Goal: Task Accomplishment & Management: Use online tool/utility

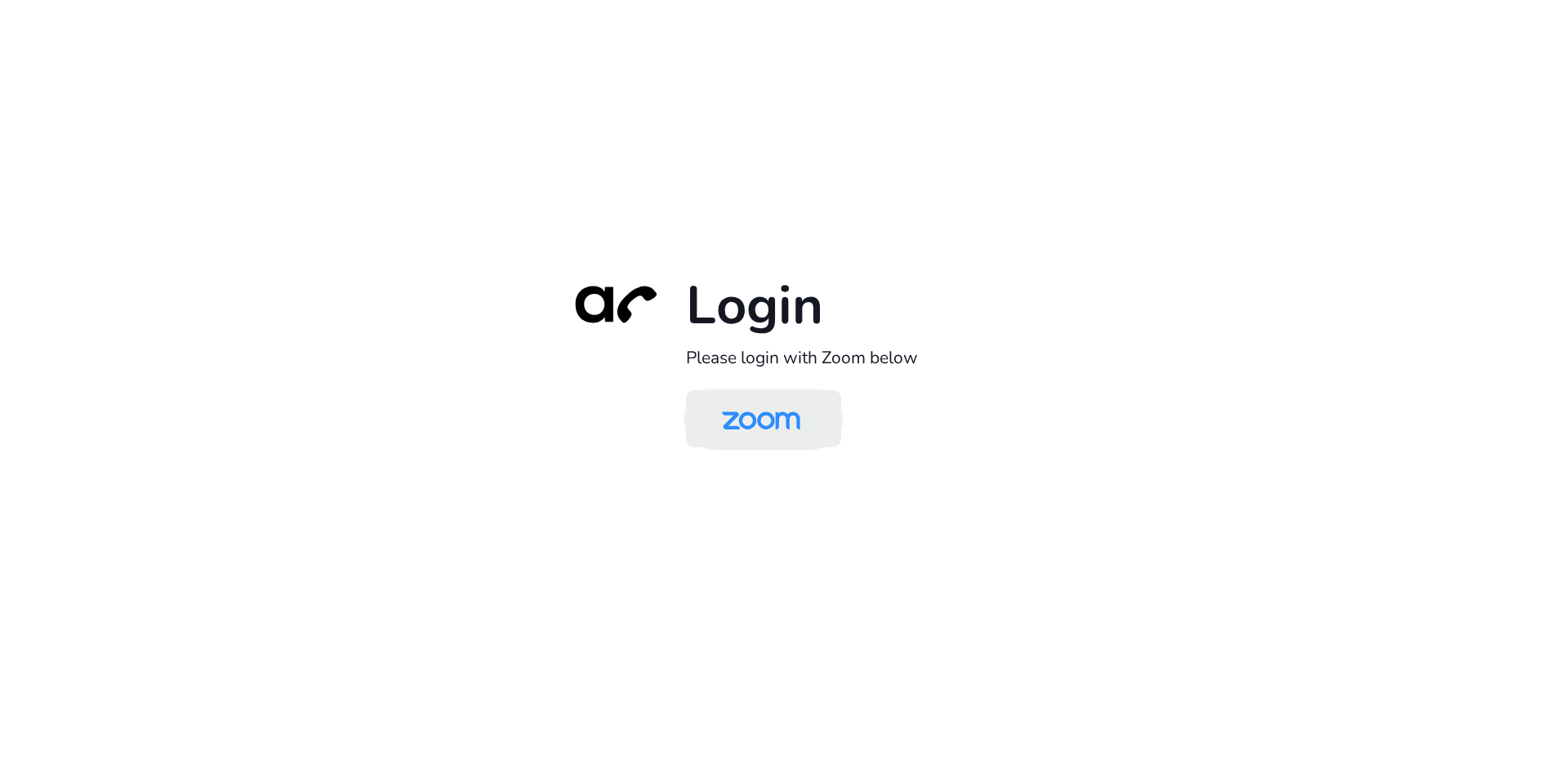
click at [775, 416] on img at bounding box center [761, 420] width 112 height 53
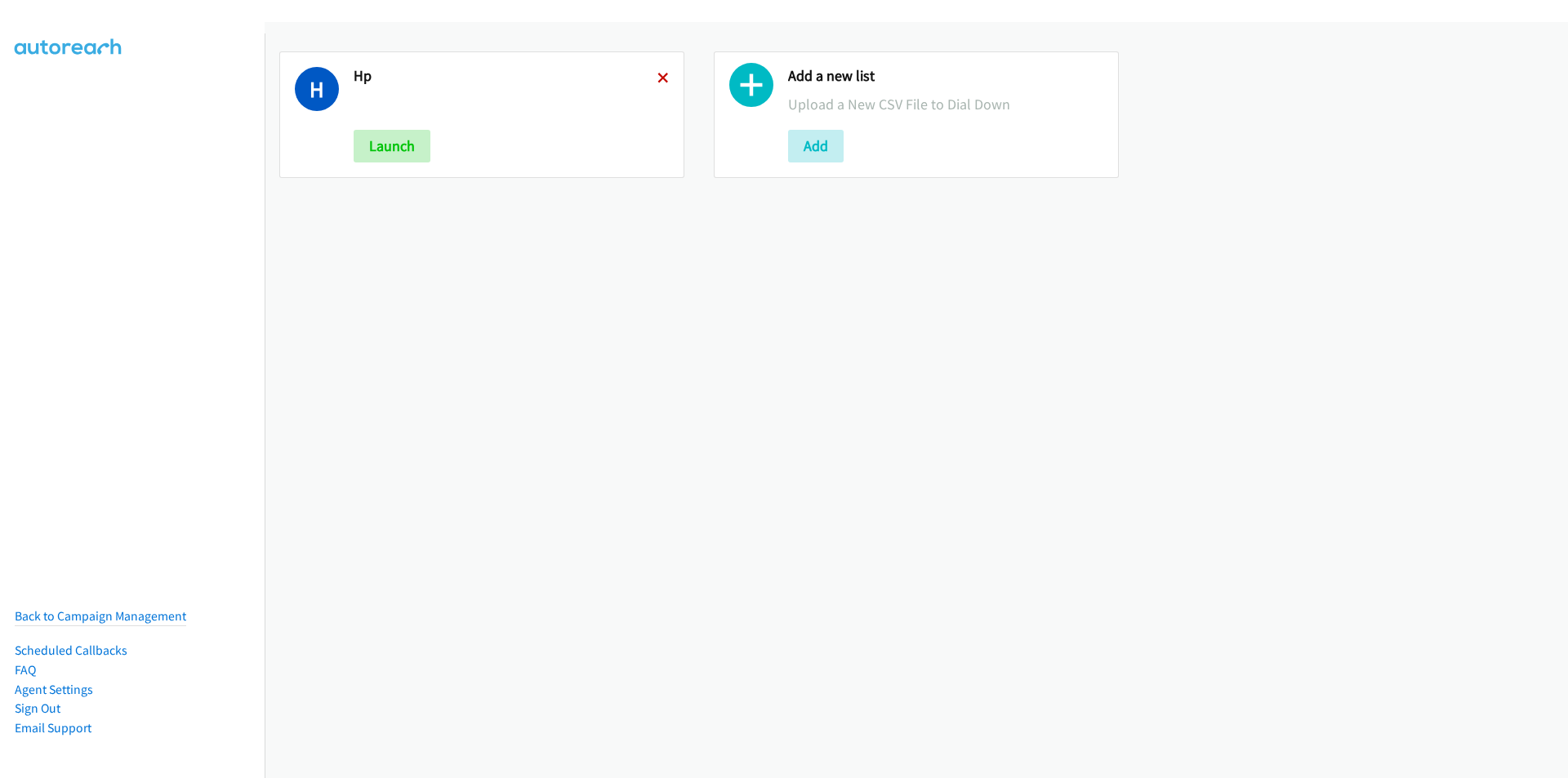
click at [657, 76] on icon at bounding box center [662, 79] width 12 height 12
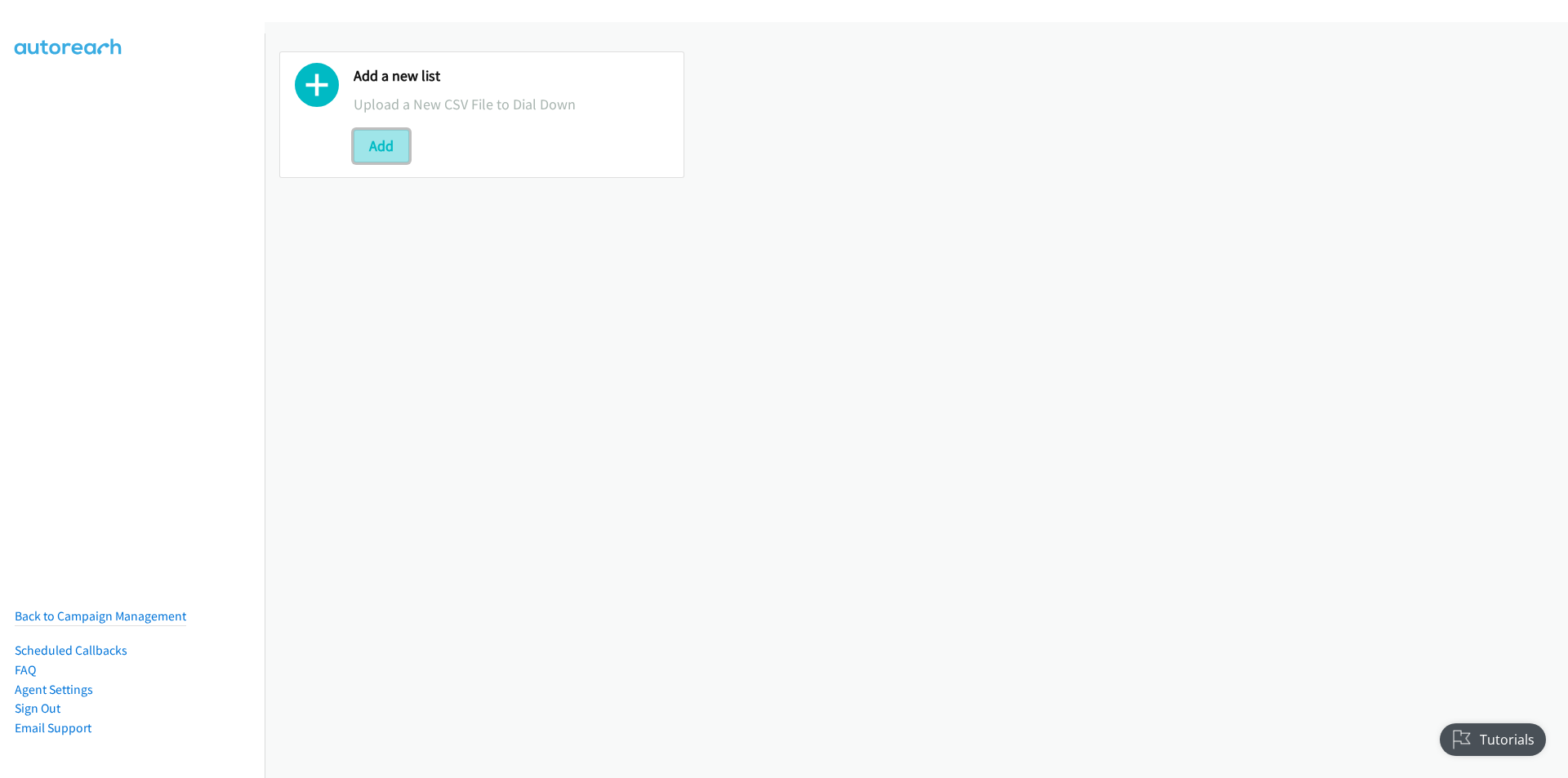
click at [387, 150] on button "Add" at bounding box center [381, 146] width 56 height 33
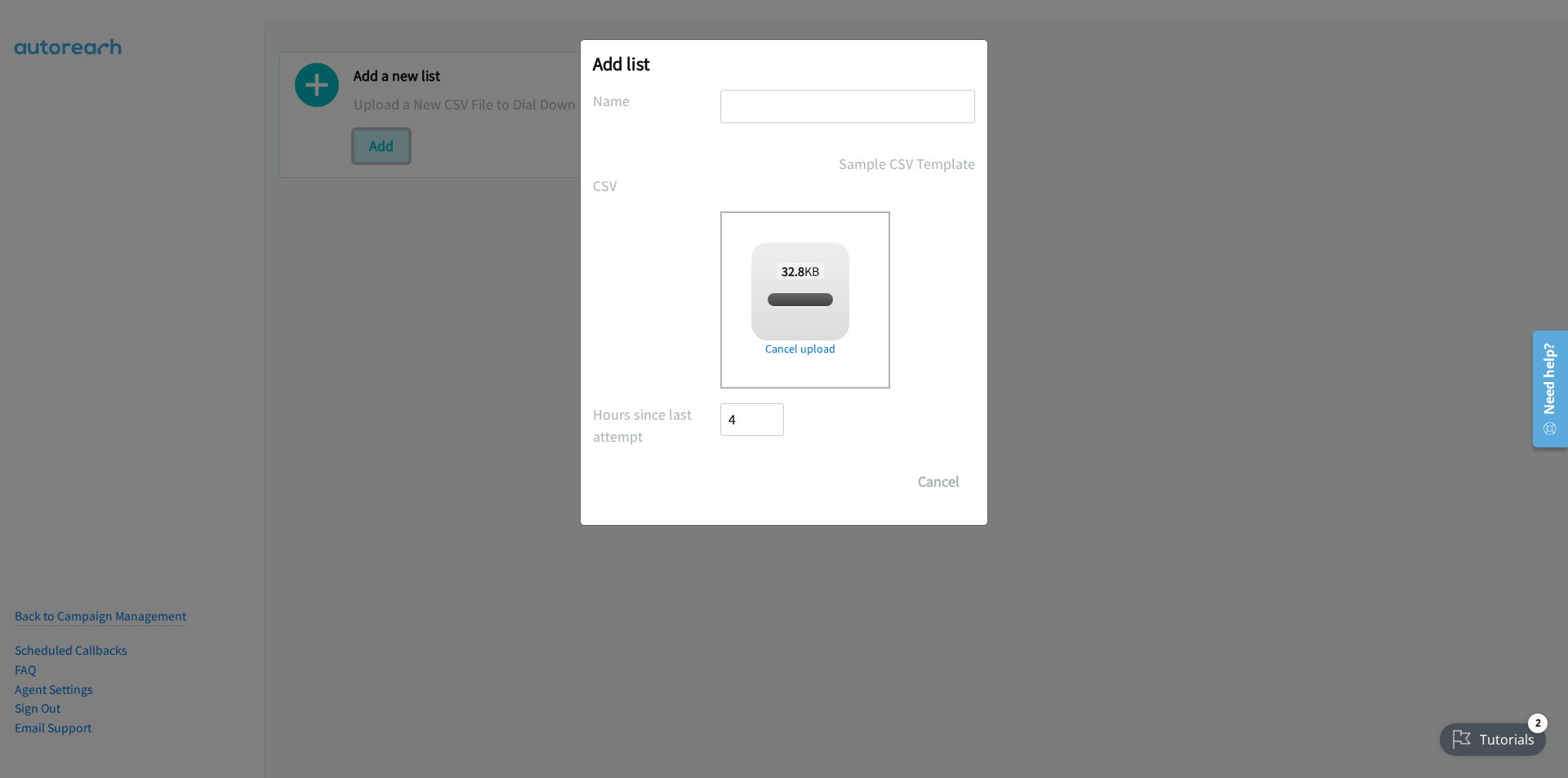
checkbox input "true"
click at [769, 485] on input "Save List" at bounding box center [762, 481] width 86 height 33
type input "HP"
click at [760, 468] on input "Save List" at bounding box center [762, 481] width 86 height 33
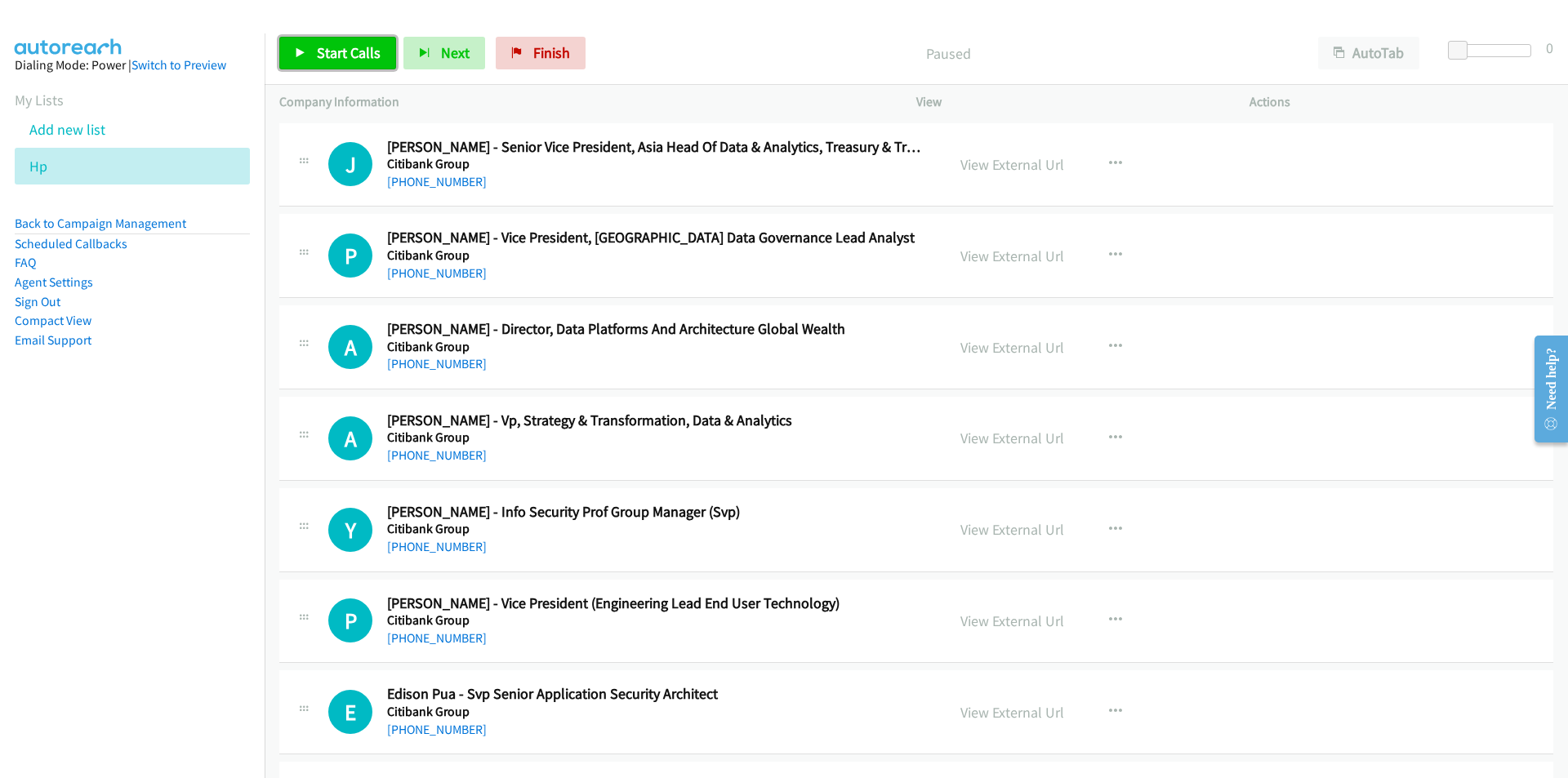
click at [322, 52] on span "Start Calls" at bounding box center [349, 52] width 64 height 19
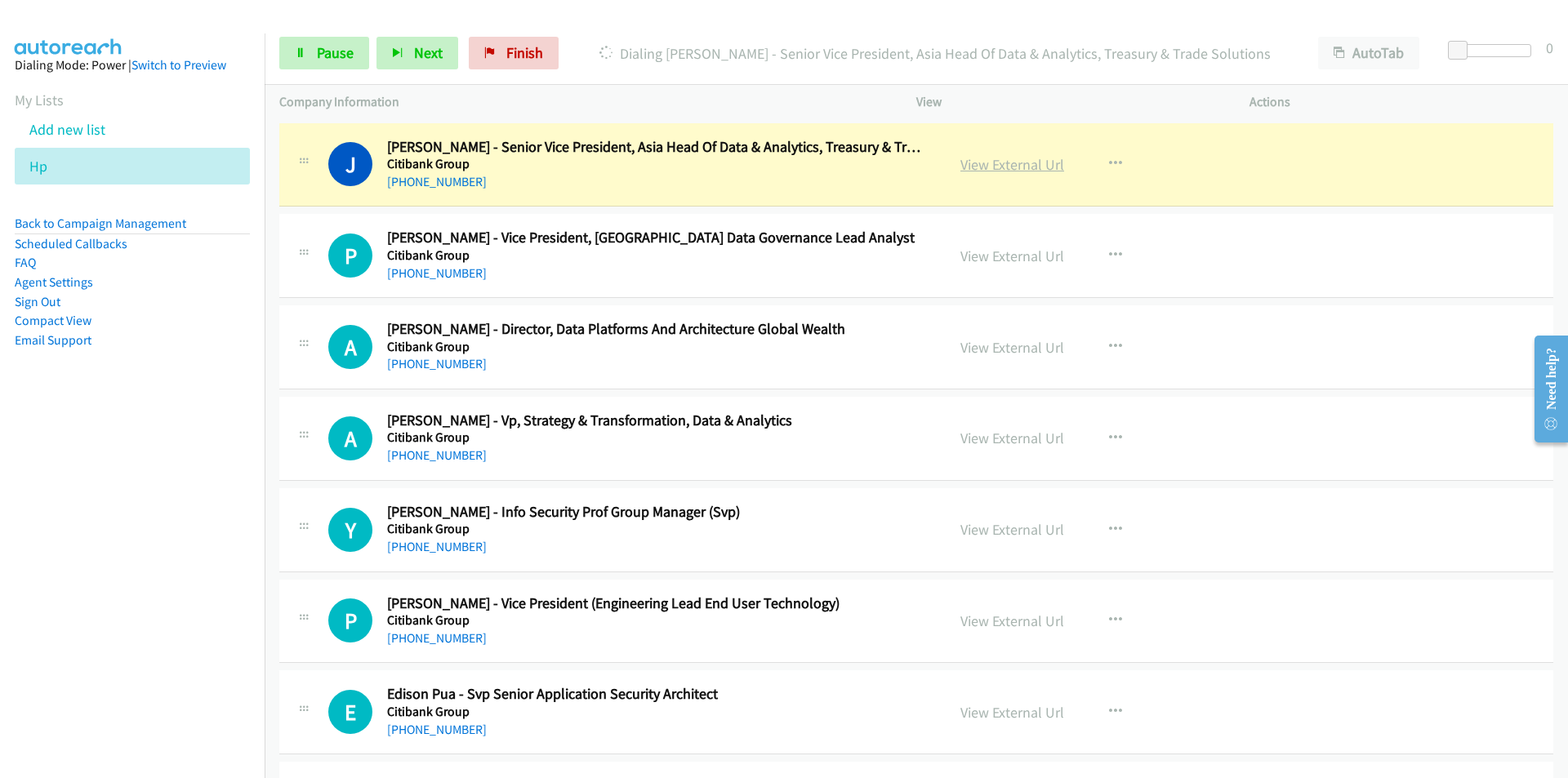
click at [1000, 169] on link "View External Url" at bounding box center [1011, 164] width 104 height 19
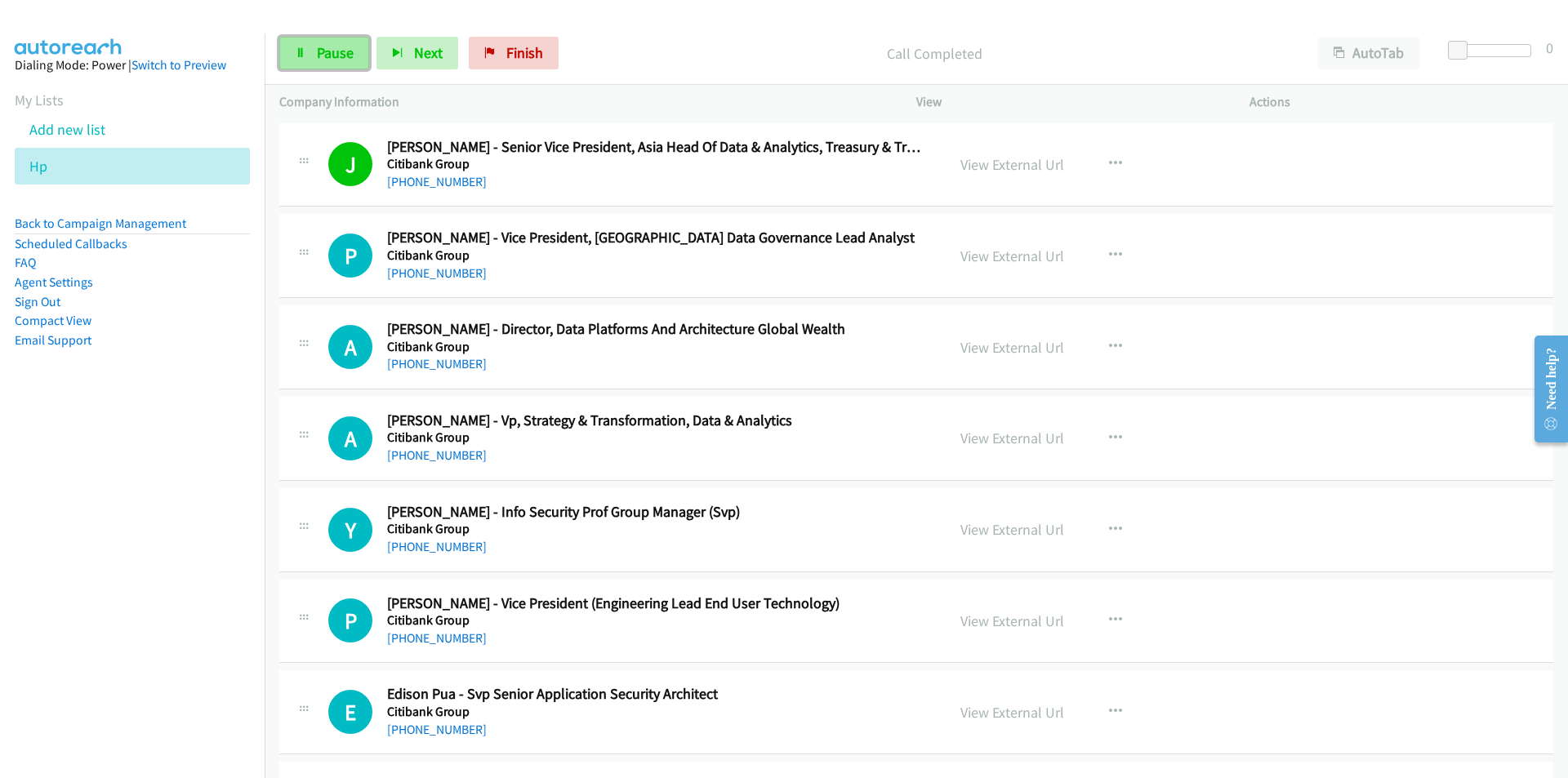
click at [308, 54] on link "Pause" at bounding box center [323, 52] width 89 height 33
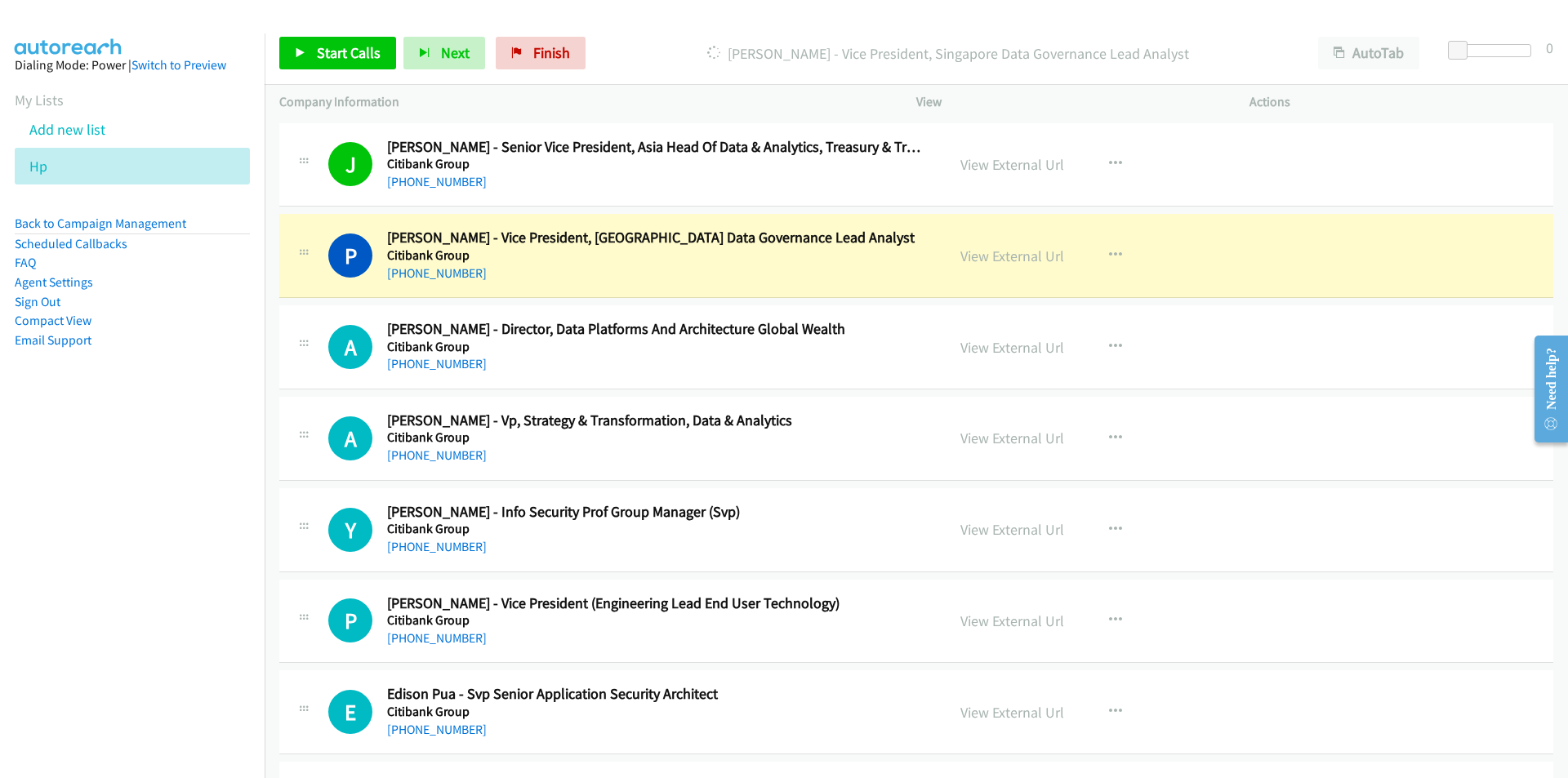
click at [242, 536] on nav "Dialing Mode: Power | Switch to Preview My Lists Add new list Hp Back to Campai…" at bounding box center [133, 422] width 266 height 778
click at [68, 602] on nav "Dialing Mode: Power | Switch to Preview My Lists Add new list Hp Back to Campai…" at bounding box center [133, 422] width 266 height 778
click at [1028, 260] on link "View External Url" at bounding box center [1011, 255] width 104 height 19
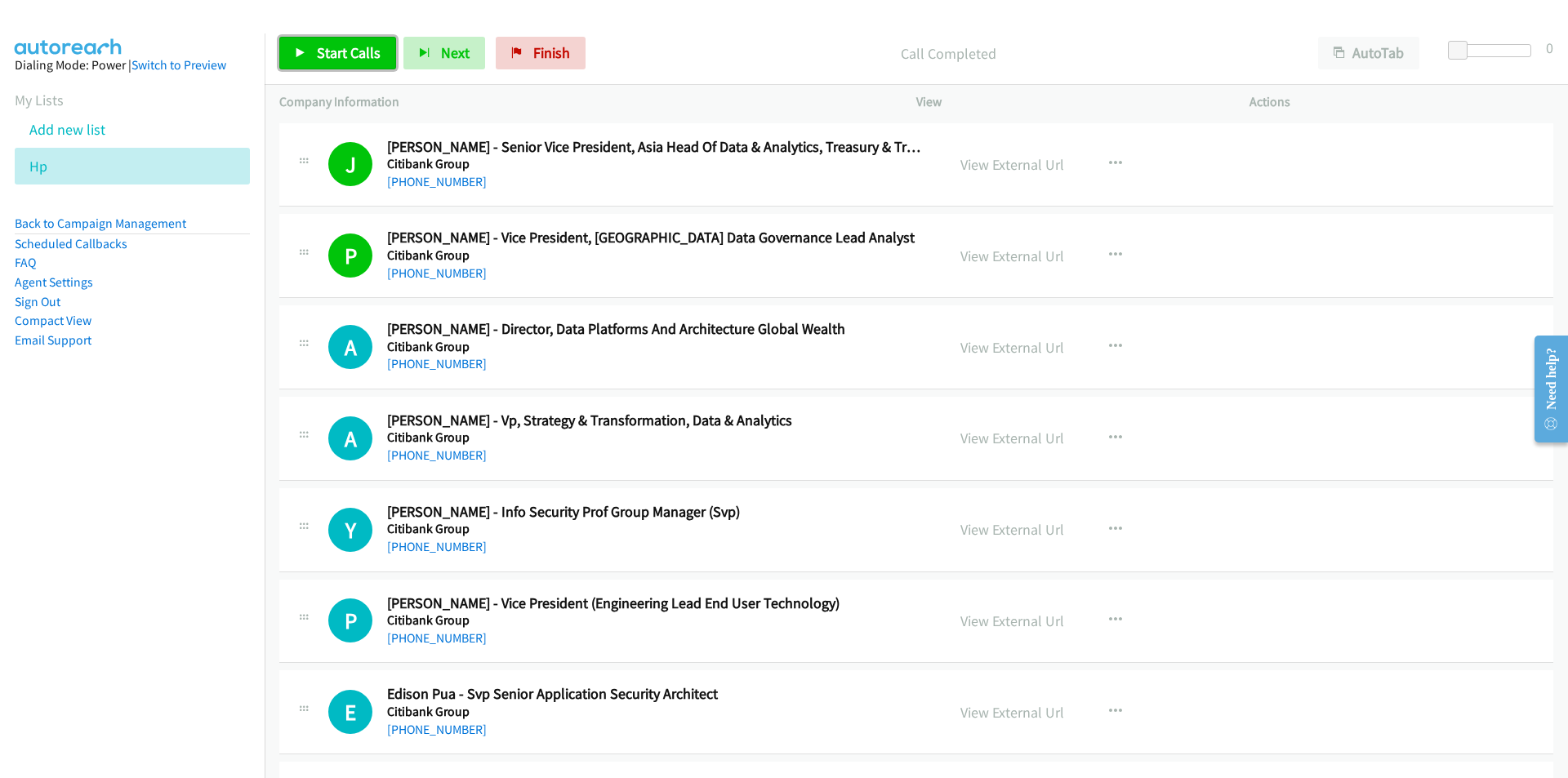
click at [321, 54] on span "Start Calls" at bounding box center [349, 52] width 64 height 19
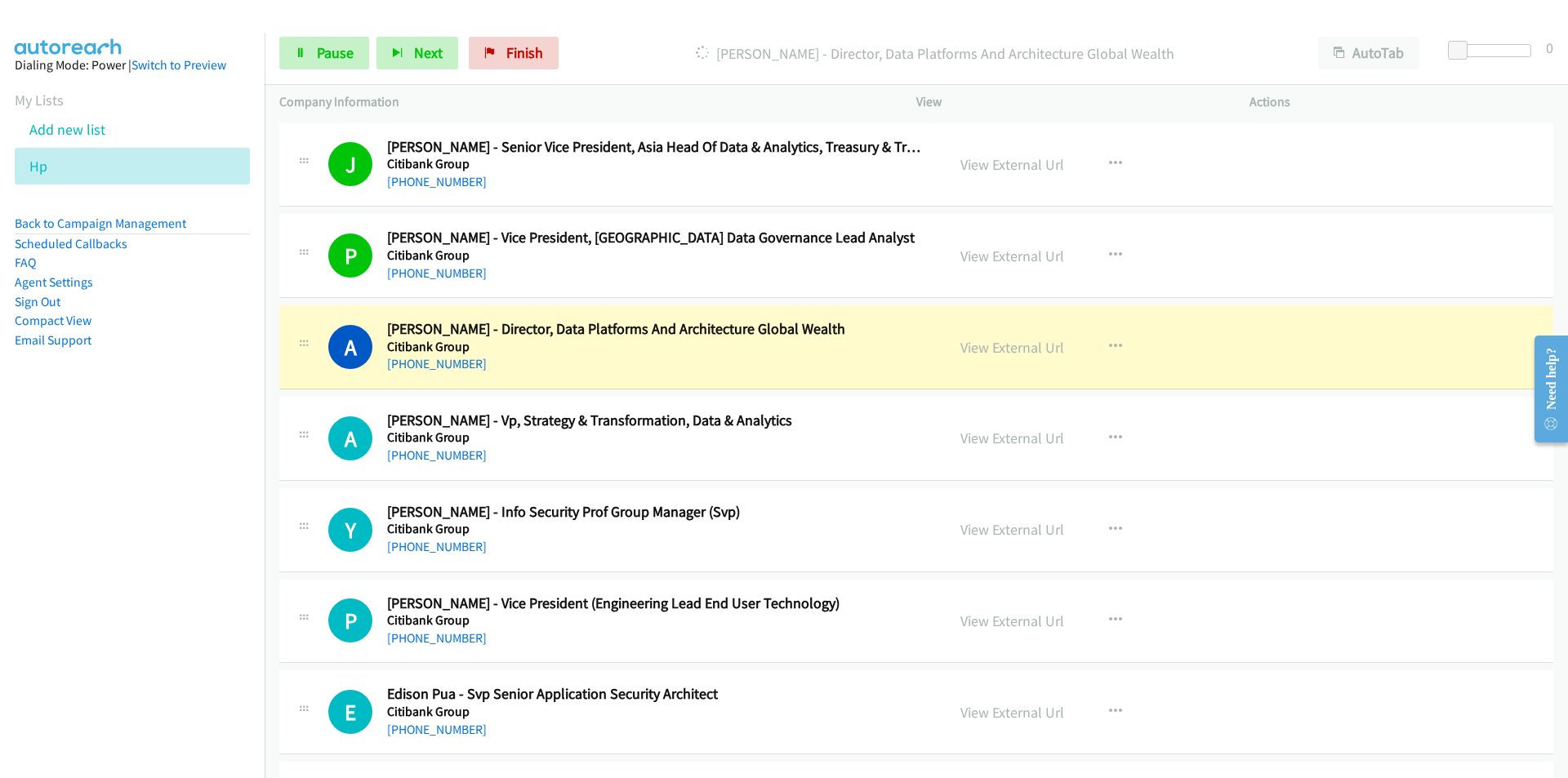
click at [134, 617] on nav "Dialing Mode: Power | Switch to Preview My Lists Add new list Hp Back to Campai…" at bounding box center [133, 422] width 266 height 778
click at [13, 525] on nav "Dialing Mode: Power | Switch to Preview My Lists Add new list Hp Back to Campai…" at bounding box center [133, 422] width 266 height 778
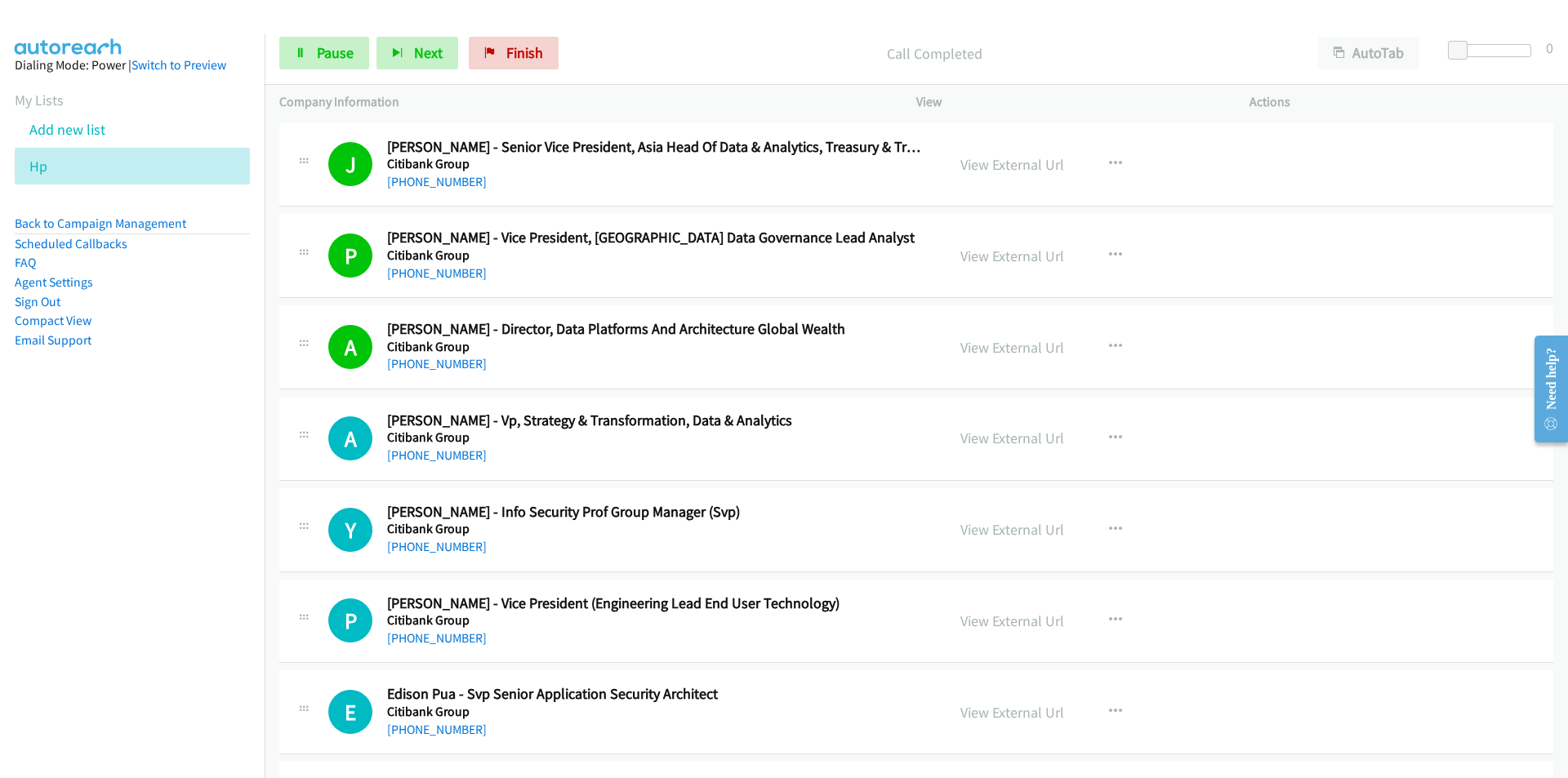
scroll to position [163, 0]
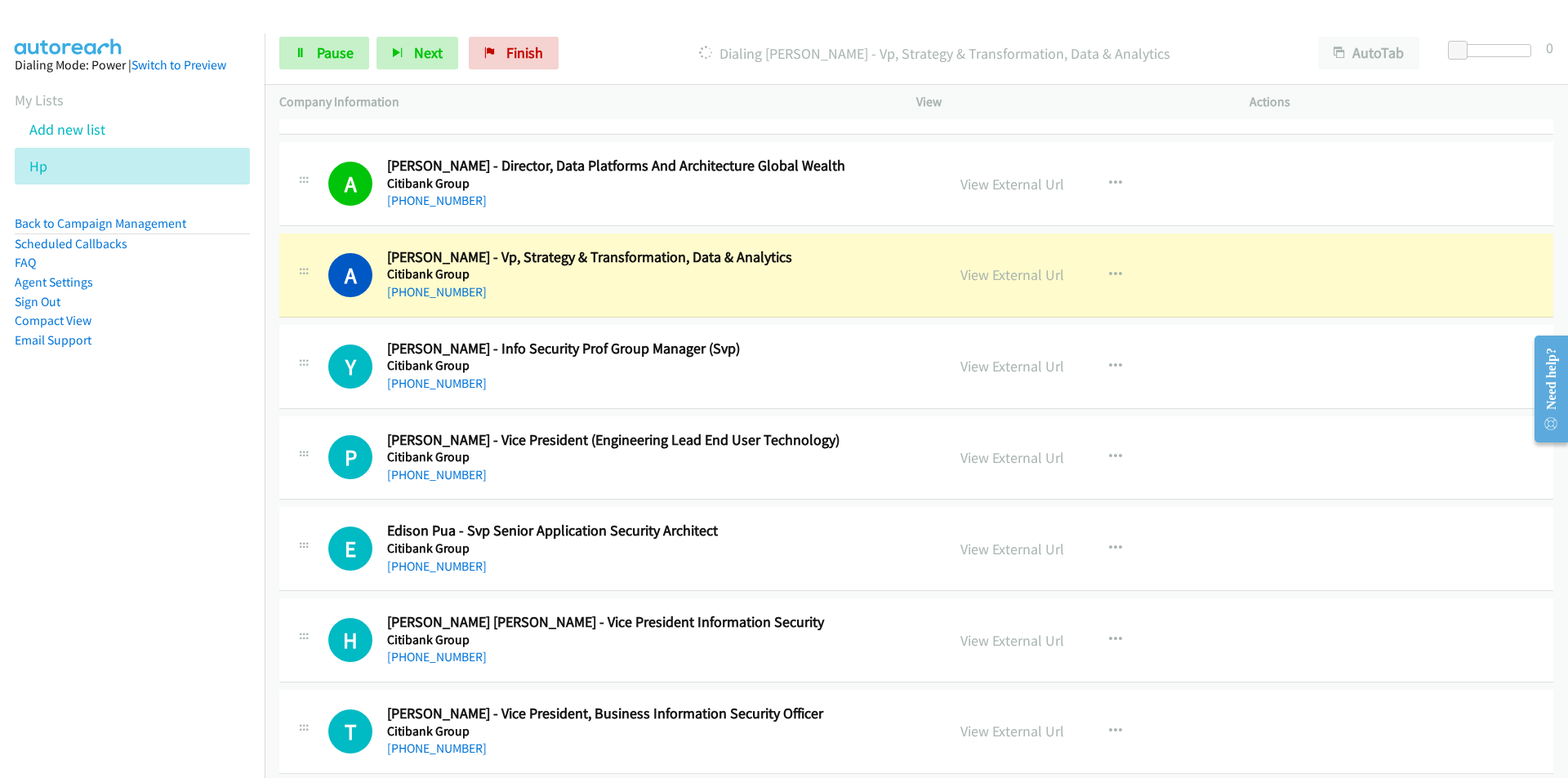
click at [147, 525] on nav "Dialing Mode: Power | Switch to Preview My Lists Add new list Hp Back to Campai…" at bounding box center [133, 422] width 266 height 778
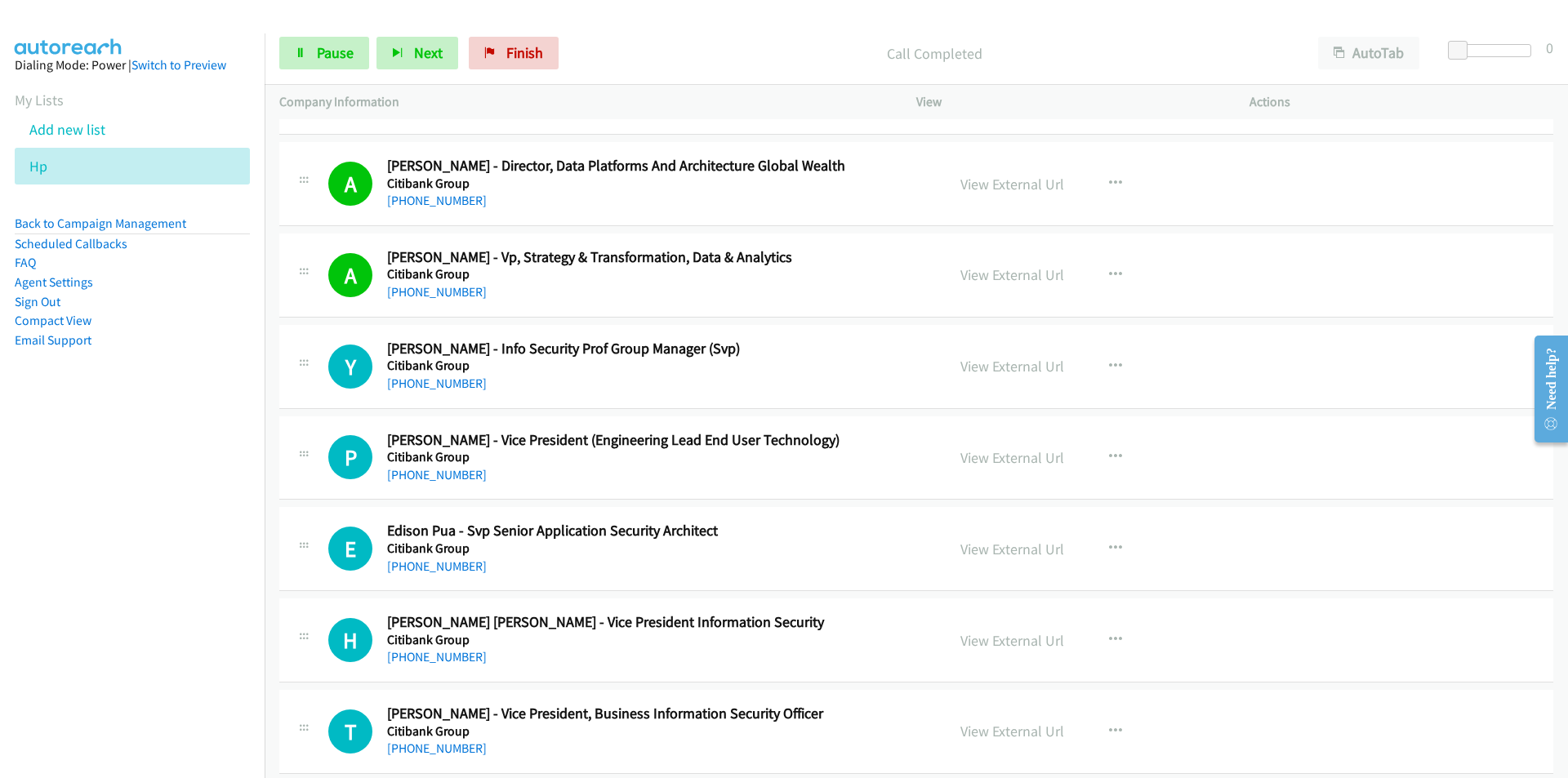
click at [178, 577] on nav "Dialing Mode: Power | Switch to Preview My Lists Add new list Hp Back to Campai…" at bounding box center [133, 422] width 266 height 778
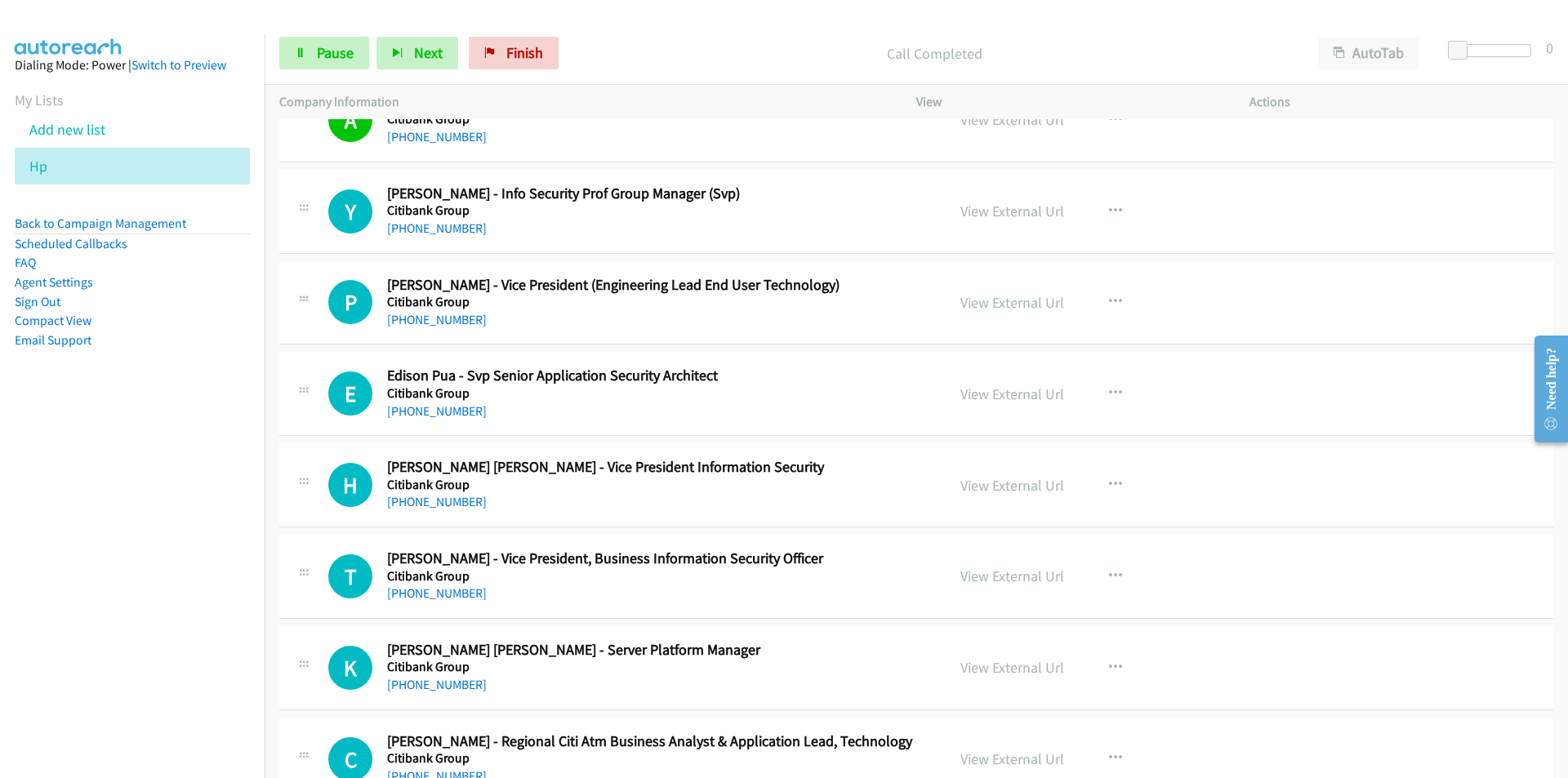
scroll to position [327, 0]
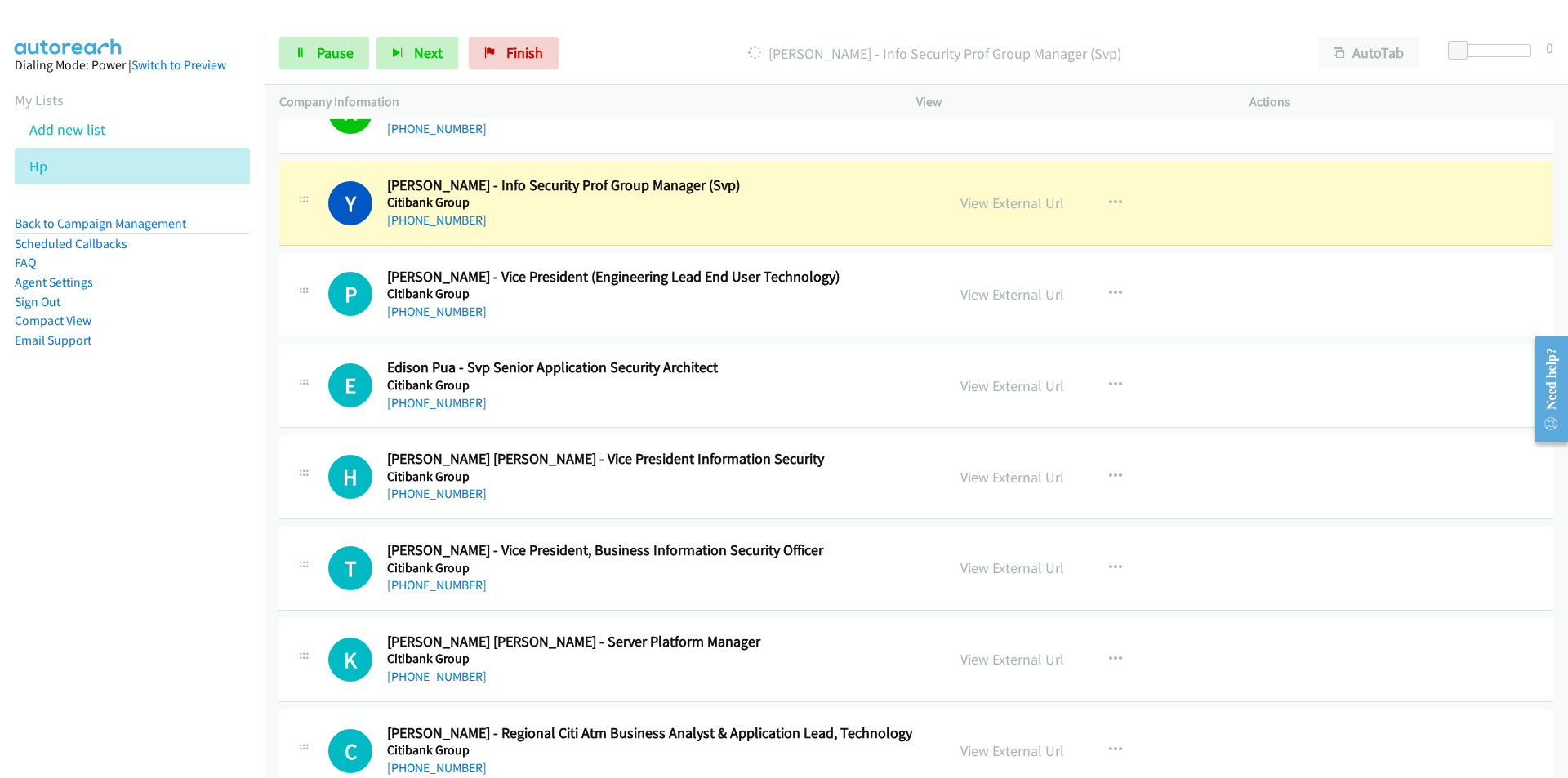
click at [239, 558] on nav "Dialing Mode: Power | Switch to Preview My Lists Add new list Hp Back to Campai…" at bounding box center [133, 422] width 266 height 778
click at [168, 643] on nav "Dialing Mode: Power | Switch to Preview My Lists Add new list Hp Back to Campai…" at bounding box center [133, 422] width 266 height 778
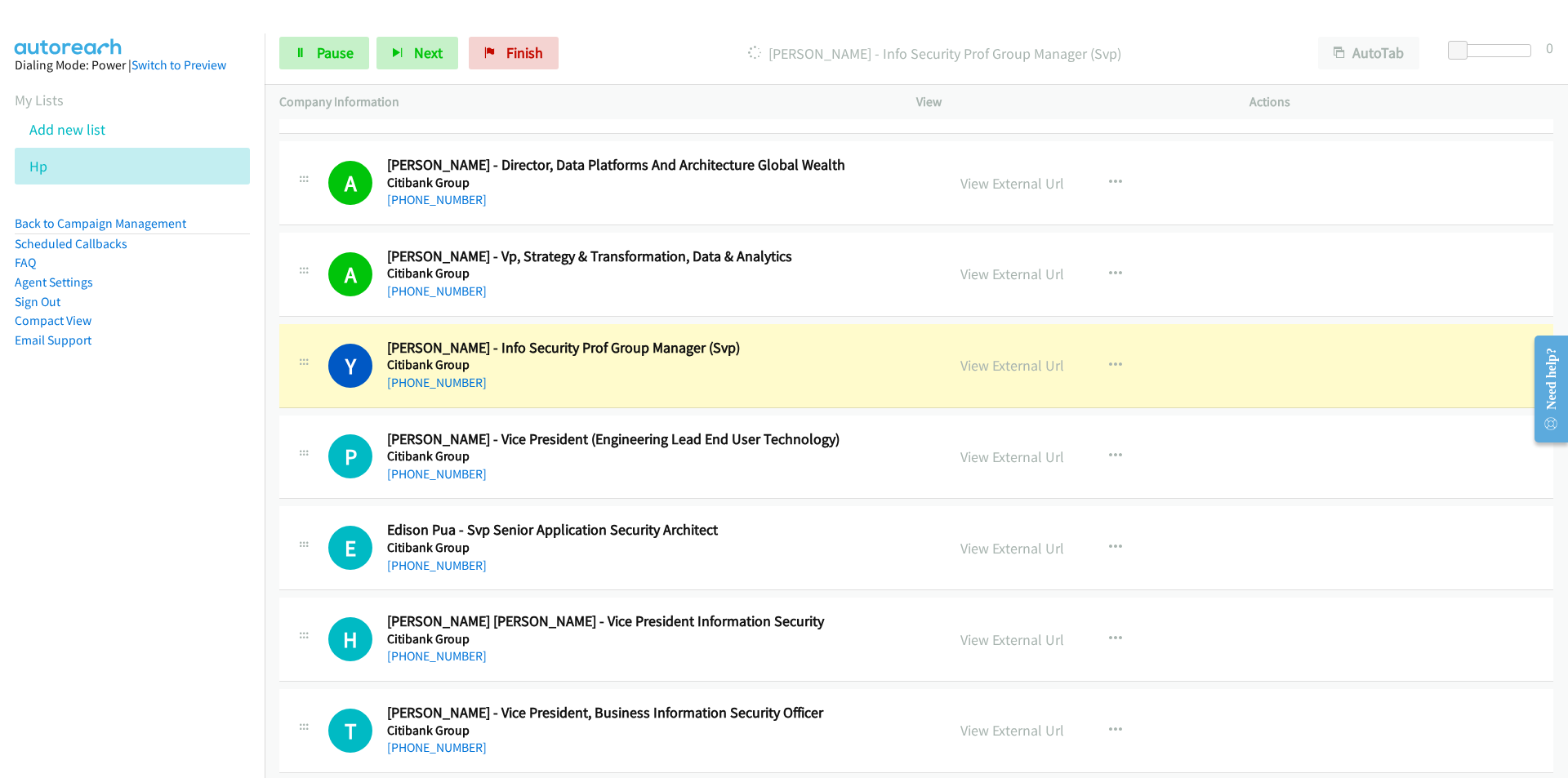
scroll to position [163, 0]
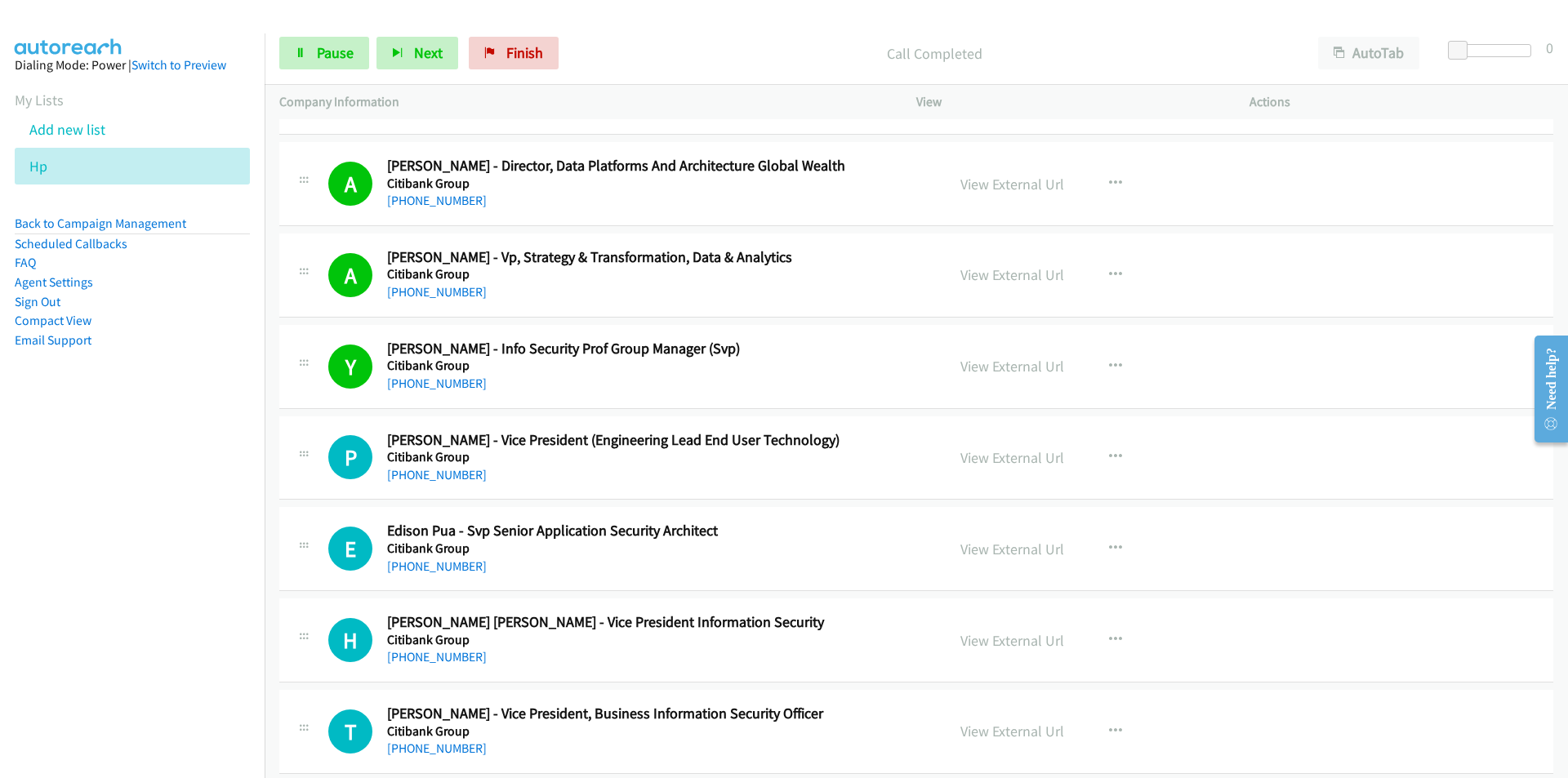
drag, startPoint x: 241, startPoint y: 628, endPoint x: 258, endPoint y: 620, distance: 18.8
click at [241, 628] on nav "Dialing Mode: Power | Switch to Preview My Lists Add new list Hp Back to Campai…" at bounding box center [133, 422] width 266 height 778
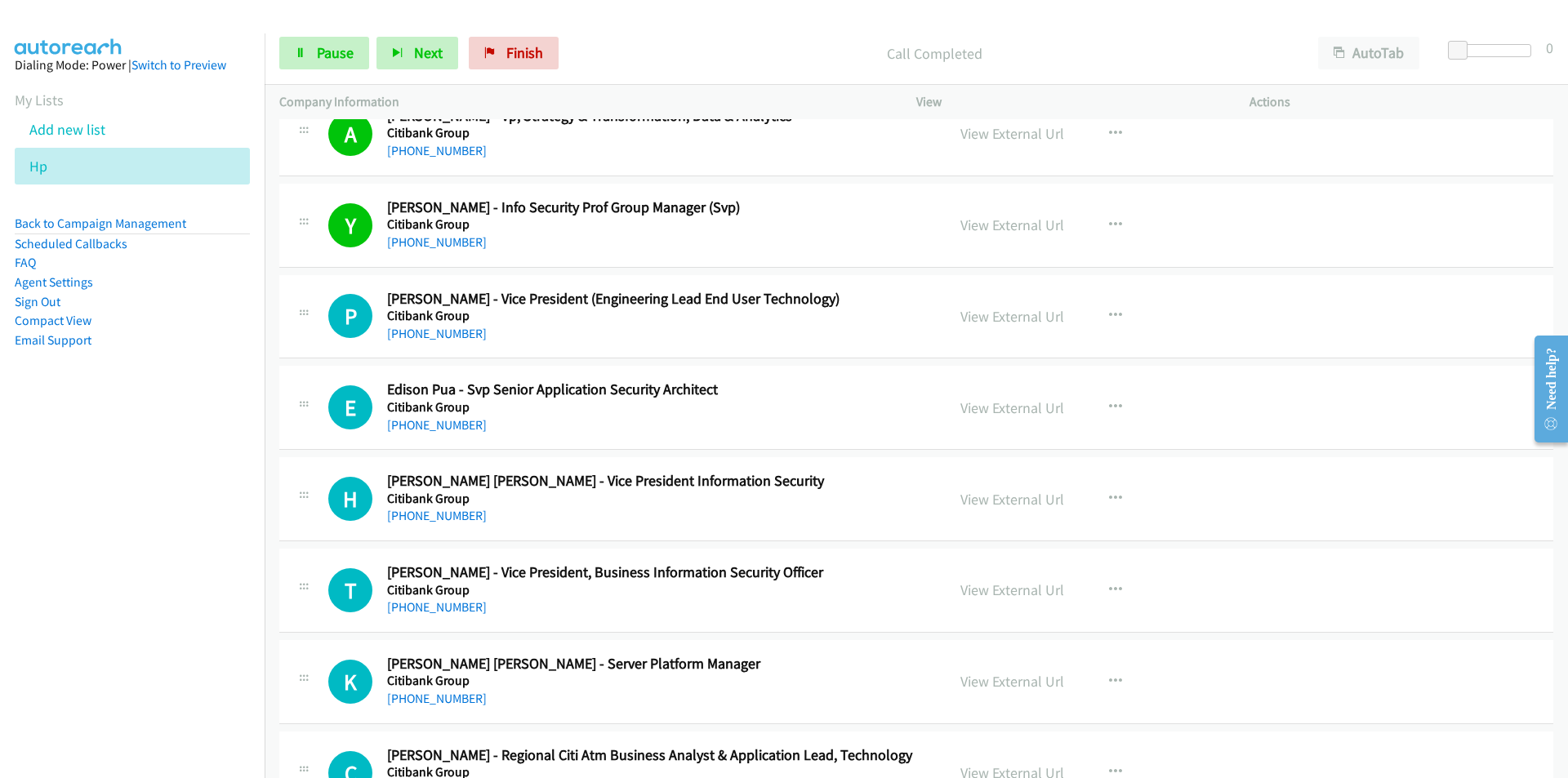
scroll to position [327, 0]
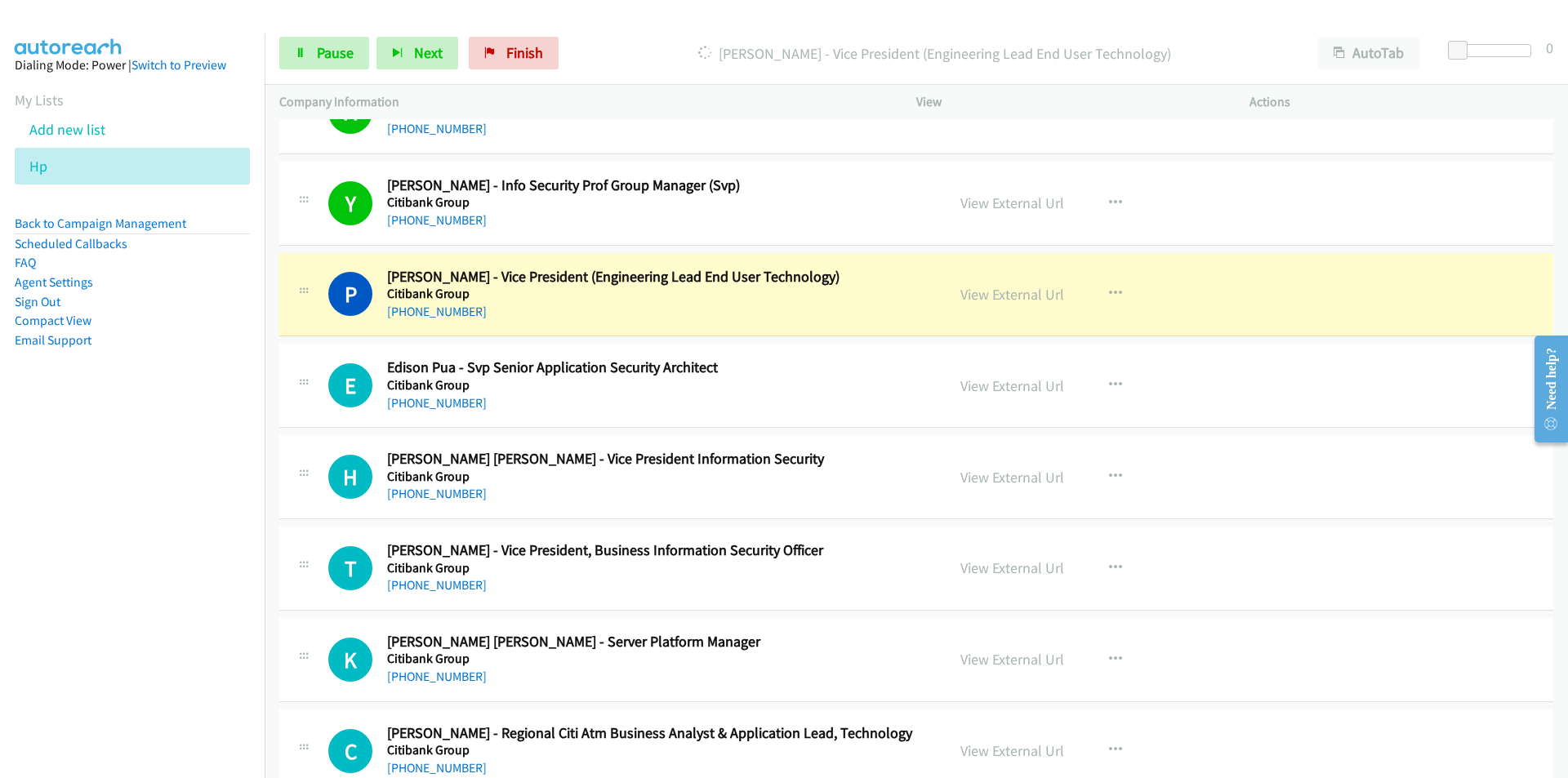
click at [132, 602] on nav "Dialing Mode: Power | Switch to Preview My Lists Add new list Hp Back to Campai…" at bounding box center [133, 422] width 266 height 778
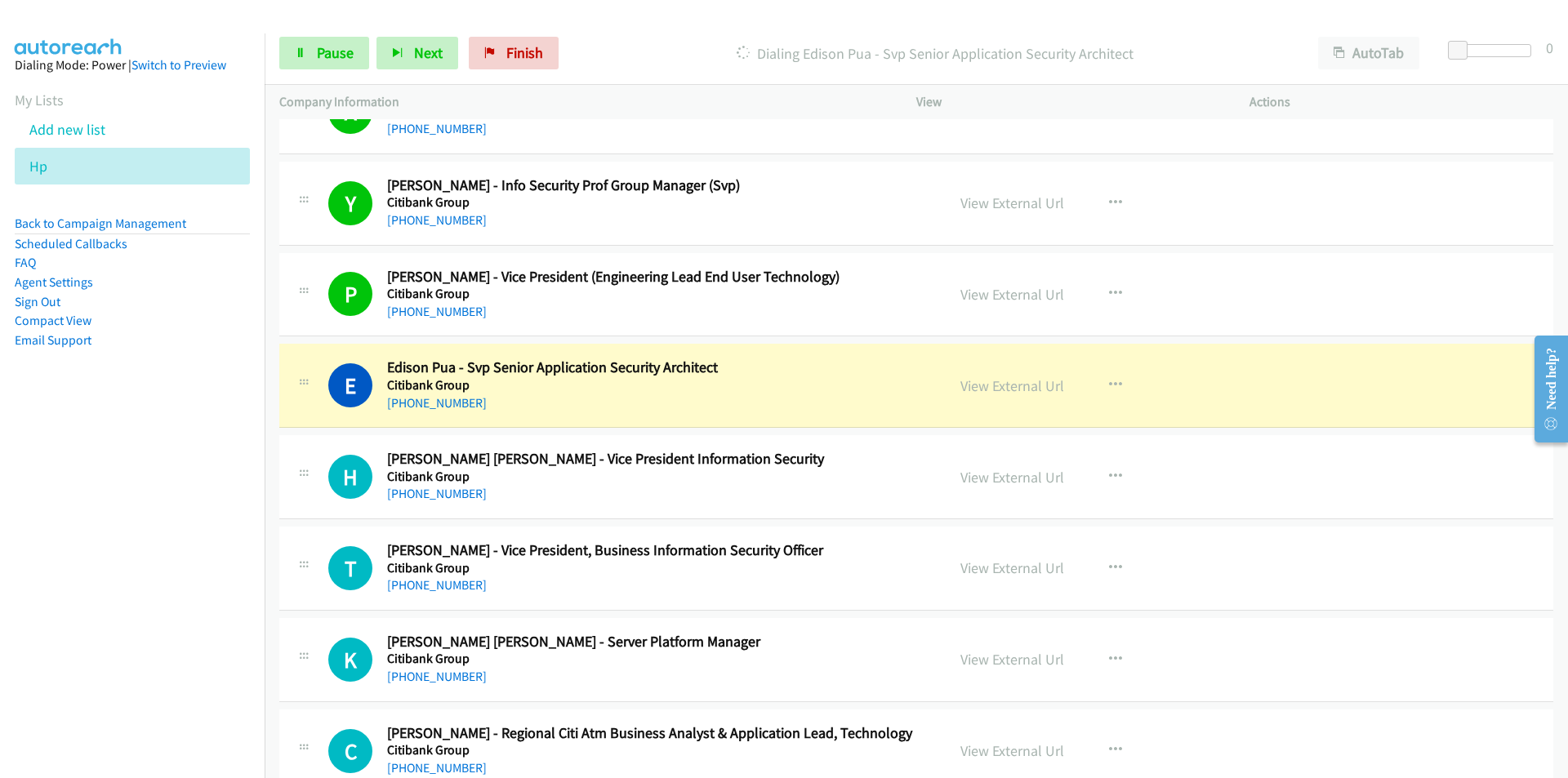
click at [192, 643] on nav "Dialing Mode: Power | Switch to Preview My Lists Add new list Hp Back to Campai…" at bounding box center [133, 422] width 266 height 778
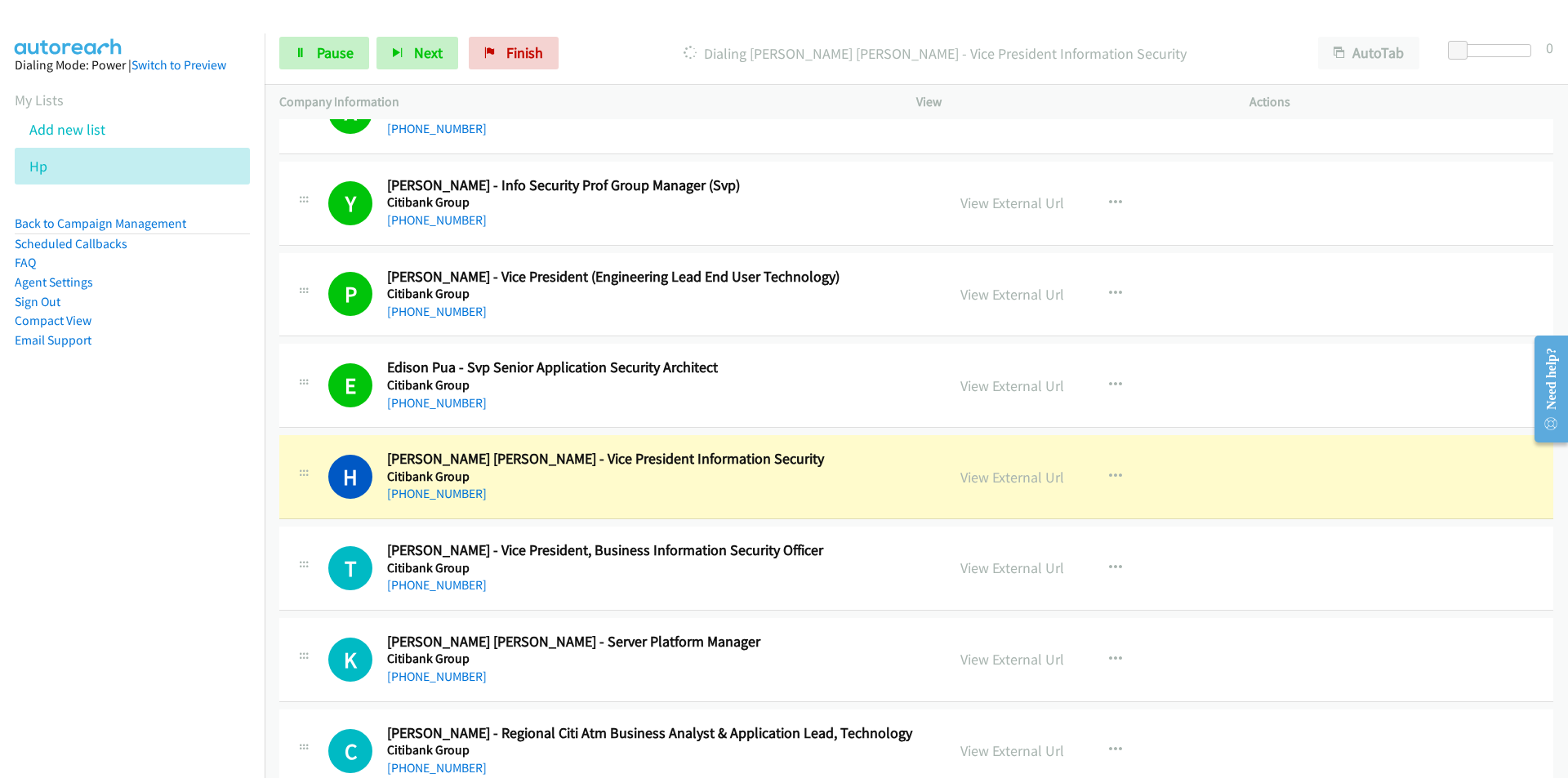
click at [146, 693] on nav "Dialing Mode: Power | Switch to Preview My Lists Add new list Hp Back to Campai…" at bounding box center [133, 422] width 266 height 778
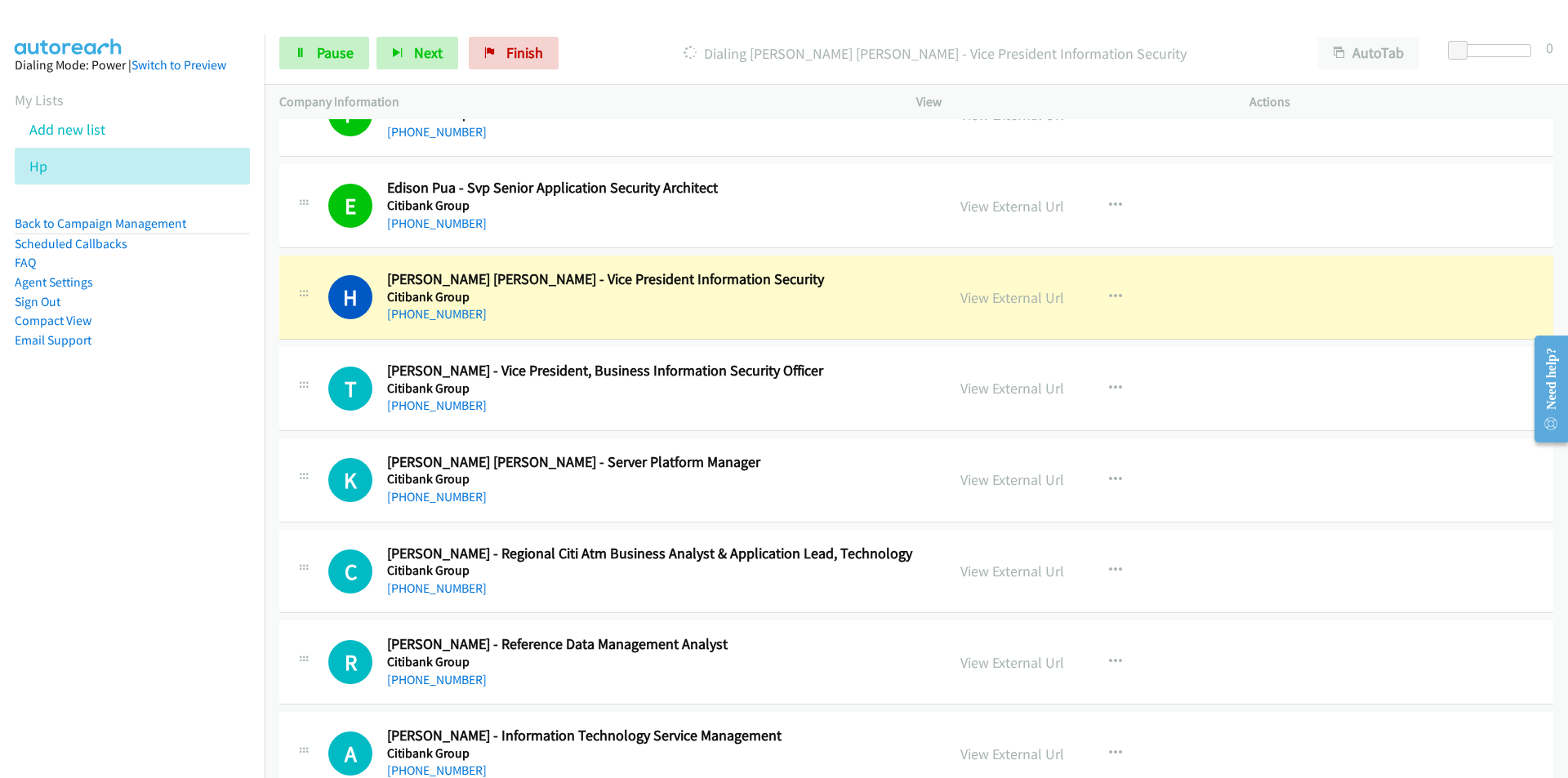
scroll to position [572, 0]
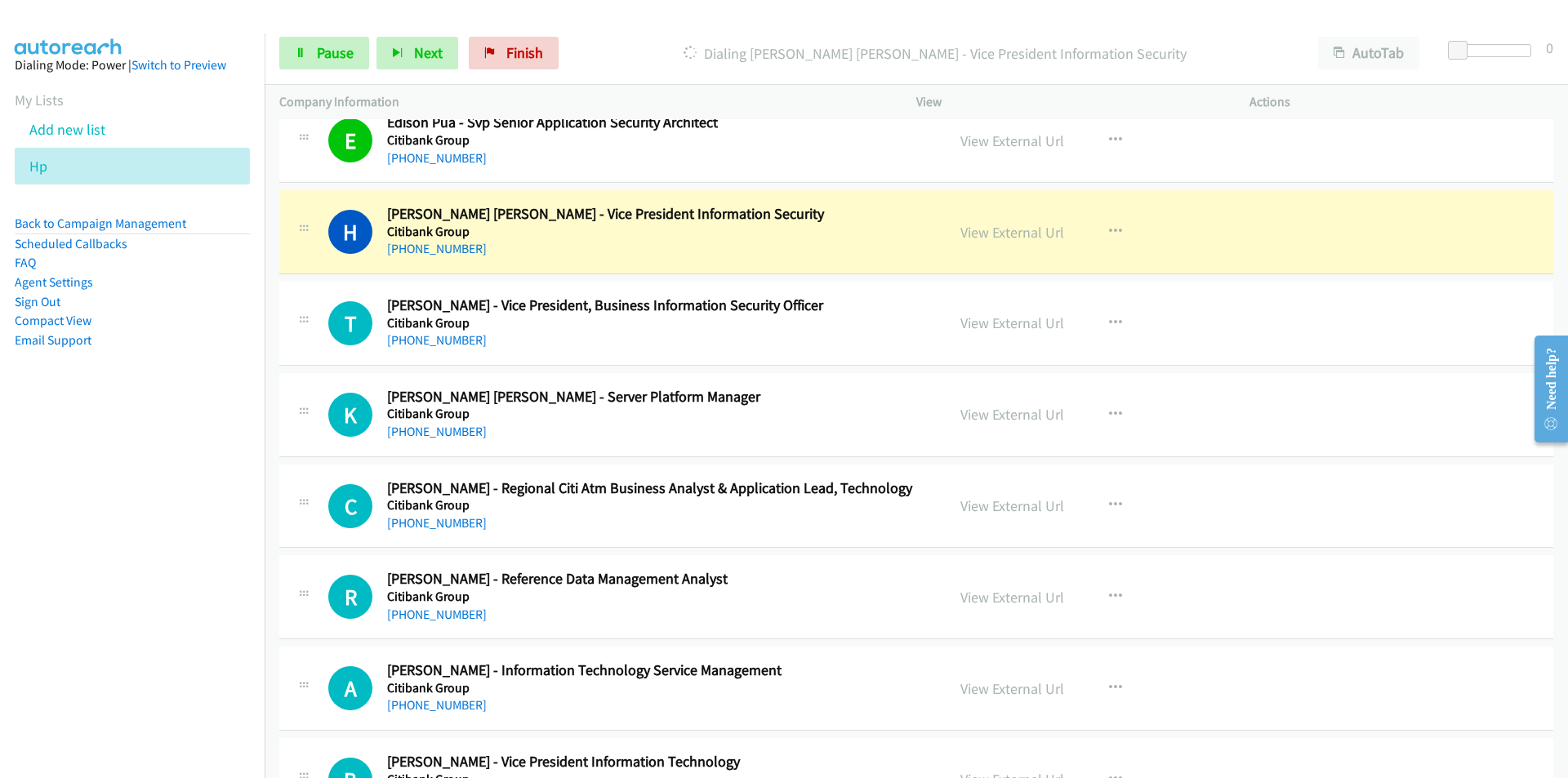
click at [81, 683] on nav "Dialing Mode: Power | Switch to Preview My Lists Add new list Hp Back to Campai…" at bounding box center [133, 422] width 266 height 778
click at [1021, 233] on link "View External Url" at bounding box center [1011, 232] width 104 height 19
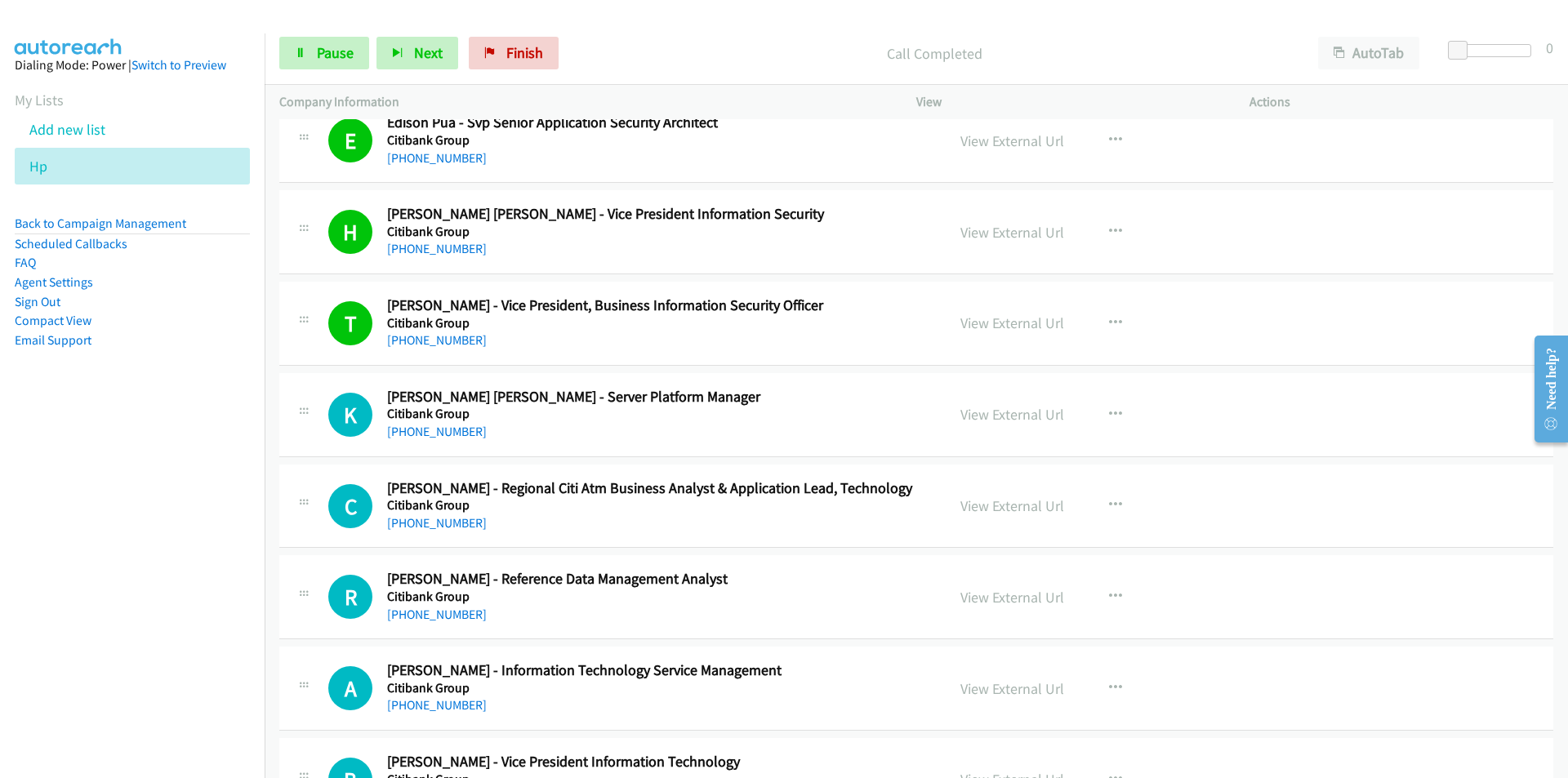
click at [215, 589] on nav "Dialing Mode: Power | Switch to Preview My Lists Add new list Hp Back to Campai…" at bounding box center [133, 422] width 266 height 778
click at [418, 58] on span "Next" at bounding box center [429, 52] width 28 height 19
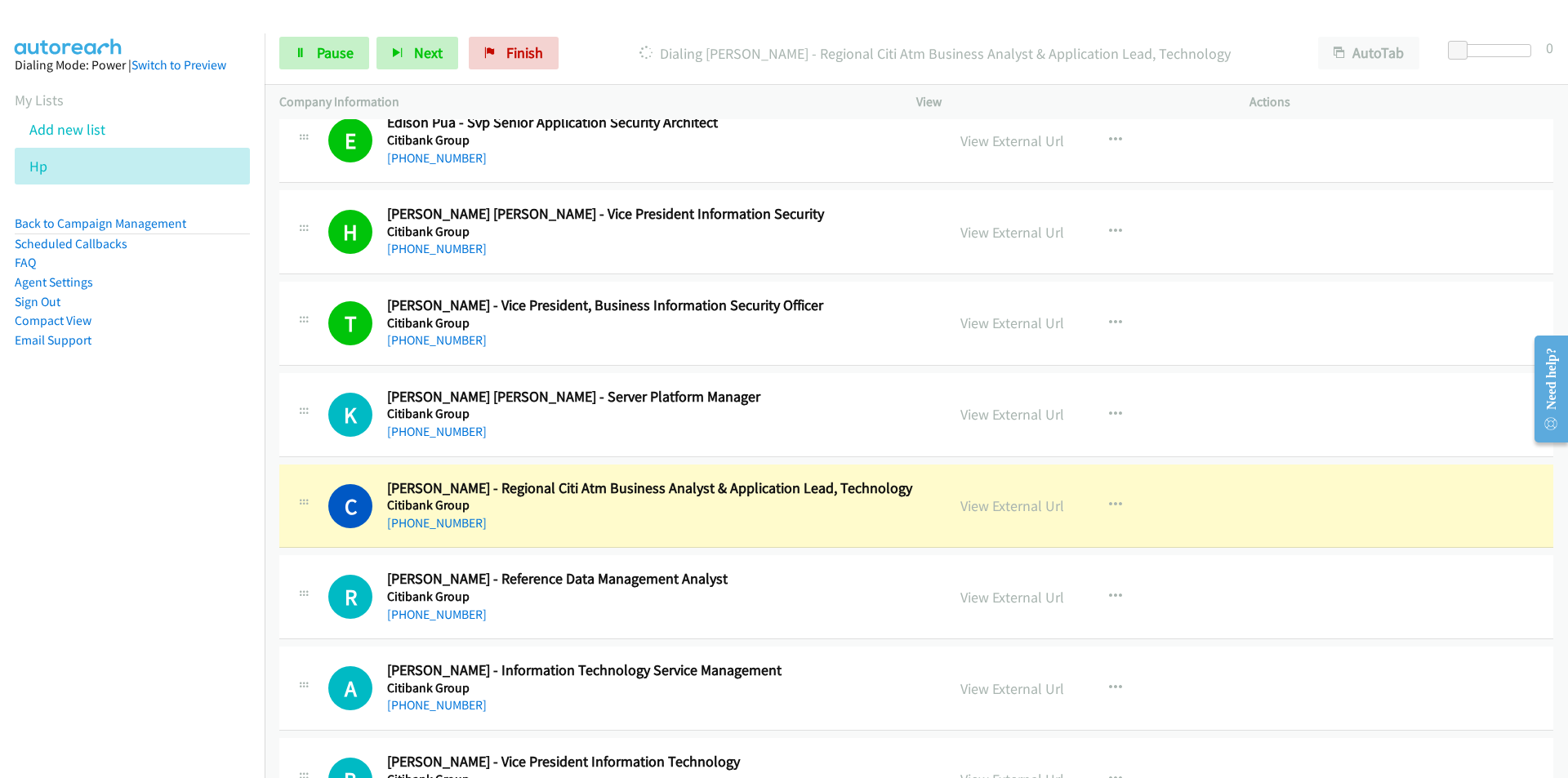
drag, startPoint x: 195, startPoint y: 674, endPoint x: 220, endPoint y: 661, distance: 28.2
click at [195, 674] on nav "Dialing Mode: Power | Switch to Preview My Lists Add new list Hp Back to Campai…" at bounding box center [133, 422] width 266 height 778
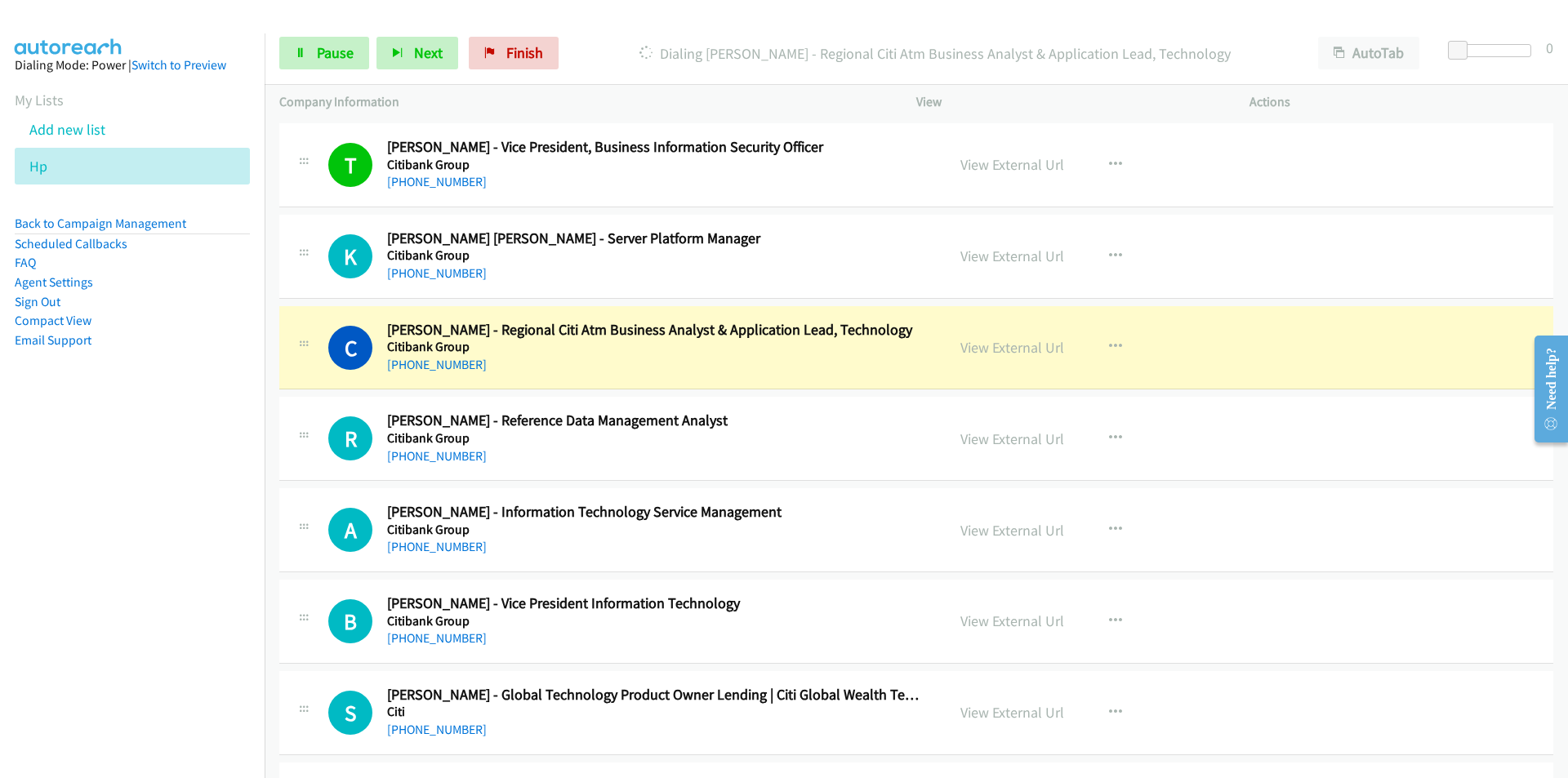
scroll to position [735, 0]
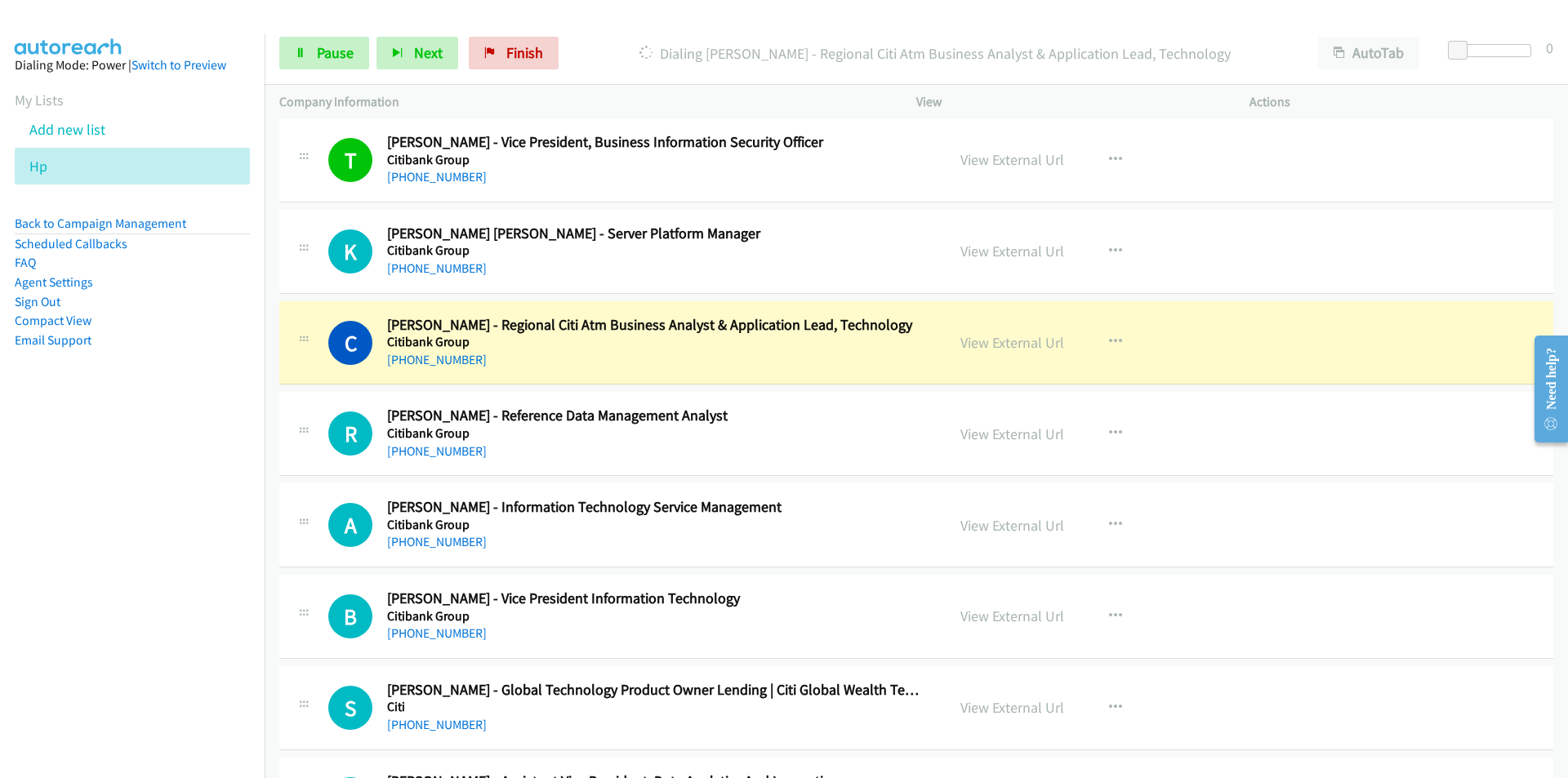
click at [192, 647] on nav "Dialing Mode: Power | Switch to Preview My Lists Add new list Hp Back to Campai…" at bounding box center [133, 422] width 266 height 778
click at [154, 605] on nav "Dialing Mode: Power | Switch to Preview My Lists Add new list Hp Back to Campai…" at bounding box center [133, 422] width 266 height 778
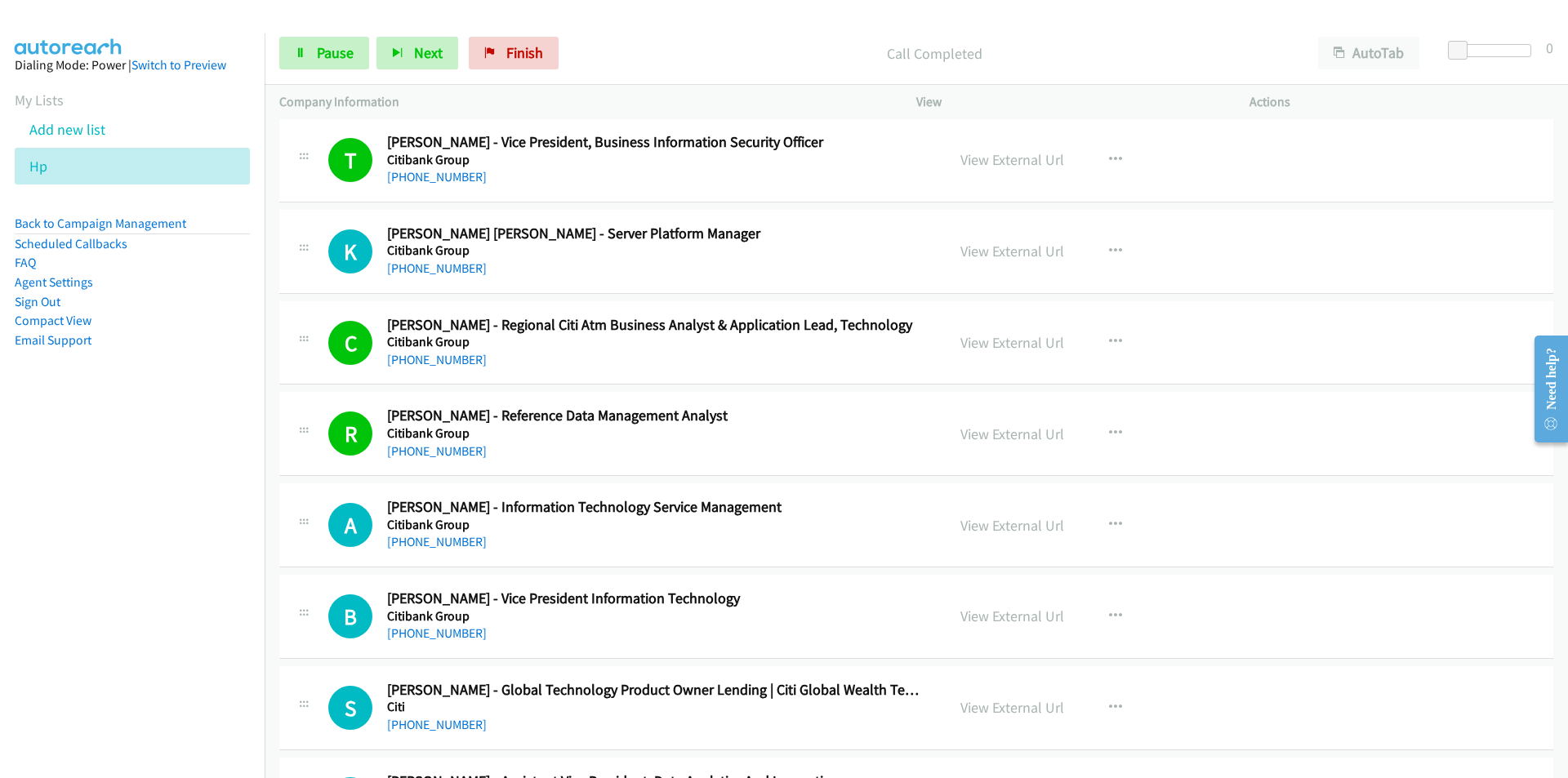
click at [189, 705] on nav "Dialing Mode: Power | Switch to Preview My Lists Add new list Hp Back to Campai…" at bounding box center [133, 422] width 266 height 778
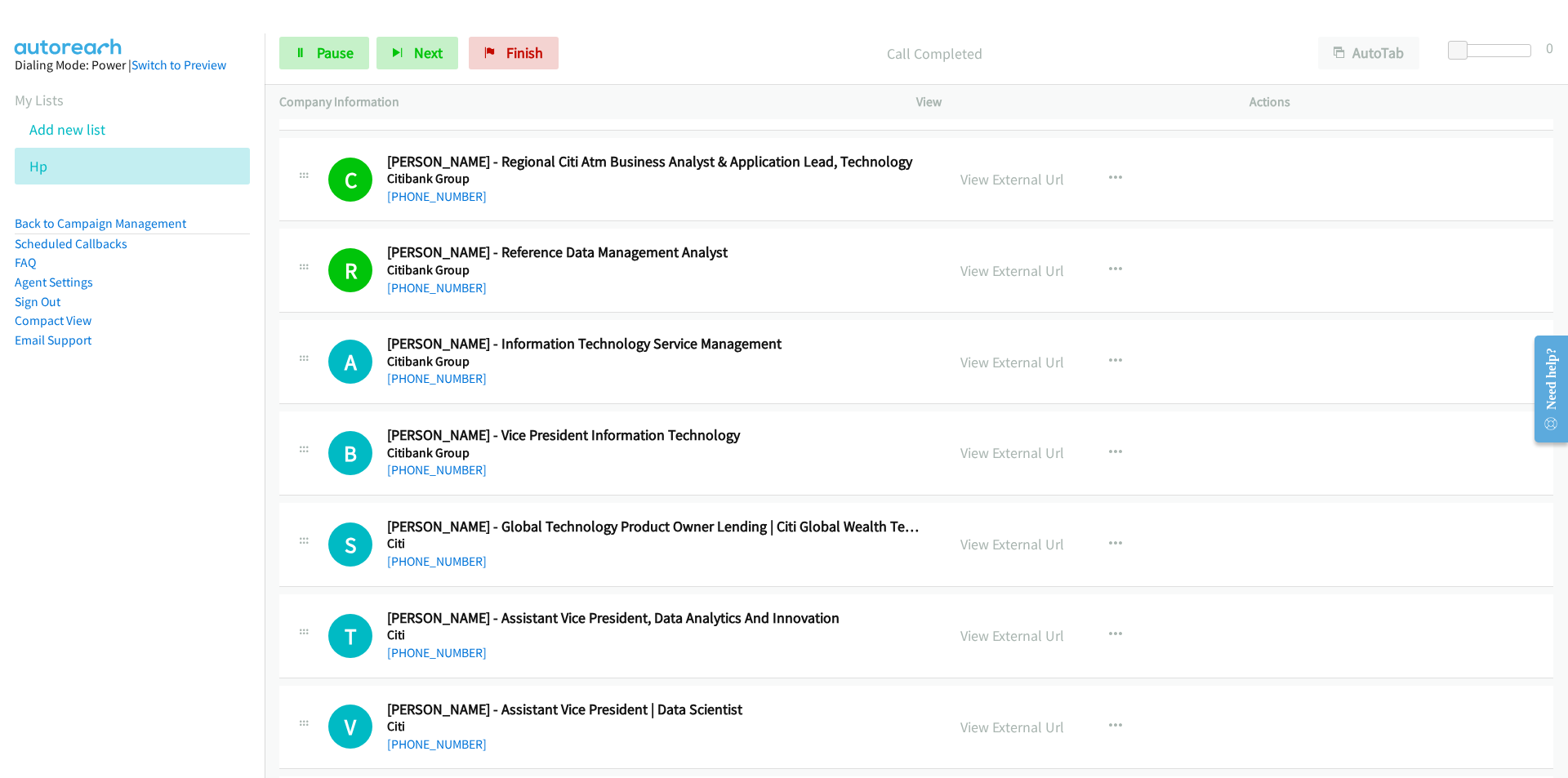
click at [58, 643] on nav "Dialing Mode: Power | Switch to Preview My Lists Add new list Hp Back to Campai…" at bounding box center [133, 422] width 266 height 778
drag, startPoint x: 237, startPoint y: 608, endPoint x: 249, endPoint y: 603, distance: 13.0
click at [236, 608] on nav "Dialing Mode: Power | Switch to Preview My Lists Add new list Hp Back to Campai…" at bounding box center [133, 422] width 266 height 778
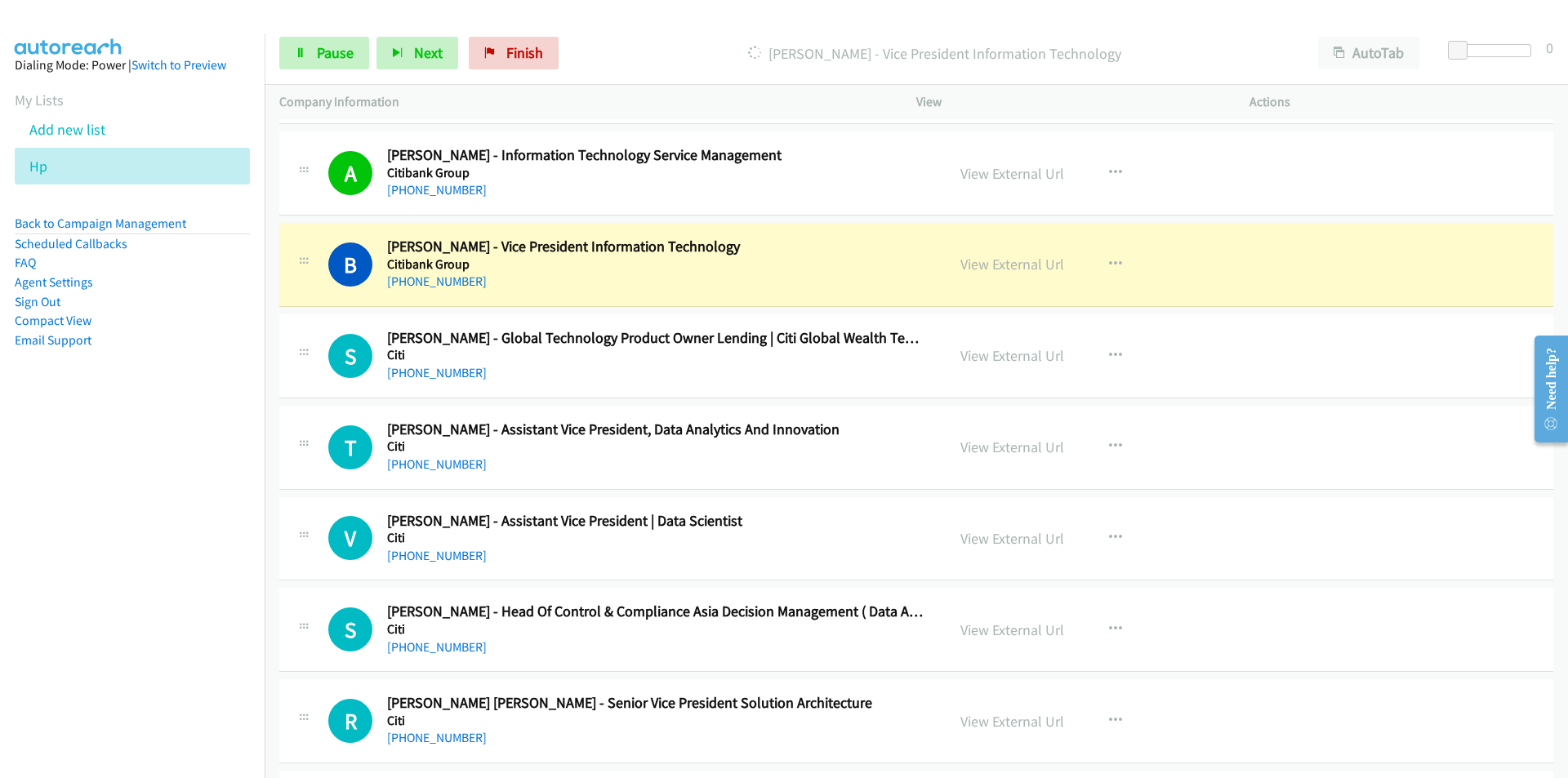
scroll to position [1143, 0]
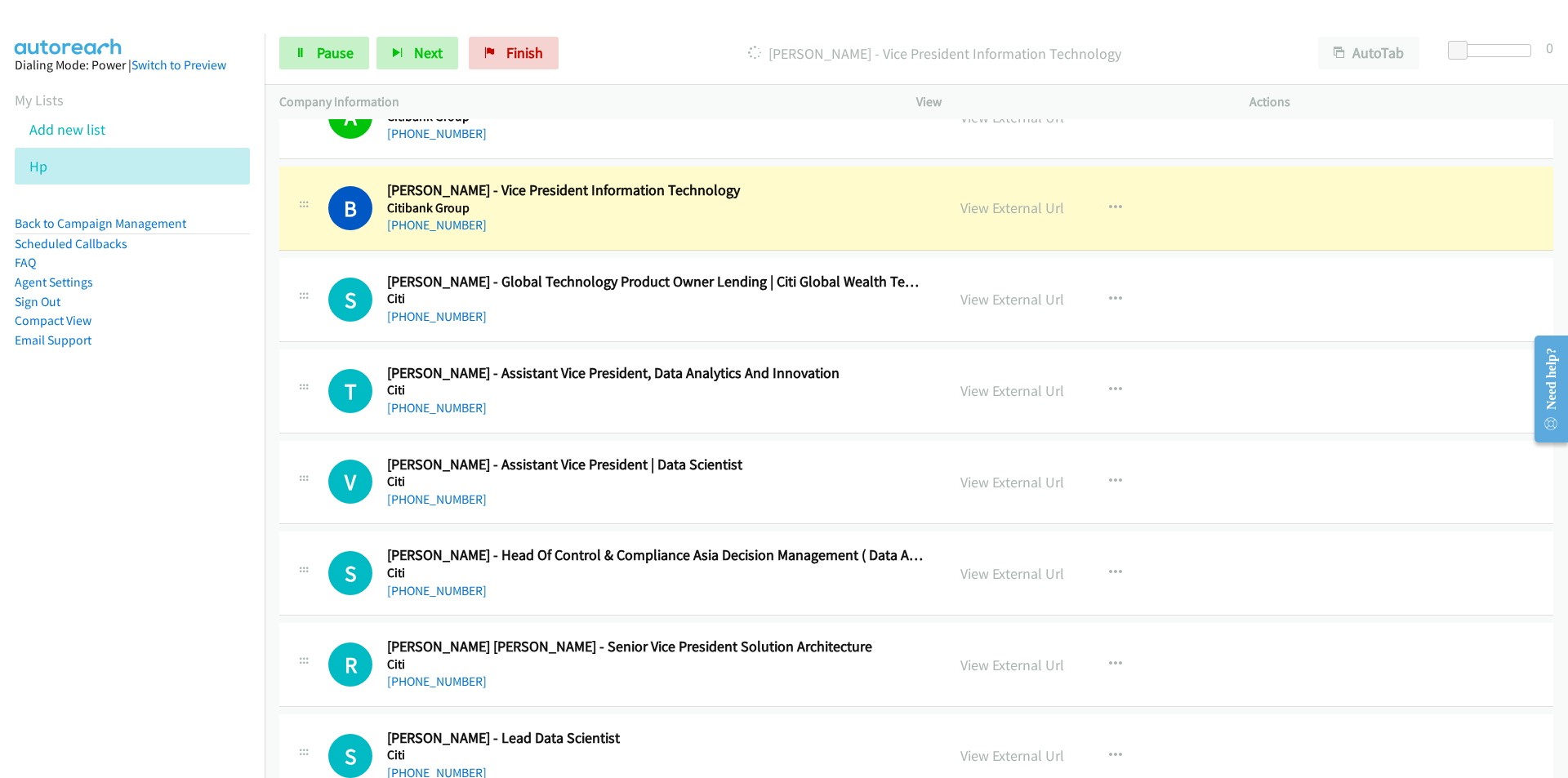
click at [206, 619] on nav "Dialing Mode: Power | Switch to Preview My Lists Add new list Hp Back to Campai…" at bounding box center [133, 422] width 266 height 778
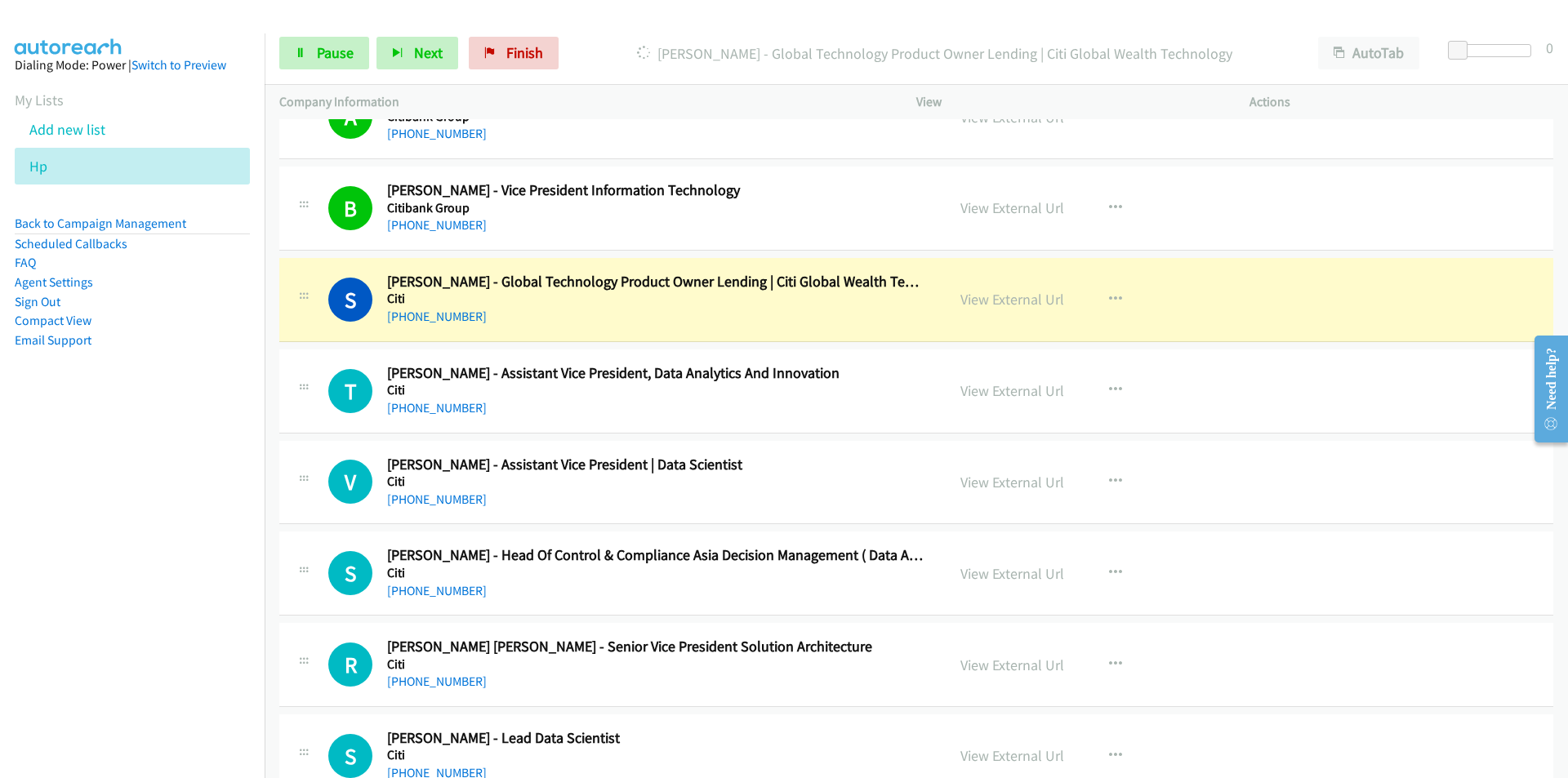
click at [235, 553] on nav "Dialing Mode: Power | Switch to Preview My Lists Add new list Hp Back to Campai…" at bounding box center [133, 422] width 266 height 778
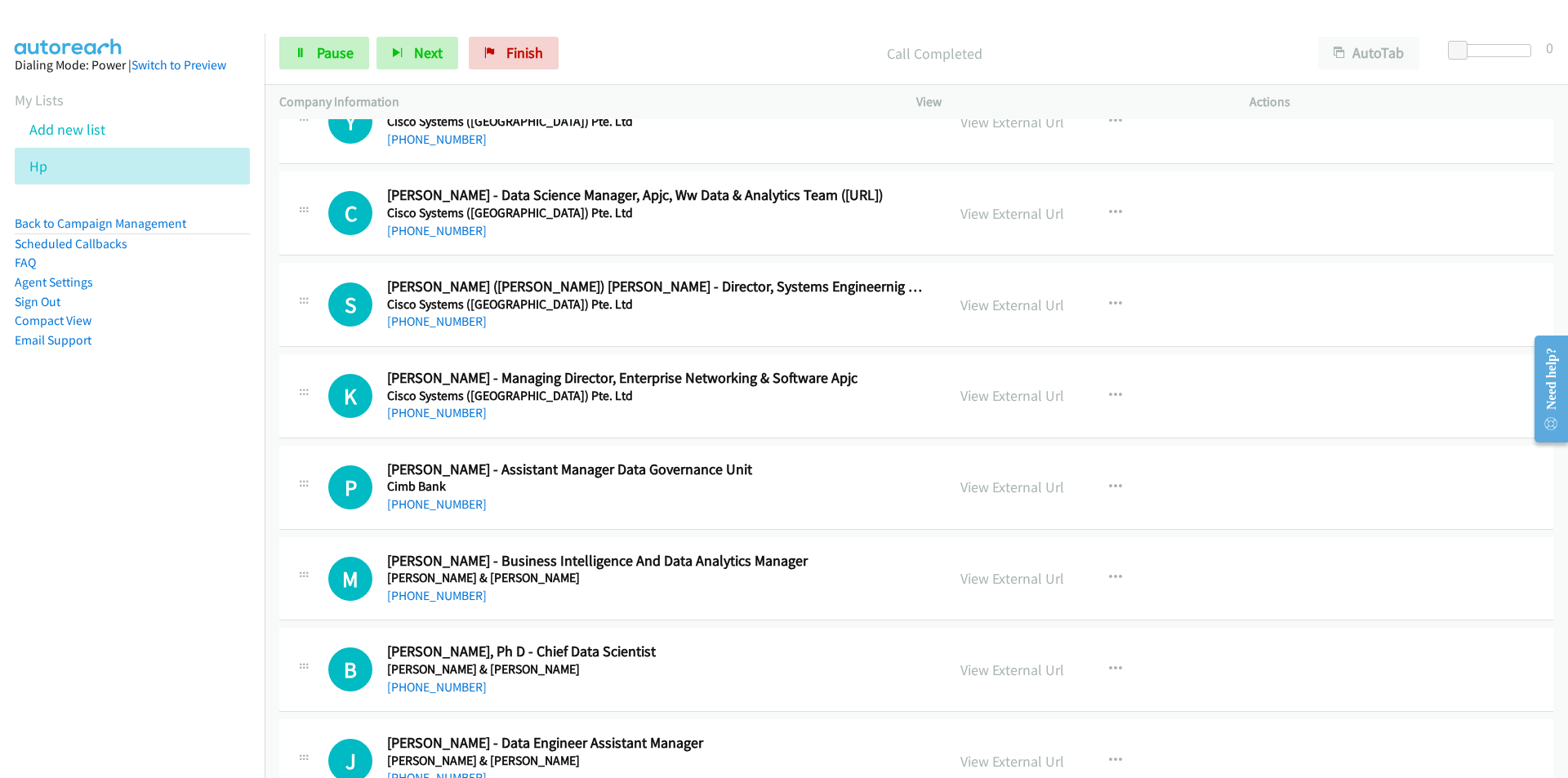
scroll to position [2530, 0]
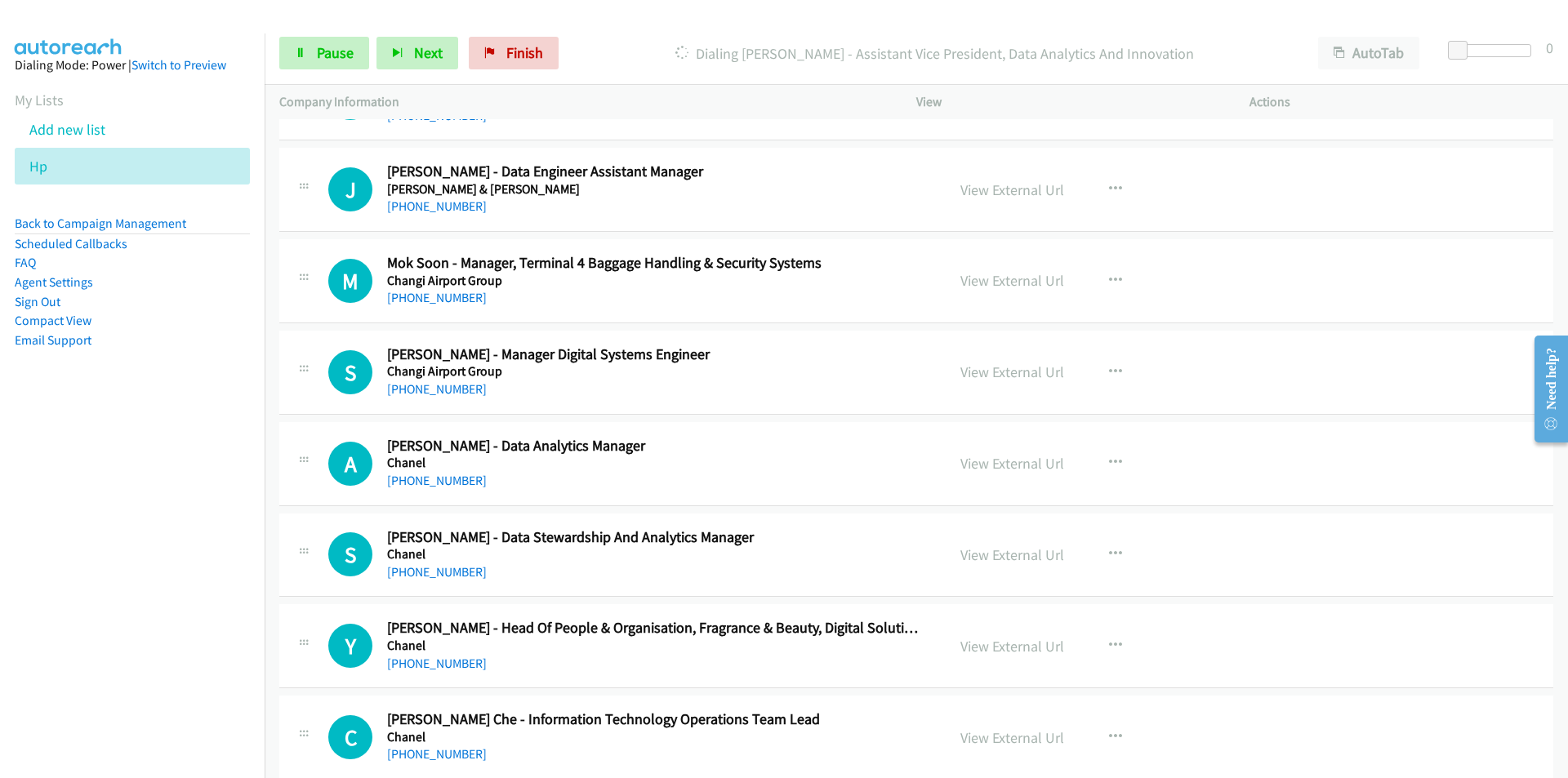
click at [100, 620] on nav "Dialing Mode: Power | Switch to Preview My Lists Add new list Hp Back to Campai…" at bounding box center [133, 422] width 266 height 778
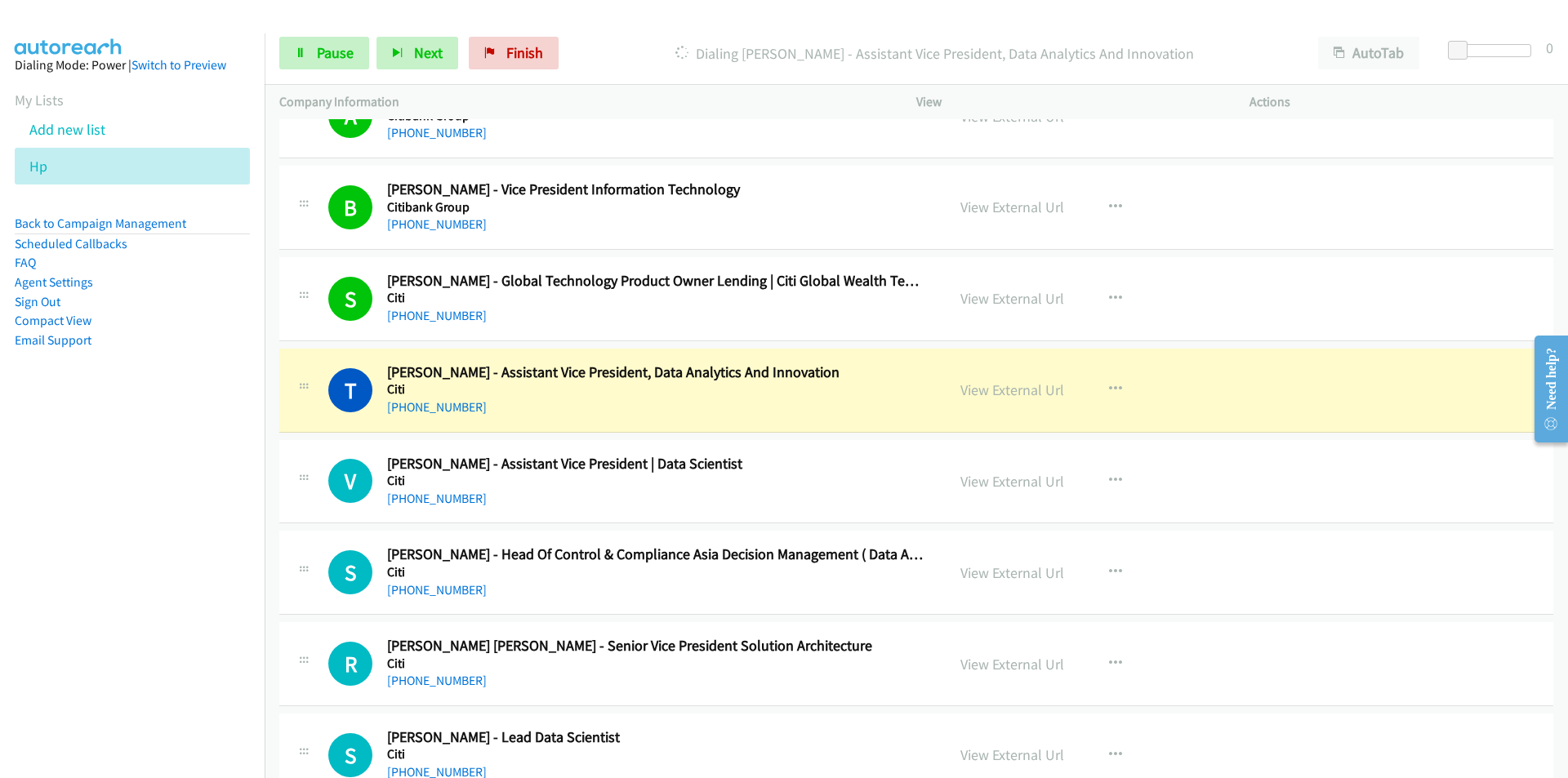
scroll to position [1143, 0]
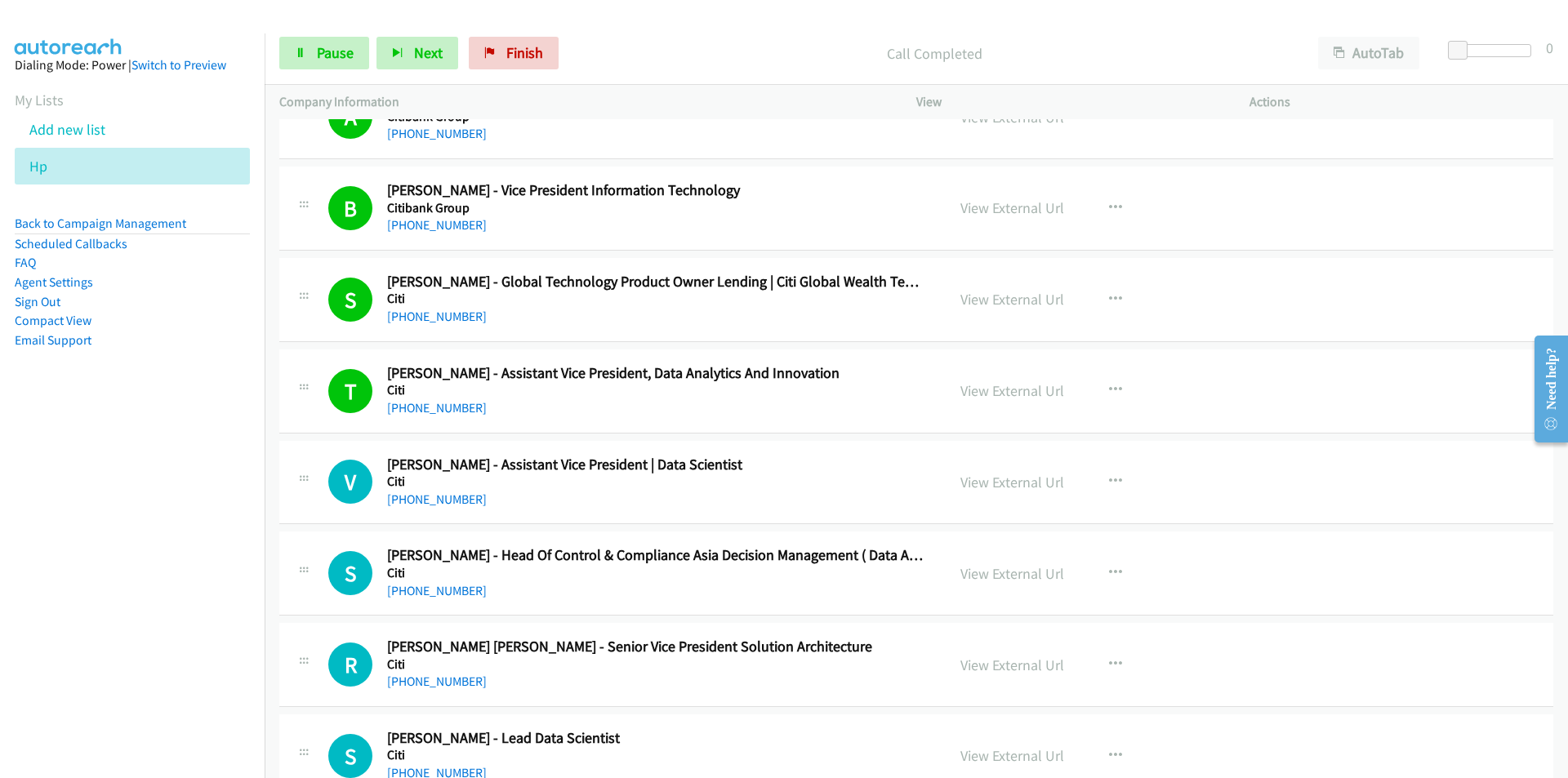
click at [205, 568] on nav "Dialing Mode: Power | Switch to Preview My Lists Add new list Hp Back to Campai…" at bounding box center [133, 422] width 266 height 778
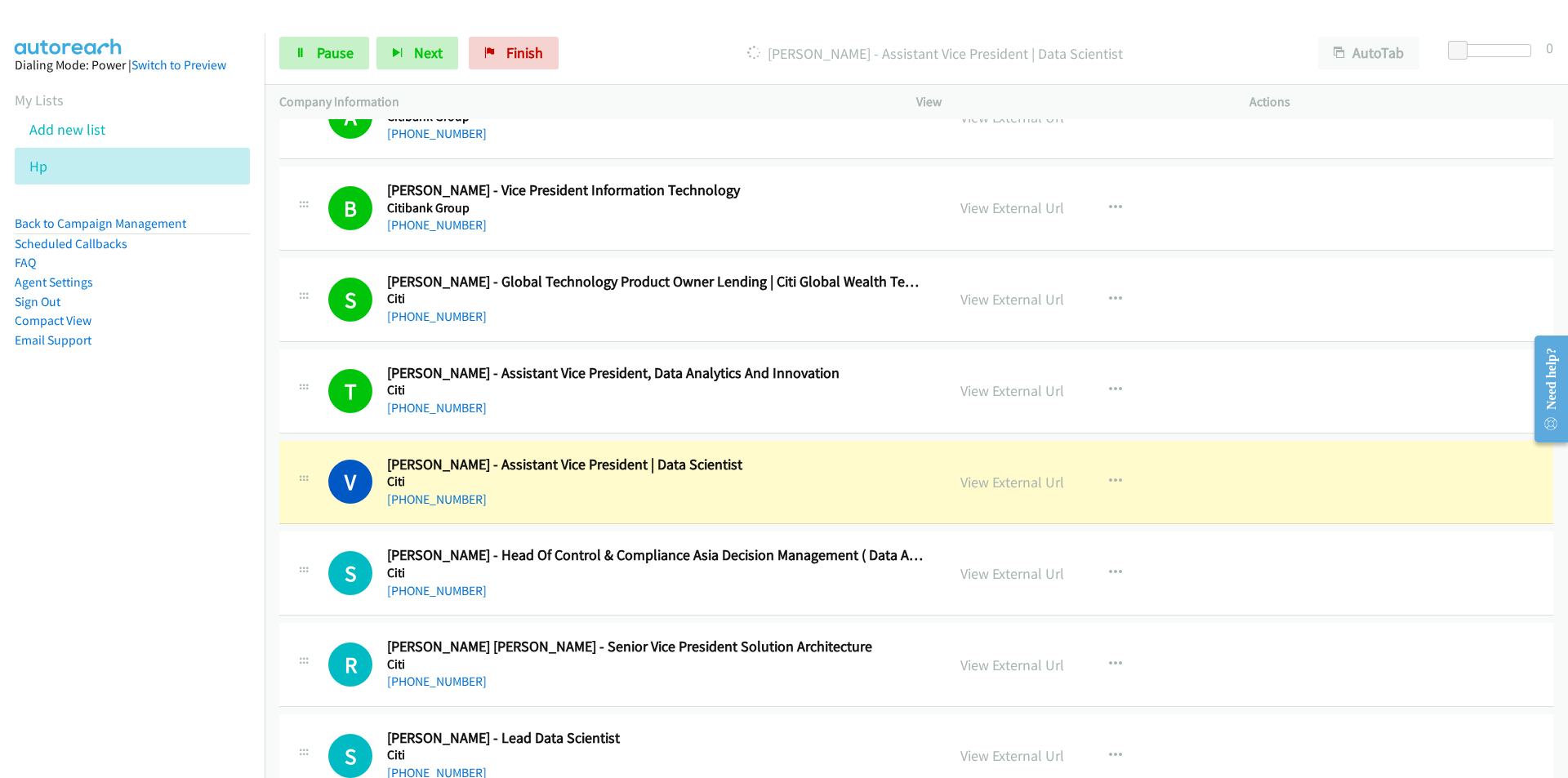
click at [211, 578] on nav "Dialing Mode: Power | Switch to Preview My Lists Add new list Hp Back to Campai…" at bounding box center [133, 422] width 266 height 778
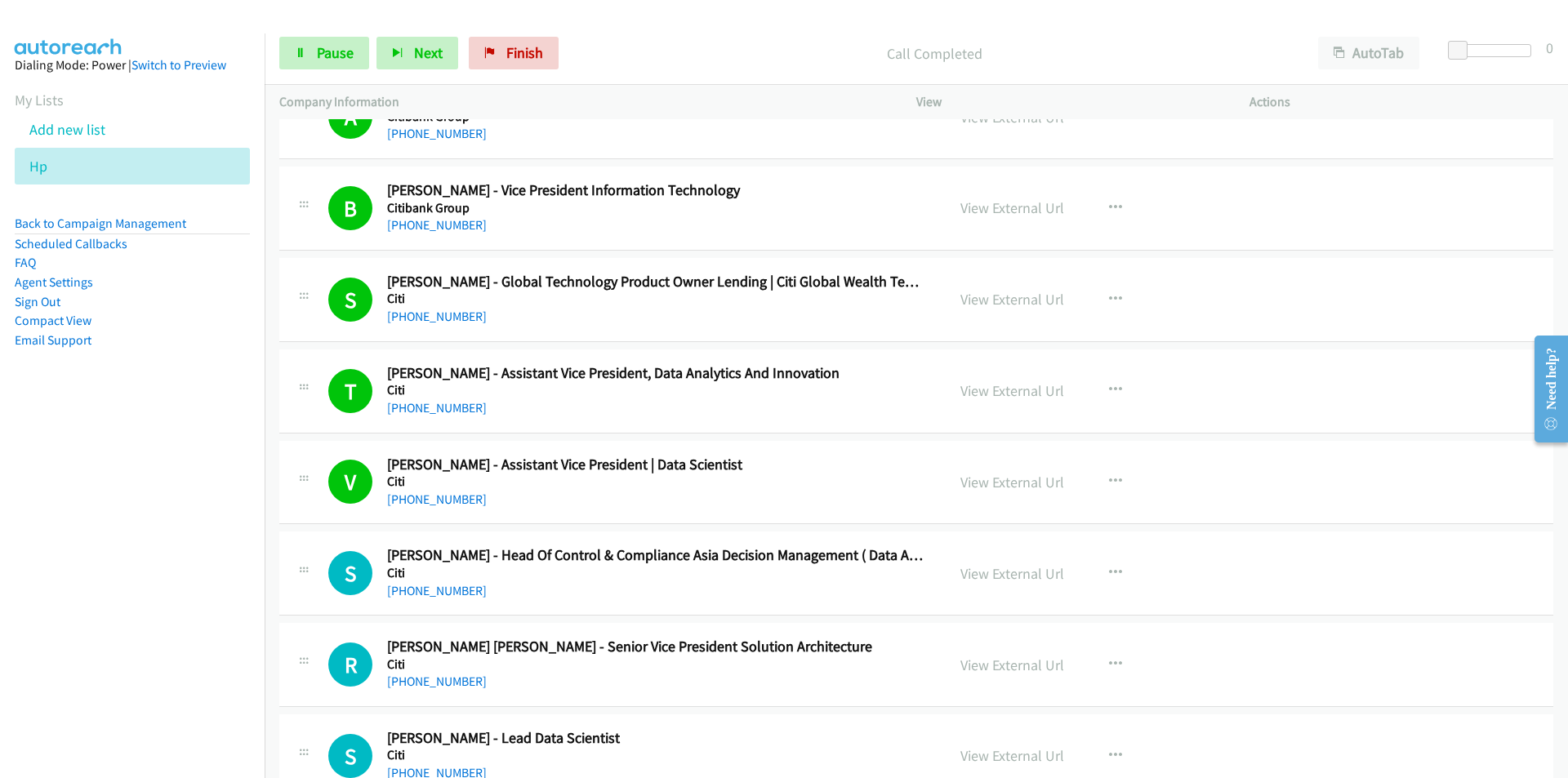
click at [149, 619] on nav "Dialing Mode: Power | Switch to Preview My Lists Add new list Hp Back to Campai…" at bounding box center [133, 422] width 266 height 778
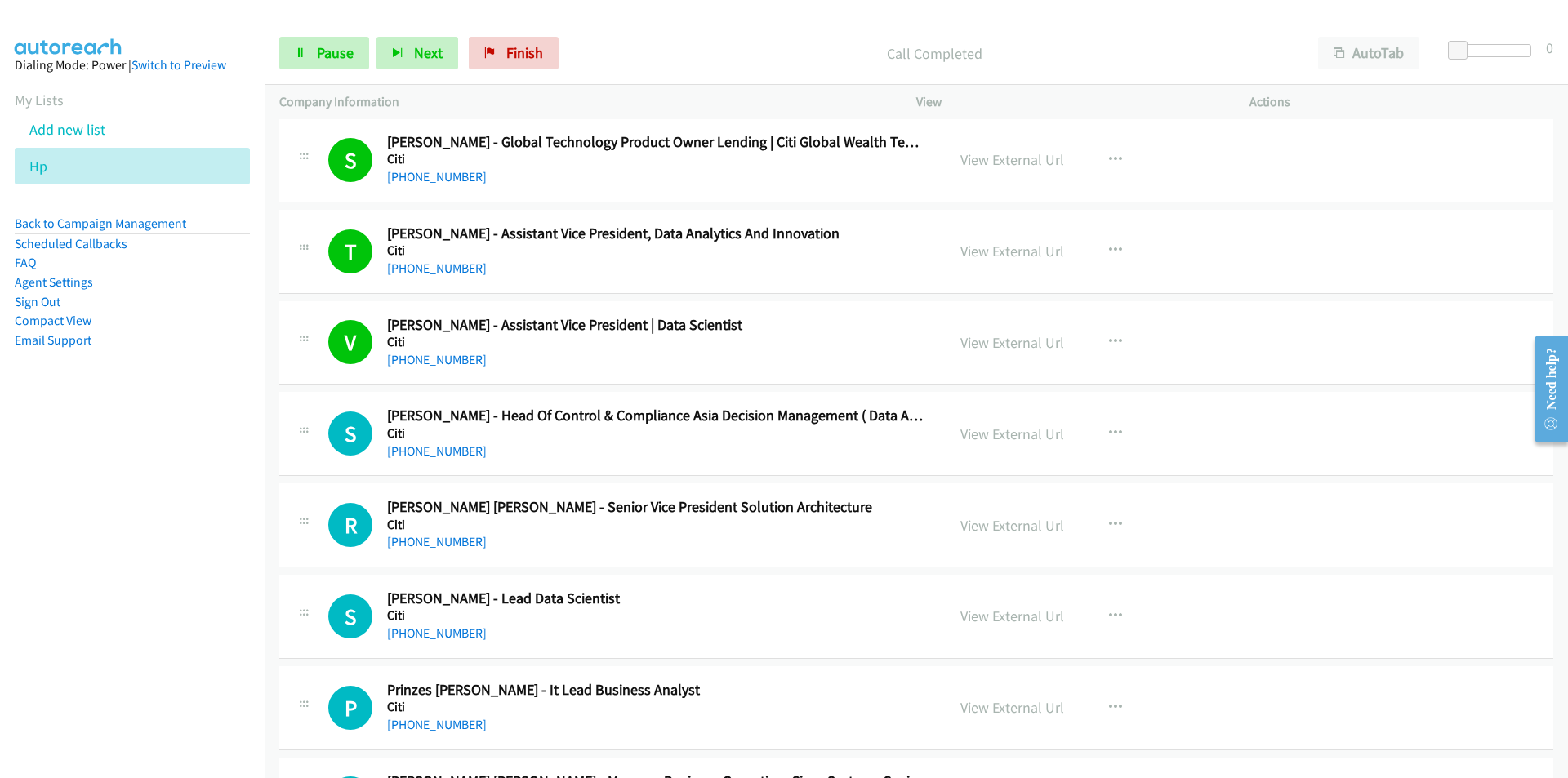
scroll to position [1388, 0]
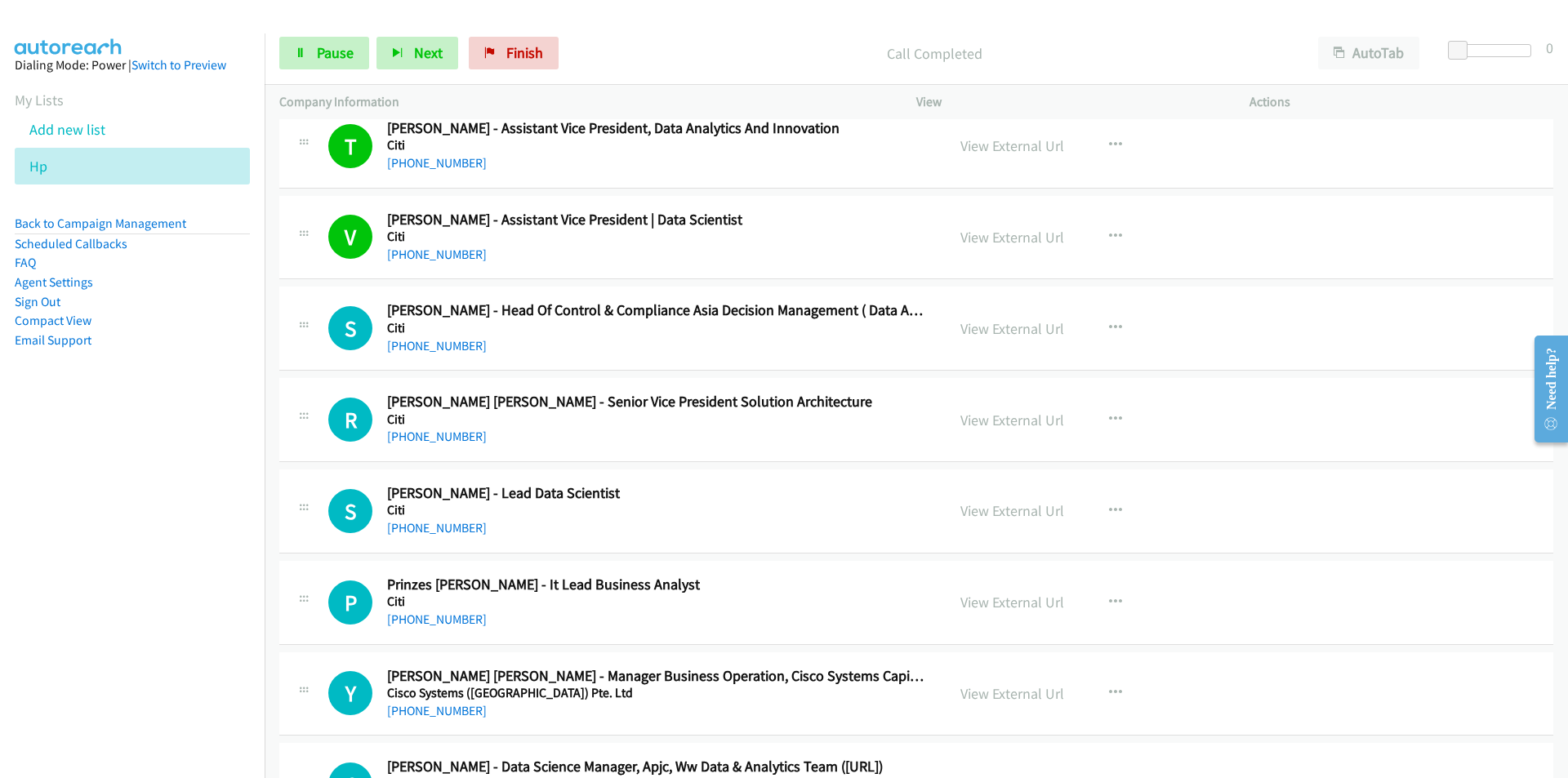
drag, startPoint x: 203, startPoint y: 418, endPoint x: 212, endPoint y: 414, distance: 9.8
click at [206, 416] on aside "Dialing Mode: Power | Switch to Preview My Lists Add new list Hp Back to Campai…" at bounding box center [132, 228] width 265 height 390
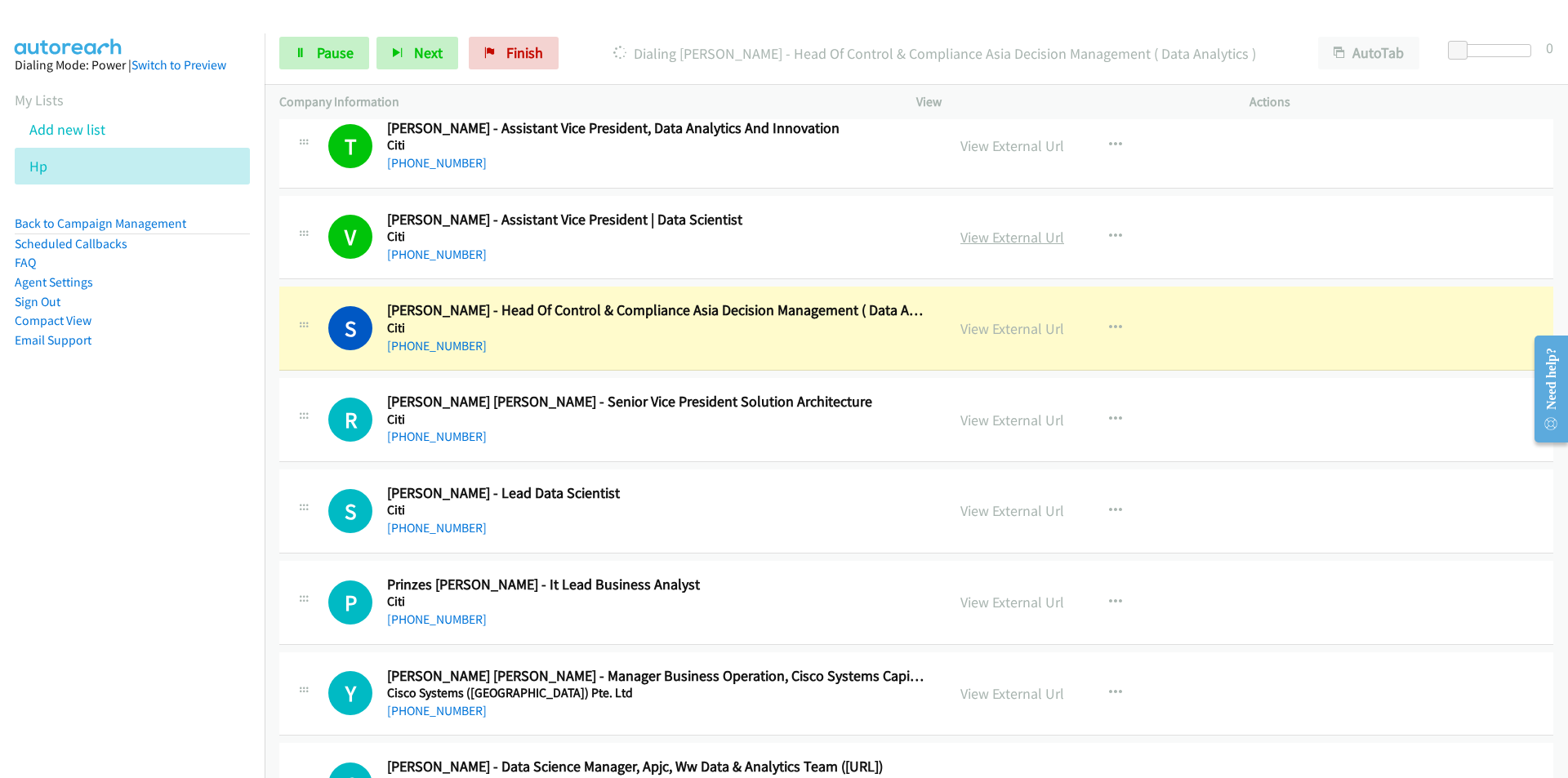
click at [1033, 236] on link "View External Url" at bounding box center [1011, 236] width 104 height 19
click at [977, 330] on link "View External Url" at bounding box center [1011, 328] width 104 height 19
click at [310, 65] on link "Pause" at bounding box center [323, 52] width 89 height 33
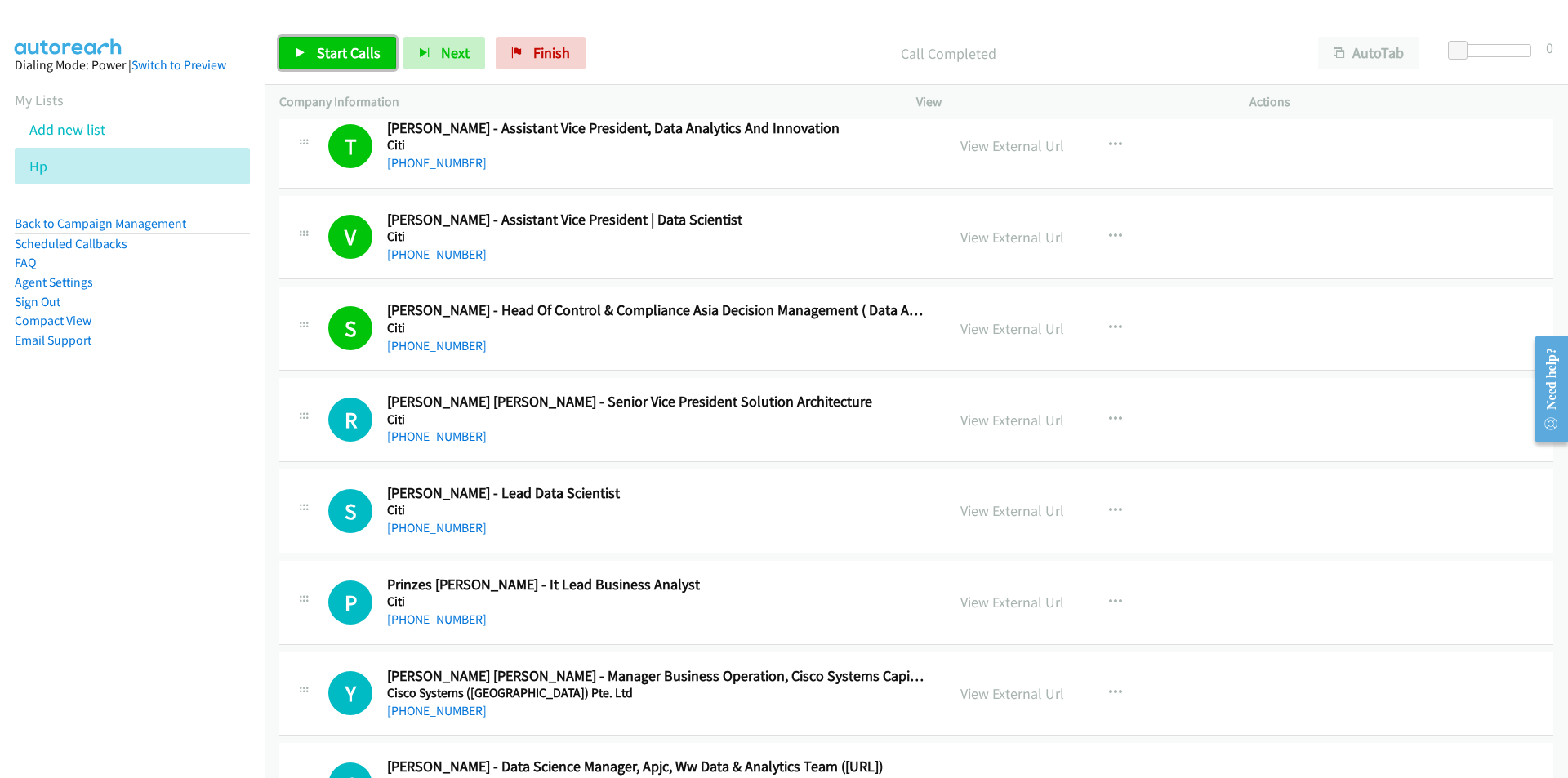
click at [328, 53] on span "Start Calls" at bounding box center [349, 52] width 64 height 19
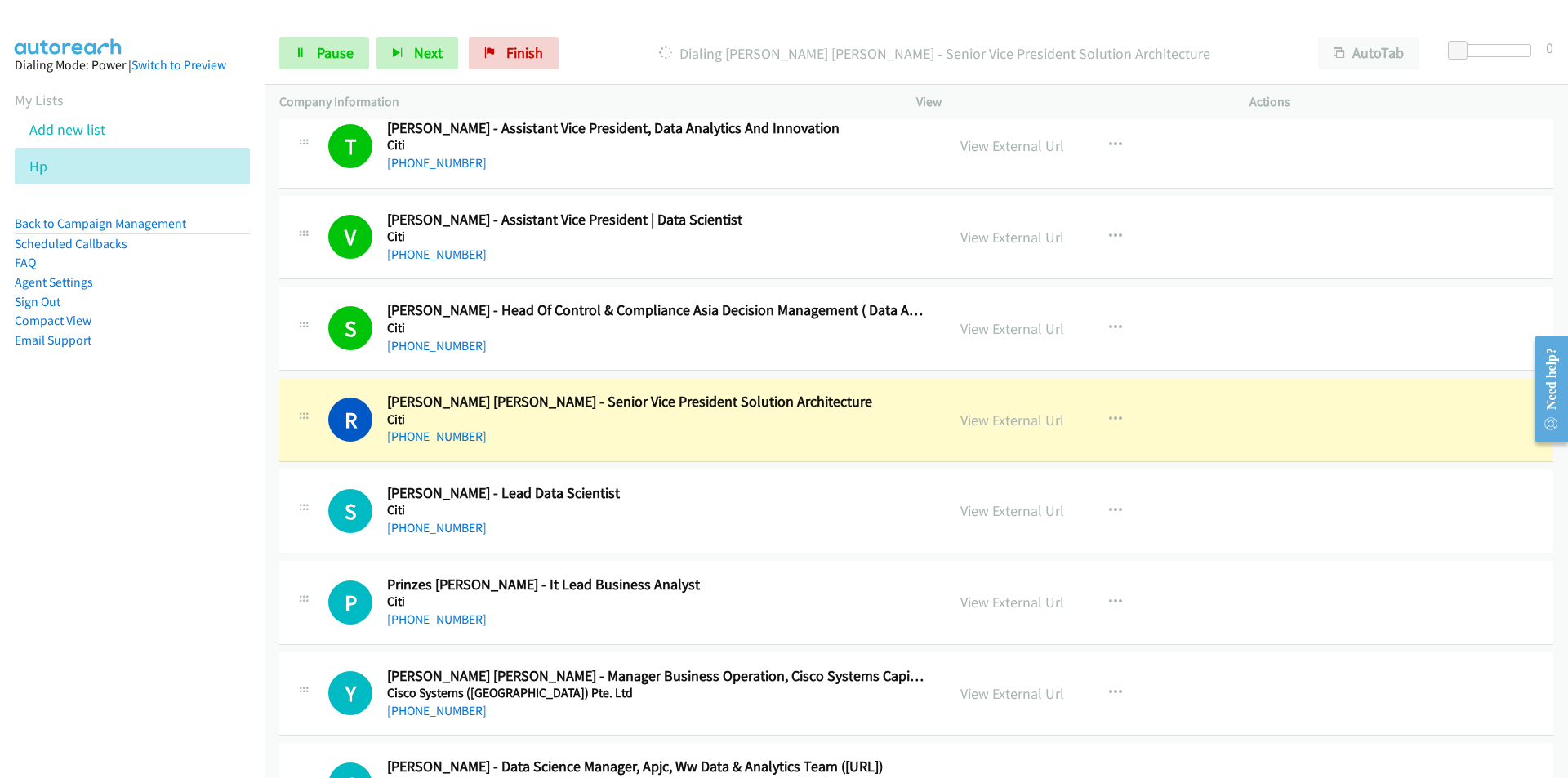
click at [196, 506] on nav "Dialing Mode: Power | Switch to Preview My Lists Add new list Hp Back to Campai…" at bounding box center [133, 422] width 266 height 778
click at [63, 604] on nav "Dialing Mode: Power | Switch to Preview My Lists Add new list Hp Back to Campai…" at bounding box center [133, 422] width 266 height 778
click at [1036, 415] on link "View External Url" at bounding box center [1011, 420] width 104 height 19
click at [293, 65] on link "Pause" at bounding box center [323, 52] width 89 height 33
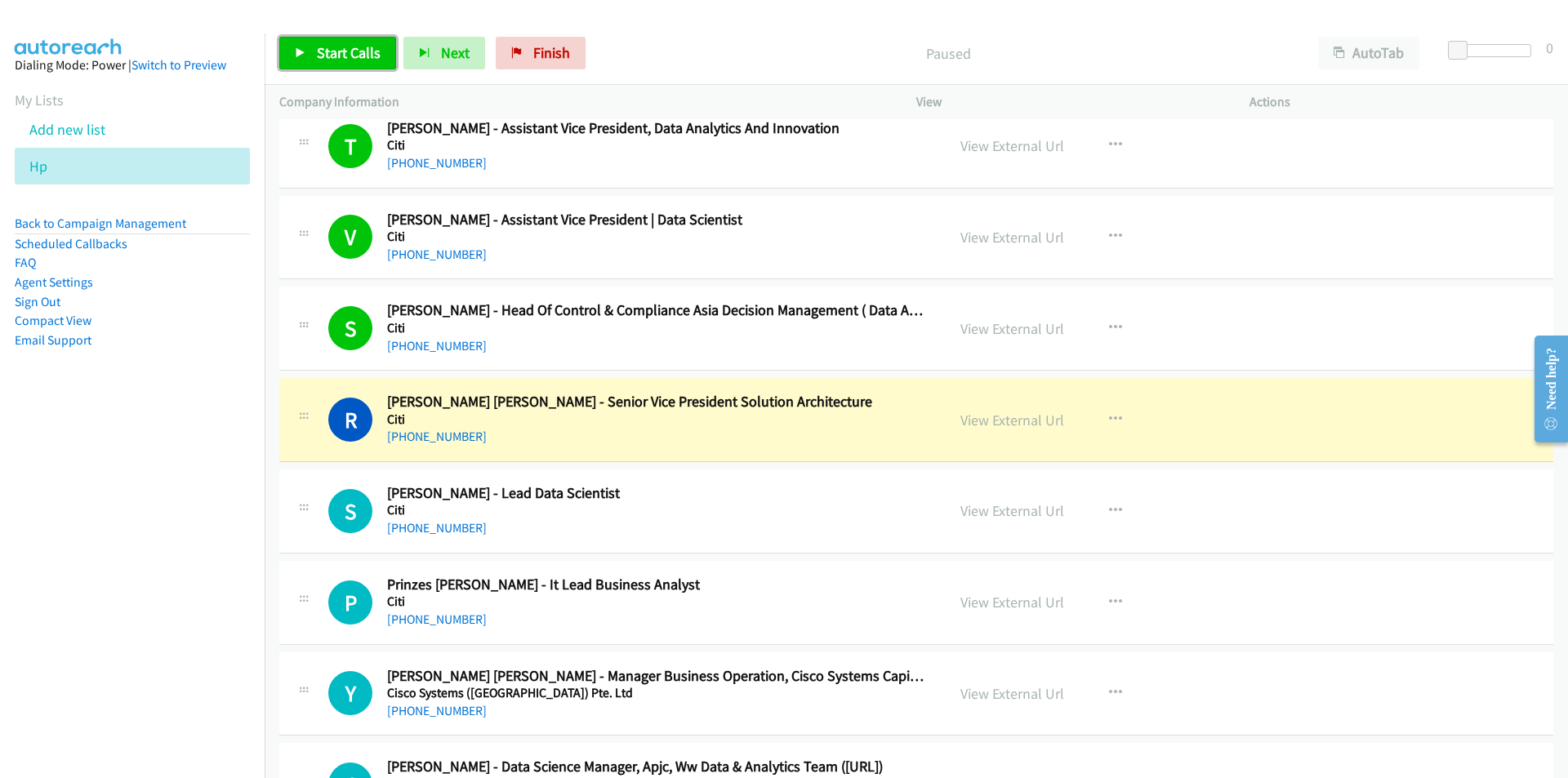
click at [353, 60] on span "Start Calls" at bounding box center [349, 52] width 64 height 19
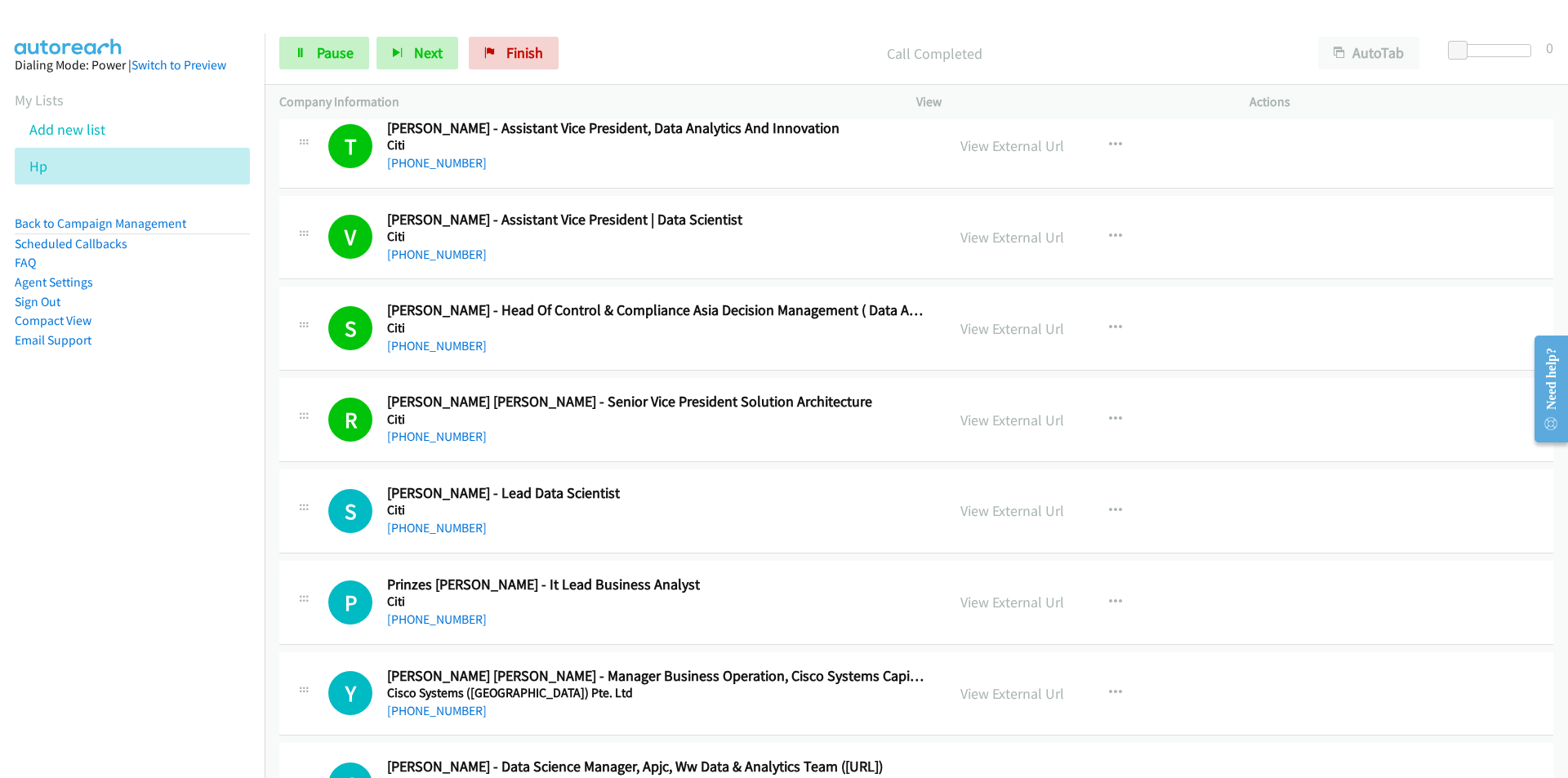
click at [4, 626] on nav "Dialing Mode: Power | Switch to Preview My Lists Add new list Hp Back to Campai…" at bounding box center [133, 422] width 266 height 778
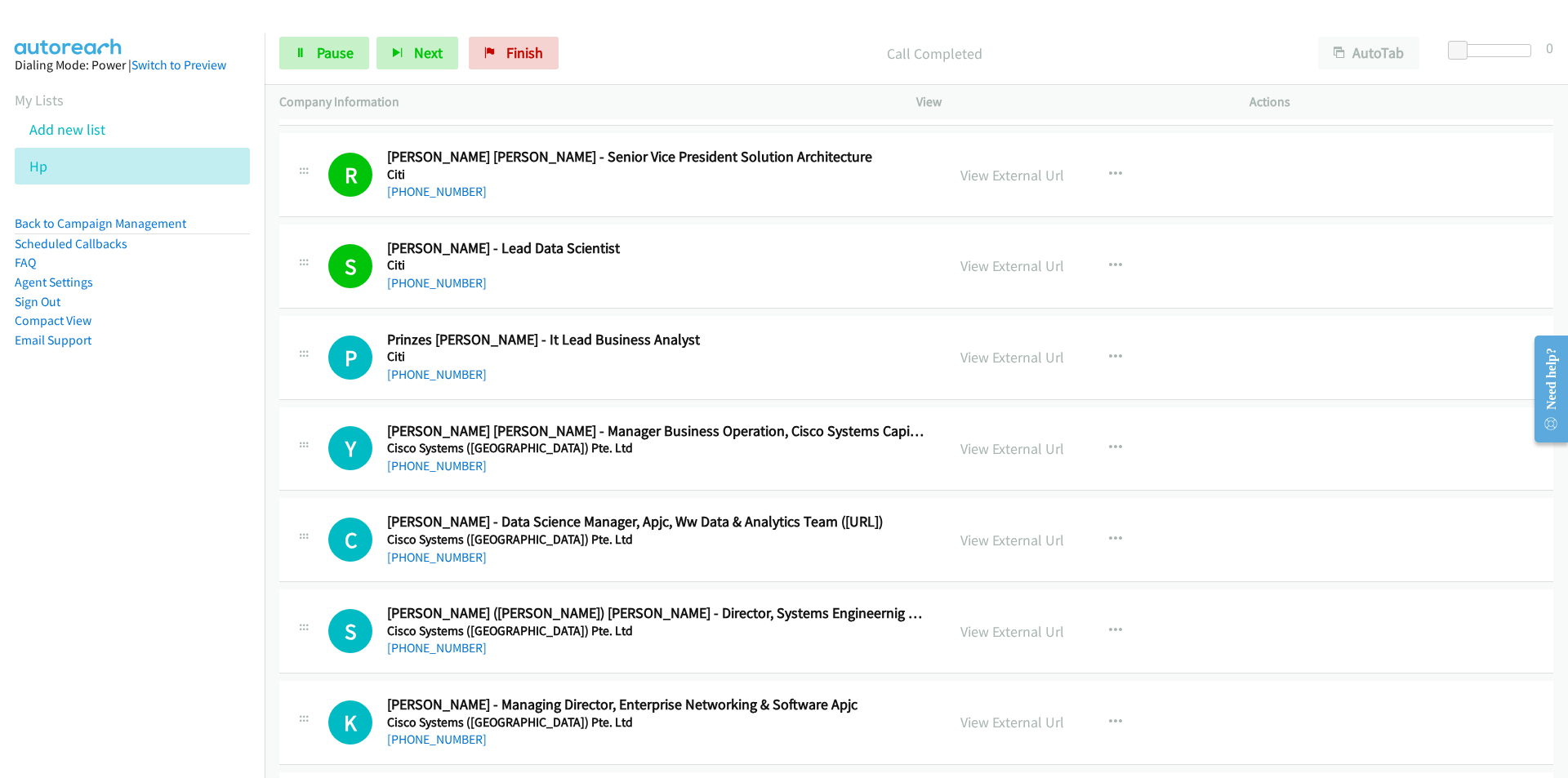
click at [0, 568] on nav "Dialing Mode: Power | Switch to Preview My Lists Add new list Hp Back to Campai…" at bounding box center [133, 422] width 266 height 778
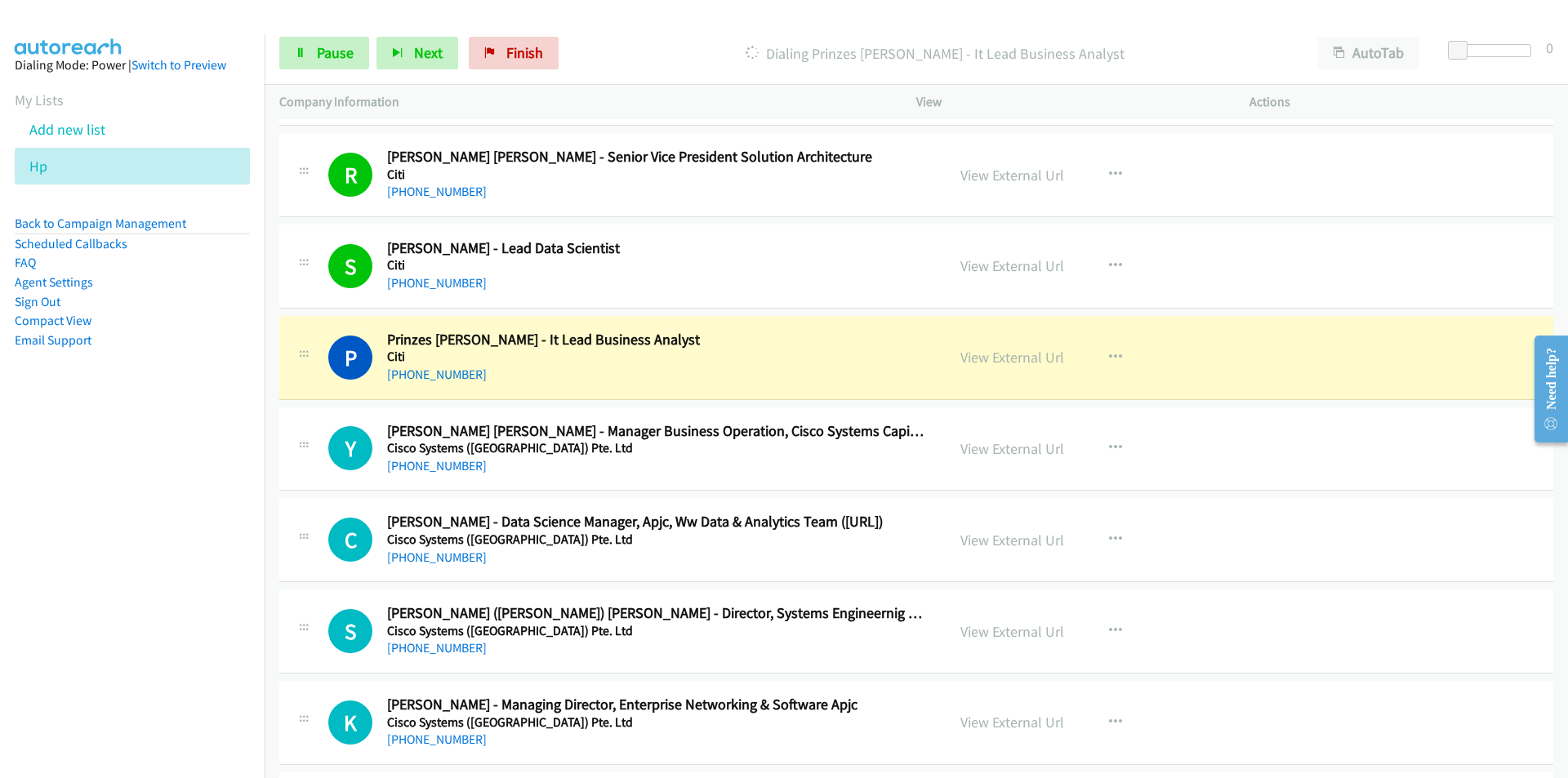
drag, startPoint x: 150, startPoint y: 620, endPoint x: 161, endPoint y: 615, distance: 12.1
click at [150, 620] on nav "Dialing Mode: Power | Switch to Preview My Lists Add new list Hp Back to Campai…" at bounding box center [133, 422] width 266 height 778
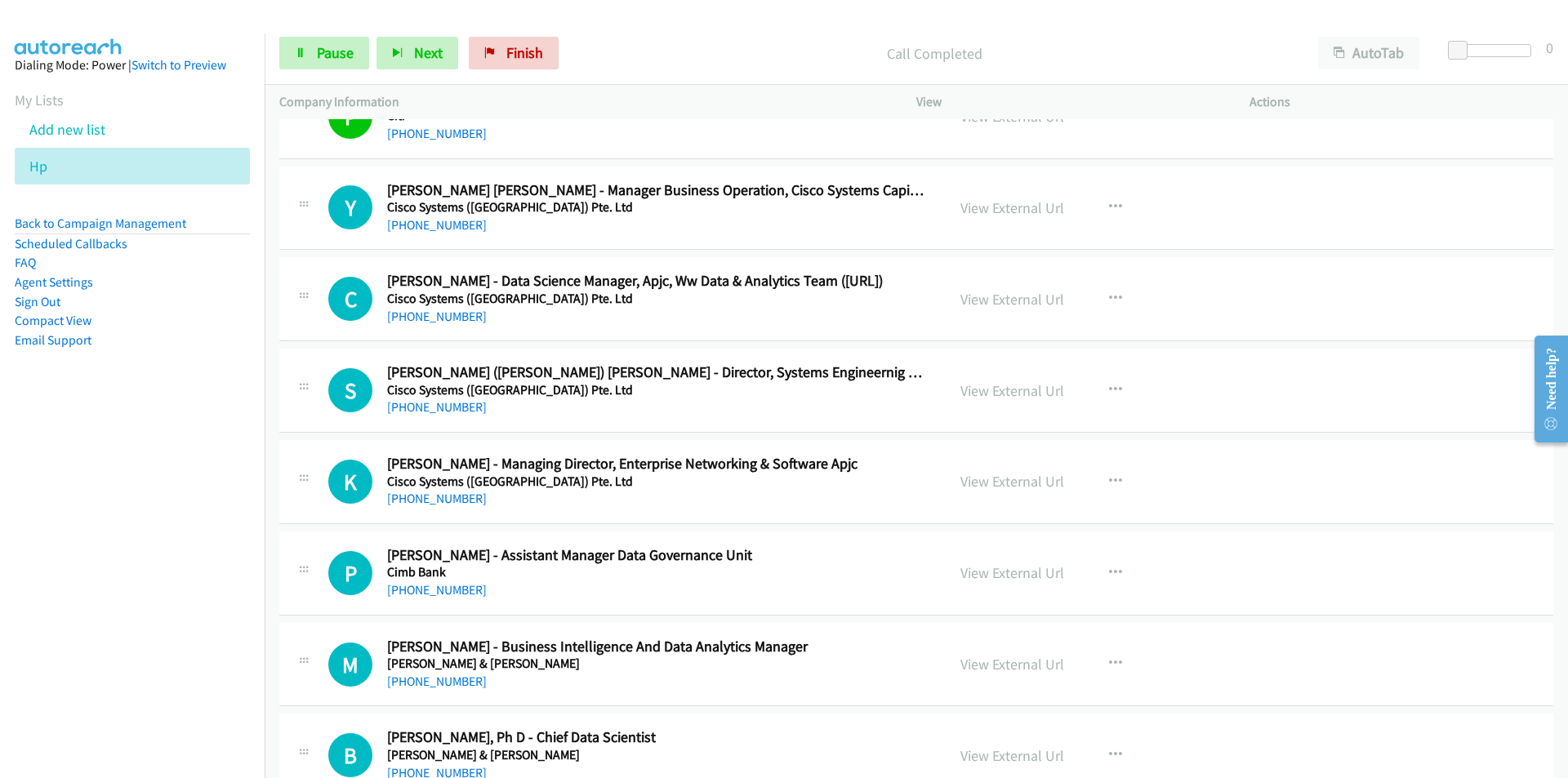
scroll to position [1877, 0]
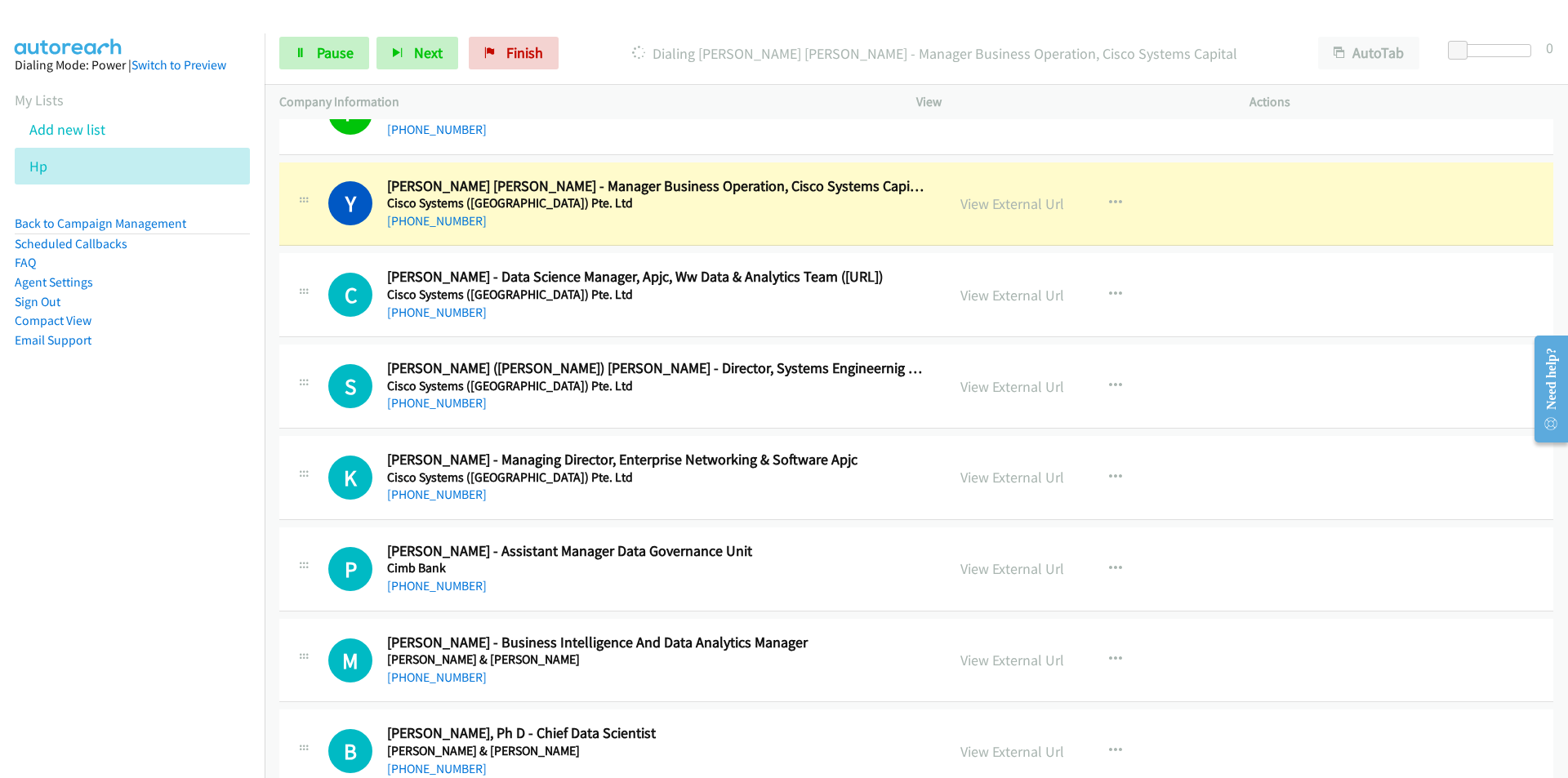
drag, startPoint x: 163, startPoint y: 529, endPoint x: 351, endPoint y: 426, distance: 214.4
click at [166, 529] on nav "Dialing Mode: Power | Switch to Preview My Lists Add new list Hp Back to Campai…" at bounding box center [133, 422] width 266 height 778
click at [1003, 201] on link "View External Url" at bounding box center [1011, 203] width 104 height 19
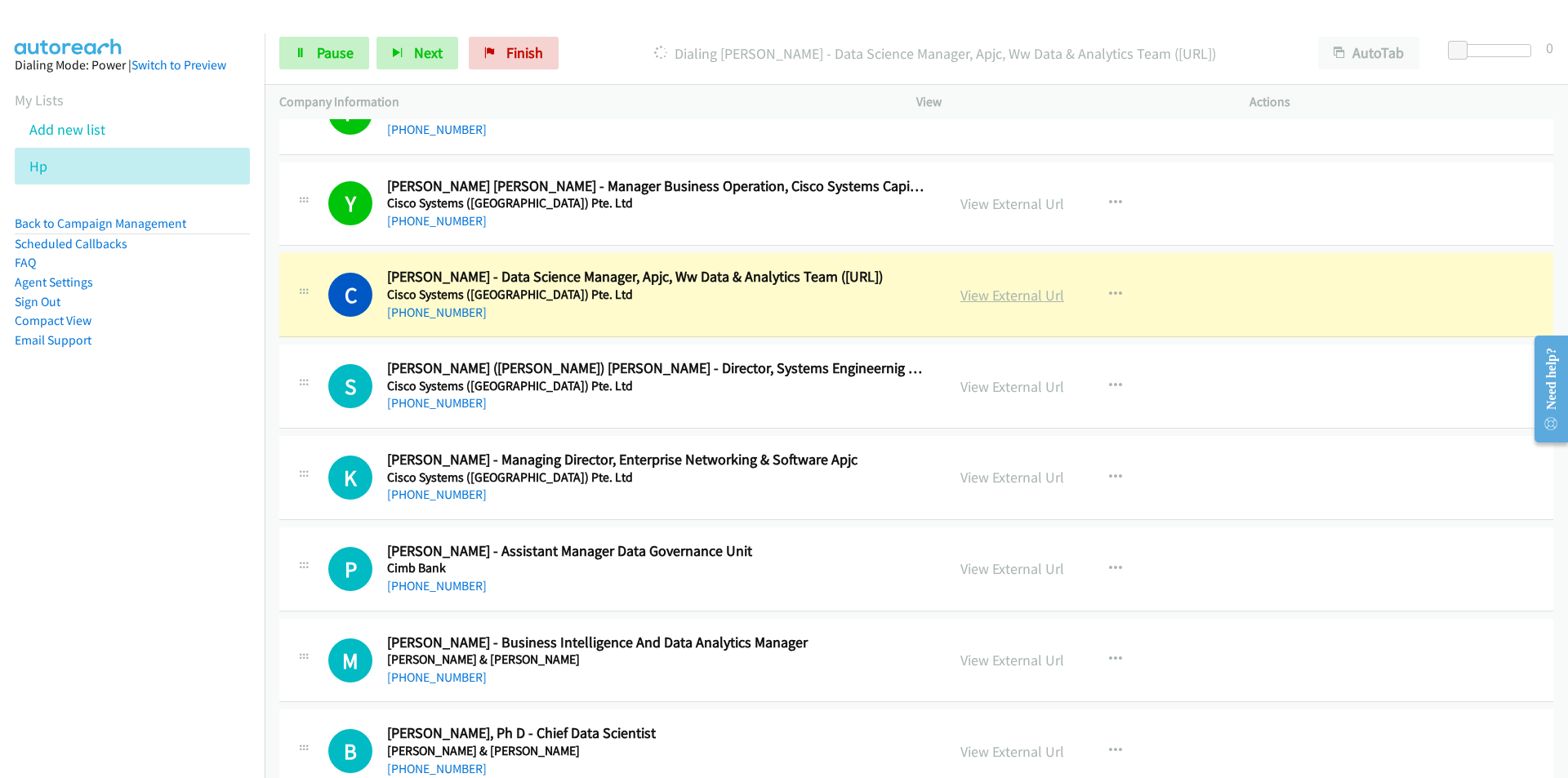
click at [984, 301] on link "View External Url" at bounding box center [1011, 295] width 104 height 19
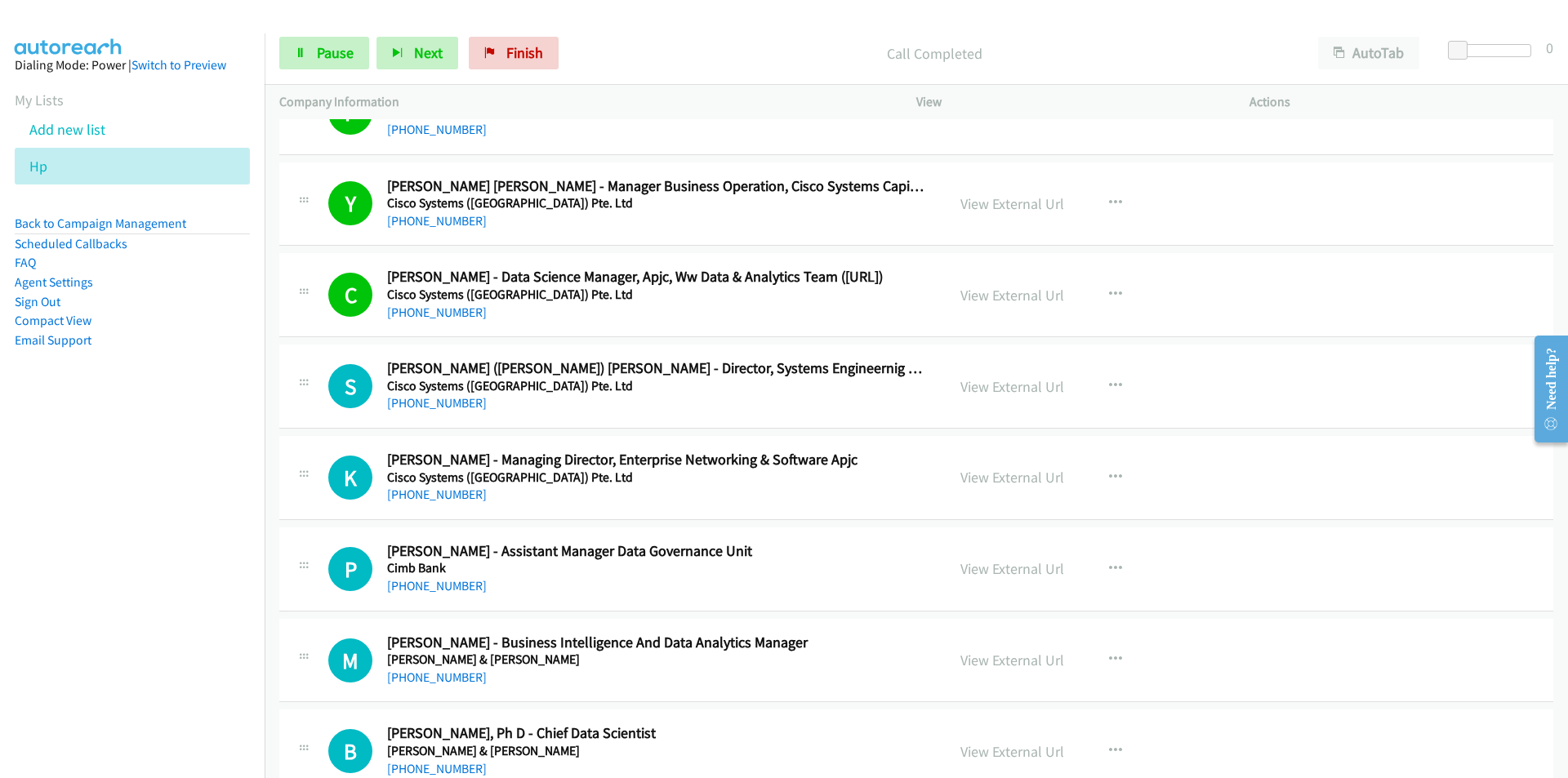
click at [168, 624] on nav "Dialing Mode: Power | Switch to Preview My Lists Add new list Hp Back to Campai…" at bounding box center [133, 422] width 266 height 778
click at [149, 578] on nav "Dialing Mode: Power | Switch to Preview My Lists Add new list Hp Back to Campai…" at bounding box center [133, 422] width 266 height 778
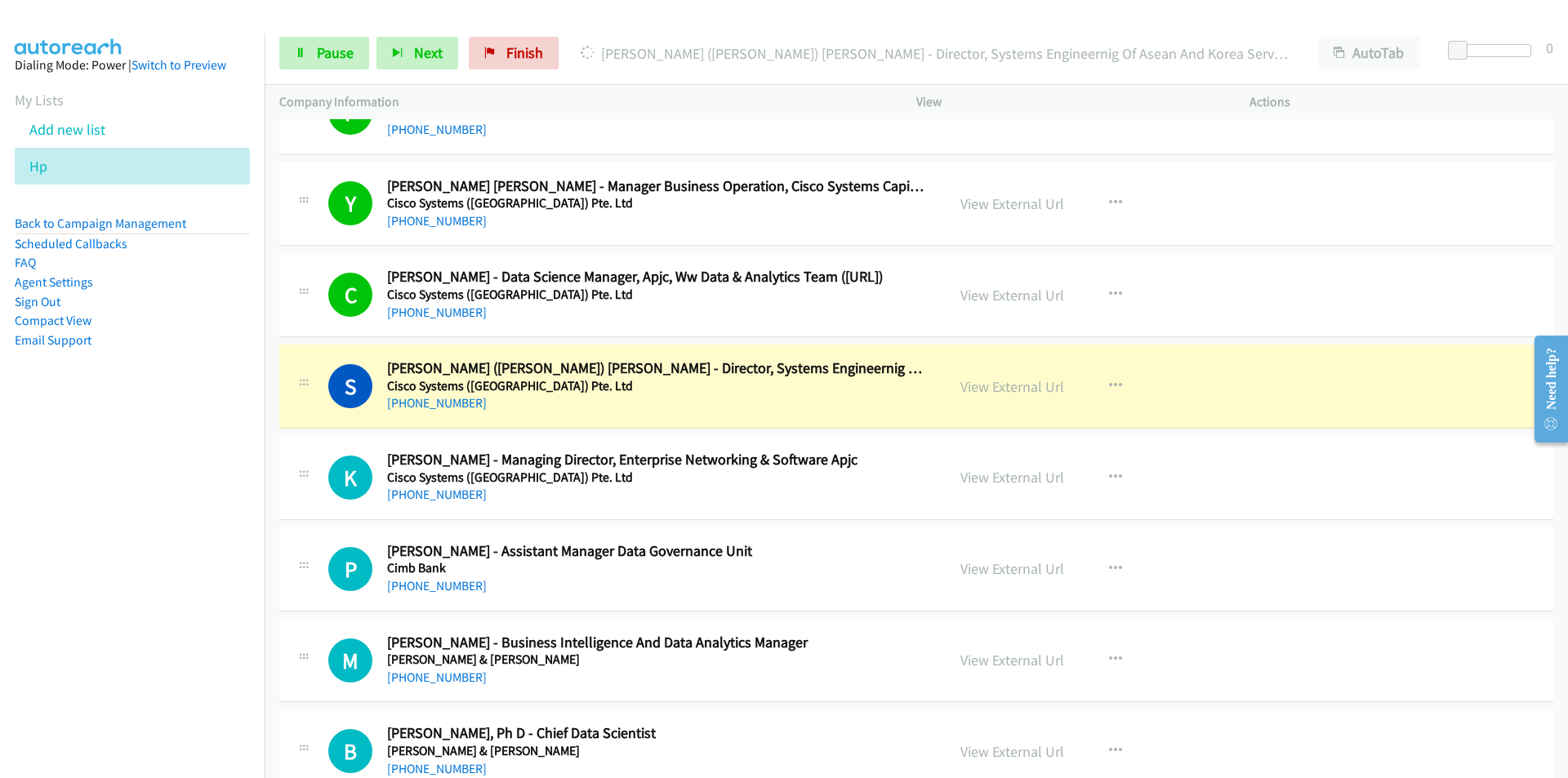
click at [141, 540] on nav "Dialing Mode: Power | Switch to Preview My Lists Add new list Hp Back to Campai…" at bounding box center [133, 422] width 266 height 778
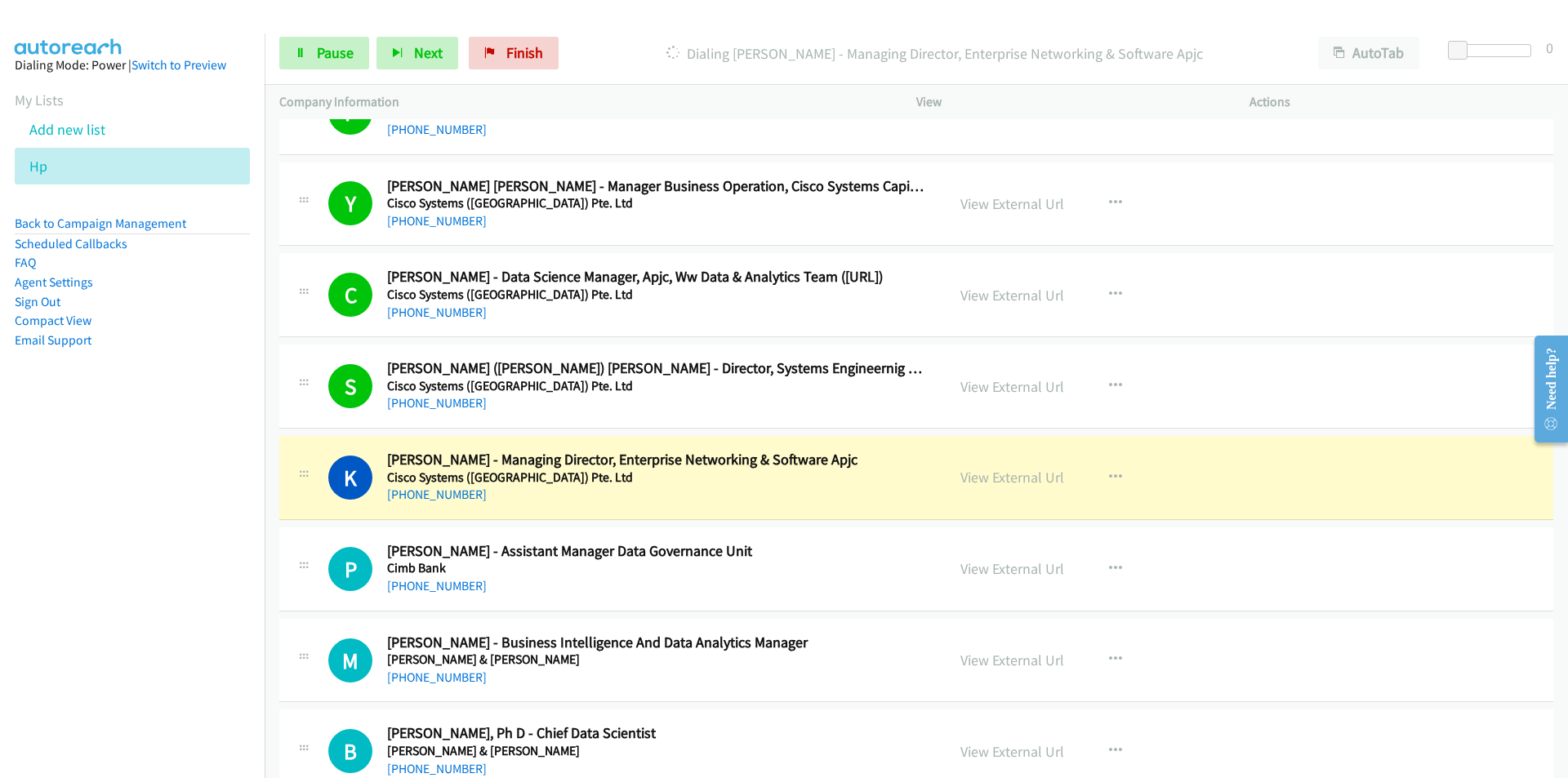
click at [120, 592] on nav "Dialing Mode: Power | Switch to Preview My Lists Add new list Hp Back to Campai…" at bounding box center [133, 422] width 266 height 778
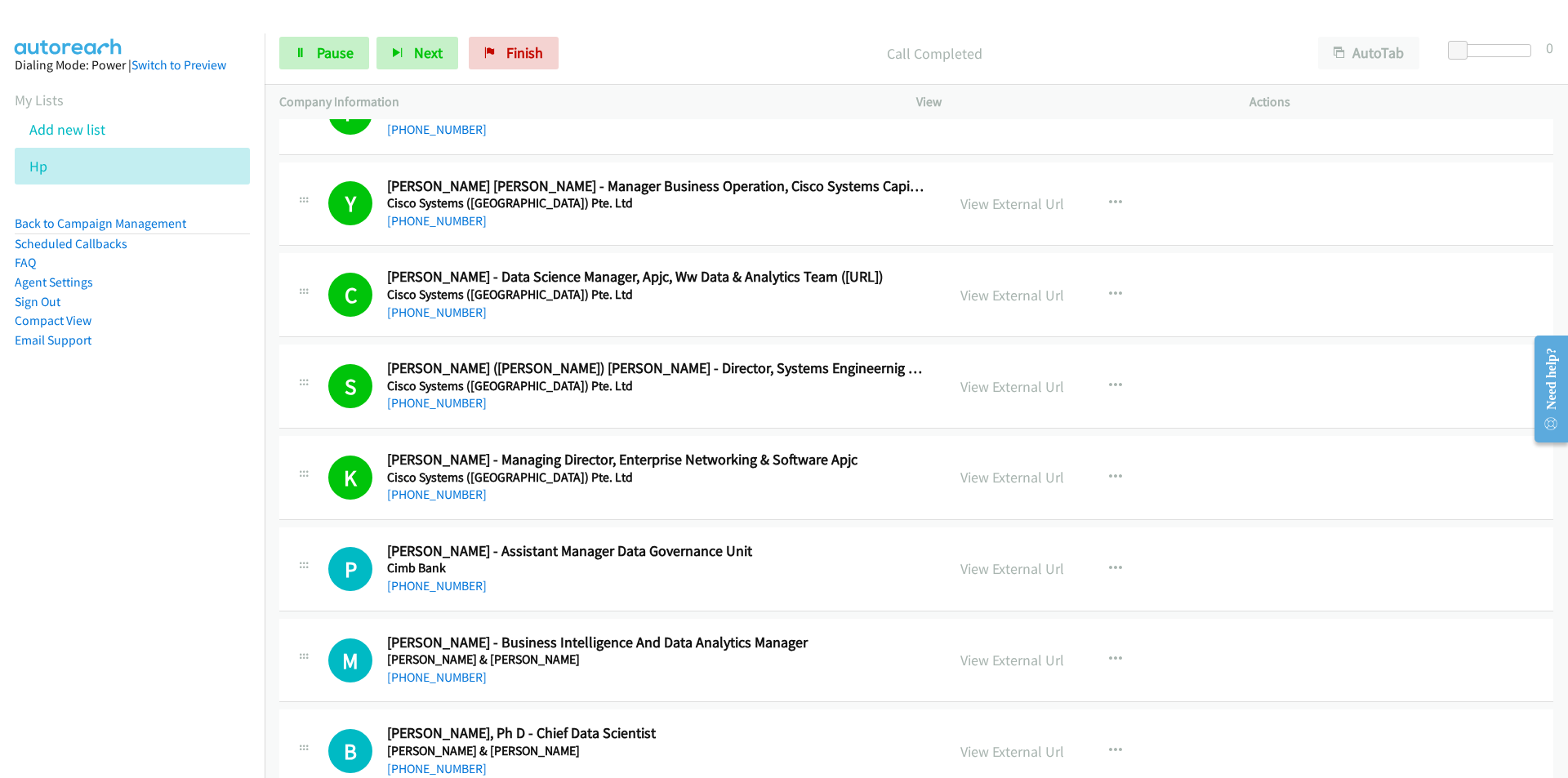
click at [189, 596] on nav "Dialing Mode: Power | Switch to Preview My Lists Add new list Hp Back to Campai…" at bounding box center [133, 422] width 266 height 778
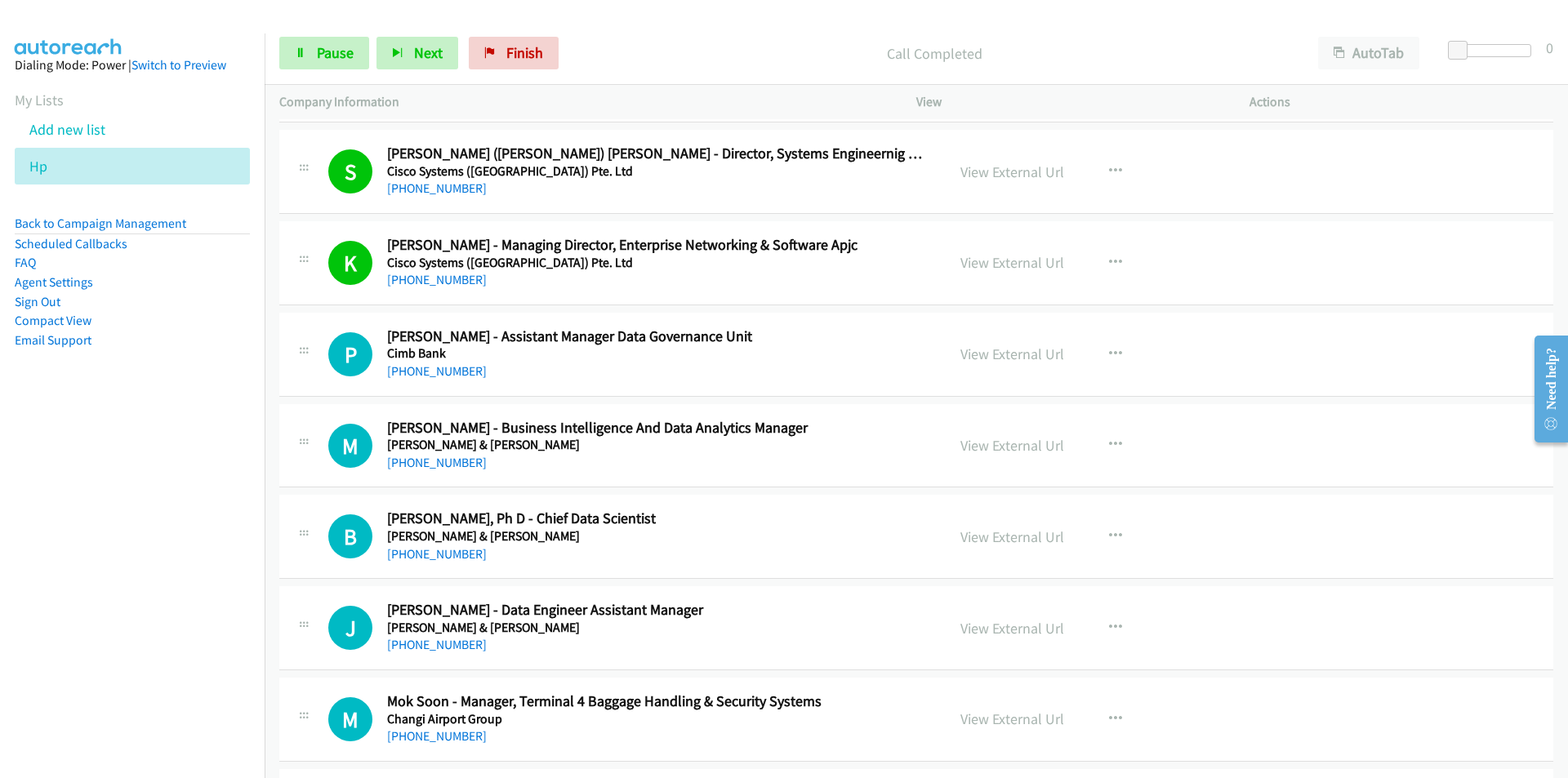
scroll to position [2122, 0]
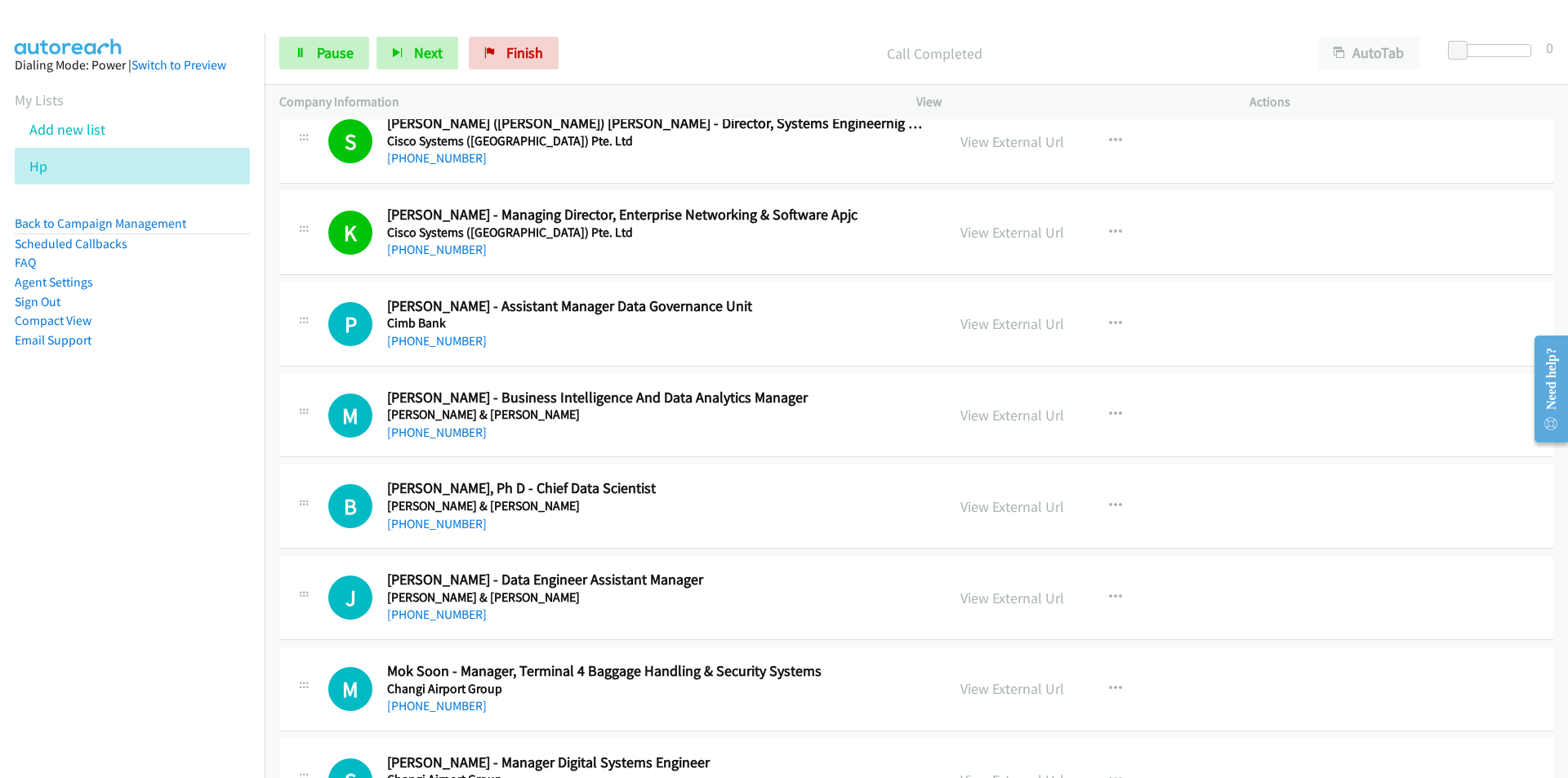
click at [134, 537] on nav "Dialing Mode: Power | Switch to Preview My Lists Add new list Hp Back to Campai…" at bounding box center [133, 422] width 266 height 778
click at [5, 567] on nav "Dialing Mode: Power | Switch to Preview My Lists Add new list Hp Back to Campai…" at bounding box center [133, 422] width 266 height 778
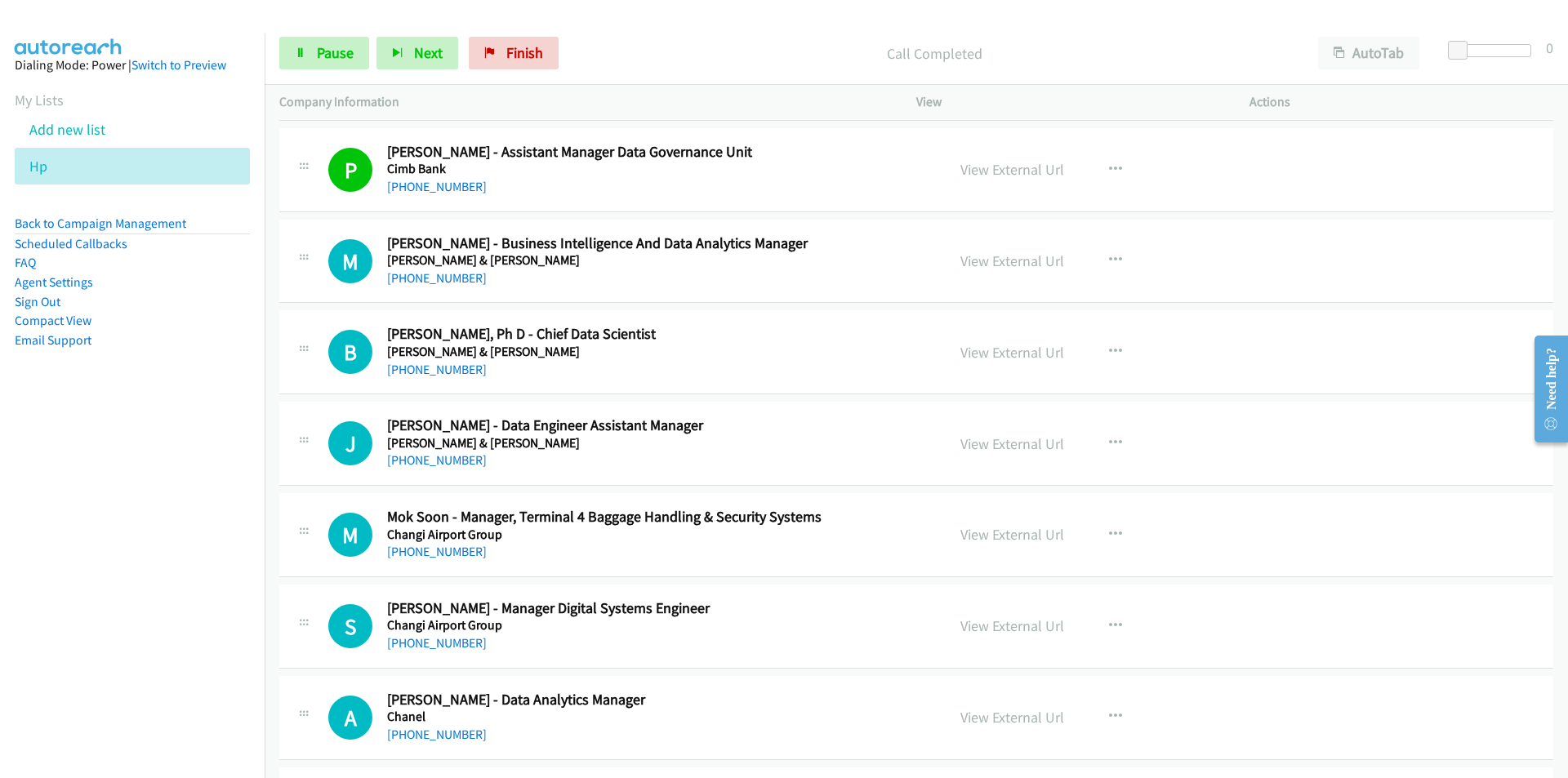
scroll to position [2285, 0]
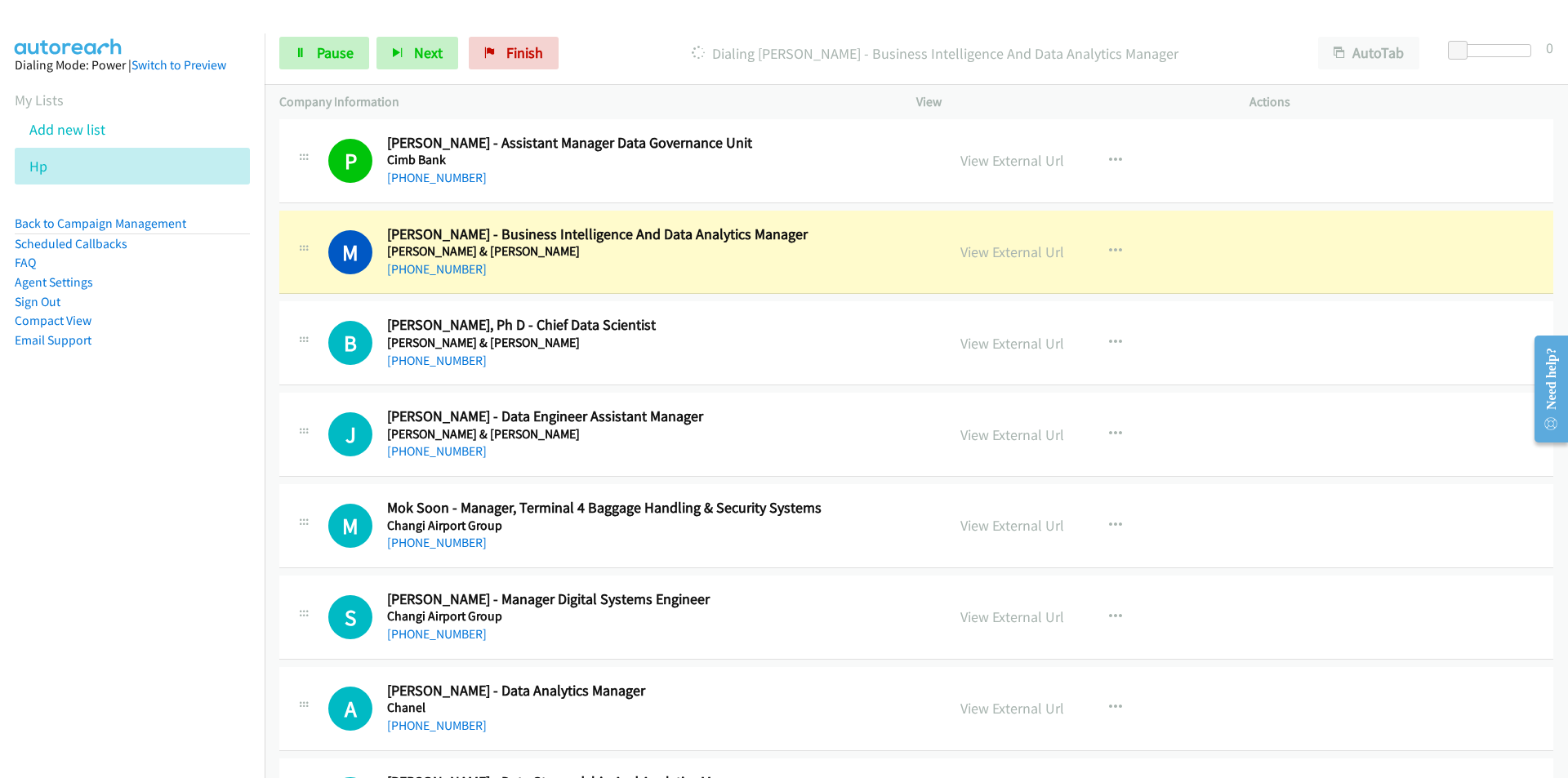
click at [212, 540] on nav "Dialing Mode: Power | Switch to Preview My Lists Add new list Hp Back to Campai…" at bounding box center [133, 422] width 266 height 778
click at [1012, 252] on link "View External Url" at bounding box center [1011, 251] width 104 height 19
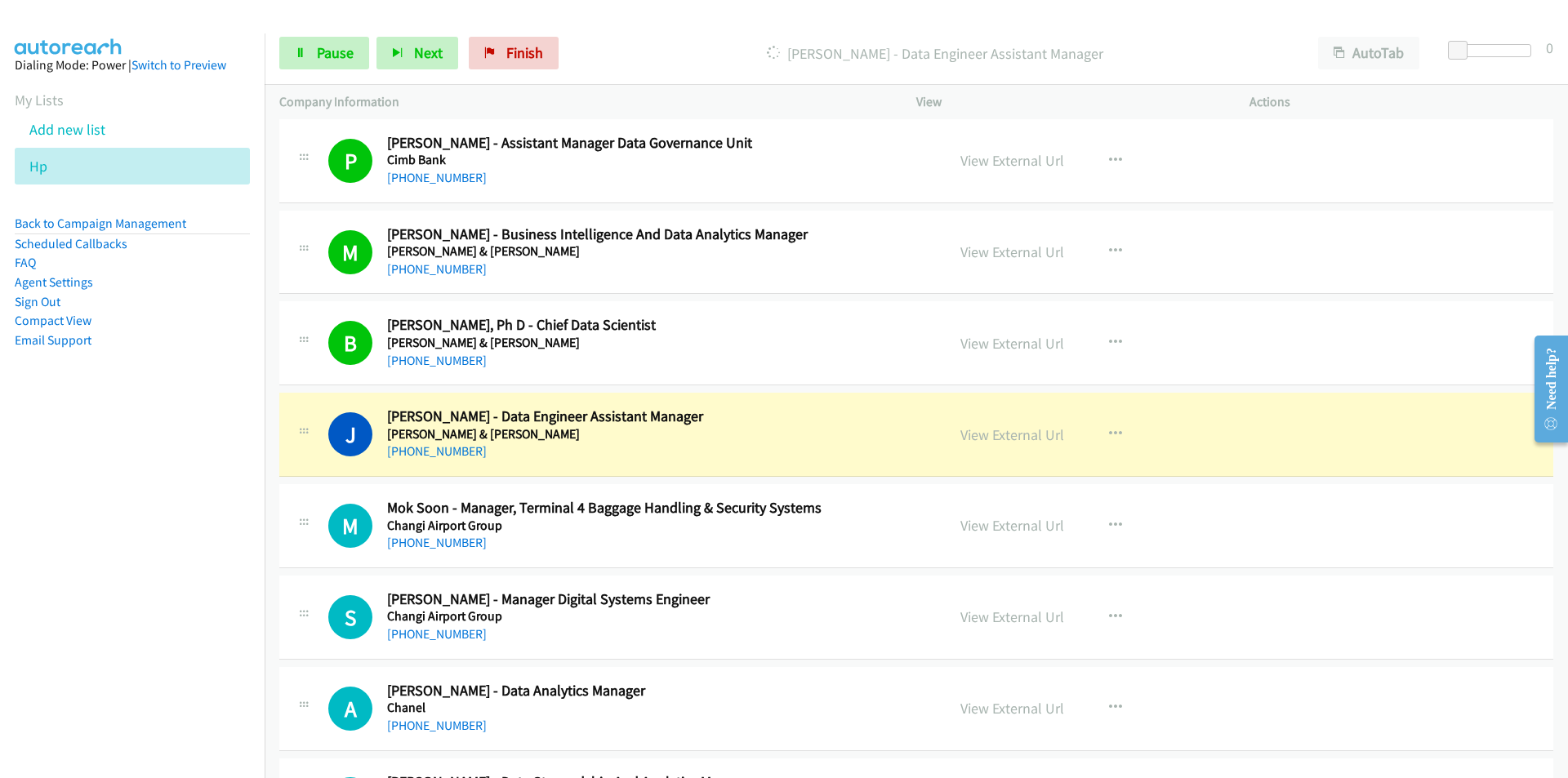
click at [216, 551] on nav "Dialing Mode: Power | Switch to Preview My Lists Add new list Hp Back to Campai…" at bounding box center [133, 422] width 266 height 778
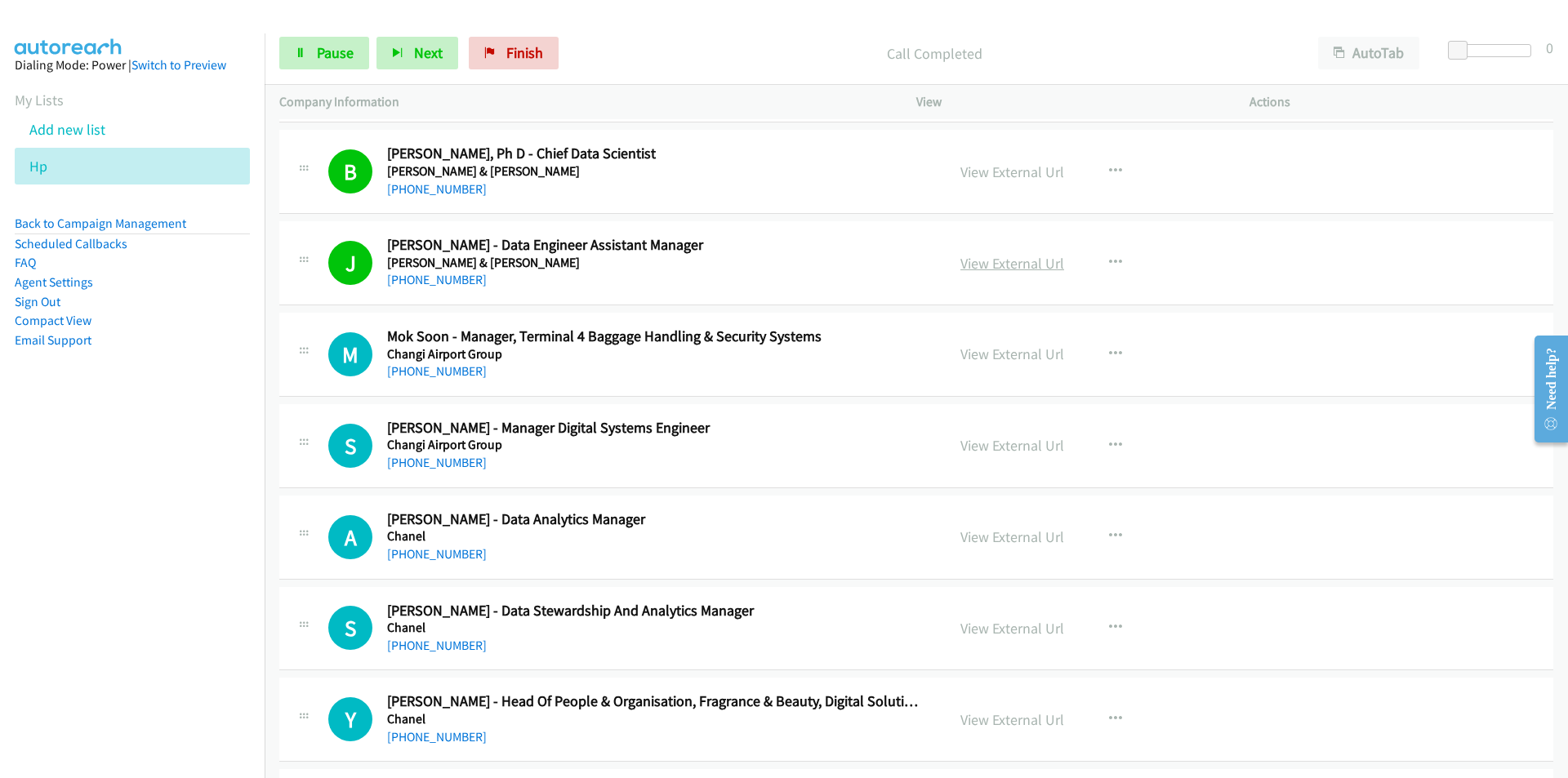
scroll to position [2530, 0]
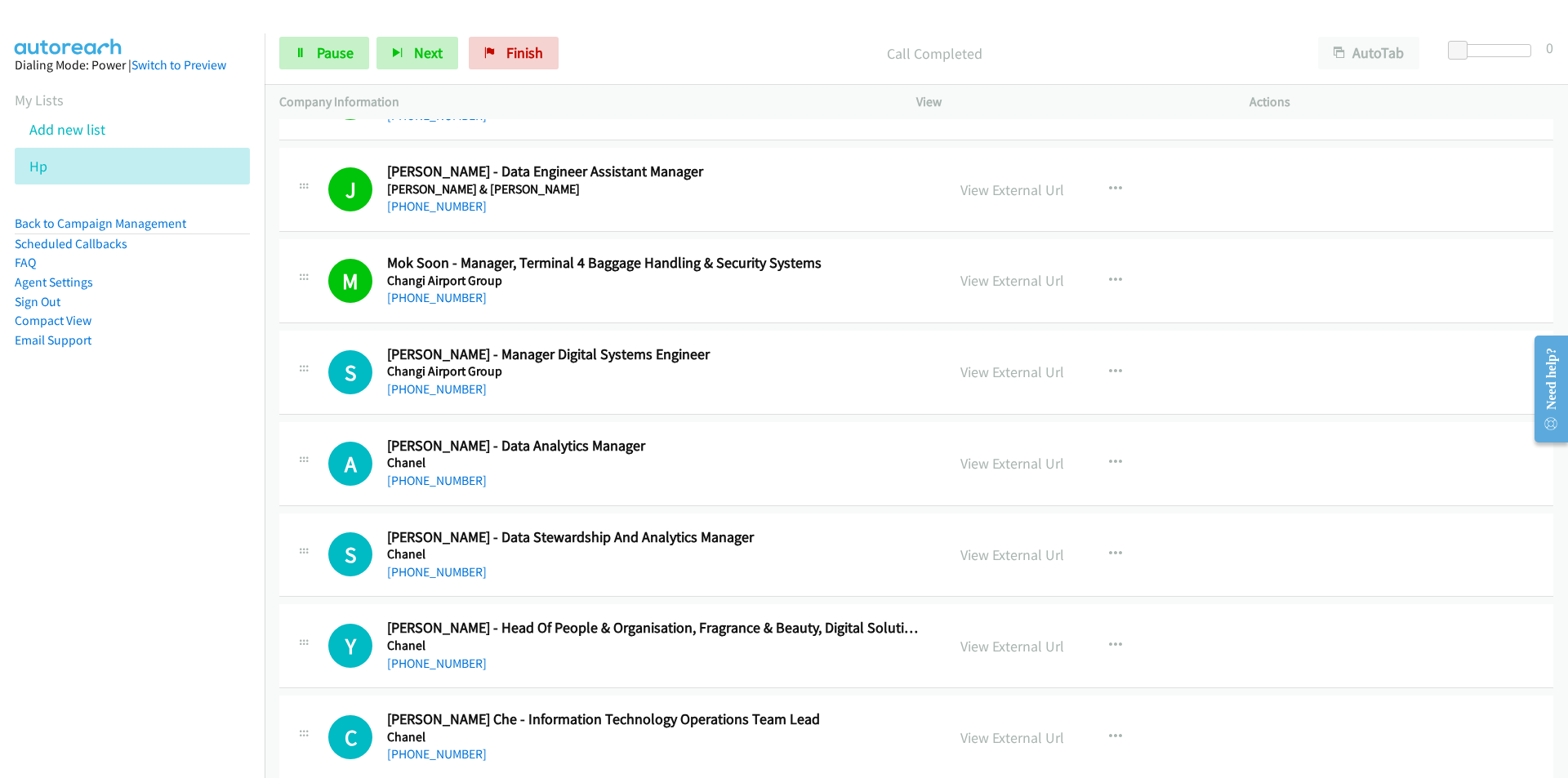
drag, startPoint x: 177, startPoint y: 481, endPoint x: 228, endPoint y: 480, distance: 51.0
click at [177, 481] on nav "Dialing Mode: Power | Switch to Preview My Lists Add new list Hp Back to Campai…" at bounding box center [133, 422] width 266 height 778
click at [987, 372] on link "View External Url" at bounding box center [1011, 371] width 104 height 19
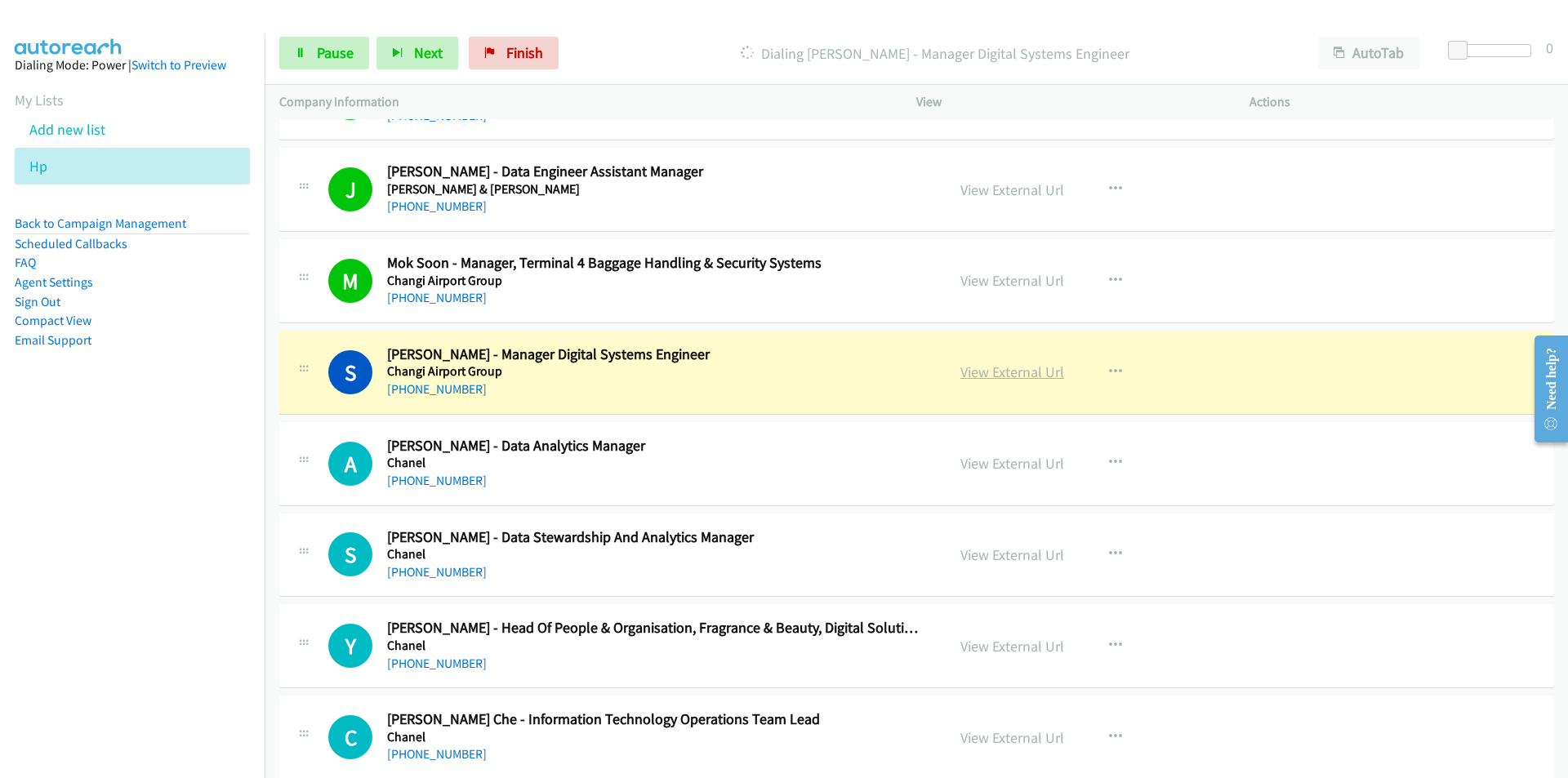
click at [1015, 373] on link "View External Url" at bounding box center [1011, 371] width 104 height 19
click at [323, 49] on span "Pause" at bounding box center [335, 52] width 36 height 19
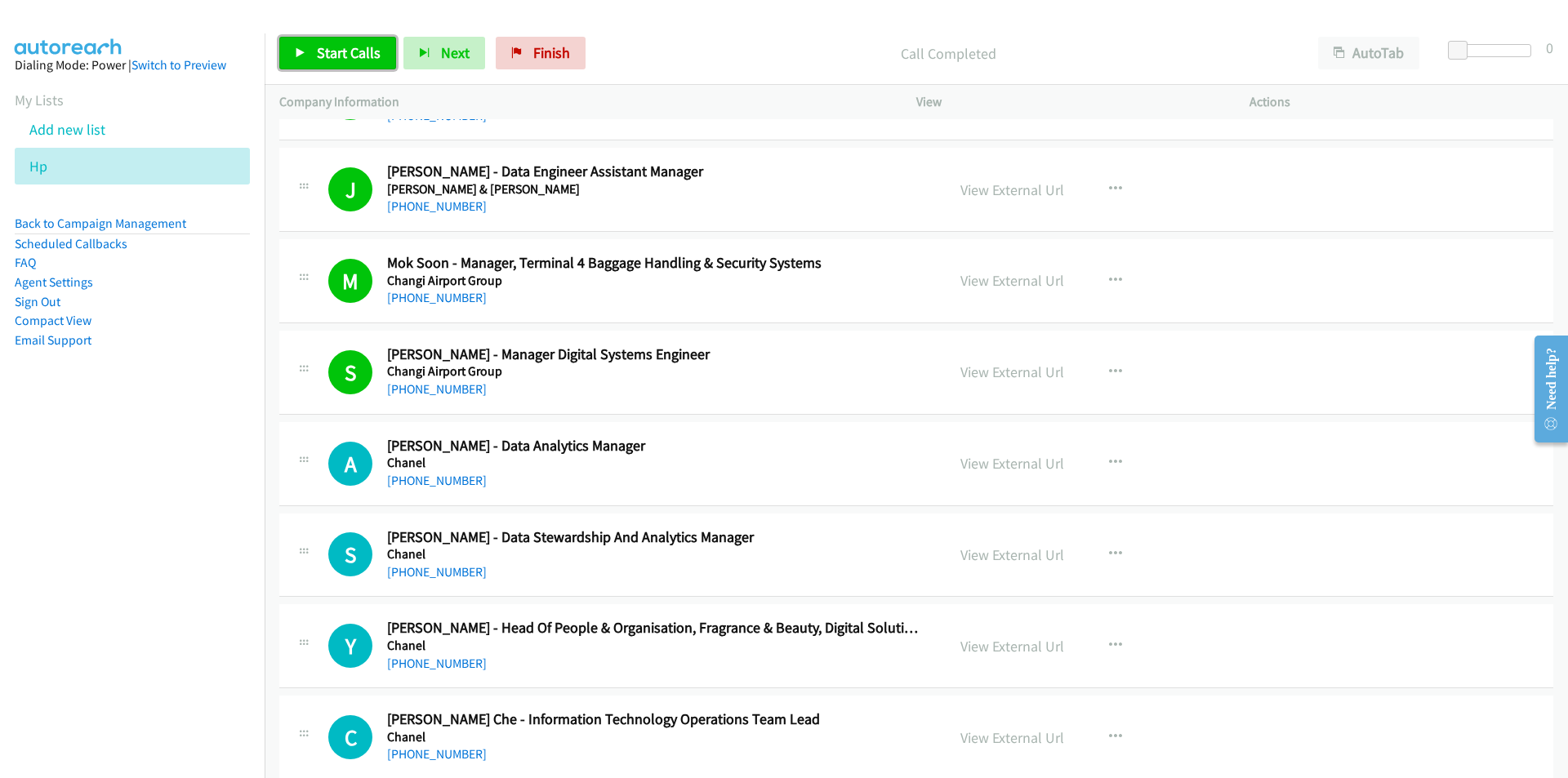
click at [328, 43] on span "Start Calls" at bounding box center [349, 52] width 64 height 19
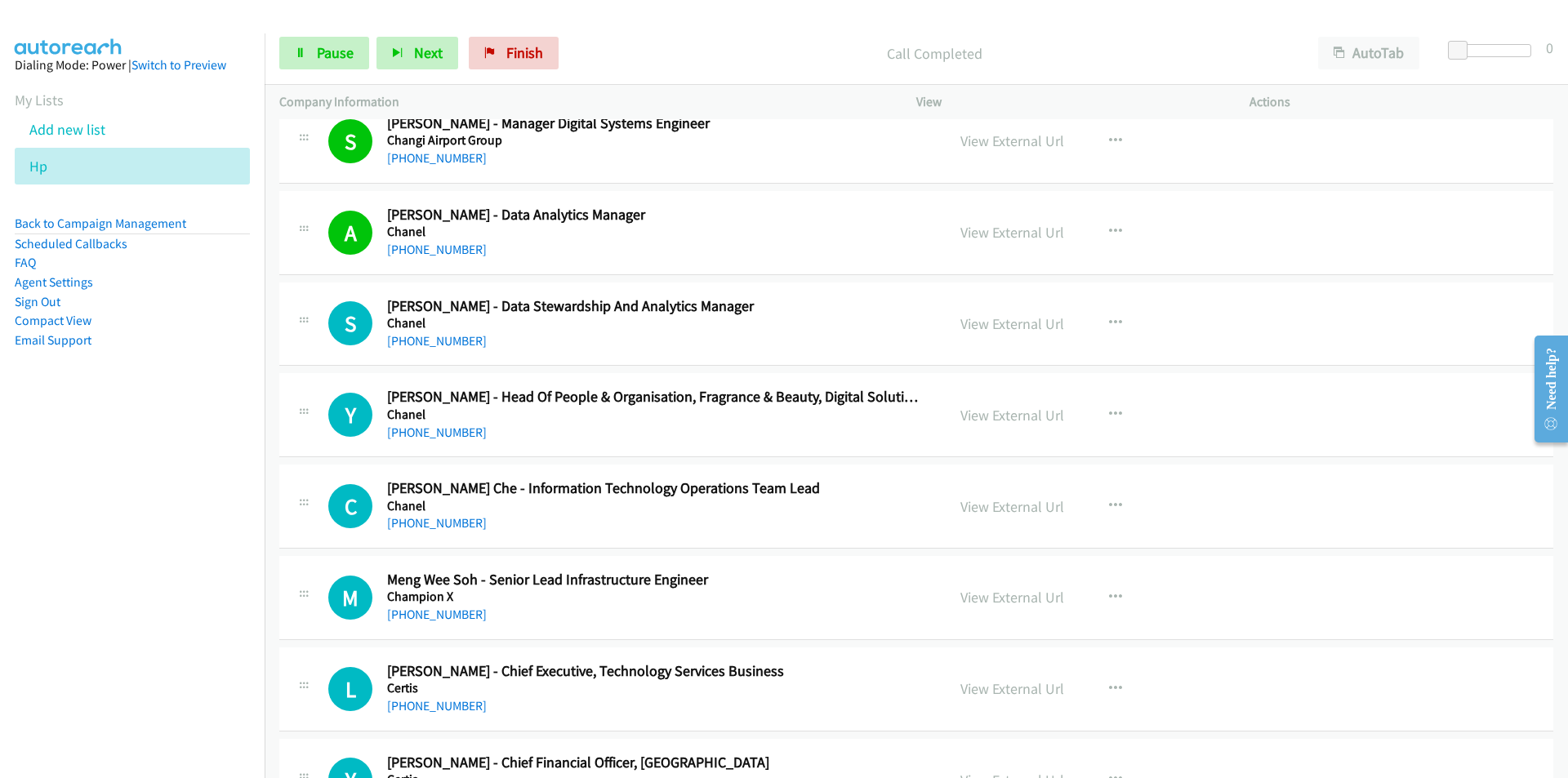
scroll to position [2775, 0]
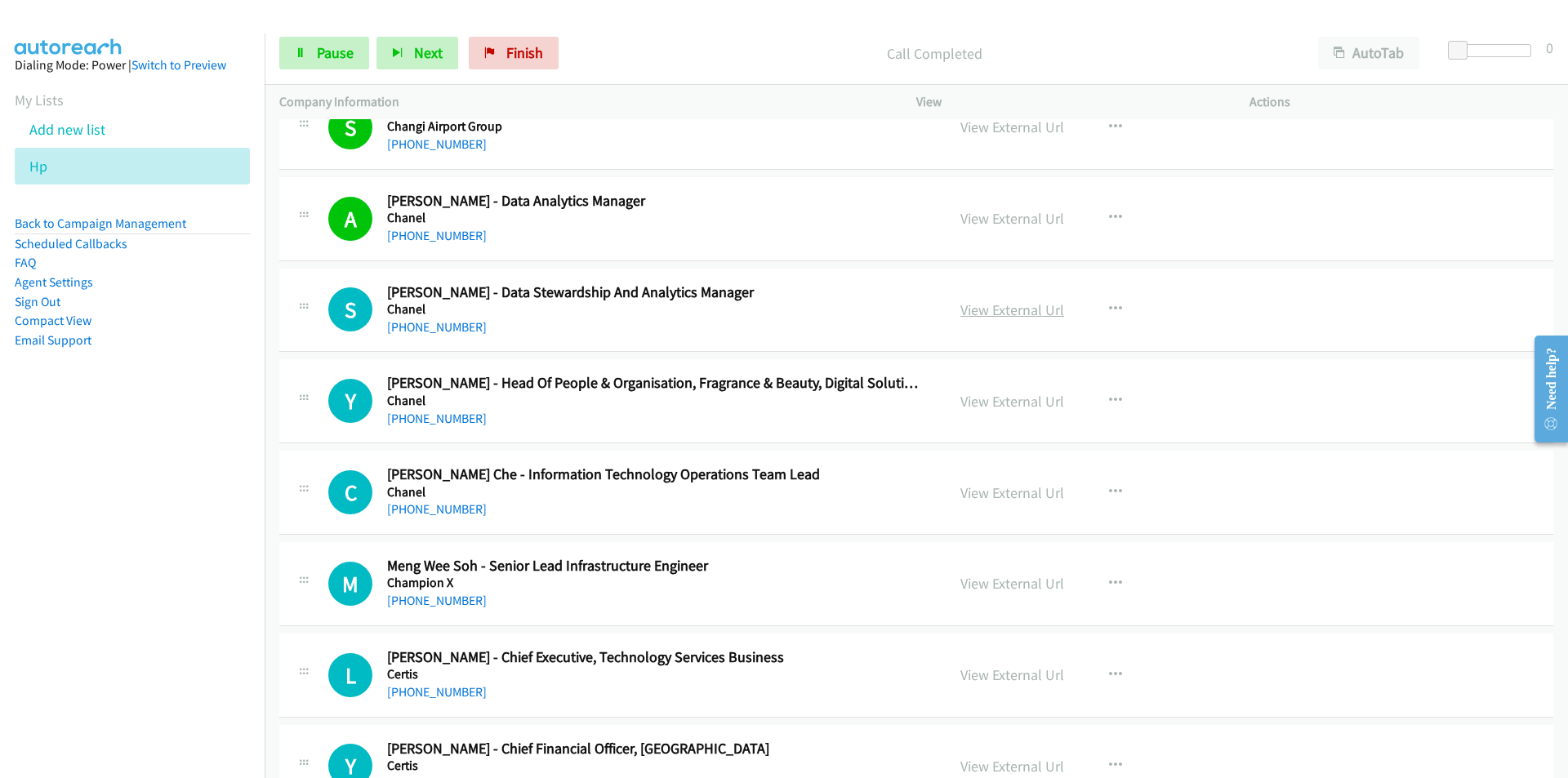
click at [1017, 310] on link "View External Url" at bounding box center [1011, 309] width 104 height 19
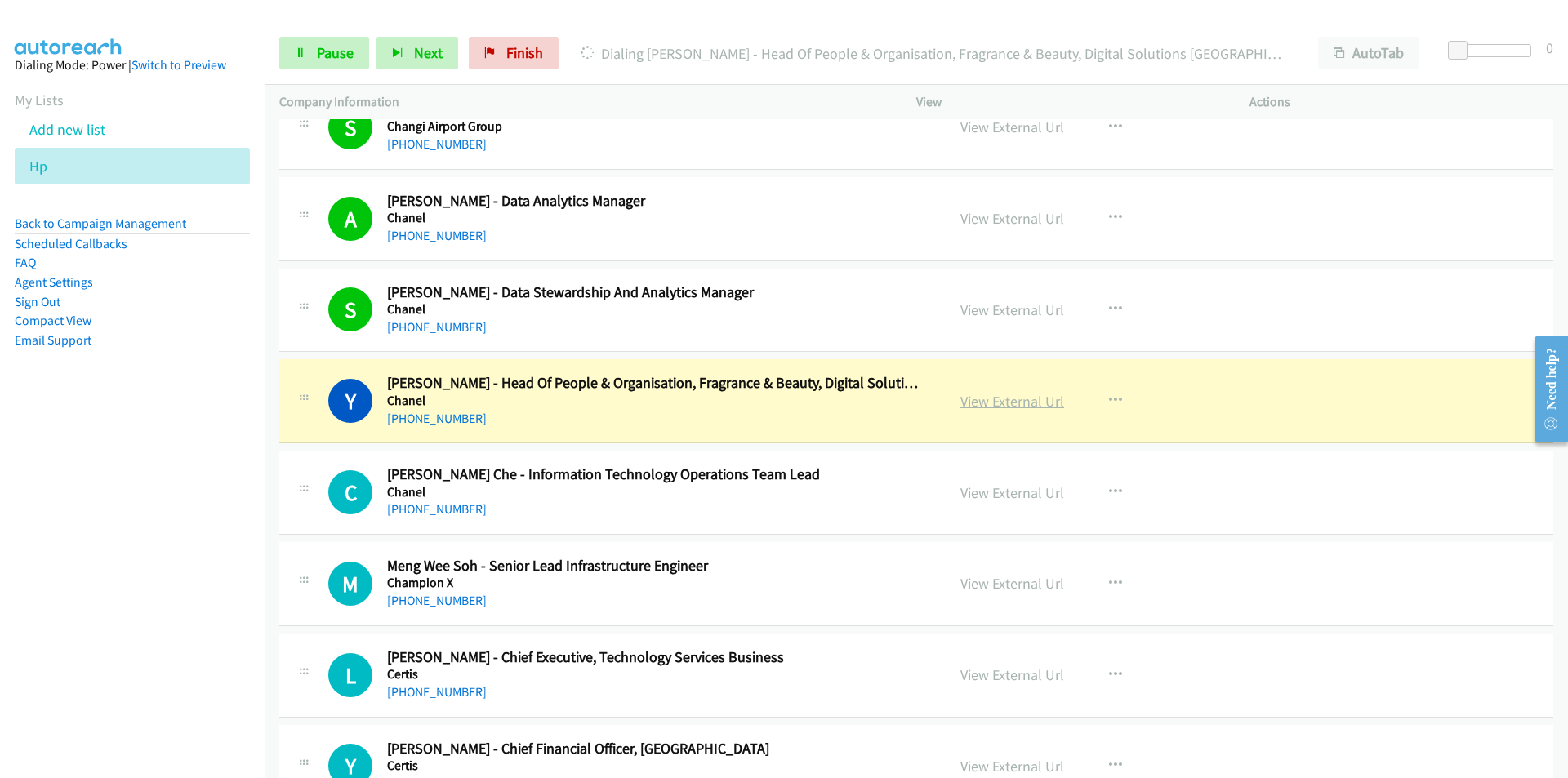
click at [1030, 398] on link "View External Url" at bounding box center [1011, 401] width 104 height 19
click at [315, 58] on link "Pause" at bounding box center [323, 52] width 89 height 33
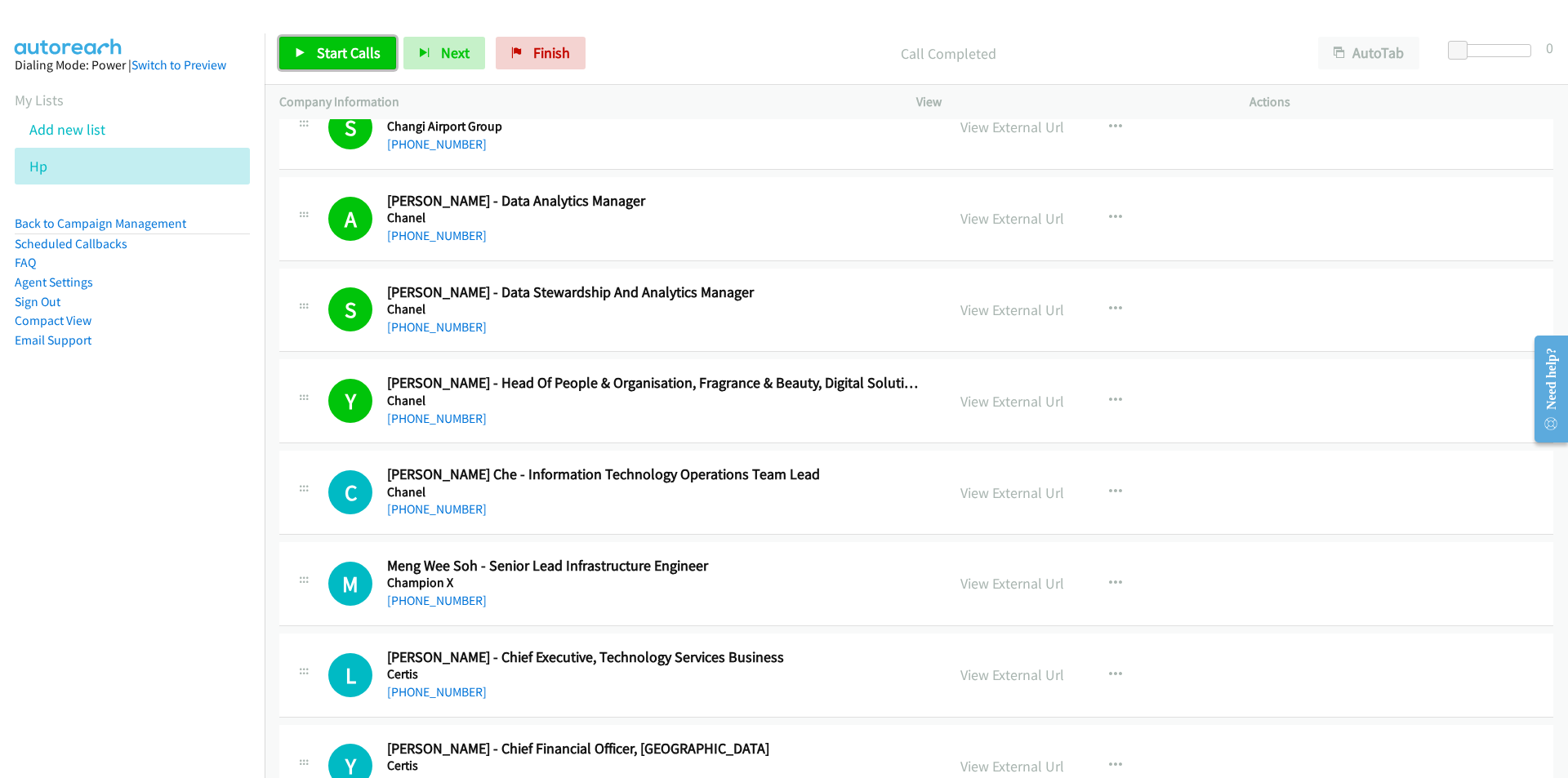
click at [333, 44] on span "Start Calls" at bounding box center [349, 52] width 64 height 19
click at [220, 582] on nav "Dialing Mode: Power | Switch to Preview My Lists Add new list Hp Back to Campai…" at bounding box center [133, 422] width 266 height 778
click at [1016, 492] on link "View External Url" at bounding box center [1011, 492] width 104 height 19
drag, startPoint x: 205, startPoint y: 520, endPoint x: 251, endPoint y: 512, distance: 46.7
click at [205, 518] on nav "Dialing Mode: Power | Switch to Preview My Lists Add new list Hp Back to Campai…" at bounding box center [133, 422] width 266 height 778
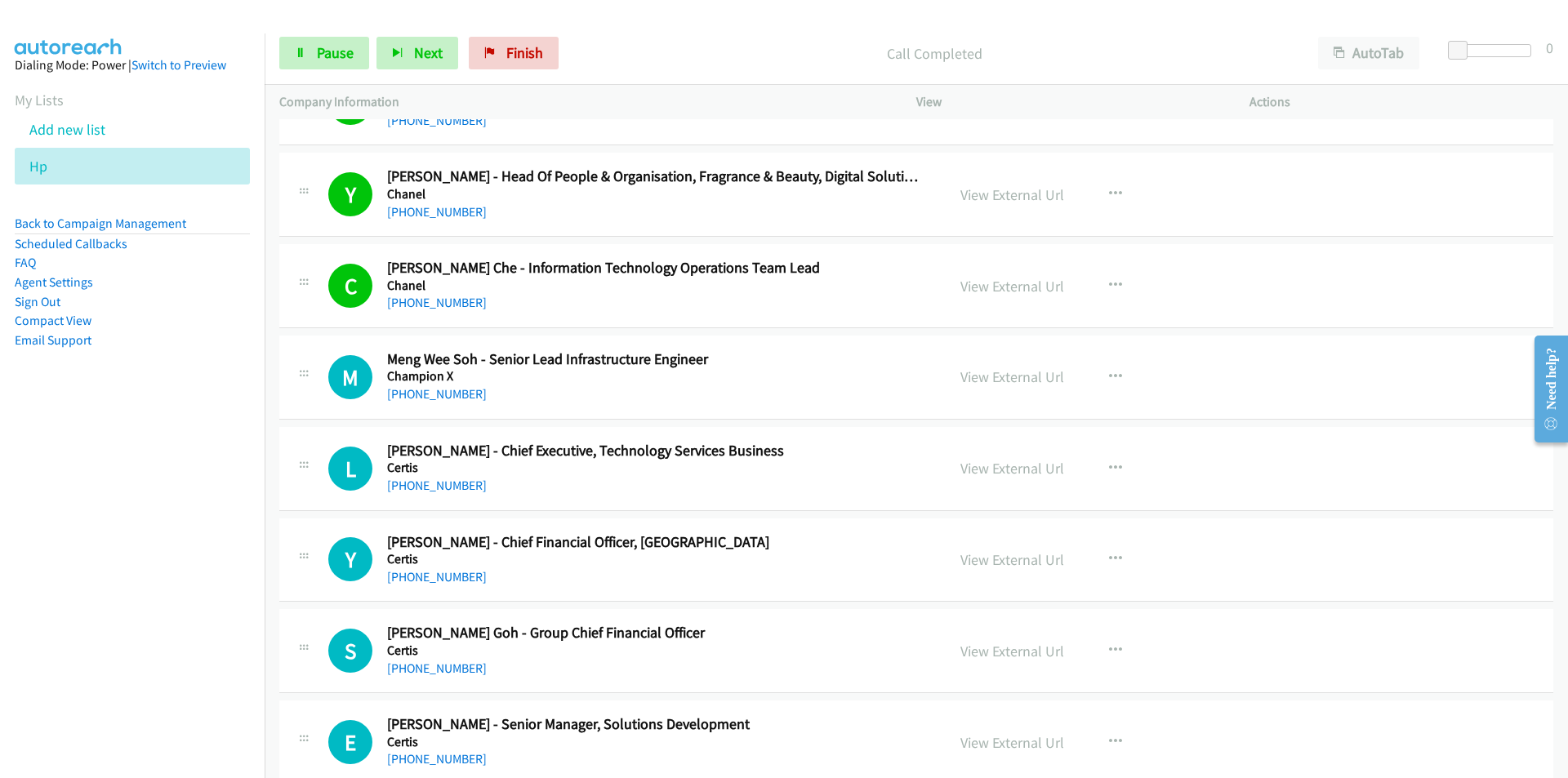
scroll to position [3020, 0]
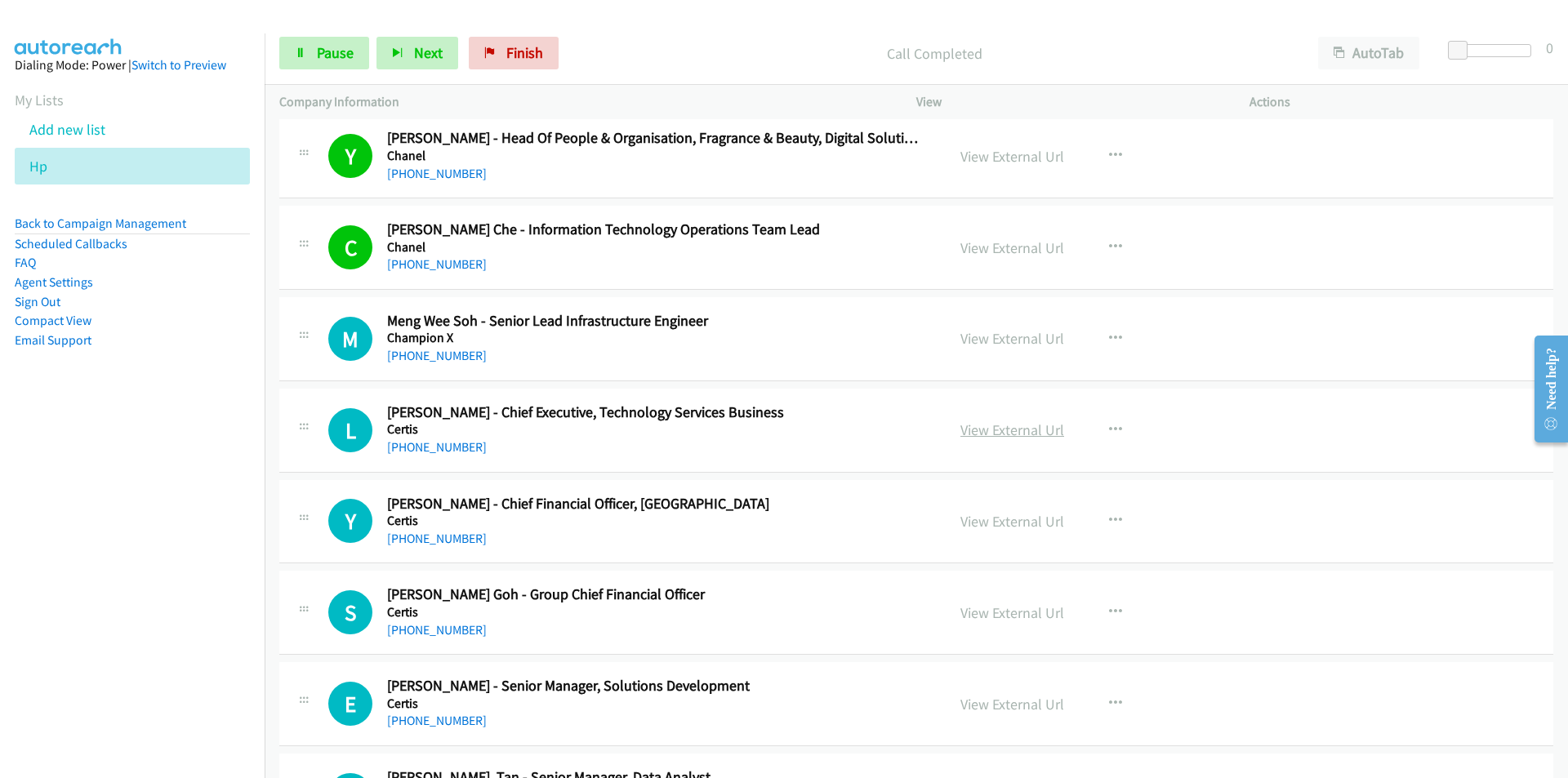
click at [986, 426] on link "View External Url" at bounding box center [1011, 429] width 104 height 19
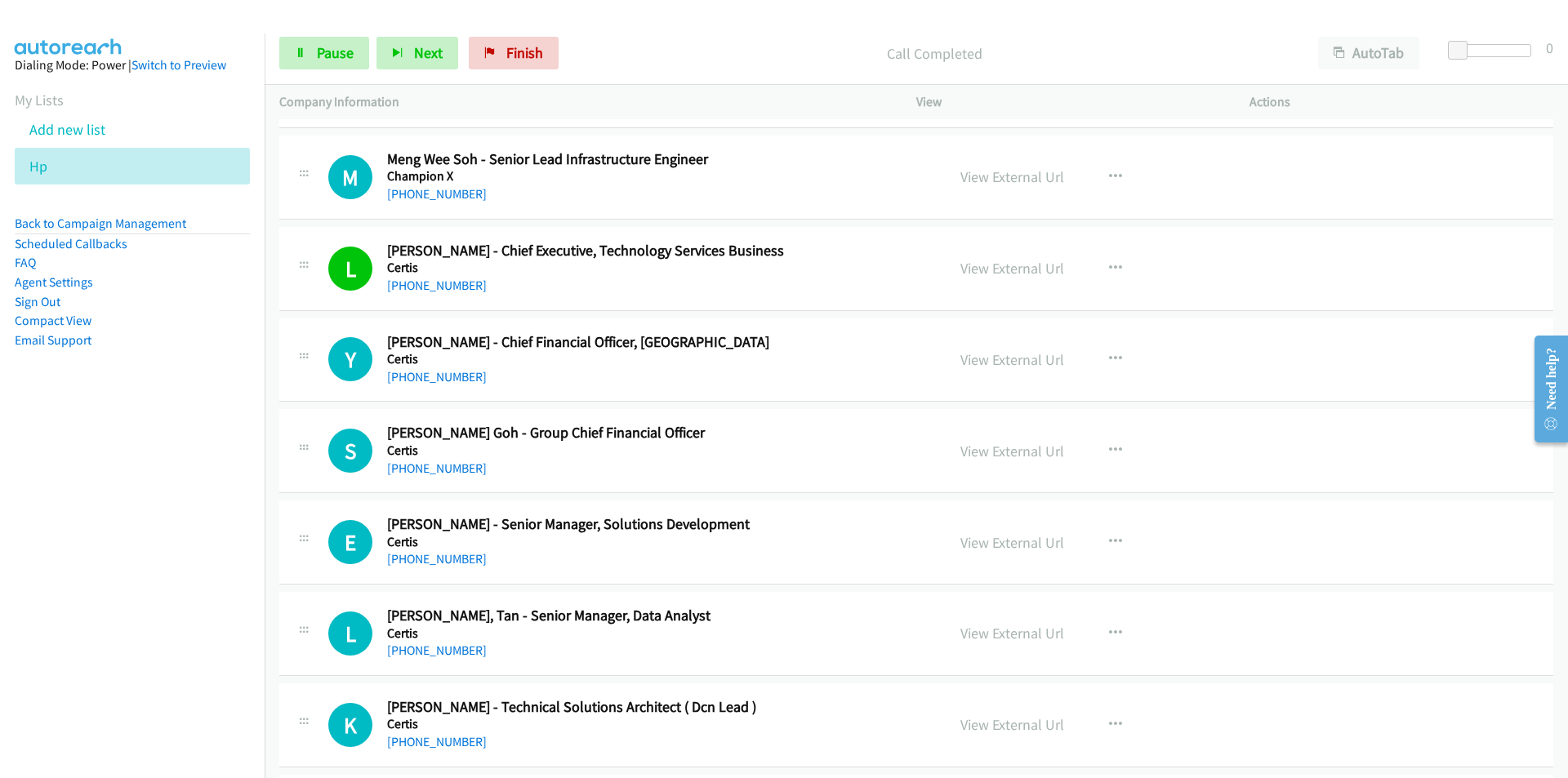
scroll to position [3183, 0]
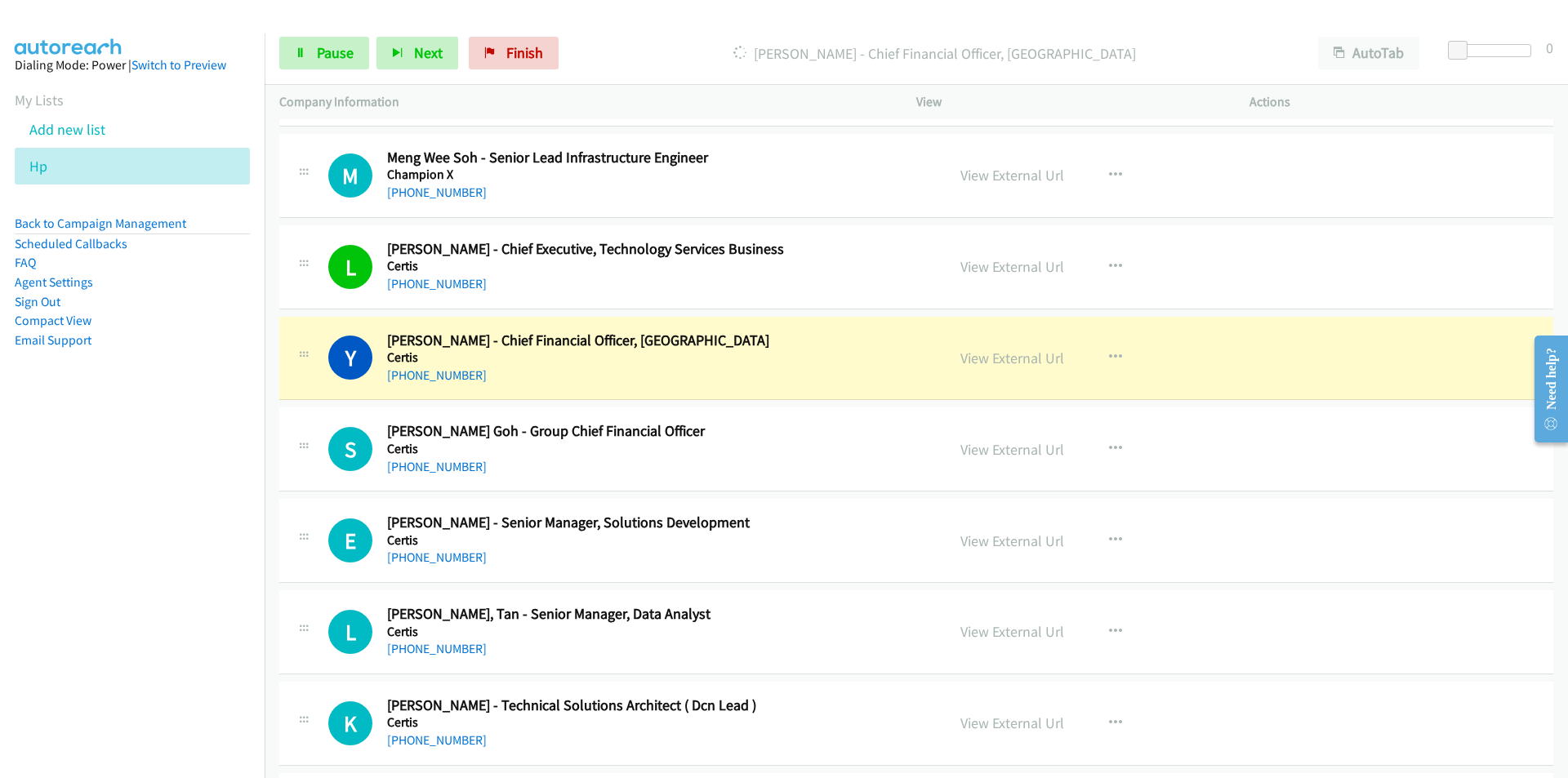
drag, startPoint x: 120, startPoint y: 581, endPoint x: 297, endPoint y: 512, distance: 190.0
click at [120, 581] on nav "Dialing Mode: Power | Switch to Preview My Lists Add new list Hp Back to Campai…" at bounding box center [133, 422] width 266 height 778
click at [974, 359] on link "View External Url" at bounding box center [1011, 358] width 104 height 19
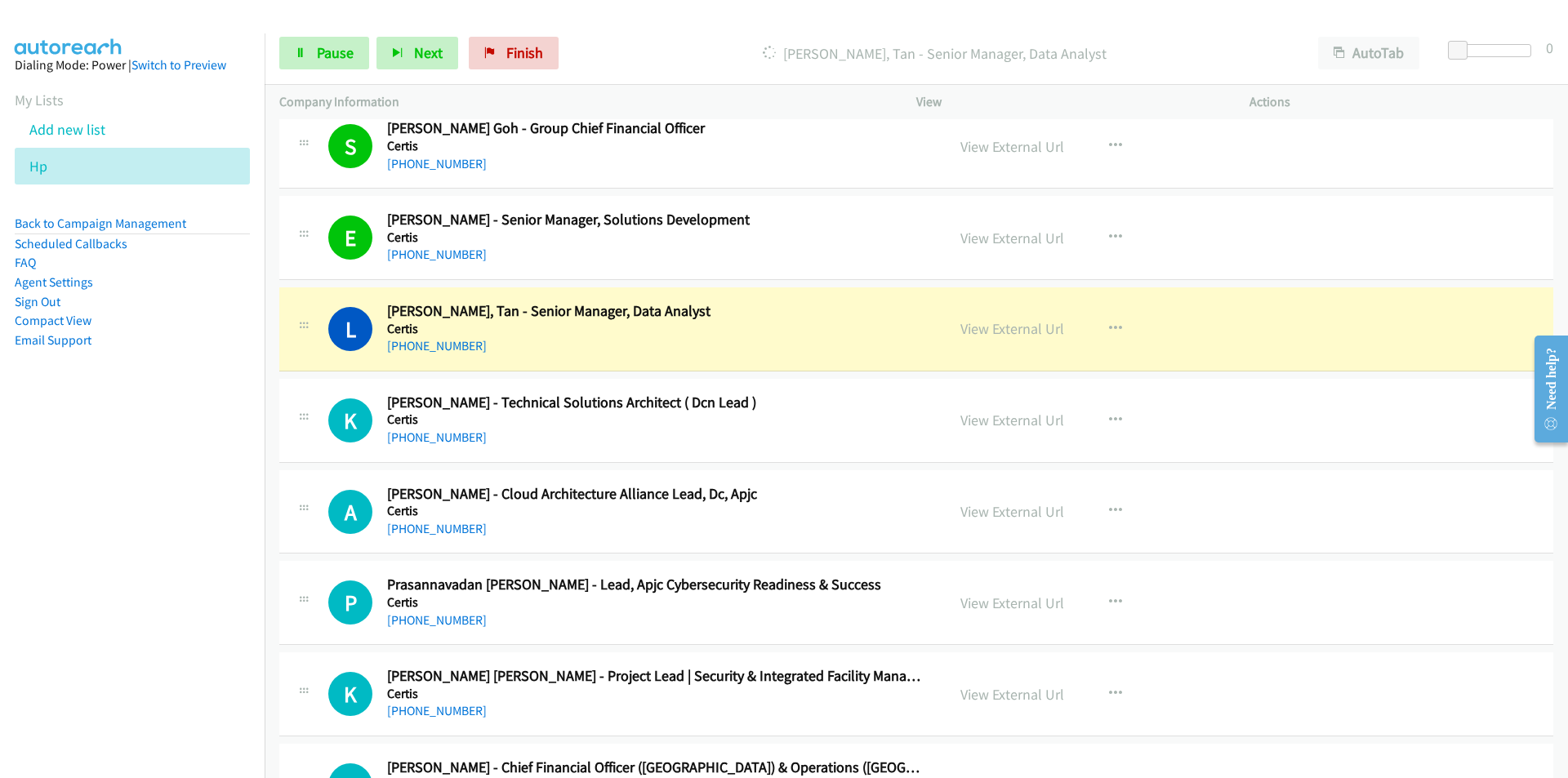
scroll to position [3592, 0]
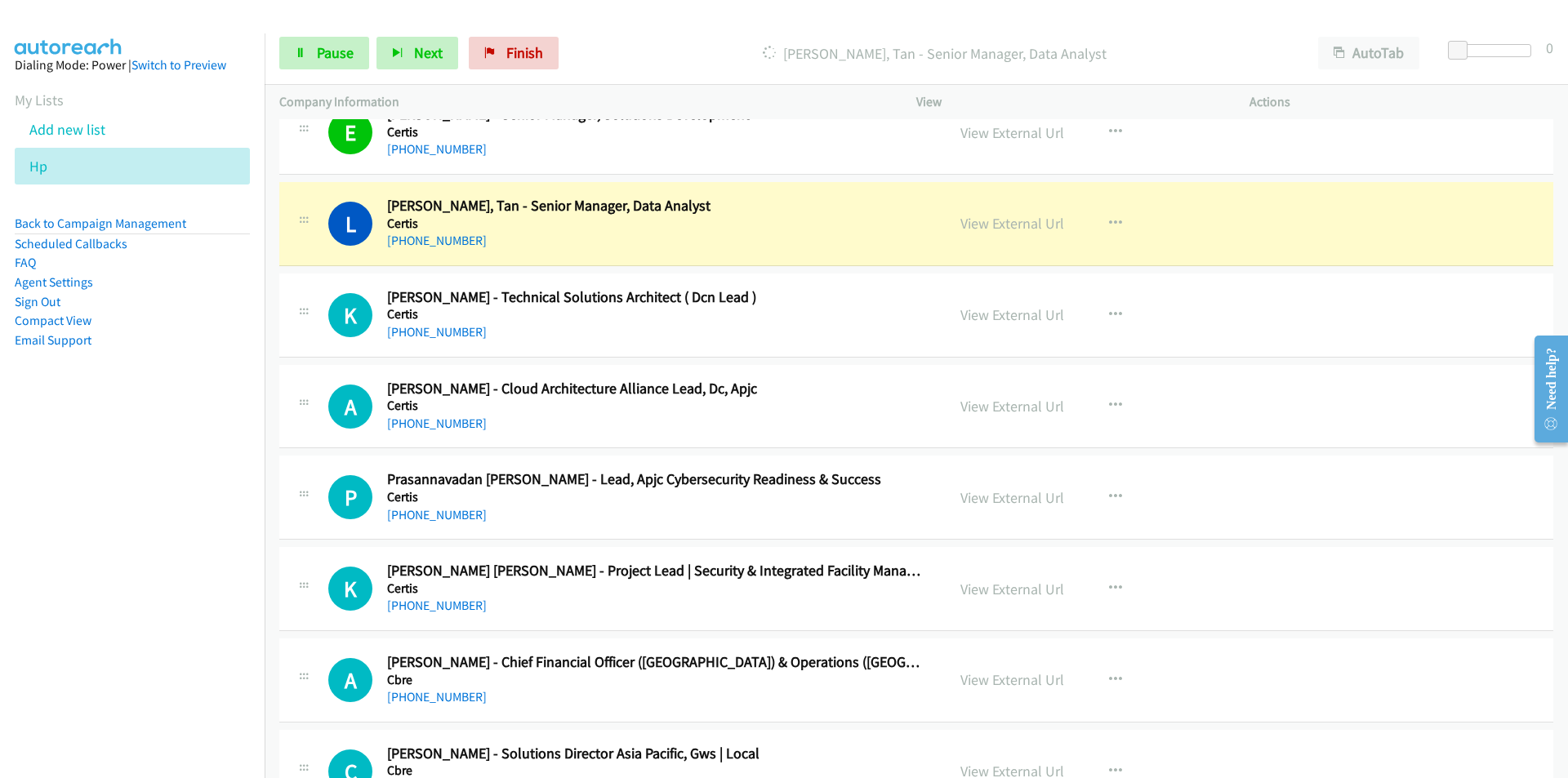
click at [197, 575] on nav "Dialing Mode: Power | Switch to Preview My Lists Add new list Hp Back to Campai…" at bounding box center [133, 422] width 266 height 778
click at [215, 524] on nav "Dialing Mode: Power | Switch to Preview My Lists Add new list Hp Back to Campai…" at bounding box center [133, 422] width 266 height 778
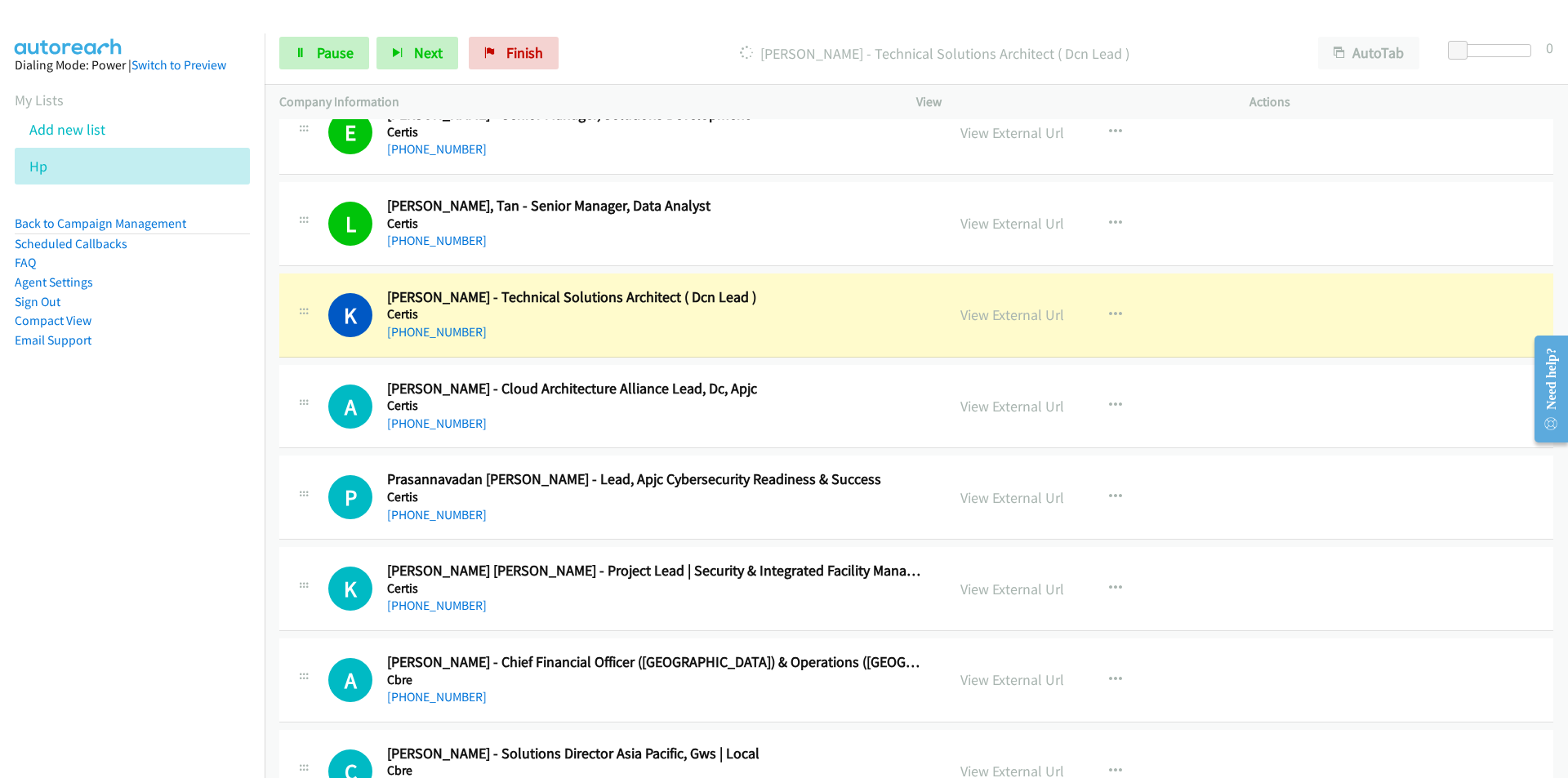
click at [135, 592] on nav "Dialing Mode: Power | Switch to Preview My Lists Add new list Hp Back to Campai…" at bounding box center [133, 422] width 266 height 778
drag, startPoint x: 108, startPoint y: 535, endPoint x: 117, endPoint y: 533, distance: 9.2
click at [108, 535] on nav "Dialing Mode: Power | Switch to Preview My Lists Add new list Hp Back to Campai…" at bounding box center [133, 422] width 266 height 778
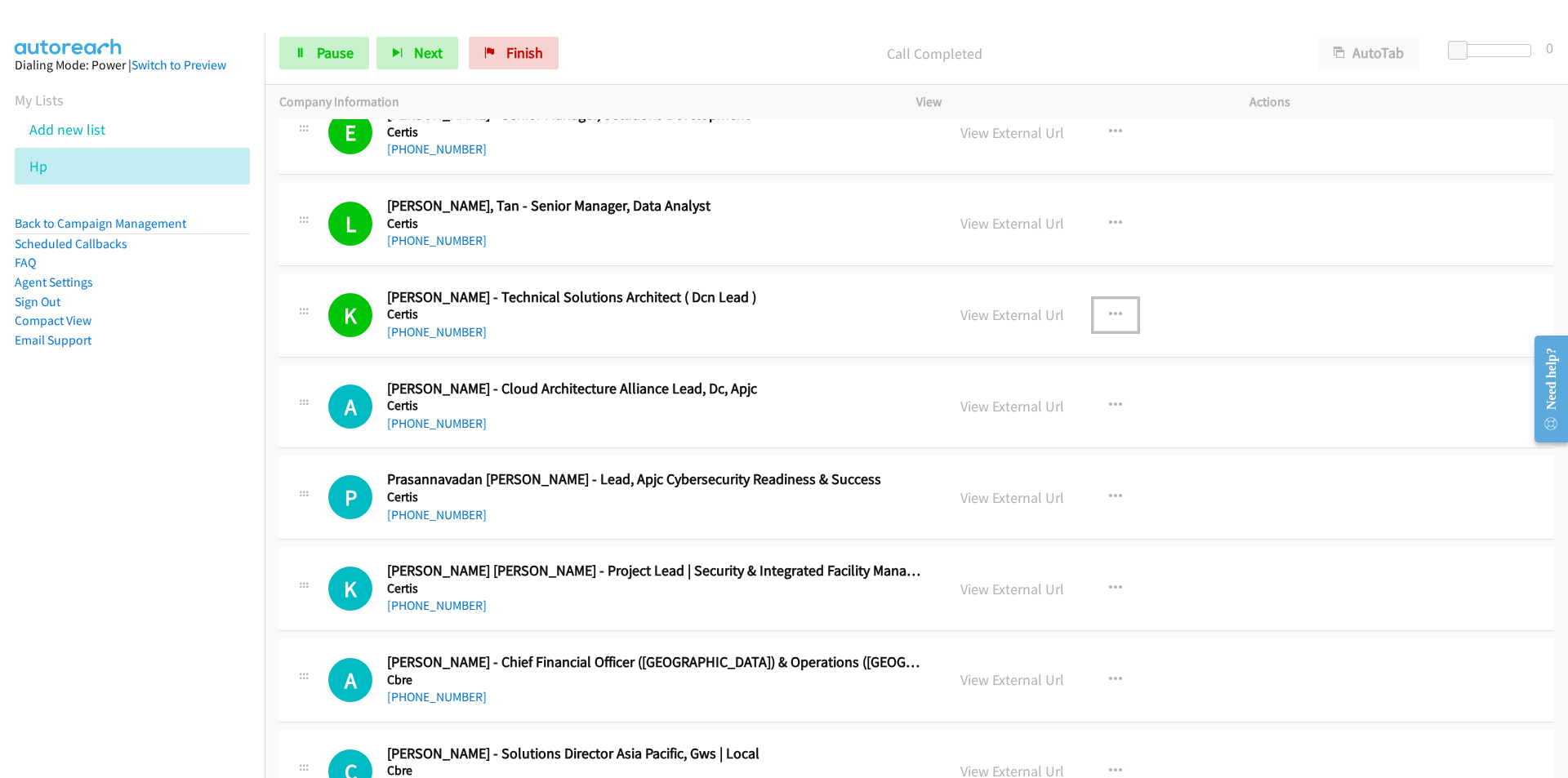
click at [1108, 317] on icon "button" at bounding box center [1115, 315] width 13 height 13
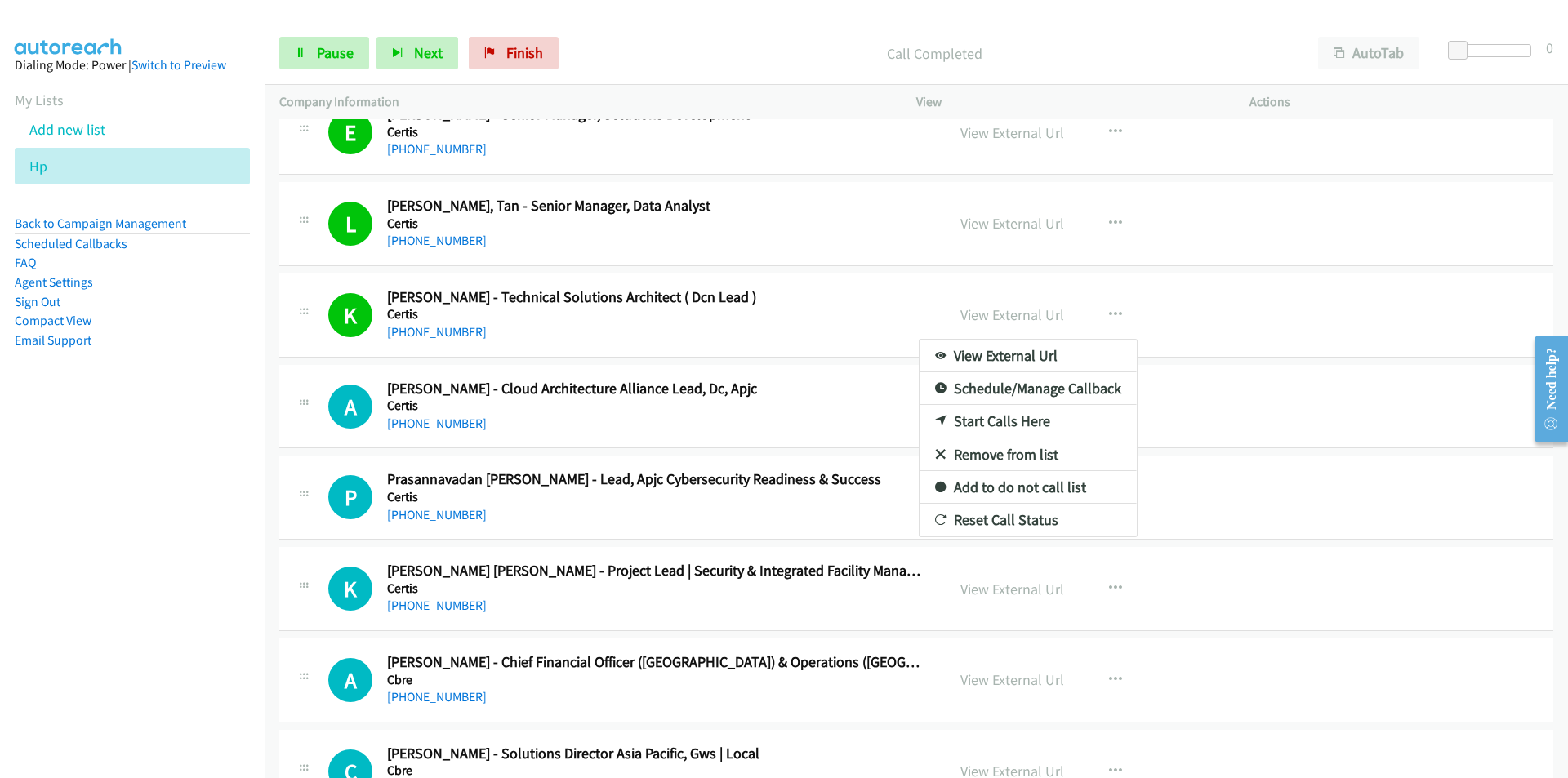
click at [161, 582] on nav "Dialing Mode: Power | Switch to Preview My Lists Add new list Hp Back to Campai…" at bounding box center [133, 422] width 266 height 778
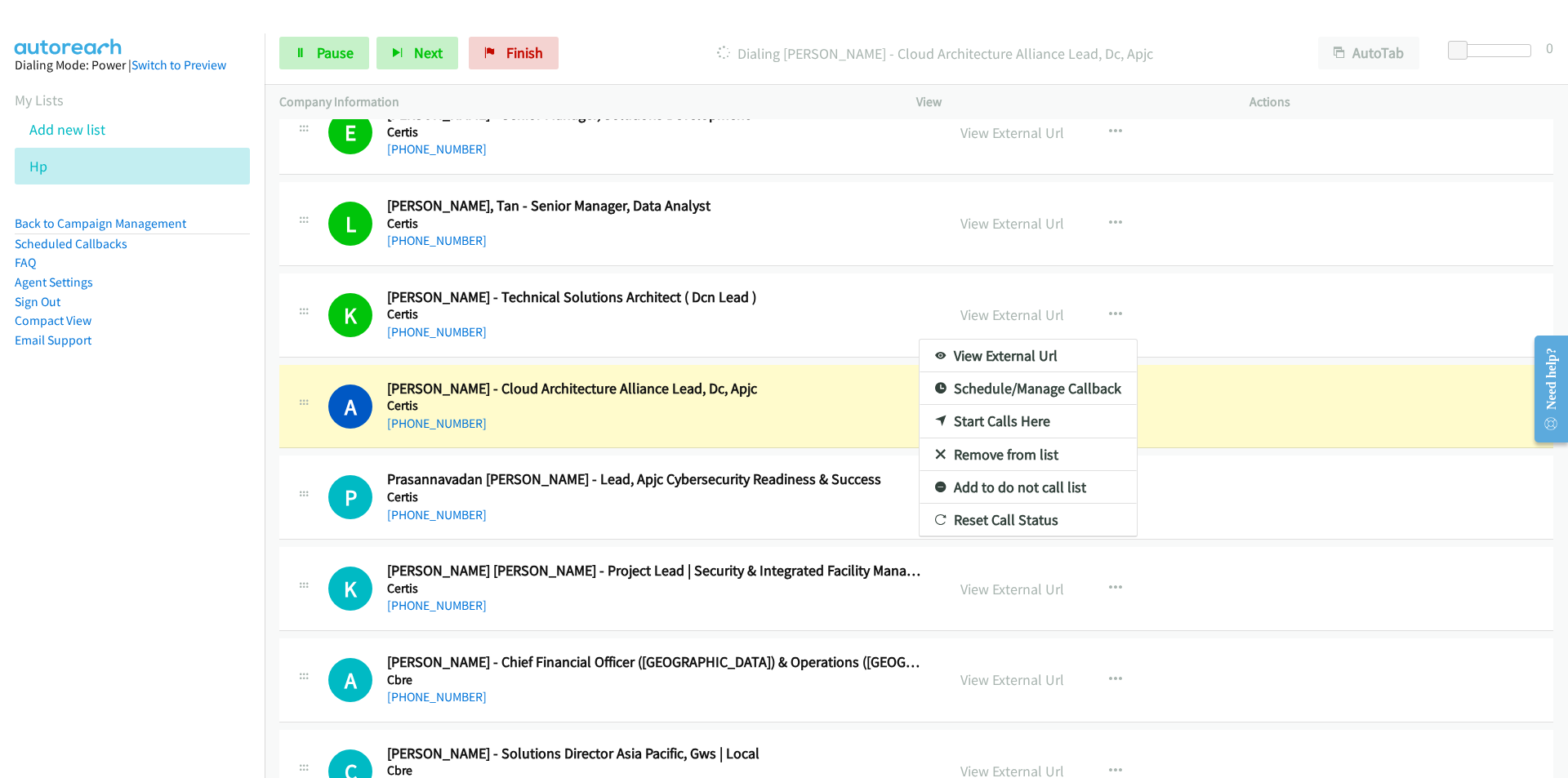
click at [194, 583] on nav "Dialing Mode: Power | Switch to Preview My Lists Add new list Hp Back to Campai…" at bounding box center [133, 422] width 266 height 778
click at [196, 603] on nav "Dialing Mode: Power | Switch to Preview My Lists Add new list Hp Back to Campai…" at bounding box center [133, 422] width 266 height 778
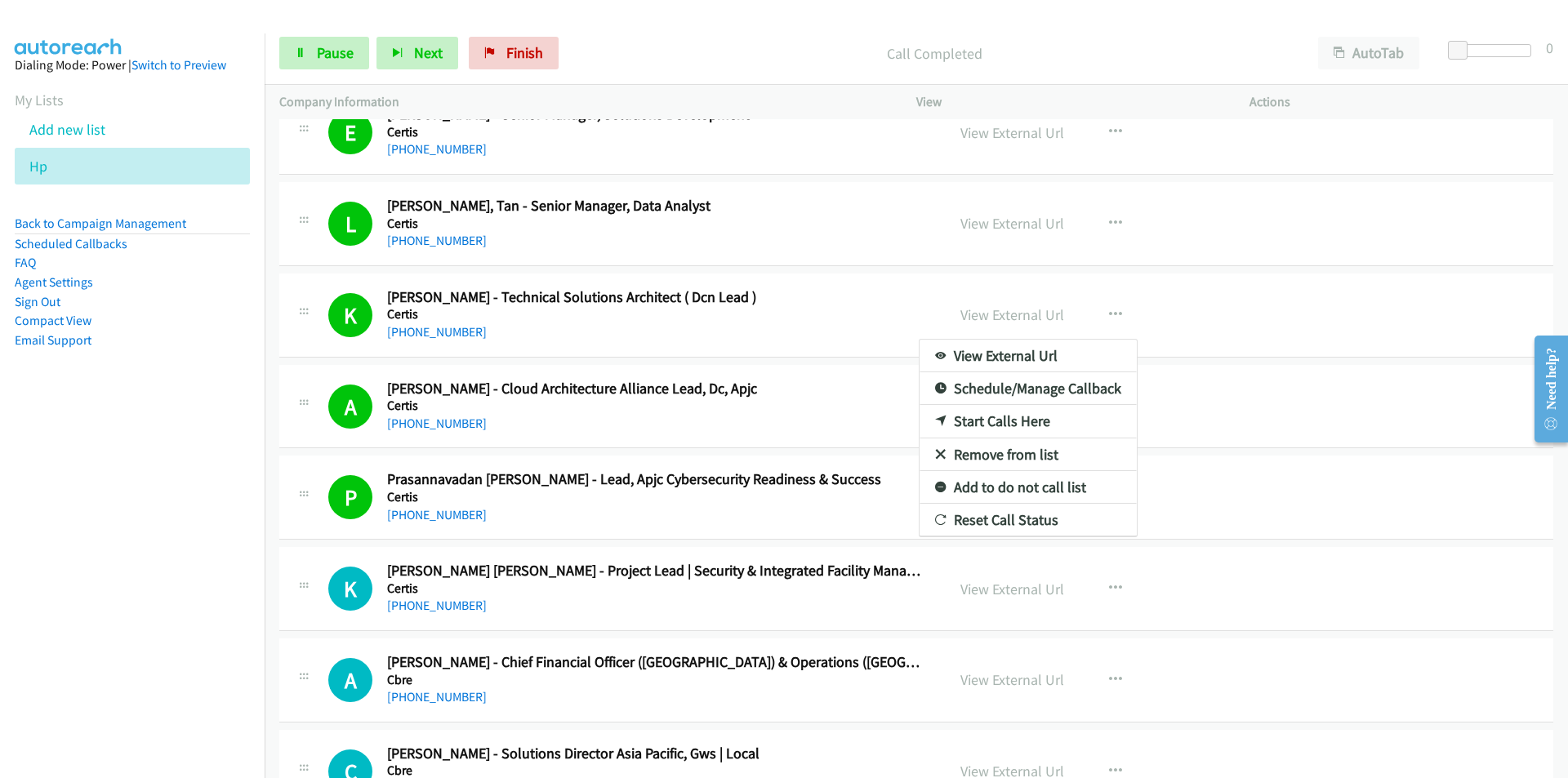
click at [238, 625] on nav "Dialing Mode: Power | Switch to Preview My Lists Add new list Hp Back to Campai…" at bounding box center [133, 422] width 266 height 778
click at [172, 574] on nav "Dialing Mode: Power | Switch to Preview My Lists Add new list Hp Back to Campai…" at bounding box center [133, 422] width 266 height 778
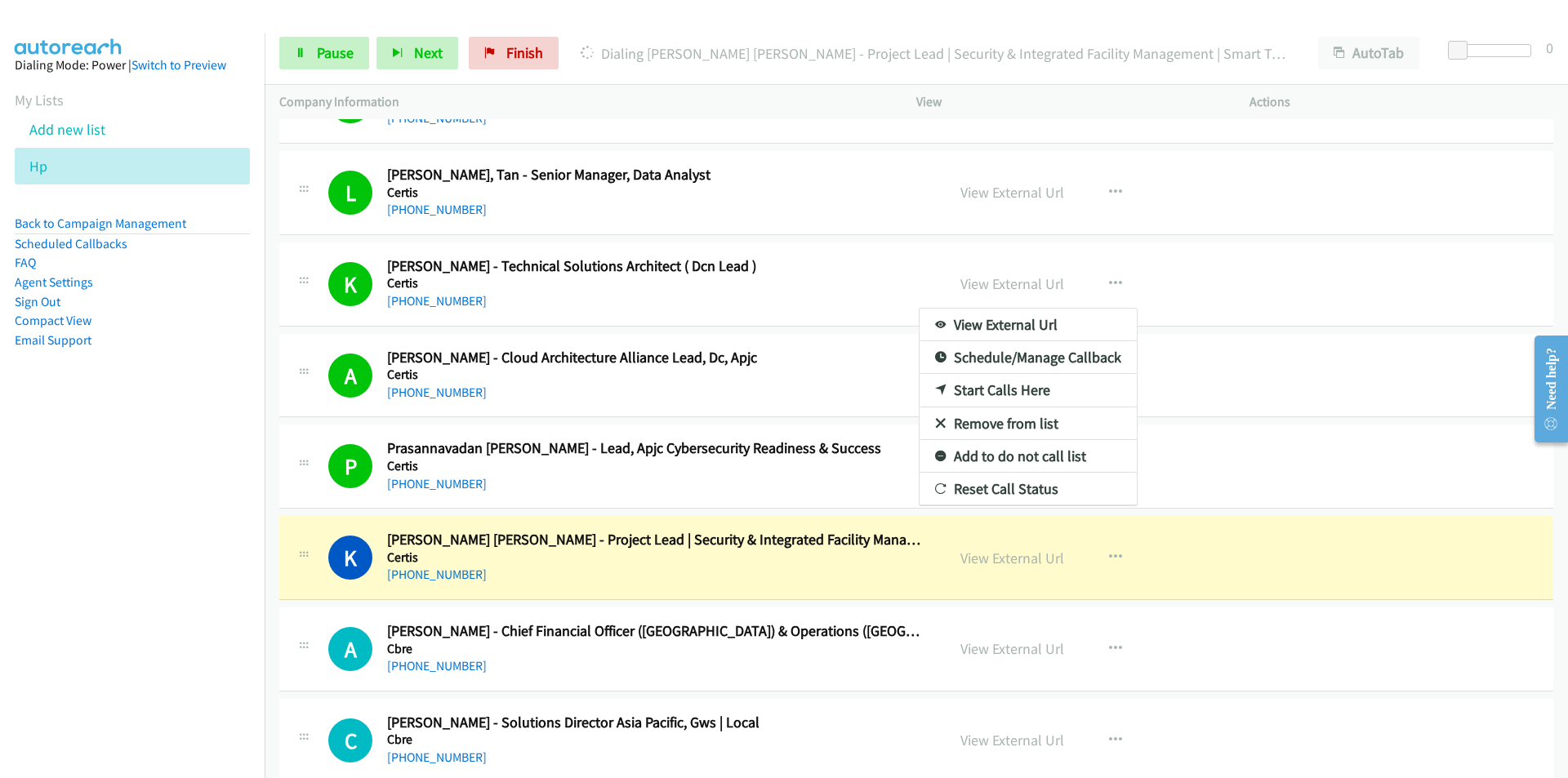
scroll to position [3673, 0]
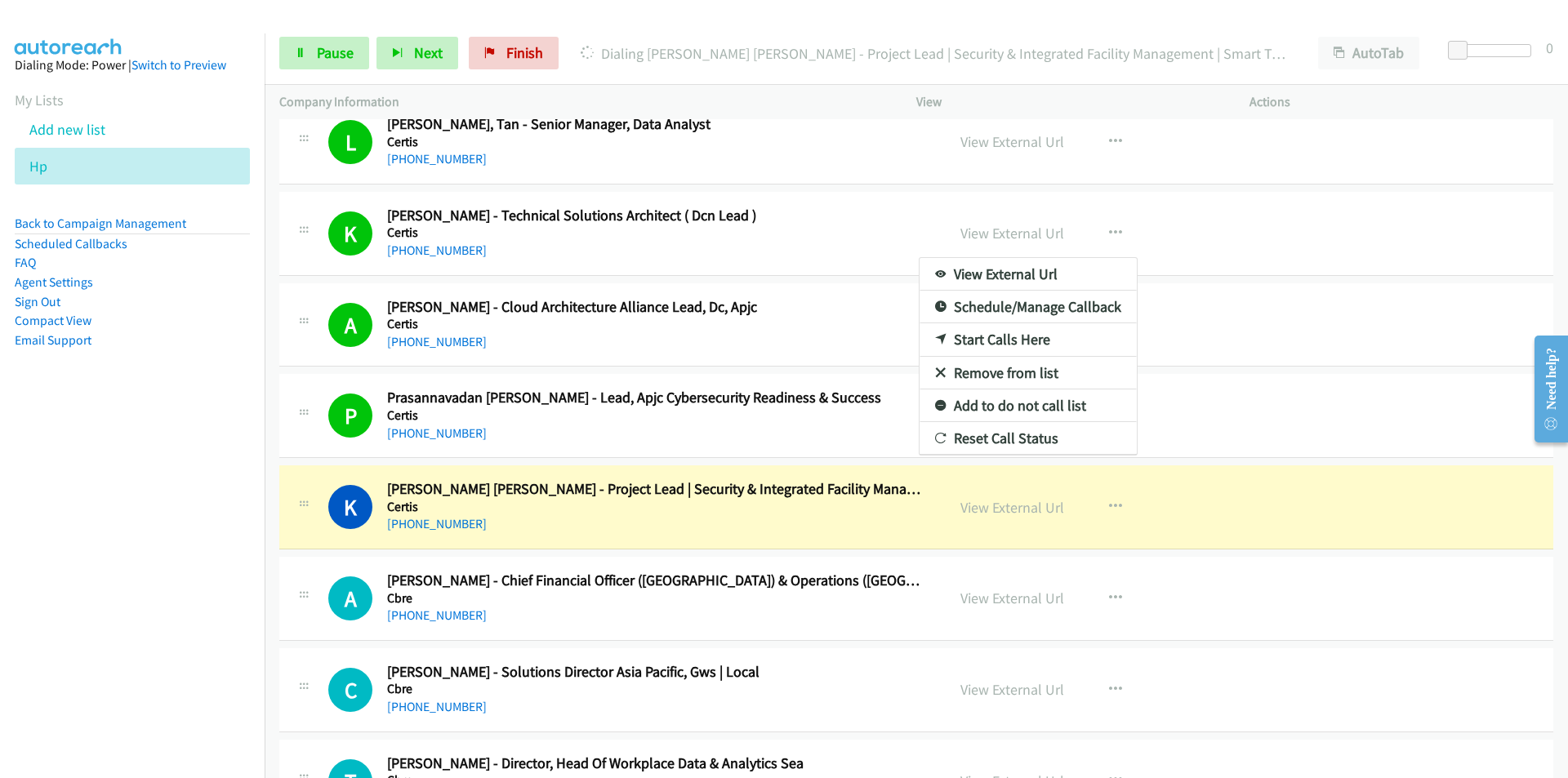
click at [1270, 328] on div at bounding box center [784, 389] width 1568 height 778
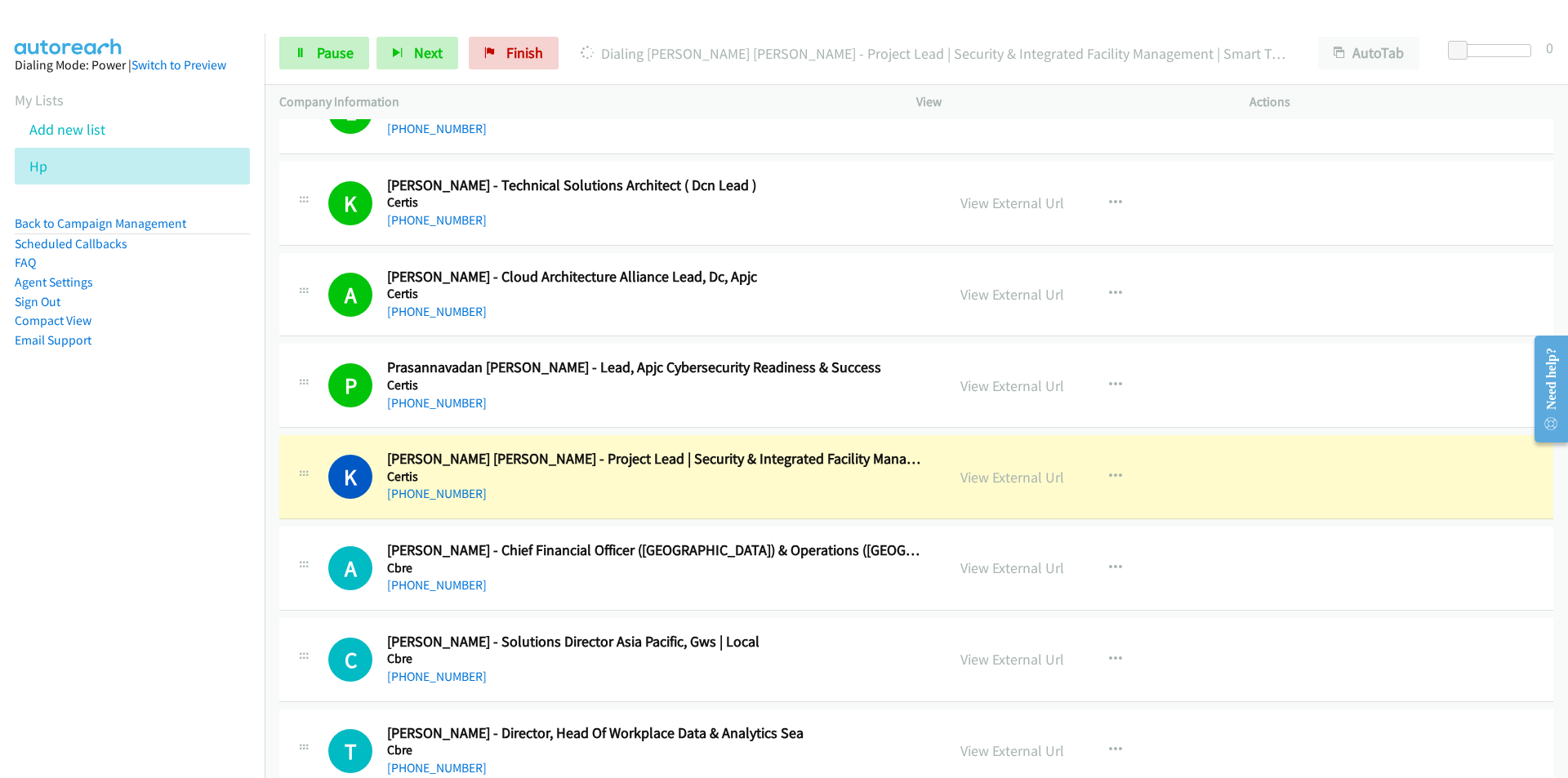
scroll to position [3917, 0]
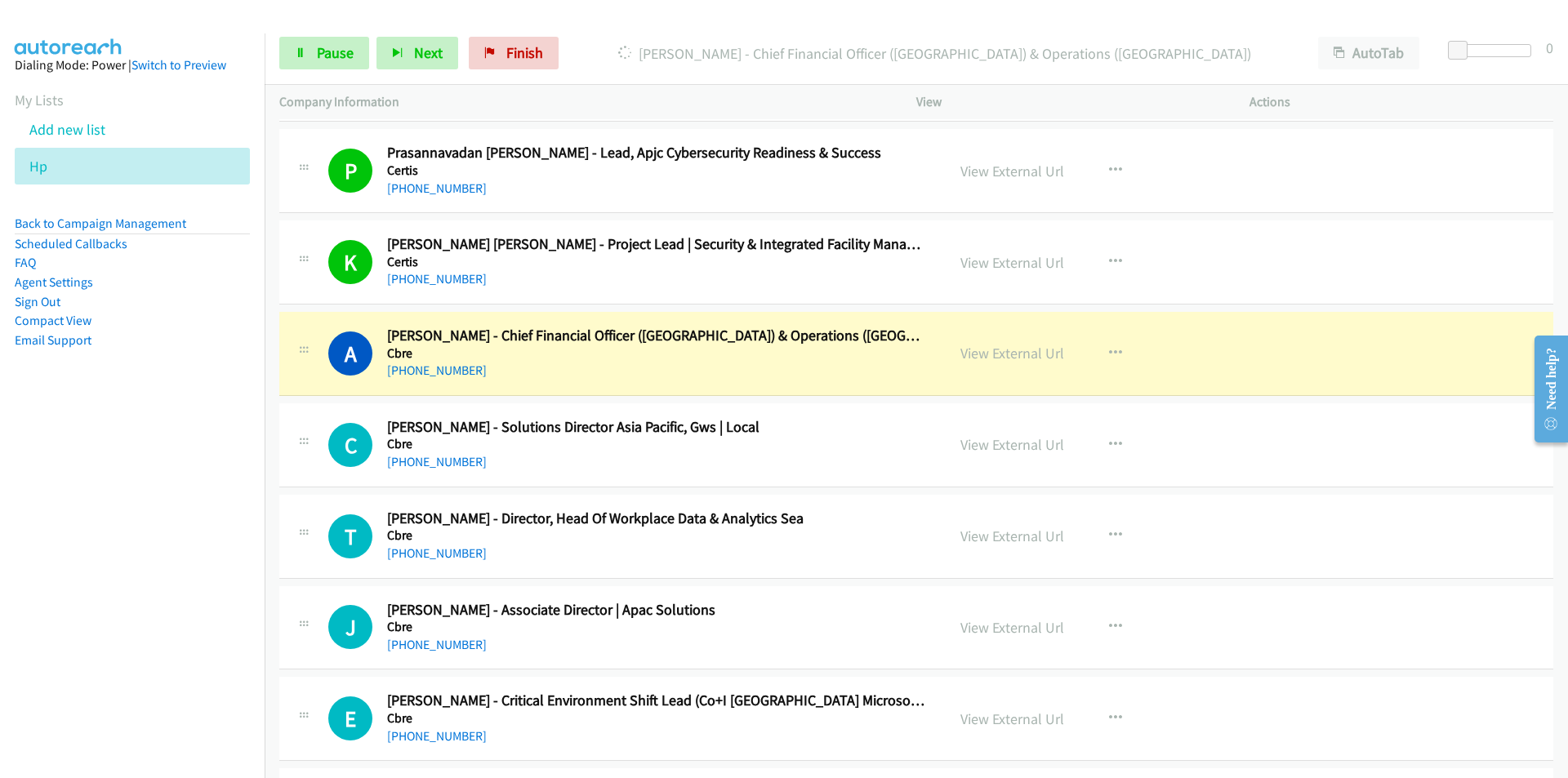
click at [173, 578] on nav "Dialing Mode: Power | Switch to Preview My Lists Add new list Hp Back to Campai…" at bounding box center [133, 422] width 266 height 778
click at [989, 357] on link "View External Url" at bounding box center [1011, 352] width 104 height 19
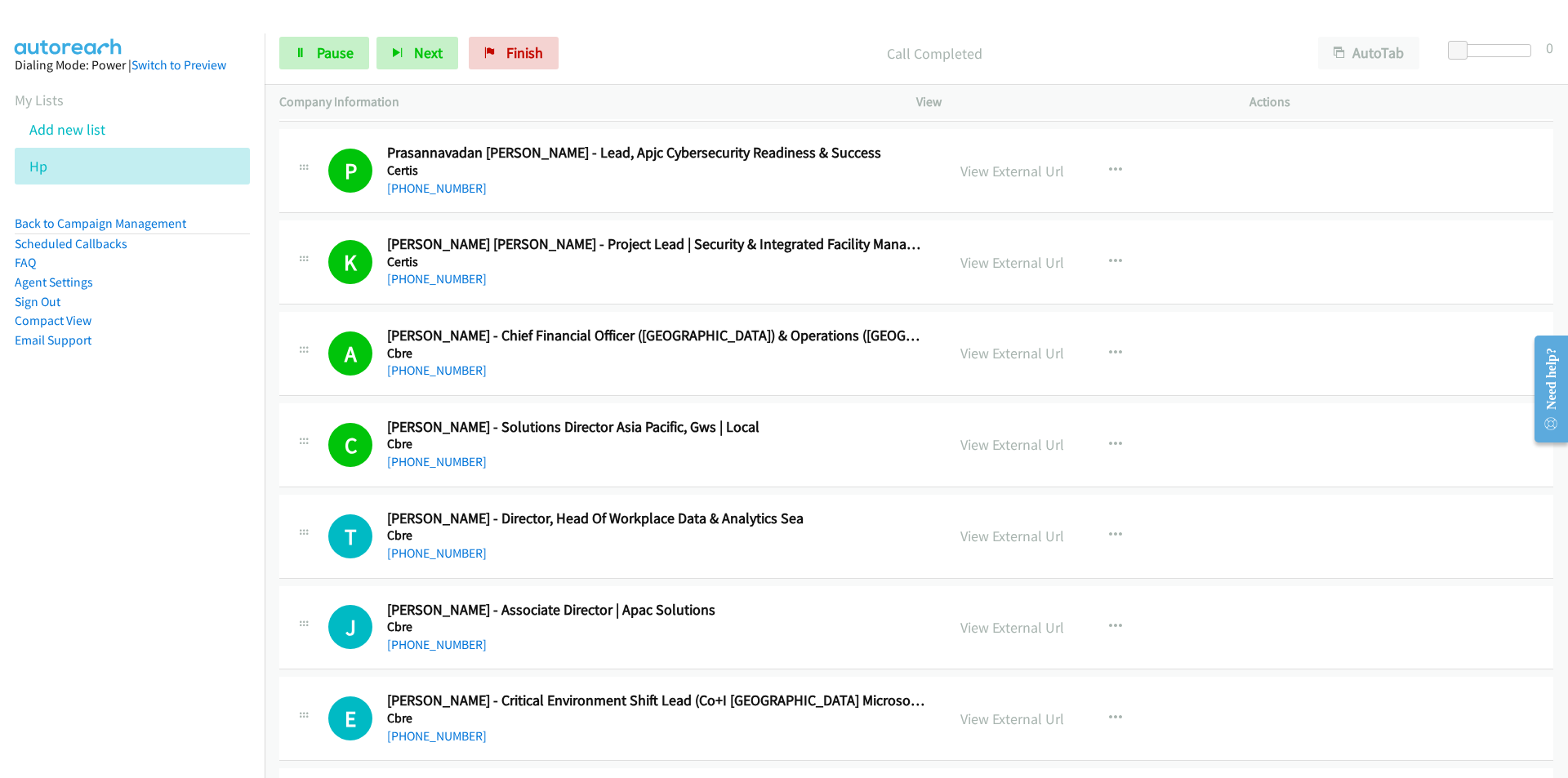
drag, startPoint x: 199, startPoint y: 588, endPoint x: 251, endPoint y: 582, distance: 52.3
click at [198, 588] on nav "Dialing Mode: Power | Switch to Preview My Lists Add new list Hp Back to Campai…" at bounding box center [133, 422] width 266 height 778
drag, startPoint x: 202, startPoint y: 593, endPoint x: 566, endPoint y: 587, distance: 364.0
click at [202, 593] on nav "Dialing Mode: Power | Switch to Preview My Lists Add new list Hp Back to Campai…" at bounding box center [133, 422] width 266 height 778
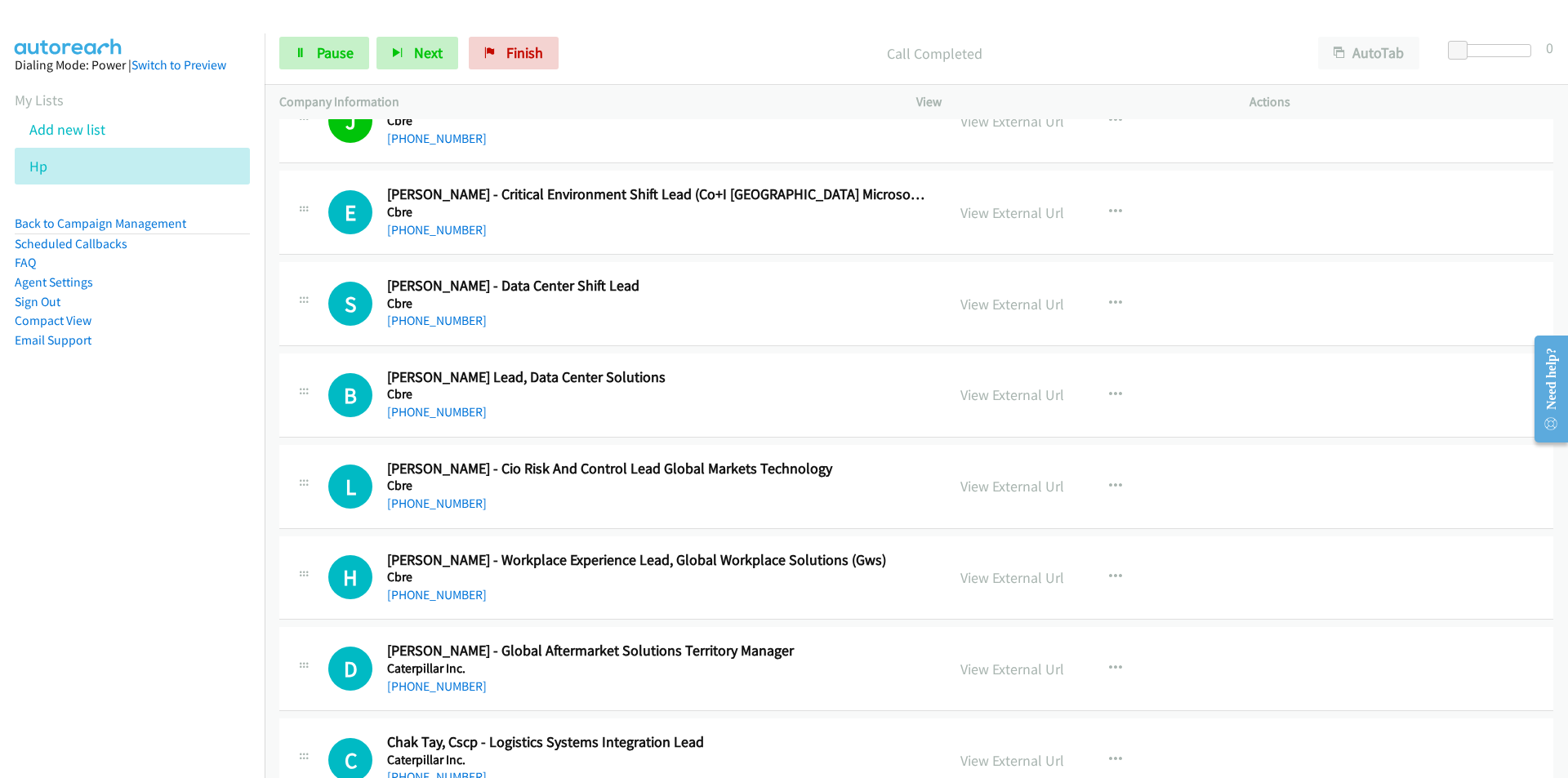
scroll to position [4489, 0]
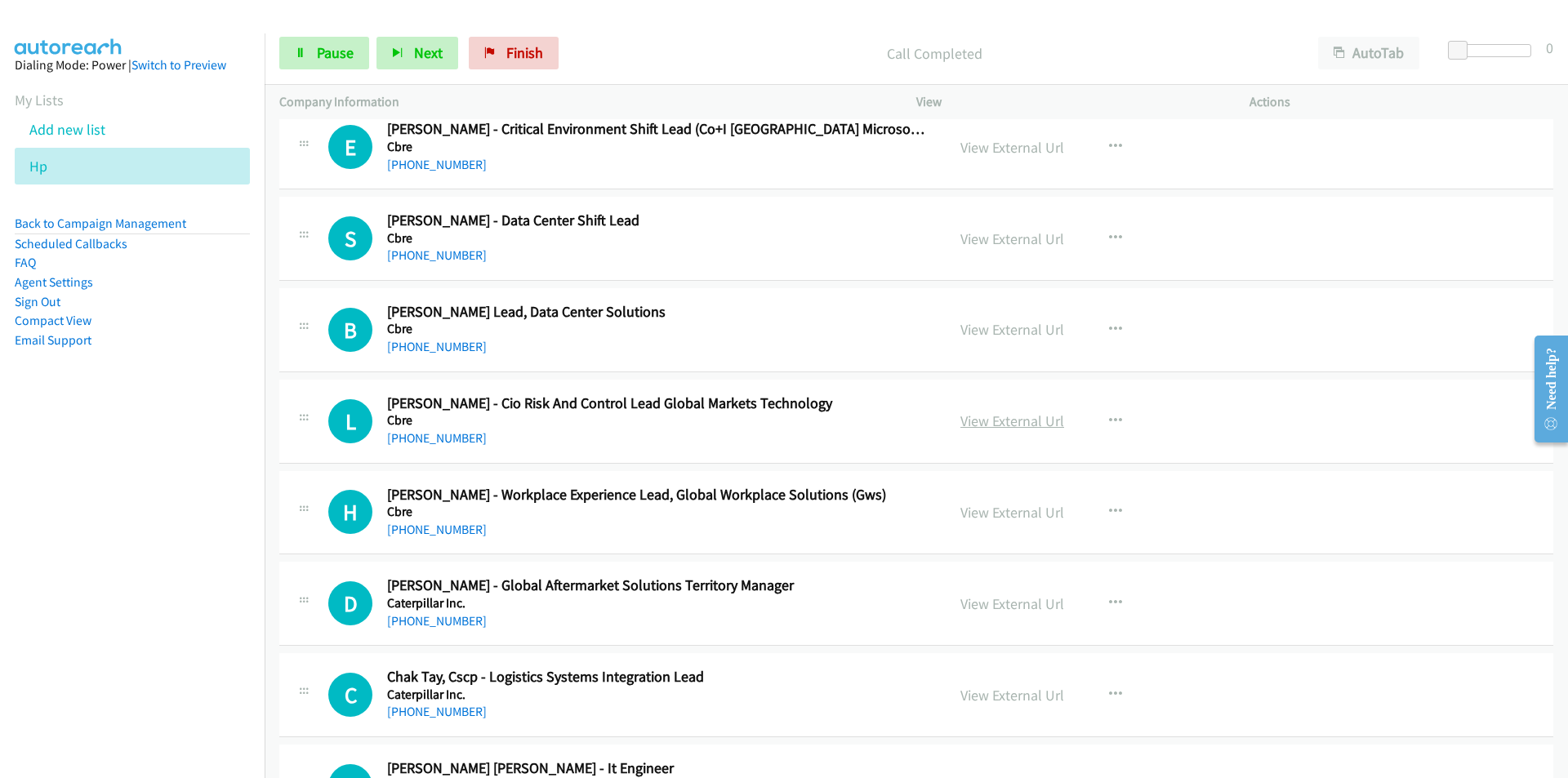
click at [1028, 412] on link "View External Url" at bounding box center [1011, 420] width 104 height 19
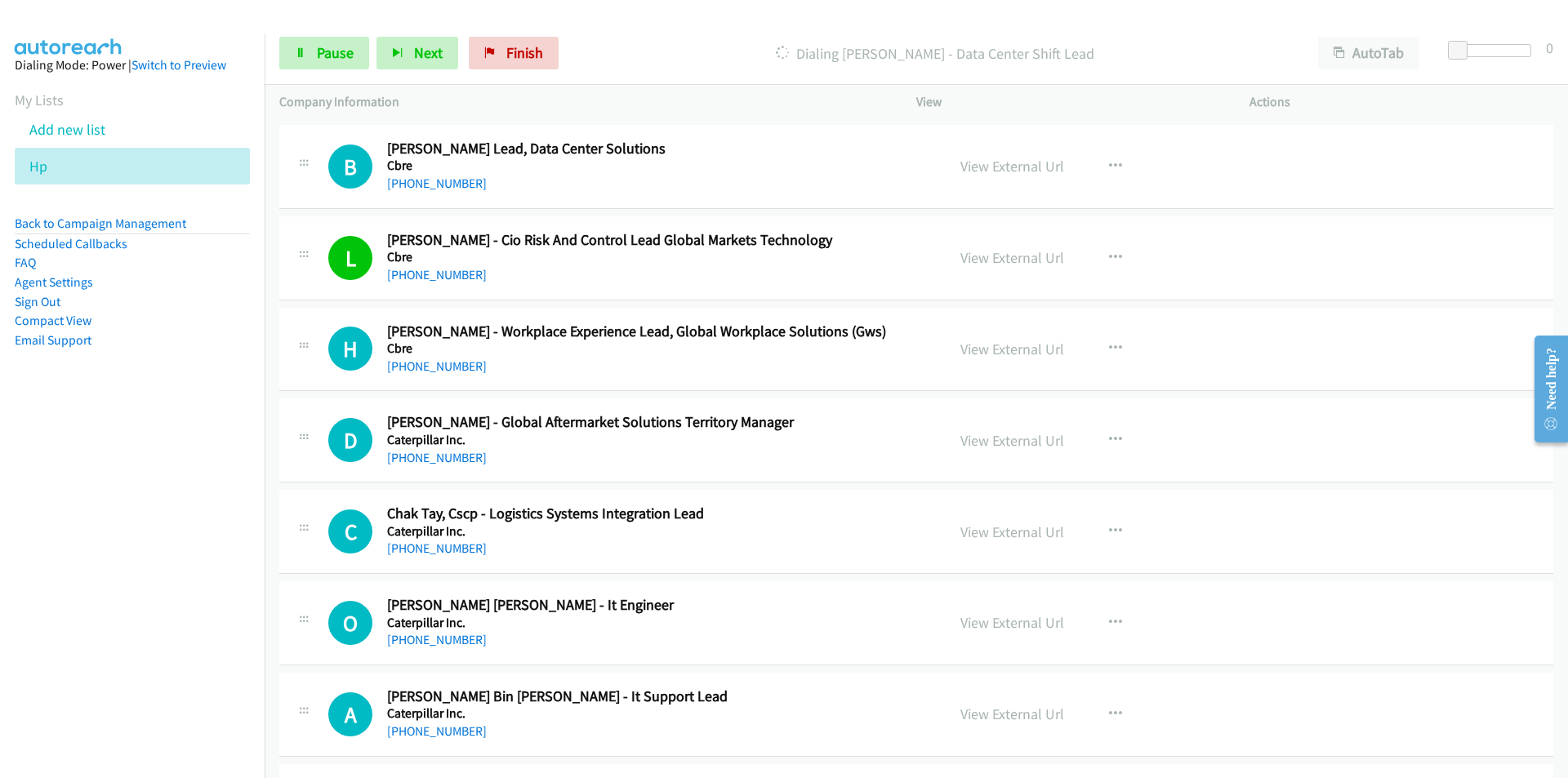
scroll to position [4325, 0]
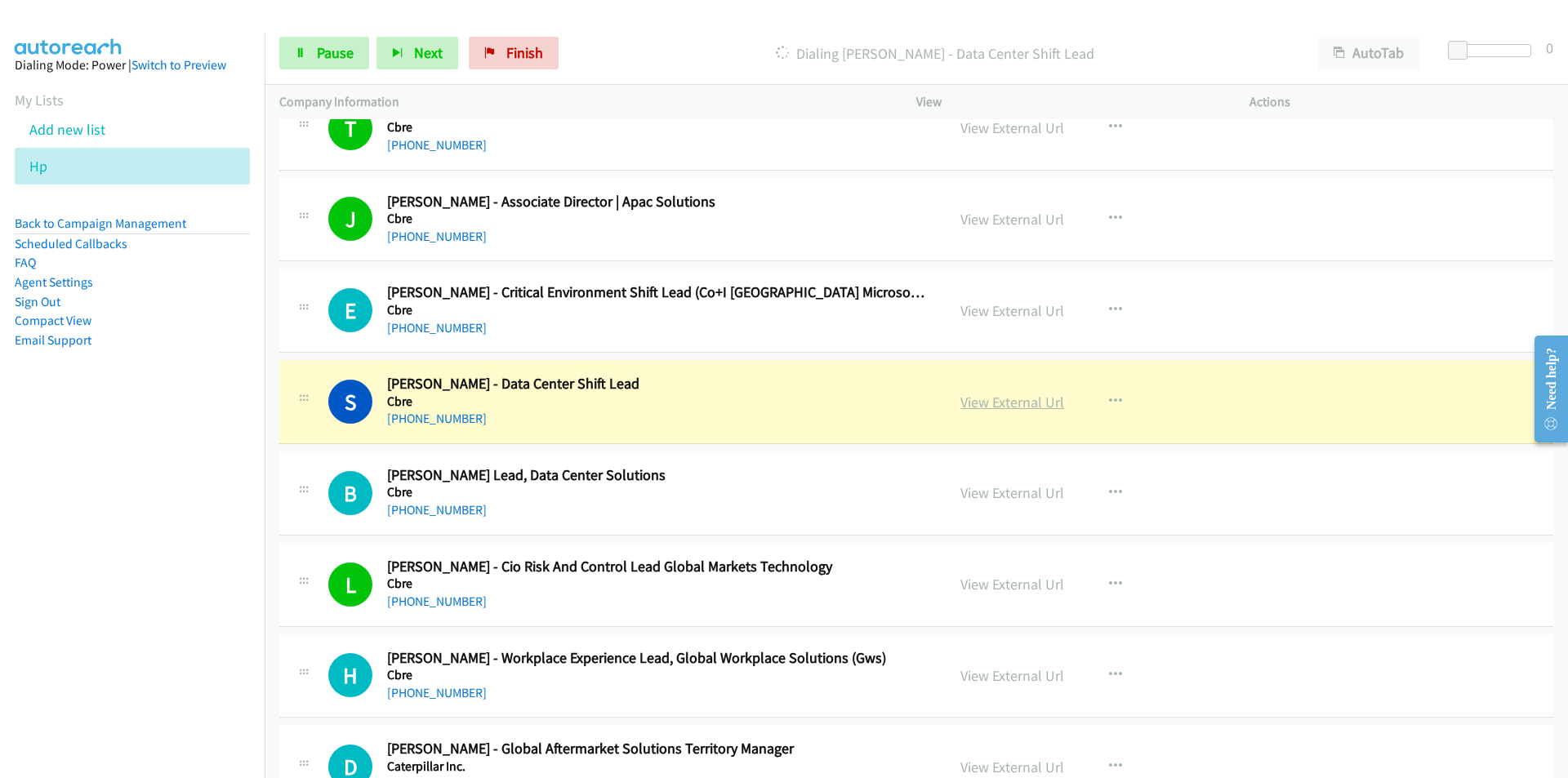
click at [1006, 400] on link "View External Url" at bounding box center [1011, 402] width 104 height 19
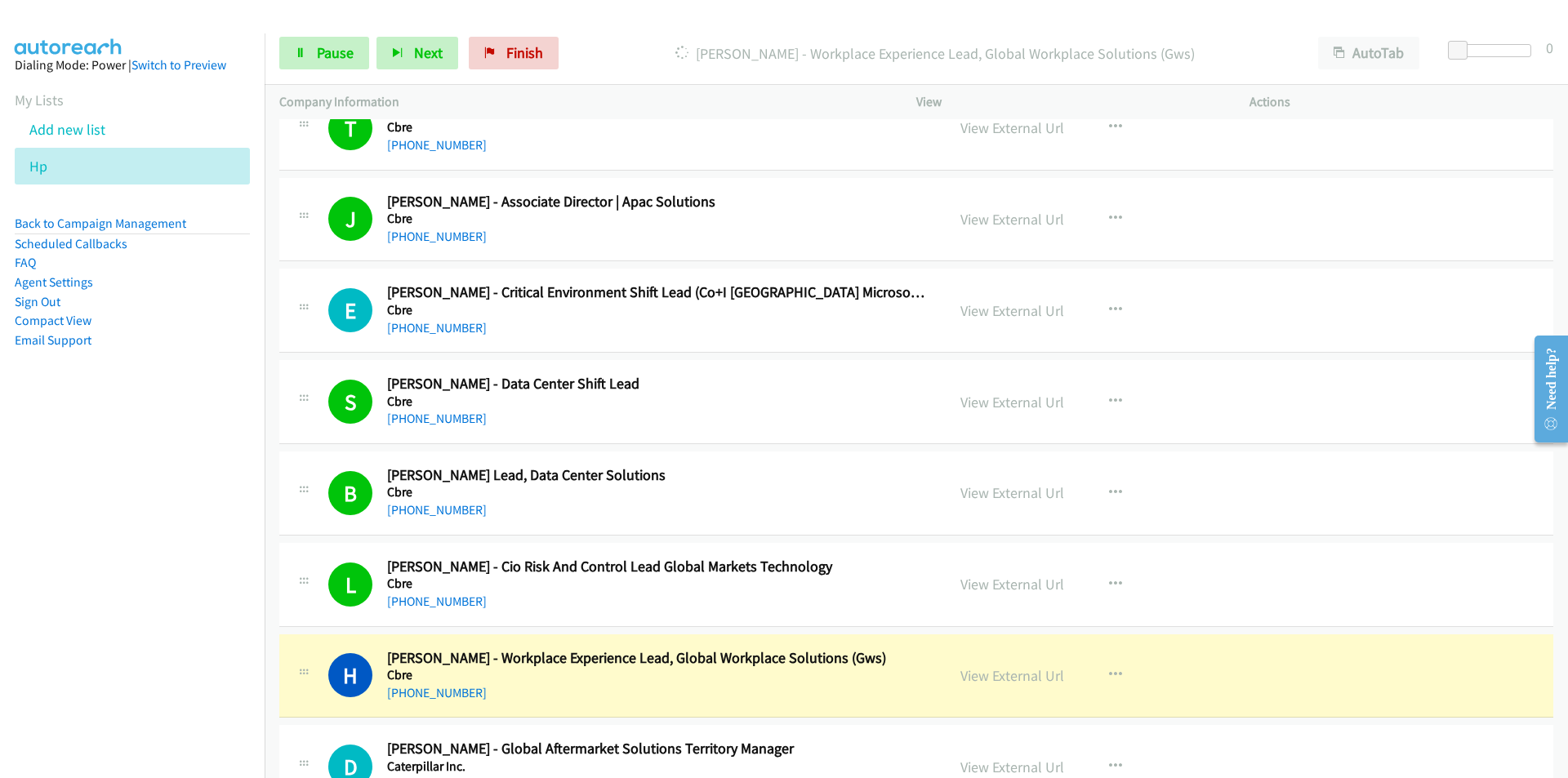
click at [192, 518] on nav "Dialing Mode: Power | Switch to Preview My Lists Add new list Hp Back to Campai…" at bounding box center [133, 422] width 266 height 778
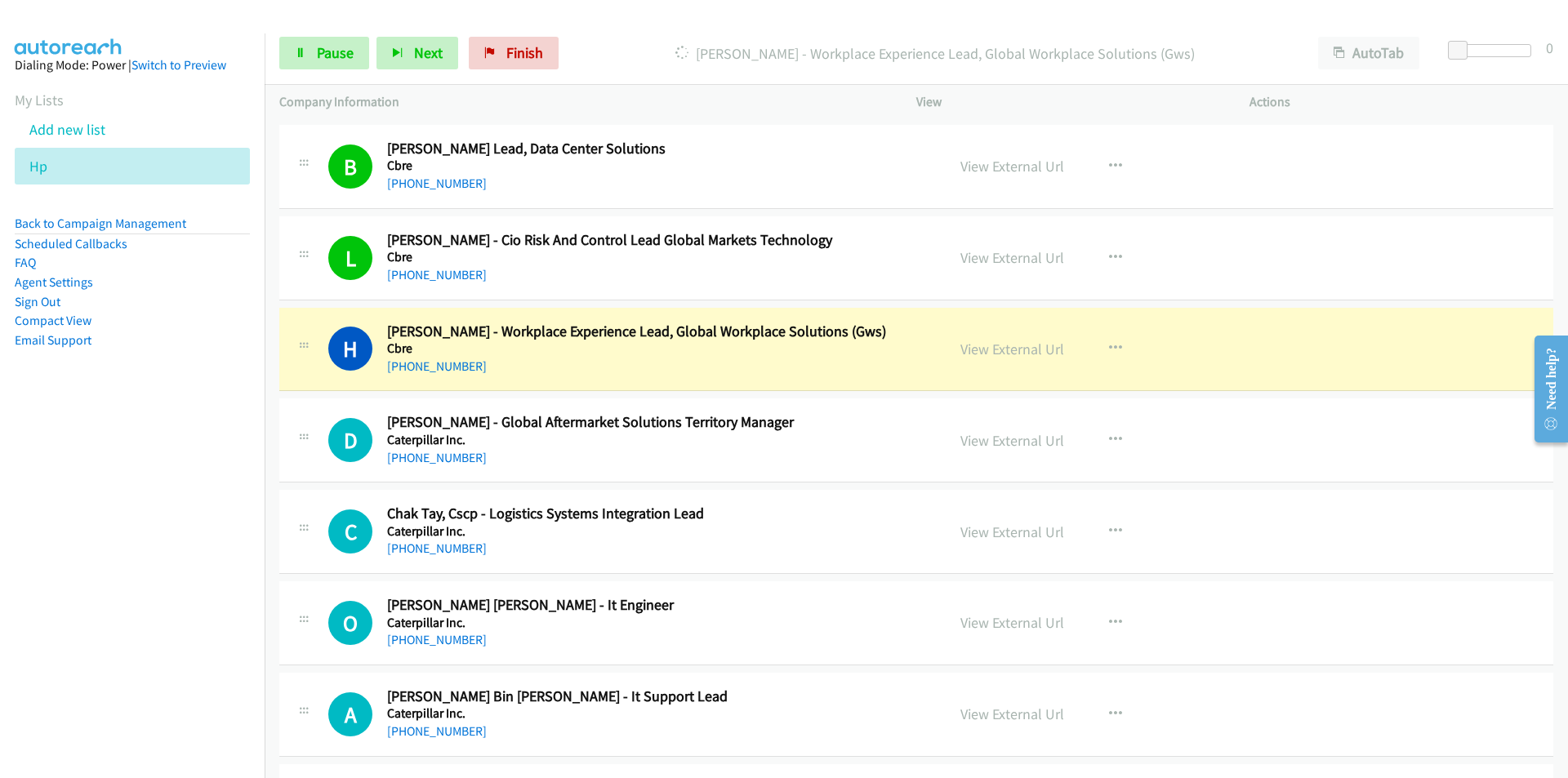
scroll to position [4816, 0]
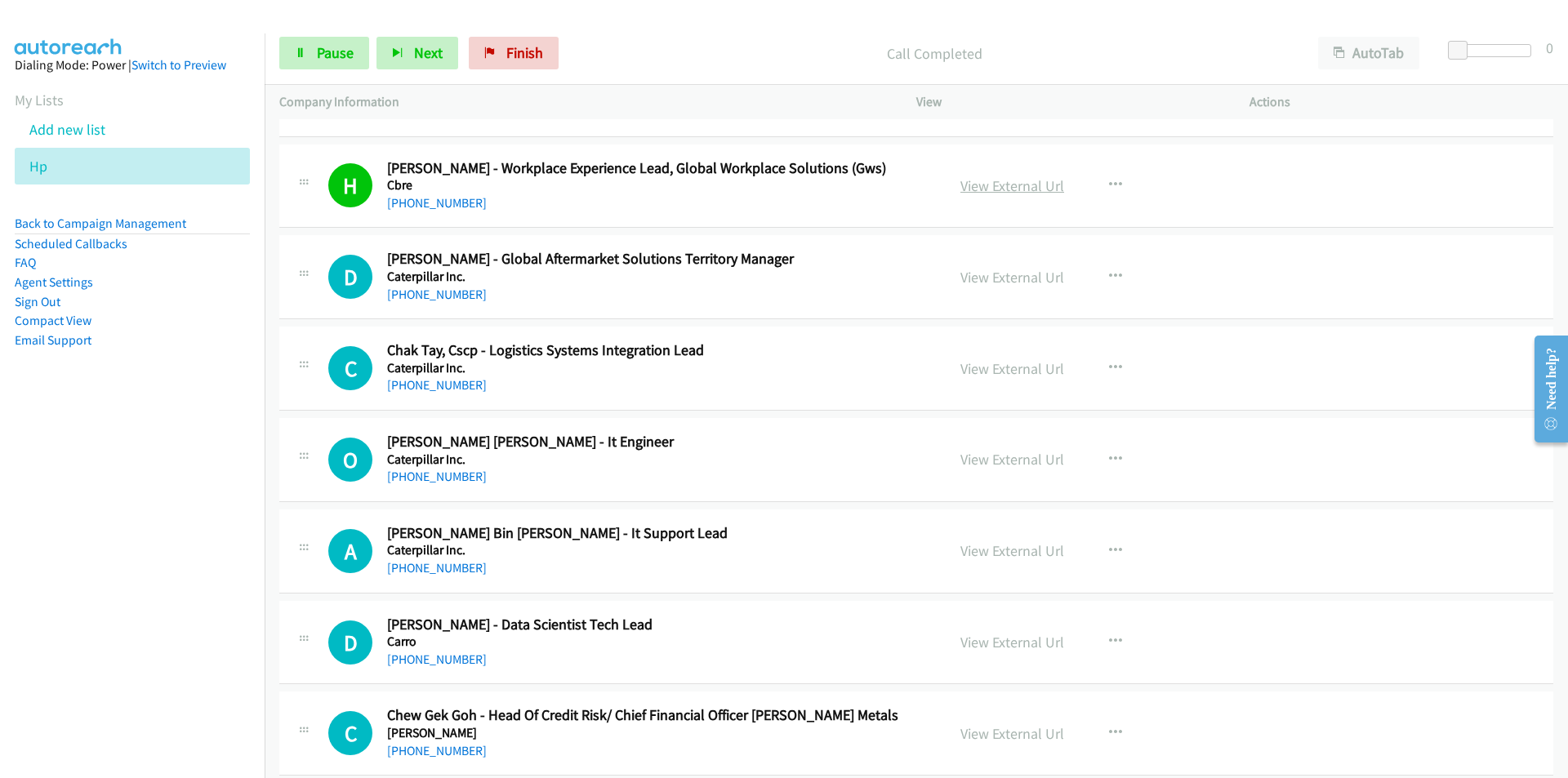
click at [1003, 190] on link "View External Url" at bounding box center [1011, 185] width 104 height 19
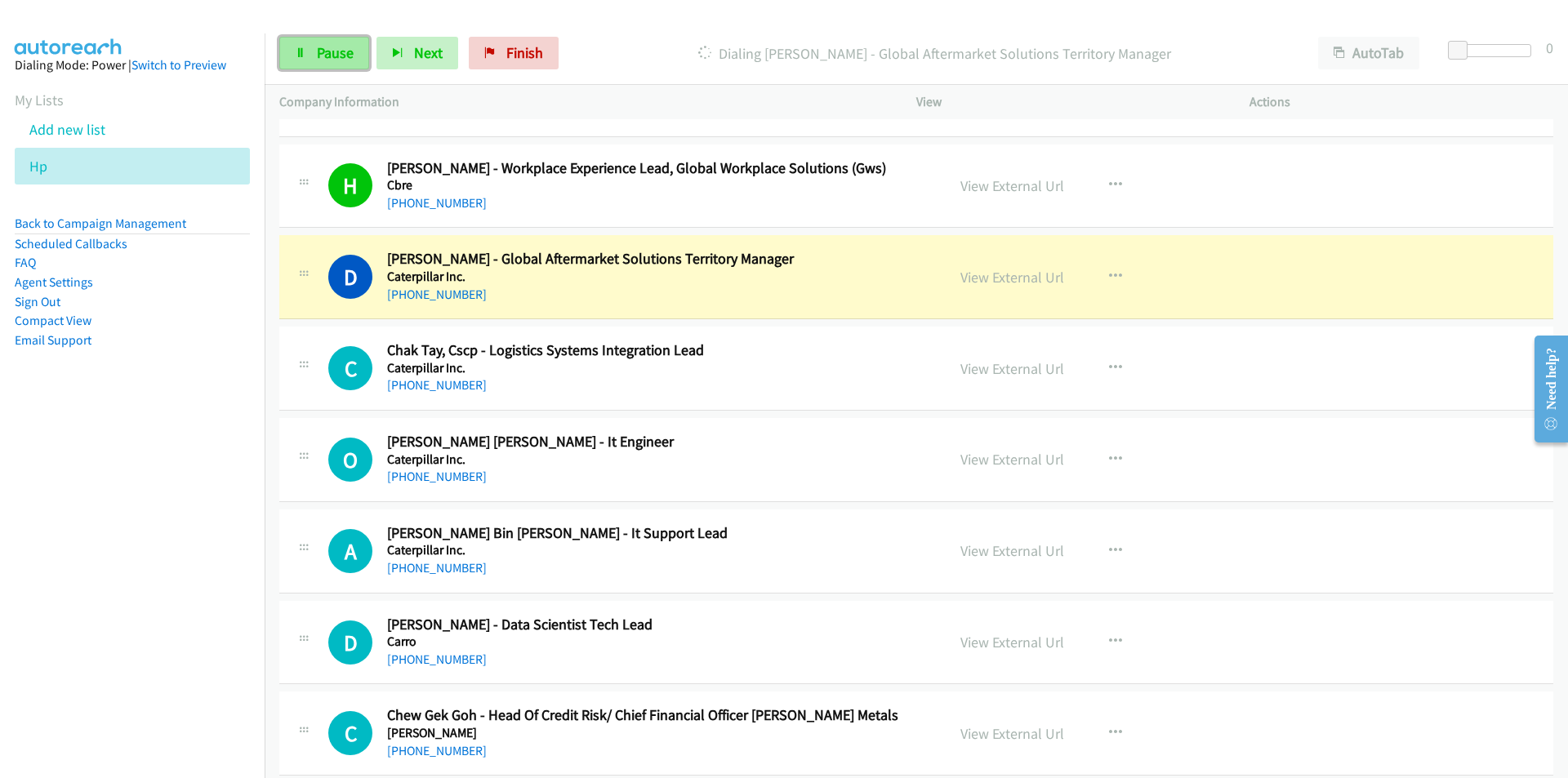
click at [321, 59] on span "Pause" at bounding box center [335, 52] width 36 height 19
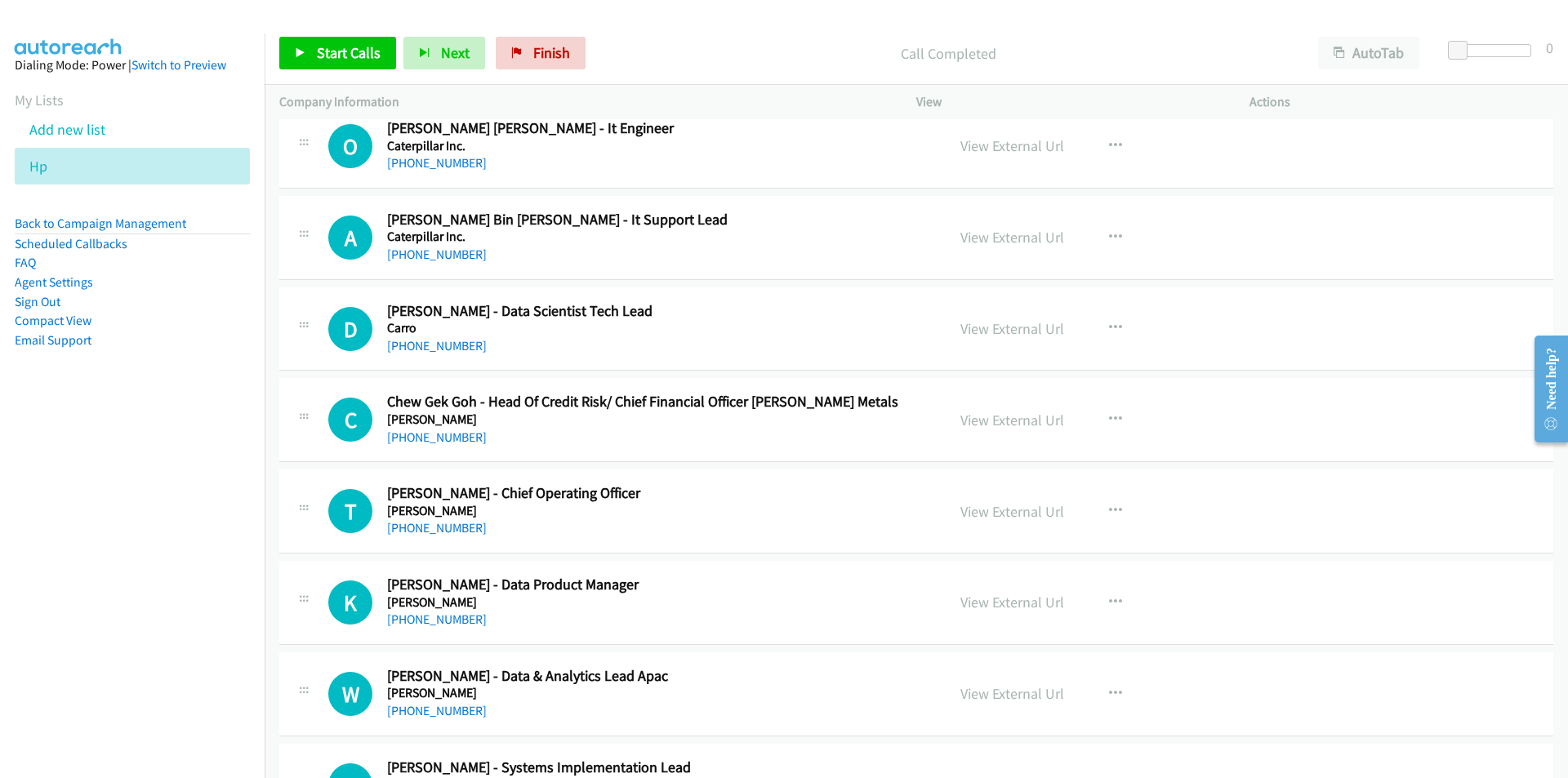
scroll to position [5142, 0]
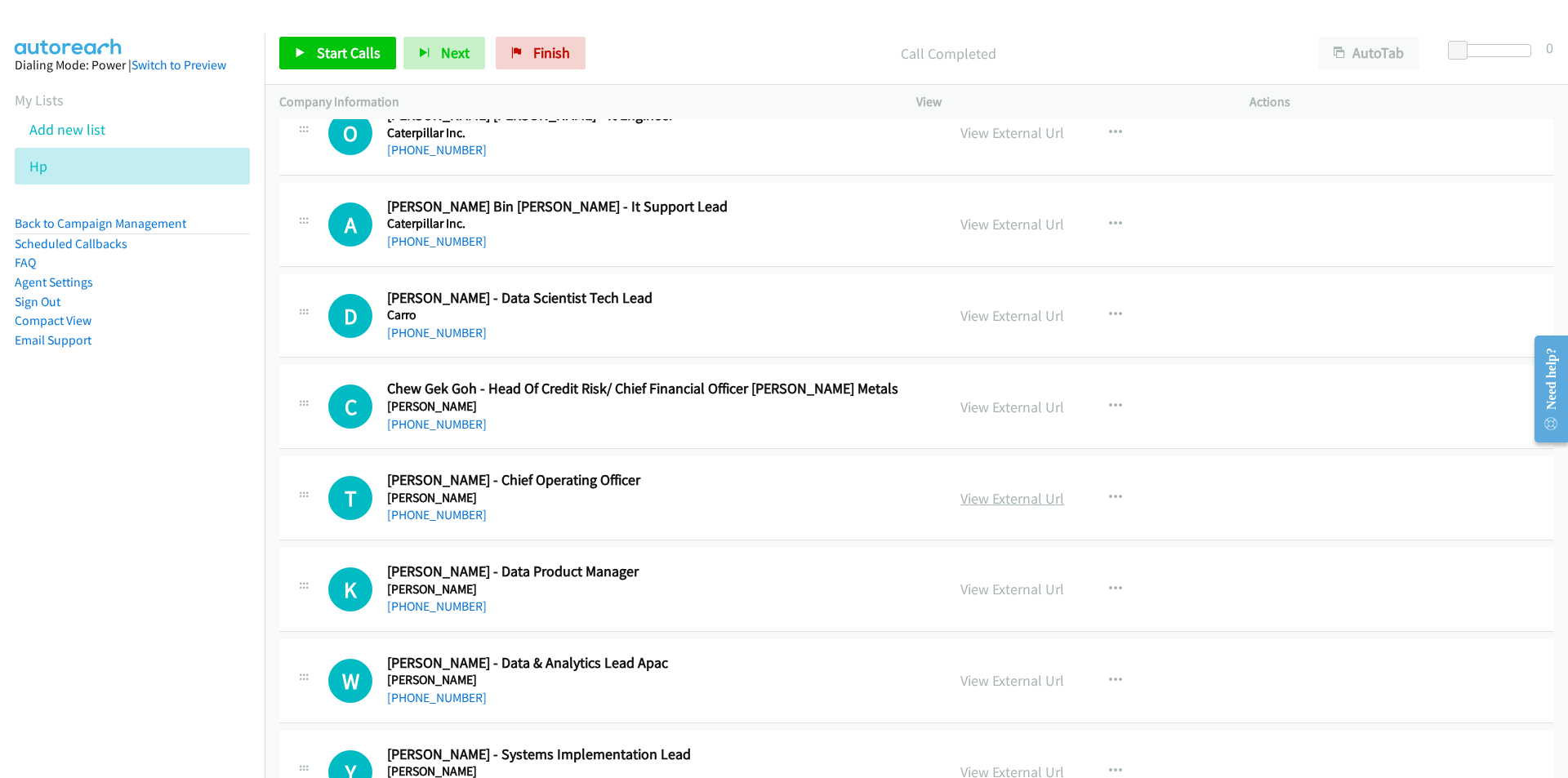
click at [975, 500] on link "View External Url" at bounding box center [1011, 497] width 104 height 19
click at [342, 52] on span "Start Calls" at bounding box center [349, 52] width 64 height 19
click at [308, 58] on link "Pause" at bounding box center [323, 52] width 89 height 33
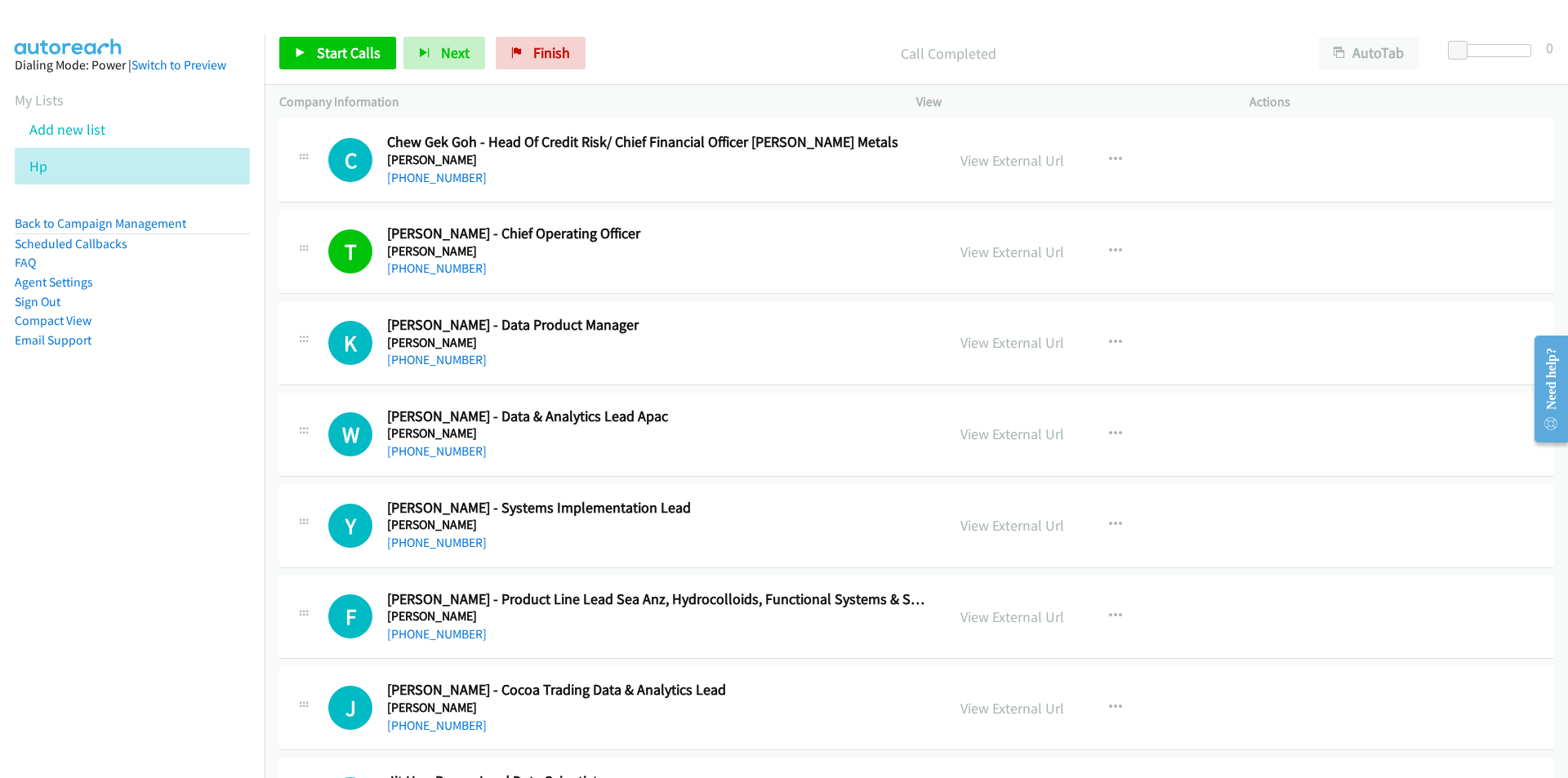
scroll to position [5387, 0]
click at [1004, 341] on link "View External Url" at bounding box center [1011, 343] width 104 height 19
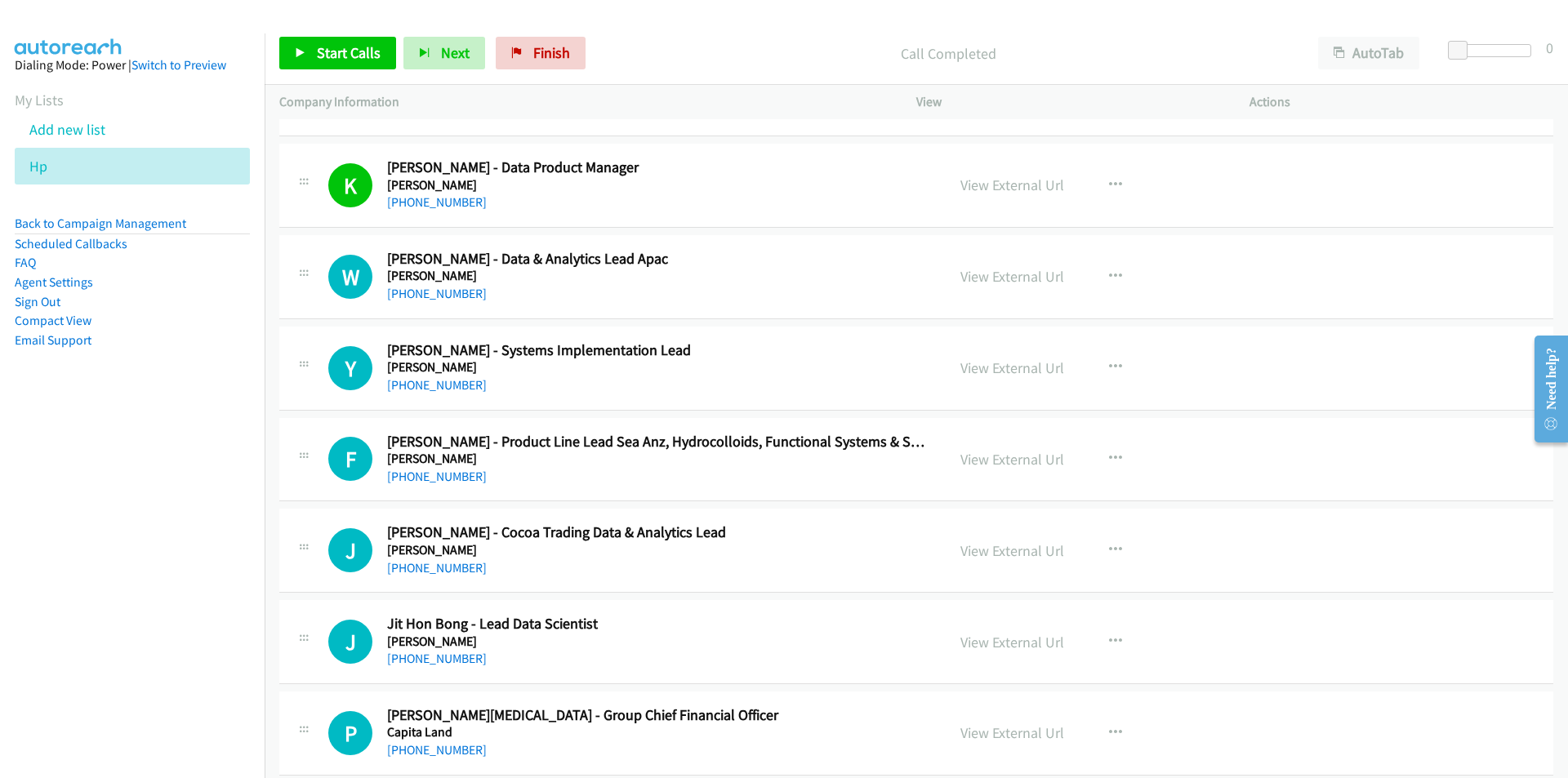
scroll to position [5550, 0]
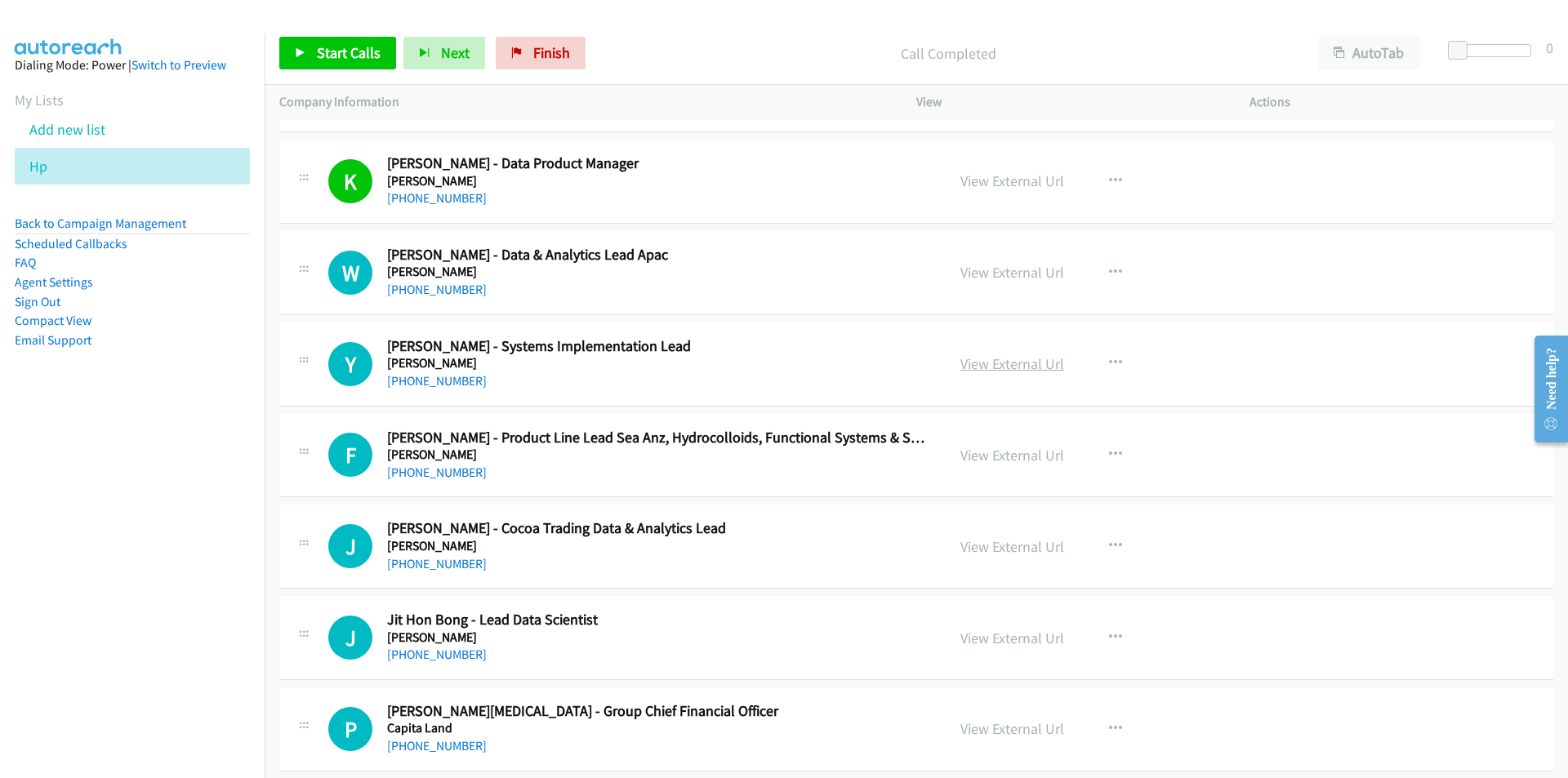
click at [1031, 362] on link "View External Url" at bounding box center [1011, 363] width 104 height 19
click at [298, 51] on icon at bounding box center [300, 53] width 12 height 12
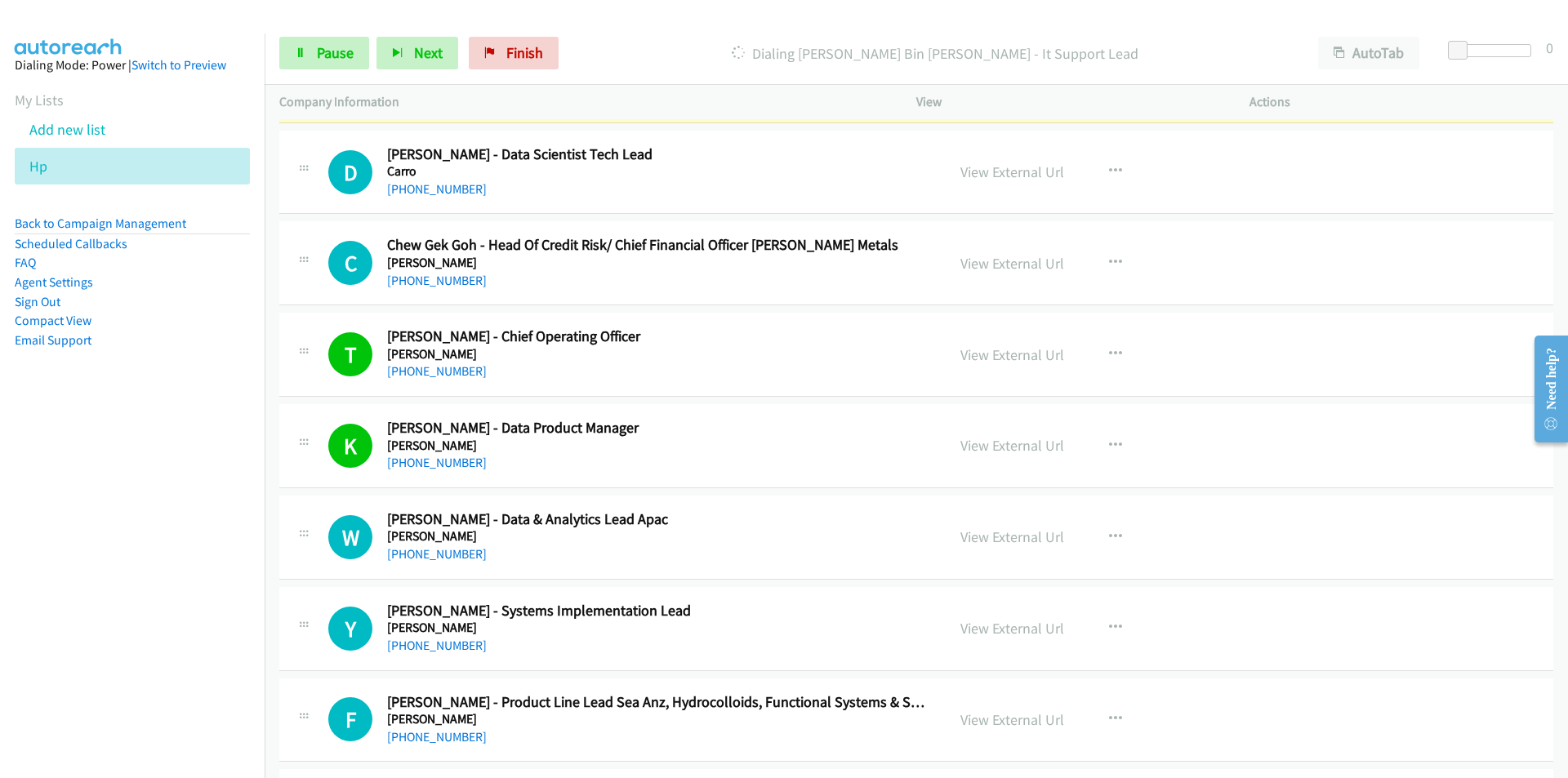
scroll to position [5142, 0]
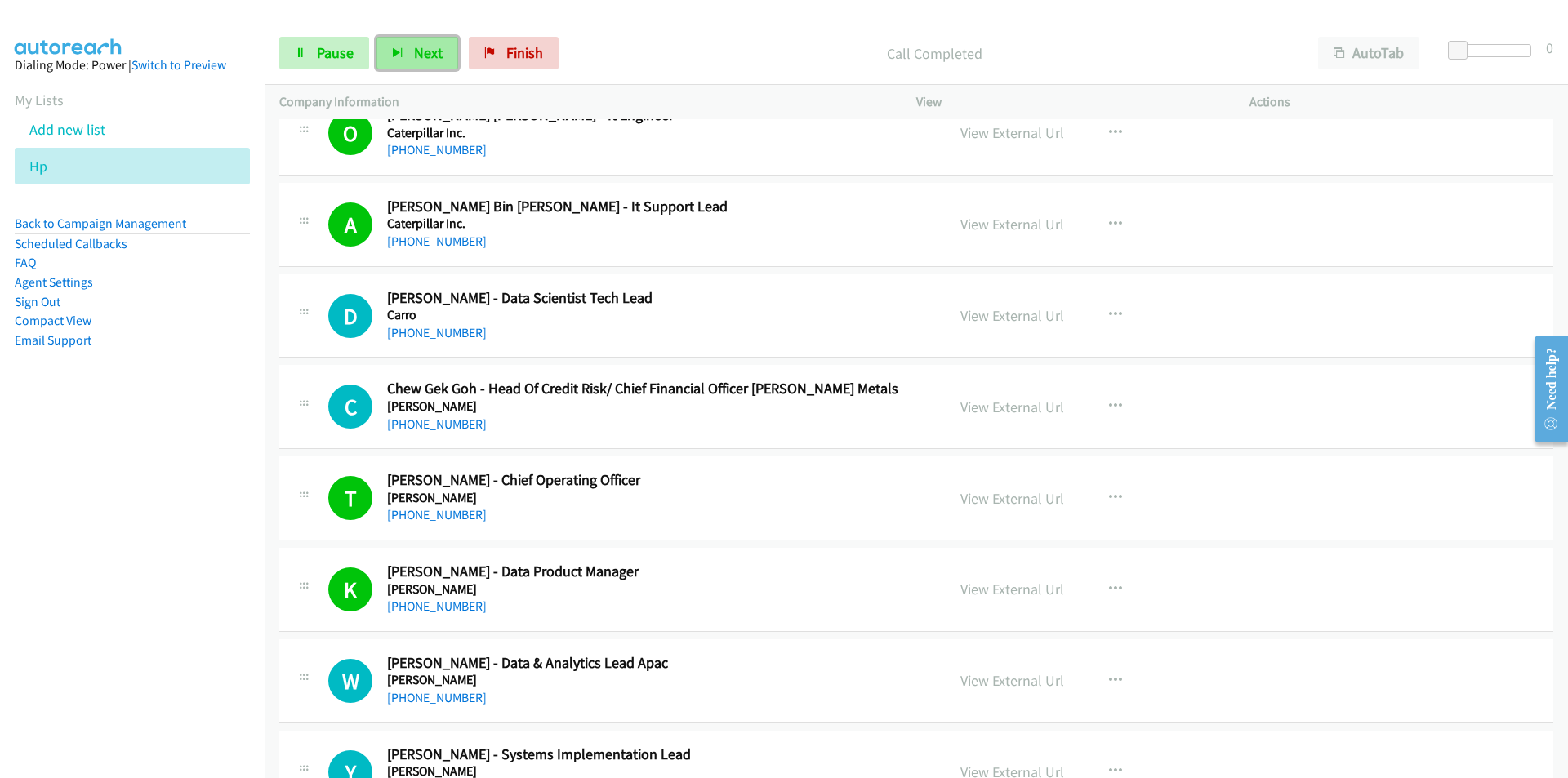
click at [397, 67] on button "Next" at bounding box center [417, 52] width 81 height 33
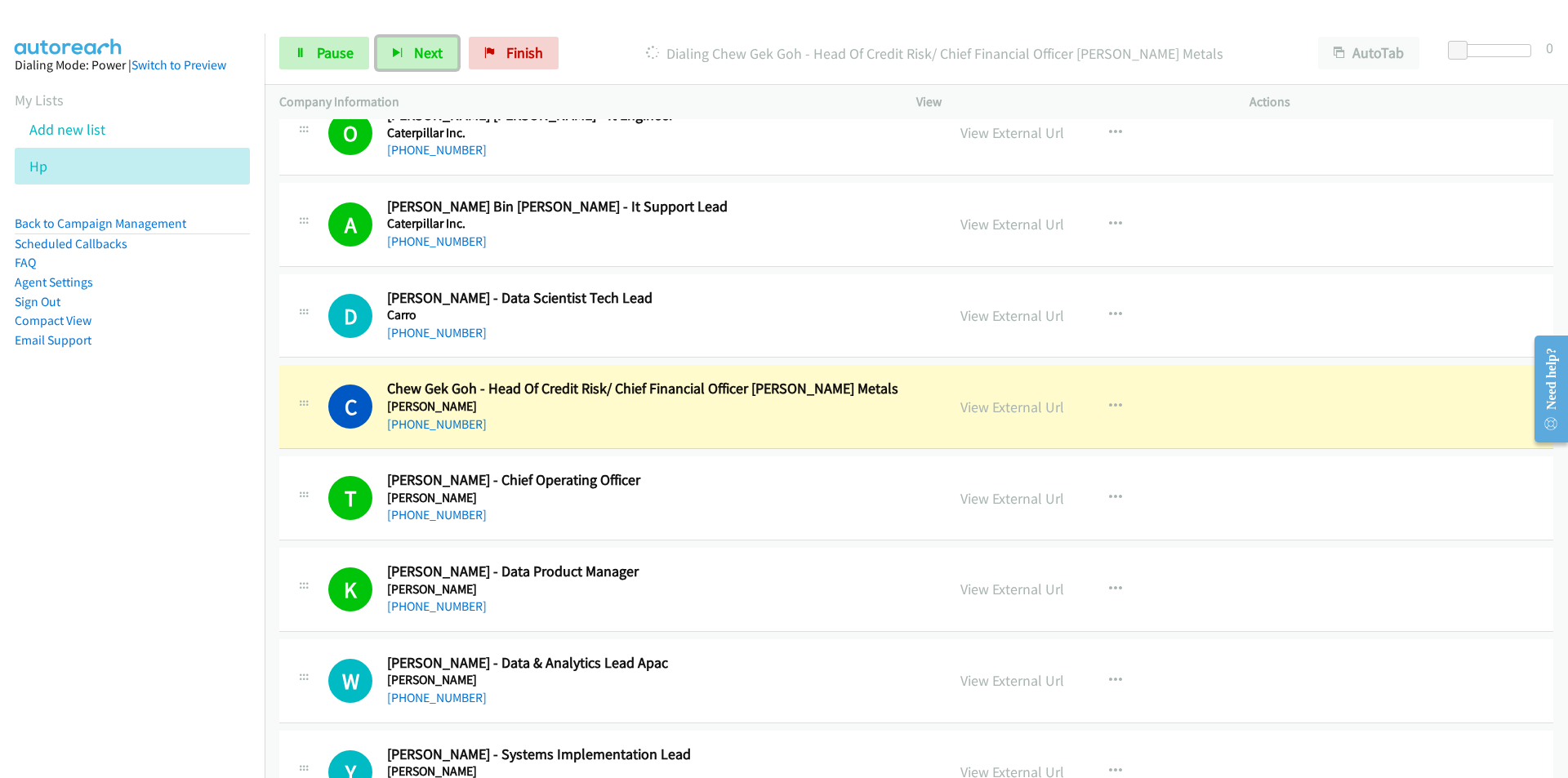
click at [290, 557] on div "K Callback Scheduled Kian Siong Chua - Data Product Manager Cargill, Incorporat…" at bounding box center [915, 589] width 1274 height 84
click at [190, 608] on nav "Dialing Mode: Power | Switch to Preview My Lists Add new list Hp Back to Campai…" at bounding box center [133, 422] width 266 height 778
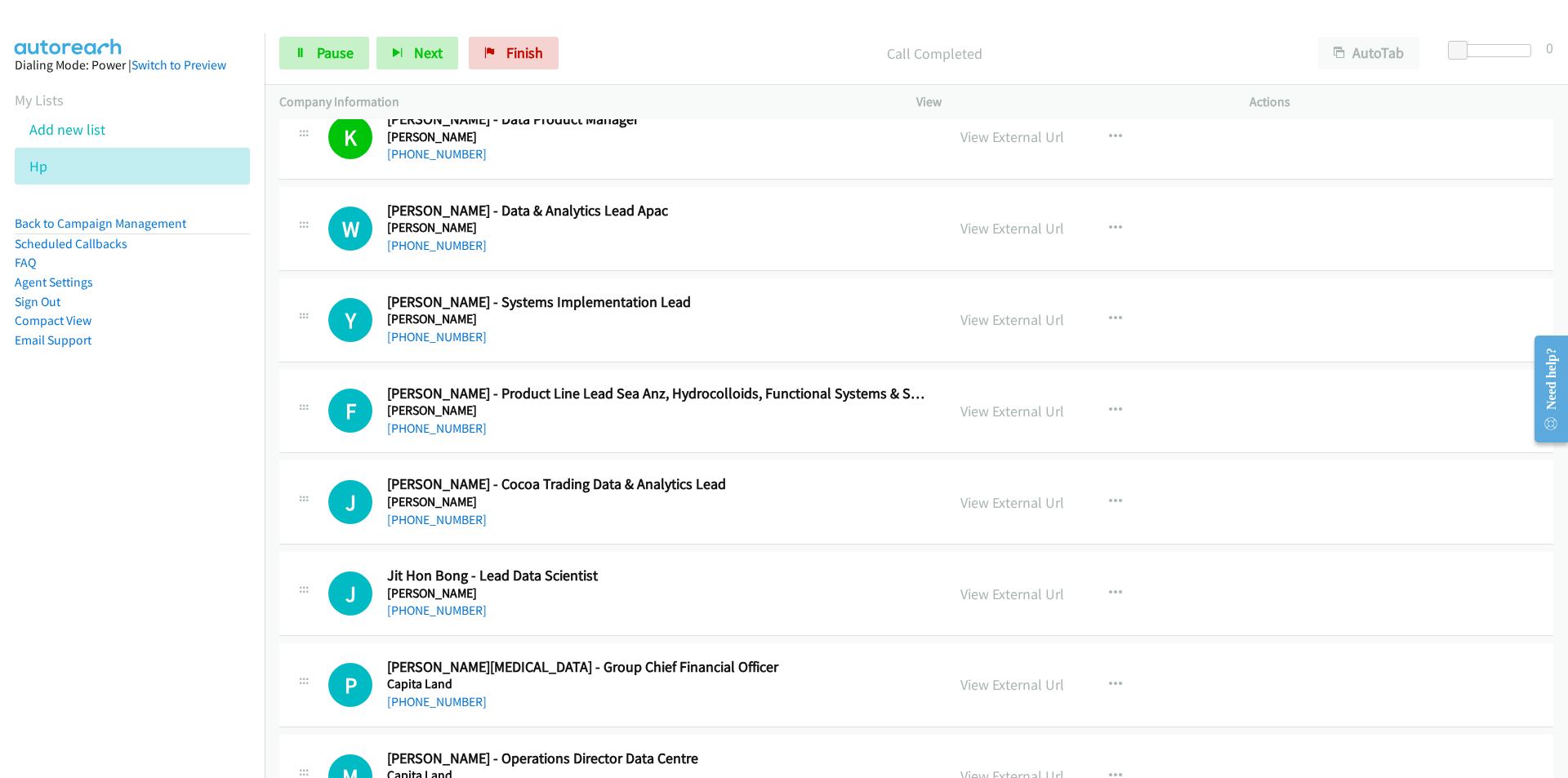
scroll to position [5632, 0]
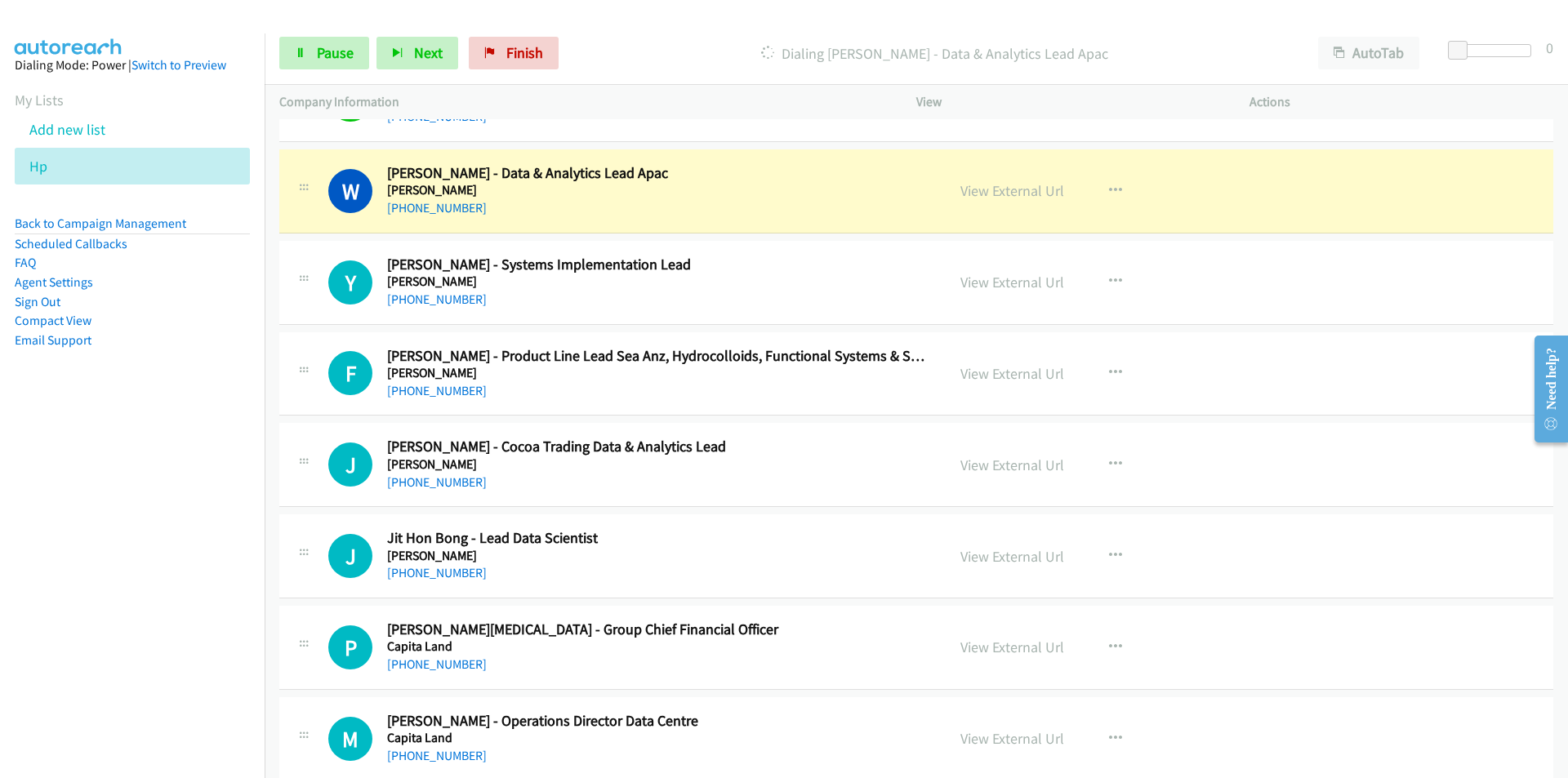
click at [223, 562] on nav "Dialing Mode: Power | Switch to Preview My Lists Add new list Hp Back to Campai…" at bounding box center [133, 422] width 266 height 778
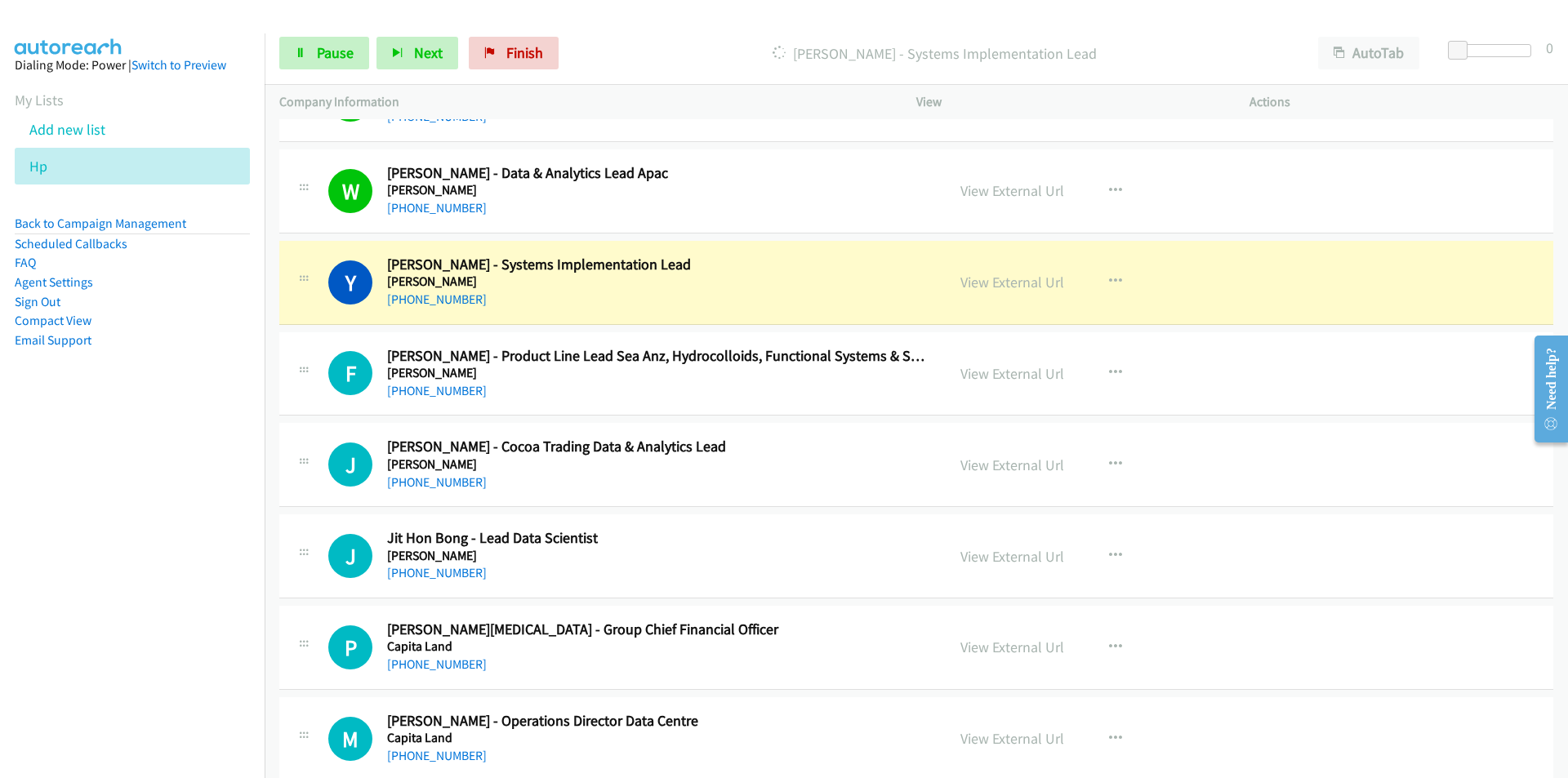
click at [106, 528] on nav "Dialing Mode: Power | Switch to Preview My Lists Add new list Hp Back to Campai…" at bounding box center [133, 422] width 266 height 778
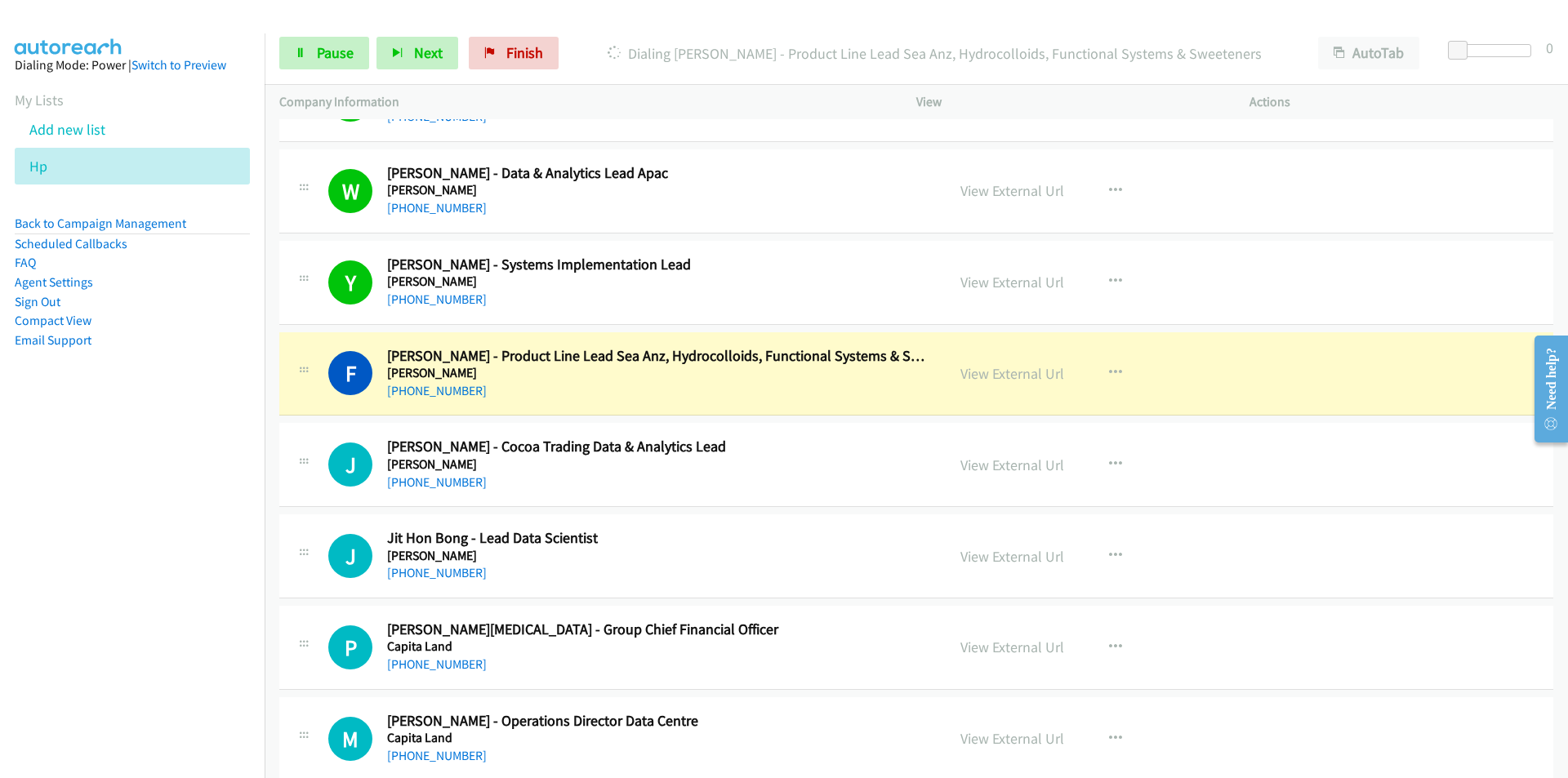
click at [131, 597] on nav "Dialing Mode: Power | Switch to Preview My Lists Add new list Hp Back to Campai…" at bounding box center [133, 422] width 266 height 778
click at [96, 536] on nav "Dialing Mode: Power | Switch to Preview My Lists Add new list Hp Back to Campai…" at bounding box center [133, 422] width 266 height 778
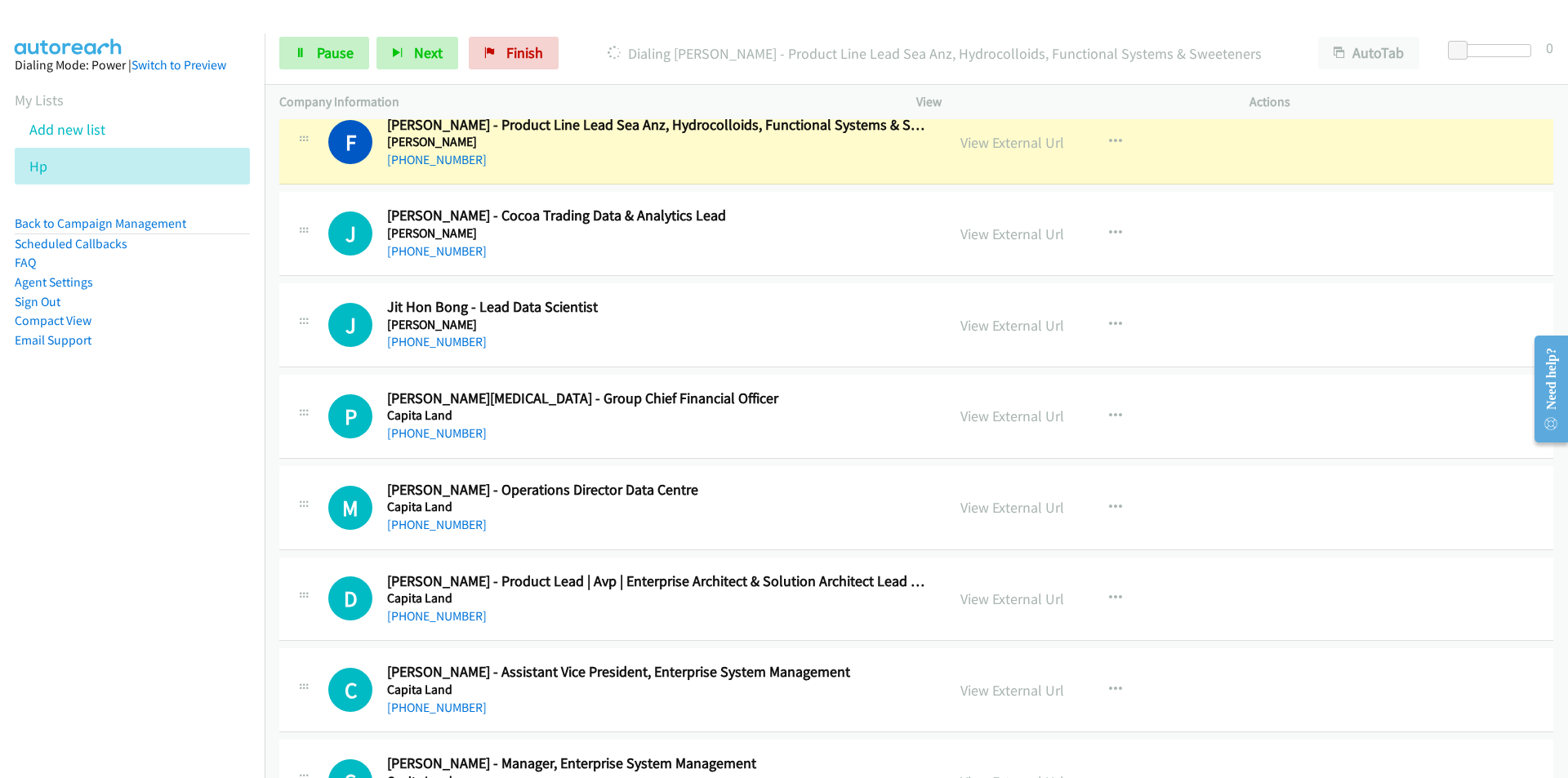
scroll to position [5877, 0]
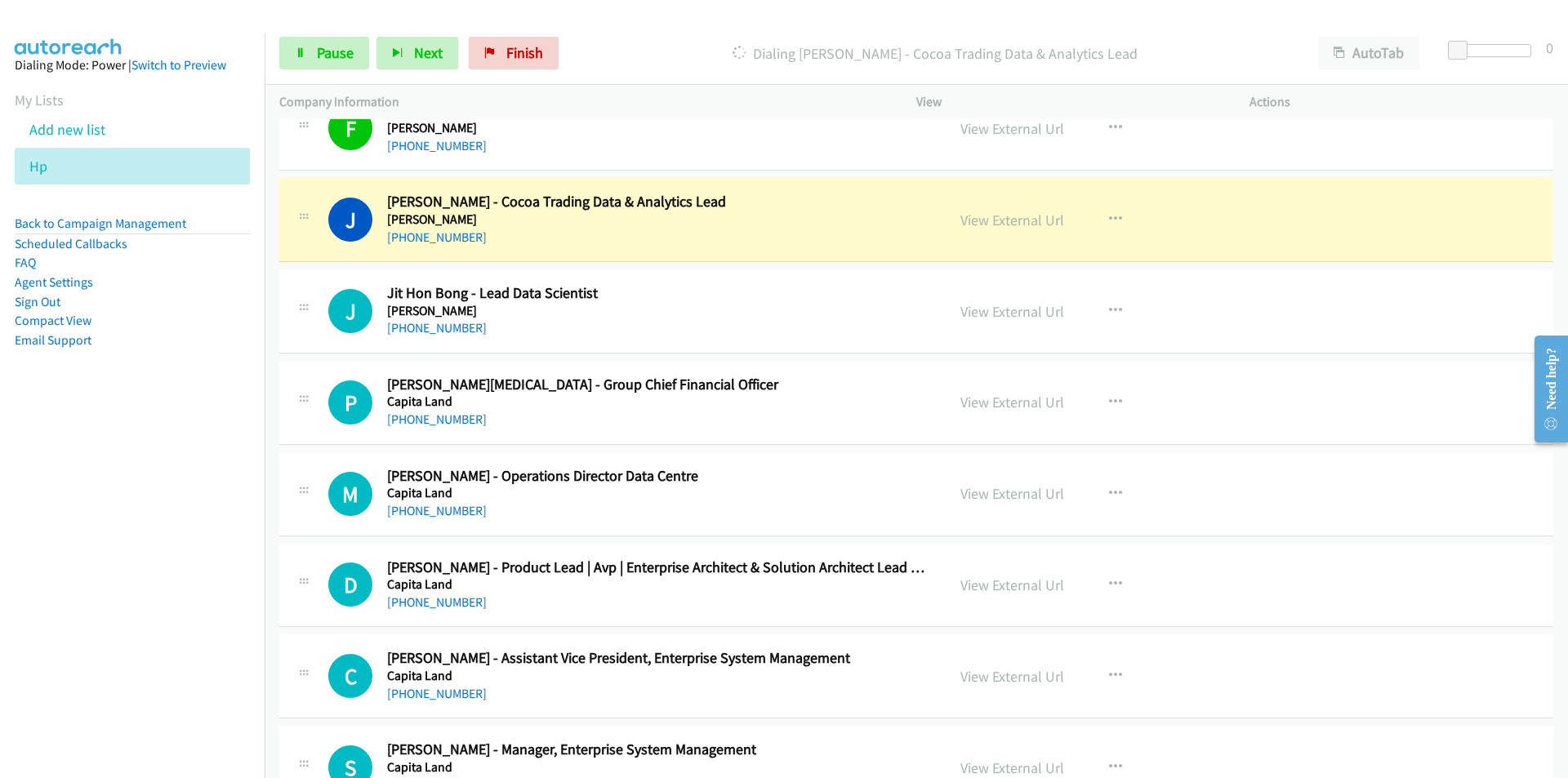
click at [112, 608] on nav "Dialing Mode: Power | Switch to Preview My Lists Add new list Hp Back to Campai…" at bounding box center [133, 422] width 266 height 778
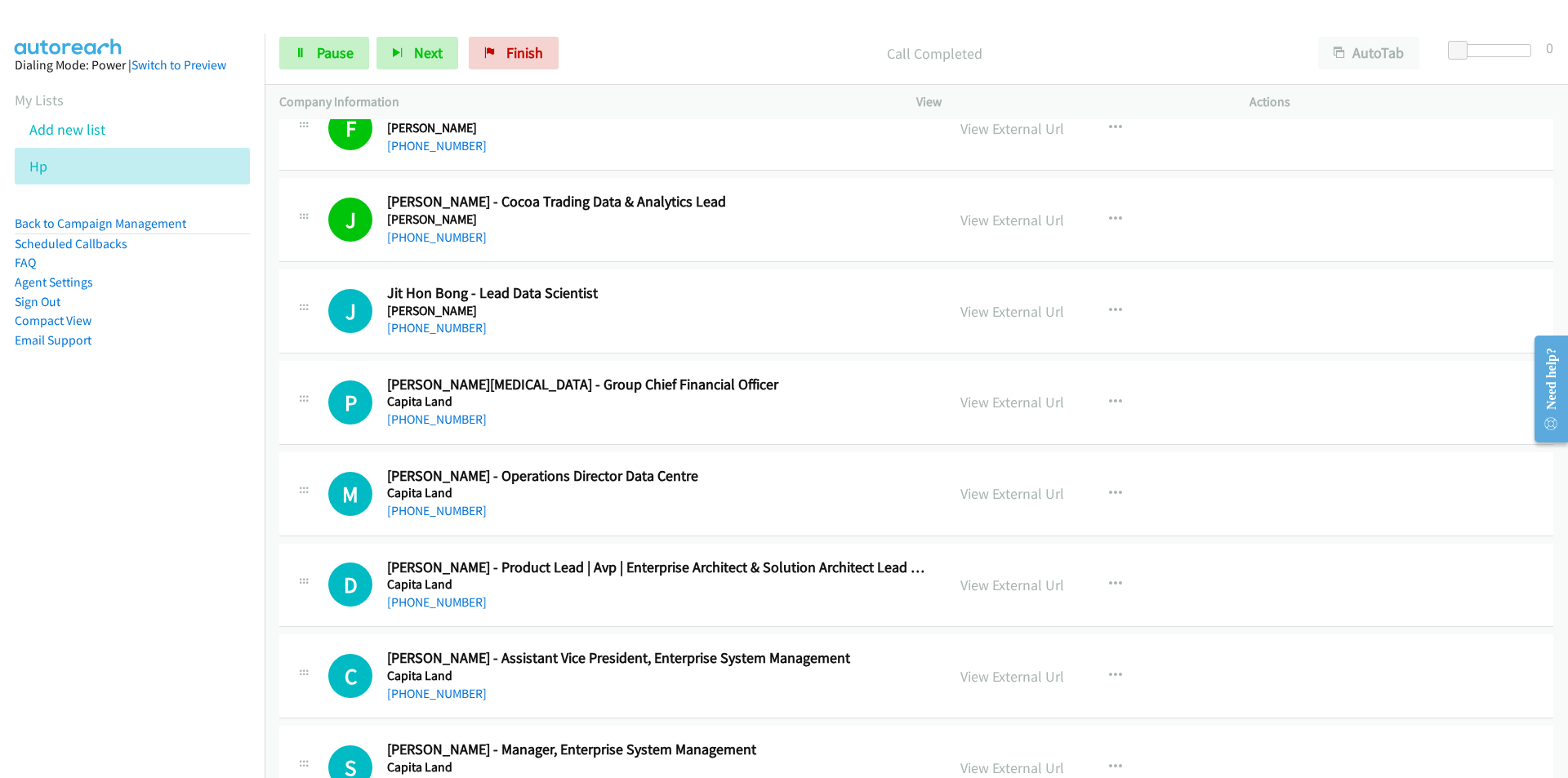
click at [167, 543] on nav "Dialing Mode: Power | Switch to Preview My Lists Add new list Hp Back to Campai…" at bounding box center [133, 422] width 266 height 778
click at [225, 557] on nav "Dialing Mode: Power | Switch to Preview My Lists Add new list Hp Back to Campai…" at bounding box center [133, 422] width 266 height 778
click at [127, 558] on nav "Dialing Mode: Power | Switch to Preview My Lists Add new list Hp Back to Campai…" at bounding box center [133, 422] width 266 height 778
click at [1012, 496] on link "View External Url" at bounding box center [1011, 493] width 104 height 19
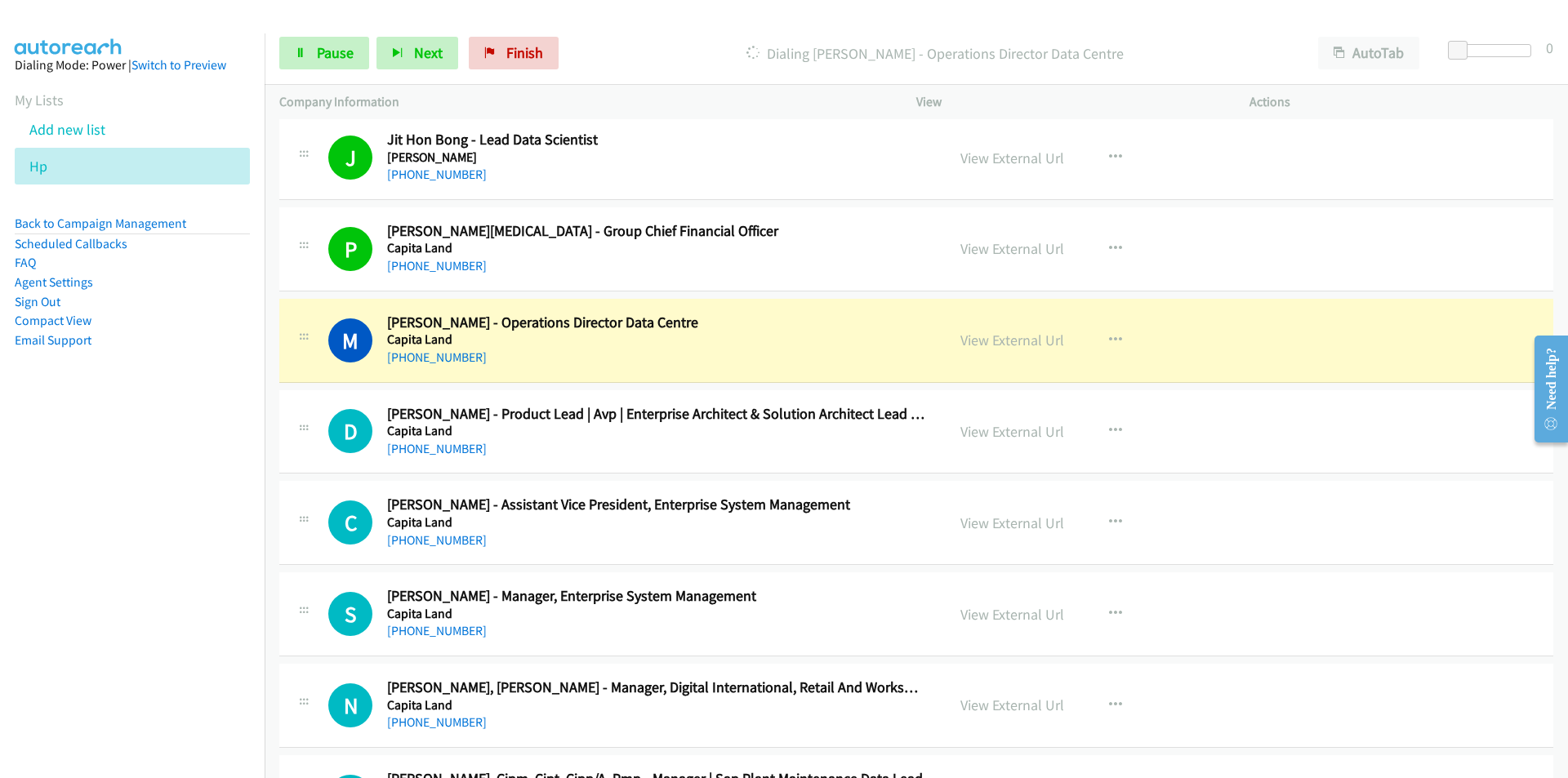
scroll to position [6040, 0]
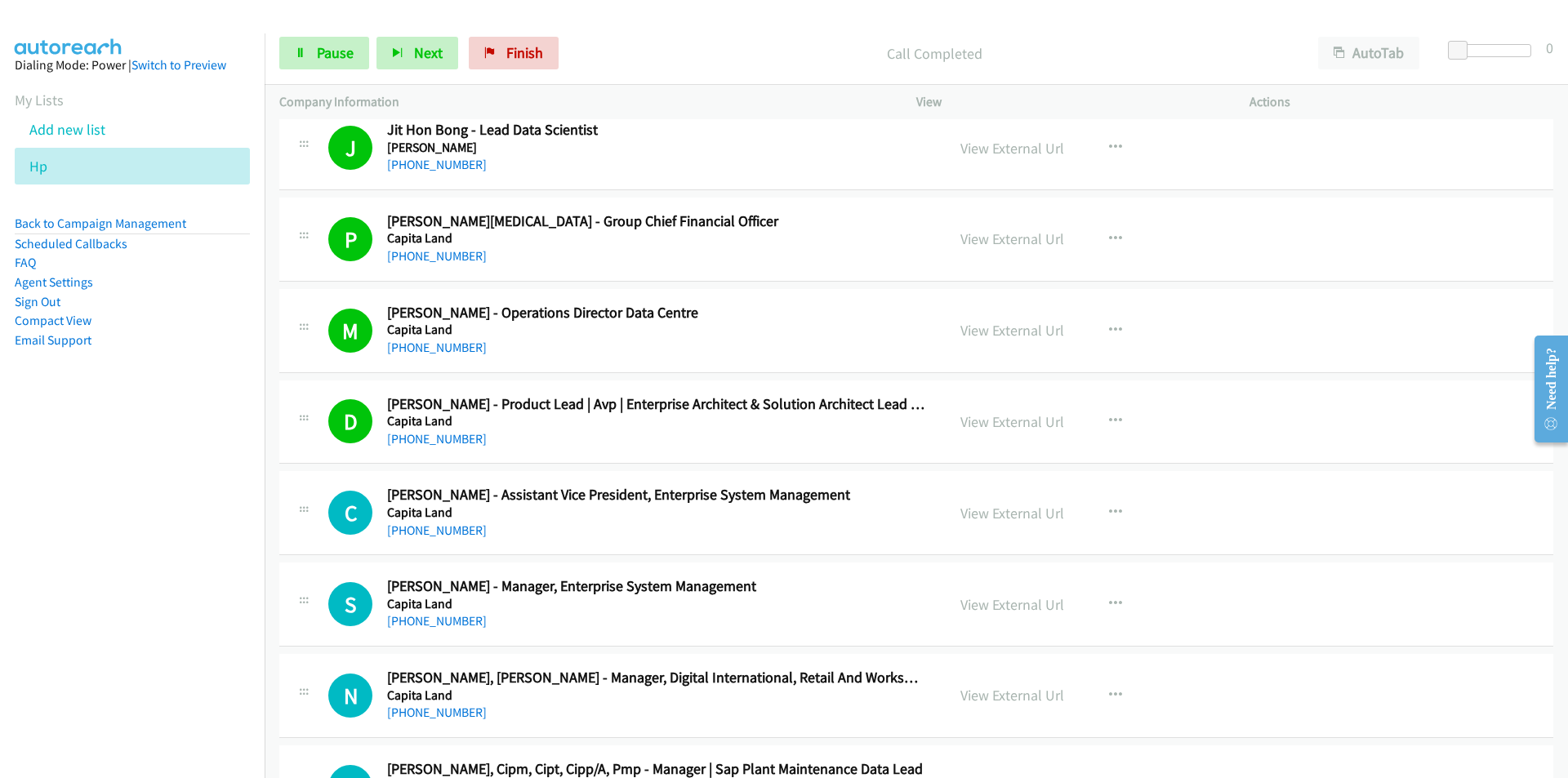
click at [124, 613] on nav "Dialing Mode: Power | Switch to Preview My Lists Add new list Hp Back to Campai…" at bounding box center [133, 422] width 266 height 778
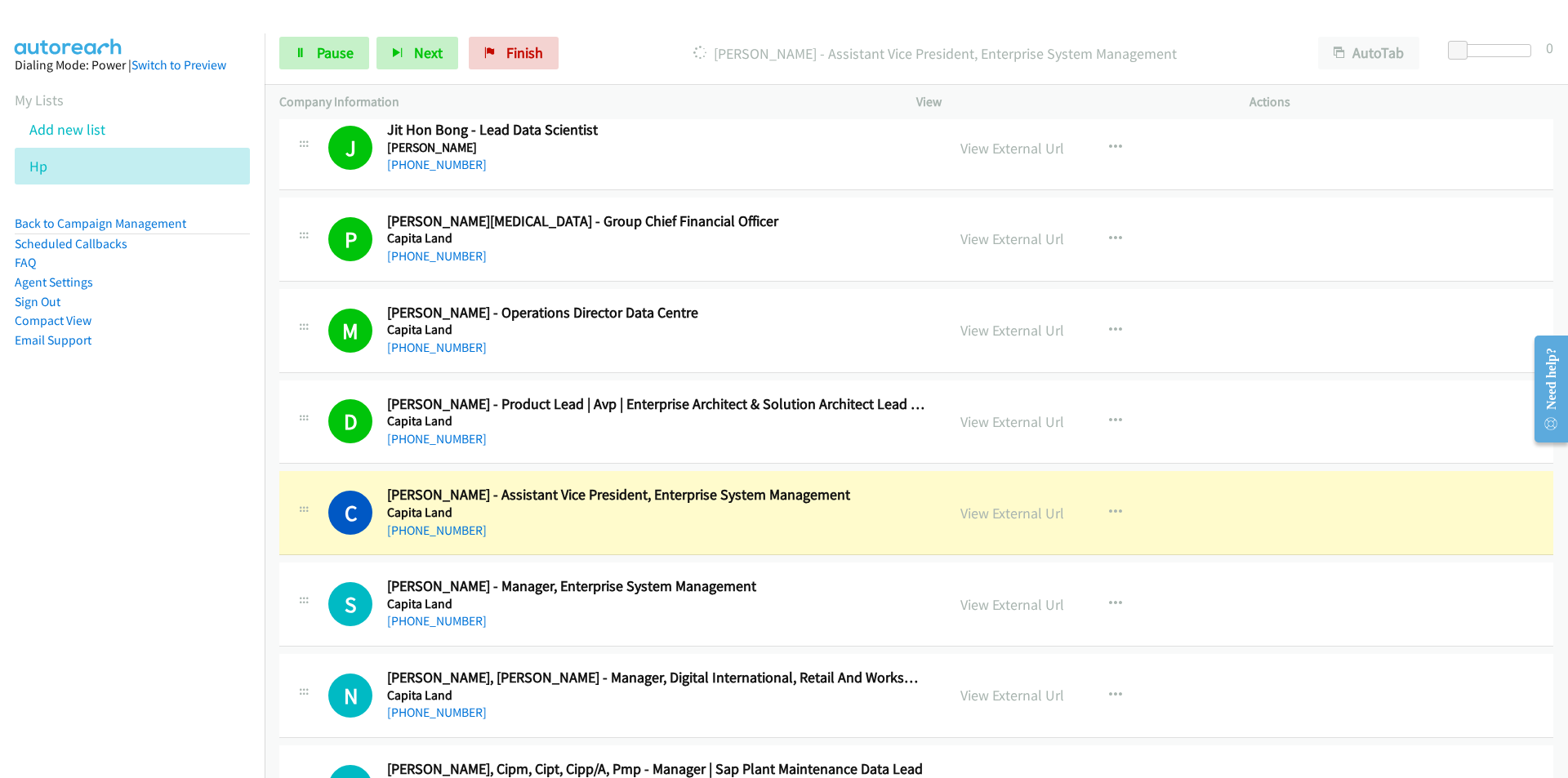
click at [221, 593] on nav "Dialing Mode: Power | Switch to Preview My Lists Add new list Hp Back to Campai…" at bounding box center [133, 422] width 266 height 778
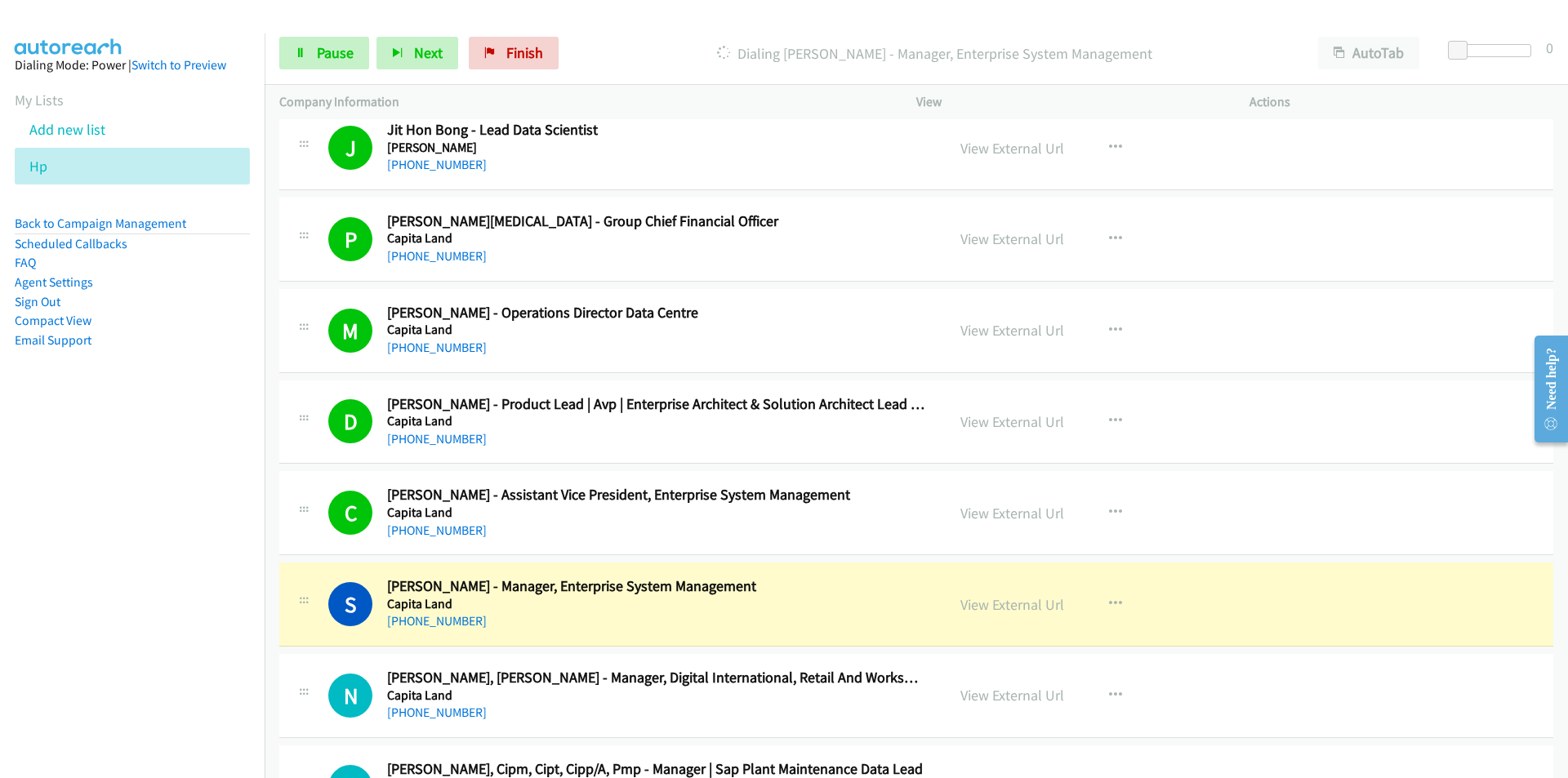
click at [104, 624] on nav "Dialing Mode: Power | Switch to Preview My Lists Add new list Hp Back to Campai…" at bounding box center [133, 422] width 266 height 778
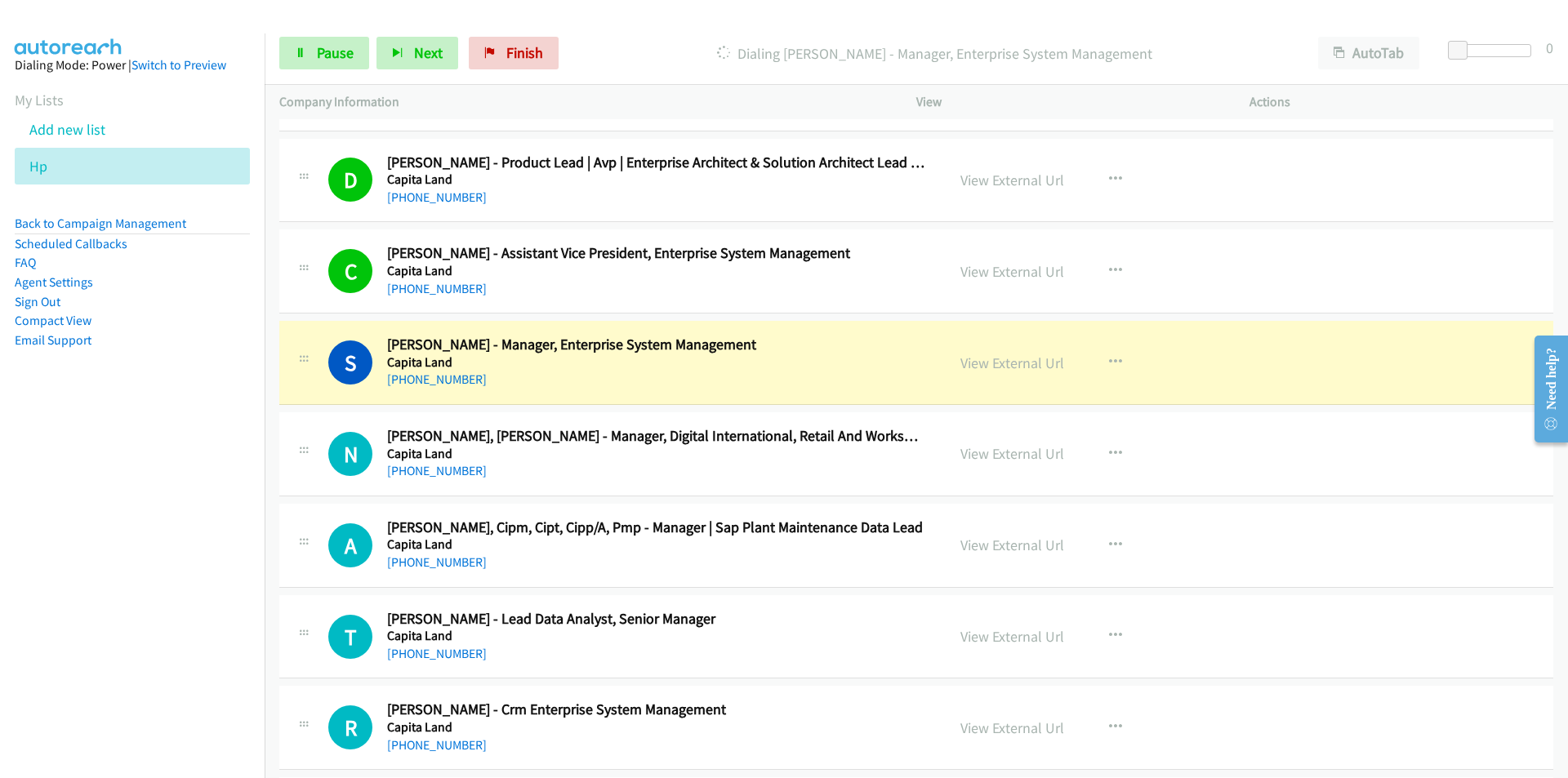
scroll to position [6367, 0]
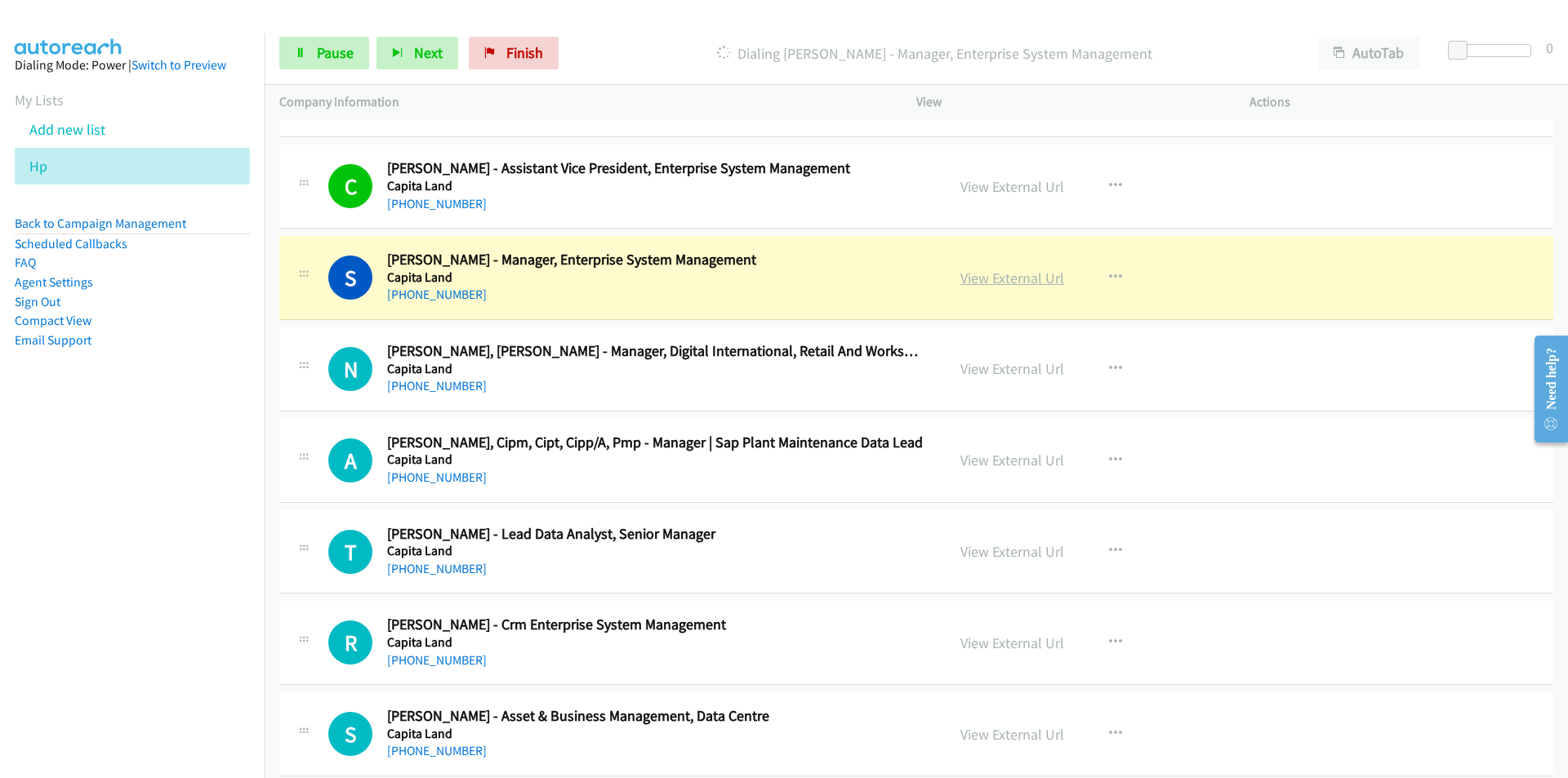
click at [1016, 283] on link "View External Url" at bounding box center [1011, 277] width 104 height 19
click at [326, 58] on span "Pause" at bounding box center [335, 52] width 36 height 19
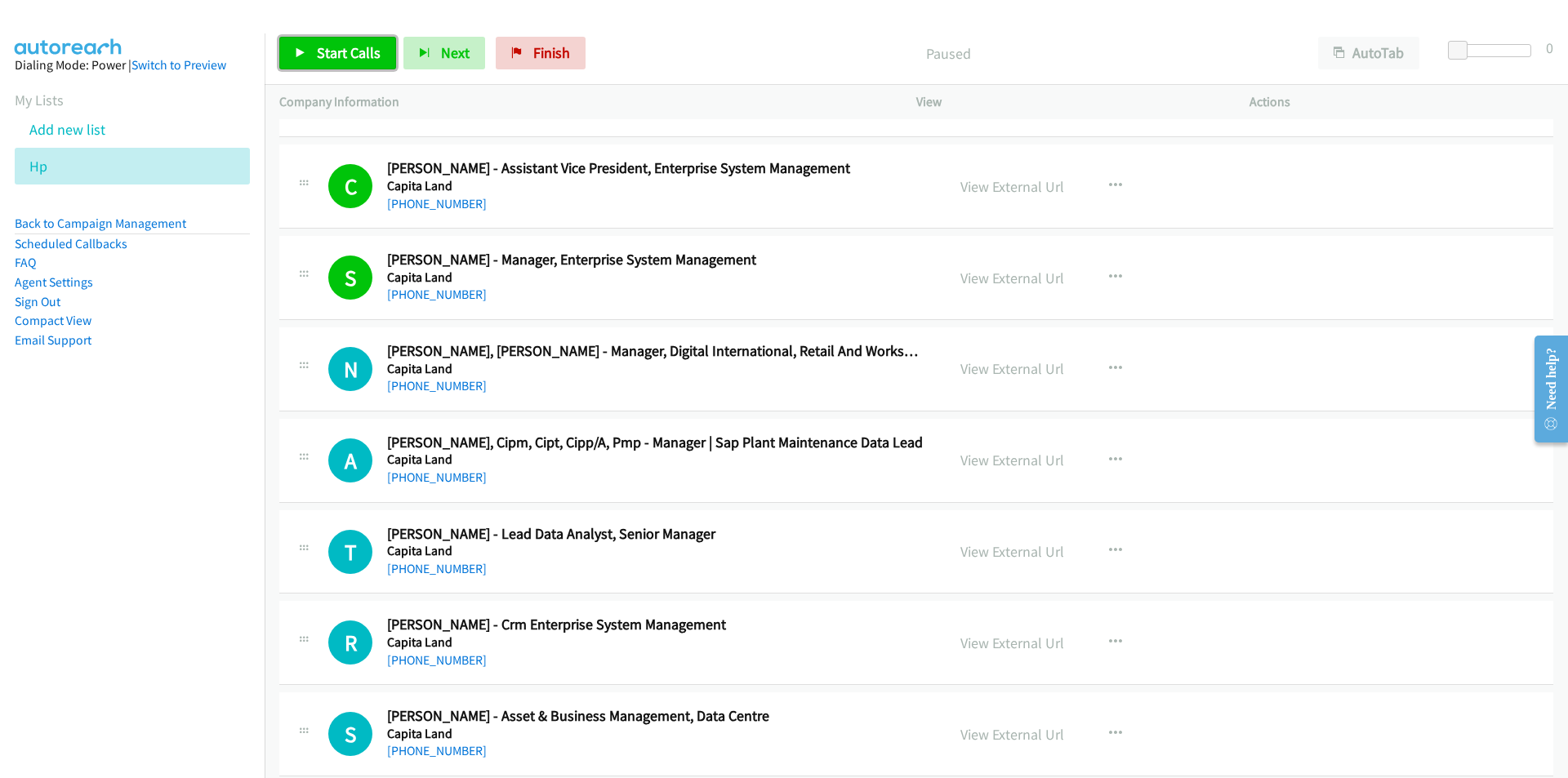
click at [344, 56] on span "Start Calls" at bounding box center [349, 52] width 64 height 19
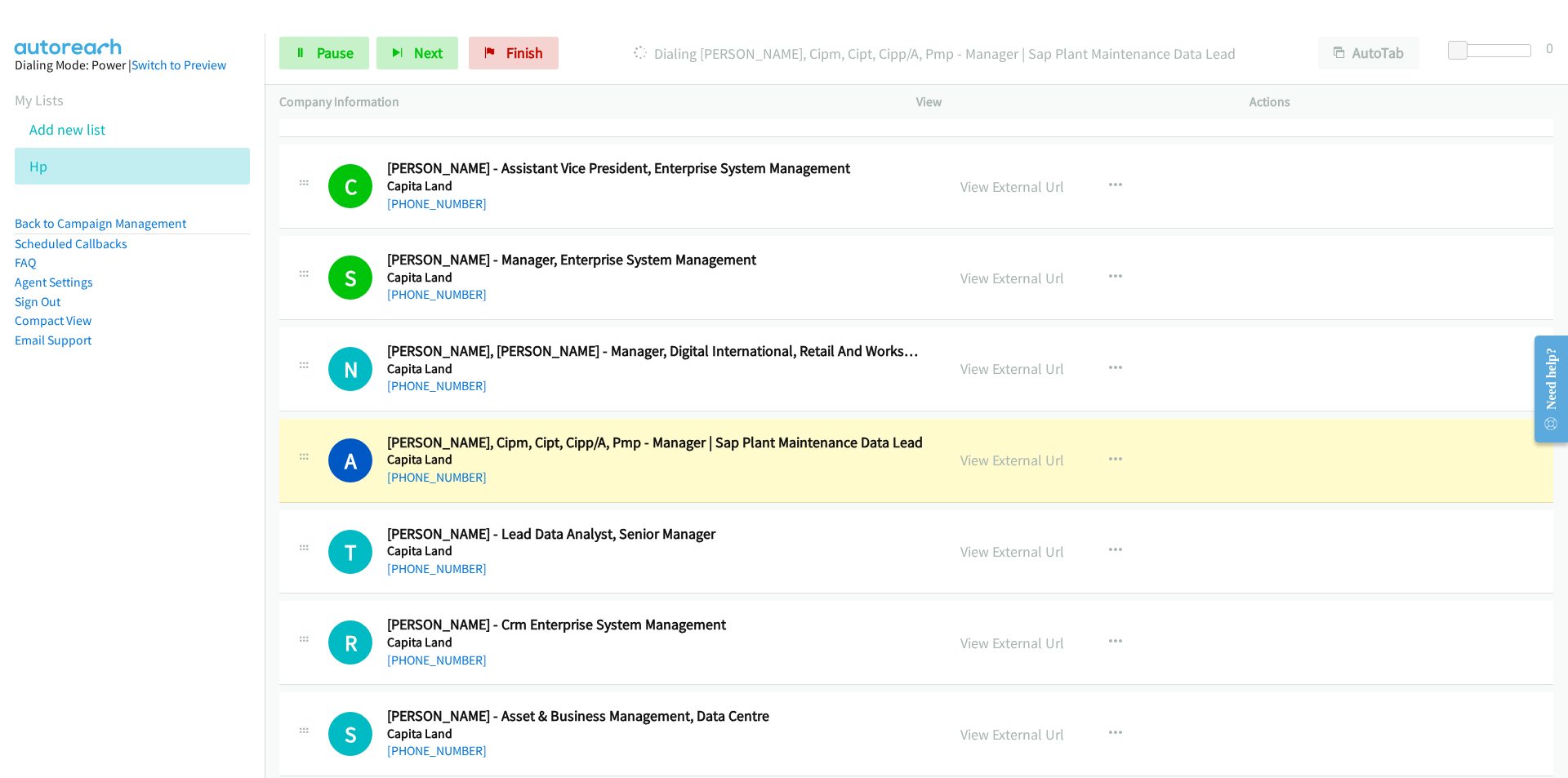
click at [120, 583] on nav "Dialing Mode: Power | Switch to Preview My Lists Add new list Hp Back to Campai…" at bounding box center [133, 422] width 266 height 778
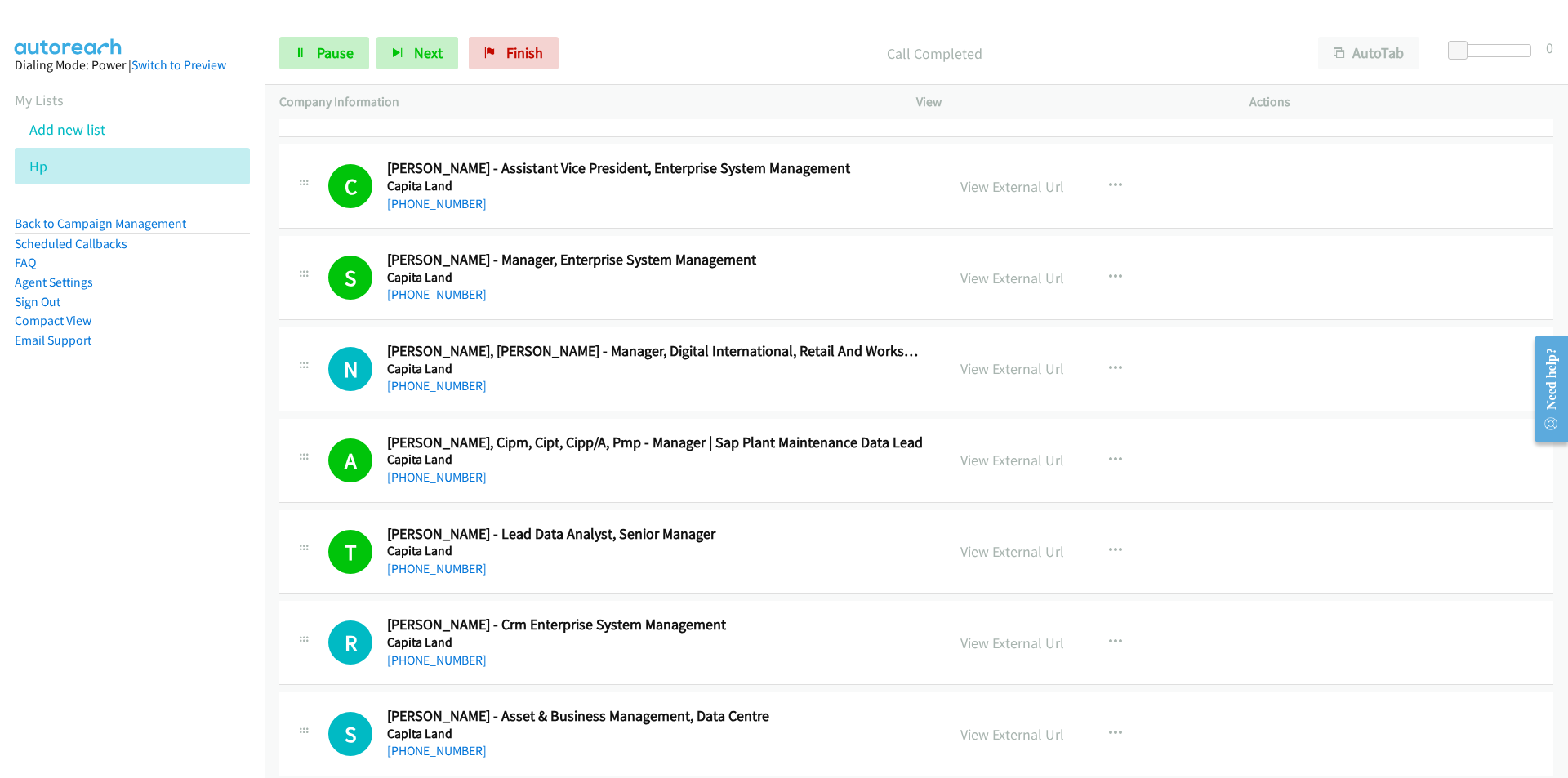
drag, startPoint x: 1, startPoint y: 560, endPoint x: 36, endPoint y: 560, distance: 35.0
click at [1, 560] on nav "Dialing Mode: Power | Switch to Preview My Lists Add new list Hp Back to Campai…" at bounding box center [133, 422] width 266 height 778
click at [971, 366] on link "View External Url" at bounding box center [1011, 368] width 104 height 19
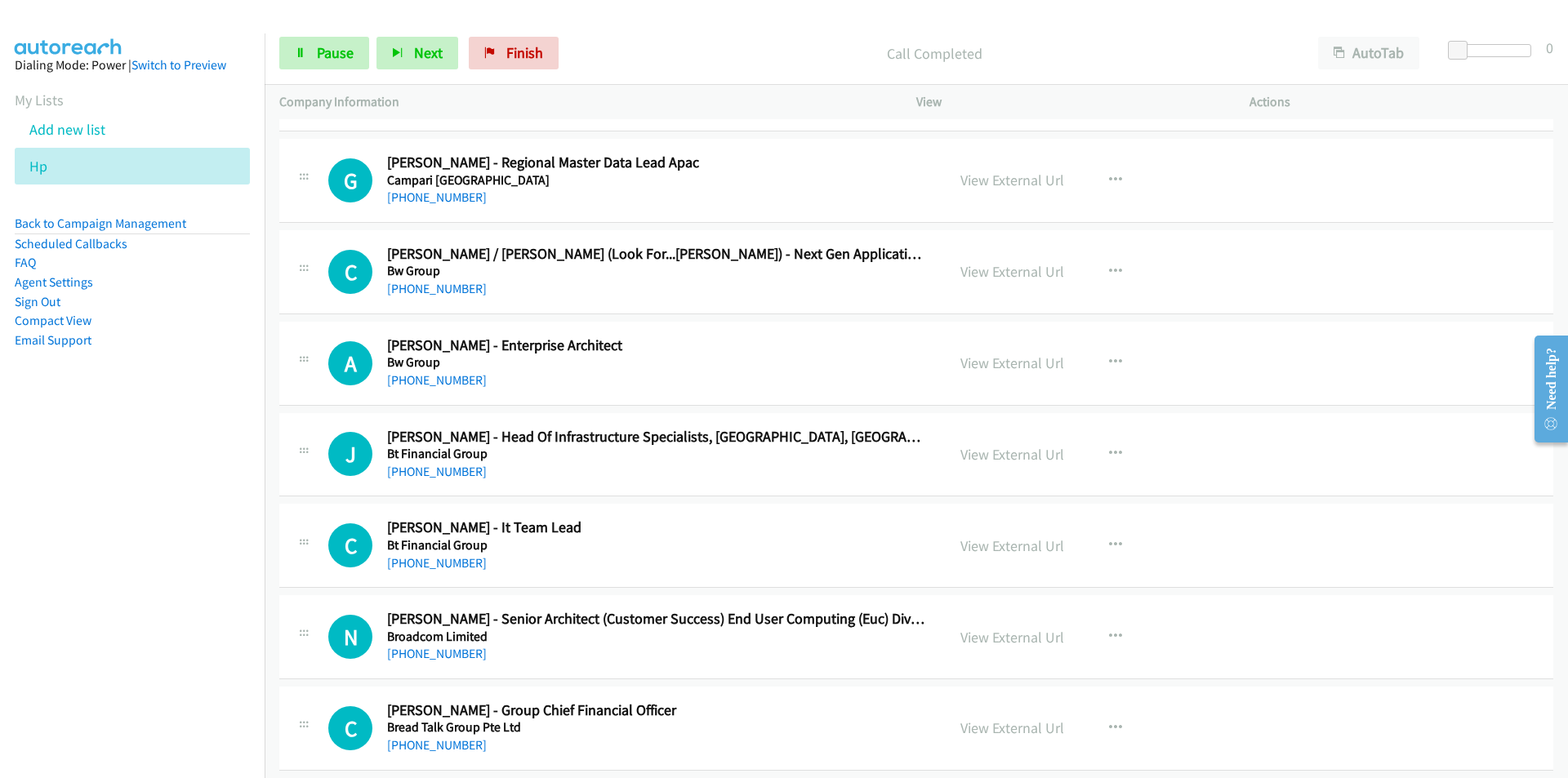
scroll to position [7020, 0]
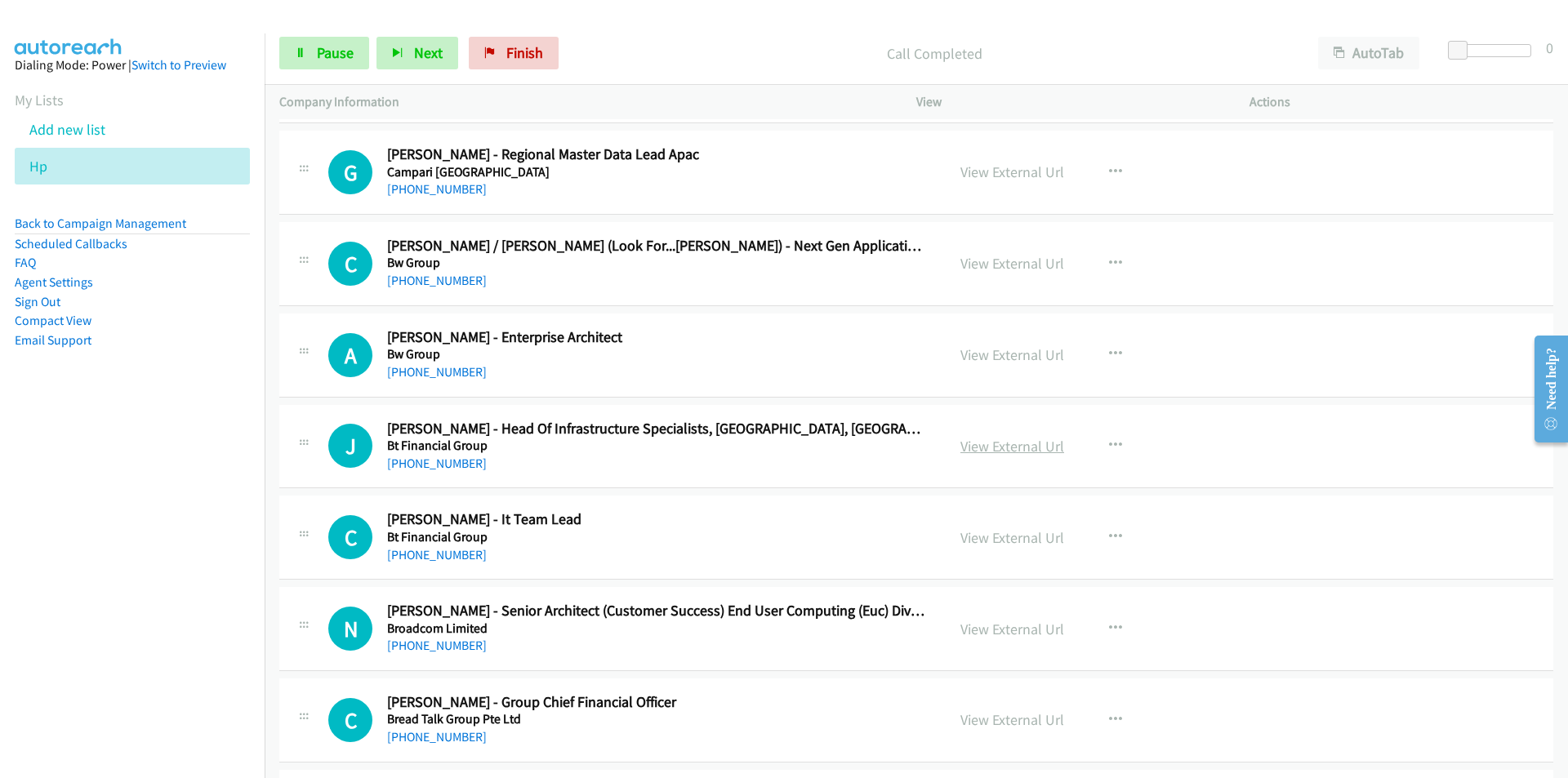
click at [986, 445] on link "View External Url" at bounding box center [1011, 445] width 104 height 19
drag, startPoint x: 130, startPoint y: 588, endPoint x: 165, endPoint y: 582, distance: 35.5
click at [130, 588] on nav "Dialing Mode: Power | Switch to Preview My Lists Add new list Hp Back to Campai…" at bounding box center [133, 422] width 266 height 778
drag, startPoint x: 243, startPoint y: 622, endPoint x: 355, endPoint y: 593, distance: 115.7
click at [243, 622] on nav "Dialing Mode: Power | Switch to Preview My Lists Add new list Hp Back to Campai…" at bounding box center [133, 422] width 266 height 778
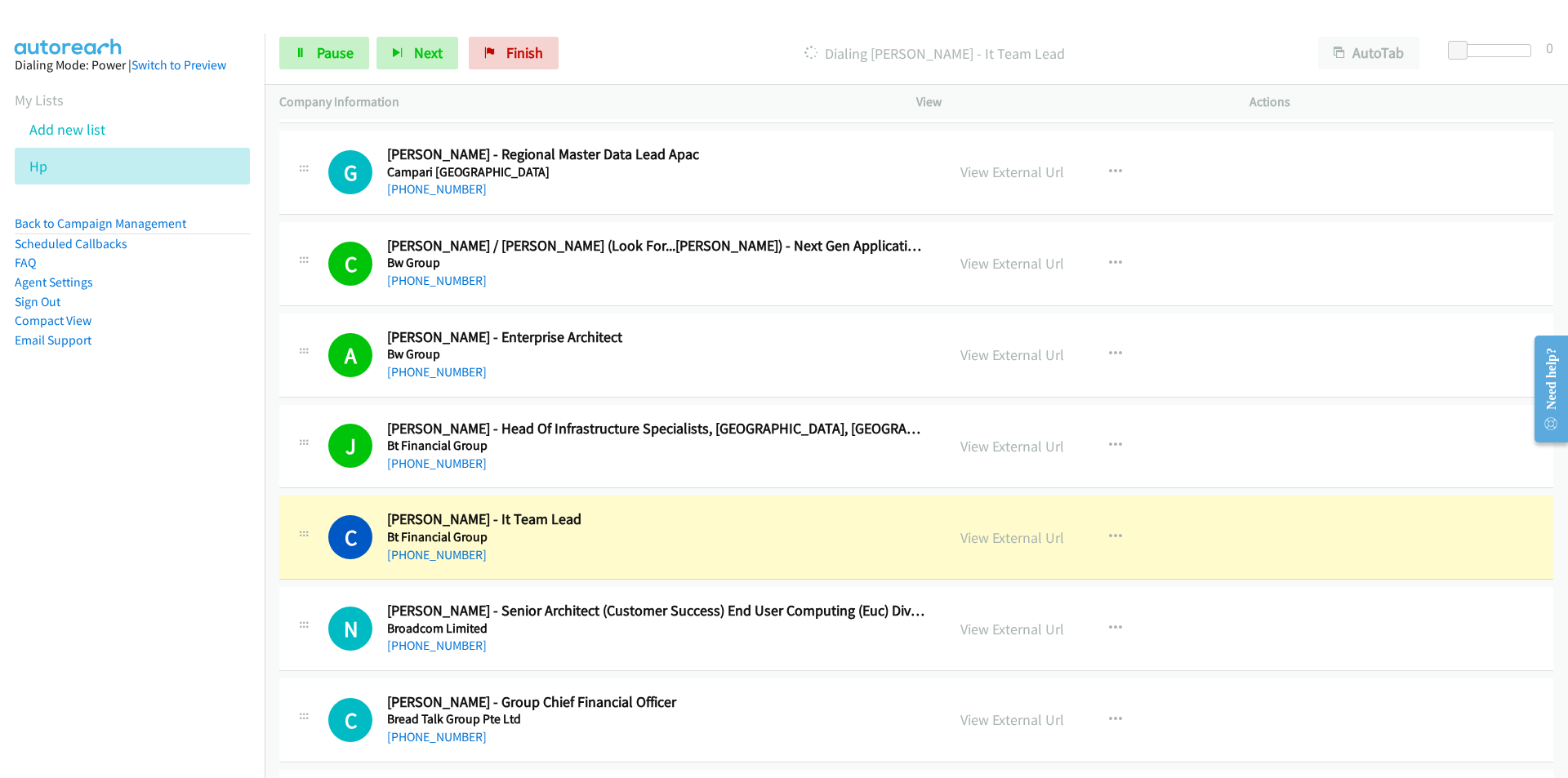
click at [101, 647] on nav "Dialing Mode: Power | Switch to Preview My Lists Add new list Hp Back to Campai…" at bounding box center [133, 422] width 266 height 778
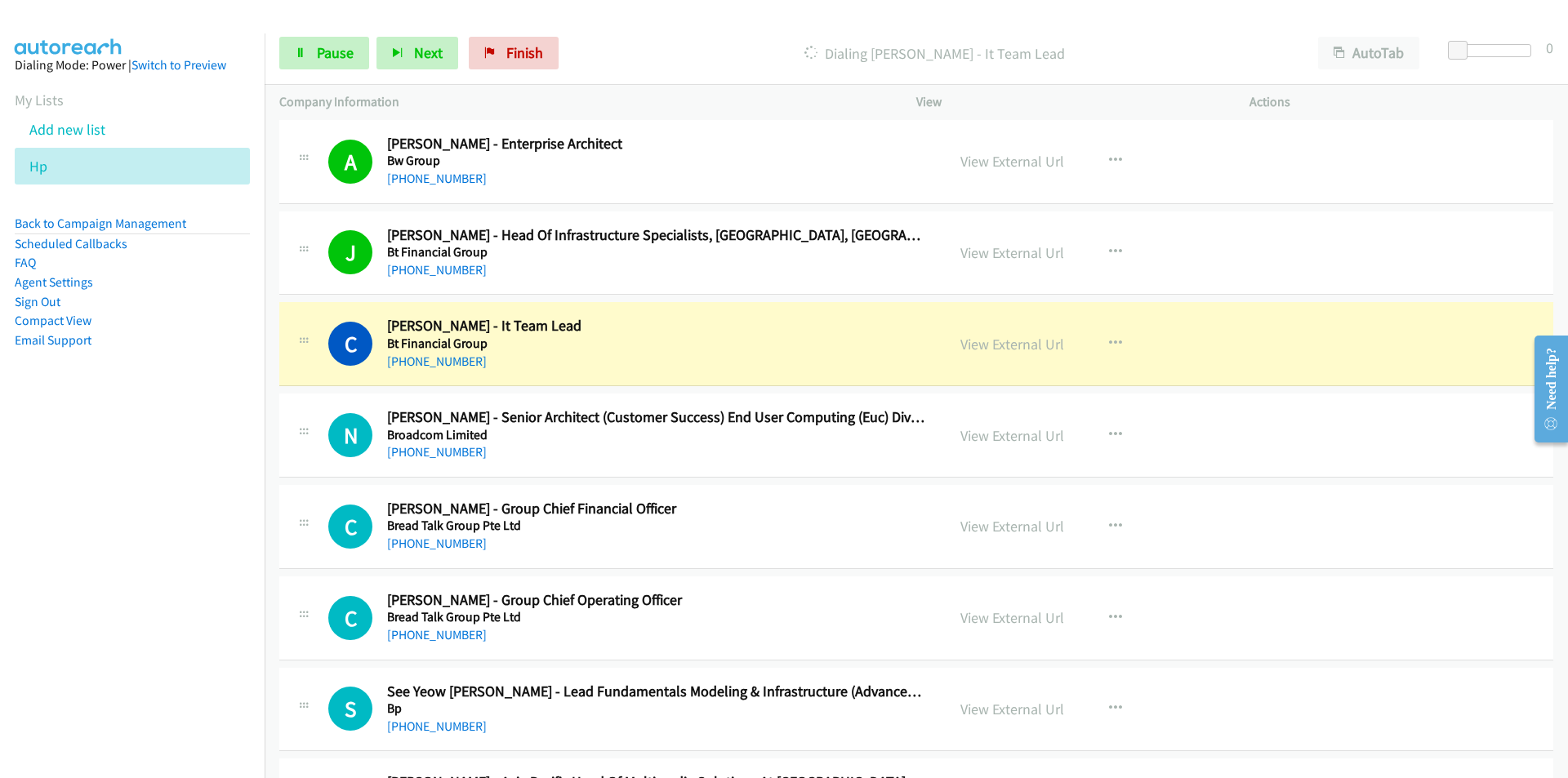
scroll to position [7264, 0]
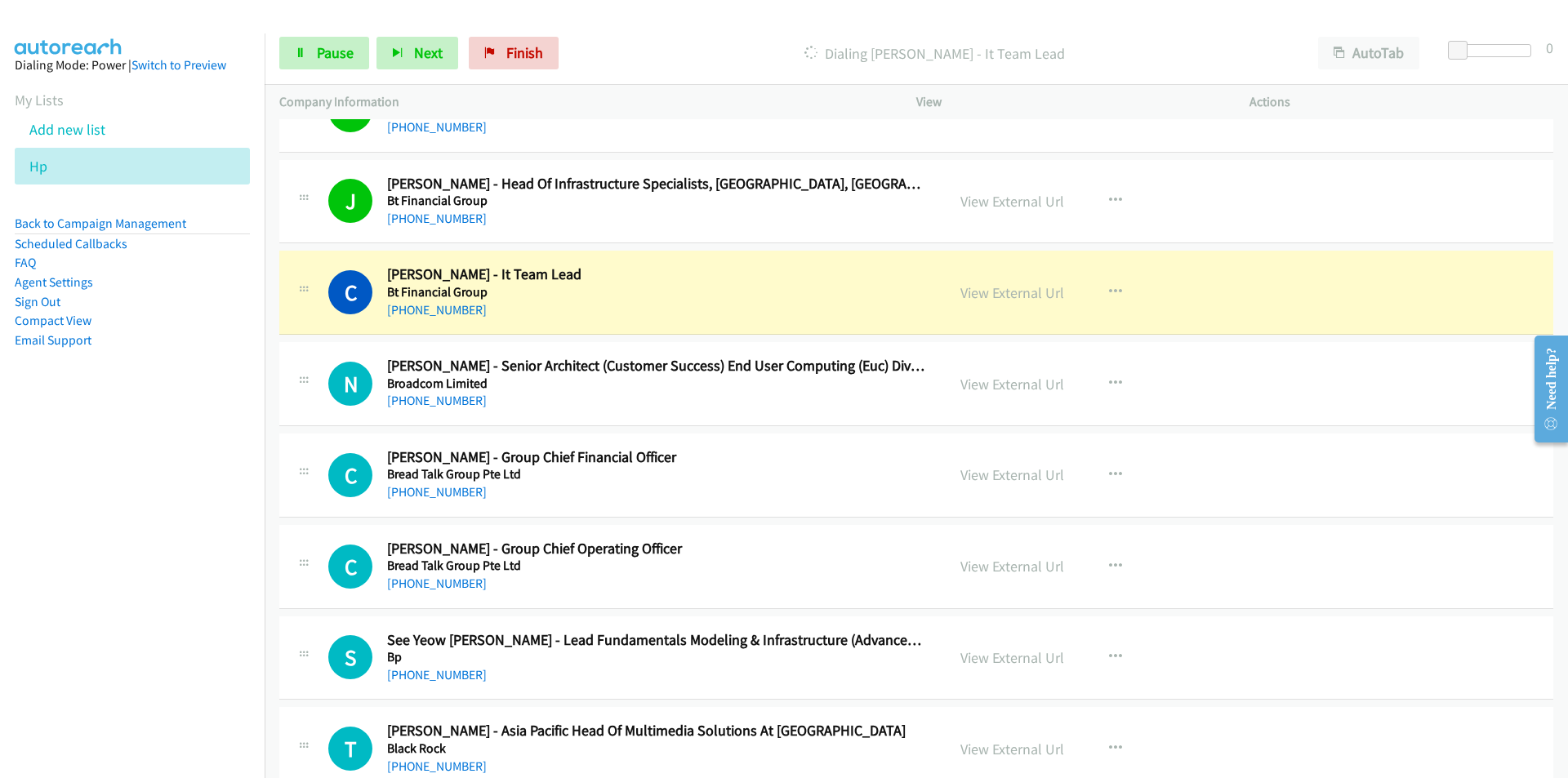
click at [209, 636] on nav "Dialing Mode: Power | Switch to Preview My Lists Add new list Hp Back to Campai…" at bounding box center [133, 422] width 266 height 778
click at [98, 580] on nav "Dialing Mode: Power | Switch to Preview My Lists Add new list Hp Back to Campai…" at bounding box center [133, 422] width 266 height 778
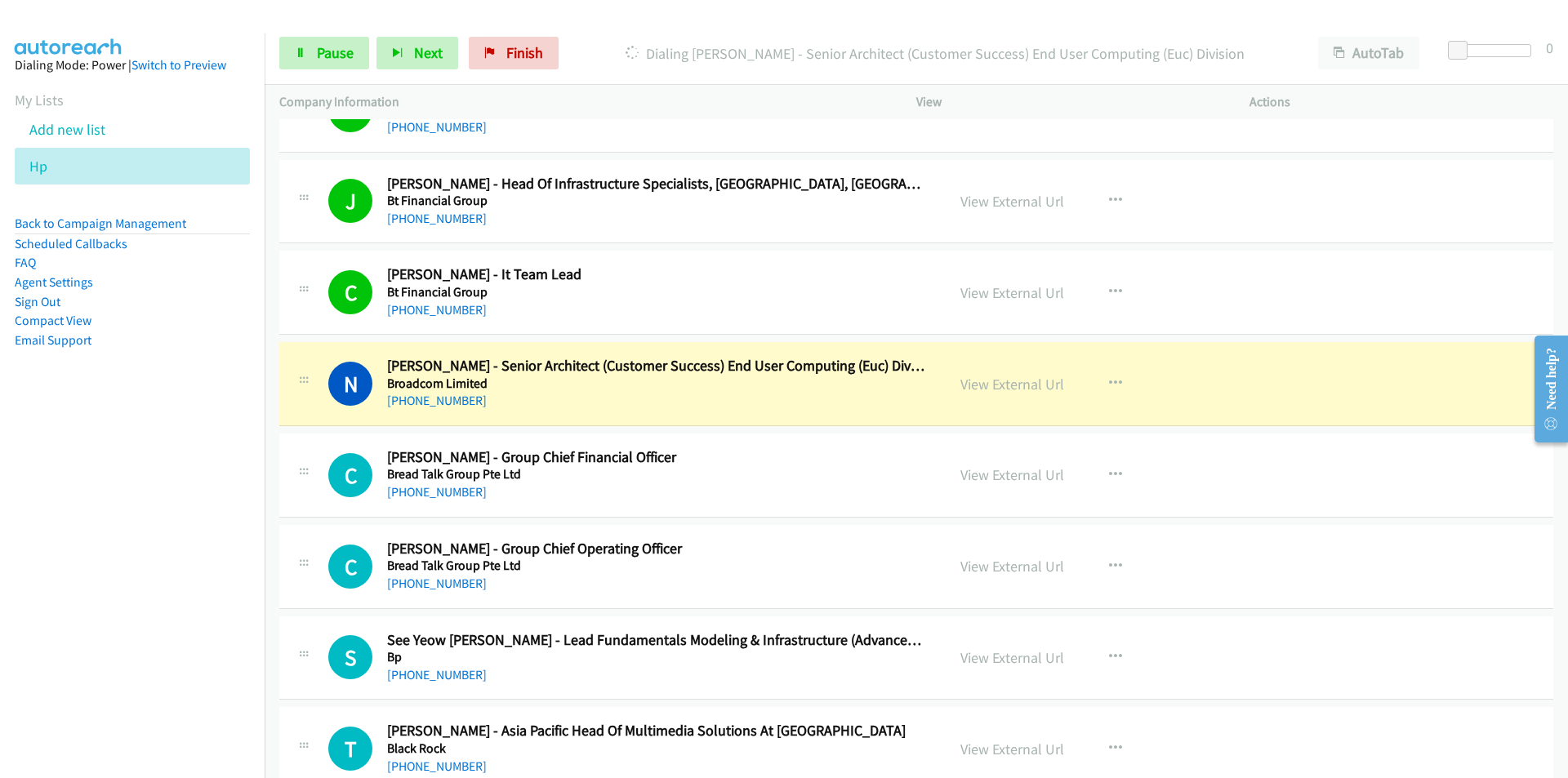
click at [248, 543] on nav "Dialing Mode: Power | Switch to Preview My Lists Add new list Hp Back to Campai…" at bounding box center [133, 422] width 266 height 778
click at [988, 392] on link "View External Url" at bounding box center [1011, 383] width 104 height 19
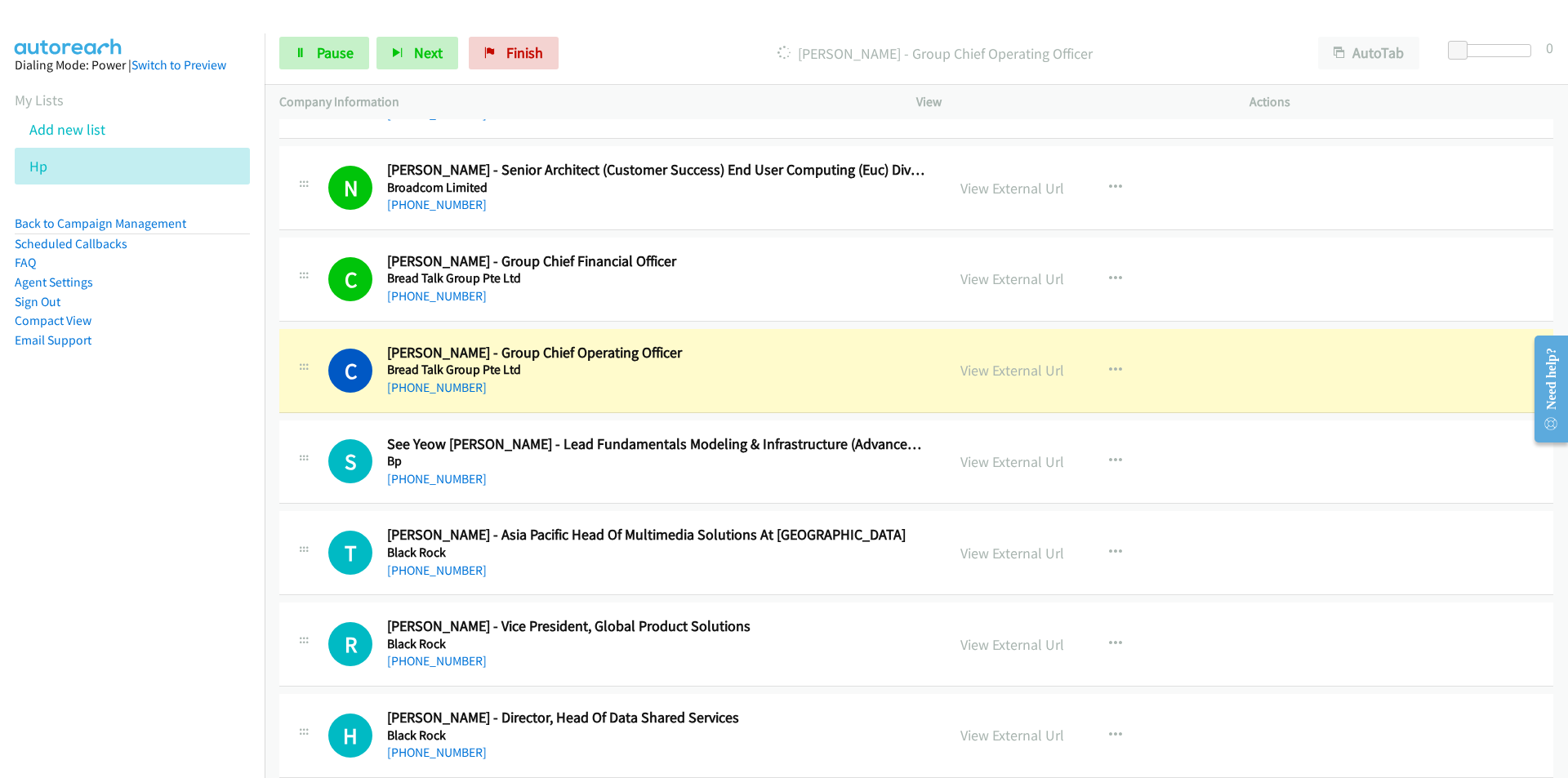
scroll to position [7509, 0]
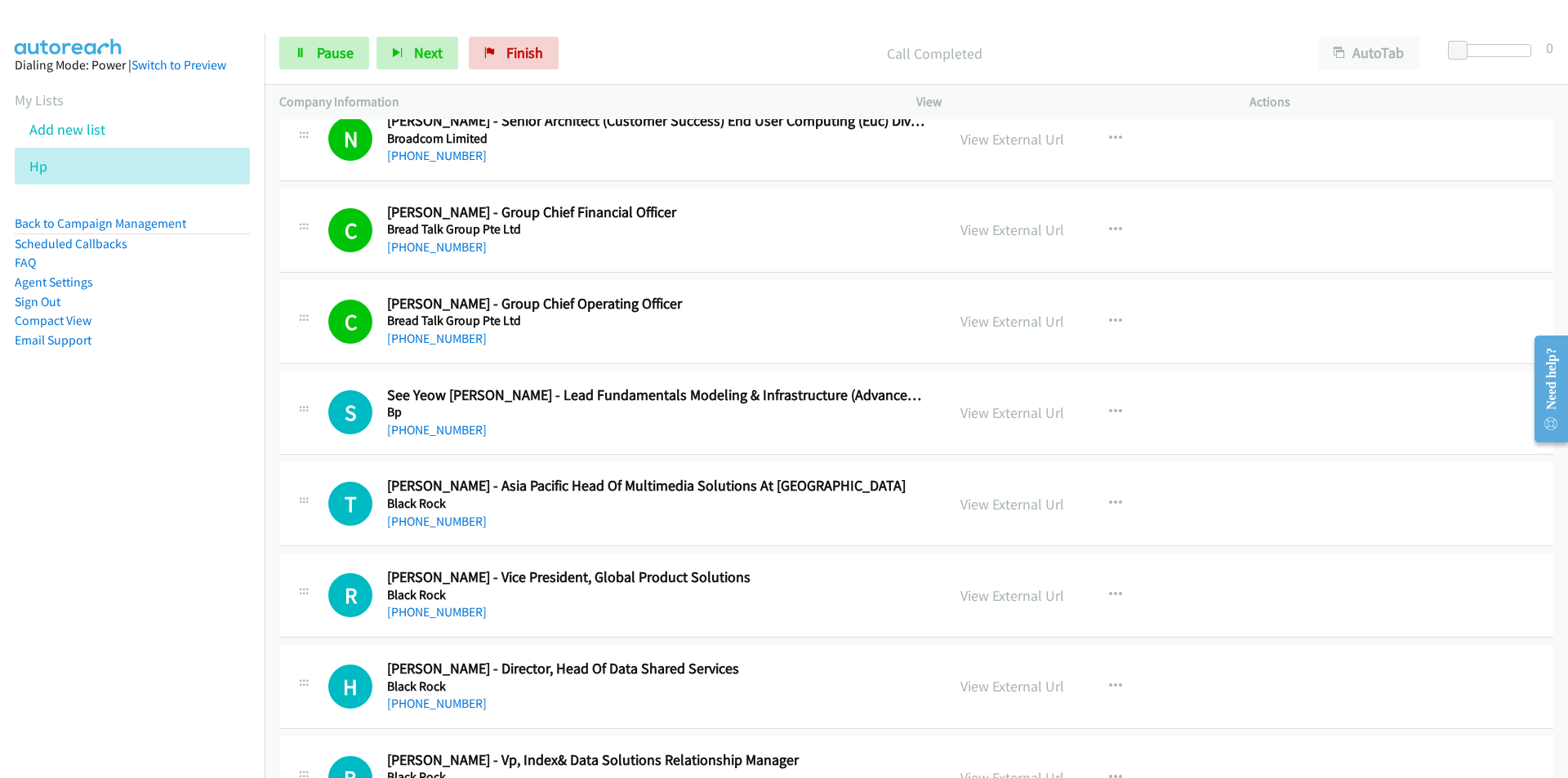
click at [100, 532] on nav "Dialing Mode: Power | Switch to Preview My Lists Add new list Hp Back to Campai…" at bounding box center [133, 422] width 266 height 778
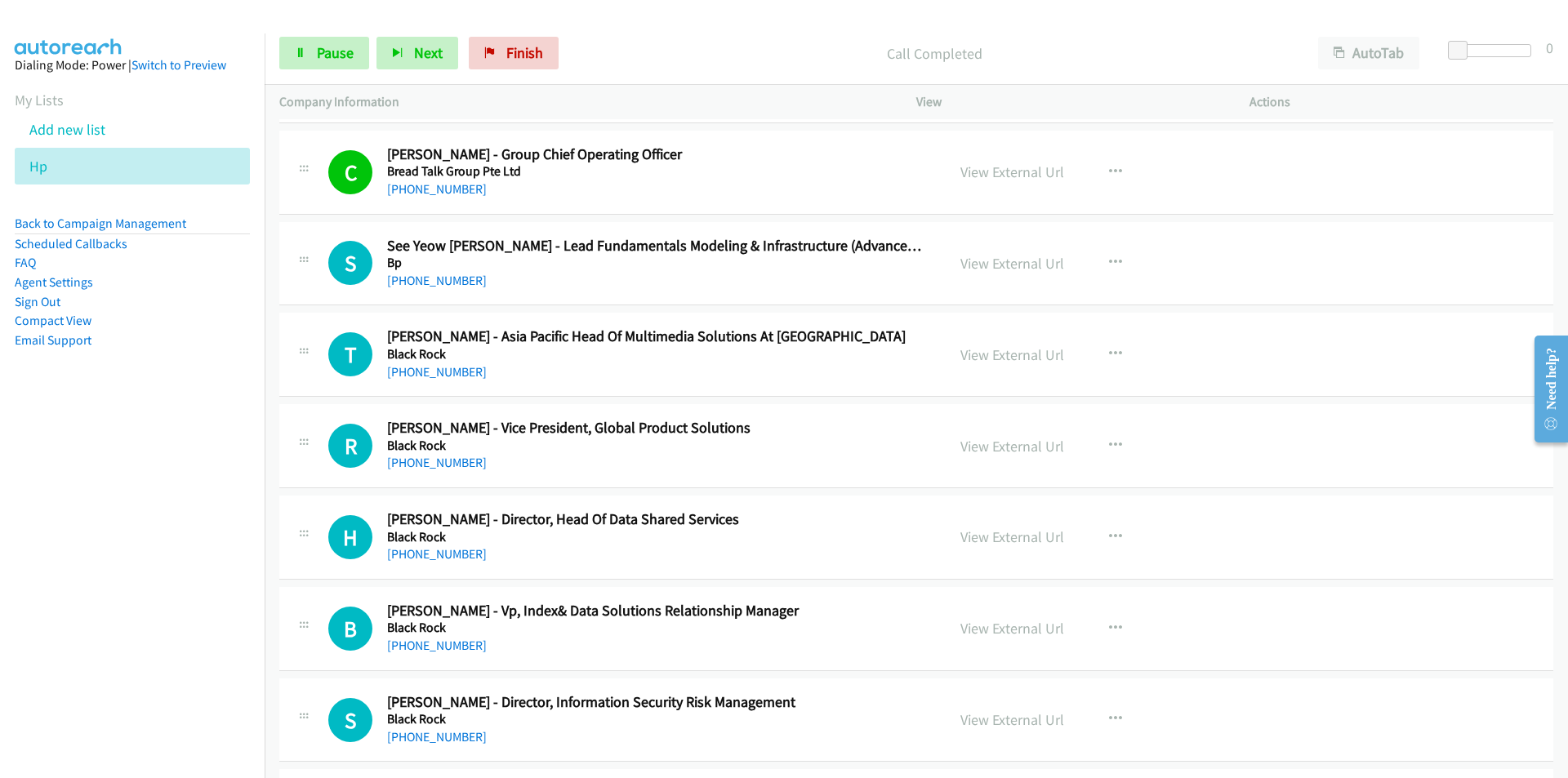
scroll to position [7672, 0]
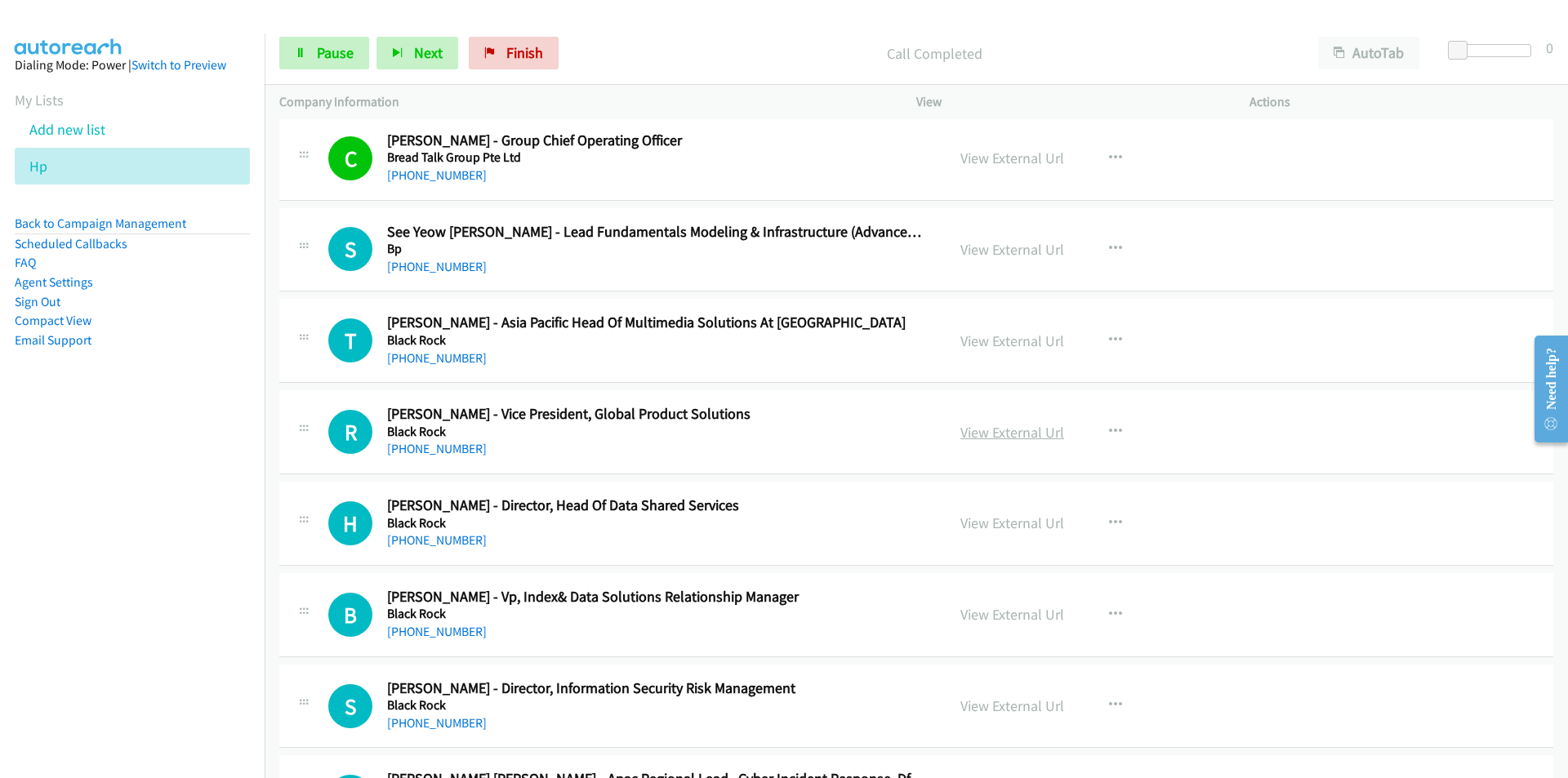
click at [975, 431] on link "View External Url" at bounding box center [1011, 432] width 104 height 19
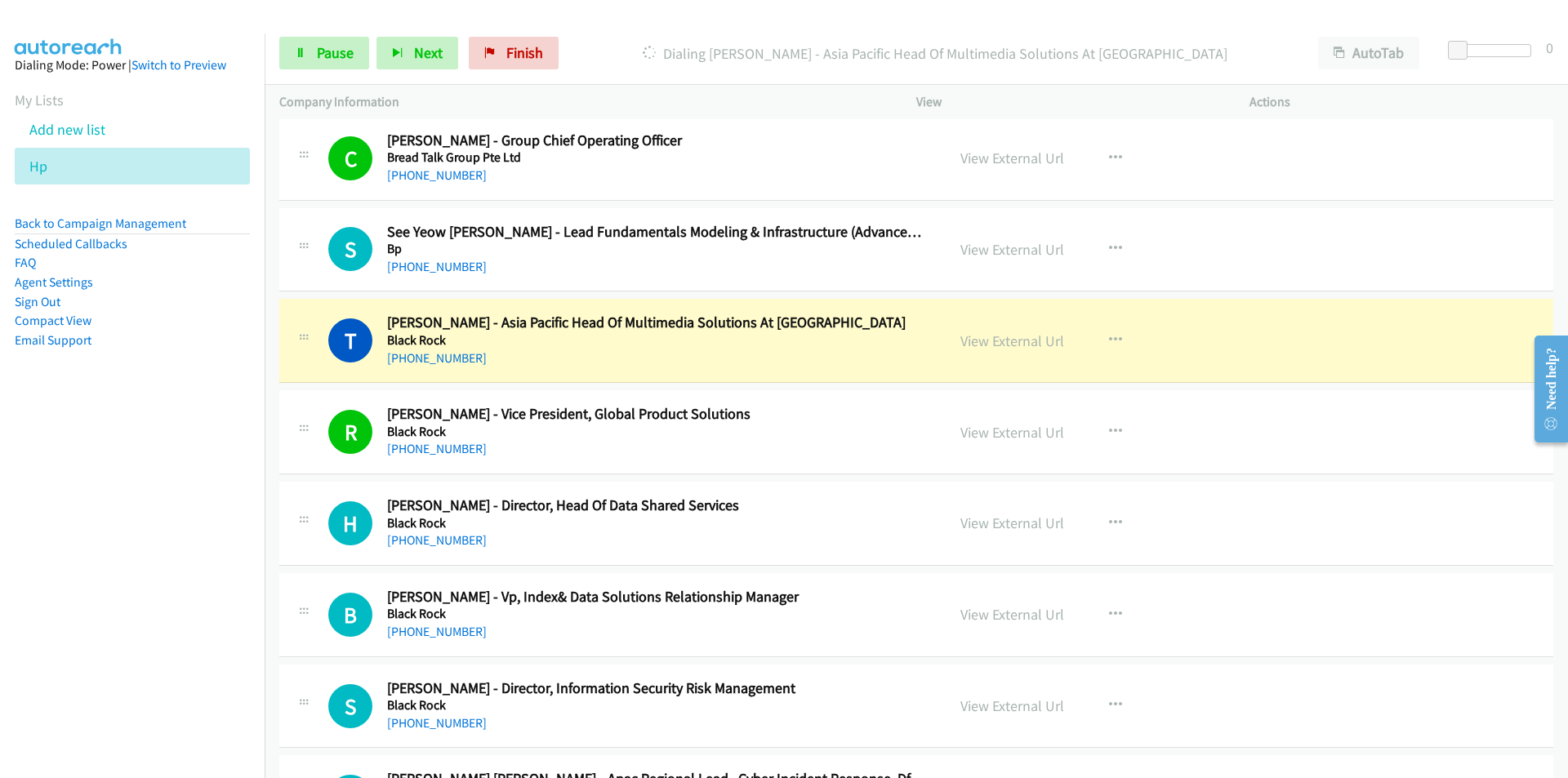
click at [109, 571] on nav "Dialing Mode: Power | Switch to Preview My Lists Add new list Hp Back to Campai…" at bounding box center [133, 422] width 266 height 778
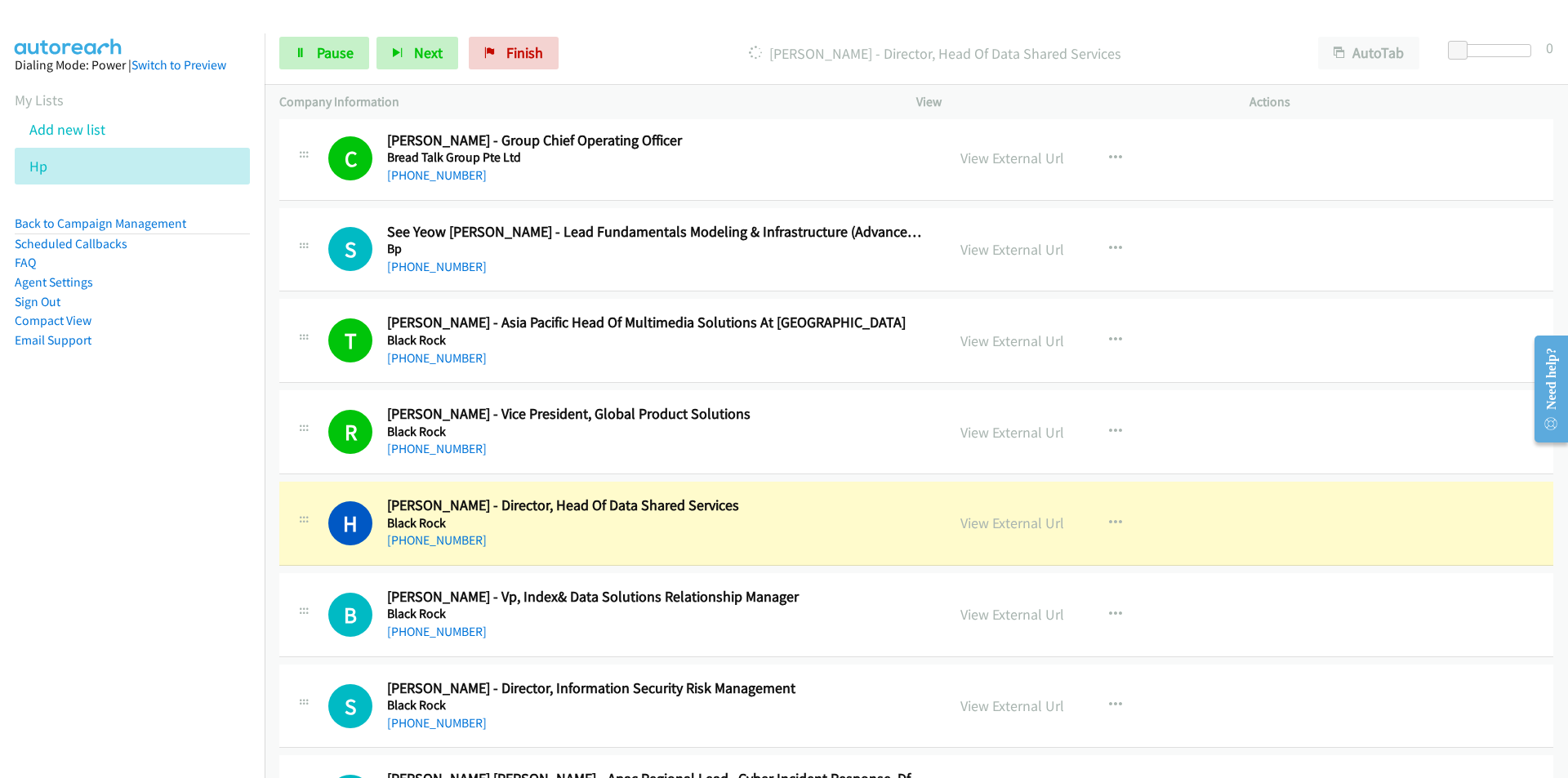
click at [183, 650] on nav "Dialing Mode: Power | Switch to Preview My Lists Add new list Hp Back to Campai…" at bounding box center [133, 422] width 266 height 778
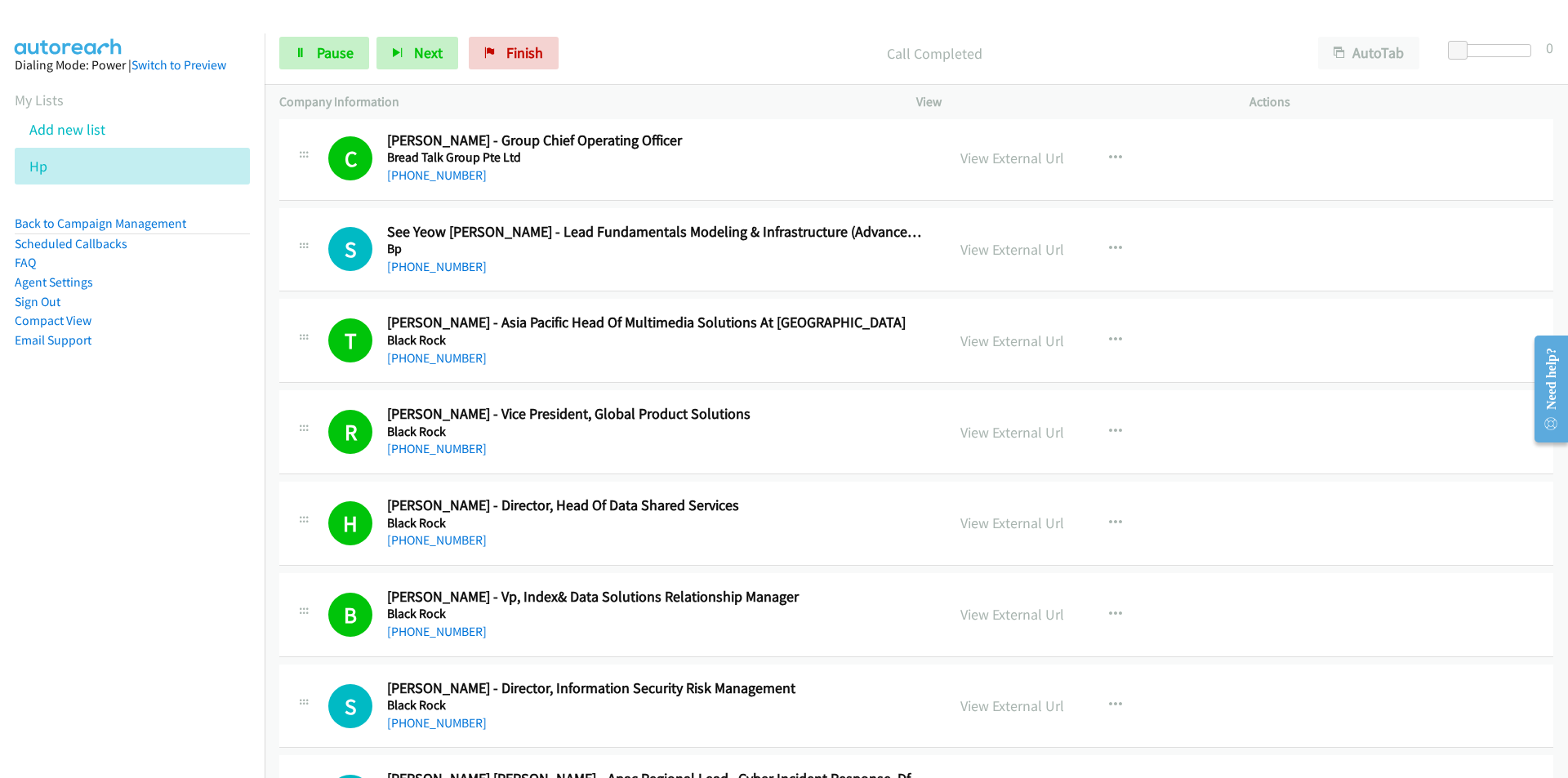
drag, startPoint x: 15, startPoint y: 632, endPoint x: 294, endPoint y: 617, distance: 279.4
click at [21, 629] on nav "Dialing Mode: Power | Switch to Preview My Lists Add new list Hp Back to Campai…" at bounding box center [133, 422] width 266 height 778
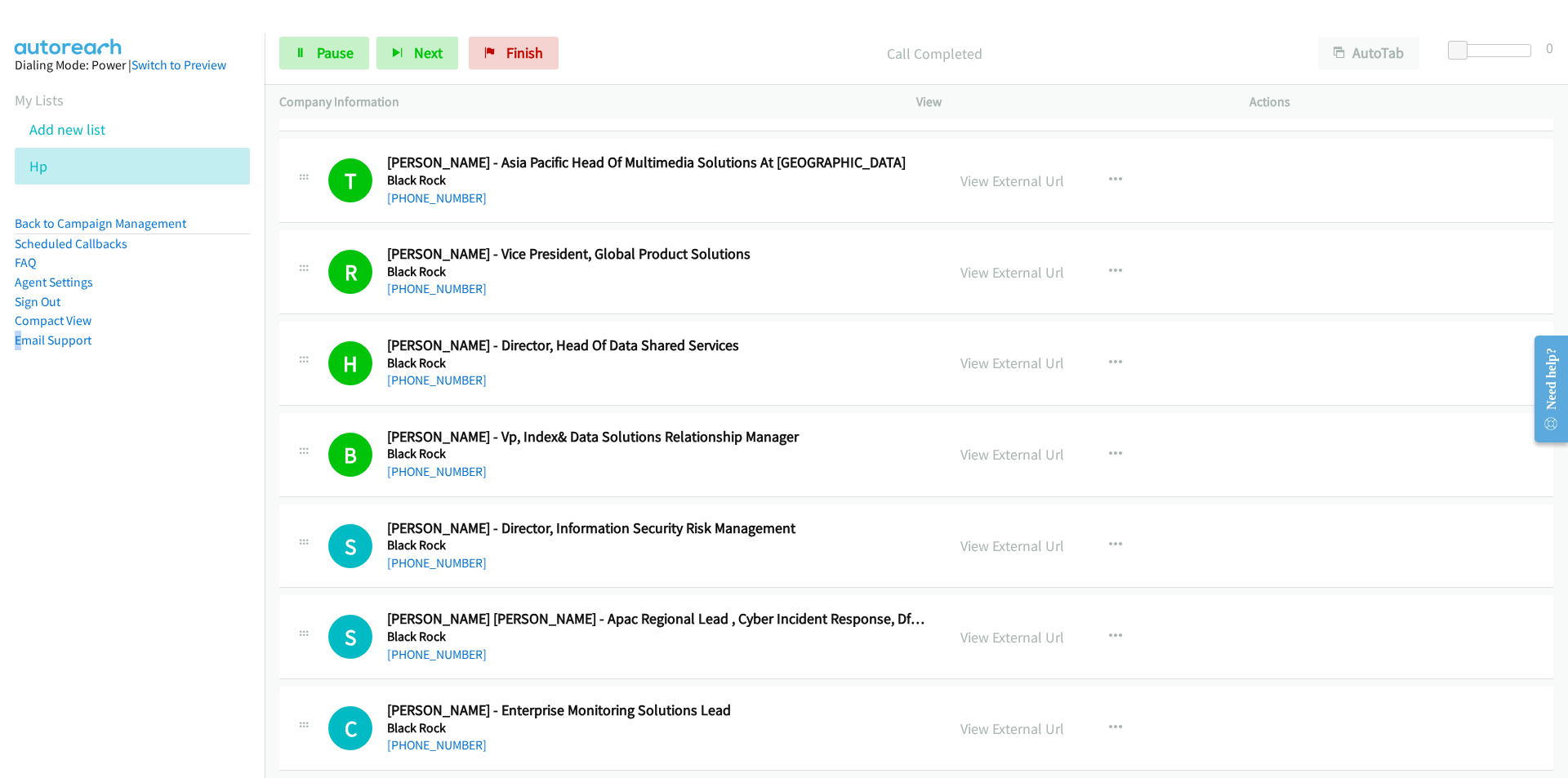
scroll to position [7836, 0]
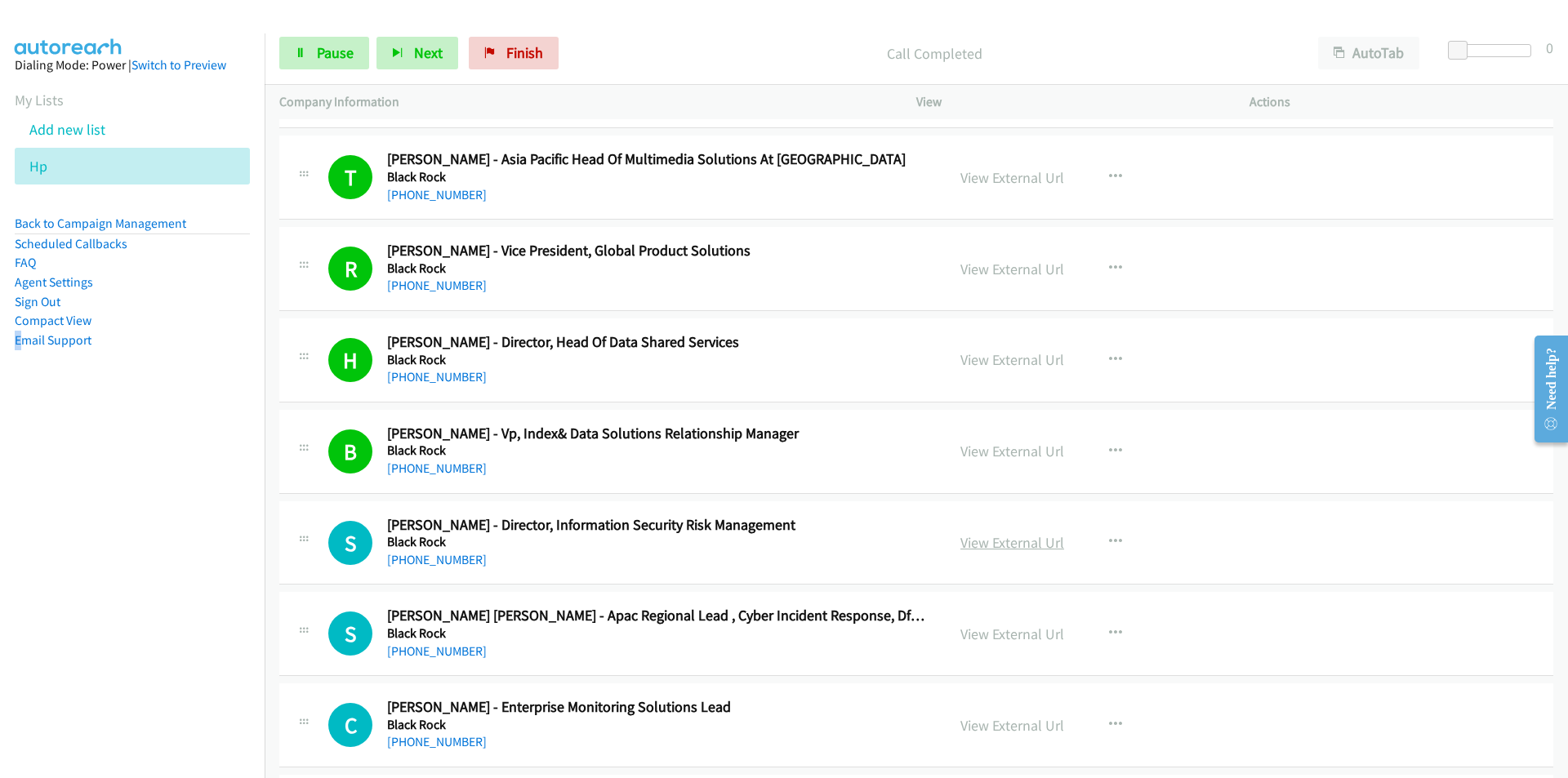
click at [1010, 543] on link "View External Url" at bounding box center [1011, 542] width 104 height 19
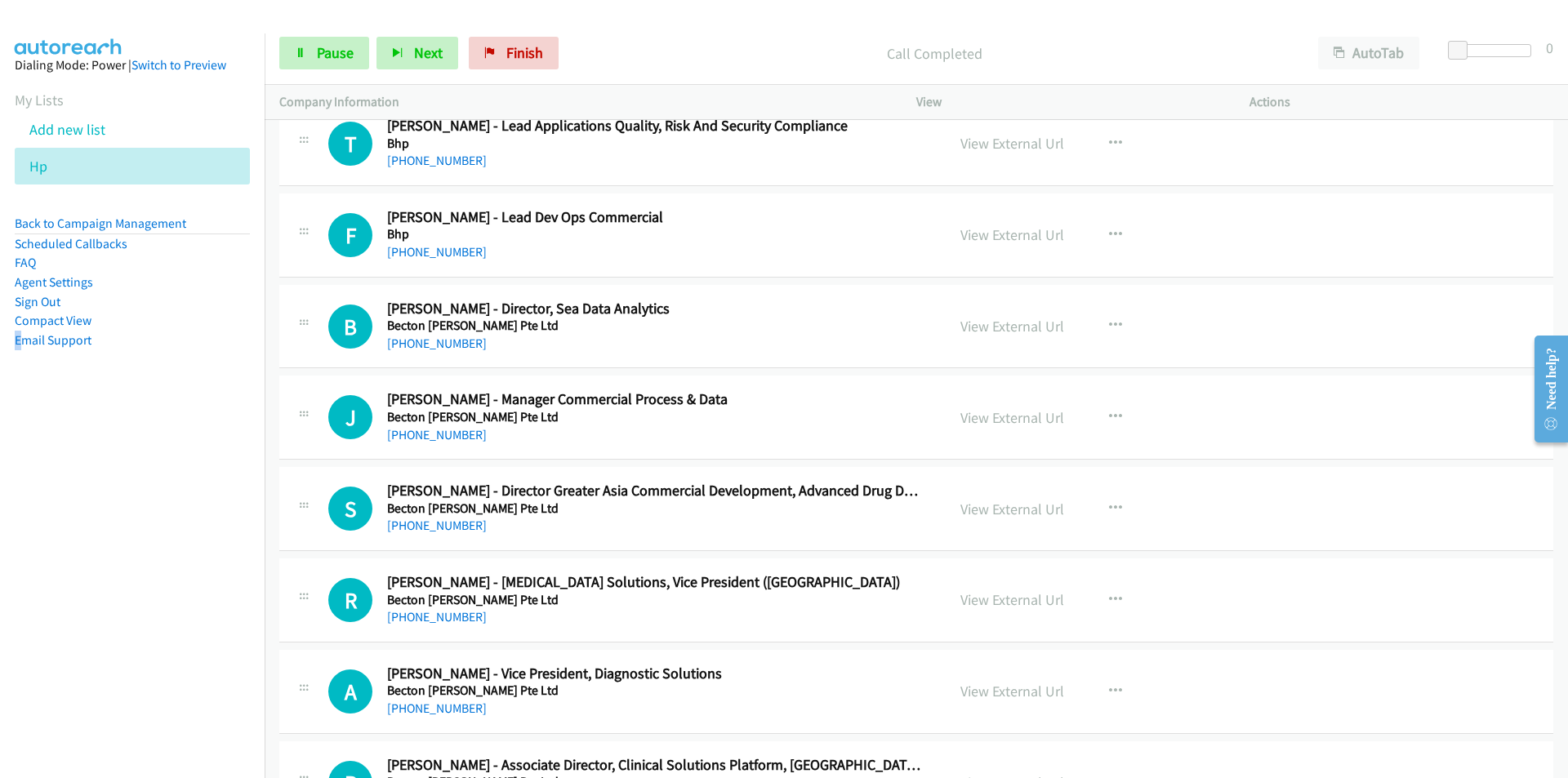
scroll to position [8978, 0]
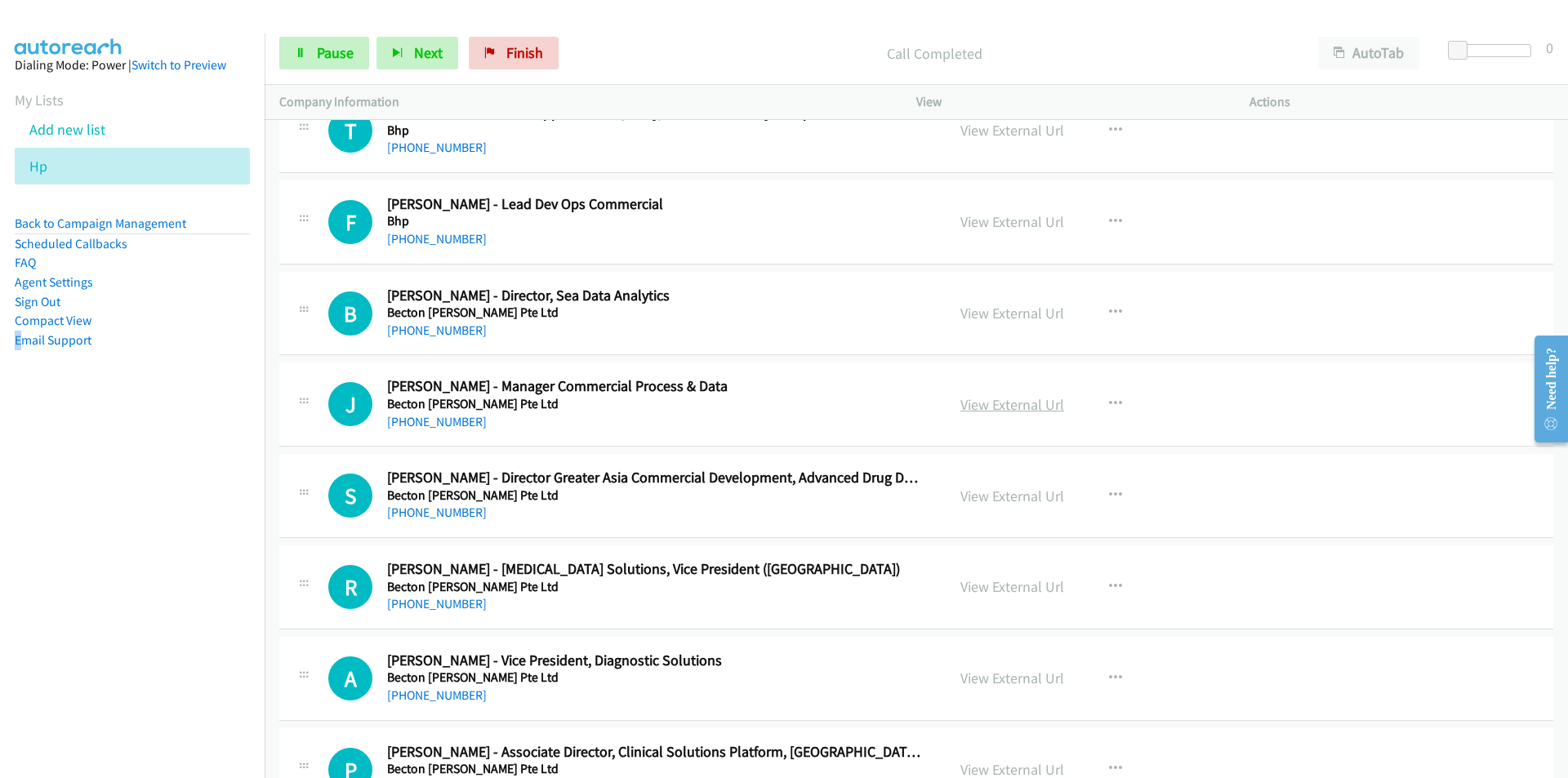
click at [981, 404] on link "View External Url" at bounding box center [1011, 404] width 104 height 19
click at [145, 598] on nav "Dialing Mode: Power | Switch to Preview My Lists Add new list Hp Back to Campai…" at bounding box center [133, 422] width 266 height 778
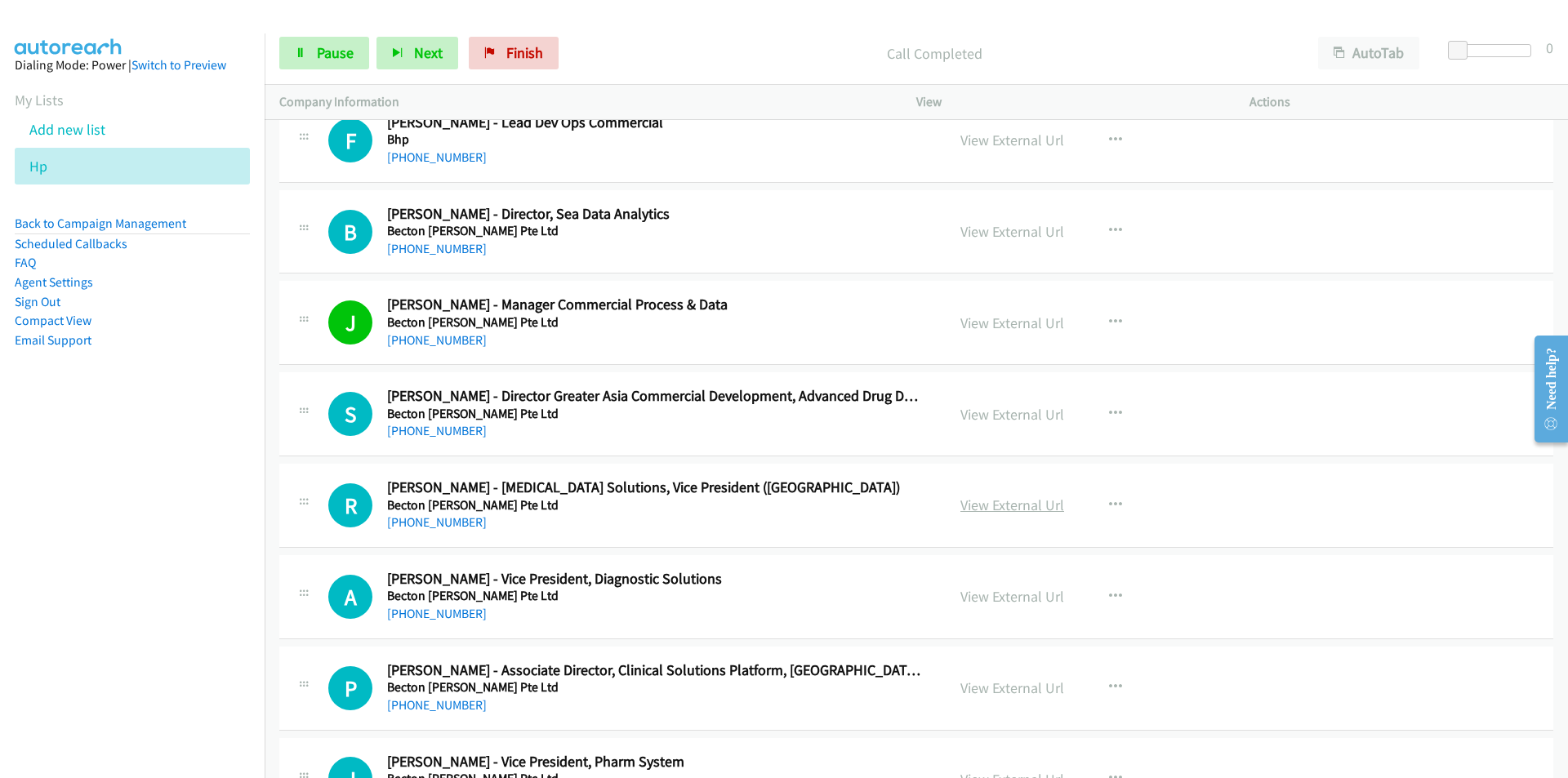
click at [981, 513] on link "View External Url" at bounding box center [1011, 505] width 104 height 19
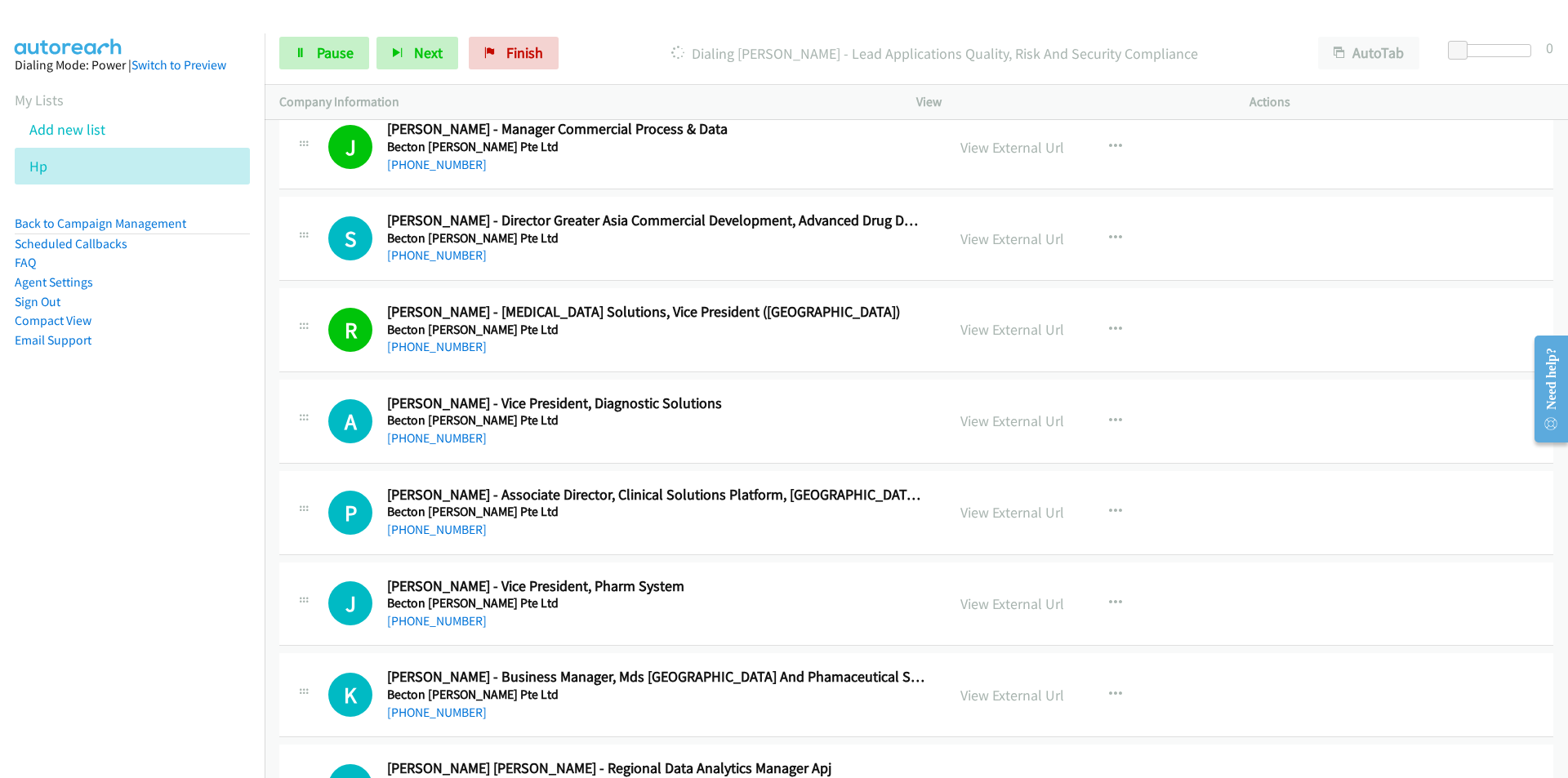
scroll to position [8815, 0]
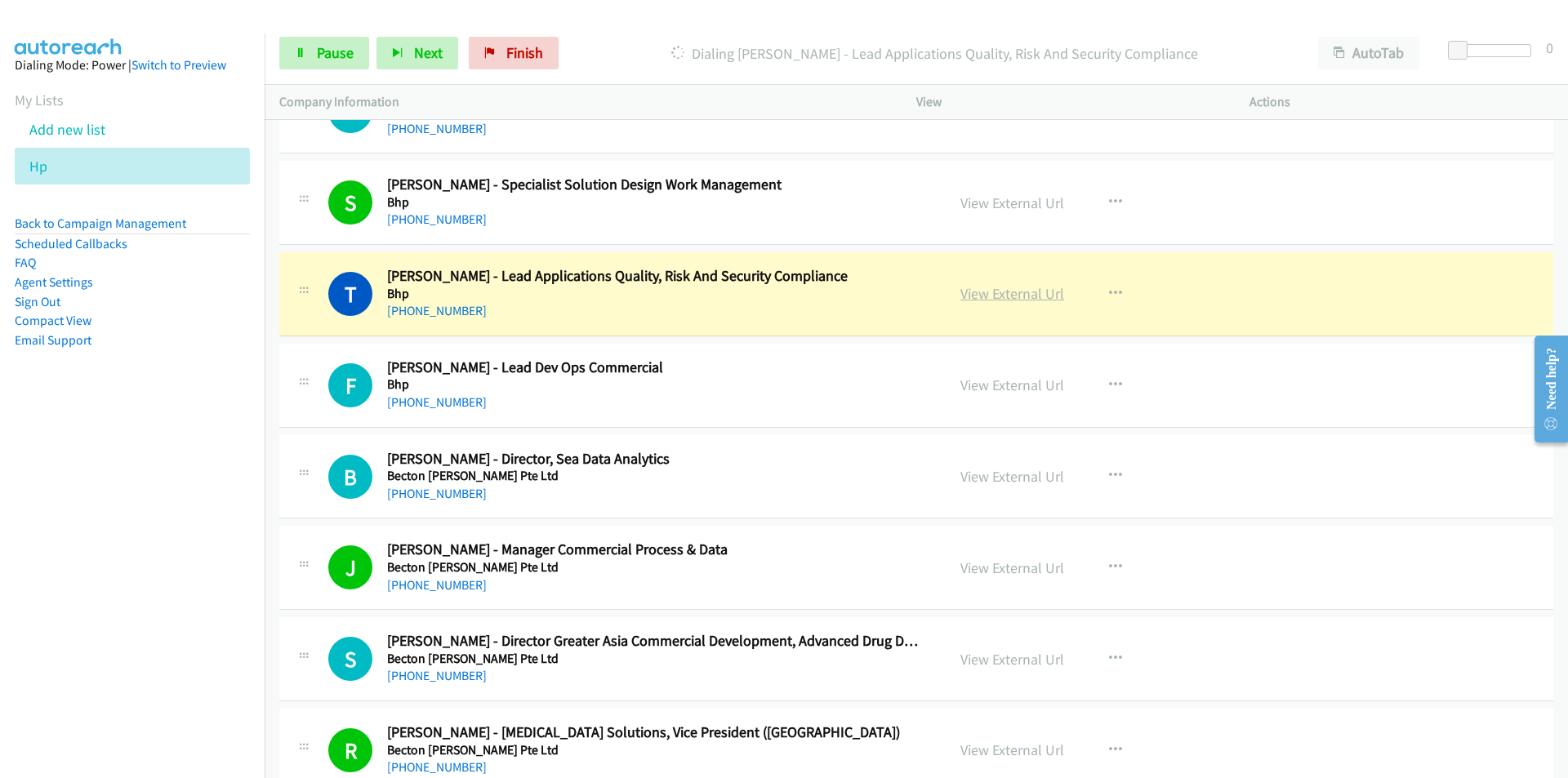
click at [994, 297] on link "View External Url" at bounding box center [1011, 293] width 104 height 19
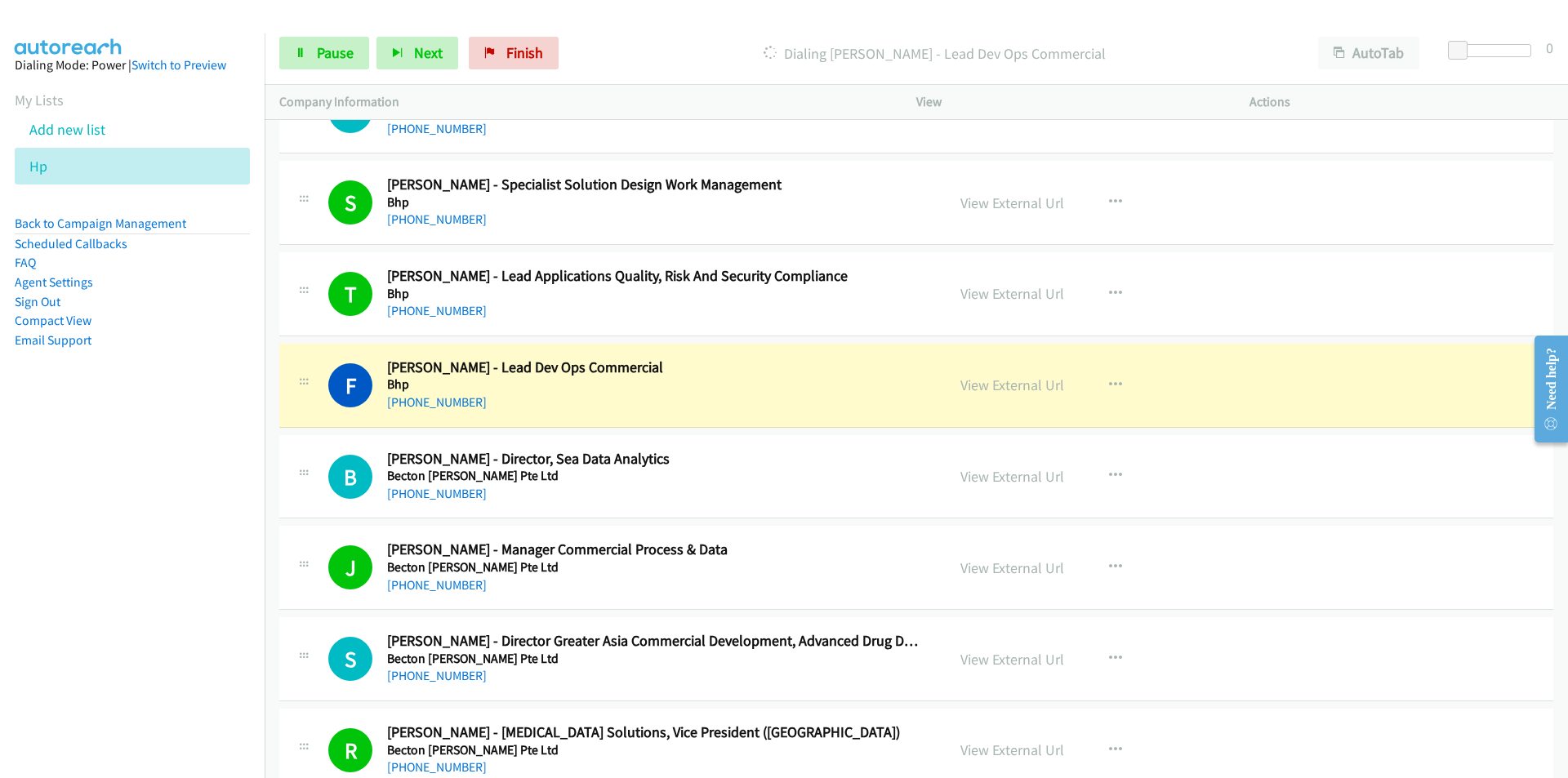
click at [184, 603] on nav "Dialing Mode: Power | Switch to Preview My Lists Add new list Hp Back to Campai…" at bounding box center [133, 422] width 266 height 778
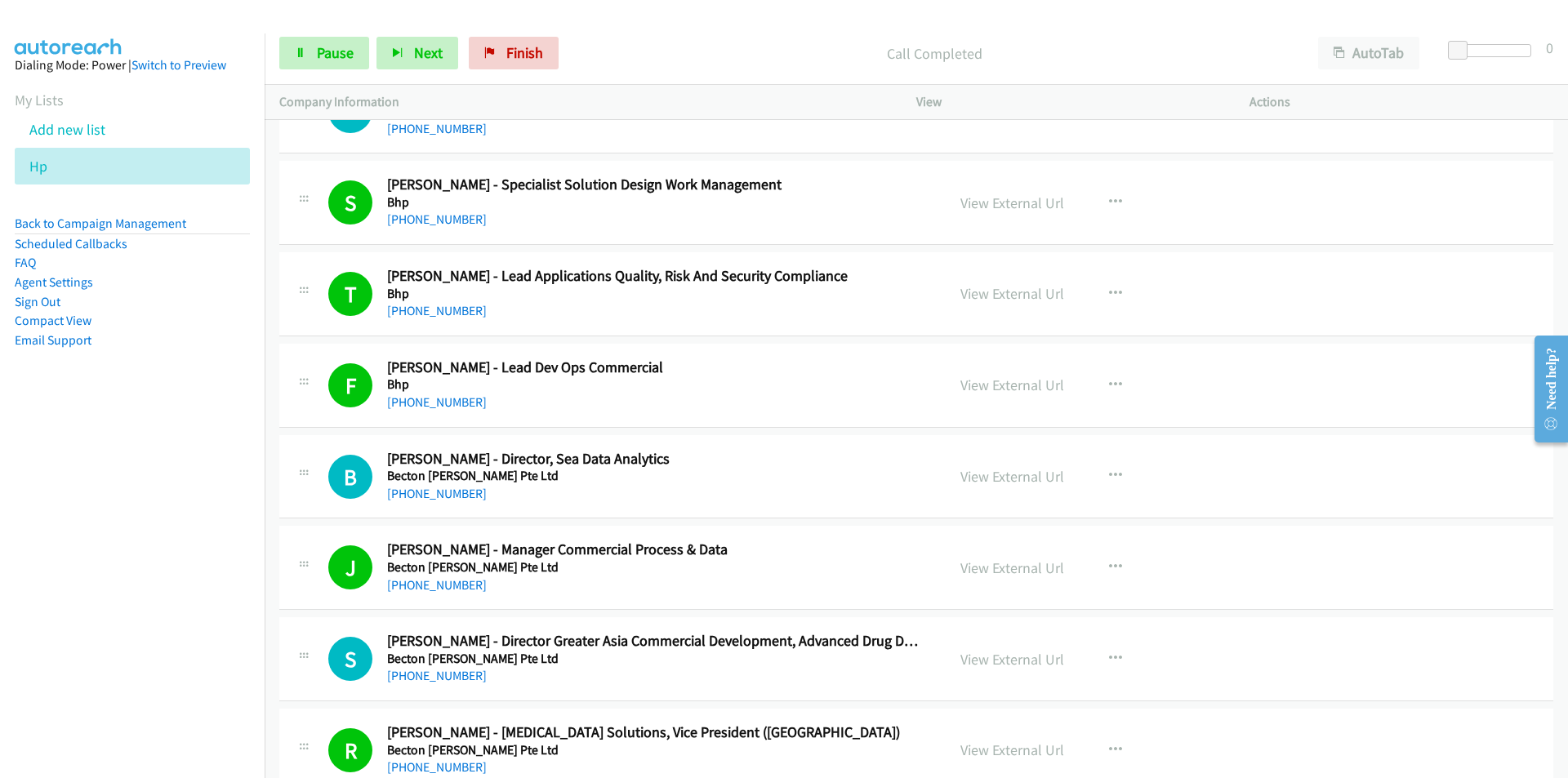
click at [180, 592] on nav "Dialing Mode: Power | Switch to Preview My Lists Add new list Hp Back to Campai…" at bounding box center [133, 422] width 266 height 778
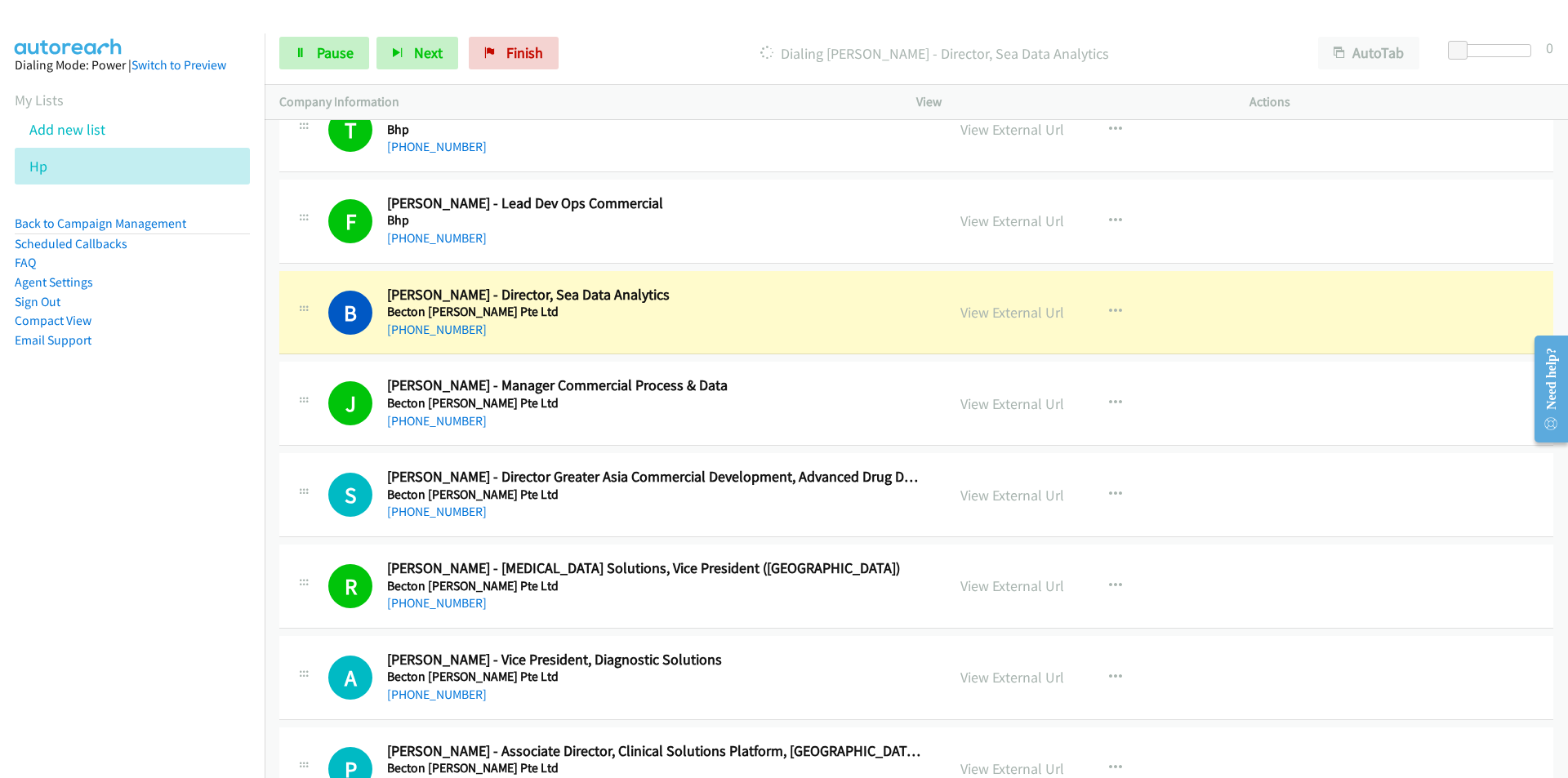
scroll to position [8978, 0]
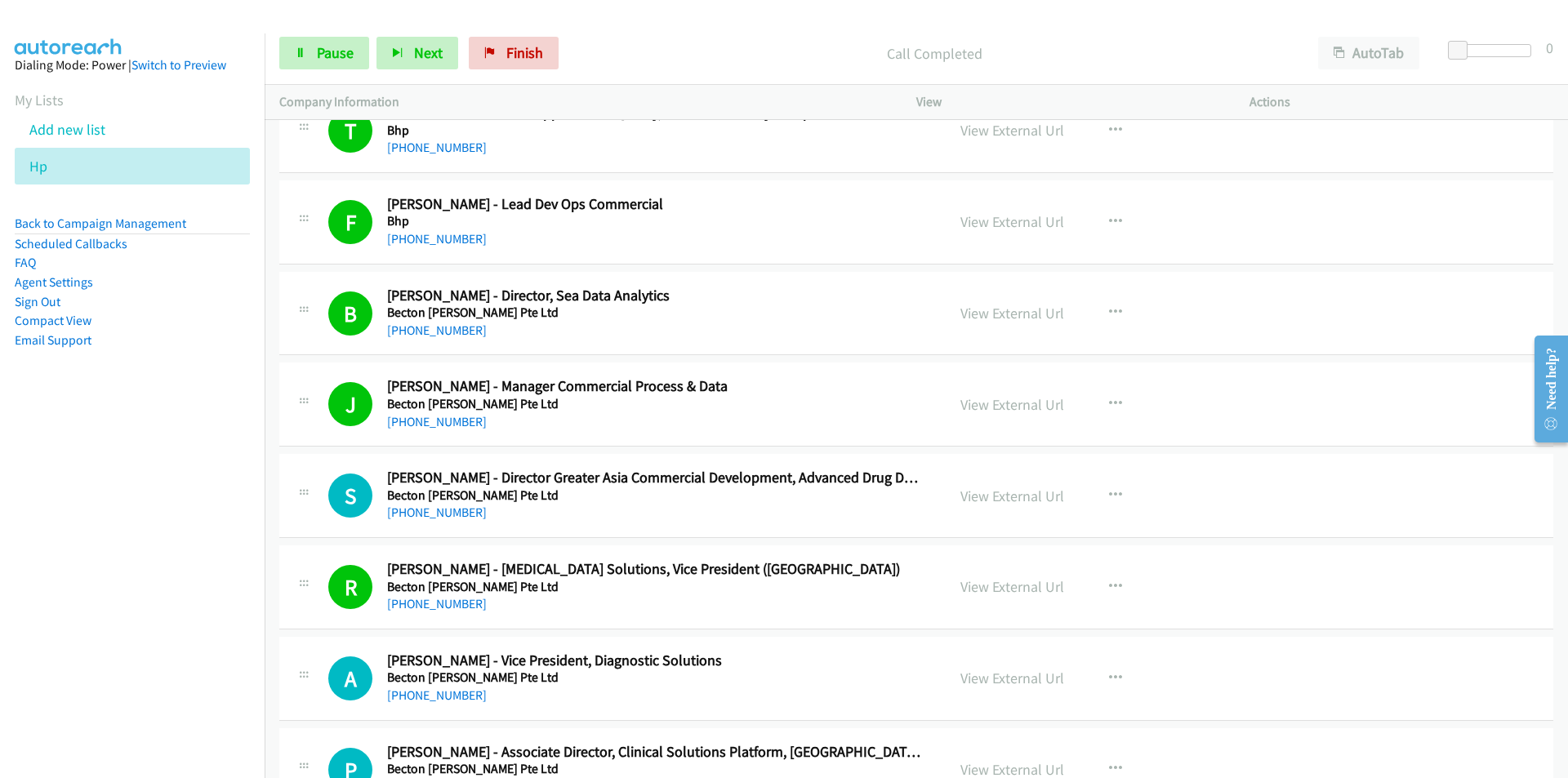
drag, startPoint x: 211, startPoint y: 619, endPoint x: 309, endPoint y: 596, distance: 100.7
click at [211, 619] on nav "Dialing Mode: Power | Switch to Preview My Lists Add new list Hp Back to Campai…" at bounding box center [133, 422] width 266 height 778
click at [183, 650] on nav "Dialing Mode: Power | Switch to Preview My Lists Add new list Hp Back to Campai…" at bounding box center [133, 422] width 266 height 778
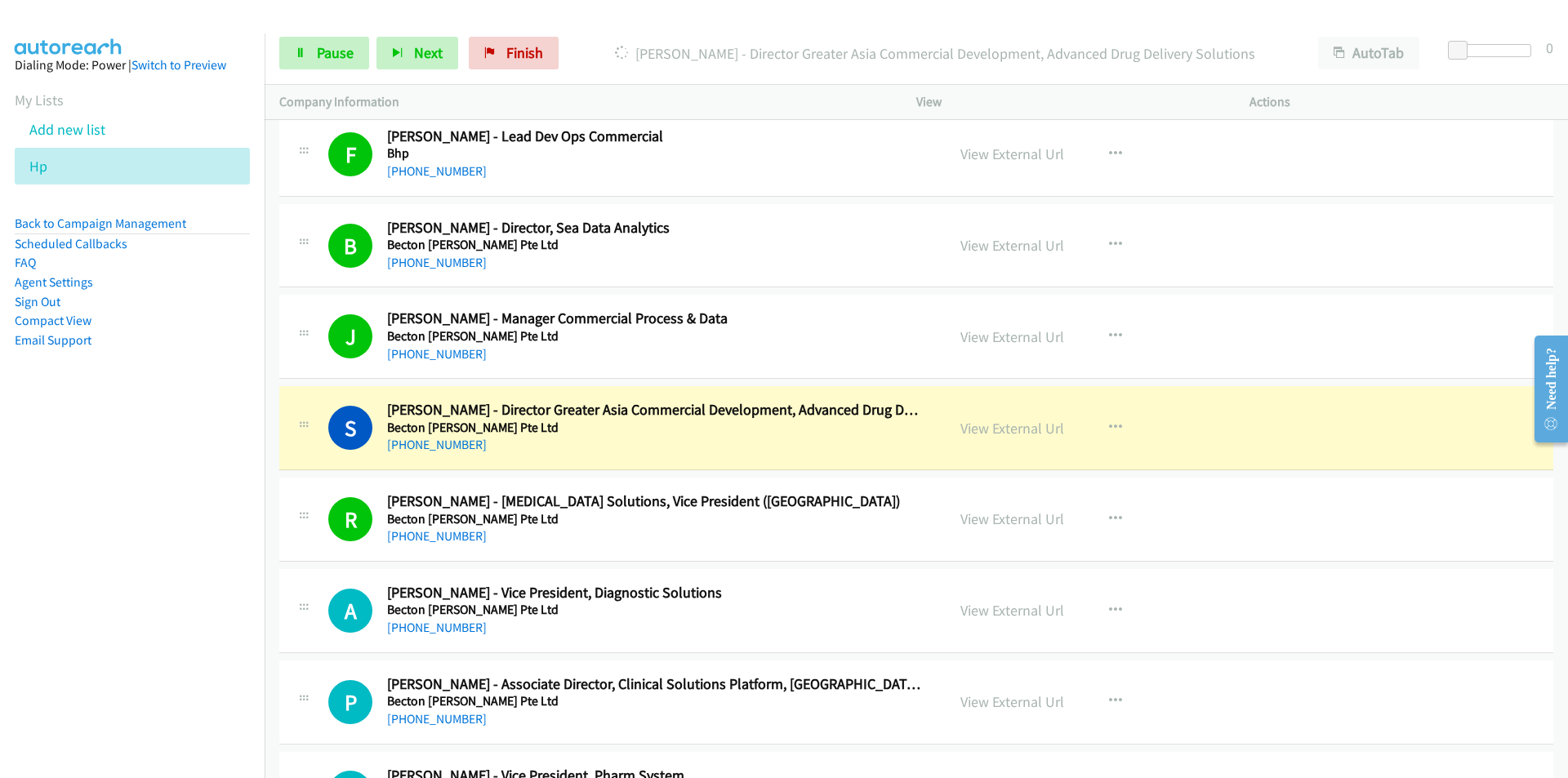
scroll to position [9060, 0]
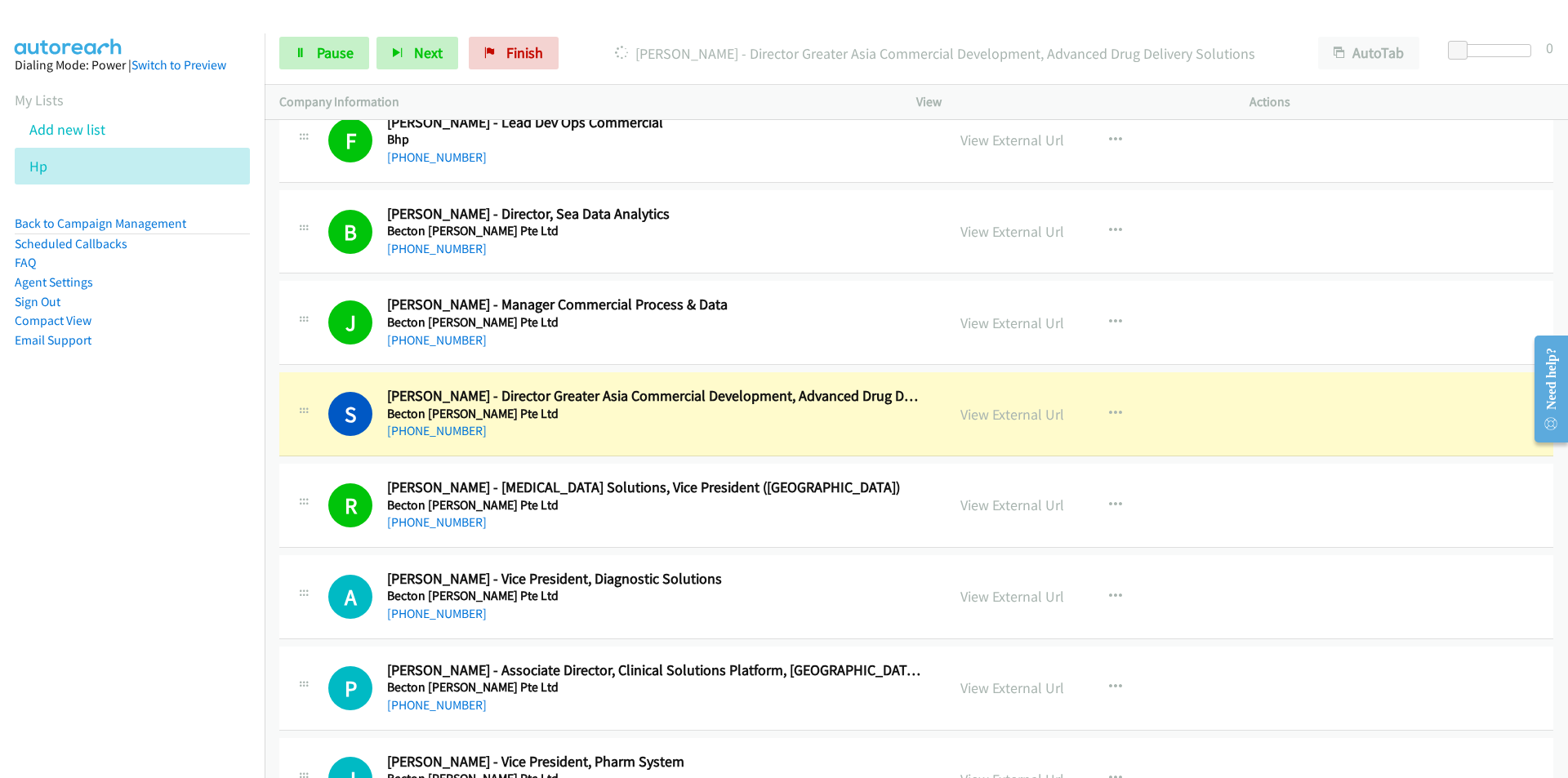
click at [119, 566] on nav "Dialing Mode: Power | Switch to Preview My Lists Add new list Hp Back to Campai…" at bounding box center [133, 422] width 266 height 778
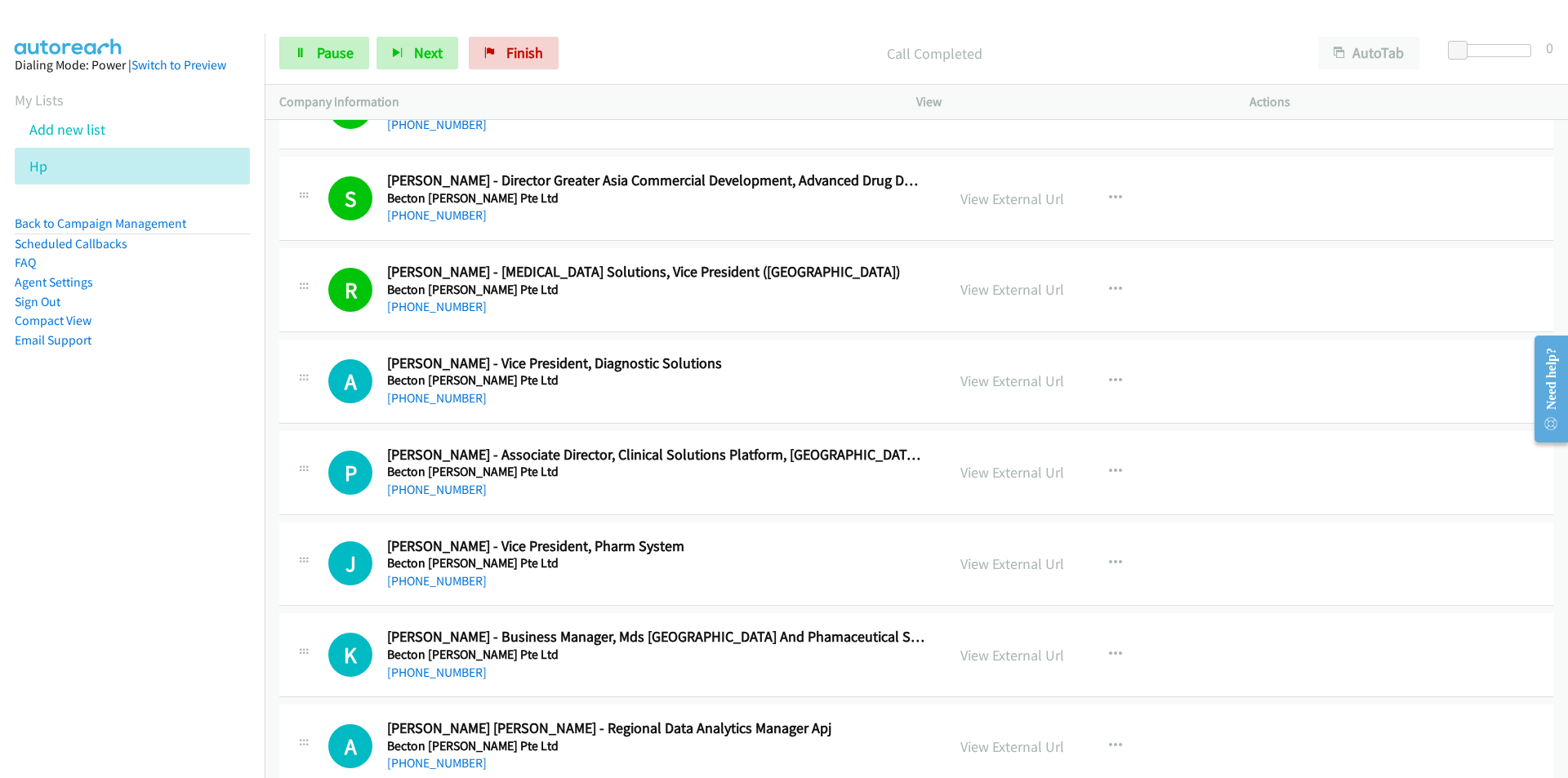
scroll to position [9305, 0]
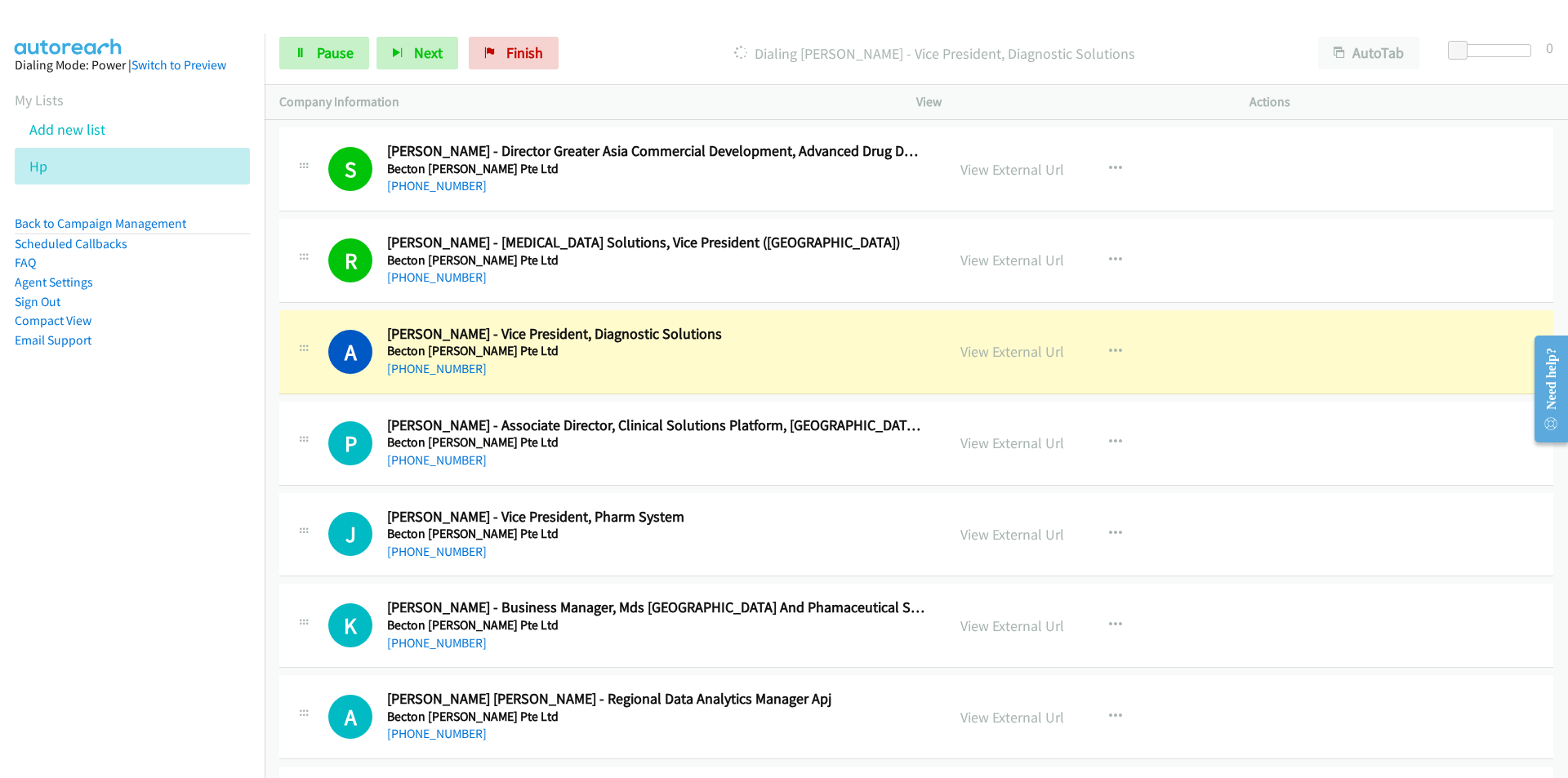
click at [113, 573] on nav "Dialing Mode: Power | Switch to Preview My Lists Add new list Hp Back to Campai…" at bounding box center [133, 422] width 266 height 778
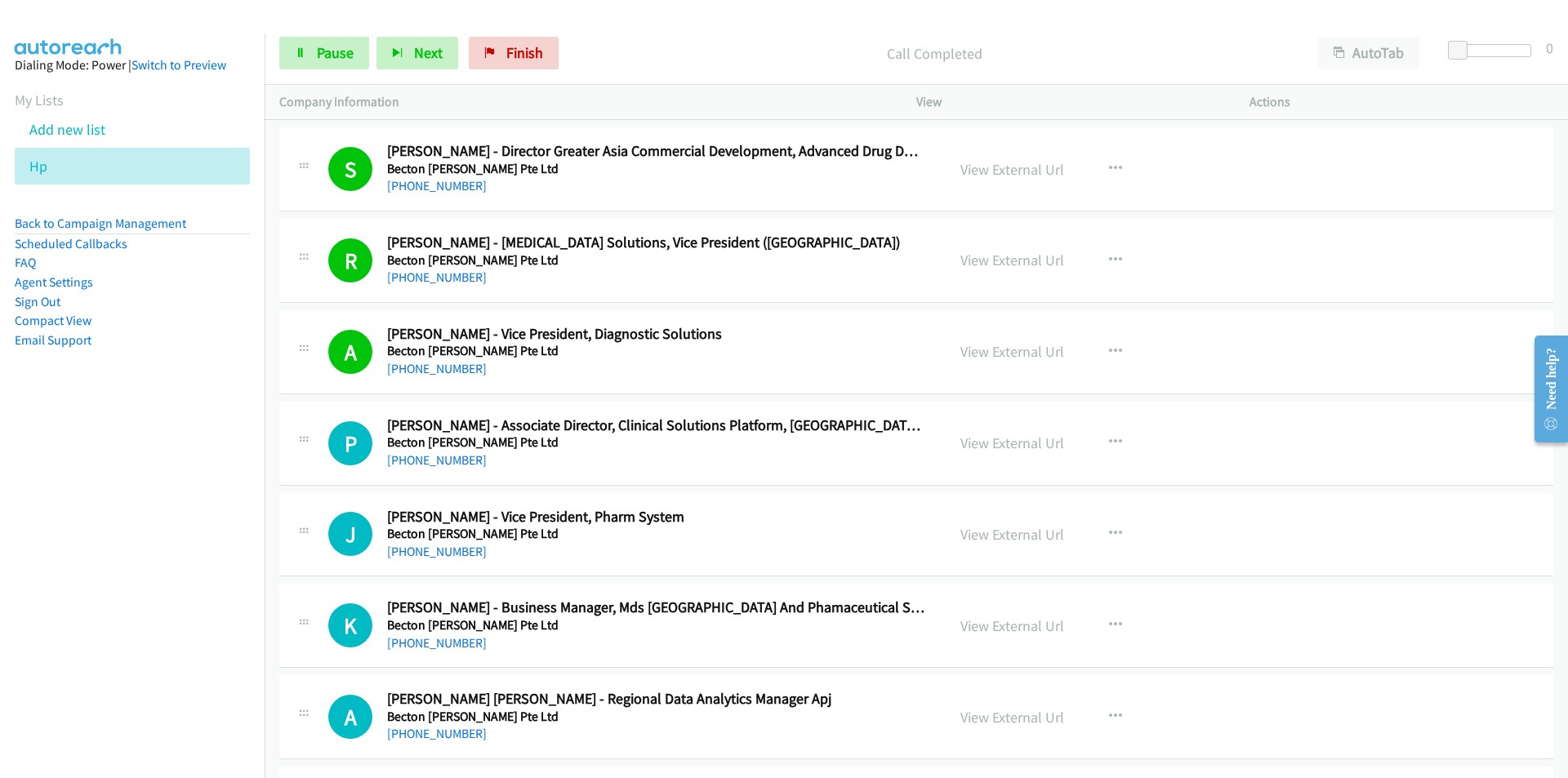
drag, startPoint x: 182, startPoint y: 547, endPoint x: 195, endPoint y: 540, distance: 14.8
click at [182, 547] on nav "Dialing Mode: Power | Switch to Preview My Lists Add new list Hp Back to Campai…" at bounding box center [133, 422] width 266 height 778
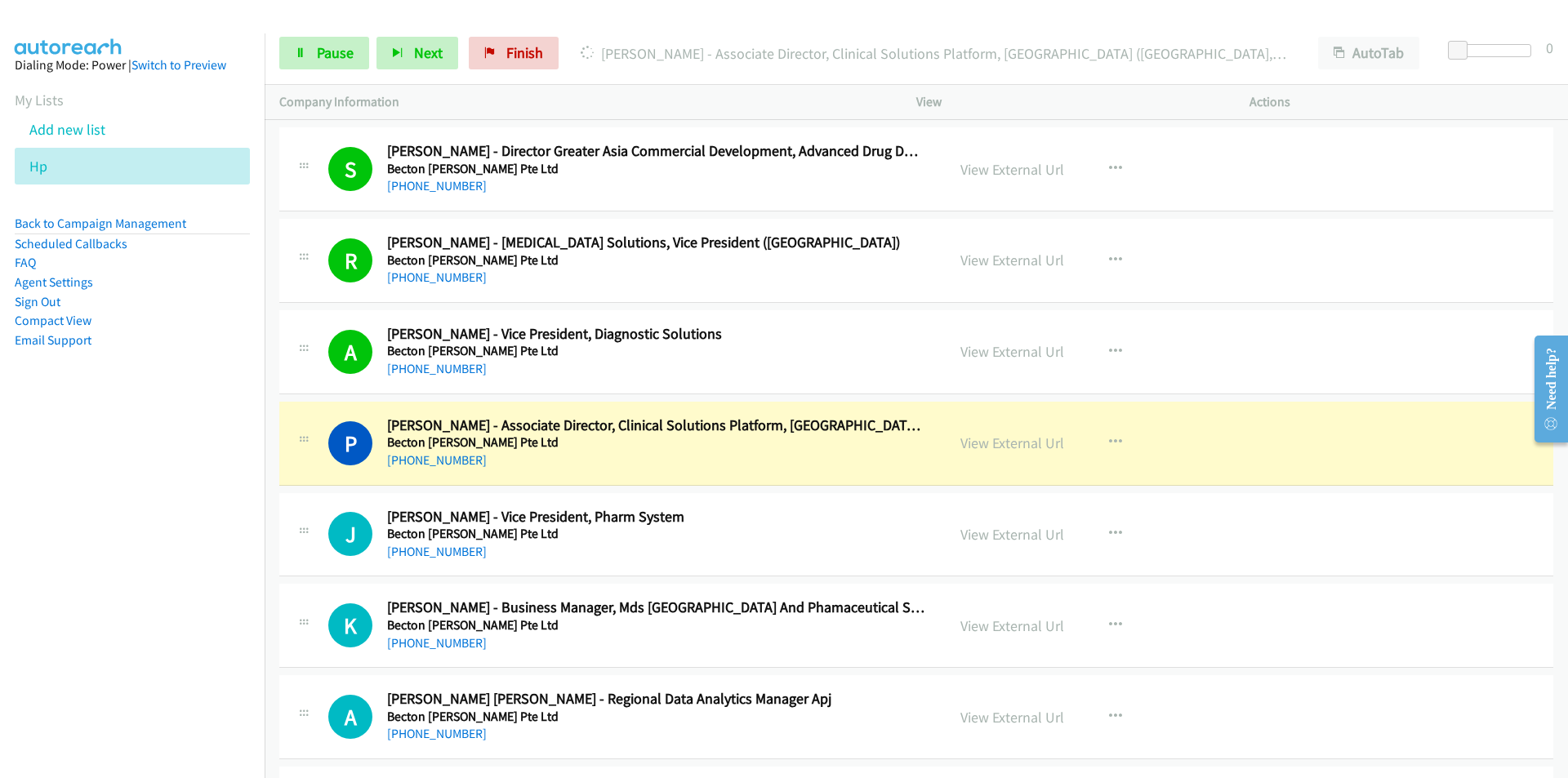
click at [216, 568] on nav "Dialing Mode: Power | Switch to Preview My Lists Add new list Hp Back to Campai…" at bounding box center [133, 422] width 266 height 778
click at [249, 596] on nav "Dialing Mode: Power | Switch to Preview My Lists Add new list Hp Back to Campai…" at bounding box center [133, 422] width 266 height 778
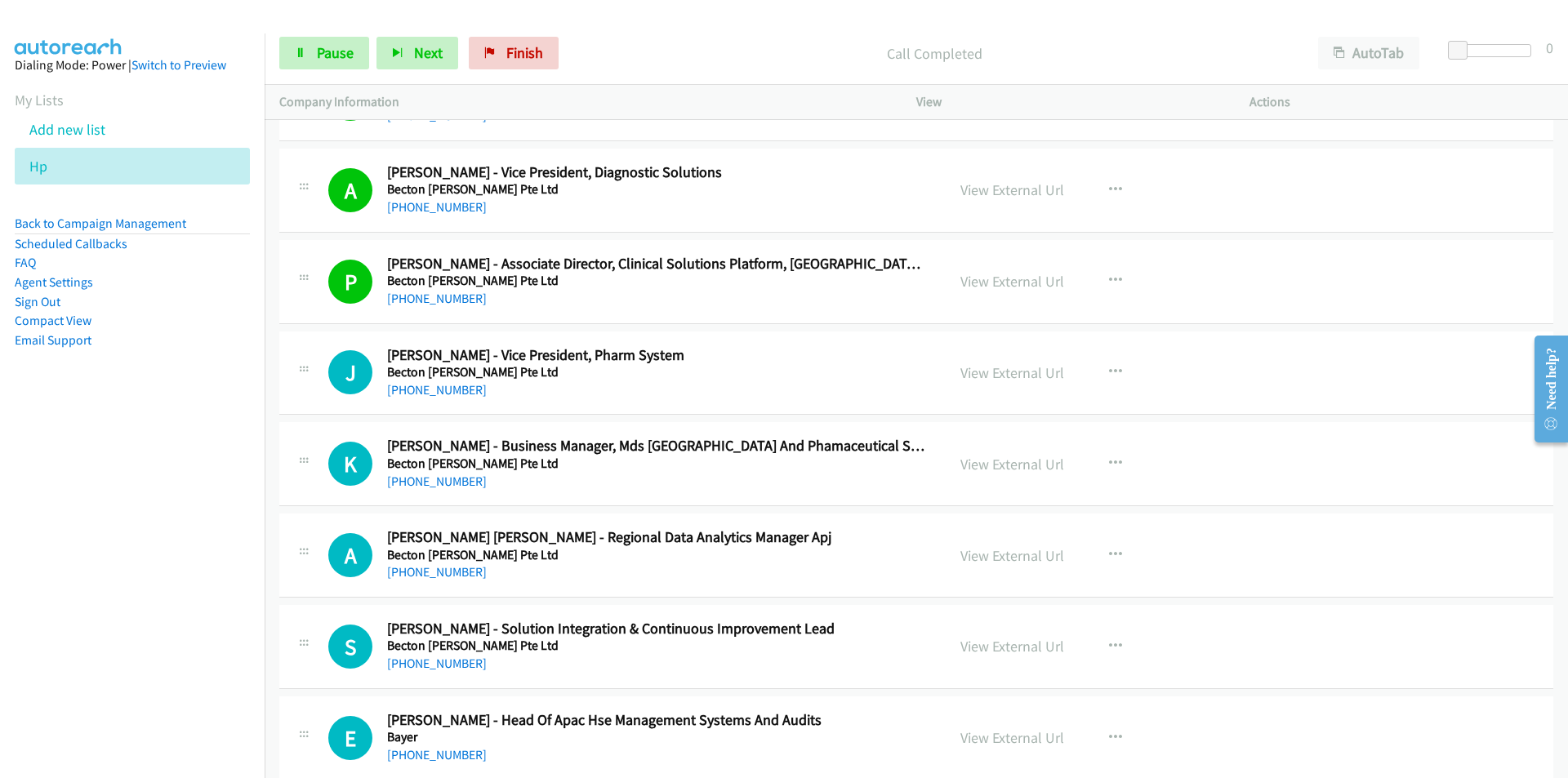
scroll to position [9468, 0]
click at [153, 566] on nav "Dialing Mode: Power | Switch to Preview My Lists Add new list Hp Back to Campai…" at bounding box center [133, 422] width 266 height 778
click at [143, 682] on nav "Dialing Mode: Power | Switch to Preview My Lists Add new list Hp Back to Campai…" at bounding box center [133, 422] width 266 height 778
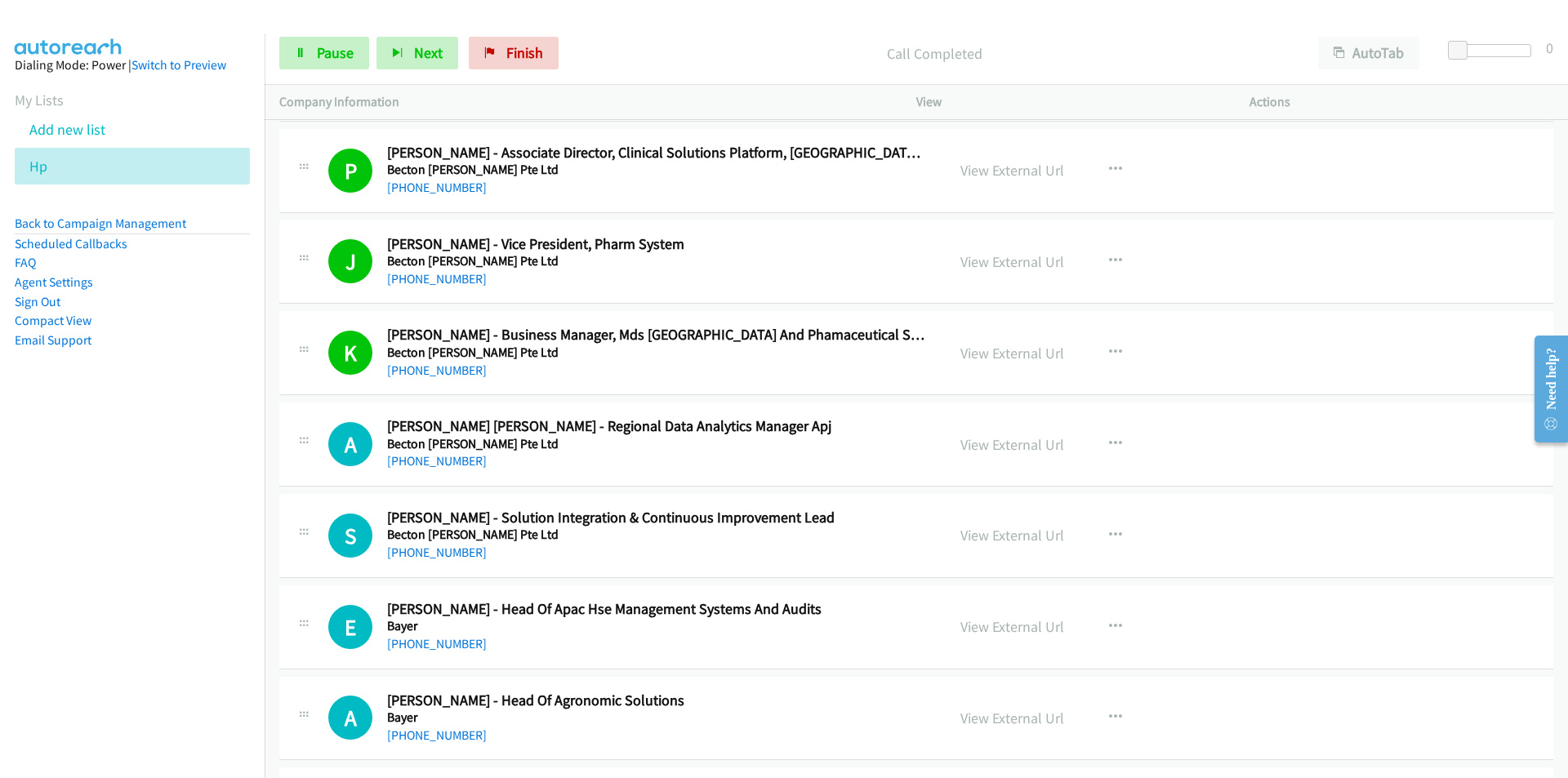
scroll to position [9632, 0]
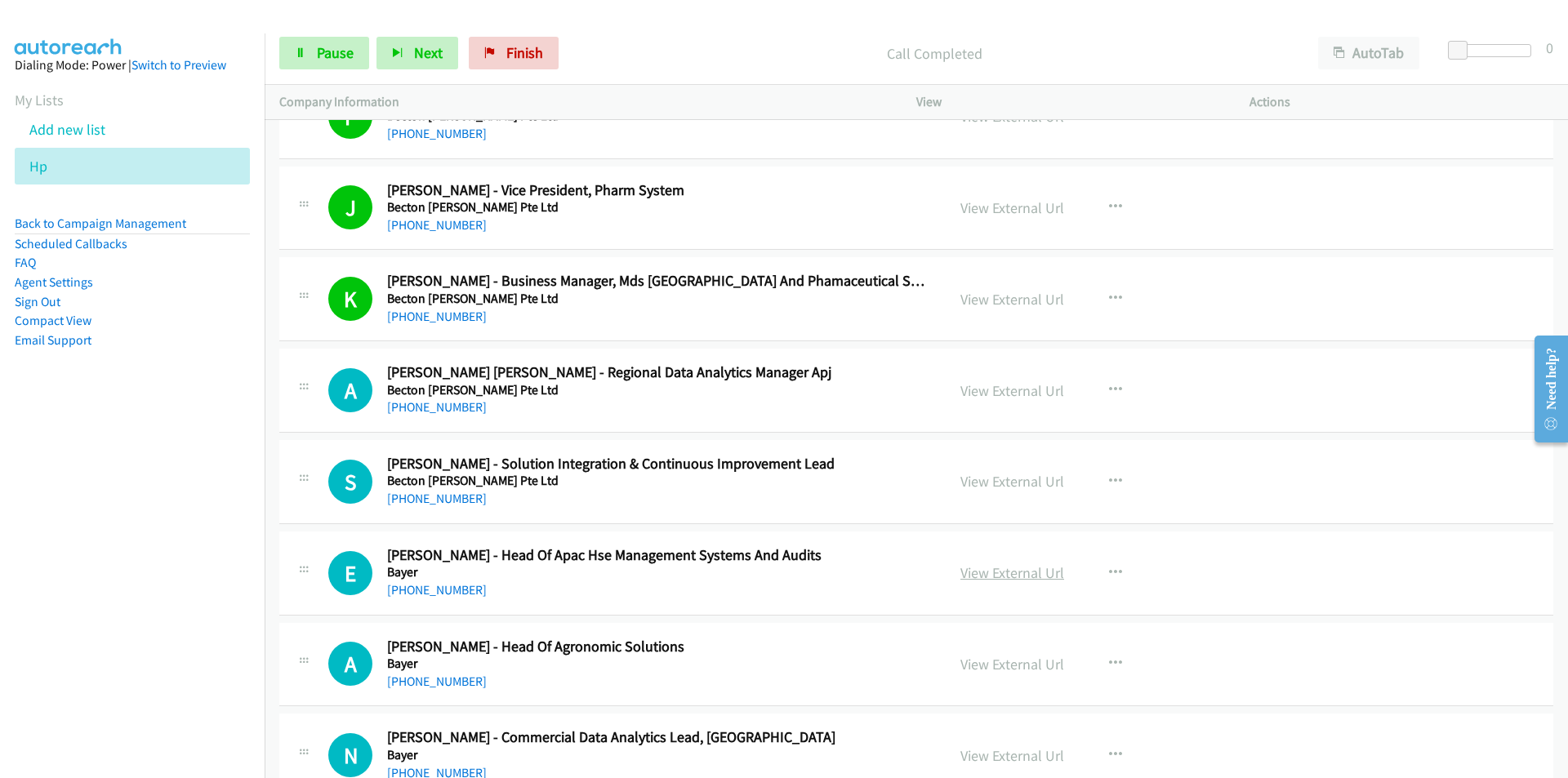
click at [1030, 574] on link "View External Url" at bounding box center [1011, 572] width 104 height 19
click at [170, 572] on nav "Dialing Mode: Power | Switch to Preview My Lists Add new list Hp Back to Campai…" at bounding box center [133, 422] width 266 height 778
click at [154, 619] on nav "Dialing Mode: Power | Switch to Preview My Lists Add new list Hp Back to Campai…" at bounding box center [133, 422] width 266 height 778
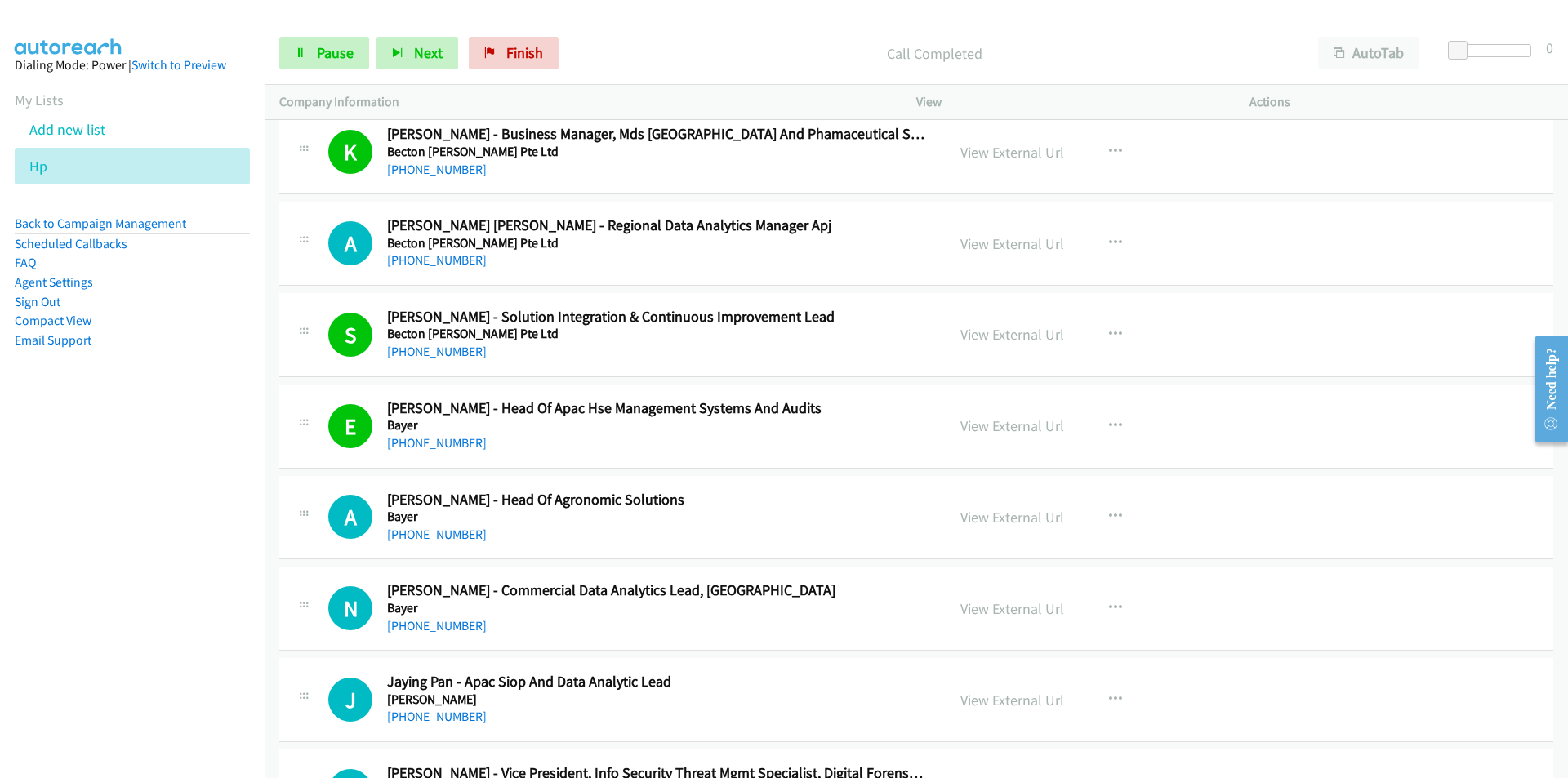
scroll to position [9876, 0]
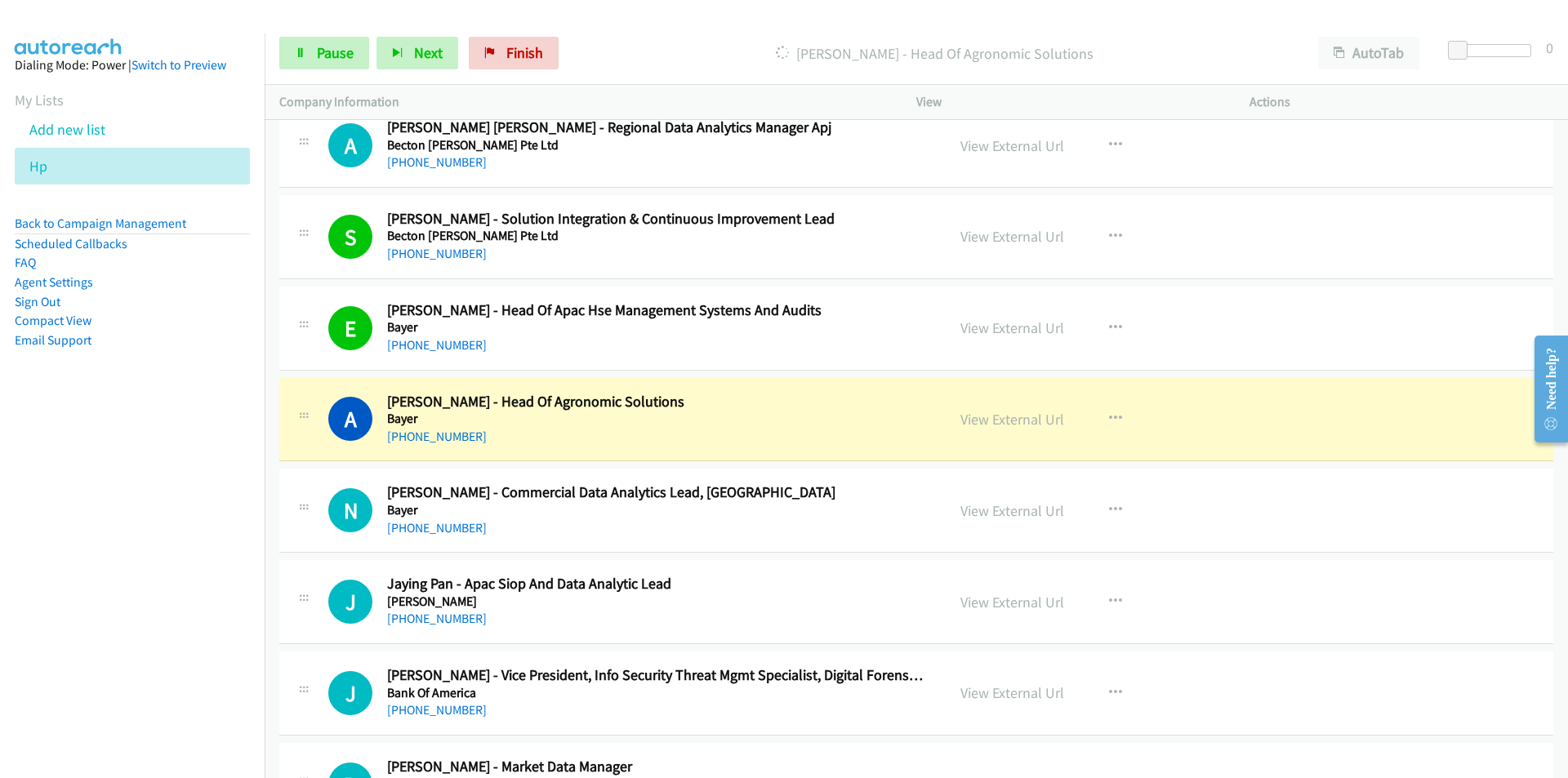
click at [112, 529] on nav "Dialing Mode: Power | Switch to Preview My Lists Add new list Hp Back to Campai…" at bounding box center [133, 422] width 266 height 778
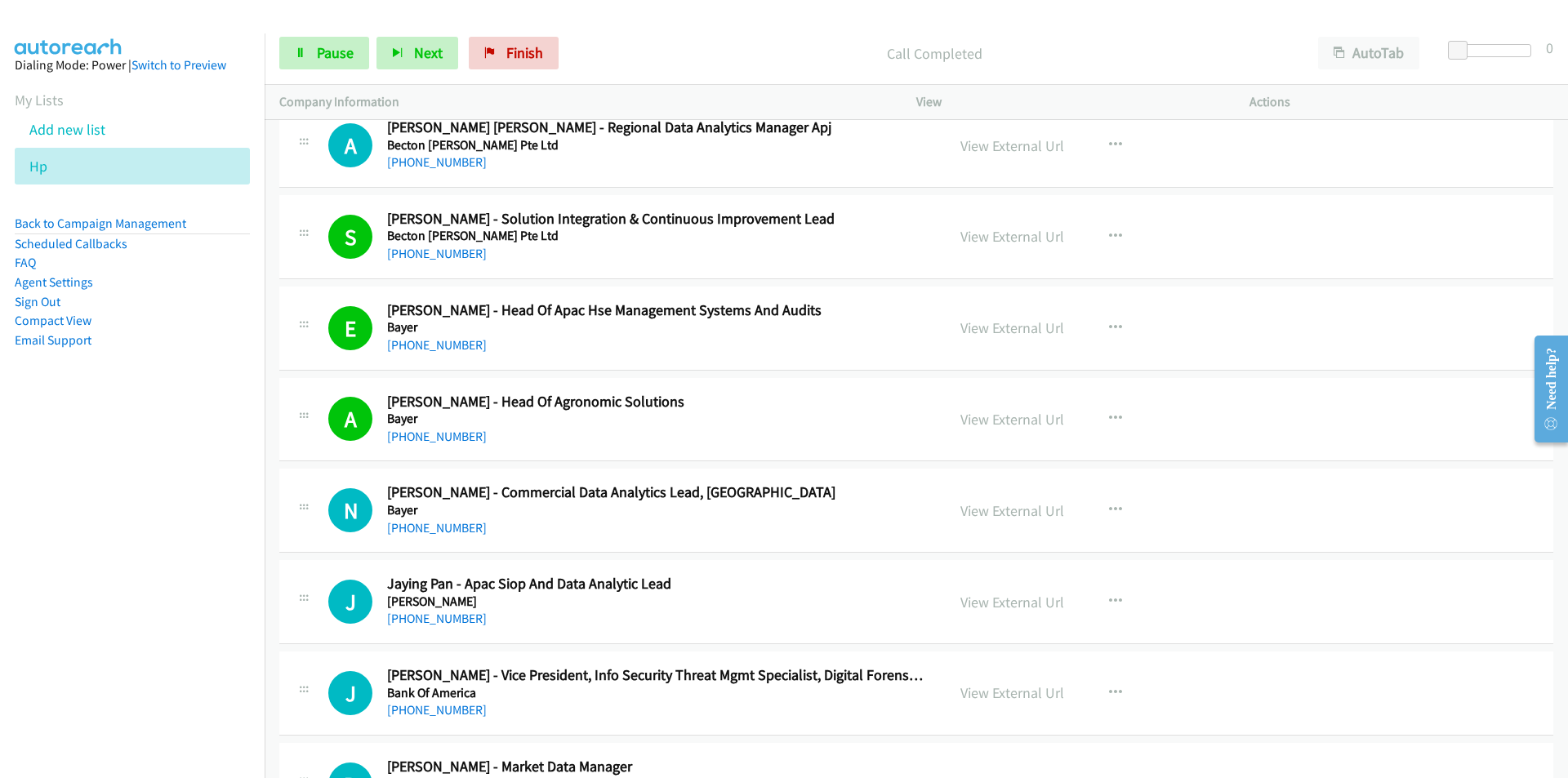
click at [242, 592] on nav "Dialing Mode: Power | Switch to Preview My Lists Add new list Hp Back to Campai…" at bounding box center [133, 422] width 266 height 778
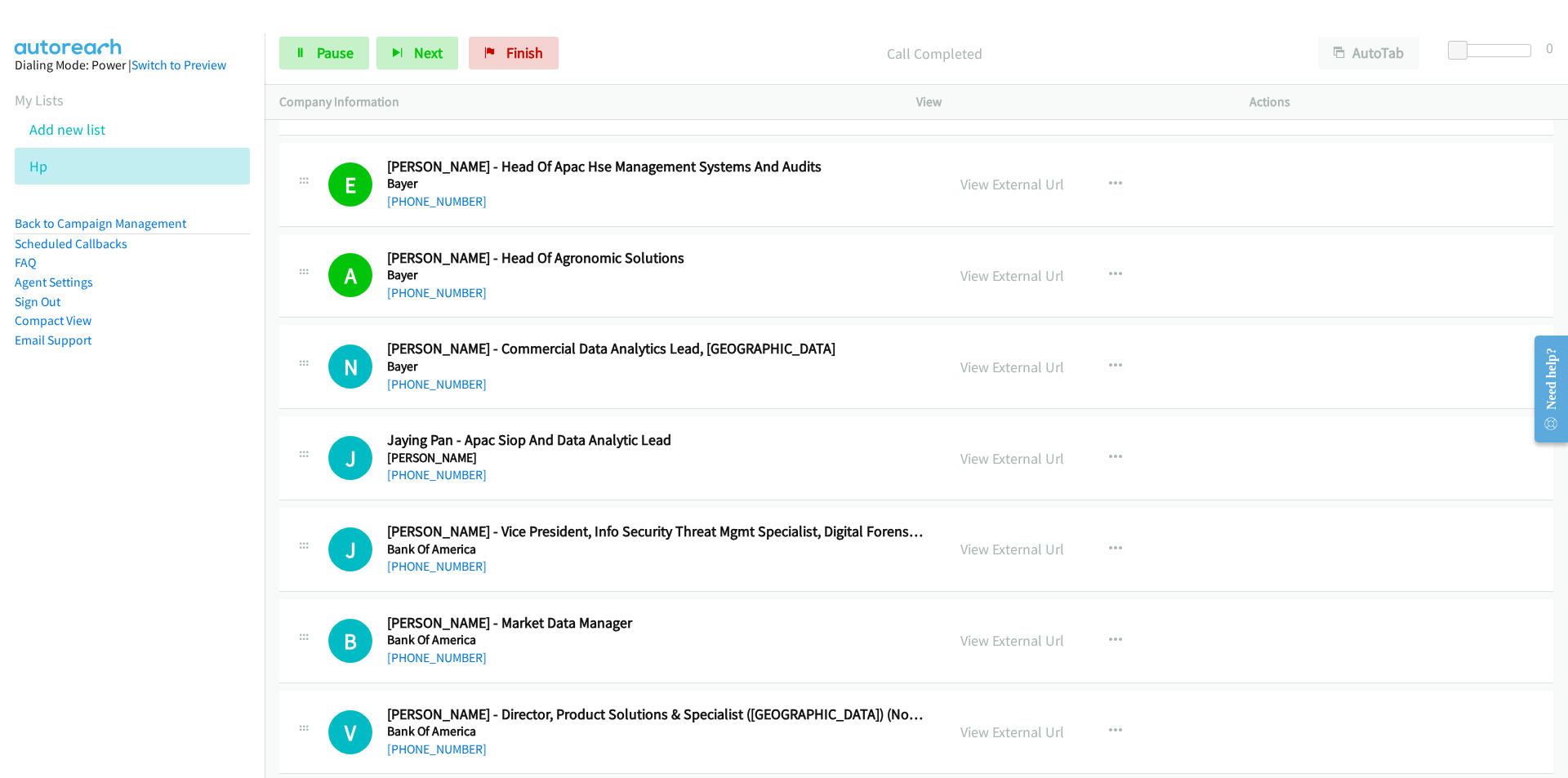
scroll to position [10040, 0]
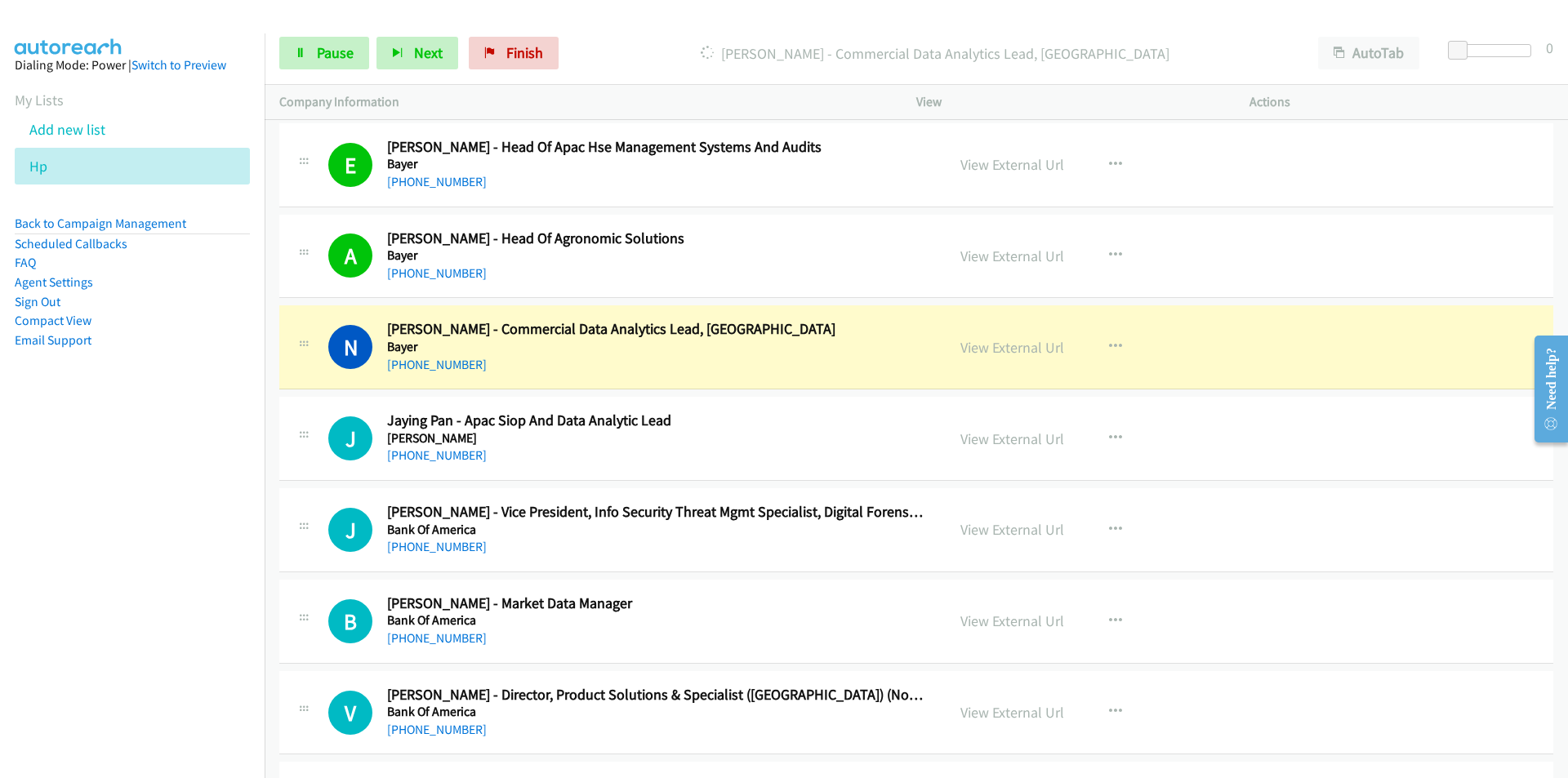
click at [232, 551] on nav "Dialing Mode: Power | Switch to Preview My Lists Add new list Hp Back to Campai…" at bounding box center [133, 422] width 266 height 778
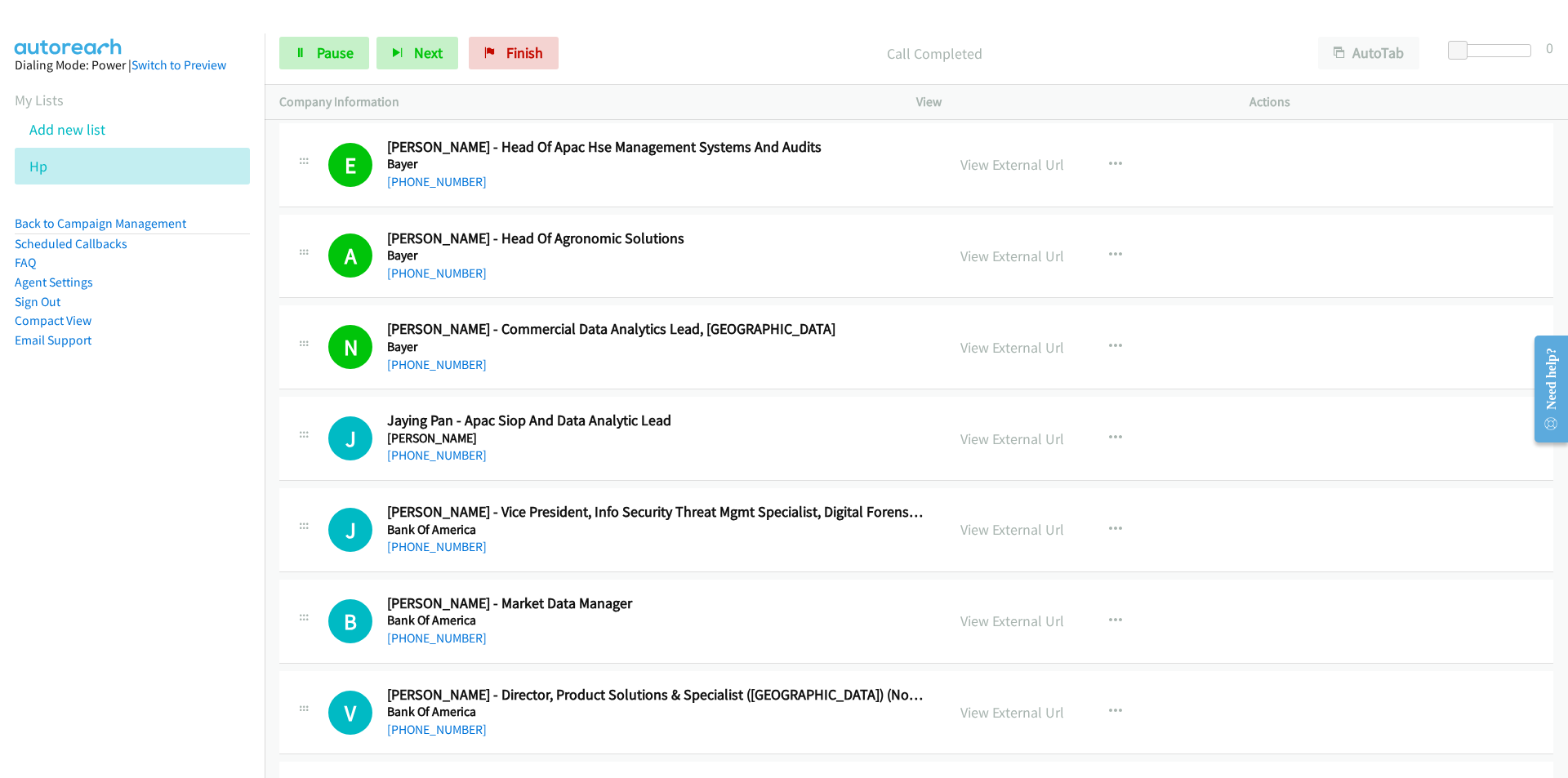
drag, startPoint x: 196, startPoint y: 508, endPoint x: 205, endPoint y: 506, distance: 9.2
click at [196, 508] on nav "Dialing Mode: Power | Switch to Preview My Lists Add new list Hp Back to Campai…" at bounding box center [133, 422] width 266 height 778
click at [161, 596] on nav "Dialing Mode: Power | Switch to Preview My Lists Add new list Hp Back to Campai…" at bounding box center [133, 422] width 266 height 778
click at [990, 534] on link "View External Url" at bounding box center [1011, 528] width 104 height 19
click at [187, 640] on nav "Dialing Mode: Power | Switch to Preview My Lists Add new list Hp Back to Campai…" at bounding box center [133, 422] width 266 height 778
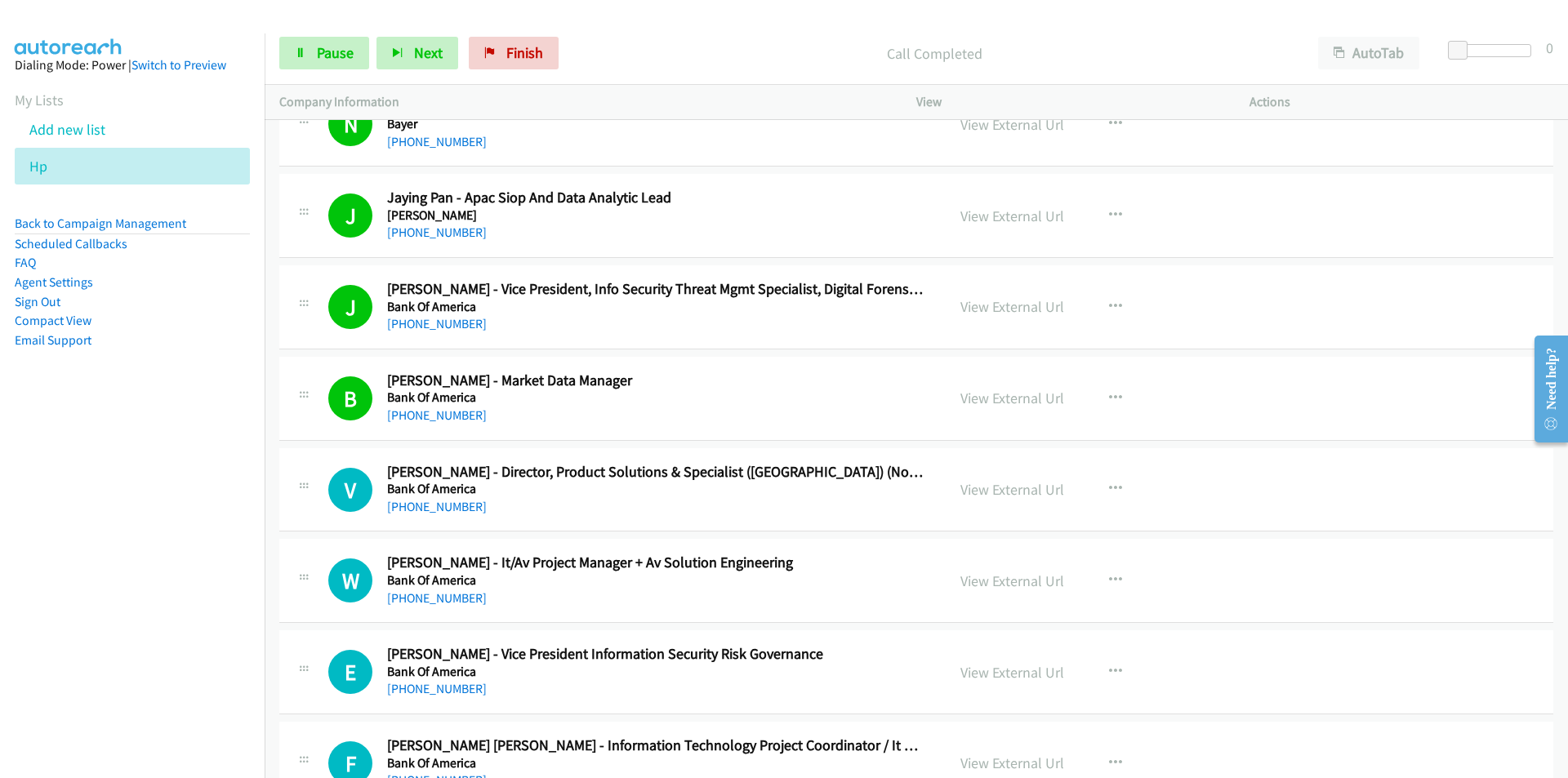
scroll to position [10284, 0]
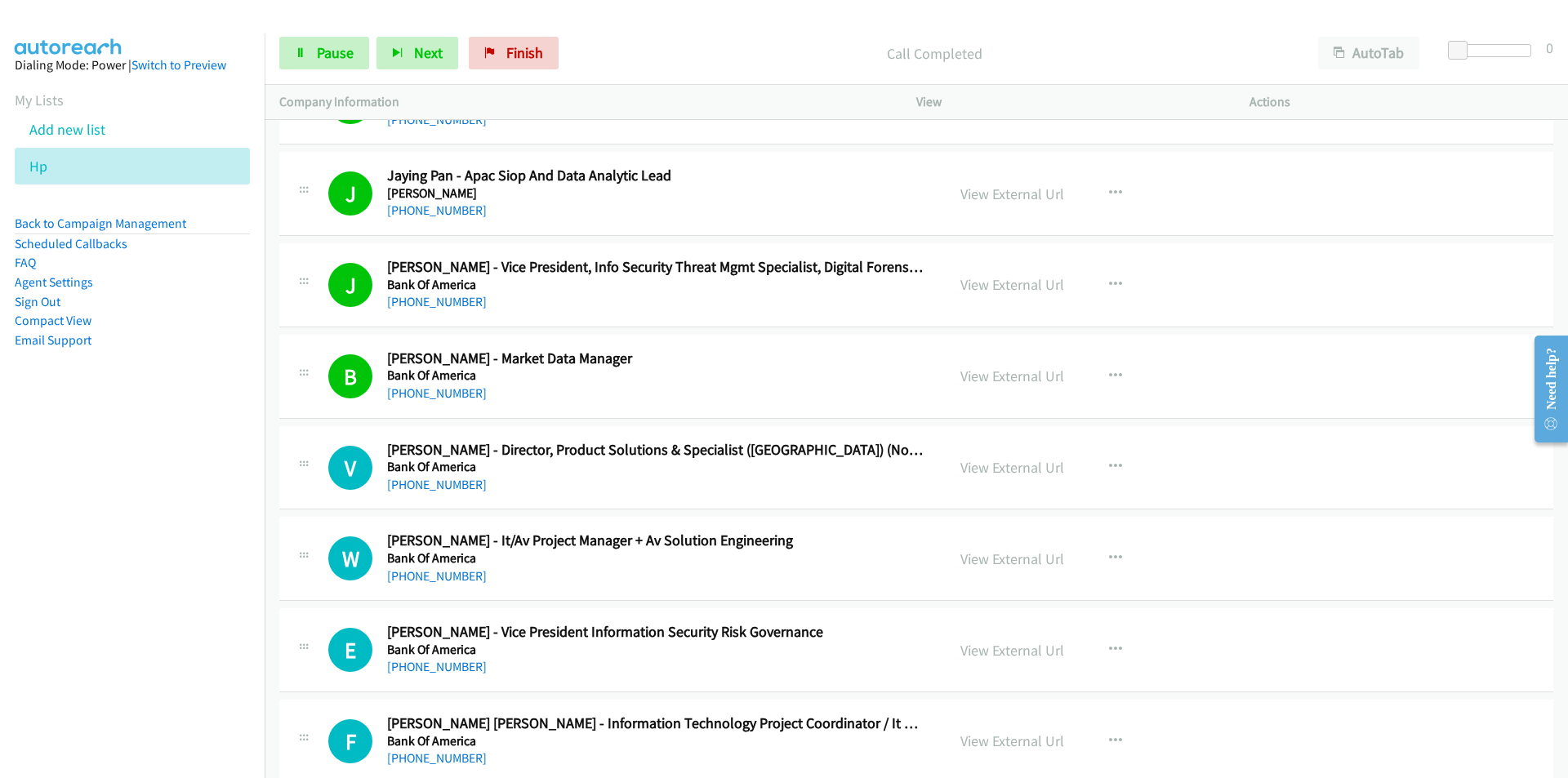
drag, startPoint x: 151, startPoint y: 665, endPoint x: 475, endPoint y: 629, distance: 326.0
click at [151, 663] on nav "Dialing Mode: Power | Switch to Preview My Lists Add new list Hp Back to Campai…" at bounding box center [133, 422] width 266 height 778
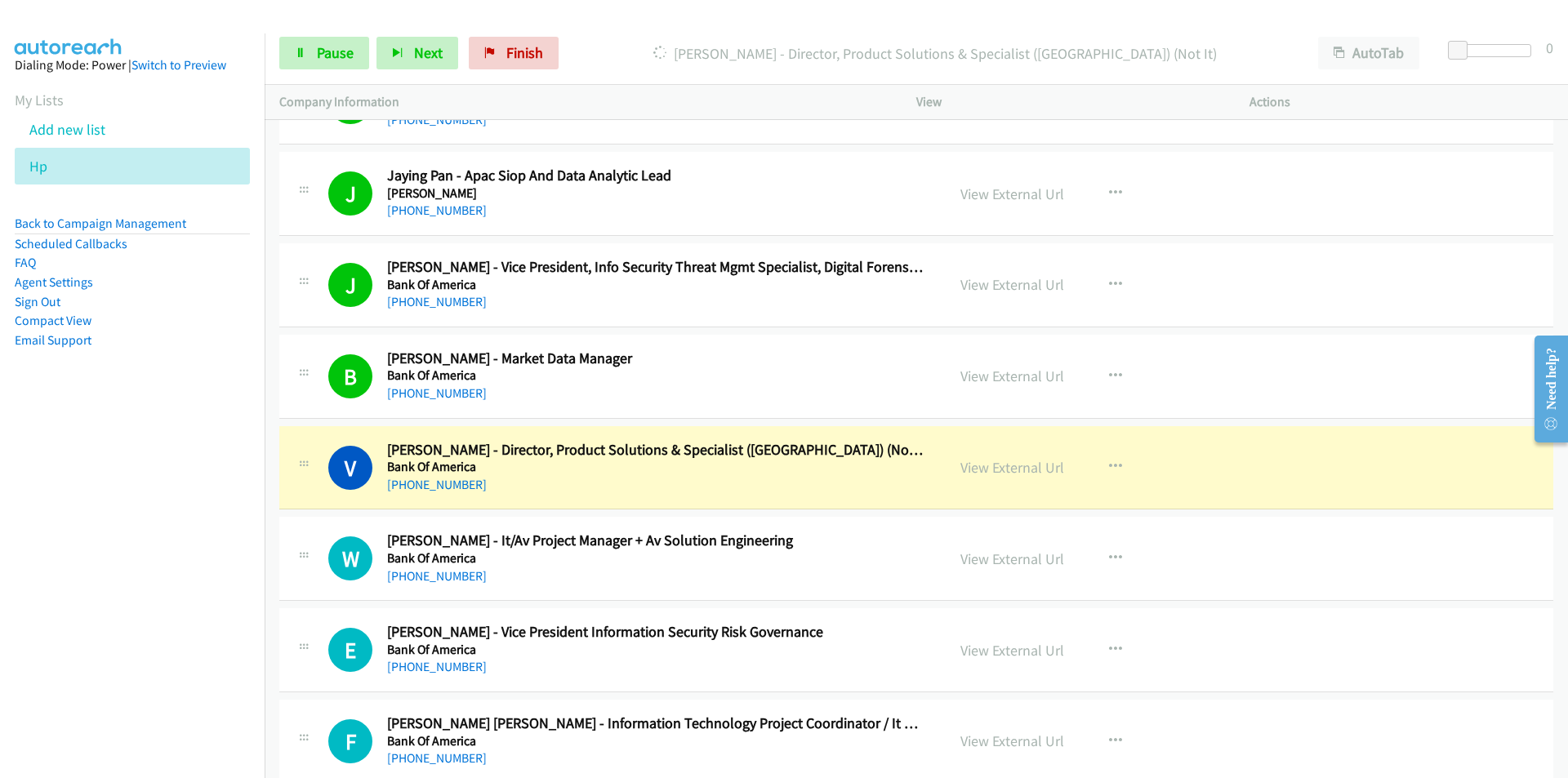
drag, startPoint x: 153, startPoint y: 605, endPoint x: 205, endPoint y: 589, distance: 54.4
click at [153, 605] on nav "Dialing Mode: Power | Switch to Preview My Lists Add new list Hp Back to Campai…" at bounding box center [133, 422] width 266 height 778
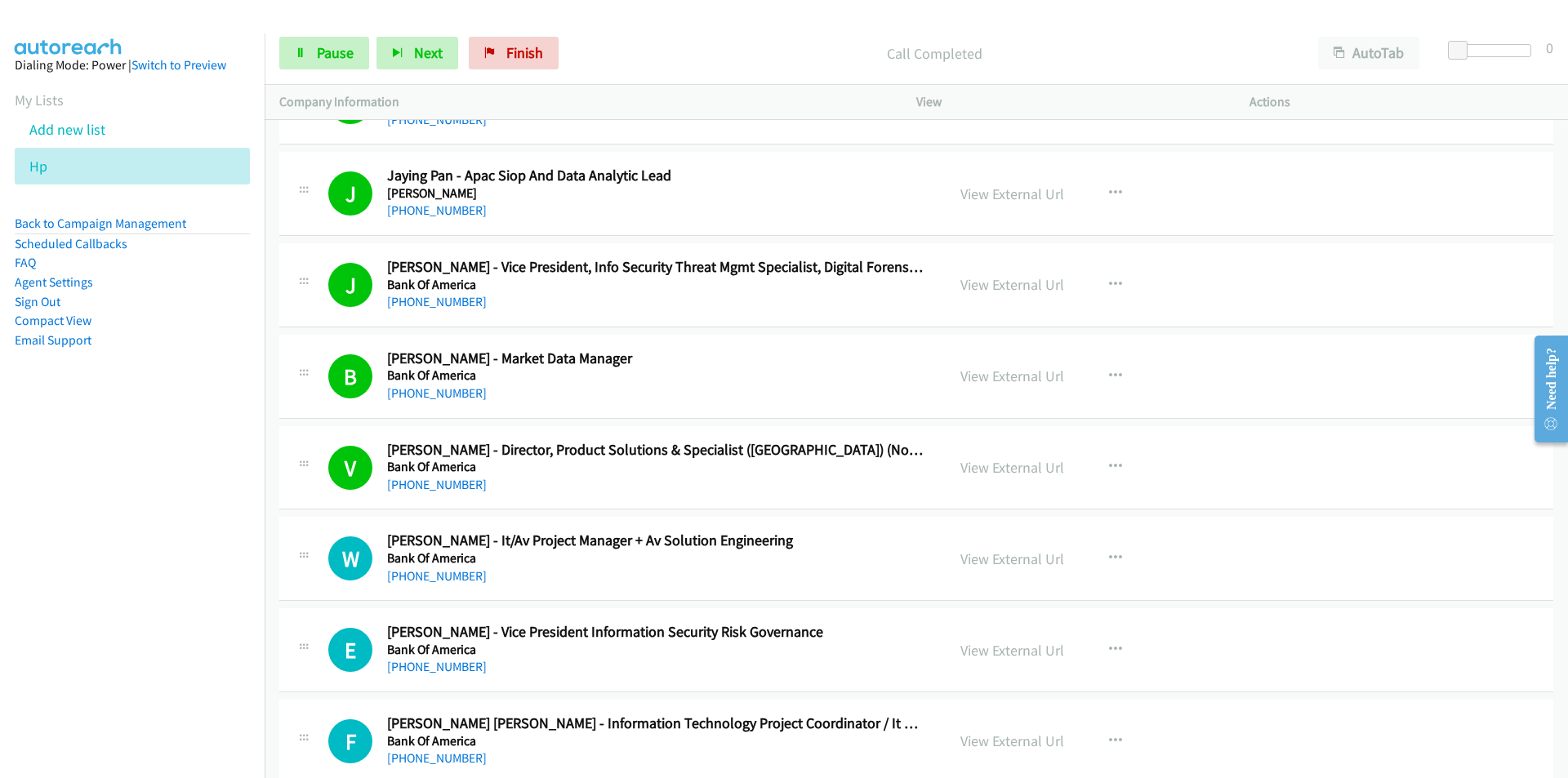
click at [208, 651] on nav "Dialing Mode: Power | Switch to Preview My Lists Add new list Hp Back to Campai…" at bounding box center [133, 422] width 266 height 778
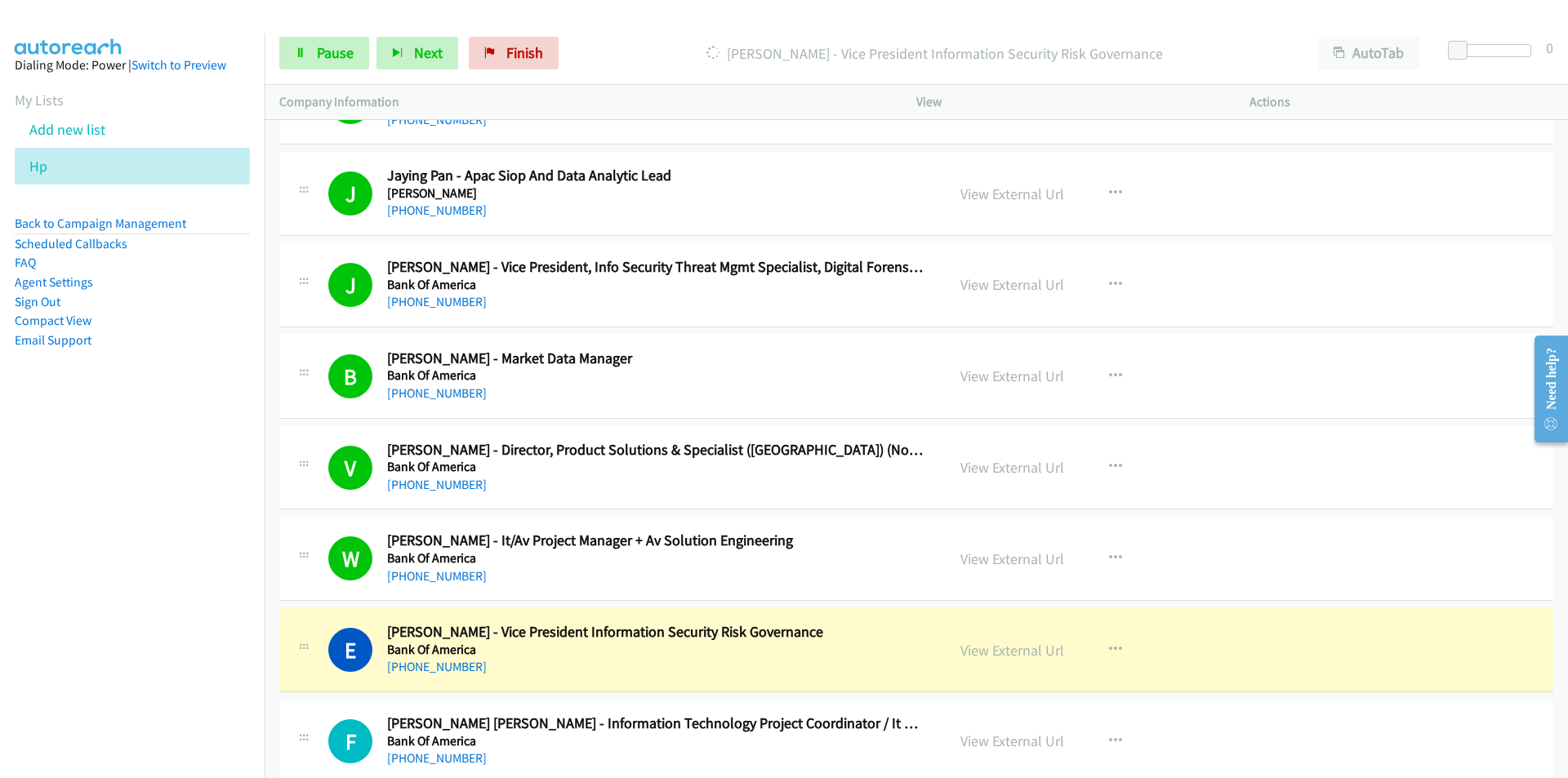
drag, startPoint x: 103, startPoint y: 691, endPoint x: 112, endPoint y: 676, distance: 17.5
click at [103, 691] on nav "Dialing Mode: Power | Switch to Preview My Lists Add new list Hp Back to Campai…" at bounding box center [133, 422] width 266 height 778
click at [121, 703] on nav "Dialing Mode: Power | Switch to Preview My Lists Add new list Hp Back to Campai…" at bounding box center [133, 422] width 266 height 778
click at [1025, 653] on link "View External Url" at bounding box center [1011, 650] width 104 height 19
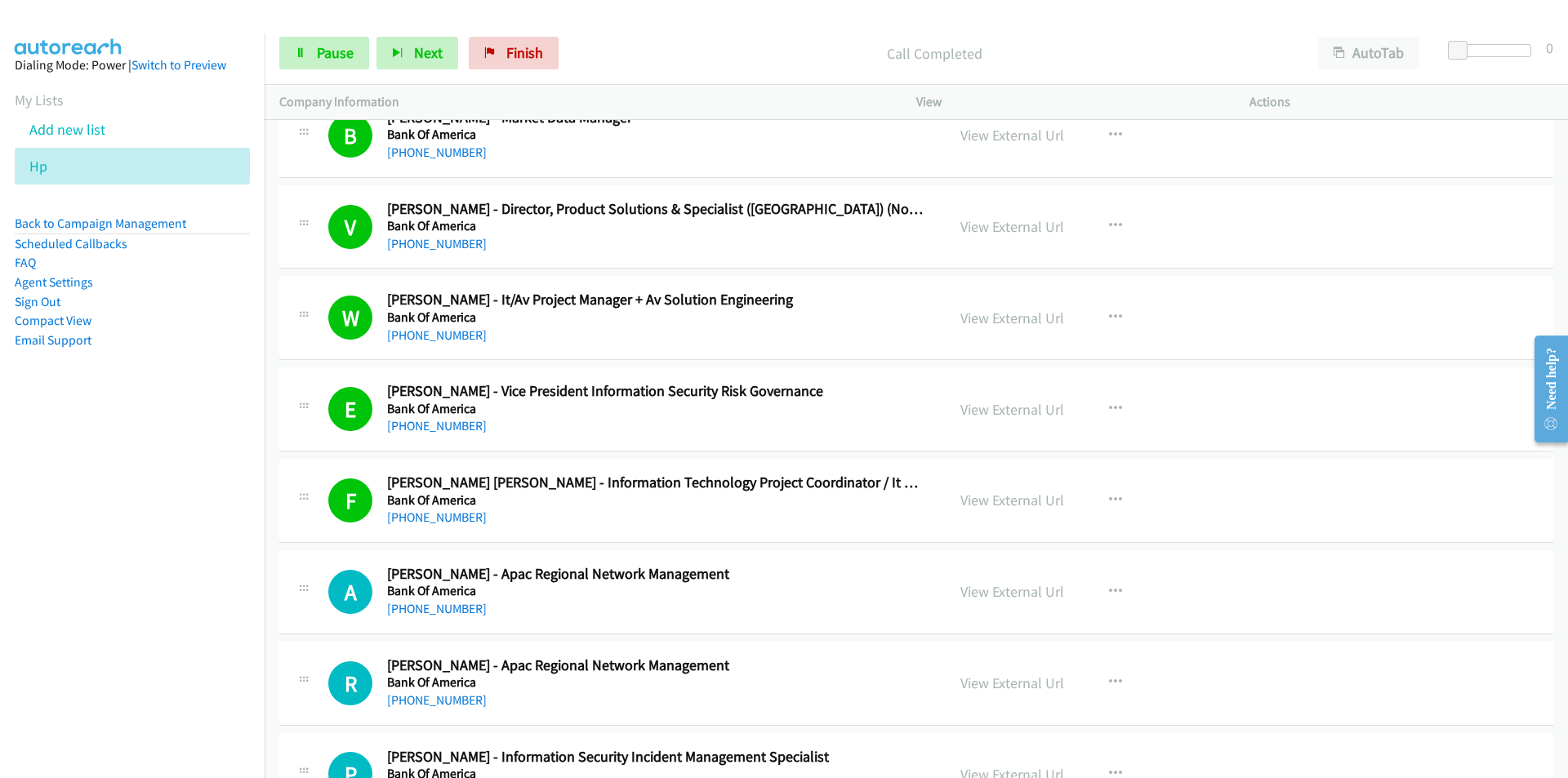
scroll to position [10529, 0]
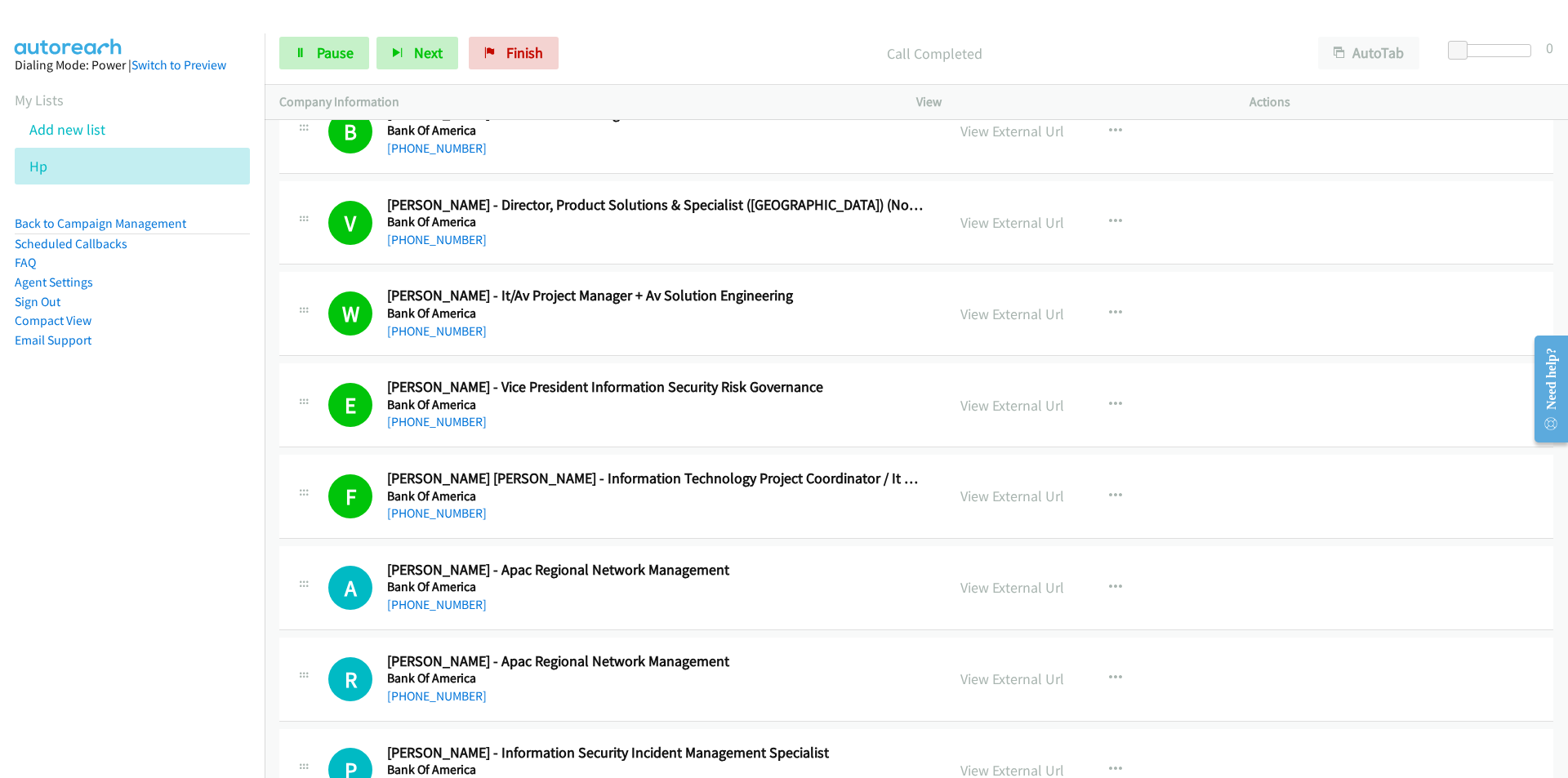
click at [197, 629] on nav "Dialing Mode: Power | Switch to Preview My Lists Add new list Hp Back to Campai…" at bounding box center [133, 422] width 266 height 778
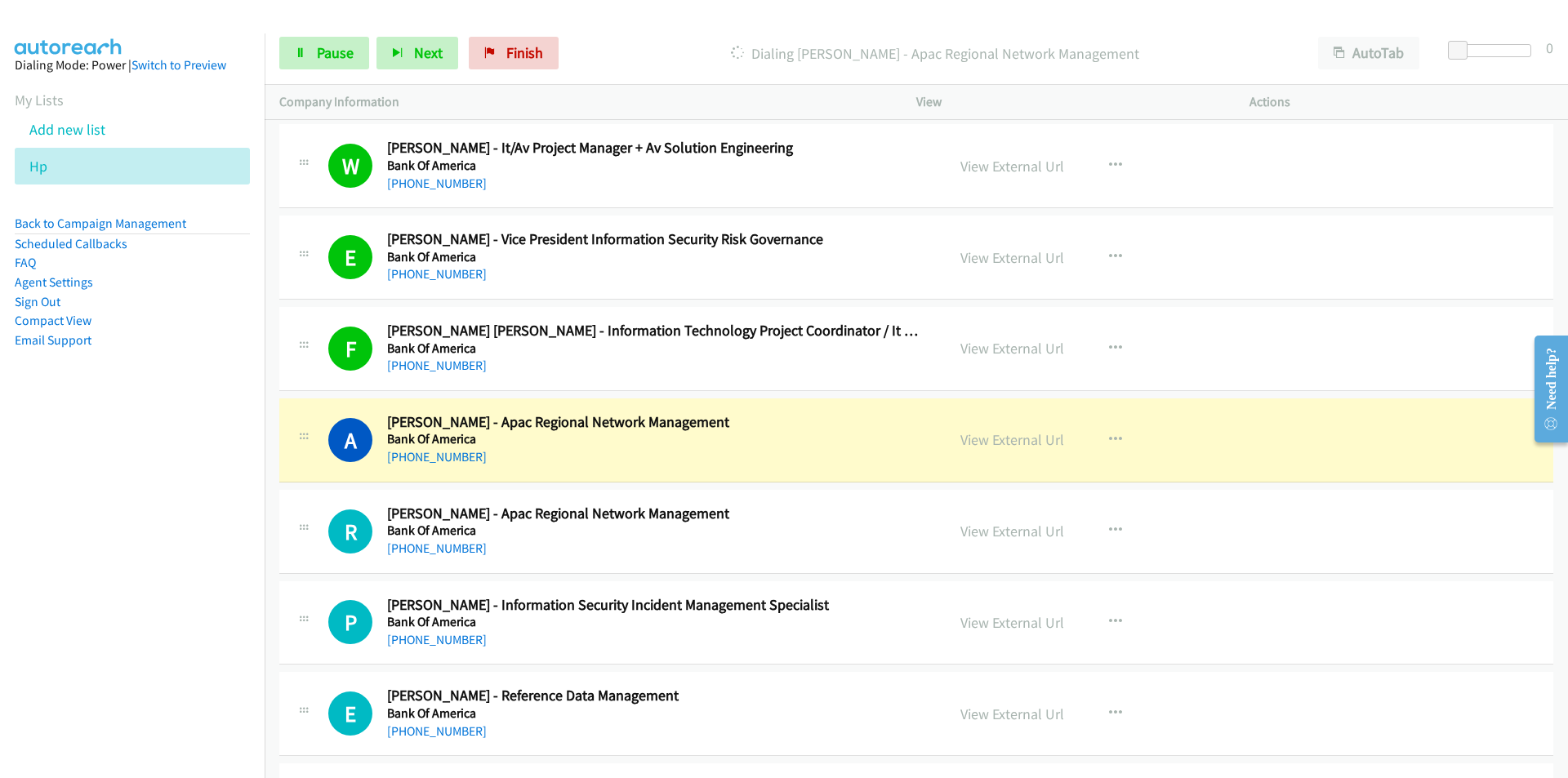
scroll to position [10692, 0]
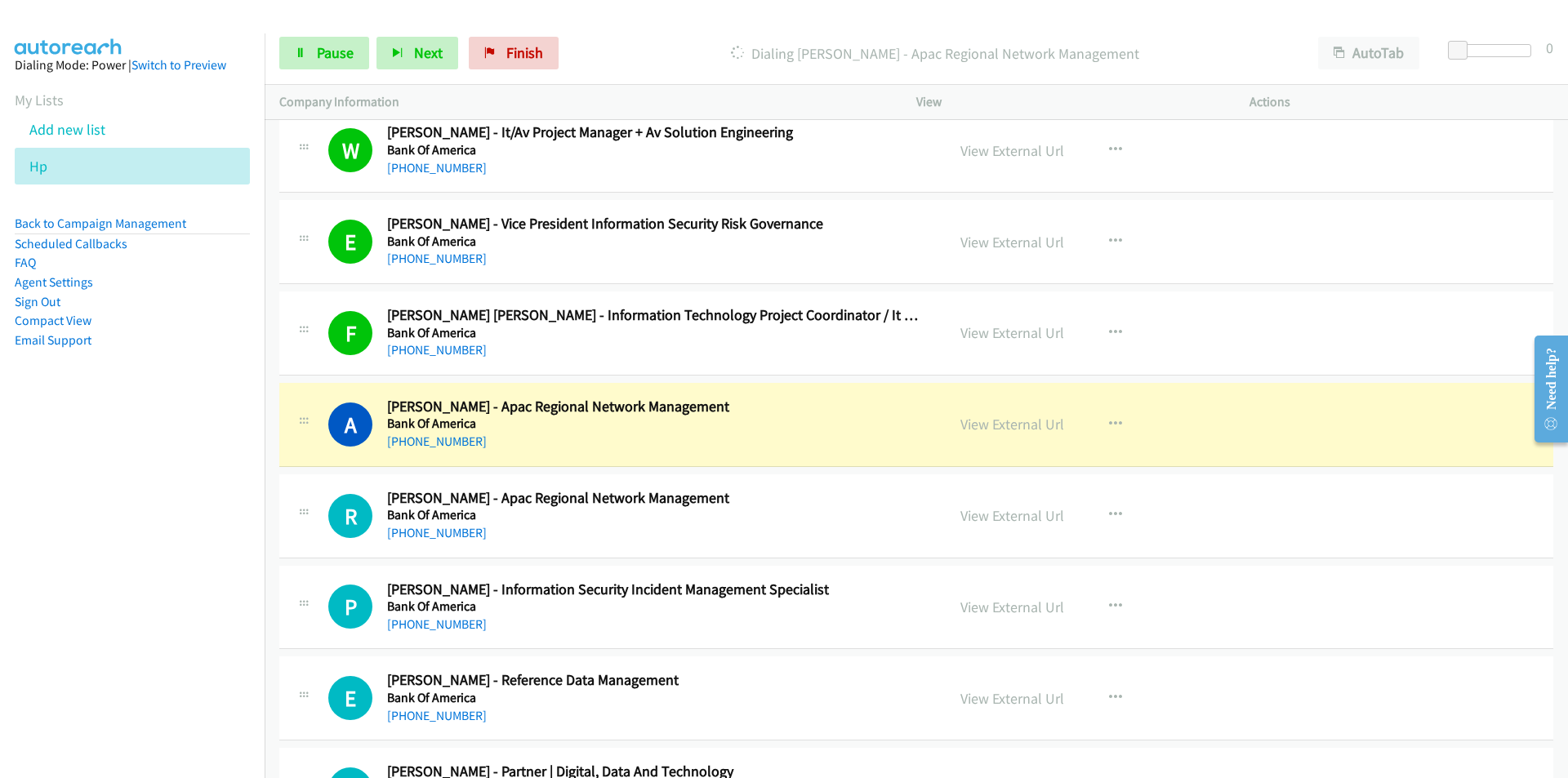
click at [197, 683] on nav "Dialing Mode: Power | Switch to Preview My Lists Add new list Hp Back to Campai…" at bounding box center [133, 422] width 266 height 778
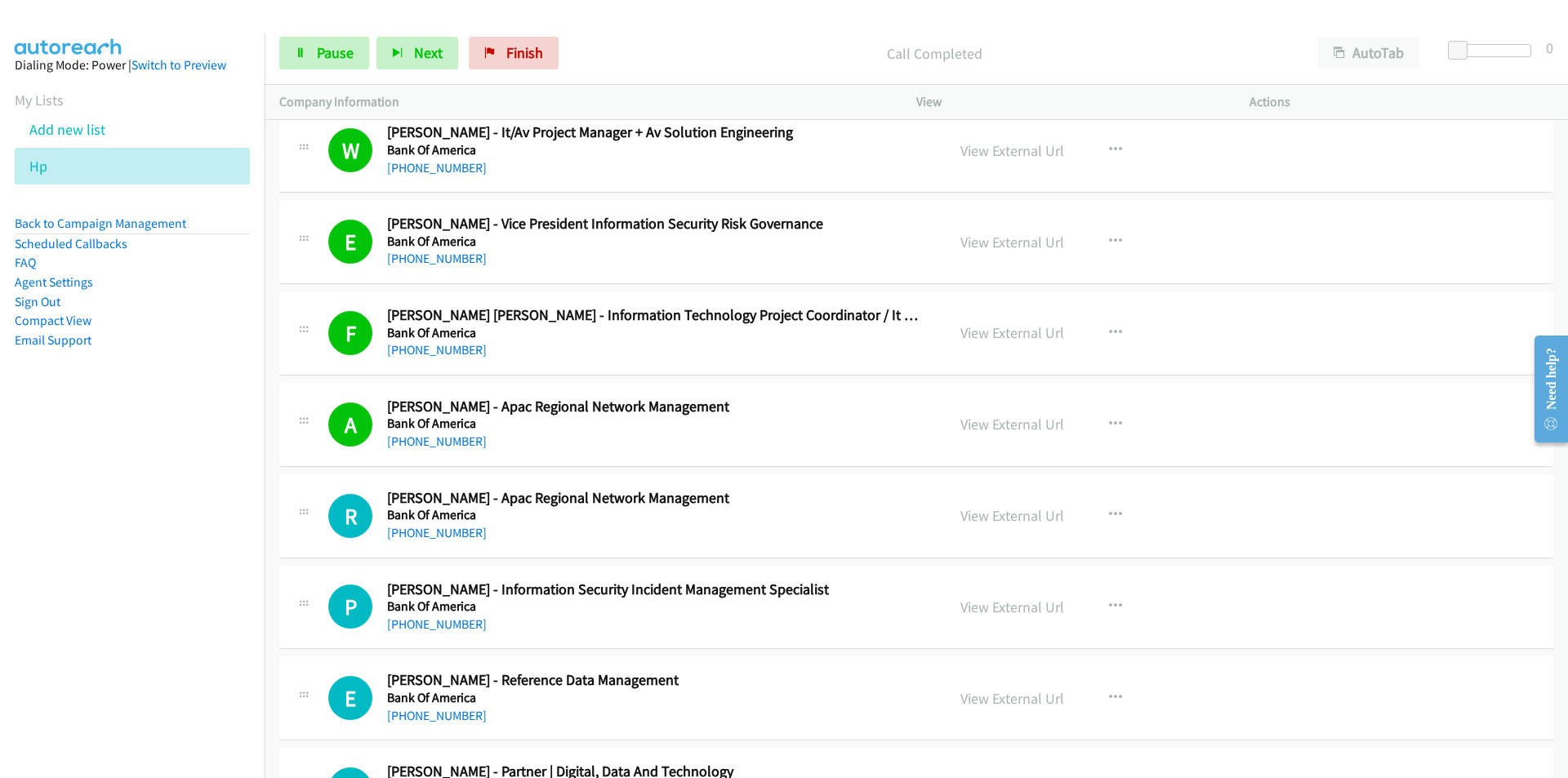
click at [220, 612] on nav "Dialing Mode: Power | Switch to Preview My Lists Add new list Hp Back to Campai…" at bounding box center [133, 422] width 266 height 778
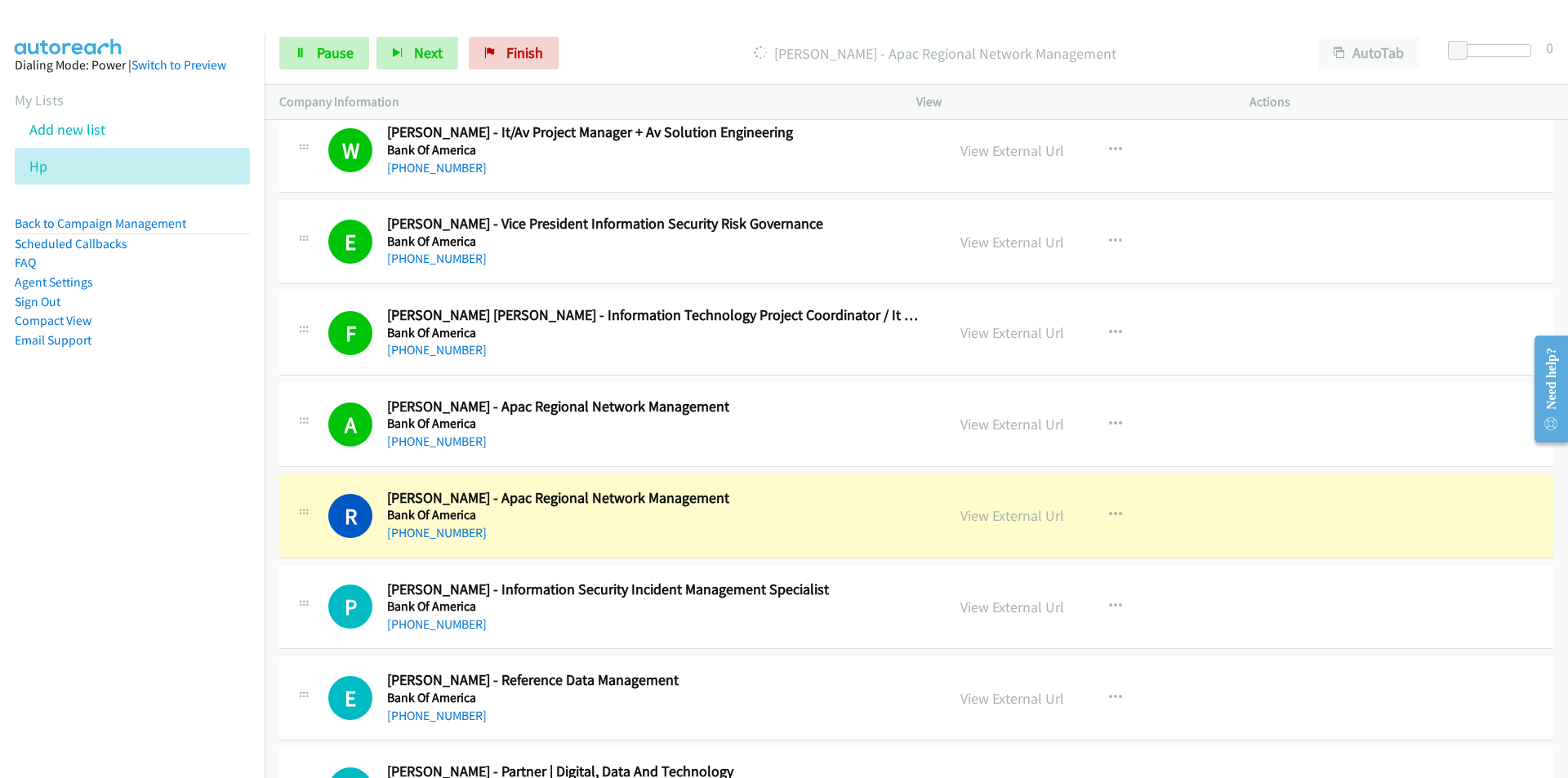
scroll to position [10774, 0]
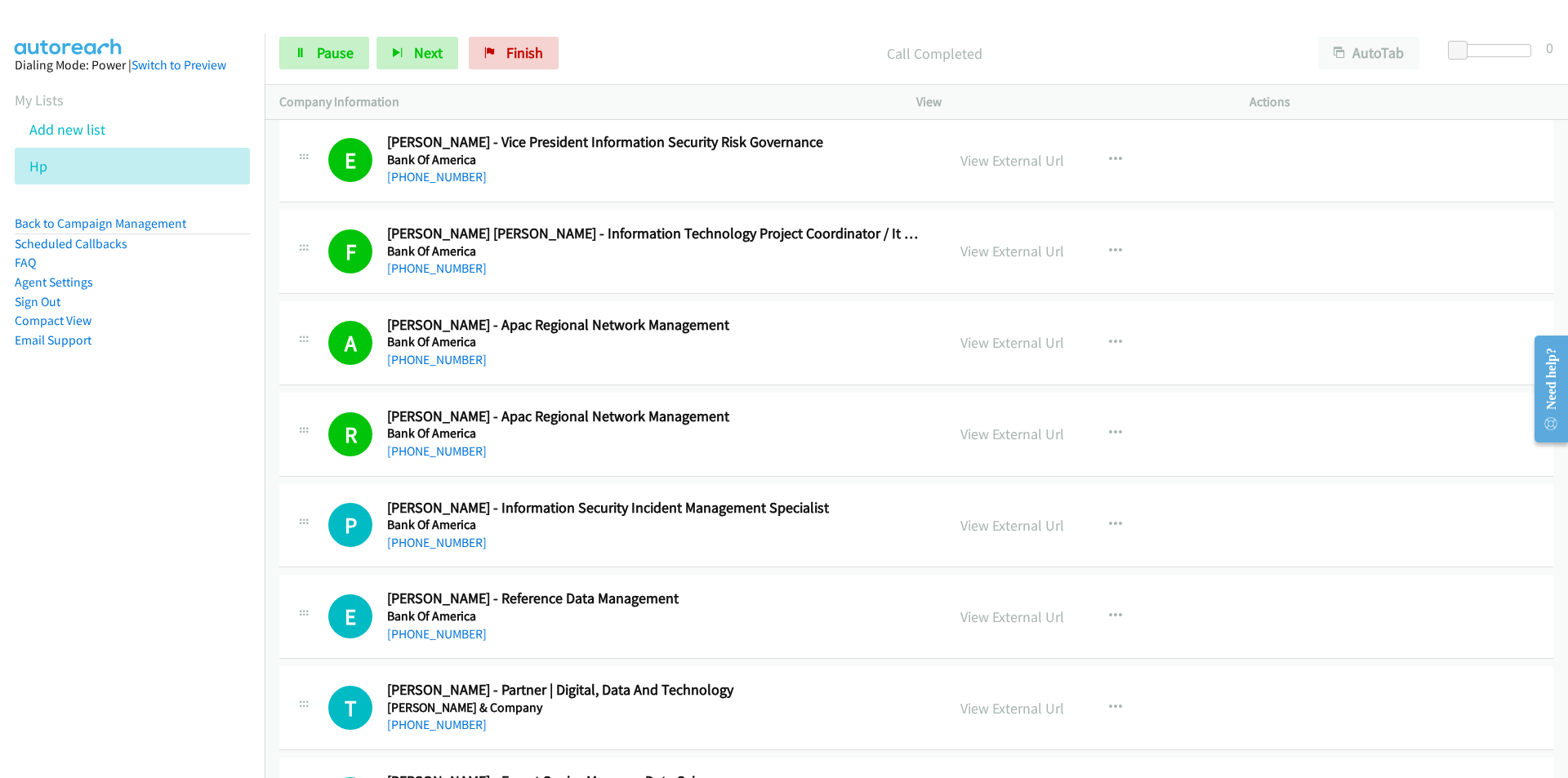
drag, startPoint x: 175, startPoint y: 634, endPoint x: 285, endPoint y: 608, distance: 113.0
click at [175, 634] on nav "Dialing Mode: Power | Switch to Preview My Lists Add new list Hp Back to Campai…" at bounding box center [133, 422] width 266 height 778
click at [171, 694] on nav "Dialing Mode: Power | Switch to Preview My Lists Add new list Hp Back to Campai…" at bounding box center [133, 422] width 266 height 778
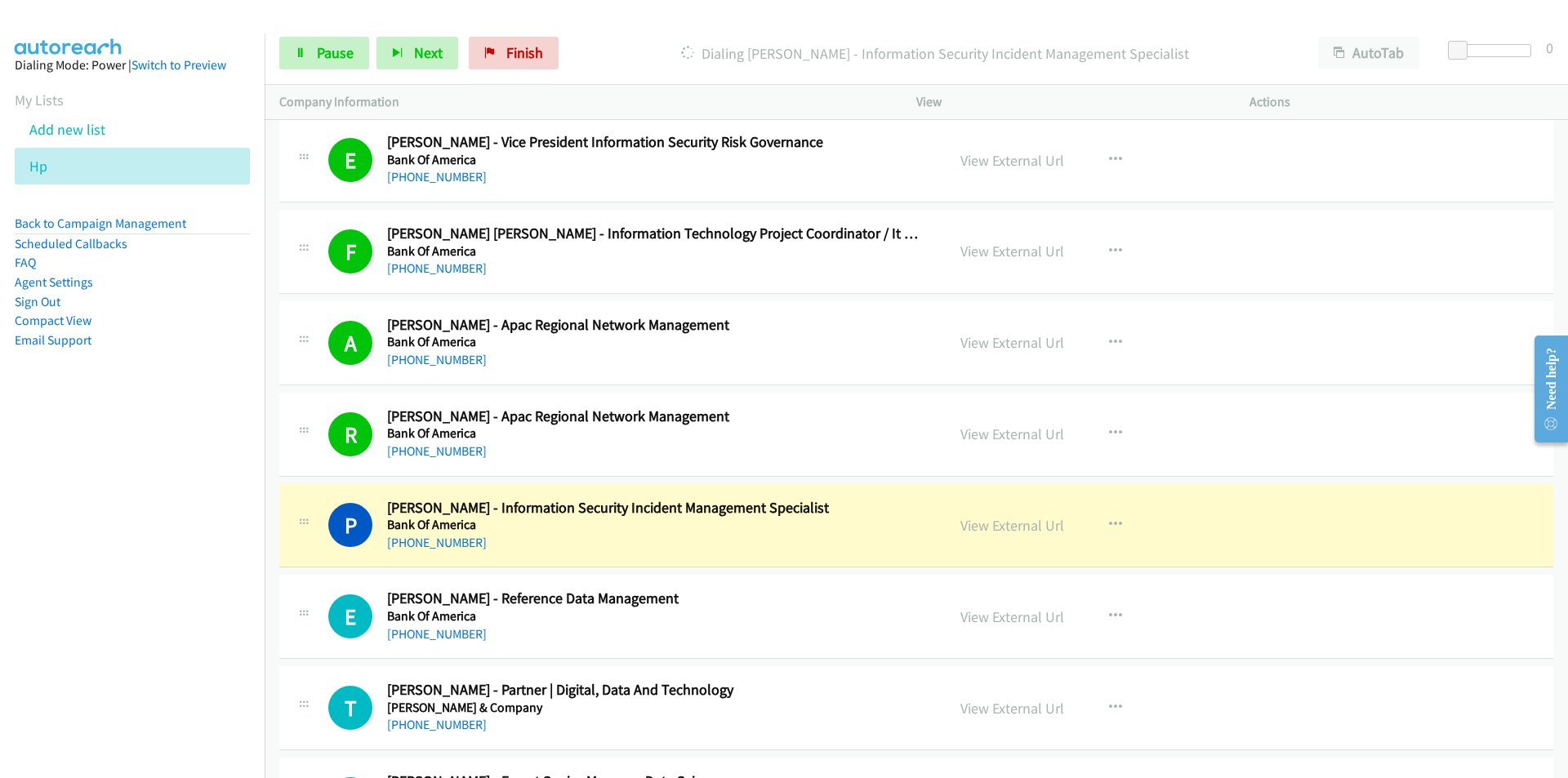
drag, startPoint x: 195, startPoint y: 637, endPoint x: 336, endPoint y: 624, distance: 141.6
click at [196, 637] on nav "Dialing Mode: Power | Switch to Preview My Lists Add new list Hp Back to Campai…" at bounding box center [133, 422] width 266 height 778
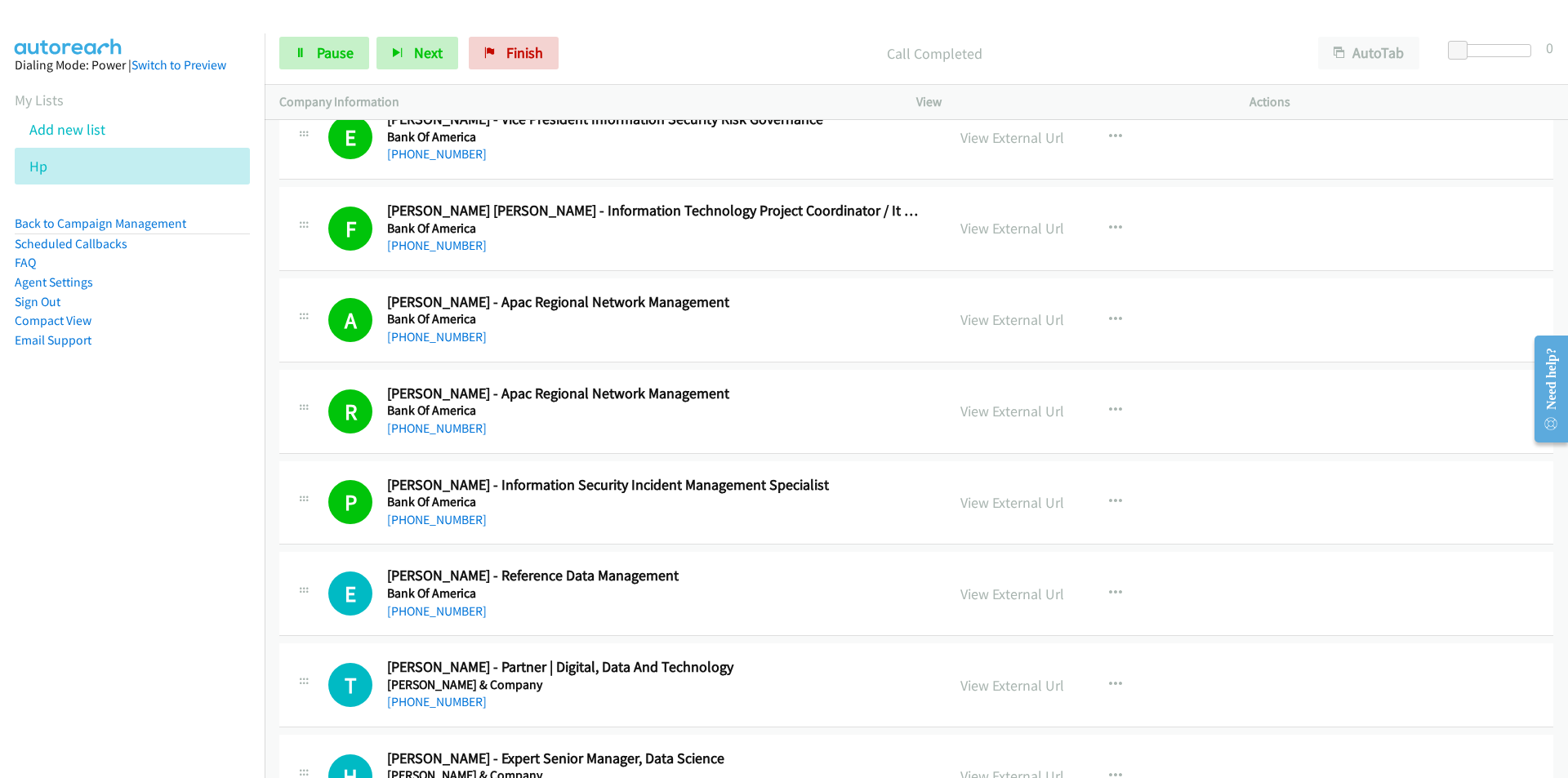
scroll to position [10937, 0]
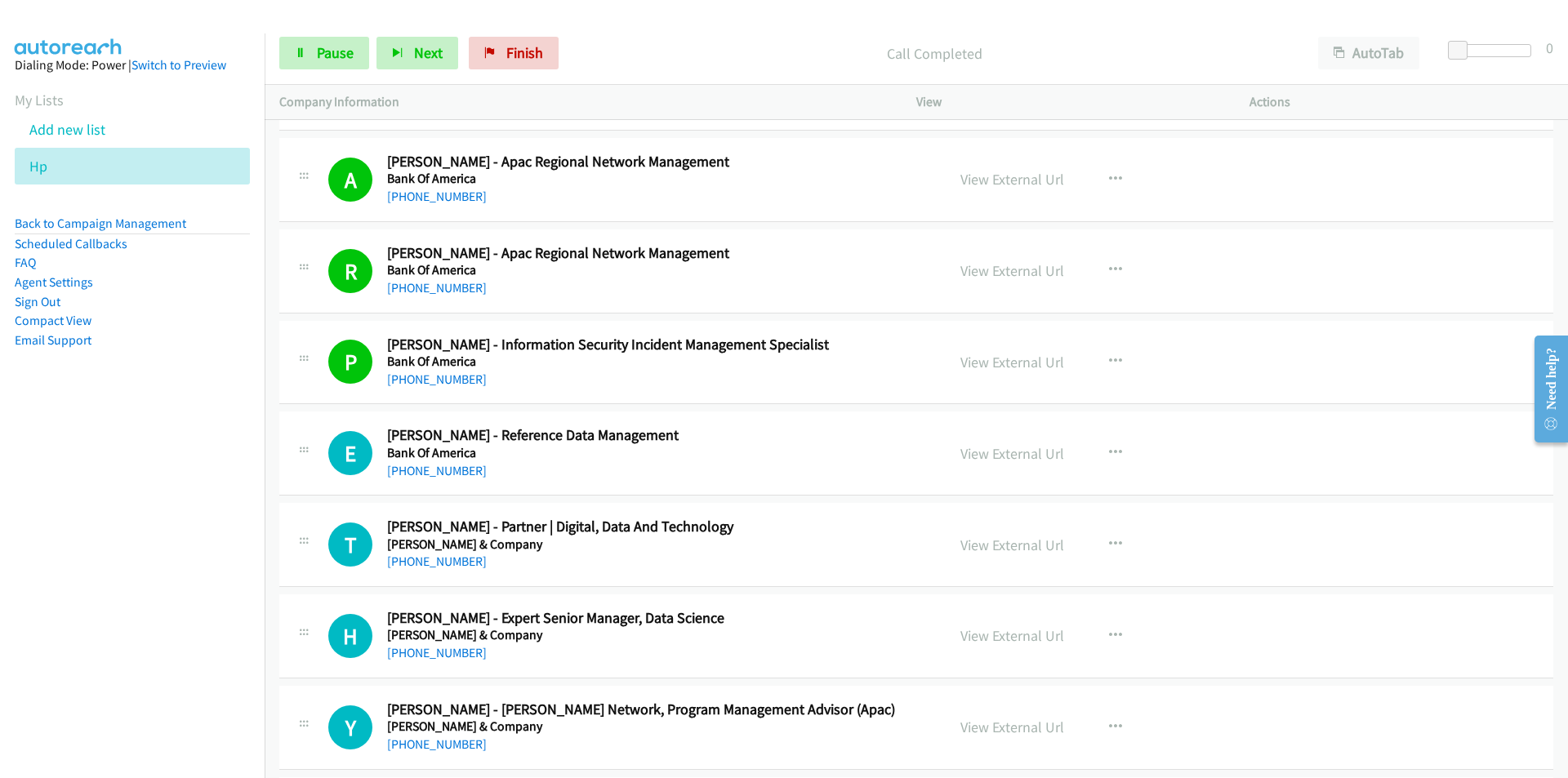
drag, startPoint x: 178, startPoint y: 667, endPoint x: 183, endPoint y: 660, distance: 8.6
click at [178, 667] on nav "Dialing Mode: Power | Switch to Preview My Lists Add new list Hp Back to Campai…" at bounding box center [133, 422] width 266 height 778
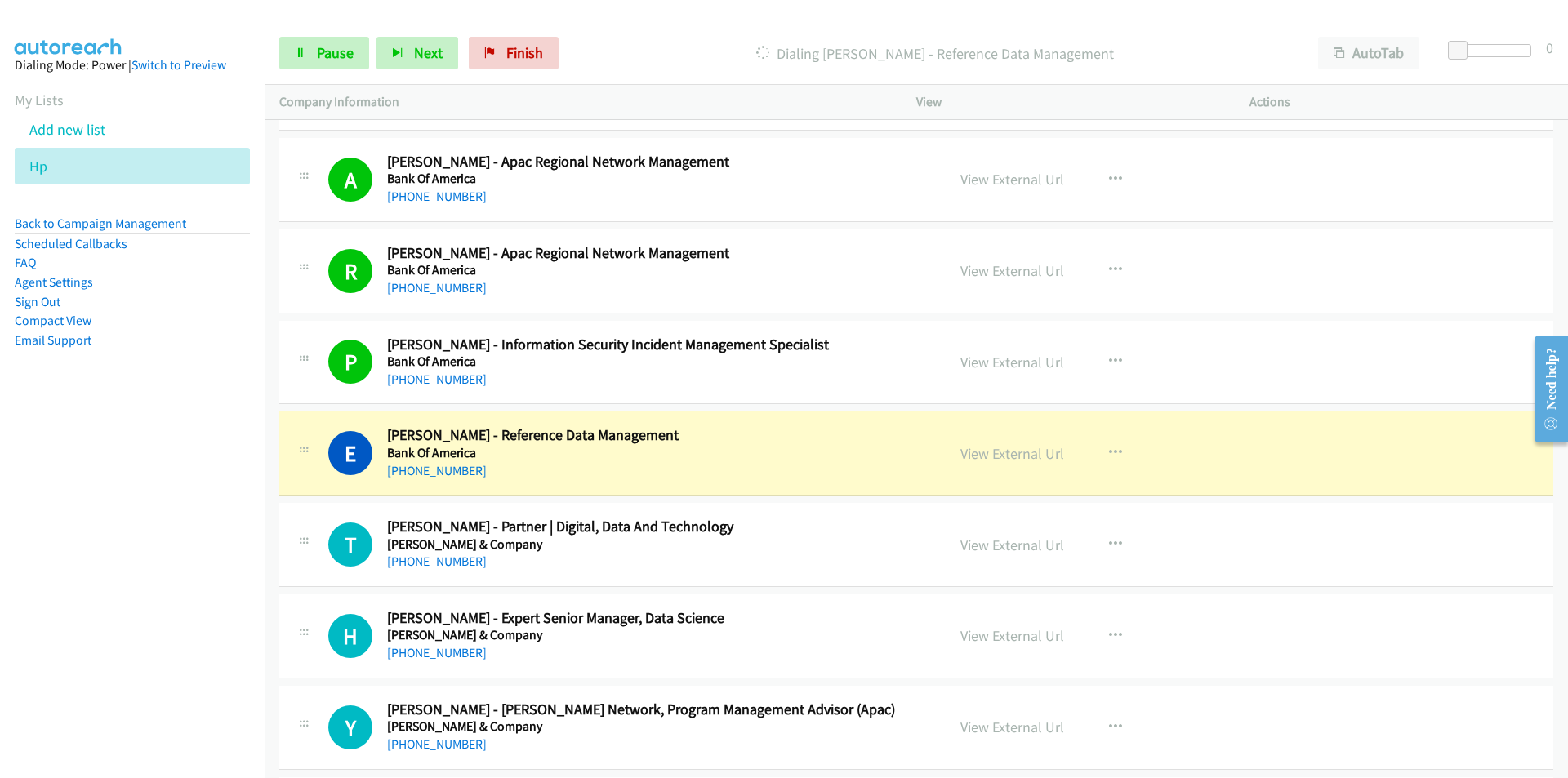
drag, startPoint x: 88, startPoint y: 606, endPoint x: 144, endPoint y: 592, distance: 57.7
click at [88, 606] on nav "Dialing Mode: Power | Switch to Preview My Lists Add new list Hp Back to Campai…" at bounding box center [133, 422] width 266 height 778
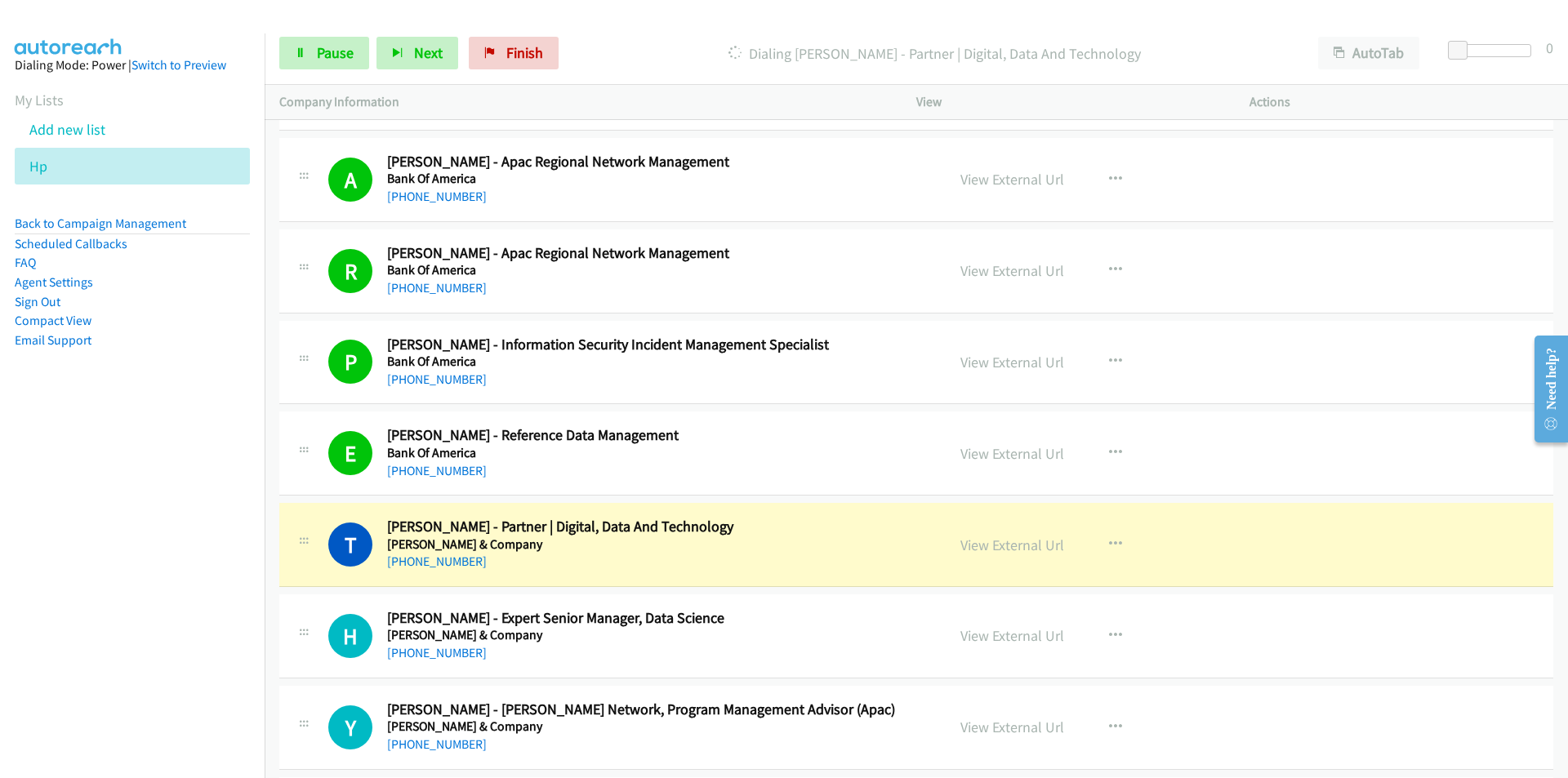
click at [182, 635] on nav "Dialing Mode: Power | Switch to Preview My Lists Add new list Hp Back to Campai…" at bounding box center [133, 422] width 266 height 778
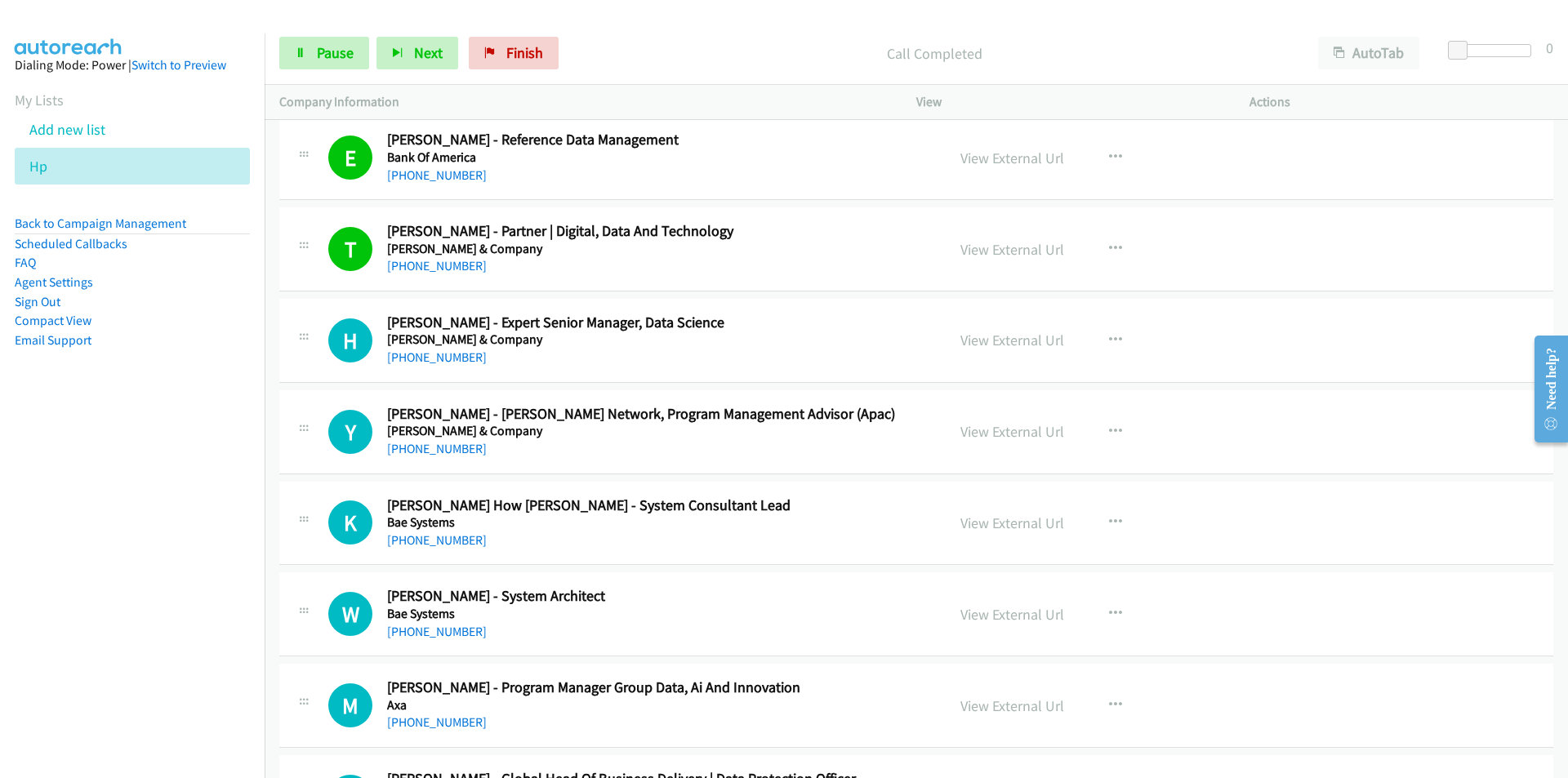
scroll to position [11264, 0]
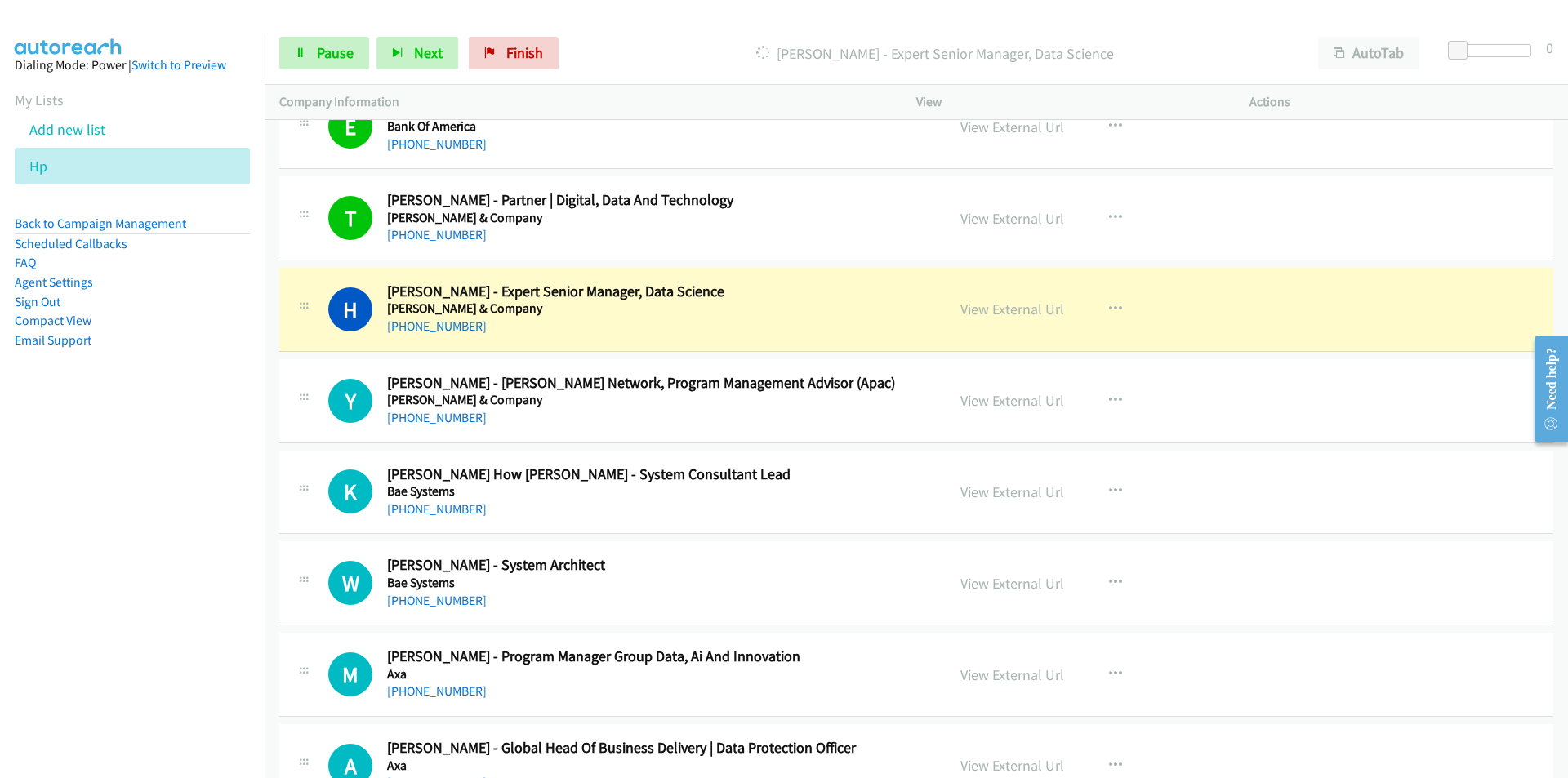
drag, startPoint x: 18, startPoint y: 611, endPoint x: 60, endPoint y: 599, distance: 43.7
click at [17, 611] on nav "Dialing Mode: Power | Switch to Preview My Lists Add new list Hp Back to Campai…" at bounding box center [133, 422] width 266 height 778
click at [205, 624] on nav "Dialing Mode: Power | Switch to Preview My Lists Add new list Hp Back to Campai…" at bounding box center [133, 422] width 266 height 778
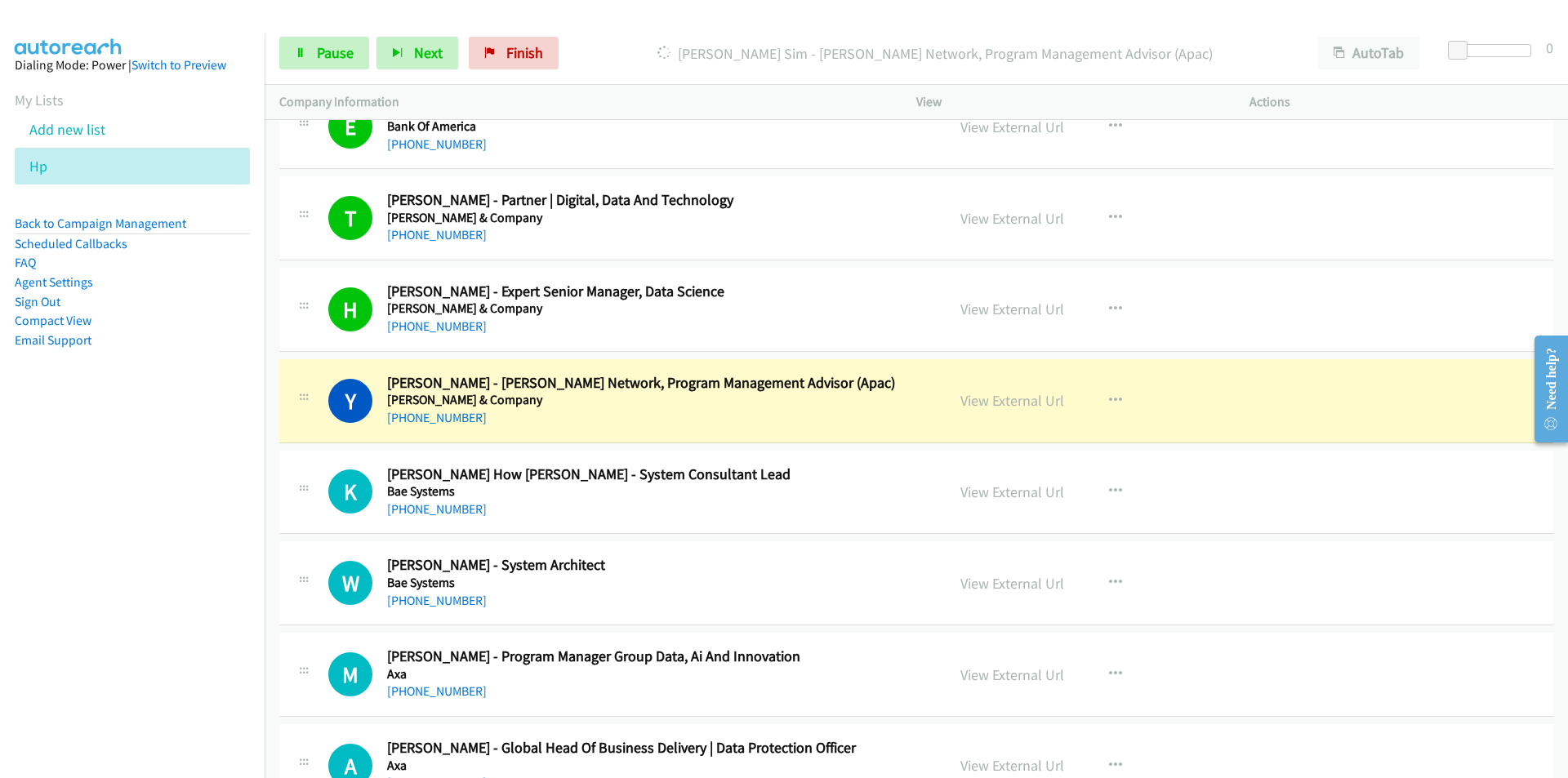
click at [209, 603] on nav "Dialing Mode: Power | Switch to Preview My Lists Add new list Hp Back to Campai…" at bounding box center [133, 422] width 266 height 778
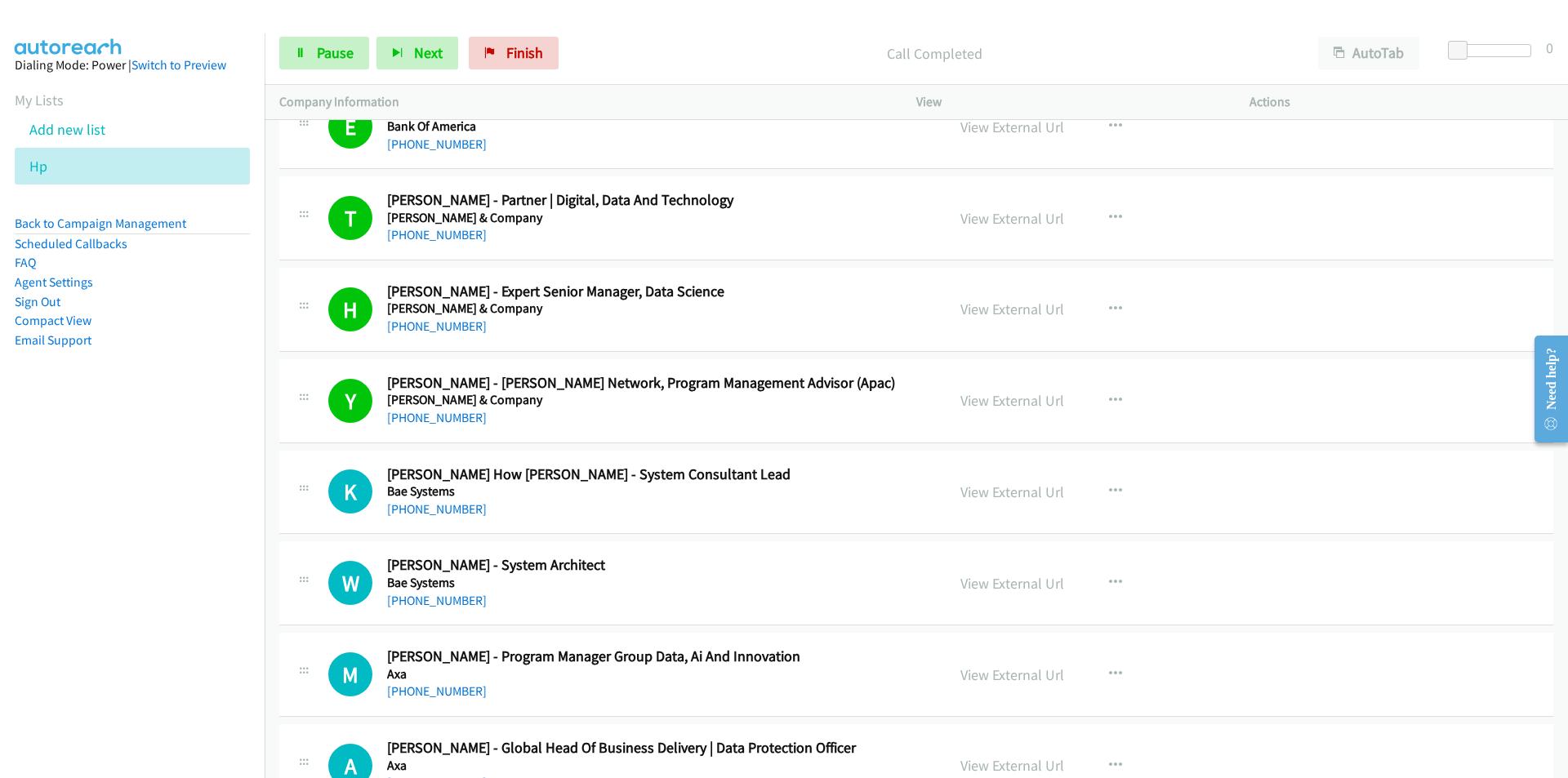
click at [170, 647] on nav "Dialing Mode: Power | Switch to Preview My Lists Add new list Hp Back to Campai…" at bounding box center [133, 422] width 266 height 778
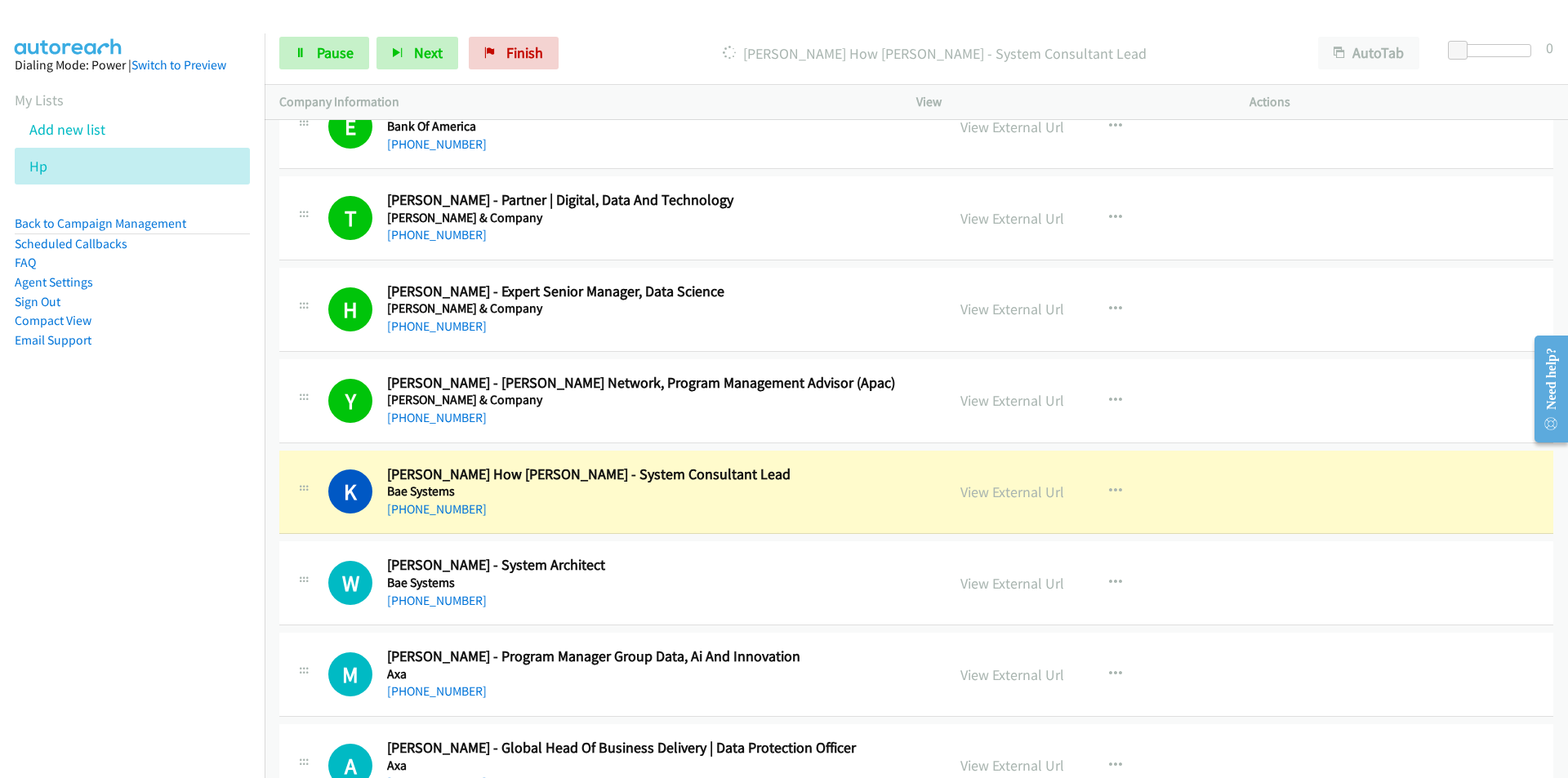
click at [54, 690] on nav "Dialing Mode: Power | Switch to Preview My Lists Add new list Hp Back to Campai…" at bounding box center [133, 422] width 266 height 778
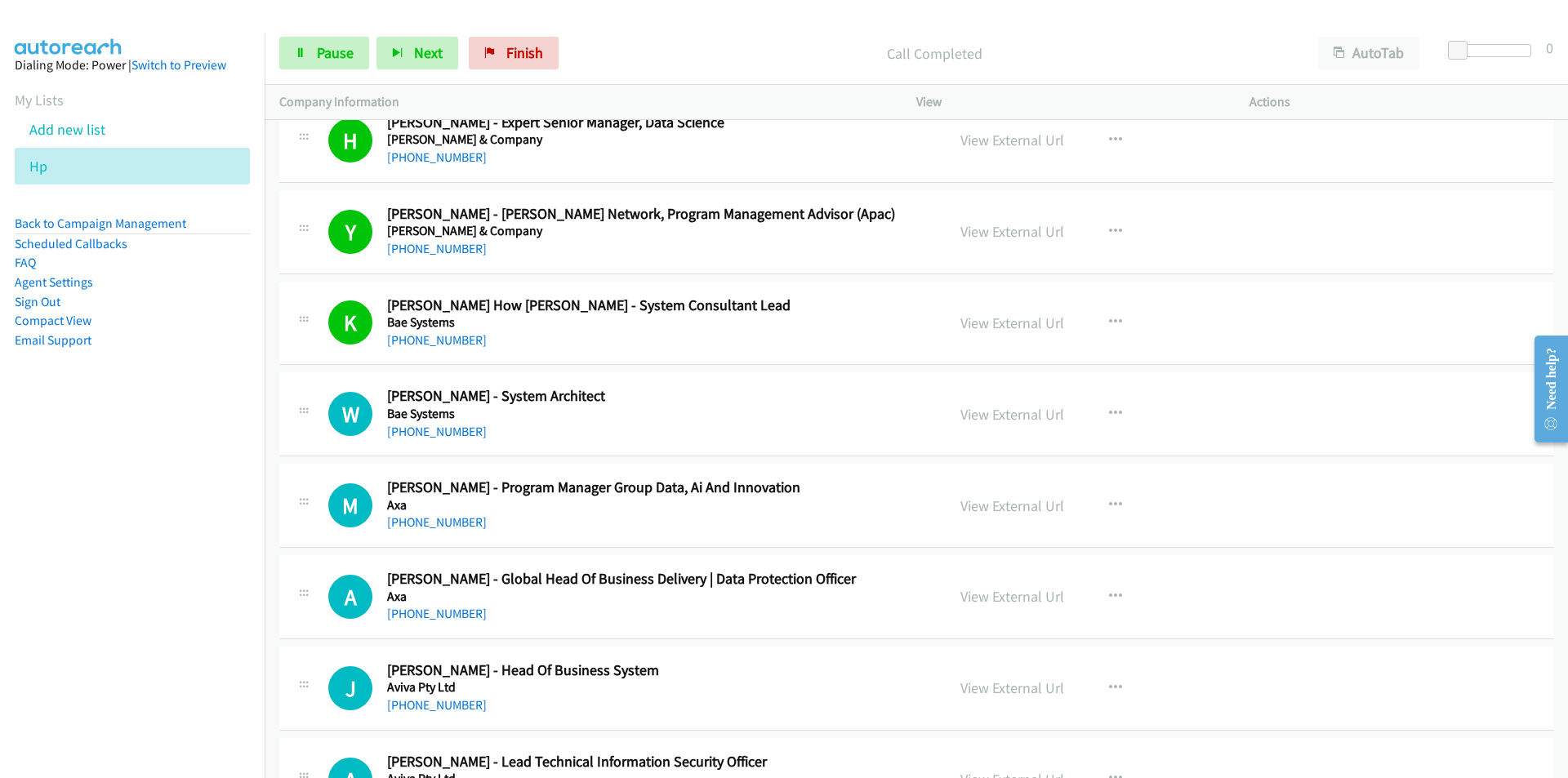
scroll to position [11509, 0]
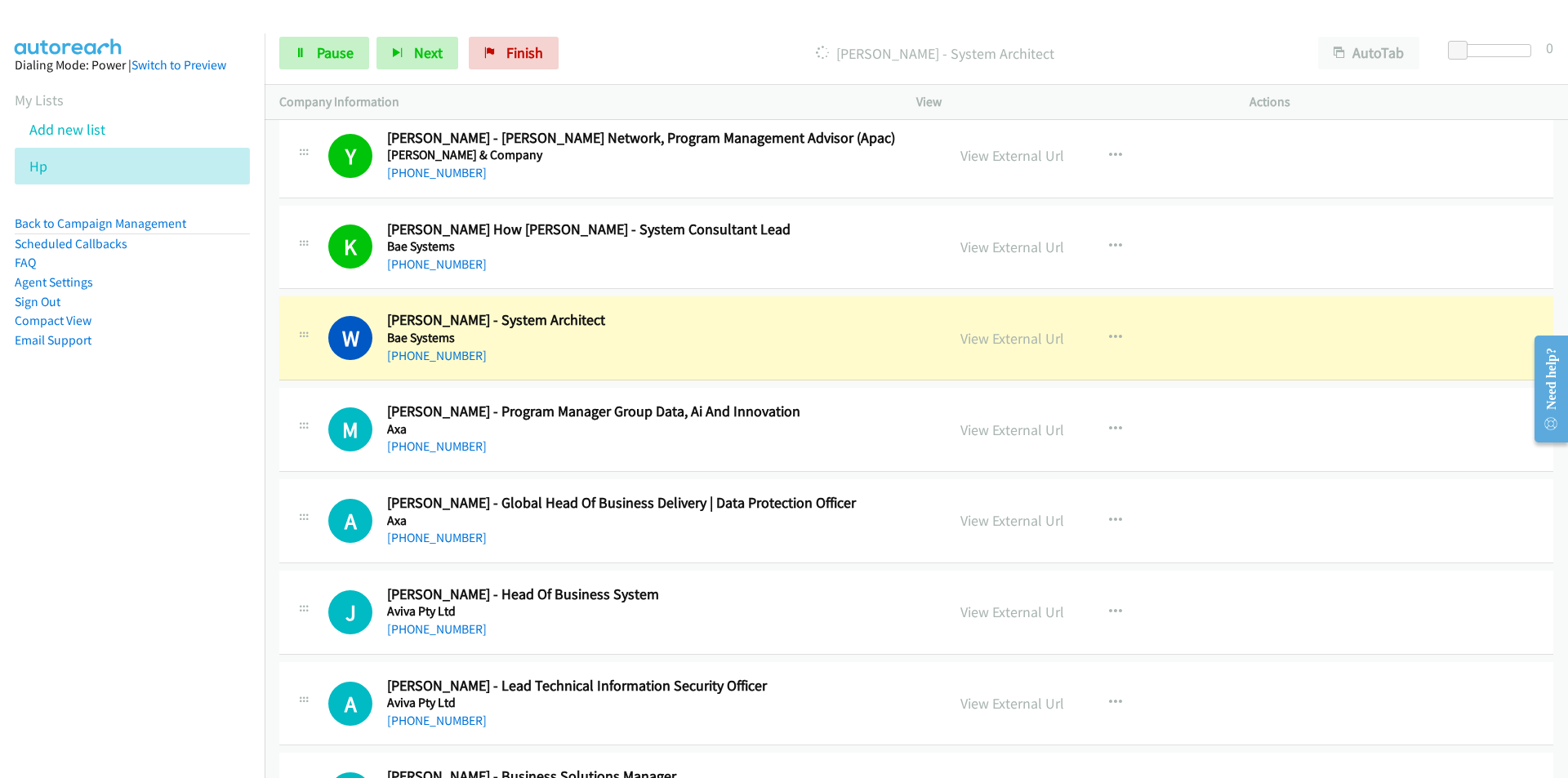
click at [212, 640] on nav "Dialing Mode: Power | Switch to Preview My Lists Add new list Hp Back to Campai…" at bounding box center [133, 422] width 266 height 778
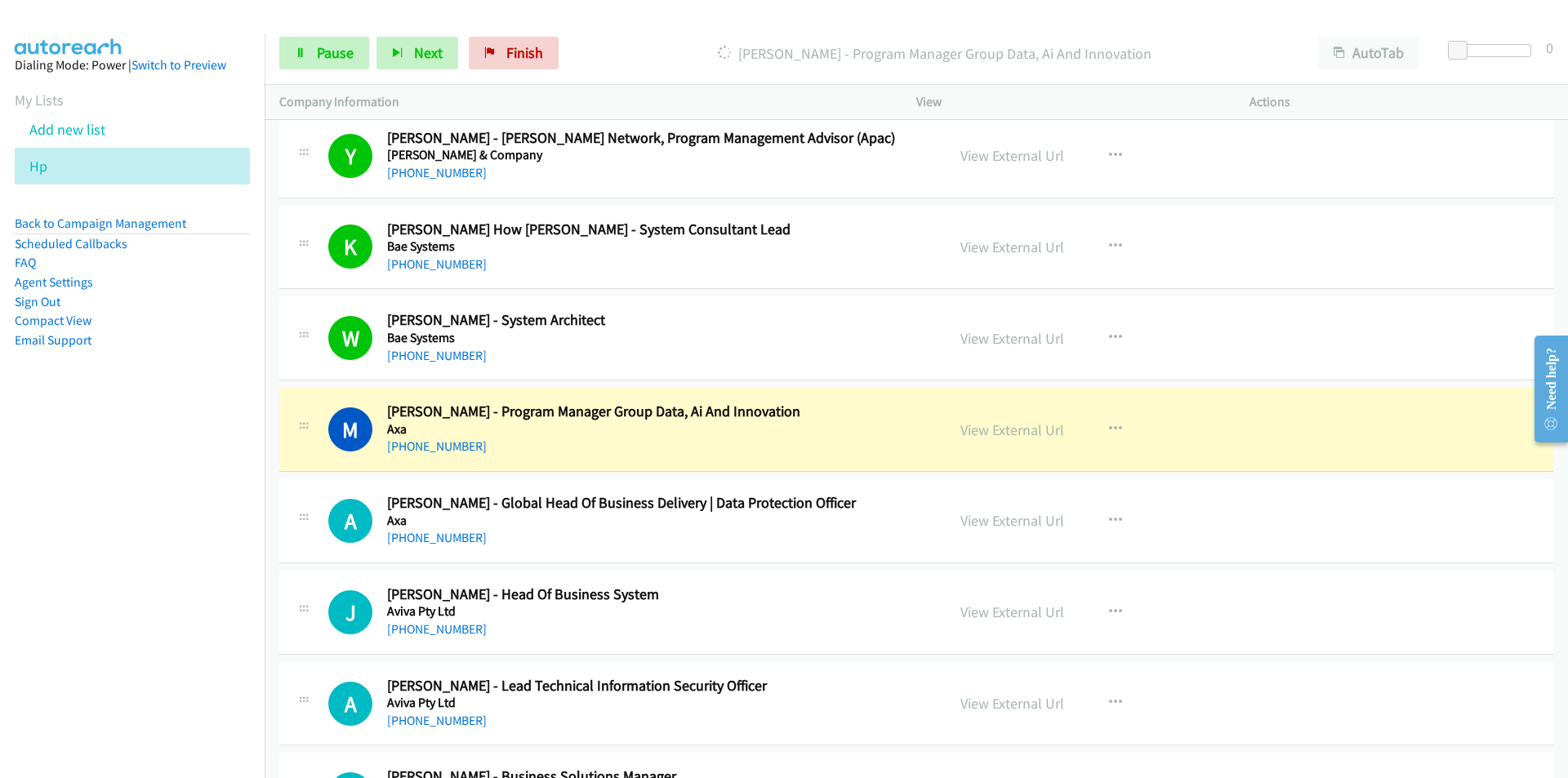
click at [140, 615] on nav "Dialing Mode: Power | Switch to Preview My Lists Add new list Hp Back to Campai…" at bounding box center [133, 422] width 266 height 778
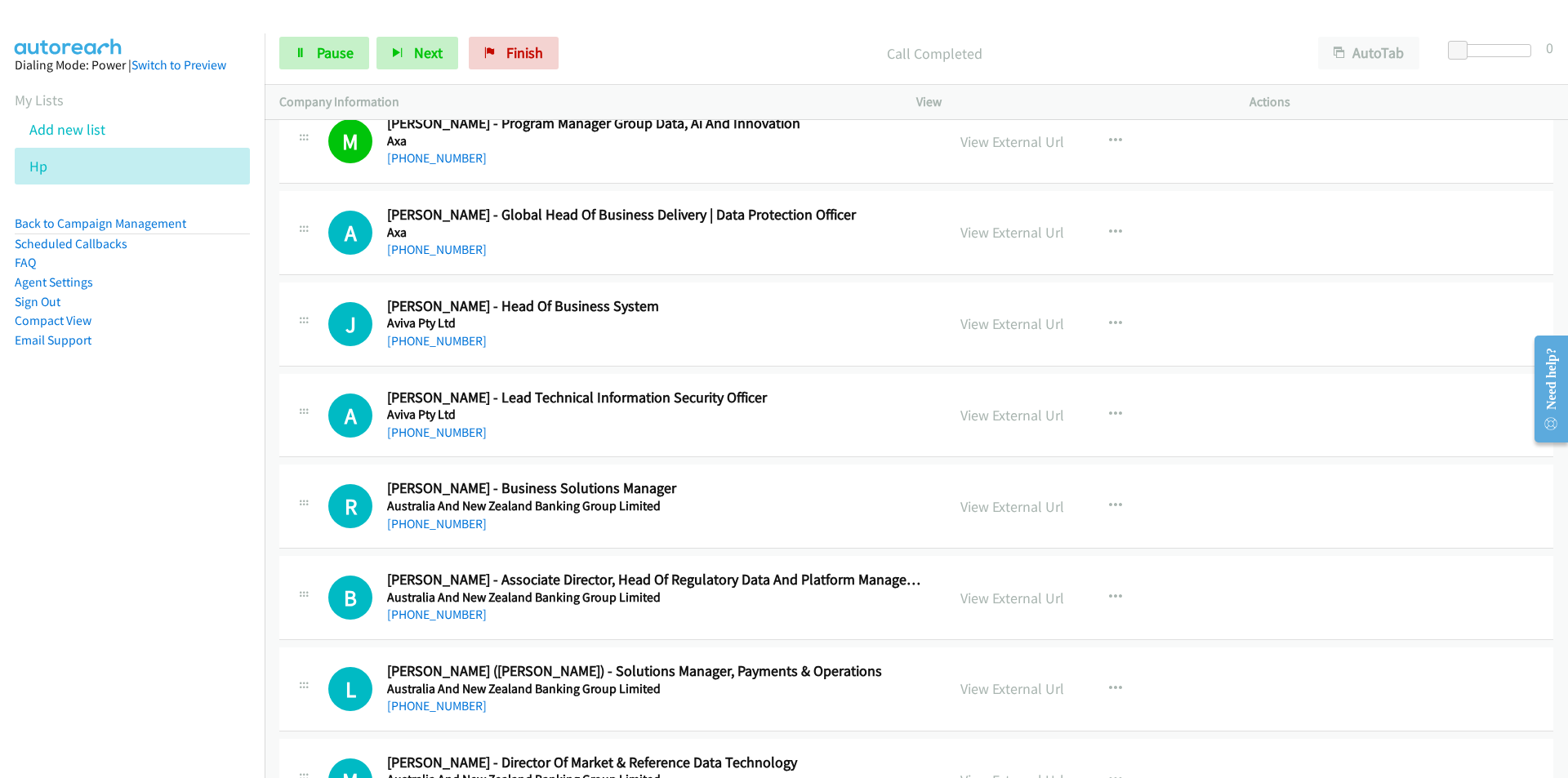
scroll to position [11835, 0]
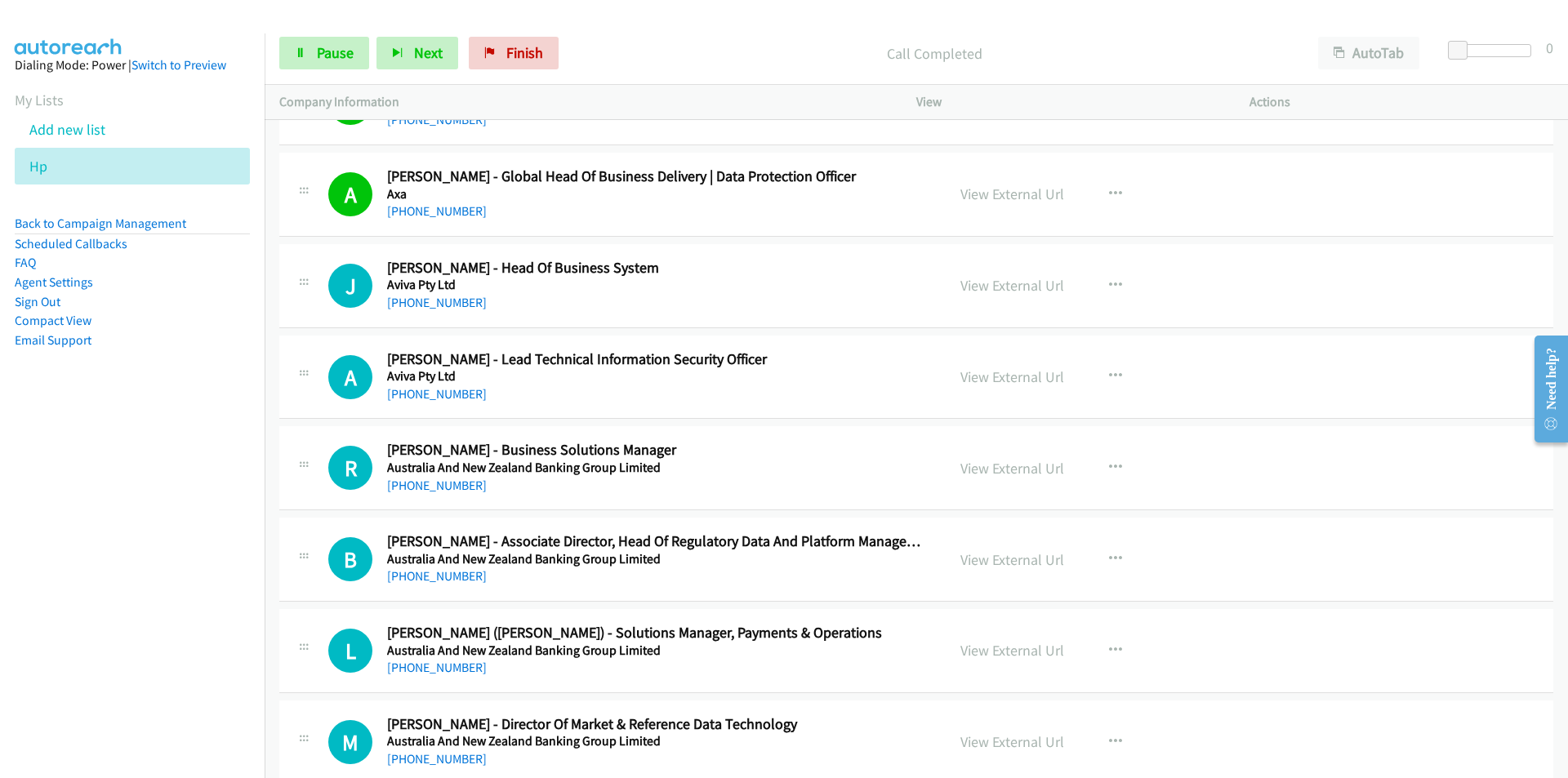
click at [222, 615] on nav "Dialing Mode: Power | Switch to Preview My Lists Add new list Hp Back to Campai…" at bounding box center [133, 422] width 266 height 778
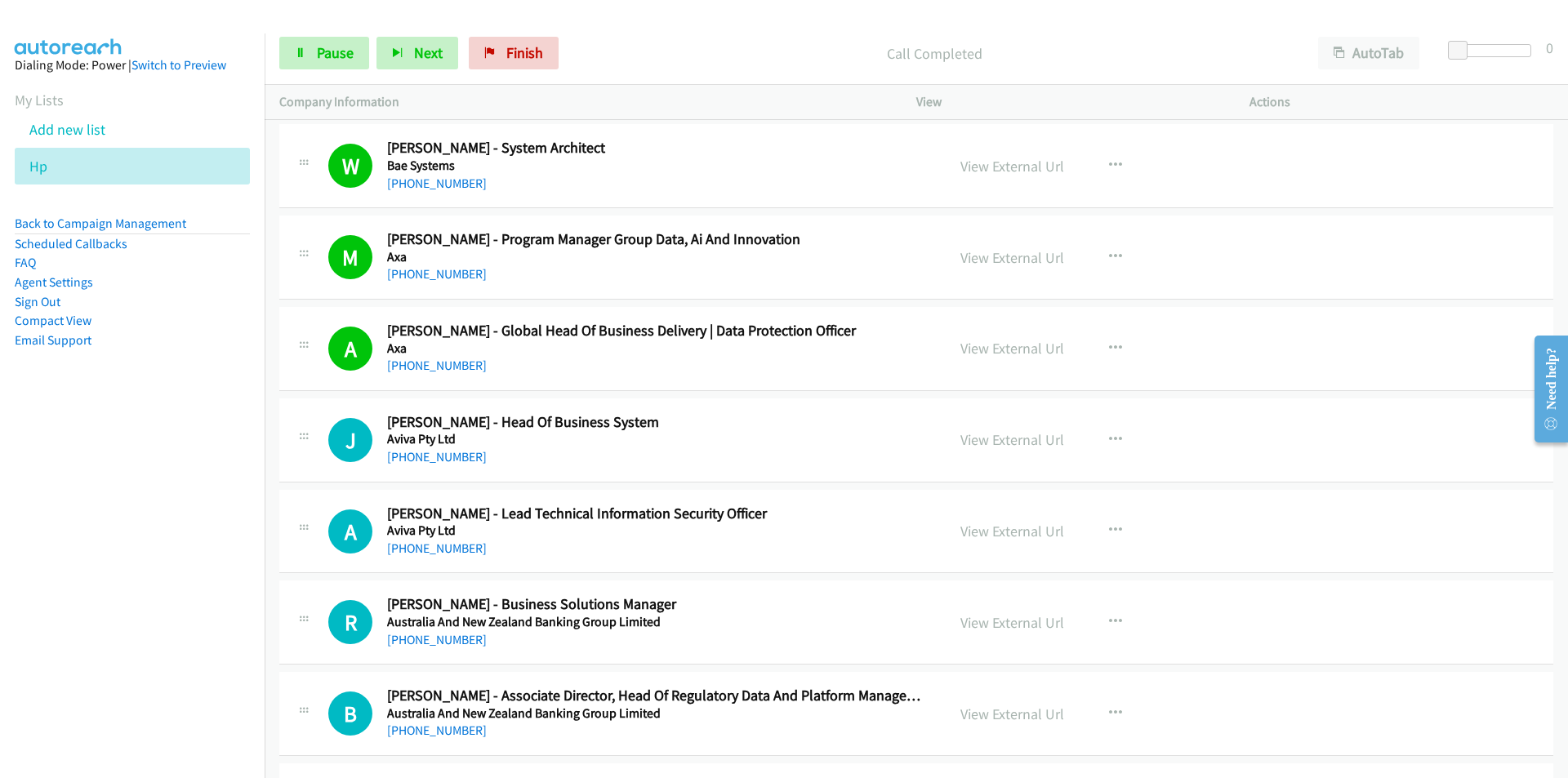
scroll to position [11672, 0]
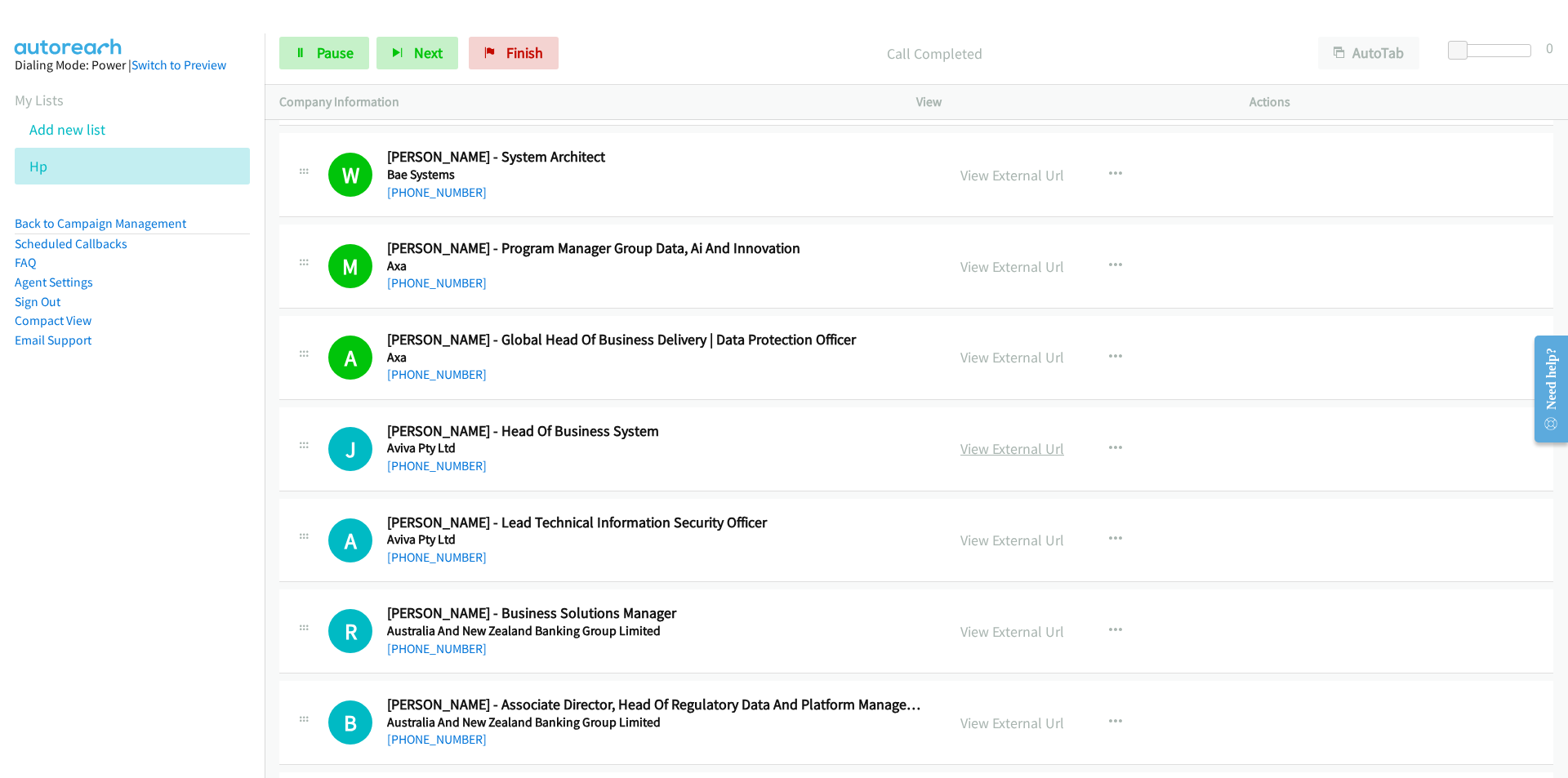
click at [1037, 450] on link "View External Url" at bounding box center [1011, 448] width 104 height 19
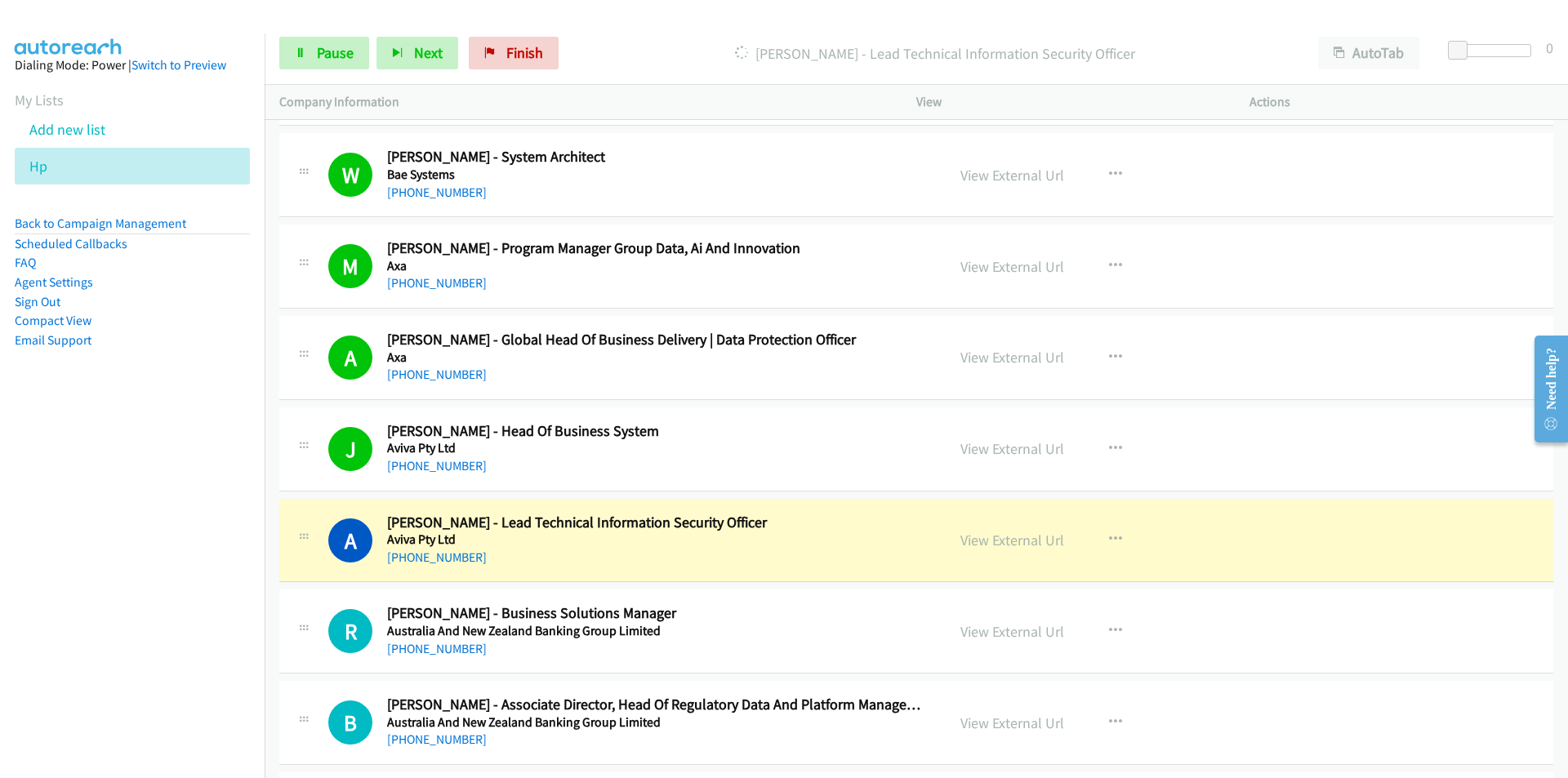
drag, startPoint x: 237, startPoint y: 684, endPoint x: 284, endPoint y: 670, distance: 49.0
click at [237, 684] on nav "Dialing Mode: Power | Switch to Preview My Lists Add new list Hp Back to Campai…" at bounding box center [133, 422] width 266 height 778
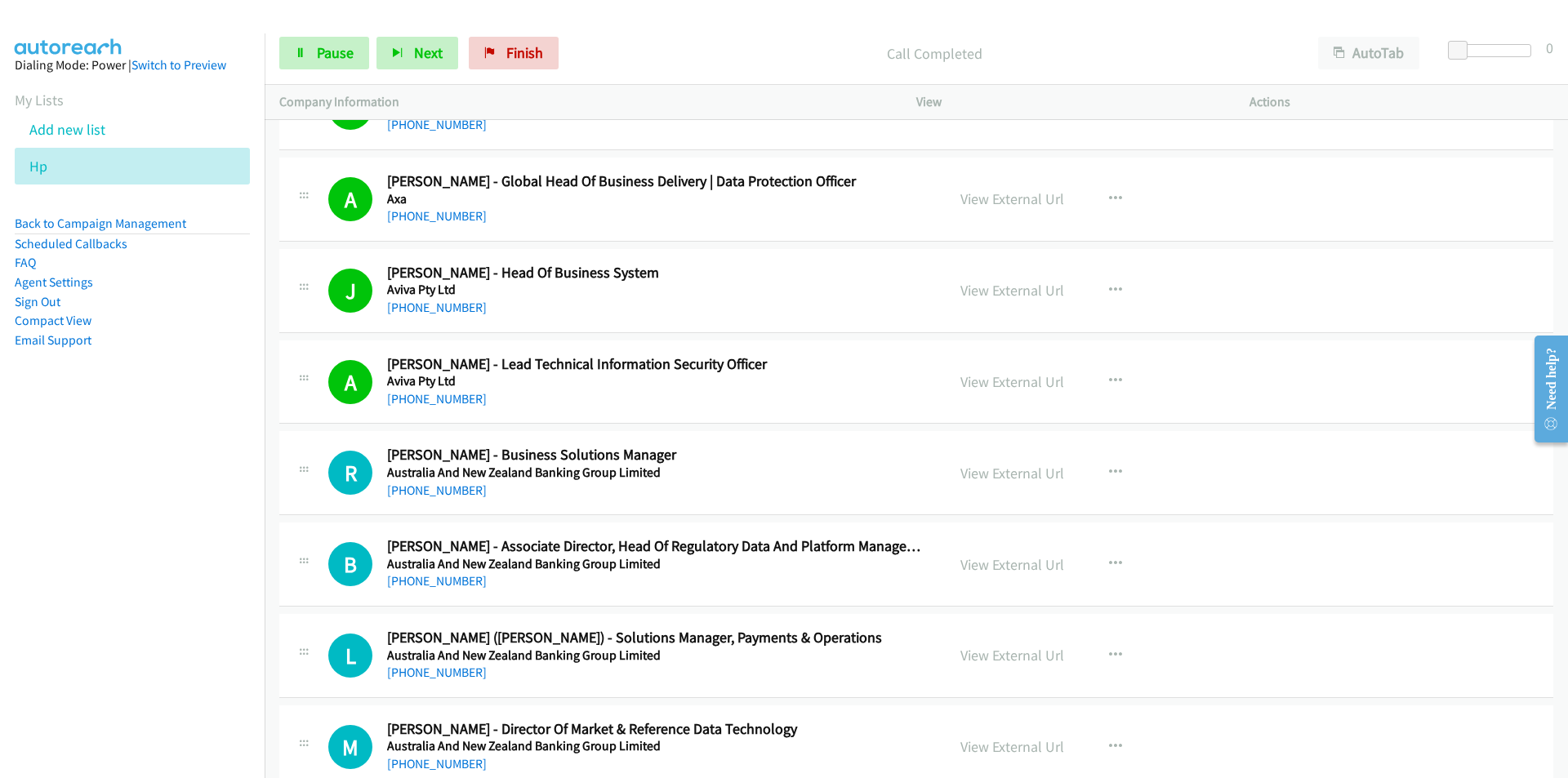
scroll to position [11835, 0]
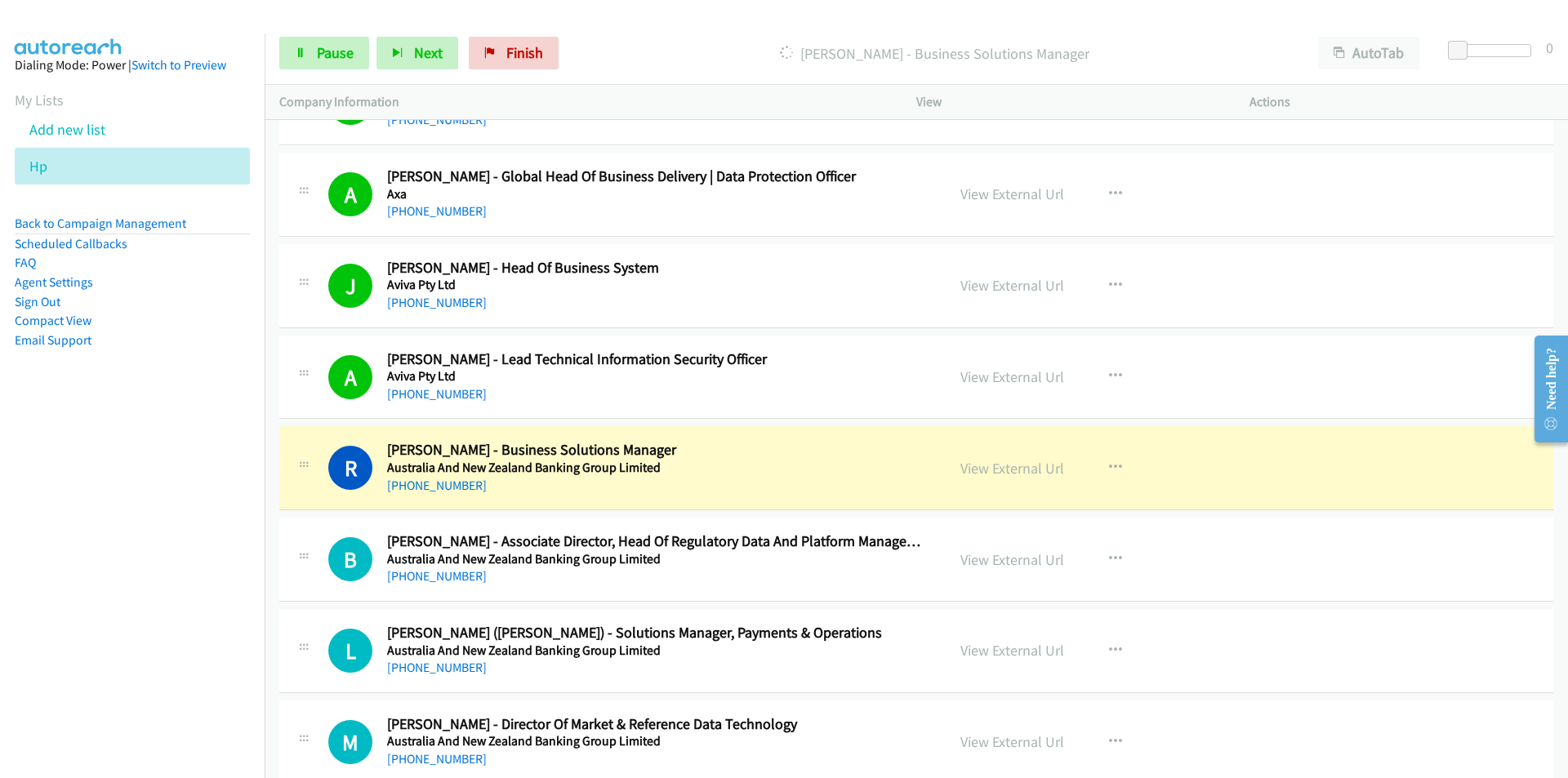
click at [199, 601] on nav "Dialing Mode: Power | Switch to Preview My Lists Add new list Hp Back to Campai…" at bounding box center [133, 422] width 266 height 778
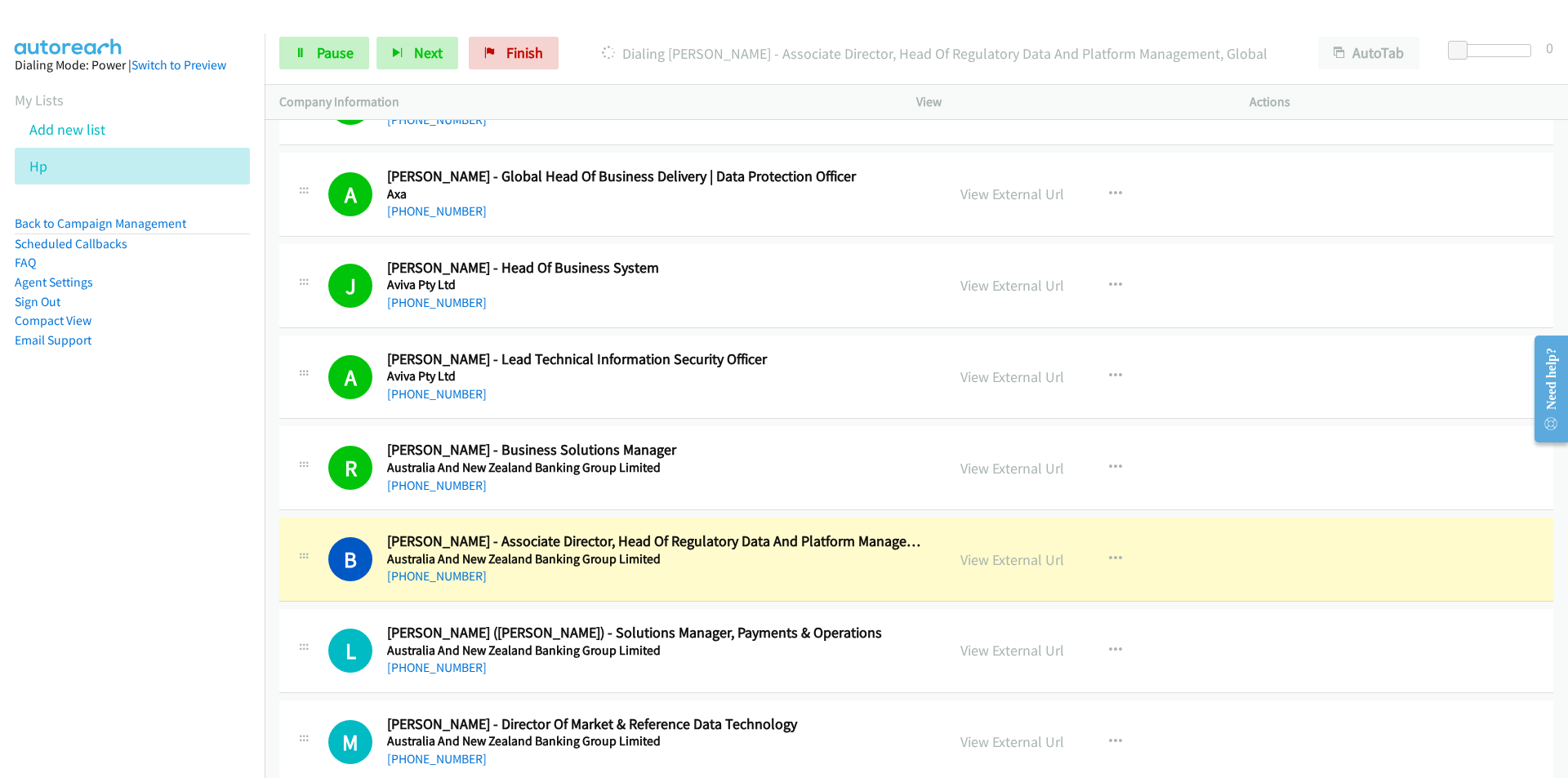
click at [148, 569] on nav "Dialing Mode: Power | Switch to Preview My Lists Add new list Hp Back to Campai…" at bounding box center [133, 422] width 266 height 778
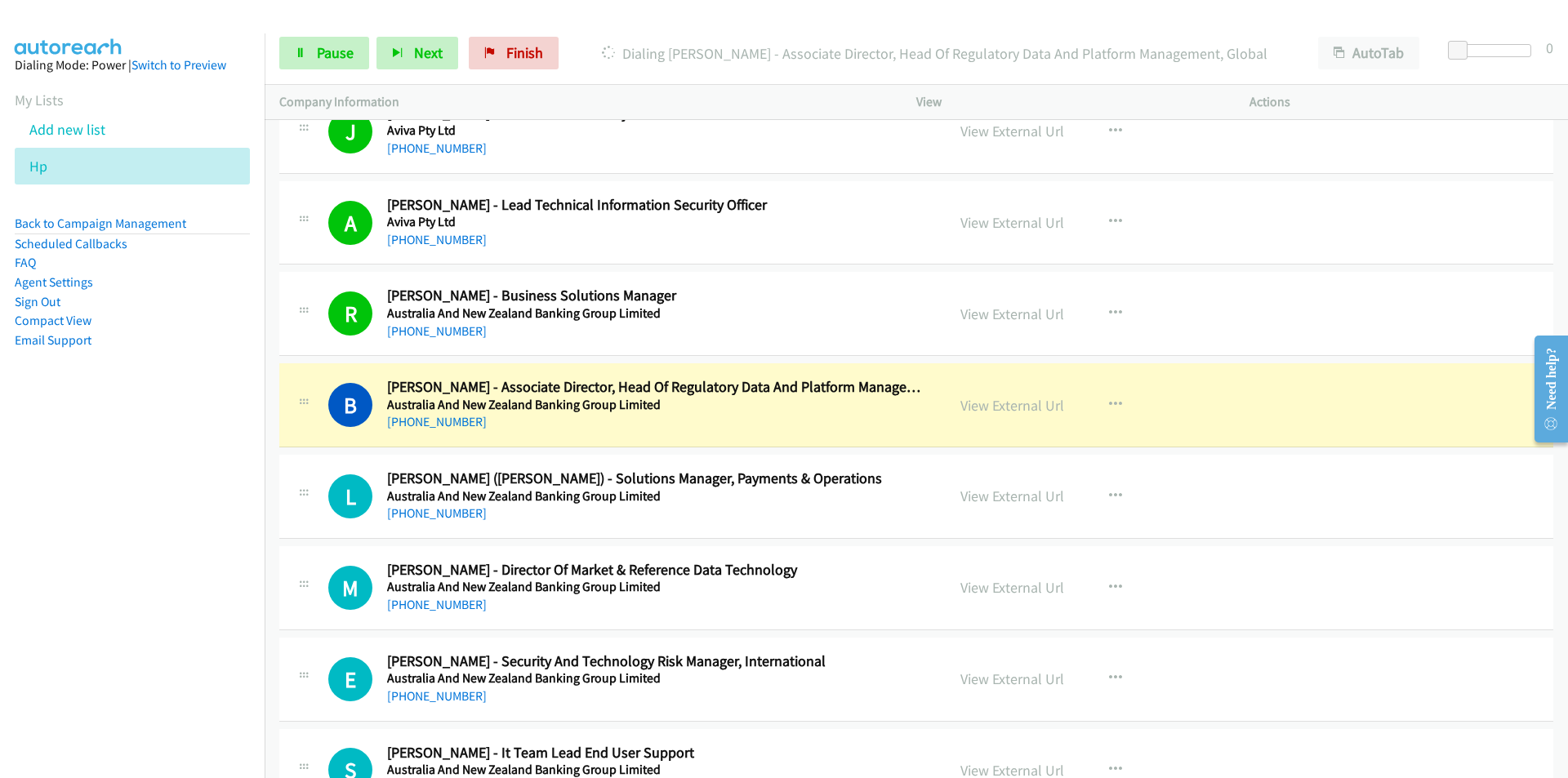
scroll to position [12080, 0]
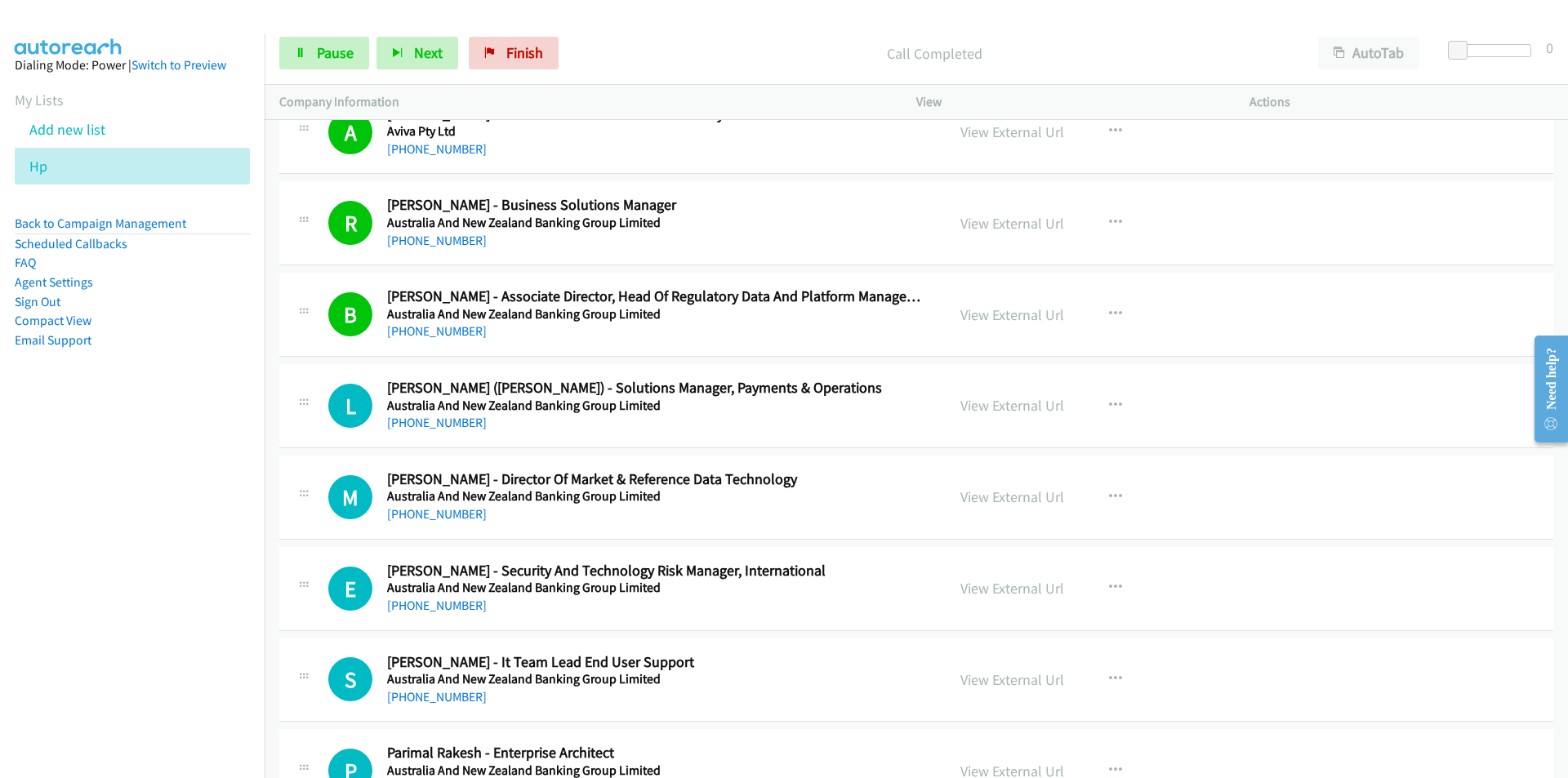
click at [36, 563] on nav "Dialing Mode: Power | Switch to Preview My Lists Add new list Hp Back to Campai…" at bounding box center [133, 422] width 266 height 778
click at [156, 582] on nav "Dialing Mode: Power | Switch to Preview My Lists Add new list Hp Back to Campai…" at bounding box center [133, 422] width 266 height 778
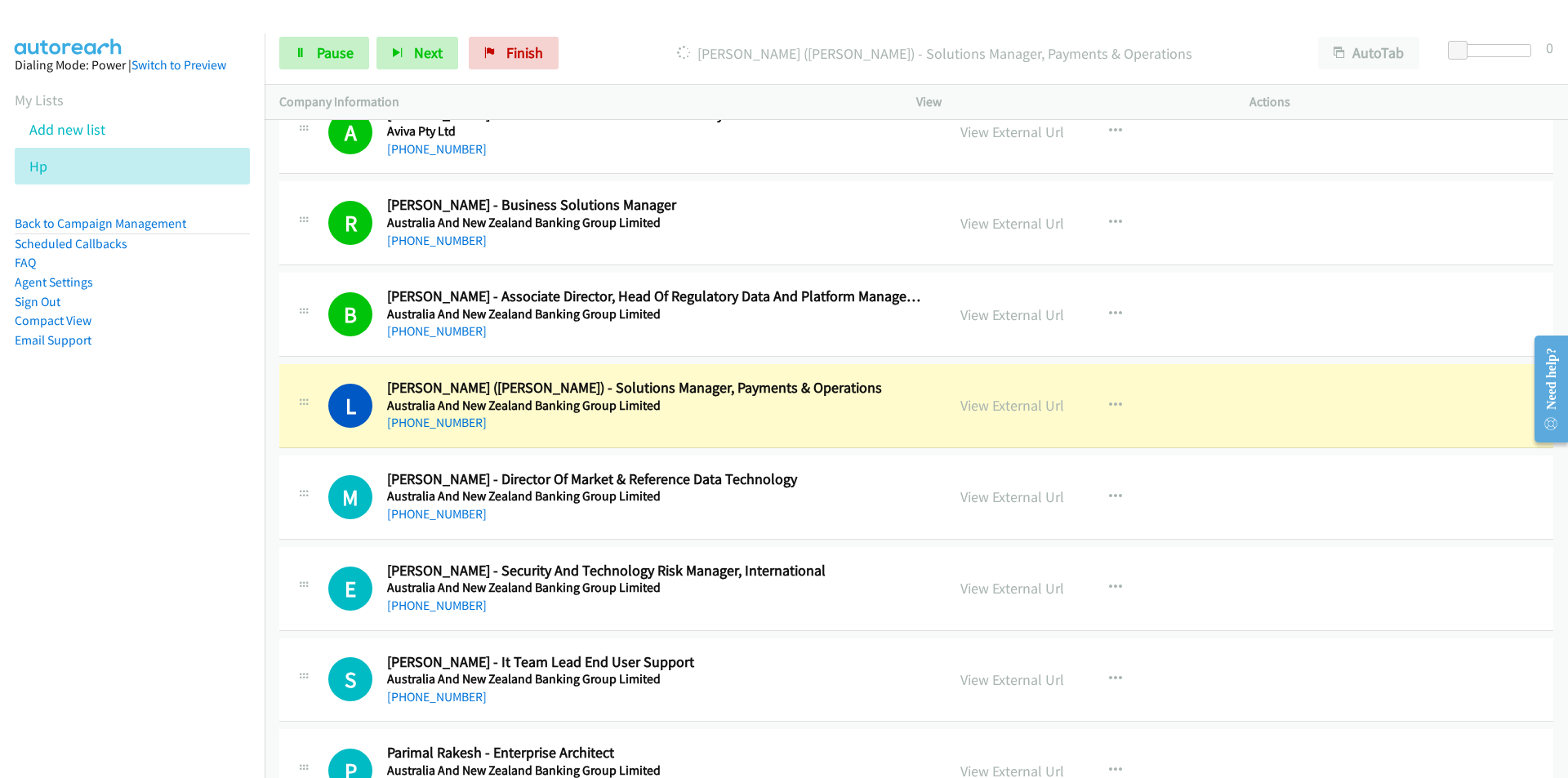
click at [140, 557] on nav "Dialing Mode: Power | Switch to Preview My Lists Add new list Hp Back to Campai…" at bounding box center [133, 422] width 266 height 778
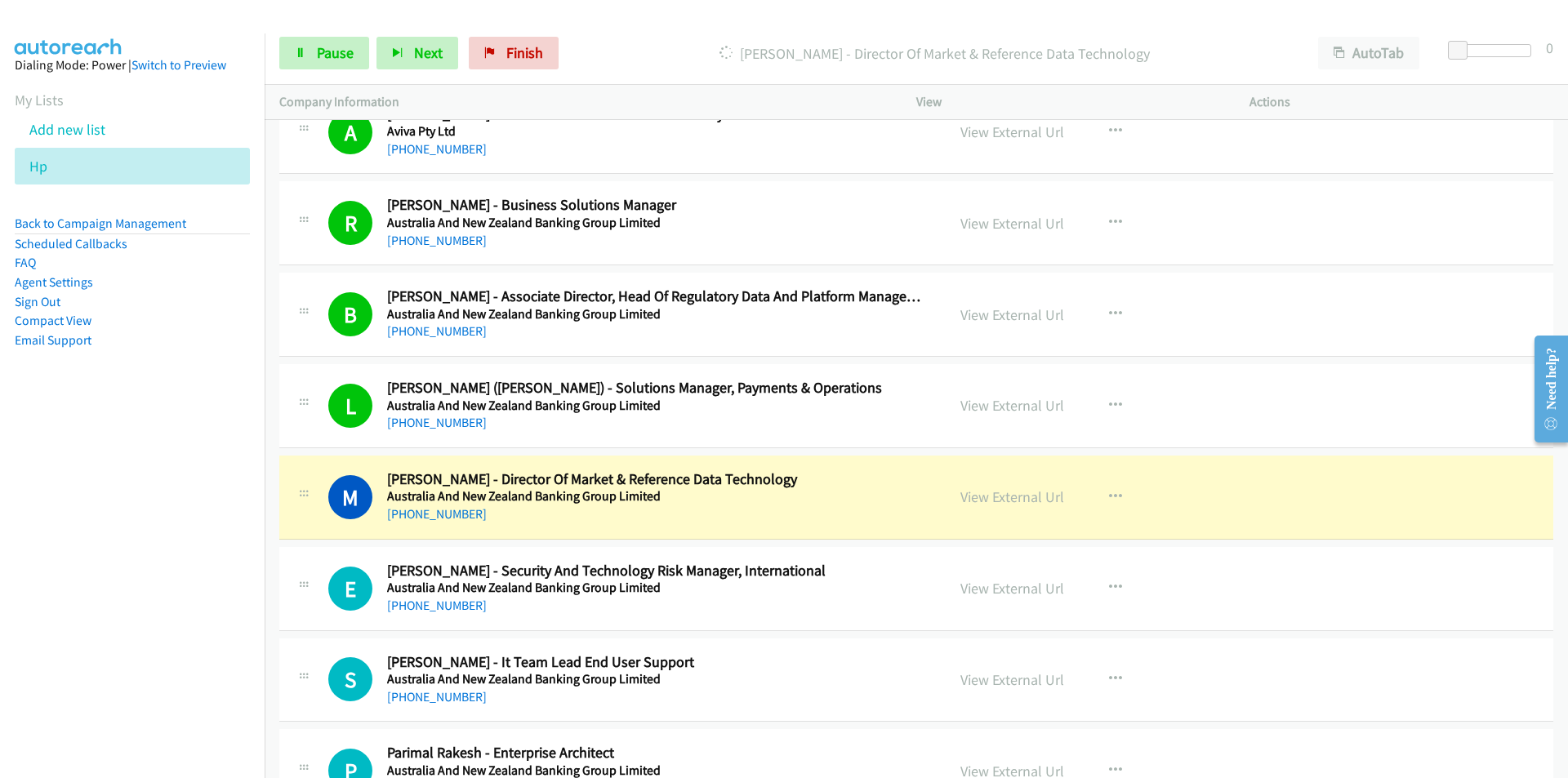
click at [210, 618] on nav "Dialing Mode: Power | Switch to Preview My Lists Add new list Hp Back to Campai…" at bounding box center [133, 422] width 266 height 778
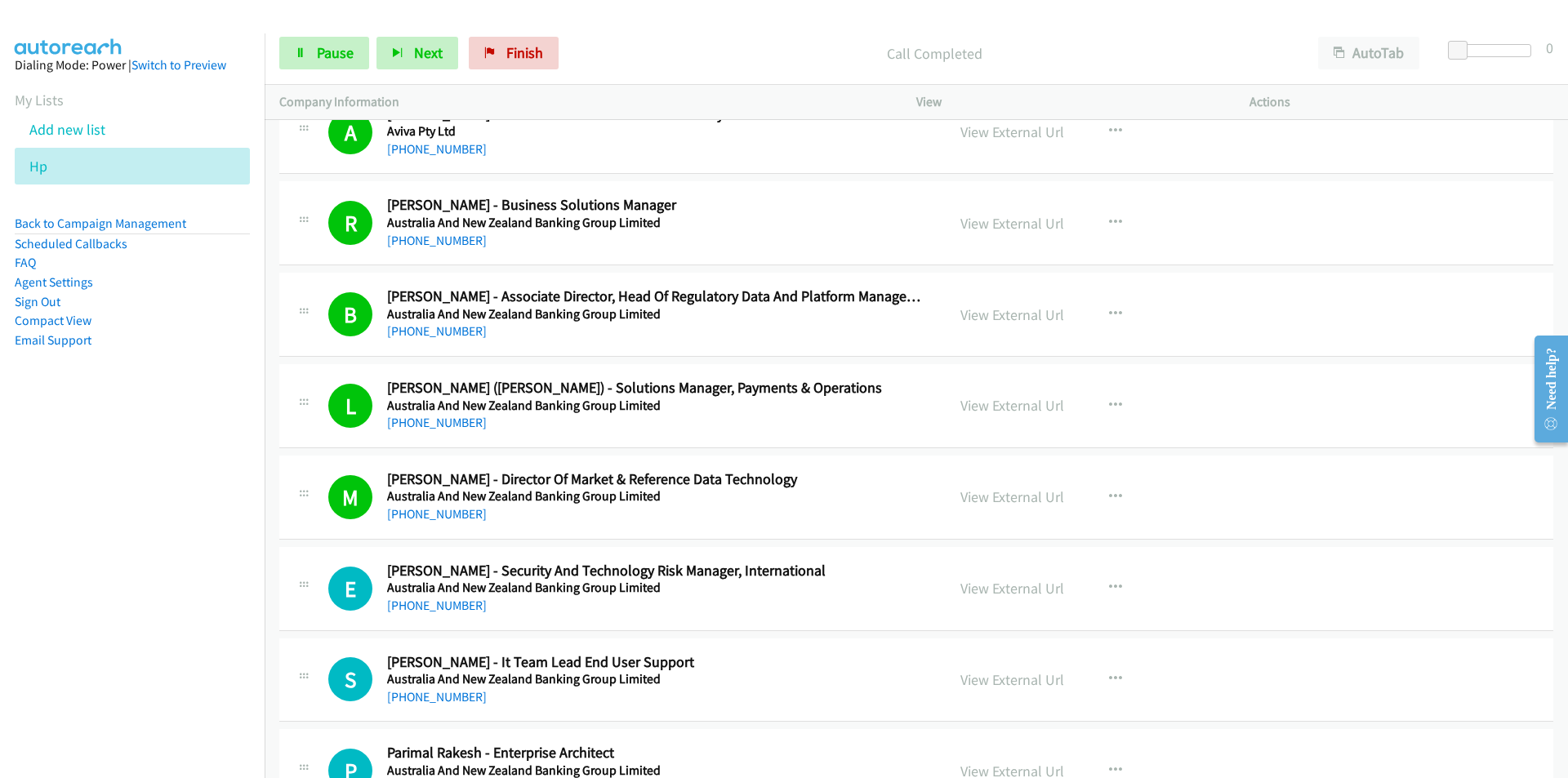
click at [221, 645] on nav "Dialing Mode: Power | Switch to Preview My Lists Add new list Hp Back to Campai…" at bounding box center [133, 422] width 266 height 778
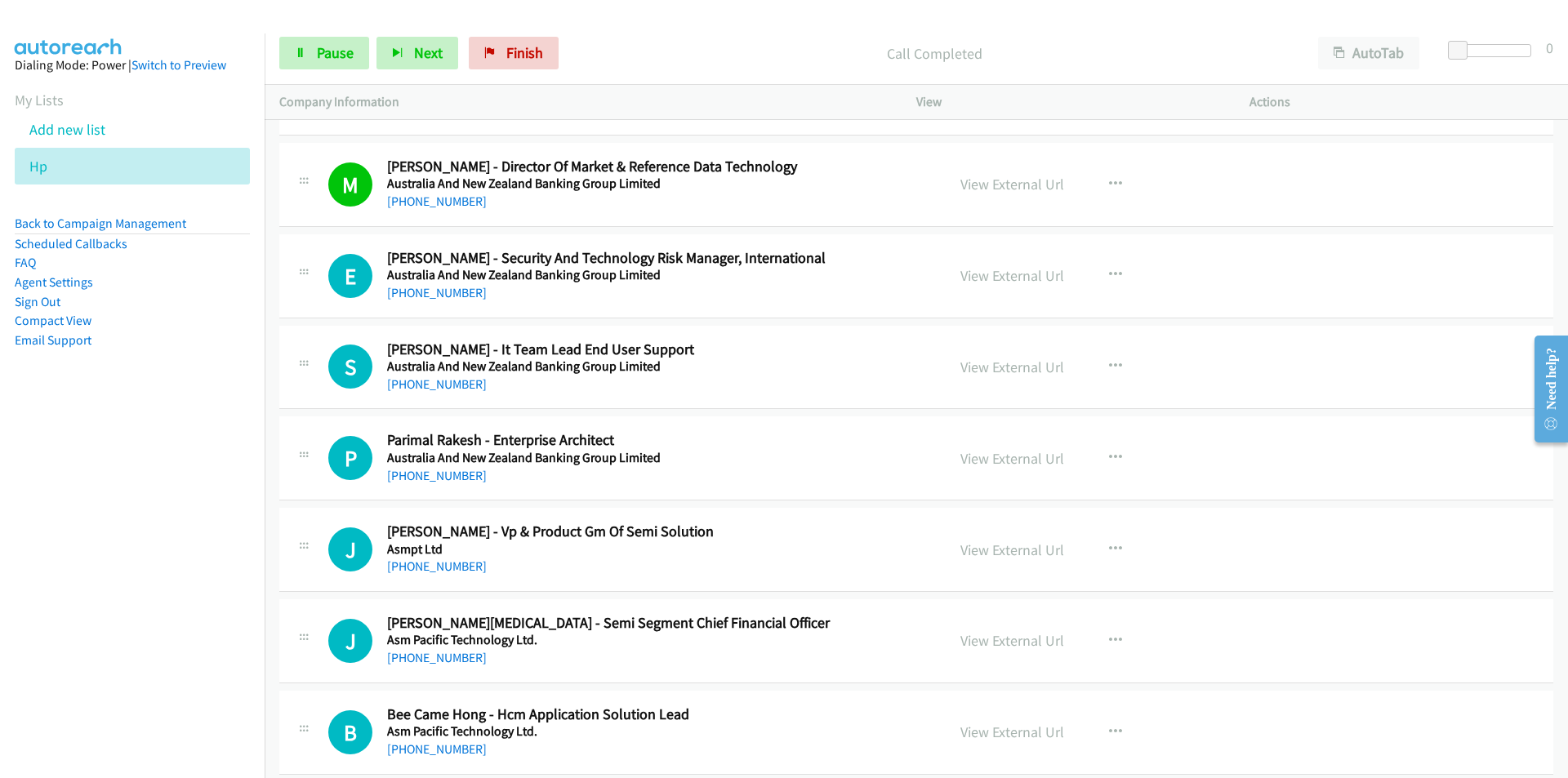
scroll to position [12406, 0]
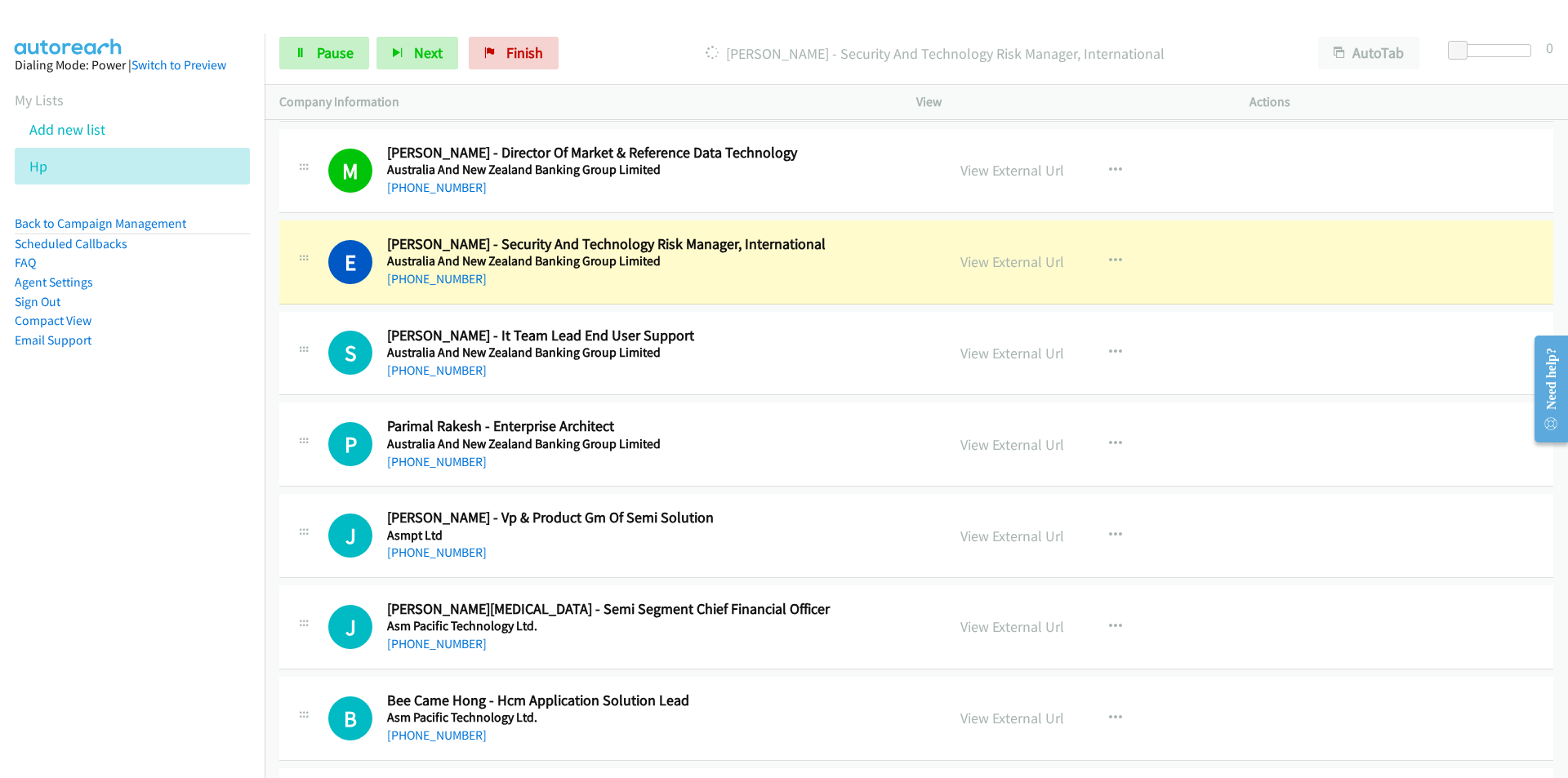
click at [94, 510] on nav "Dialing Mode: Power | Switch to Preview My Lists Add new list Hp Back to Campai…" at bounding box center [133, 422] width 266 height 778
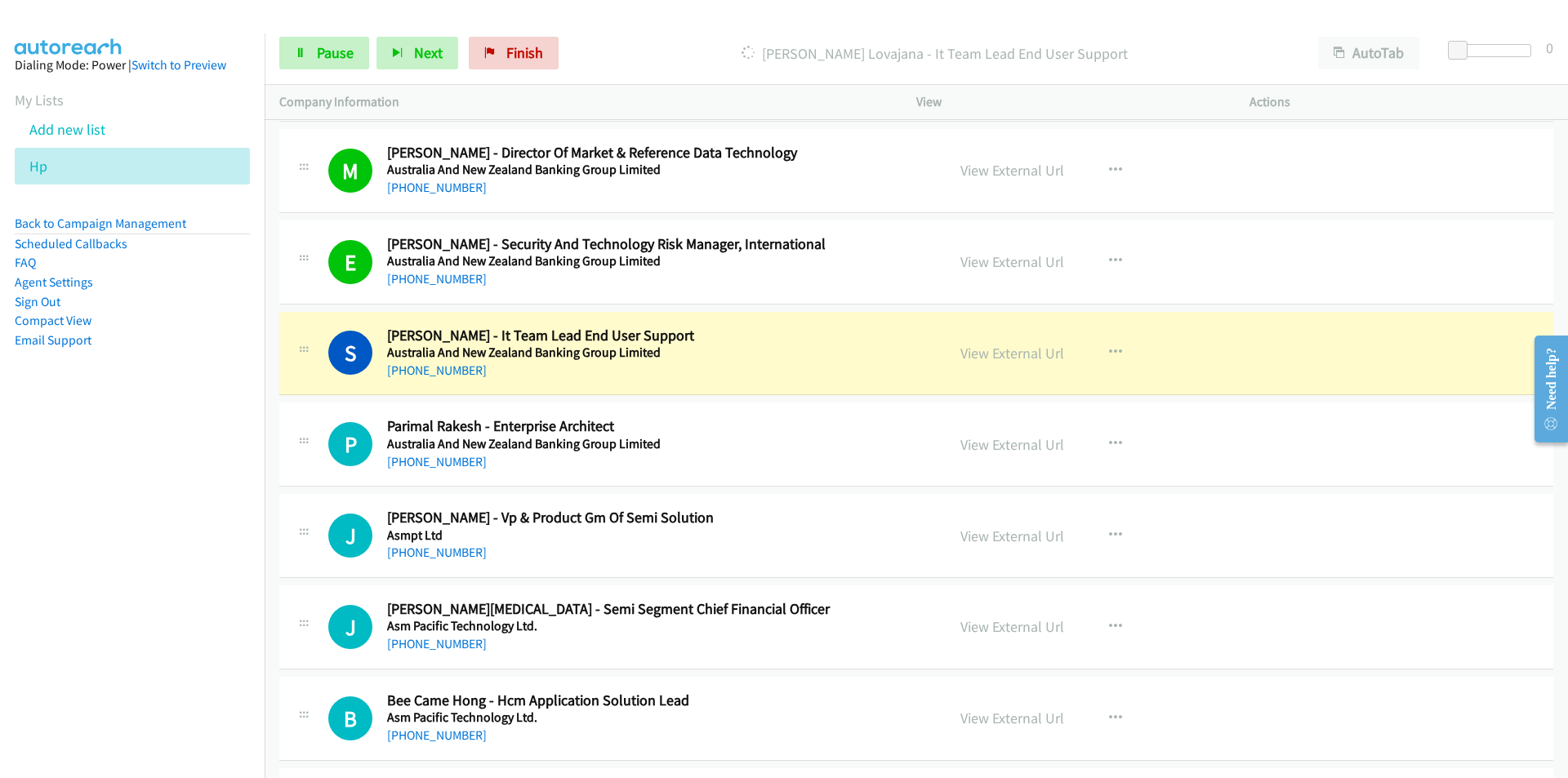
click at [143, 535] on nav "Dialing Mode: Power | Switch to Preview My Lists Add new list Hp Back to Campai…" at bounding box center [133, 422] width 266 height 778
drag, startPoint x: 36, startPoint y: 475, endPoint x: 771, endPoint y: 382, distance: 740.9
click at [42, 475] on nav "Dialing Mode: Power | Switch to Preview My Lists Add new list Hp Back to Campai…" at bounding box center [133, 422] width 266 height 778
click at [1017, 361] on link "View External Url" at bounding box center [1011, 352] width 104 height 19
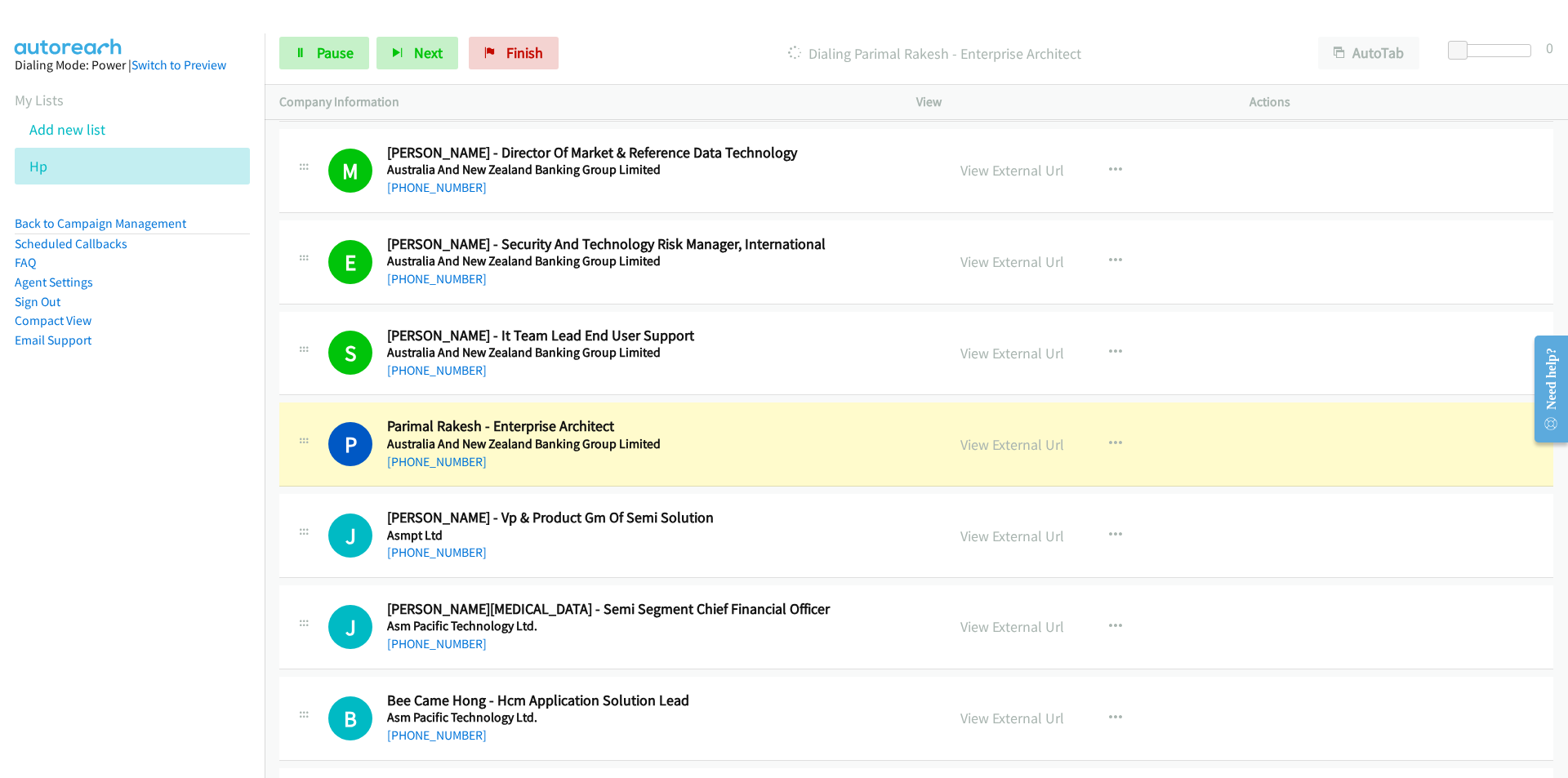
click at [158, 608] on nav "Dialing Mode: Power | Switch to Preview My Lists Add new list Hp Back to Campai…" at bounding box center [133, 422] width 266 height 778
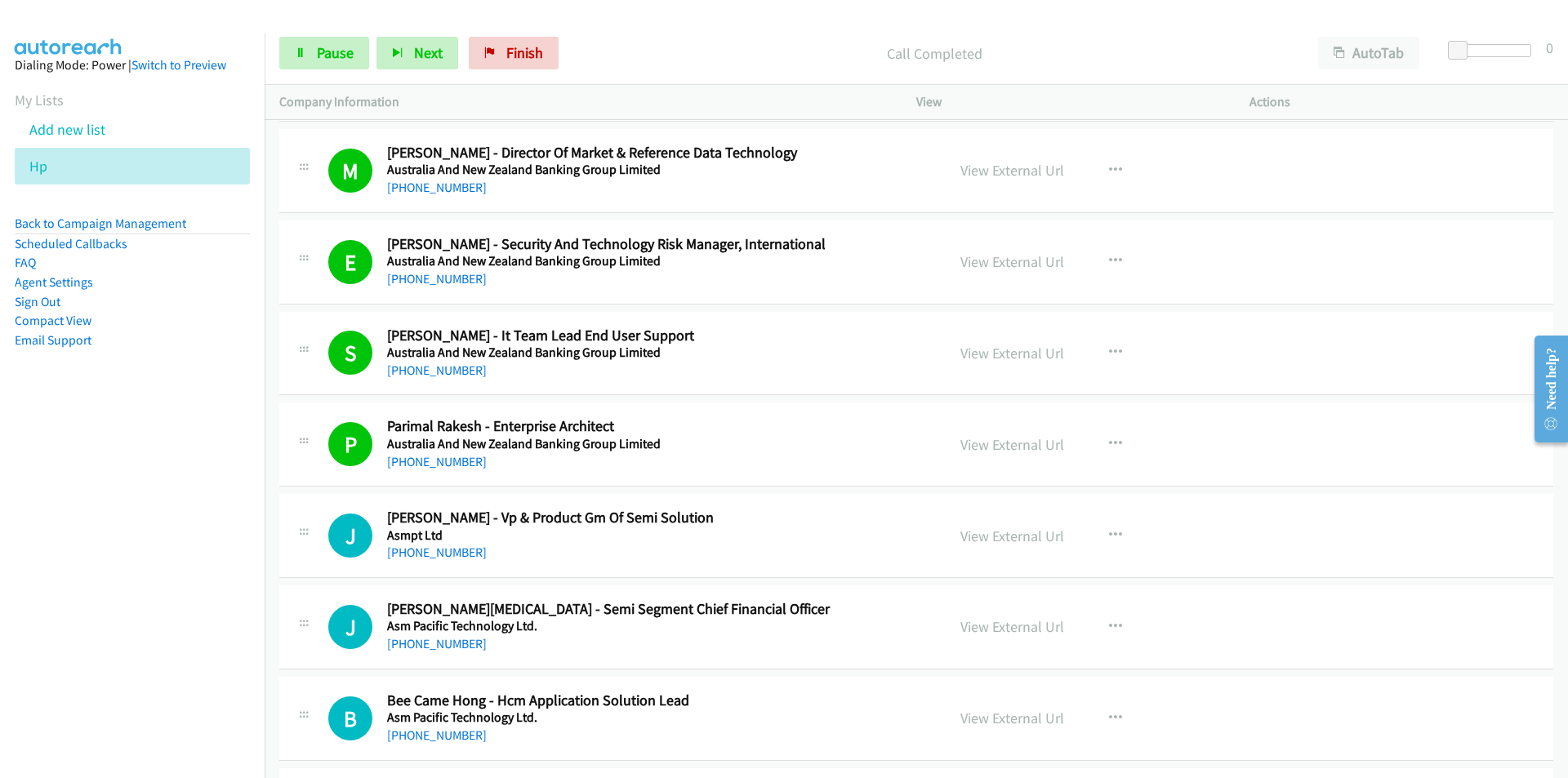
drag, startPoint x: 127, startPoint y: 627, endPoint x: 154, endPoint y: 624, distance: 27.2
click at [127, 627] on nav "Dialing Mode: Power | Switch to Preview My Lists Add new list Hp Back to Campai…" at bounding box center [133, 422] width 266 height 778
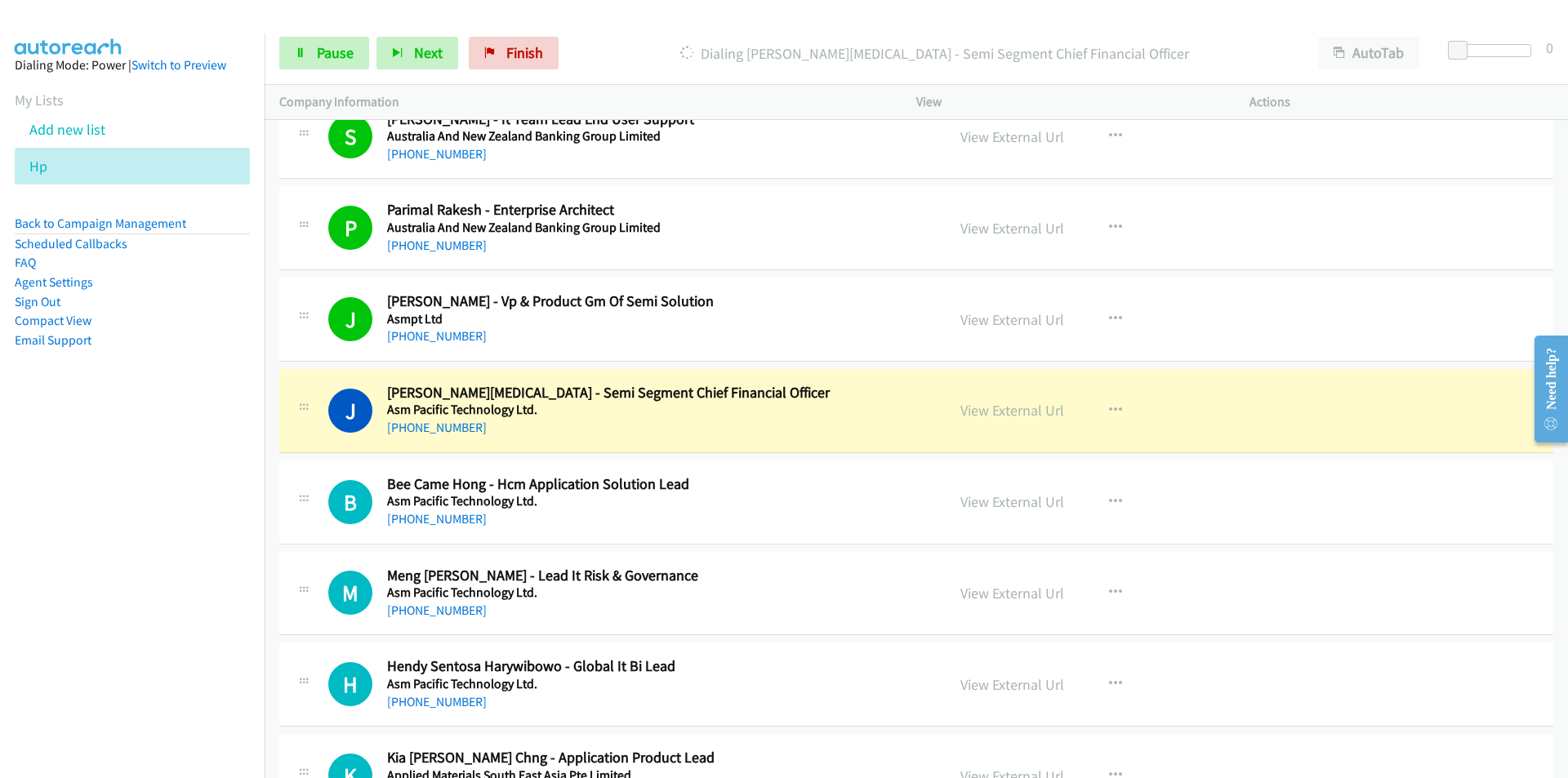
scroll to position [12652, 0]
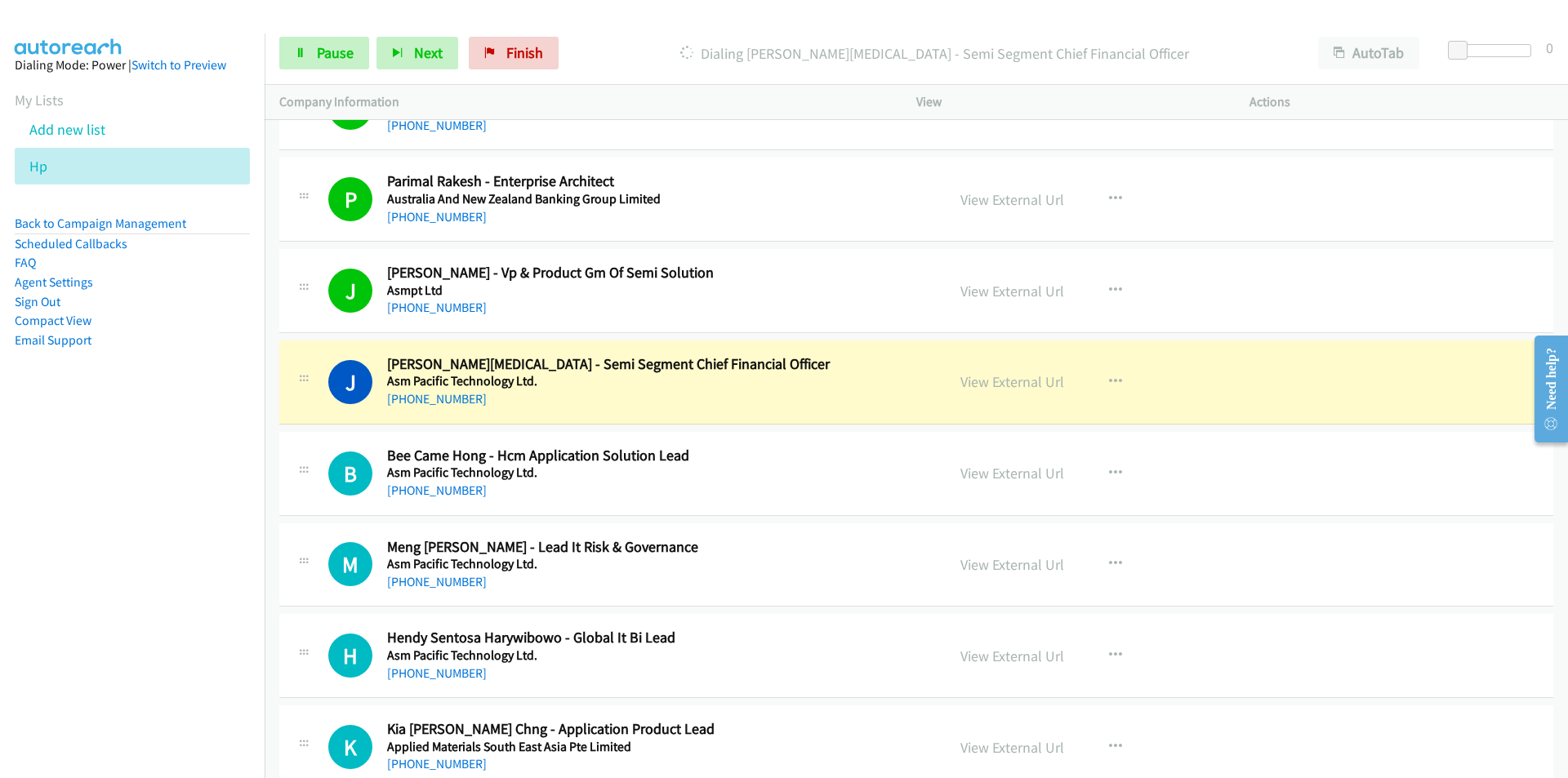
click at [66, 626] on nav "Dialing Mode: Power | Switch to Preview My Lists Add new list Hp Back to Campai…" at bounding box center [133, 422] width 266 height 778
click at [1011, 380] on link "View External Url" at bounding box center [1011, 381] width 104 height 19
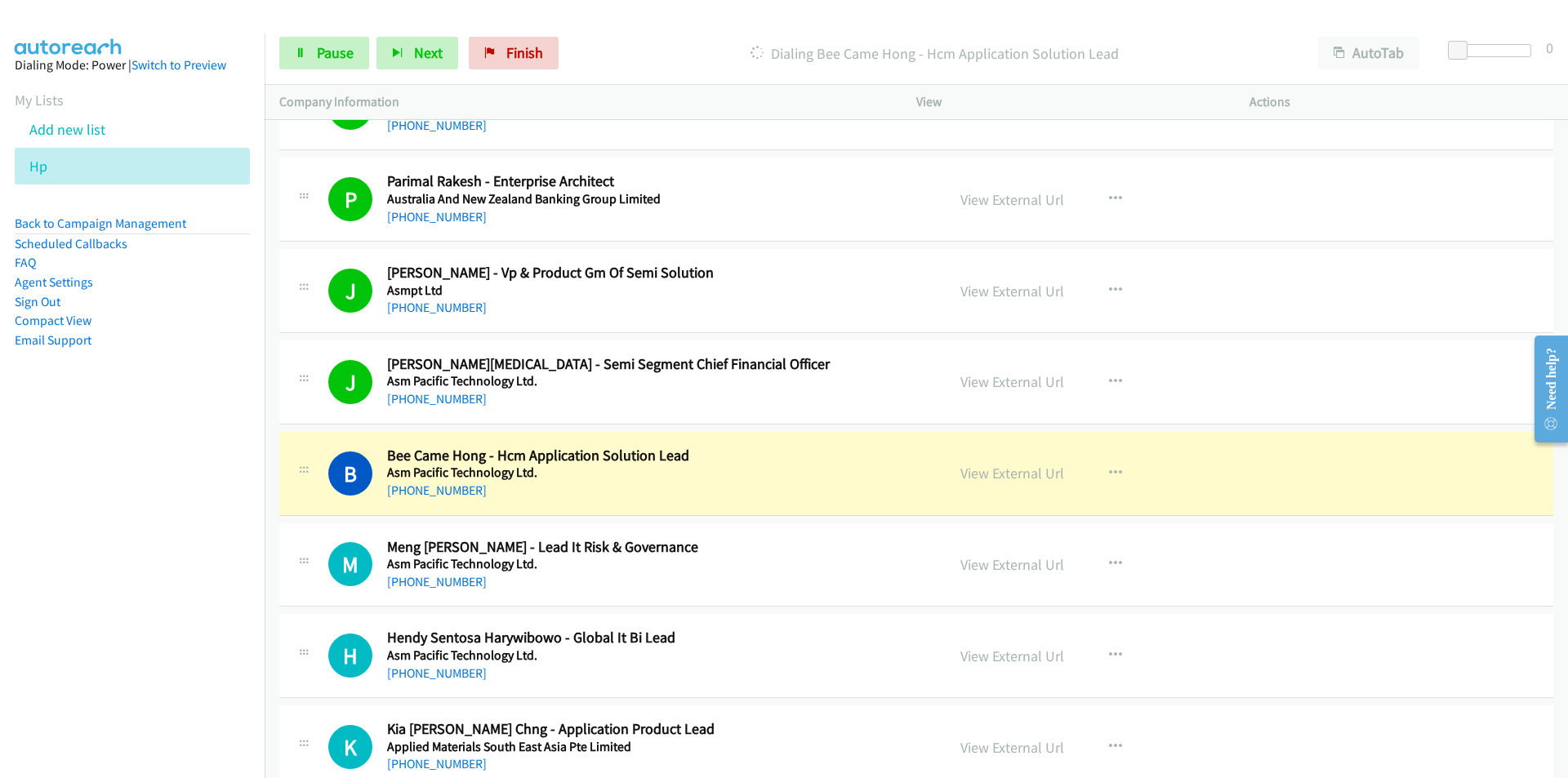
click at [100, 569] on nav "Dialing Mode: Power | Switch to Preview My Lists Add new list Hp Back to Campai…" at bounding box center [133, 422] width 266 height 778
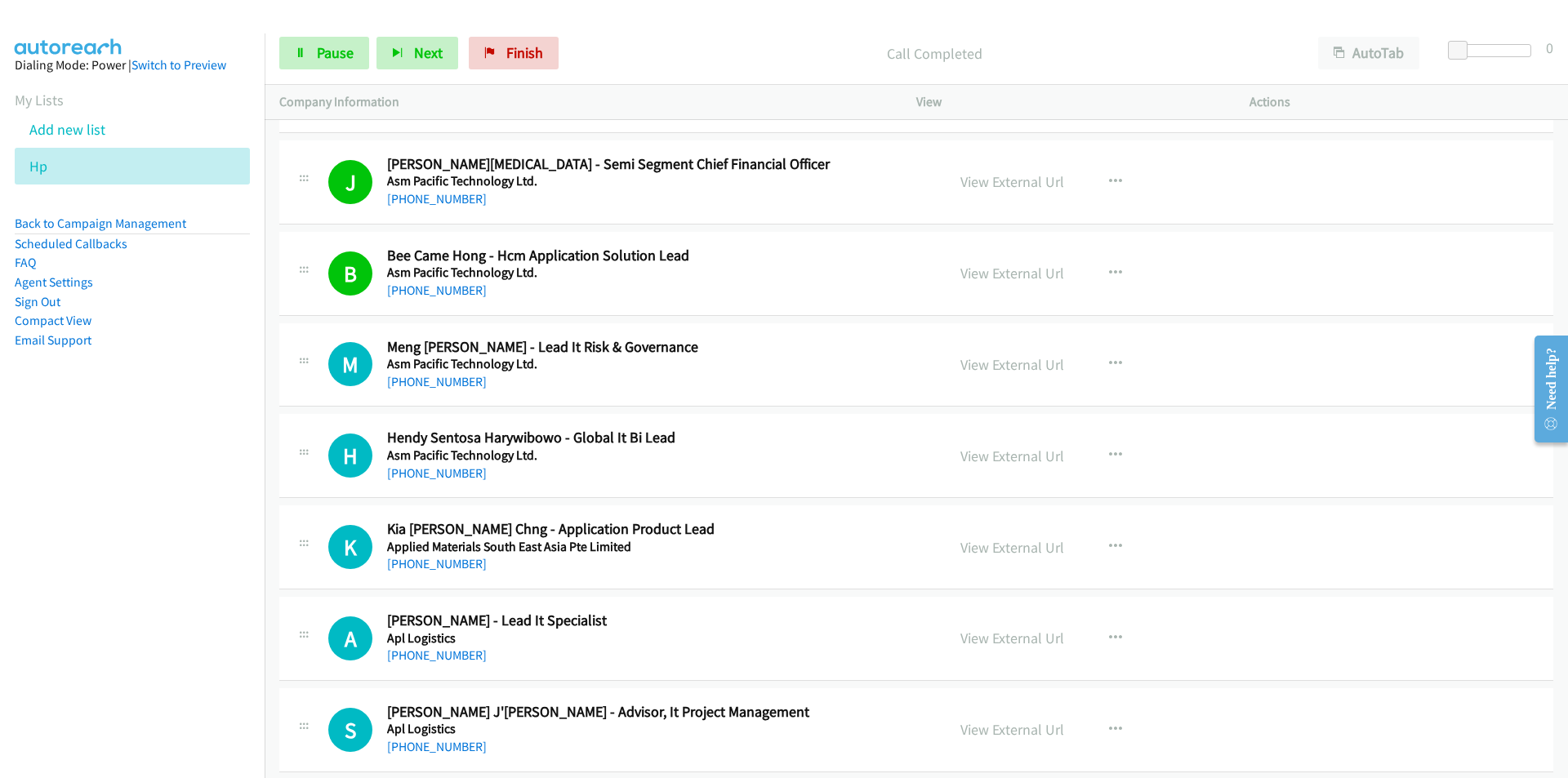
scroll to position [12896, 0]
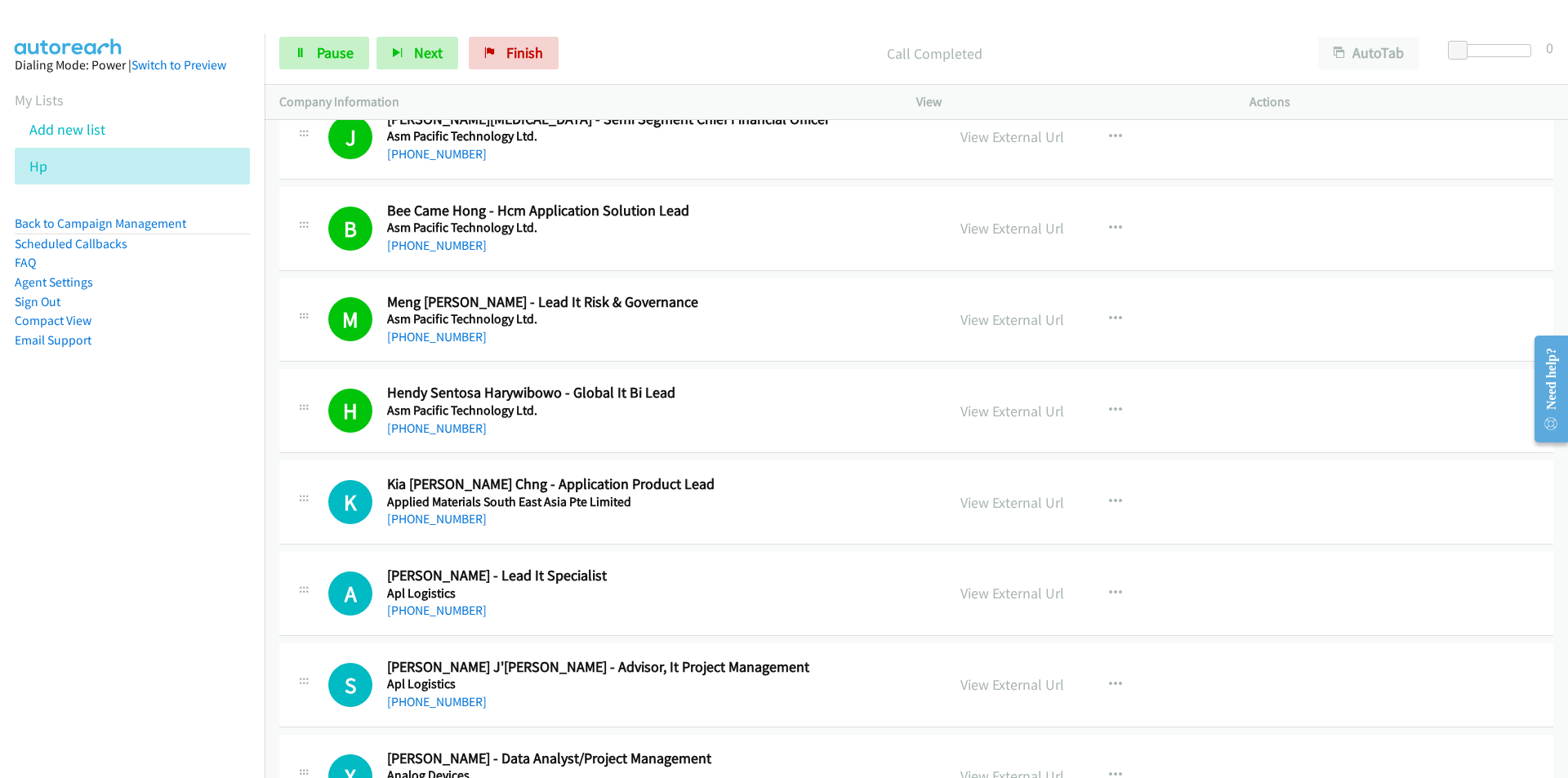
click at [205, 548] on nav "Dialing Mode: Power | Switch to Preview My Lists Add new list Hp Back to Campai…" at bounding box center [133, 422] width 266 height 778
drag, startPoint x: 166, startPoint y: 632, endPoint x: 190, endPoint y: 626, distance: 24.7
click at [166, 632] on nav "Dialing Mode: Power | Switch to Preview My Lists Add new list Hp Back to Campai…" at bounding box center [133, 422] width 266 height 778
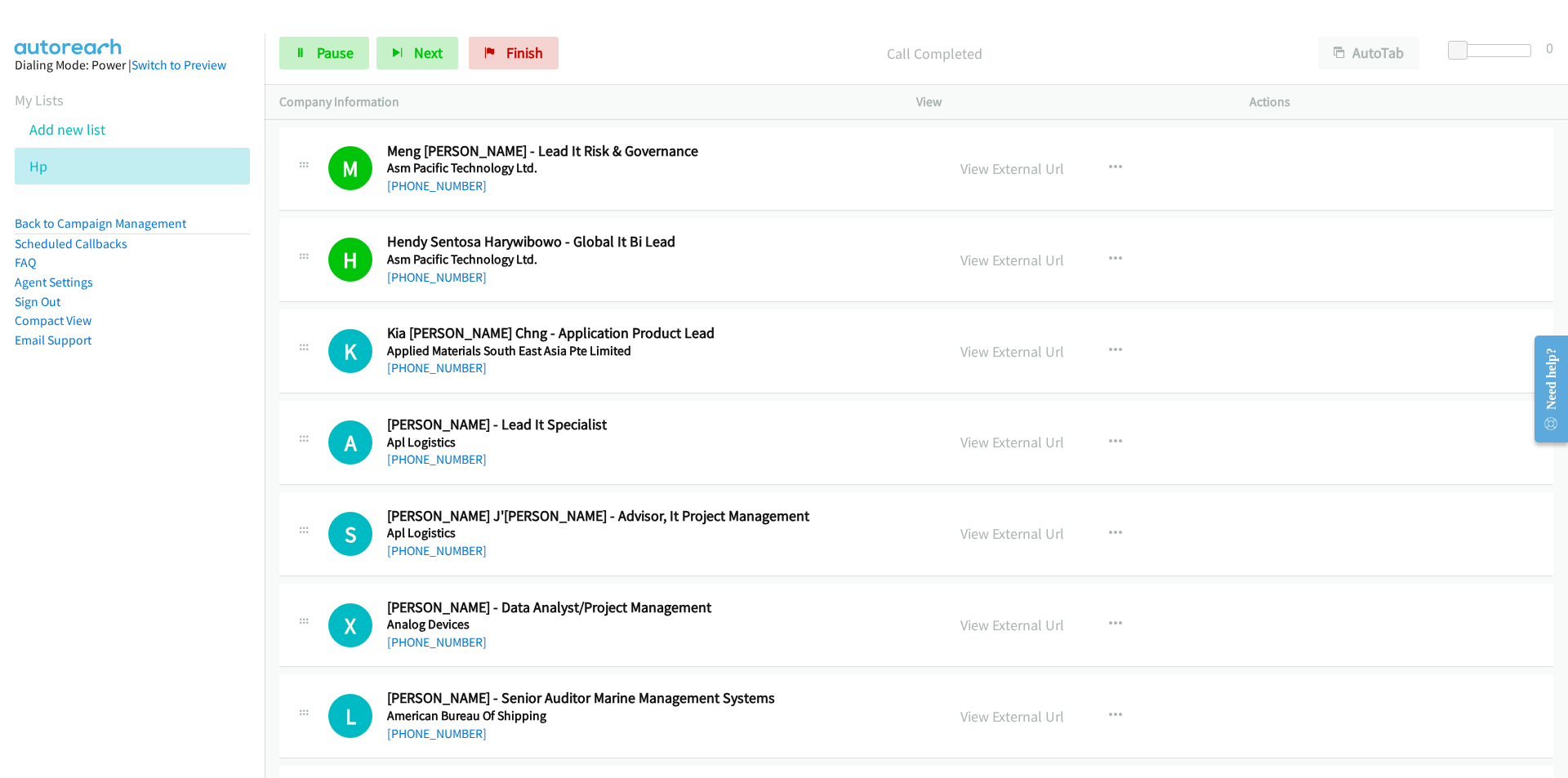
scroll to position [13060, 0]
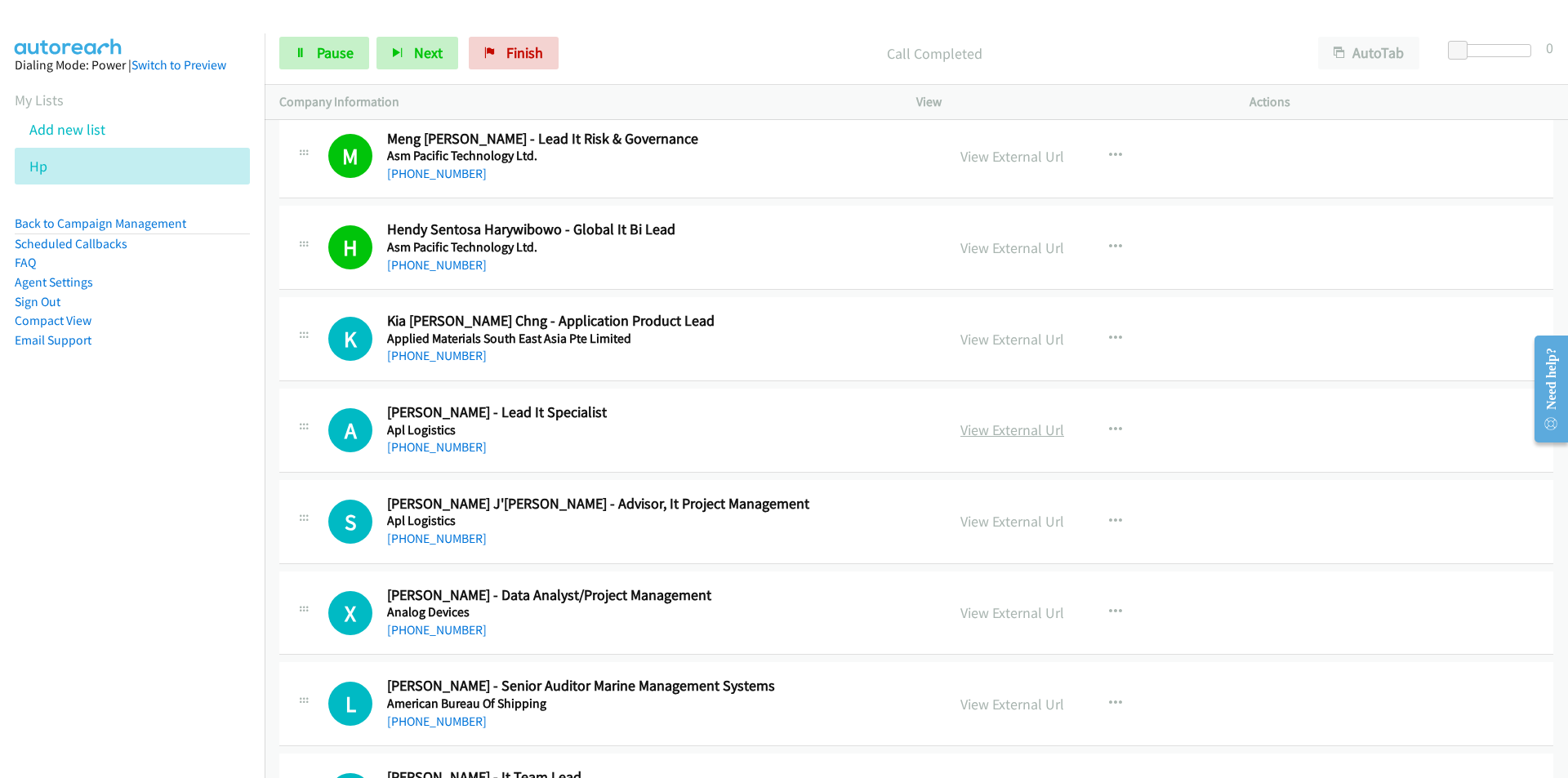
click at [1024, 428] on link "View External Url" at bounding box center [1011, 429] width 104 height 19
drag, startPoint x: 74, startPoint y: 664, endPoint x: 82, endPoint y: 658, distance: 10.0
click at [74, 664] on nav "Dialing Mode: Power | Switch to Preview My Lists Add new list Hp Back to Campai…" at bounding box center [133, 422] width 266 height 778
click at [189, 687] on nav "Dialing Mode: Power | Switch to Preview My Lists Add new list Hp Back to Campai…" at bounding box center [133, 422] width 266 height 778
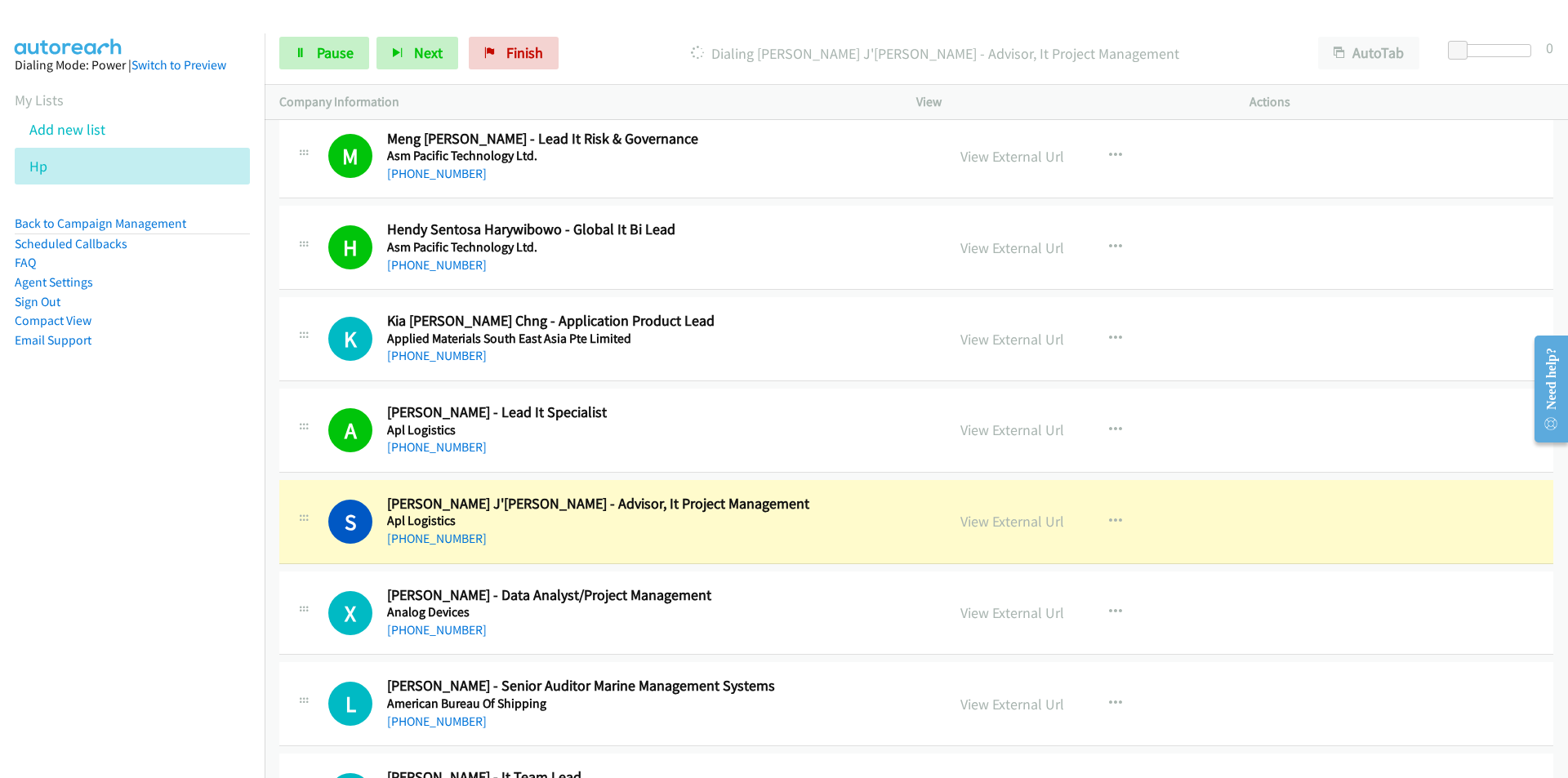
click at [189, 712] on nav "Dialing Mode: Power | Switch to Preview My Lists Add new list Hp Back to Campai…" at bounding box center [133, 422] width 266 height 778
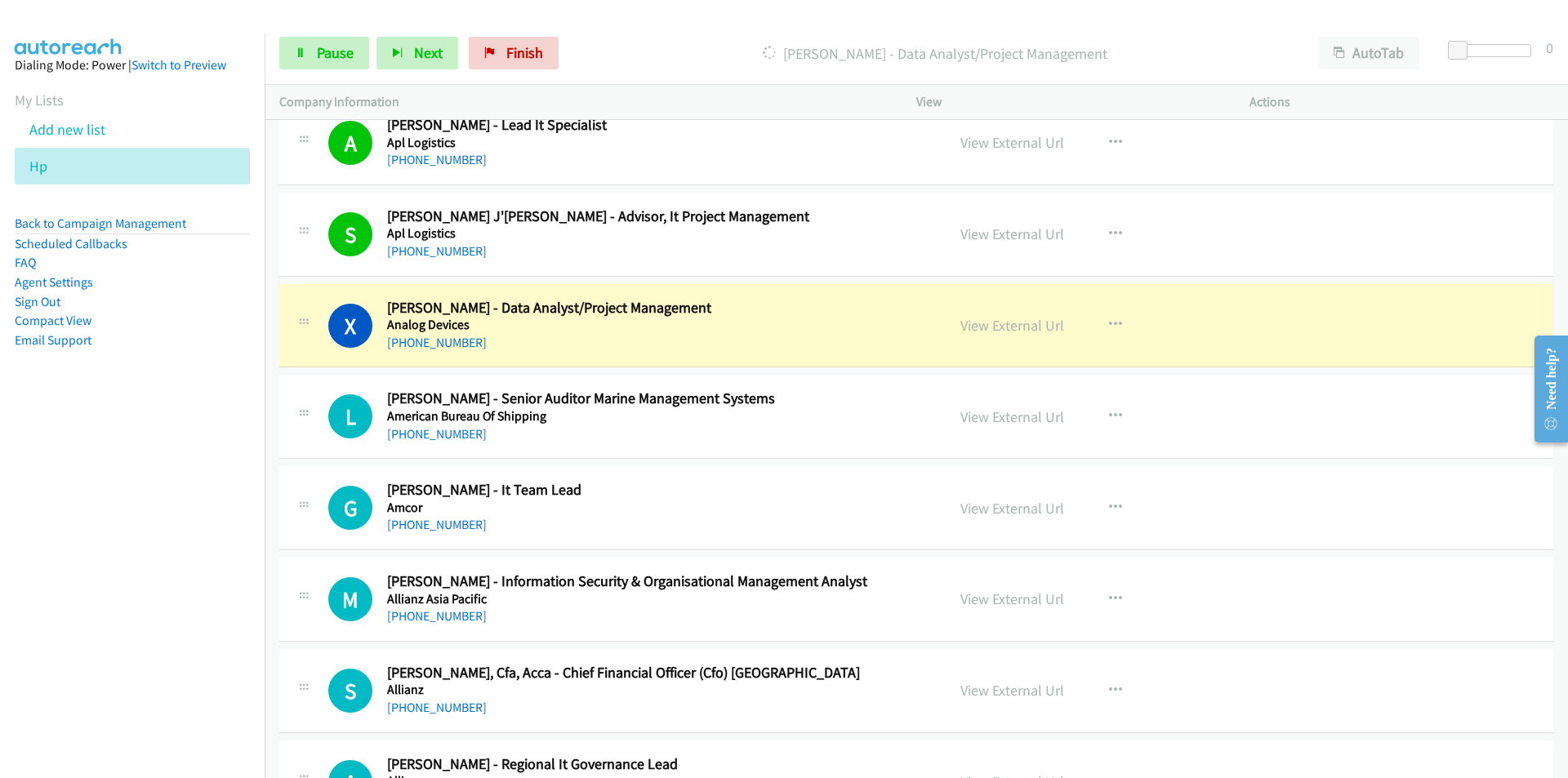
scroll to position [13351, 0]
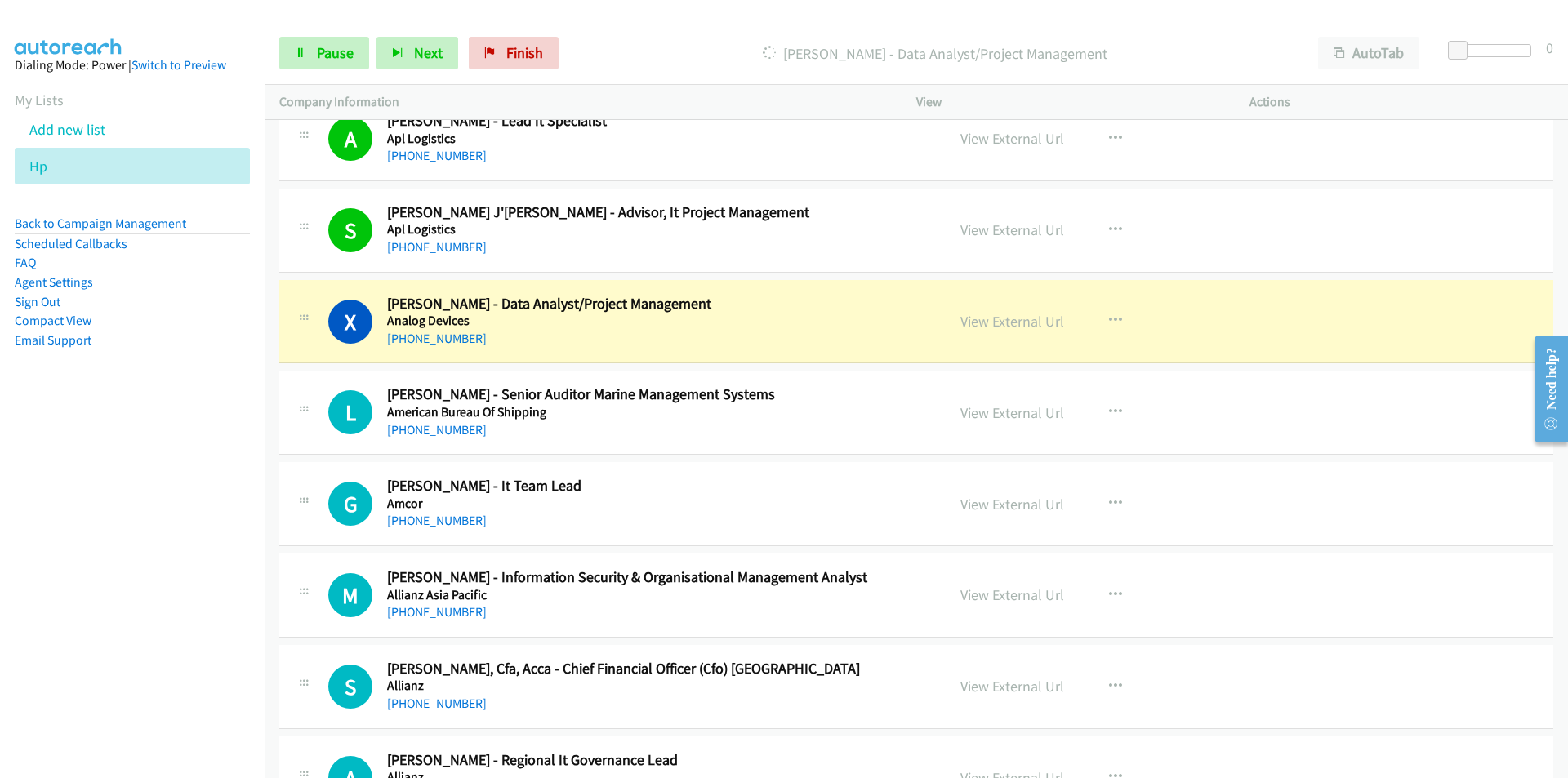
click at [75, 542] on nav "Dialing Mode: Power | Switch to Preview My Lists Add new list Hp Back to Campai…" at bounding box center [133, 422] width 266 height 778
click at [104, 654] on nav "Dialing Mode: Power | Switch to Preview My Lists Add new list Hp Back to Campai…" at bounding box center [133, 422] width 266 height 778
click at [977, 323] on link "View External Url" at bounding box center [1011, 320] width 104 height 19
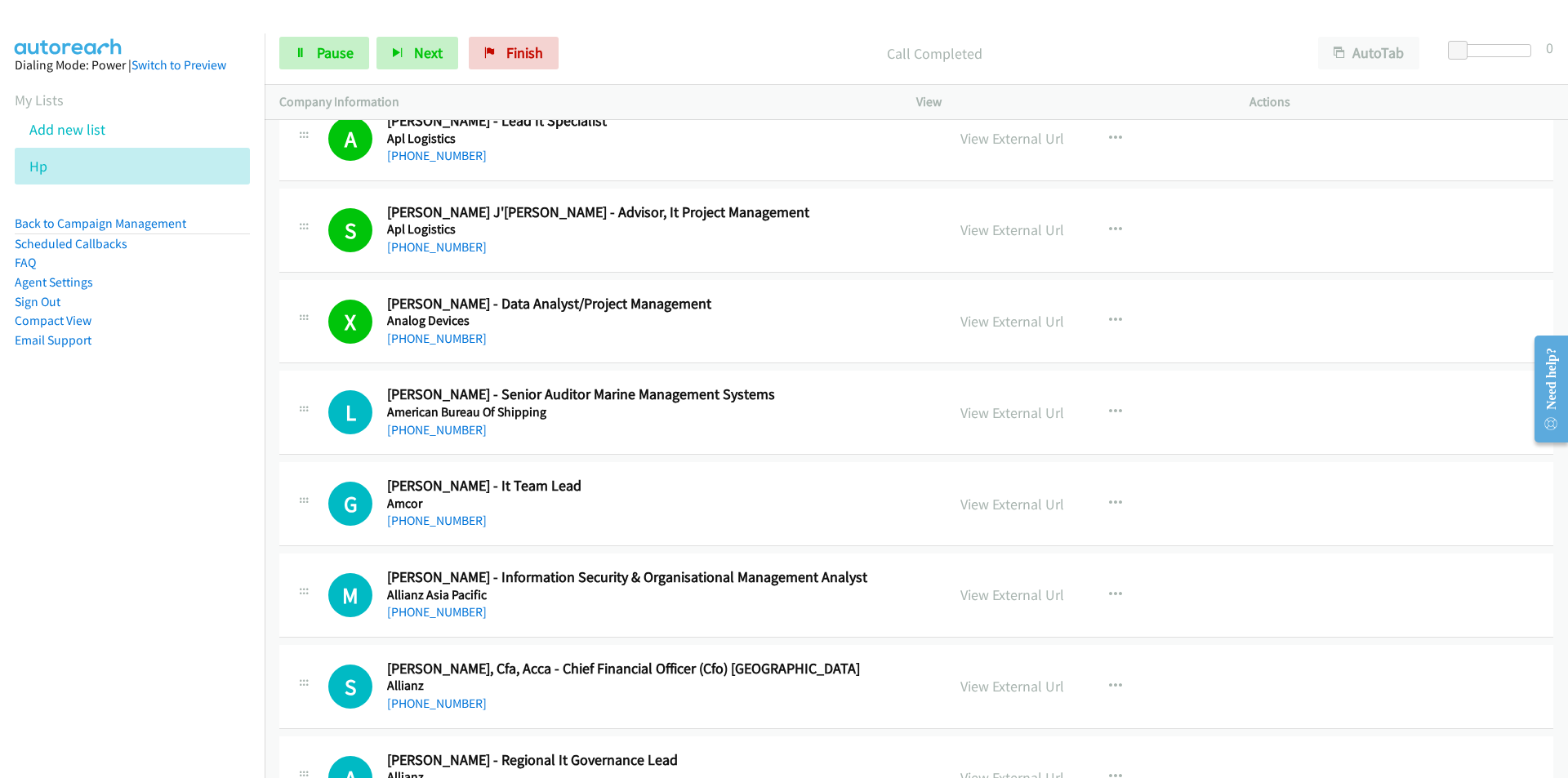
click at [157, 620] on nav "Dialing Mode: Power | Switch to Preview My Lists Add new list Hp Back to Campai…" at bounding box center [133, 422] width 266 height 778
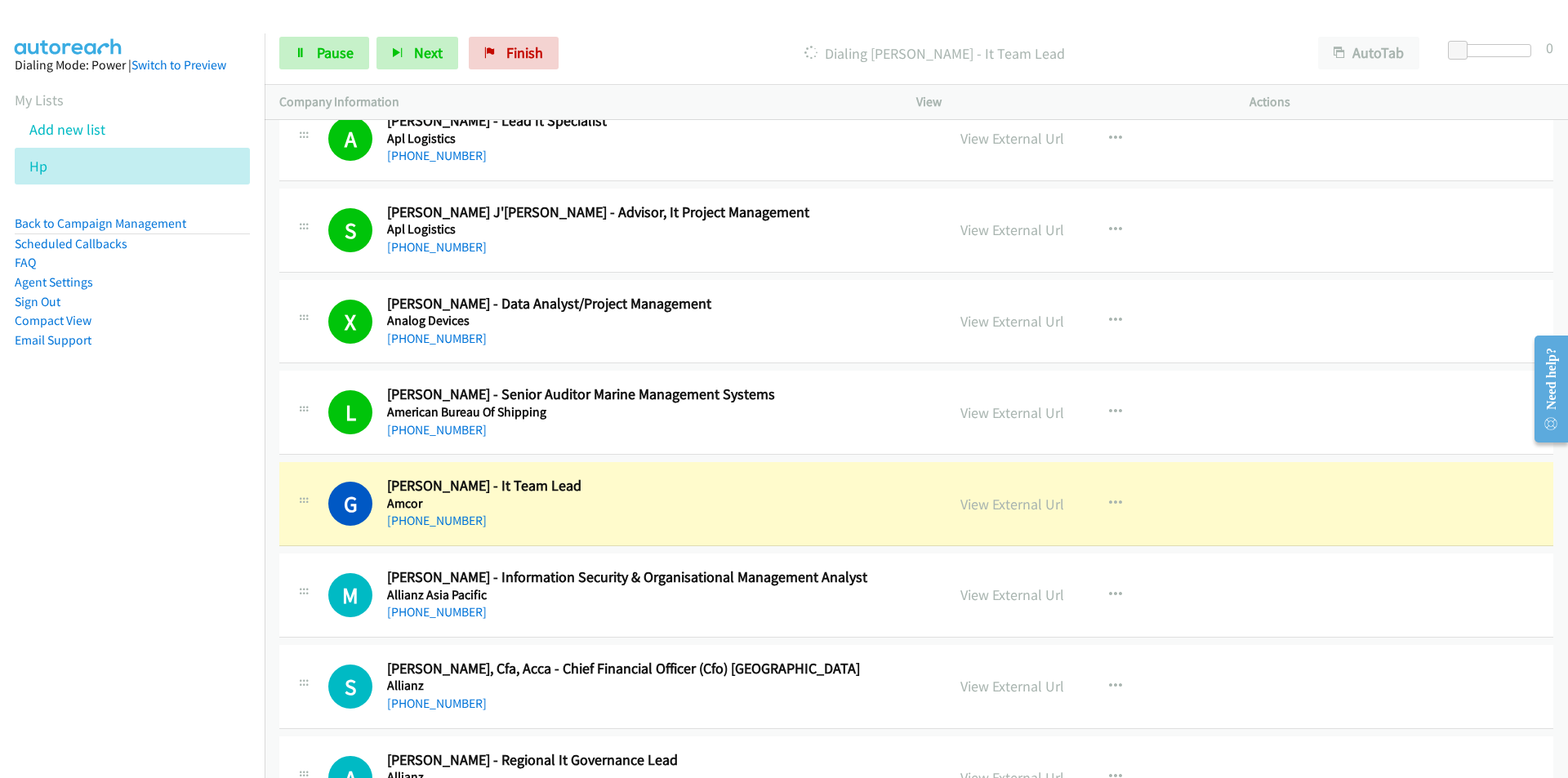
drag, startPoint x: 181, startPoint y: 644, endPoint x: 273, endPoint y: 599, distance: 102.4
click at [183, 641] on nav "Dialing Mode: Power | Switch to Preview My Lists Add new list Hp Back to Campai…" at bounding box center [133, 422] width 266 height 778
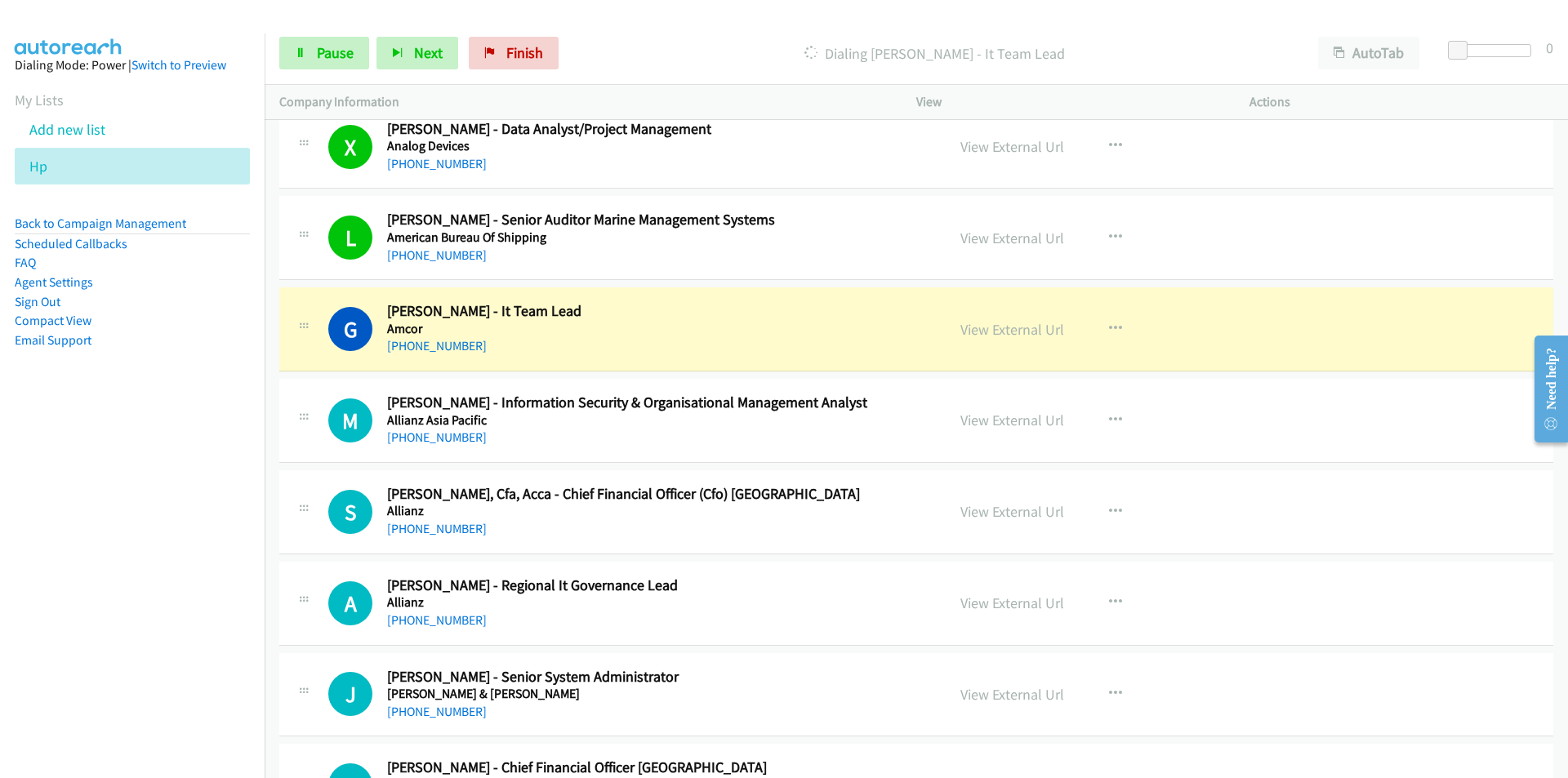
scroll to position [13514, 0]
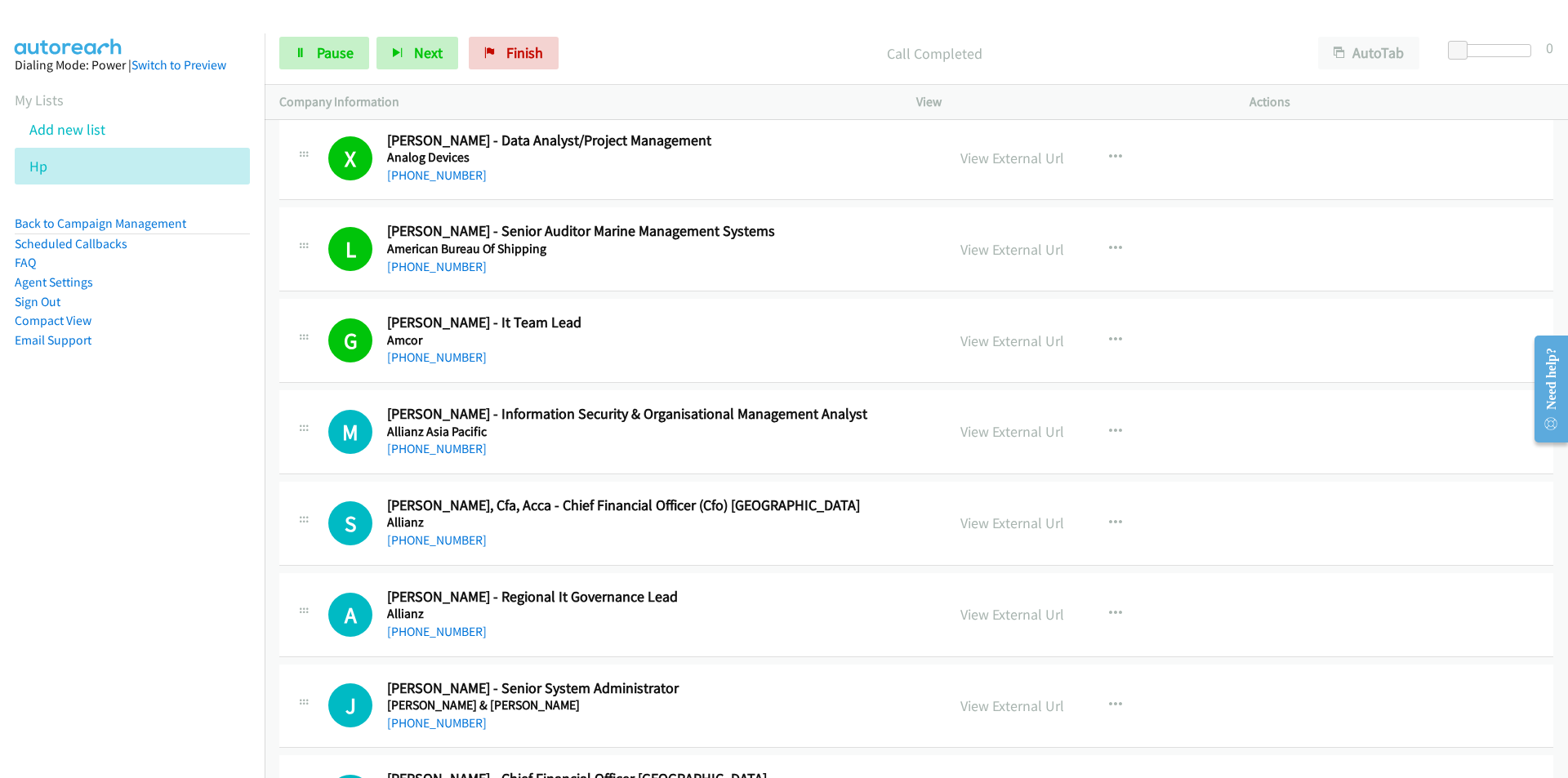
click at [211, 574] on nav "Dialing Mode: Power | Switch to Preview My Lists Add new list Hp Back to Campai…" at bounding box center [133, 422] width 266 height 778
click at [180, 643] on nav "Dialing Mode: Power | Switch to Preview My Lists Add new list Hp Back to Campai…" at bounding box center [133, 422] width 266 height 778
click at [1016, 526] on link "View External Url" at bounding box center [1011, 522] width 104 height 19
click at [304, 51] on icon at bounding box center [300, 53] width 12 height 12
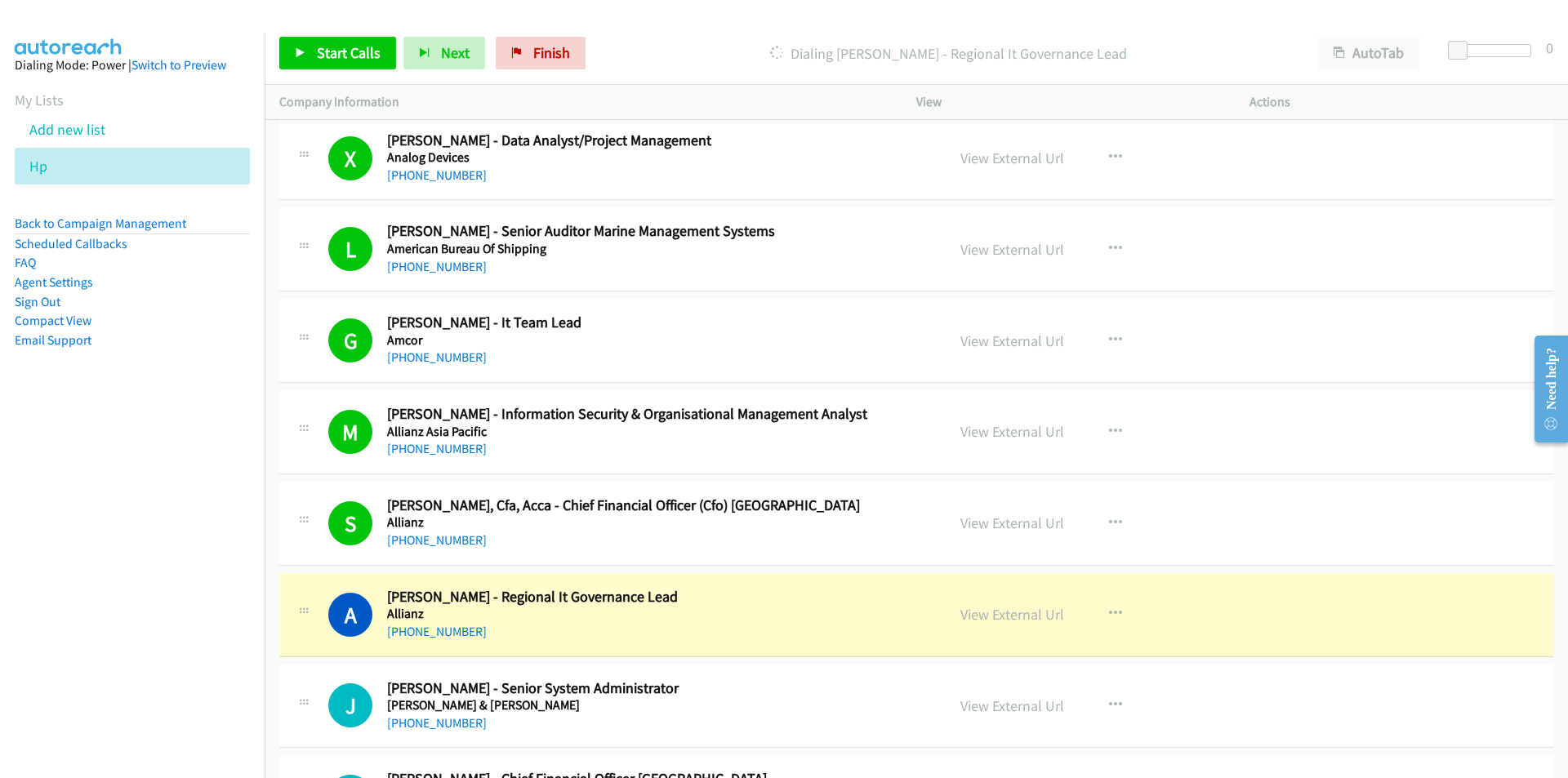
click at [131, 657] on nav "Dialing Mode: Power | Switch to Preview My Lists Add new list Hp Back to Campai…" at bounding box center [133, 422] width 266 height 778
drag, startPoint x: 205, startPoint y: 593, endPoint x: 251, endPoint y: 573, distance: 50.2
click at [205, 593] on nav "Dialing Mode: Power | Switch to Preview My Lists Add new list Hp Back to Campai…" at bounding box center [133, 422] width 266 height 778
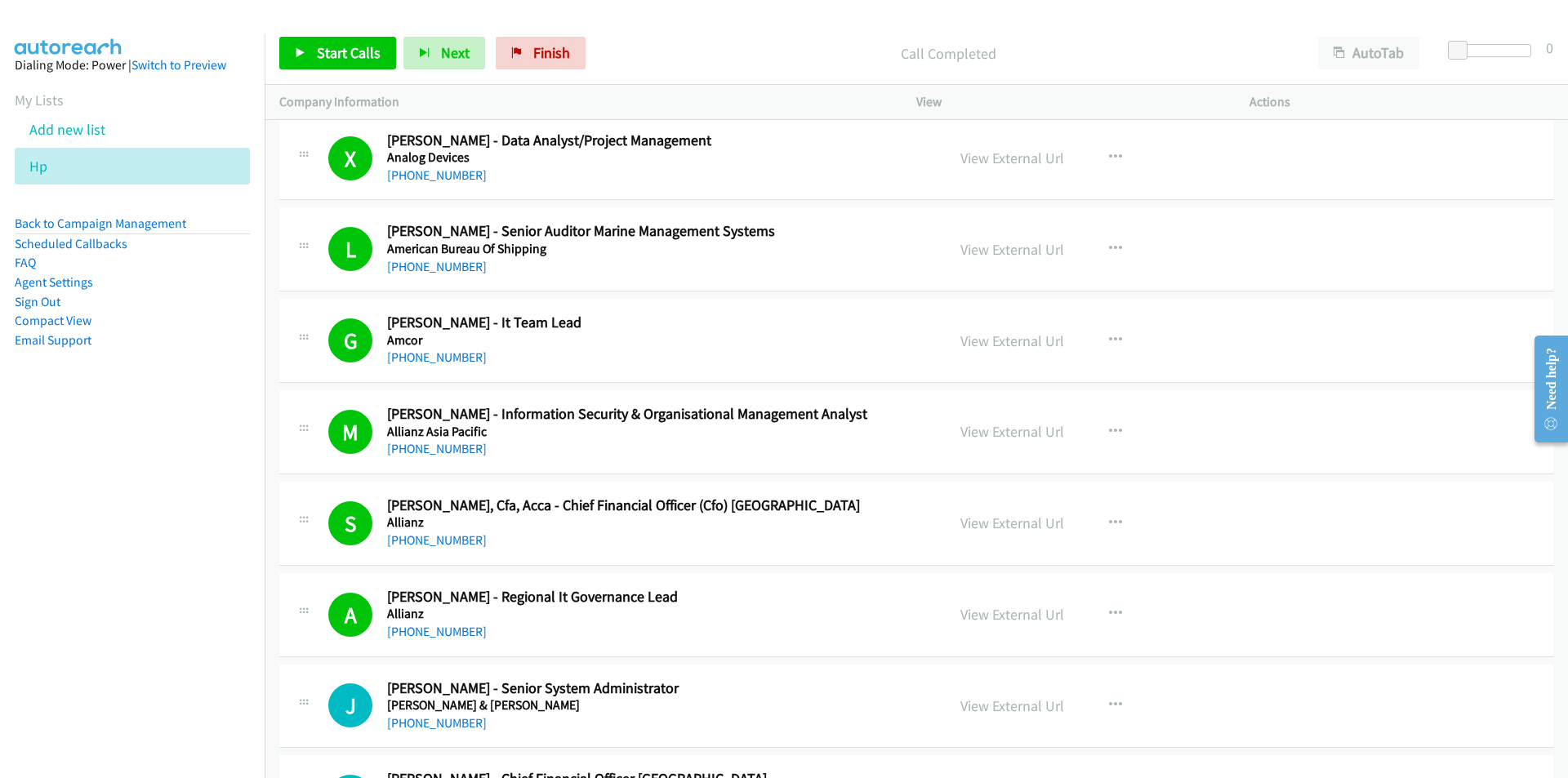
drag, startPoint x: 158, startPoint y: 551, endPoint x: 158, endPoint y: 539, distance: 12.0
click at [158, 548] on nav "Dialing Mode: Power | Switch to Preview My Lists Add new list Hp Back to Campai…" at bounding box center [133, 422] width 266 height 778
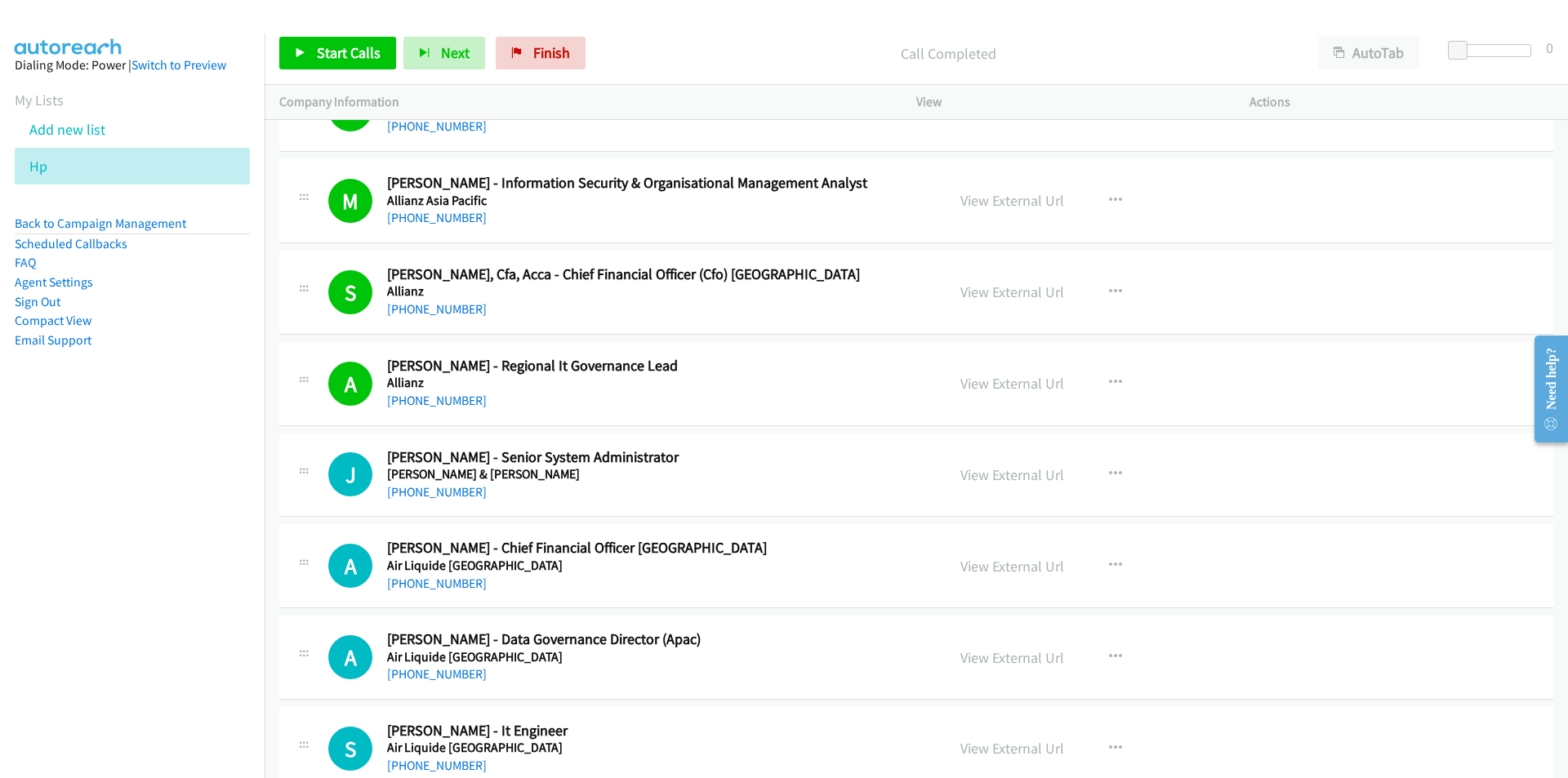
scroll to position [13759, 0]
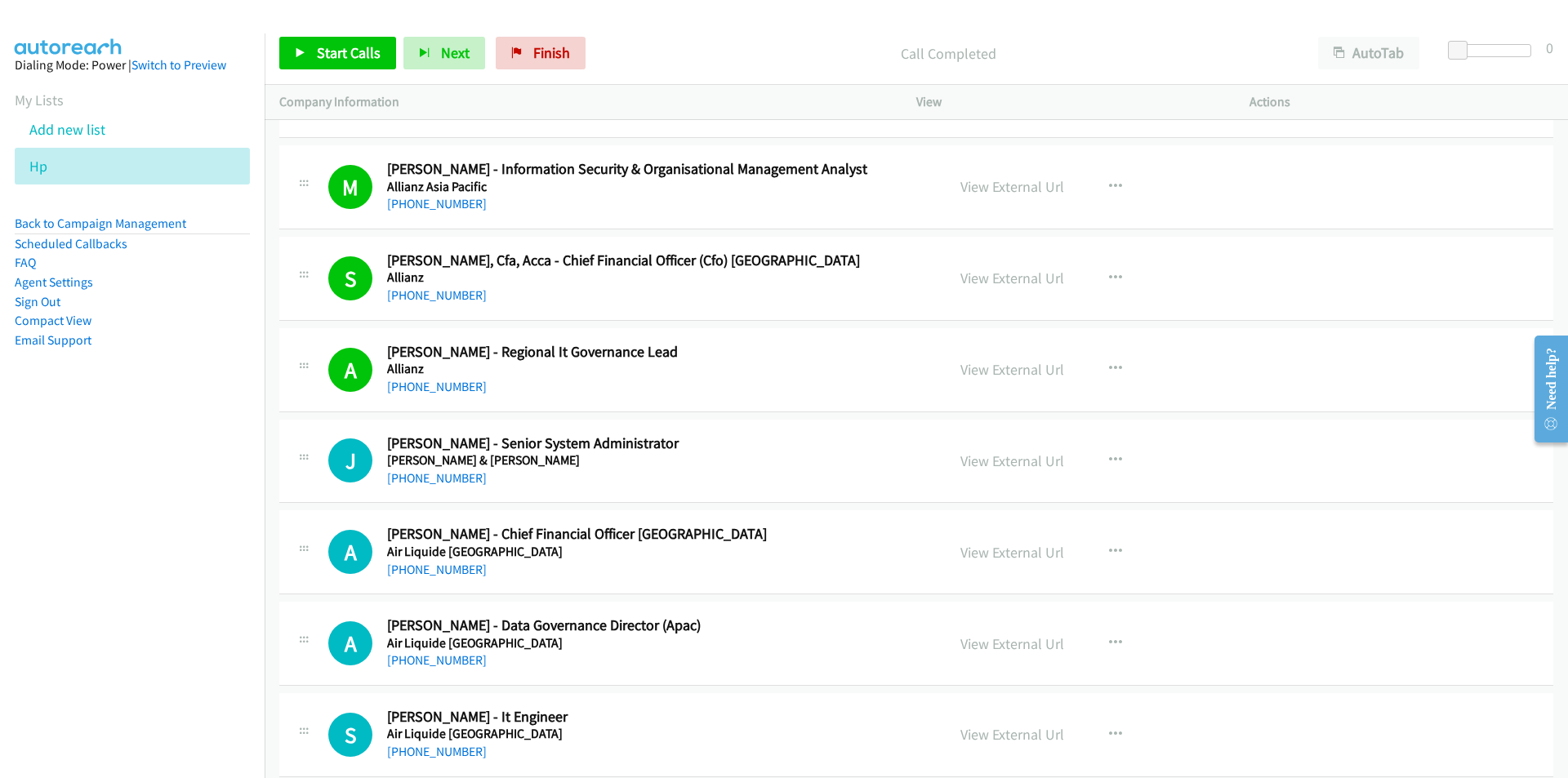
click at [120, 562] on nav "Dialing Mode: Power | Switch to Preview My Lists Add new list Hp Back to Campai…" at bounding box center [133, 422] width 266 height 778
click at [1019, 459] on link "View External Url" at bounding box center [1011, 460] width 104 height 19
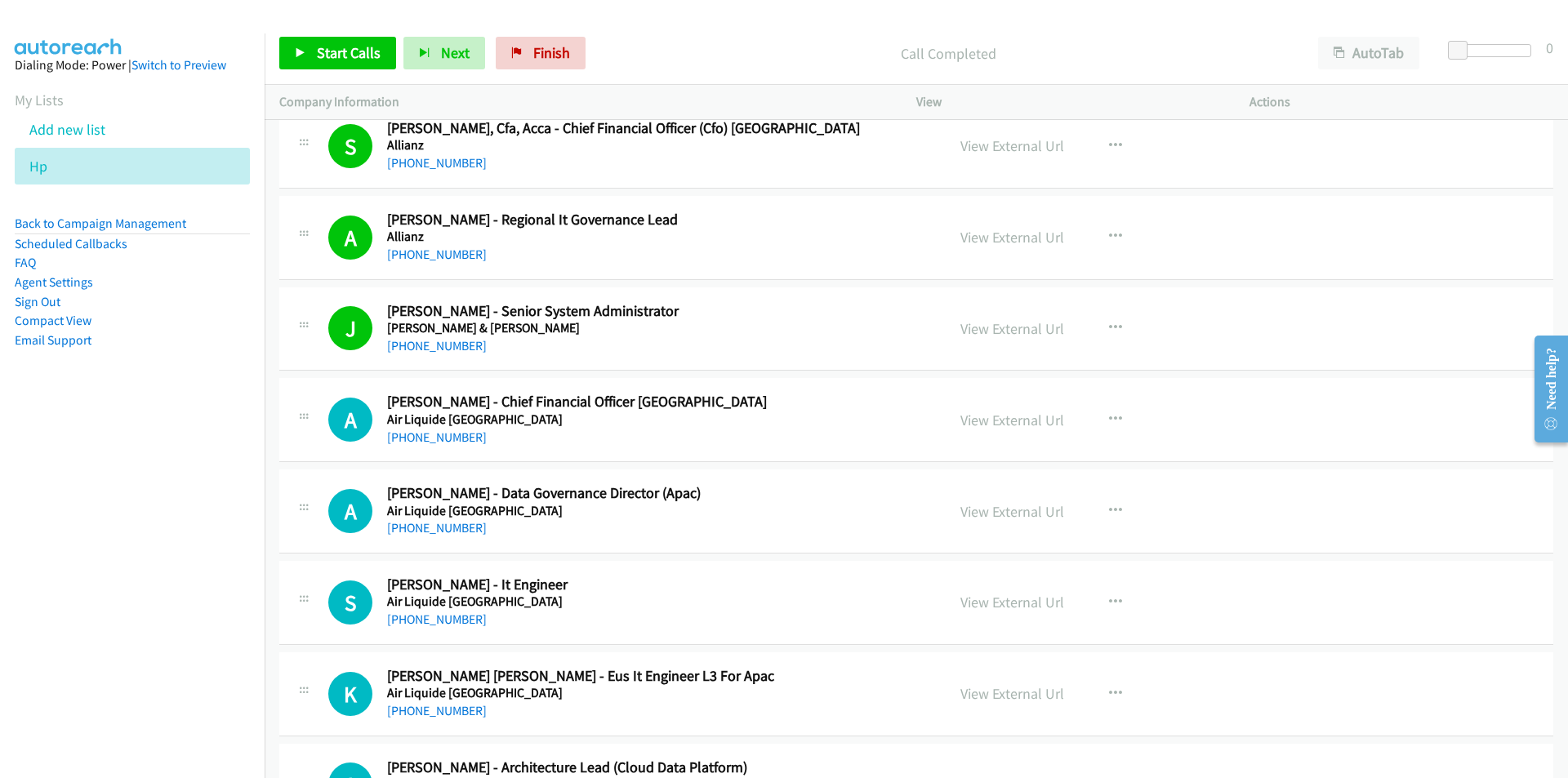
scroll to position [13922, 0]
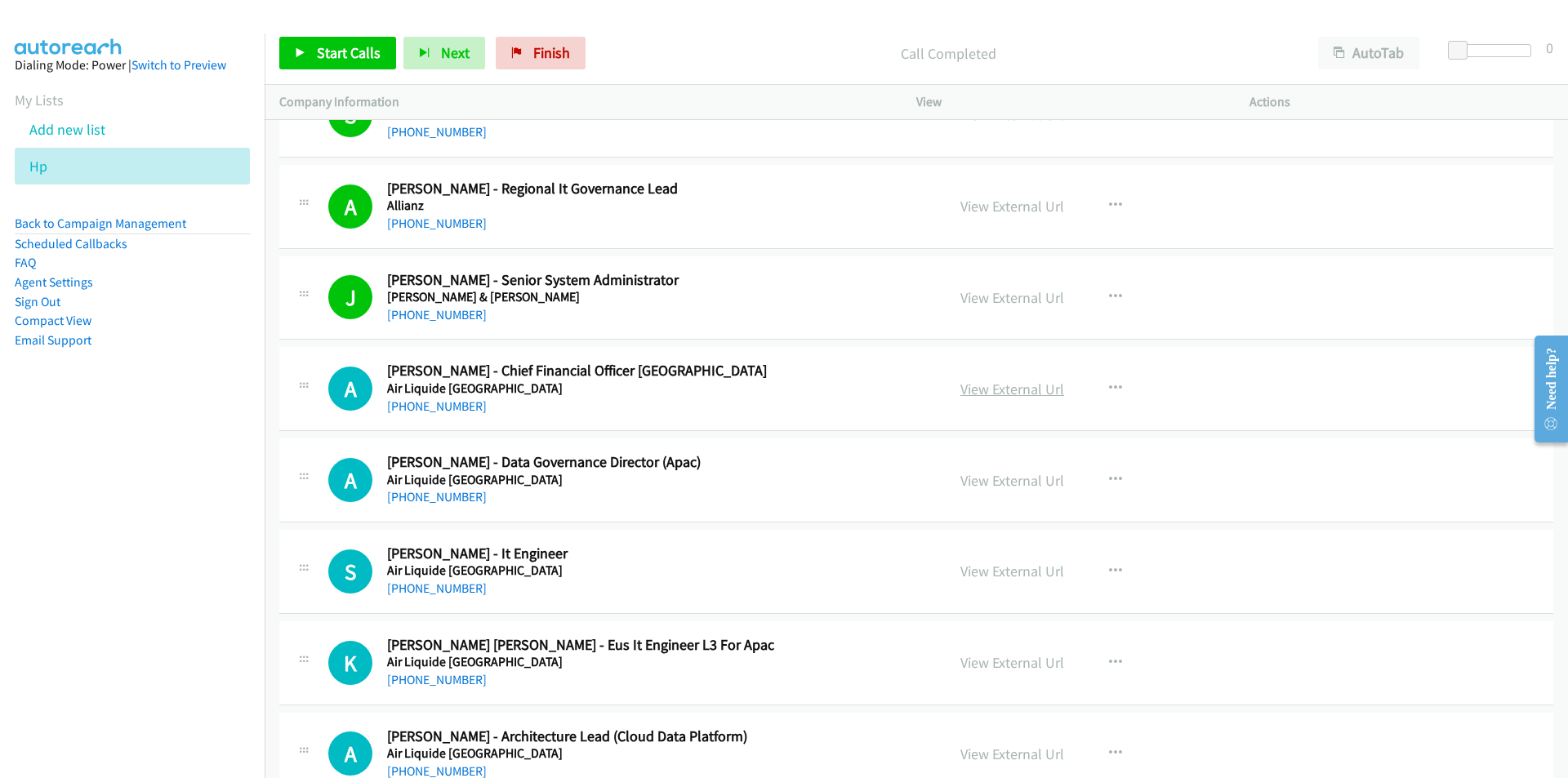
click at [997, 383] on link "View External Url" at bounding box center [1011, 389] width 104 height 19
click at [1001, 392] on link "View External Url" at bounding box center [1011, 389] width 104 height 19
click at [979, 475] on link "View External Url" at bounding box center [1011, 480] width 104 height 19
click at [341, 43] on span "Start Calls" at bounding box center [349, 52] width 64 height 19
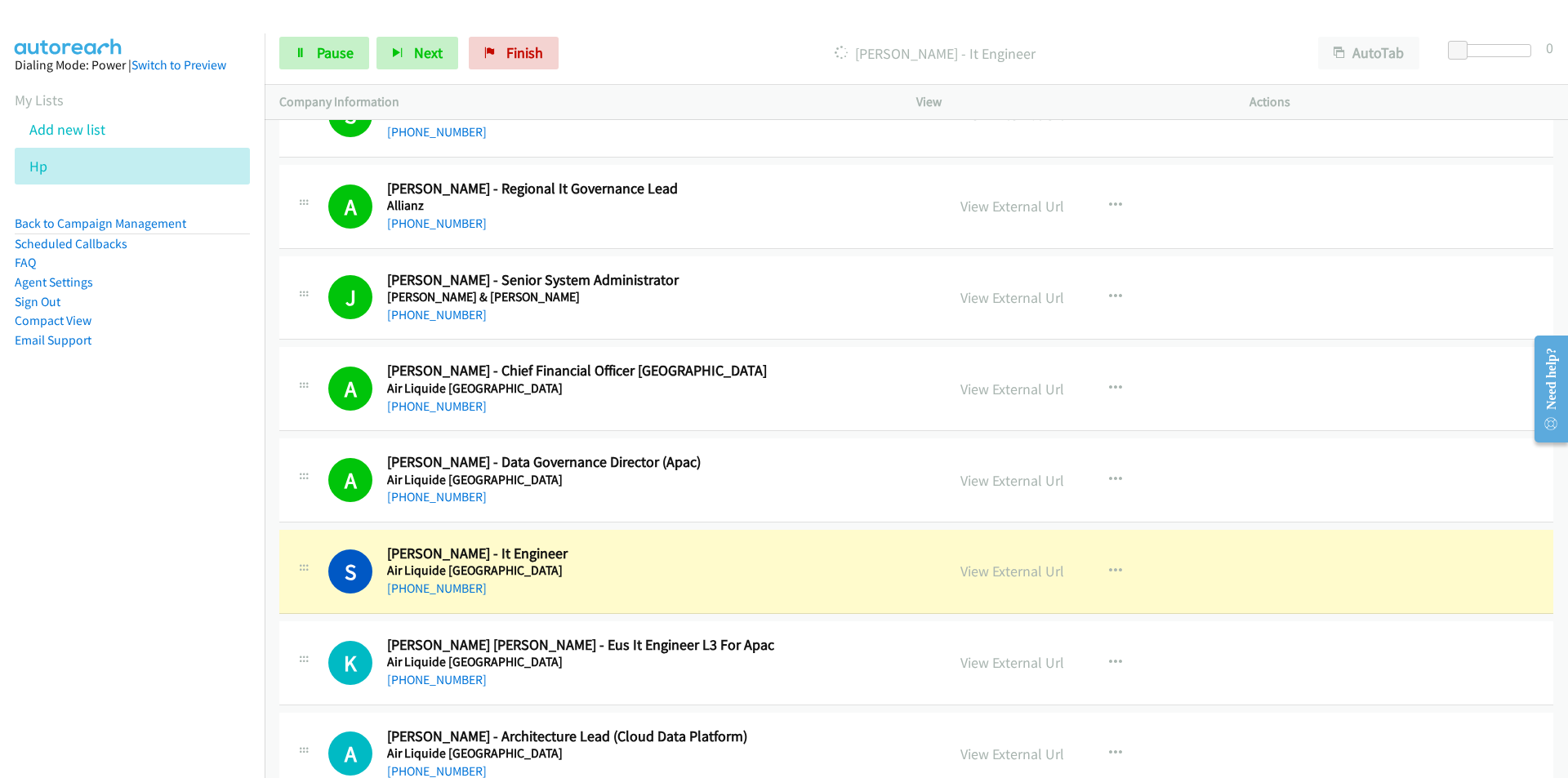
drag, startPoint x: 203, startPoint y: 647, endPoint x: 221, endPoint y: 638, distance: 20.1
click at [203, 647] on nav "Dialing Mode: Power | Switch to Preview My Lists Add new list Hp Back to Campai…" at bounding box center [133, 422] width 266 height 778
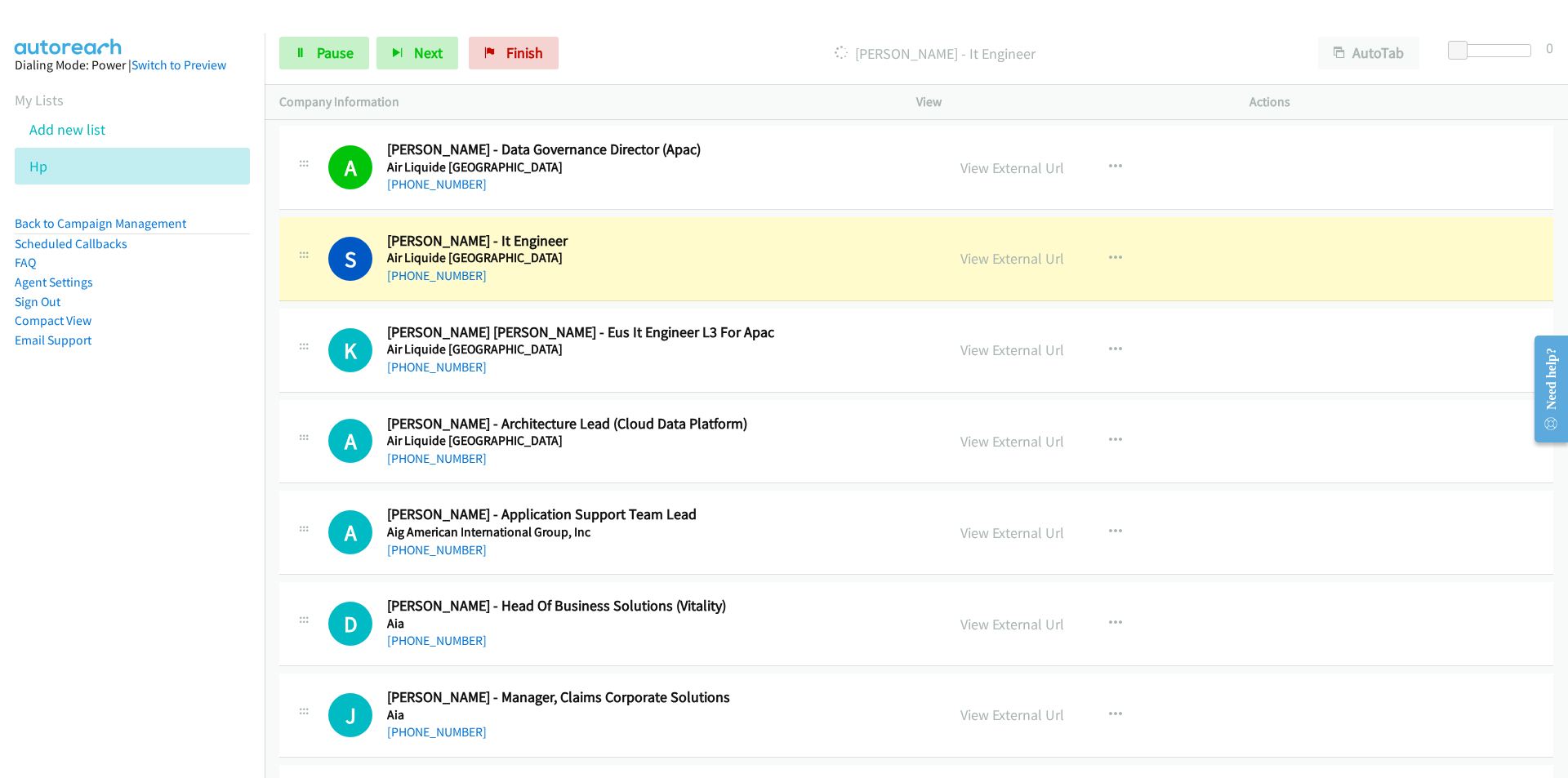
scroll to position [14248, 0]
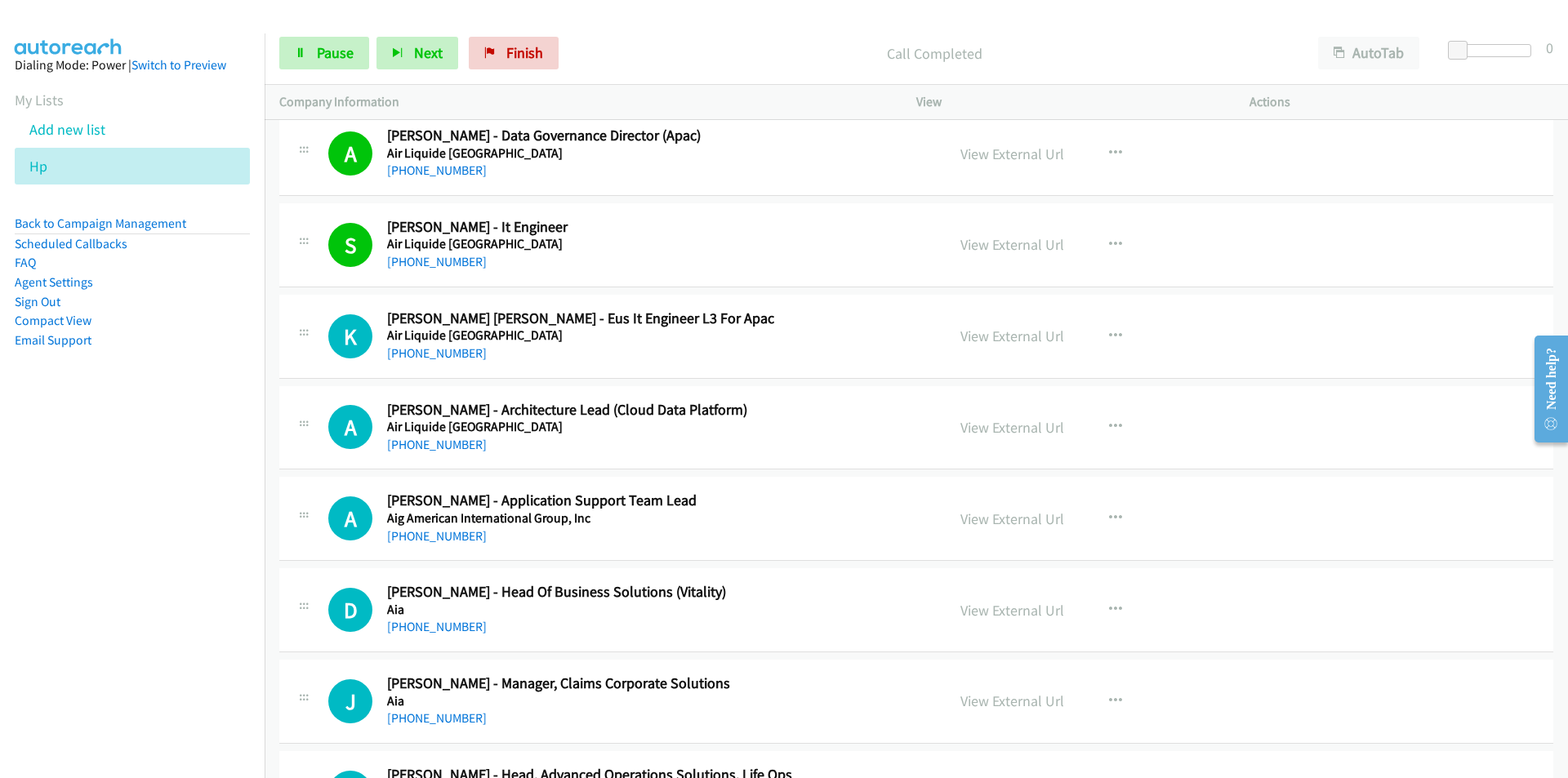
click at [173, 571] on nav "Dialing Mode: Power | Switch to Preview My Lists Add new list Hp Back to Campai…" at bounding box center [133, 422] width 266 height 778
click at [135, 550] on nav "Dialing Mode: Power | Switch to Preview My Lists Add new list Hp Back to Campai…" at bounding box center [133, 422] width 266 height 778
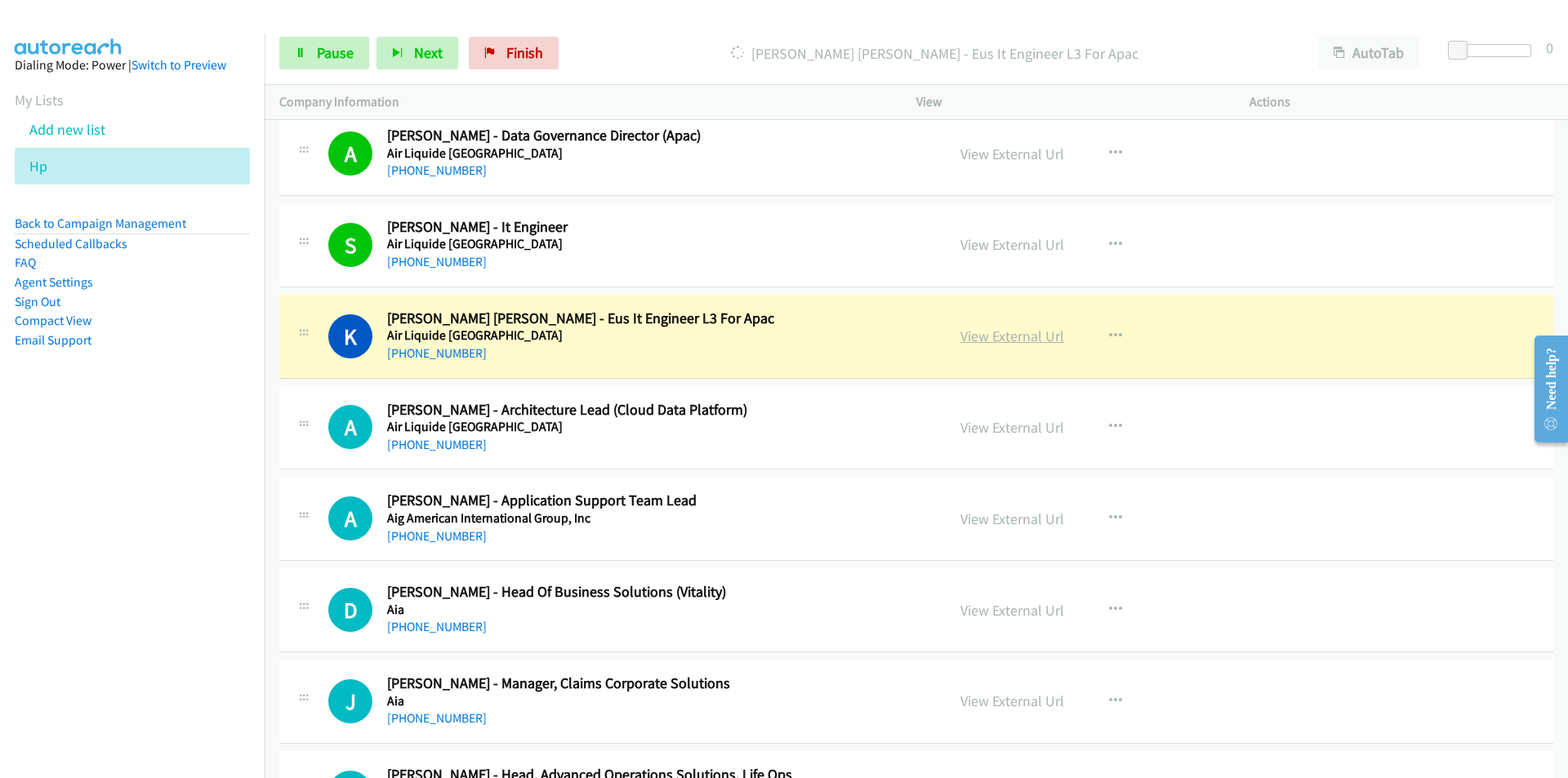
click at [1012, 341] on link "View External Url" at bounding box center [1011, 335] width 104 height 19
click at [315, 49] on link "Pause" at bounding box center [323, 52] width 89 height 33
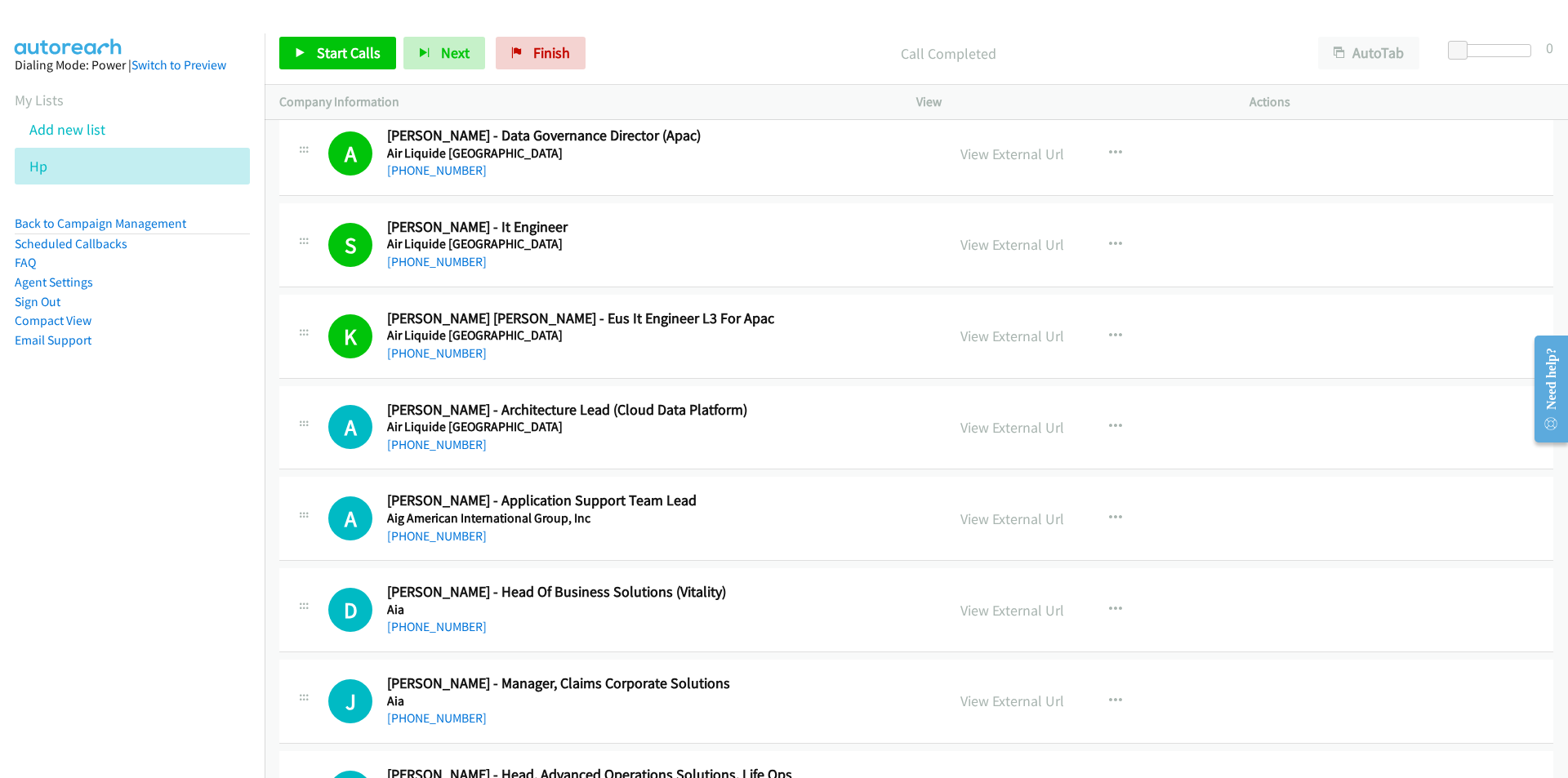
click at [89, 614] on nav "Dialing Mode: Power | Switch to Preview My Lists Add new list Hp Back to Campai…" at bounding box center [133, 422] width 266 height 778
click at [993, 608] on link "View External Url" at bounding box center [1011, 610] width 104 height 19
click at [293, 54] on link "Start Calls" at bounding box center [337, 52] width 117 height 33
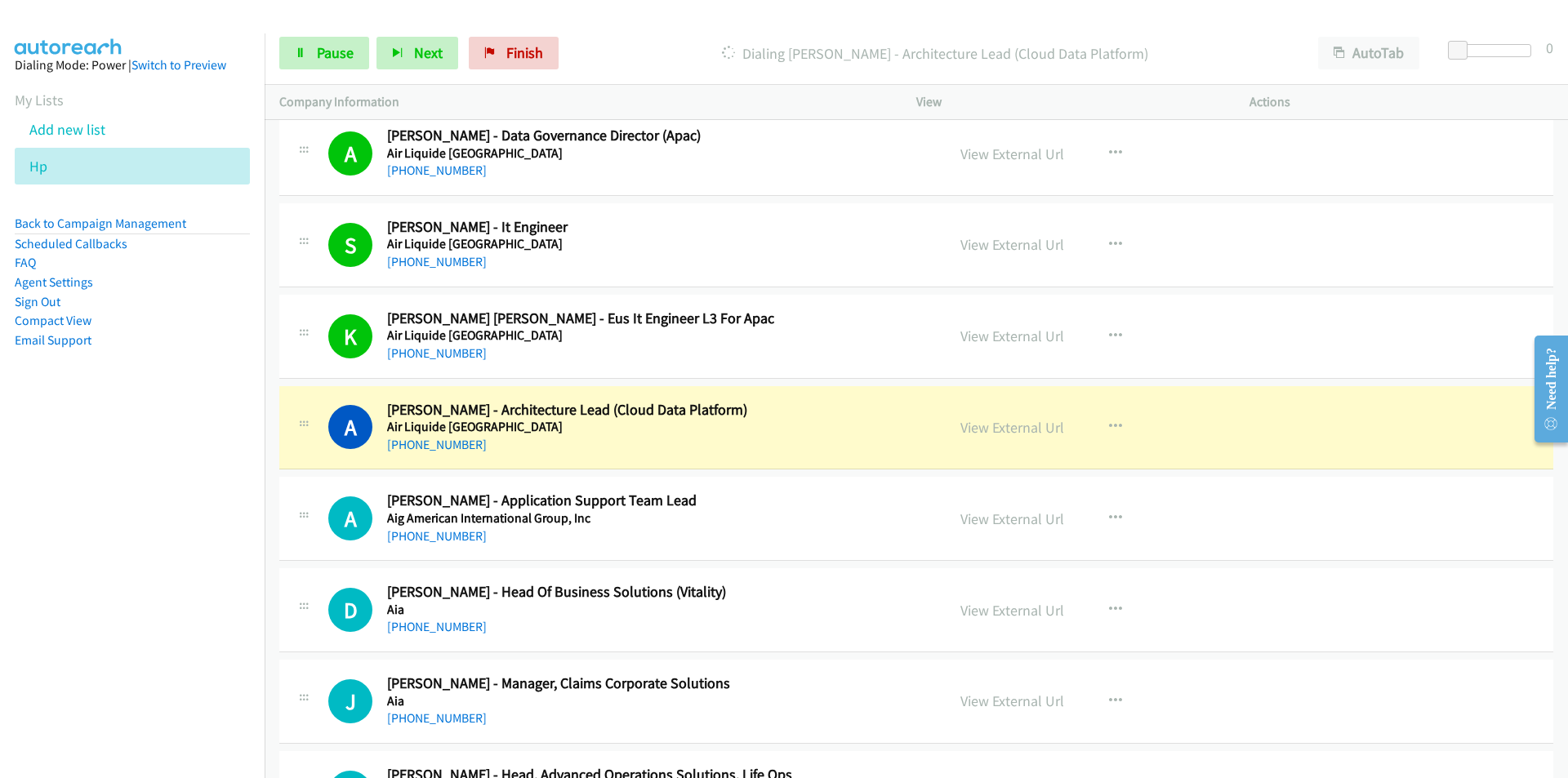
drag, startPoint x: 192, startPoint y: 512, endPoint x: 200, endPoint y: 510, distance: 8.2
click at [194, 512] on nav "Dialing Mode: Power | Switch to Preview My Lists Add new list Hp Back to Campai…" at bounding box center [133, 422] width 266 height 778
click at [106, 644] on nav "Dialing Mode: Power | Switch to Preview My Lists Add new list Hp Back to Campai…" at bounding box center [133, 422] width 266 height 778
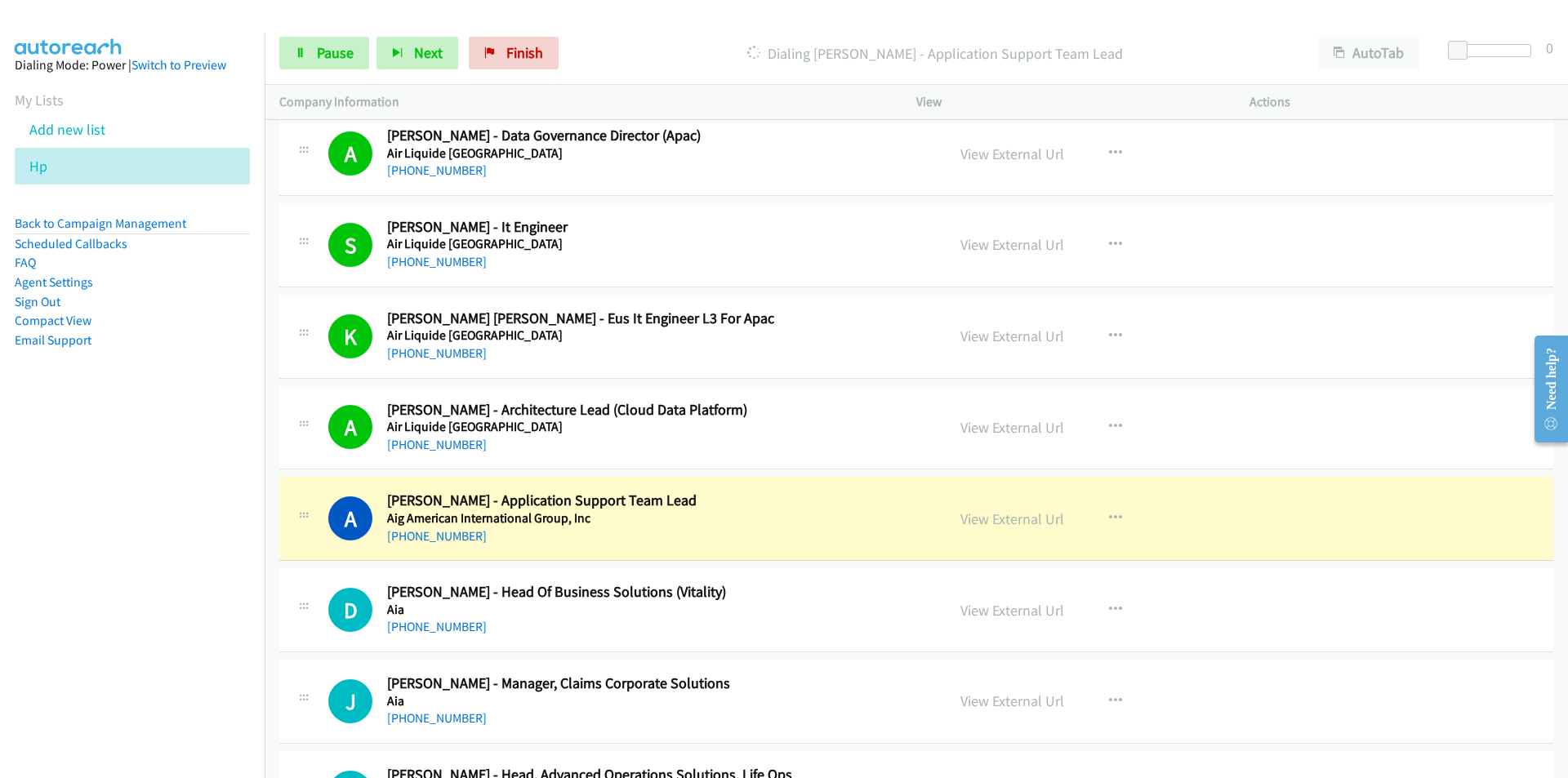
drag, startPoint x: 110, startPoint y: 646, endPoint x: 129, endPoint y: 638, distance: 20.6
click at [110, 646] on nav "Dialing Mode: Power | Switch to Preview My Lists Add new list Hp Back to Campai…" at bounding box center [133, 422] width 266 height 778
click at [995, 330] on link "View External Url" at bounding box center [1011, 335] width 104 height 19
click at [994, 519] on link "View External Url" at bounding box center [1011, 518] width 104 height 19
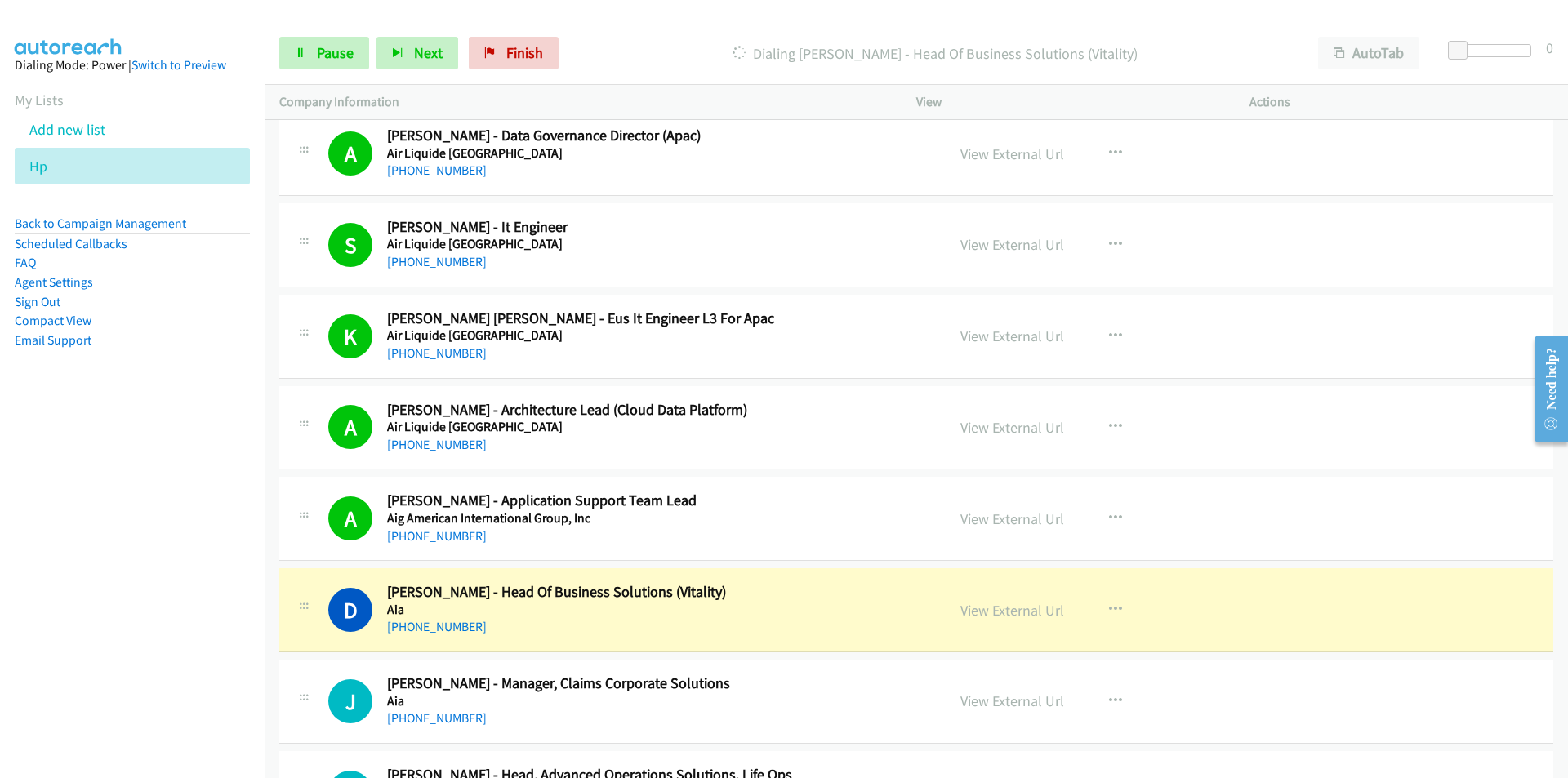
drag, startPoint x: 188, startPoint y: 678, endPoint x: 246, endPoint y: 673, distance: 58.2
click at [188, 678] on nav "Dialing Mode: Power | Switch to Preview My Lists Add new list Hp Back to Campai…" at bounding box center [133, 422] width 266 height 778
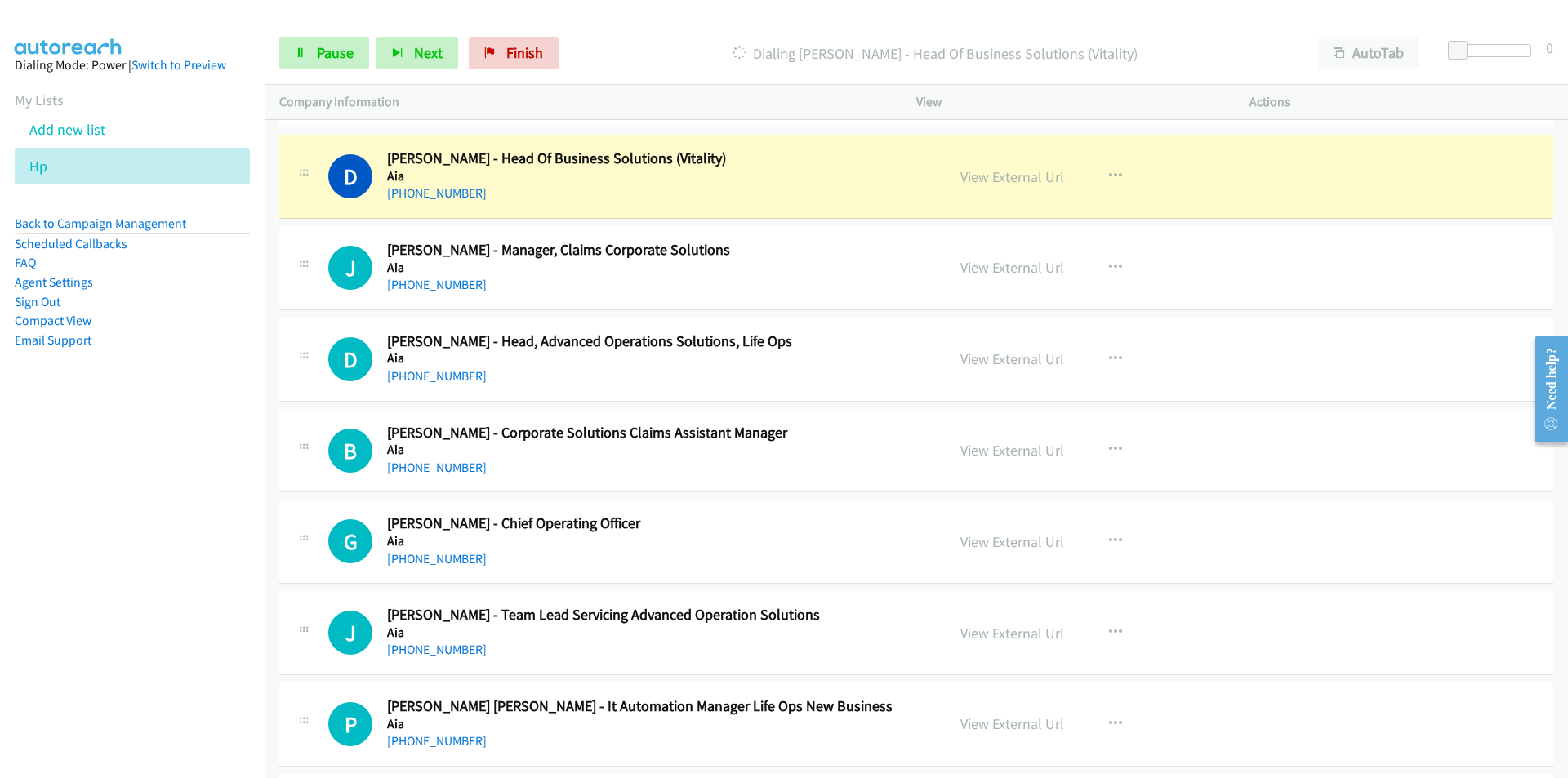
scroll to position [14739, 0]
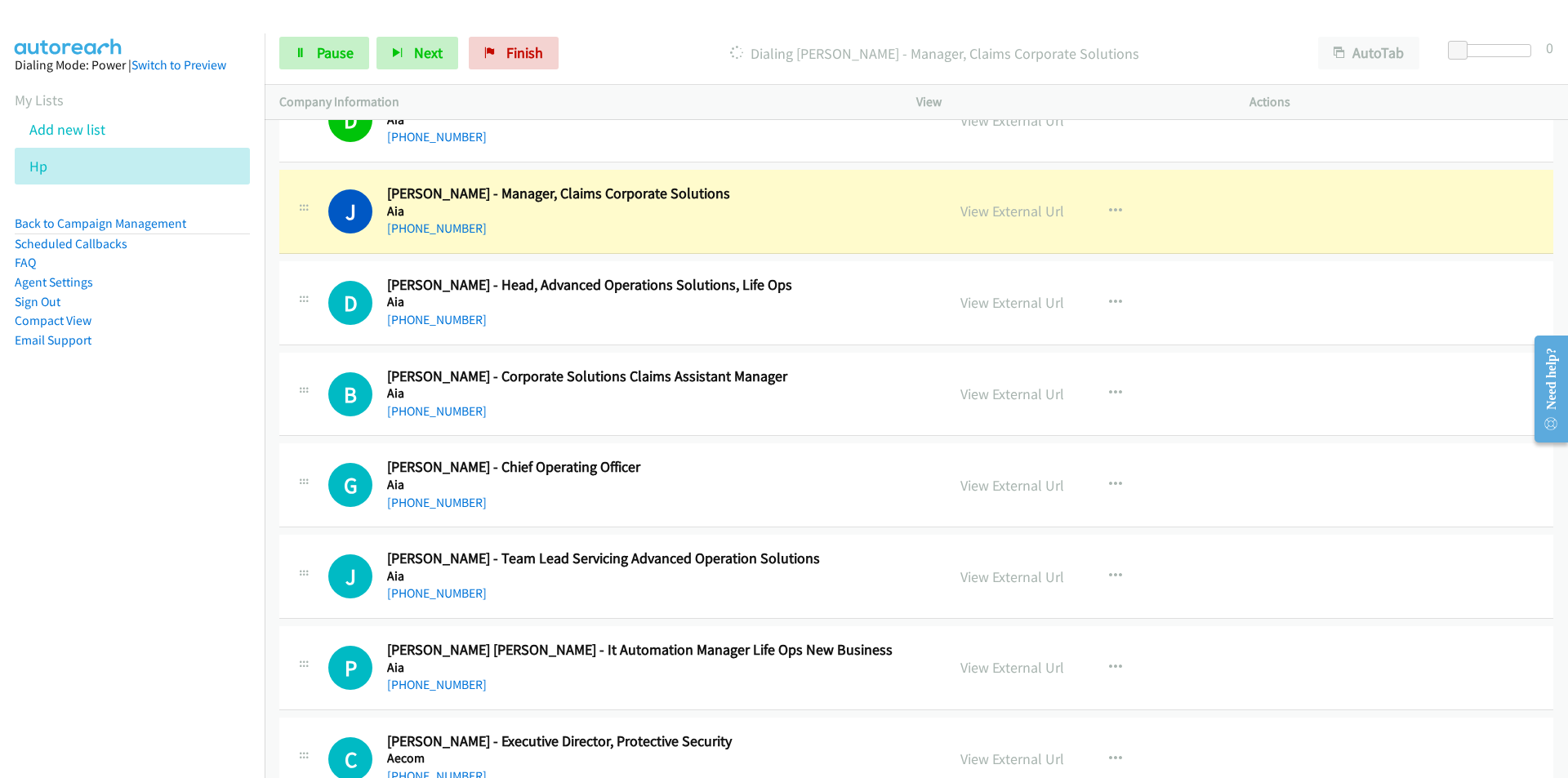
click at [166, 551] on nav "Dialing Mode: Power | Switch to Preview My Lists Add new list Hp Back to Campai…" at bounding box center [133, 422] width 266 height 778
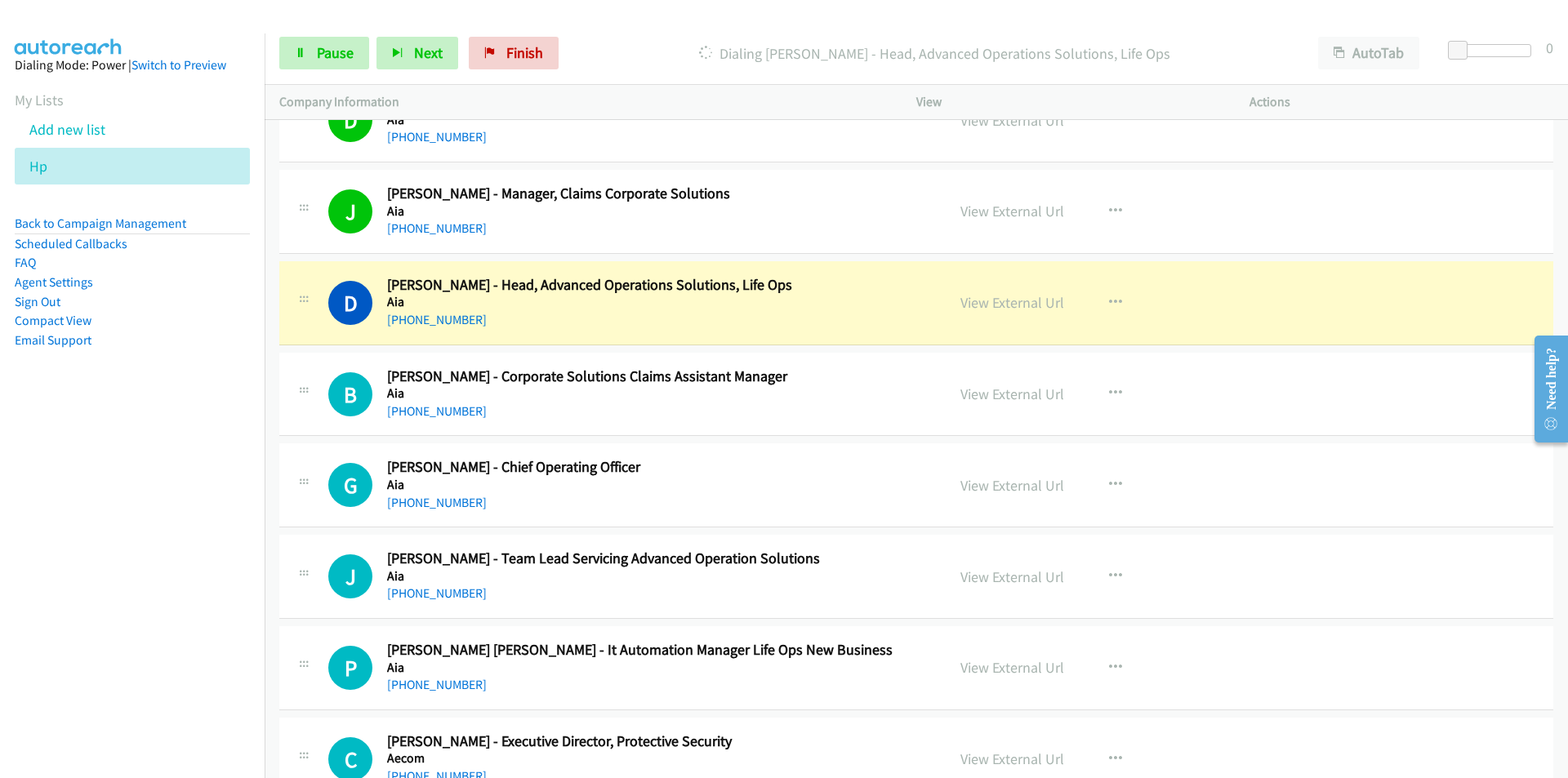
click at [157, 508] on nav "Dialing Mode: Power | Switch to Preview My Lists Add new list Hp Back to Campai…" at bounding box center [133, 422] width 266 height 778
click at [1006, 294] on link "View External Url" at bounding box center [1011, 302] width 104 height 19
click at [344, 58] on span "Pause" at bounding box center [335, 52] width 36 height 19
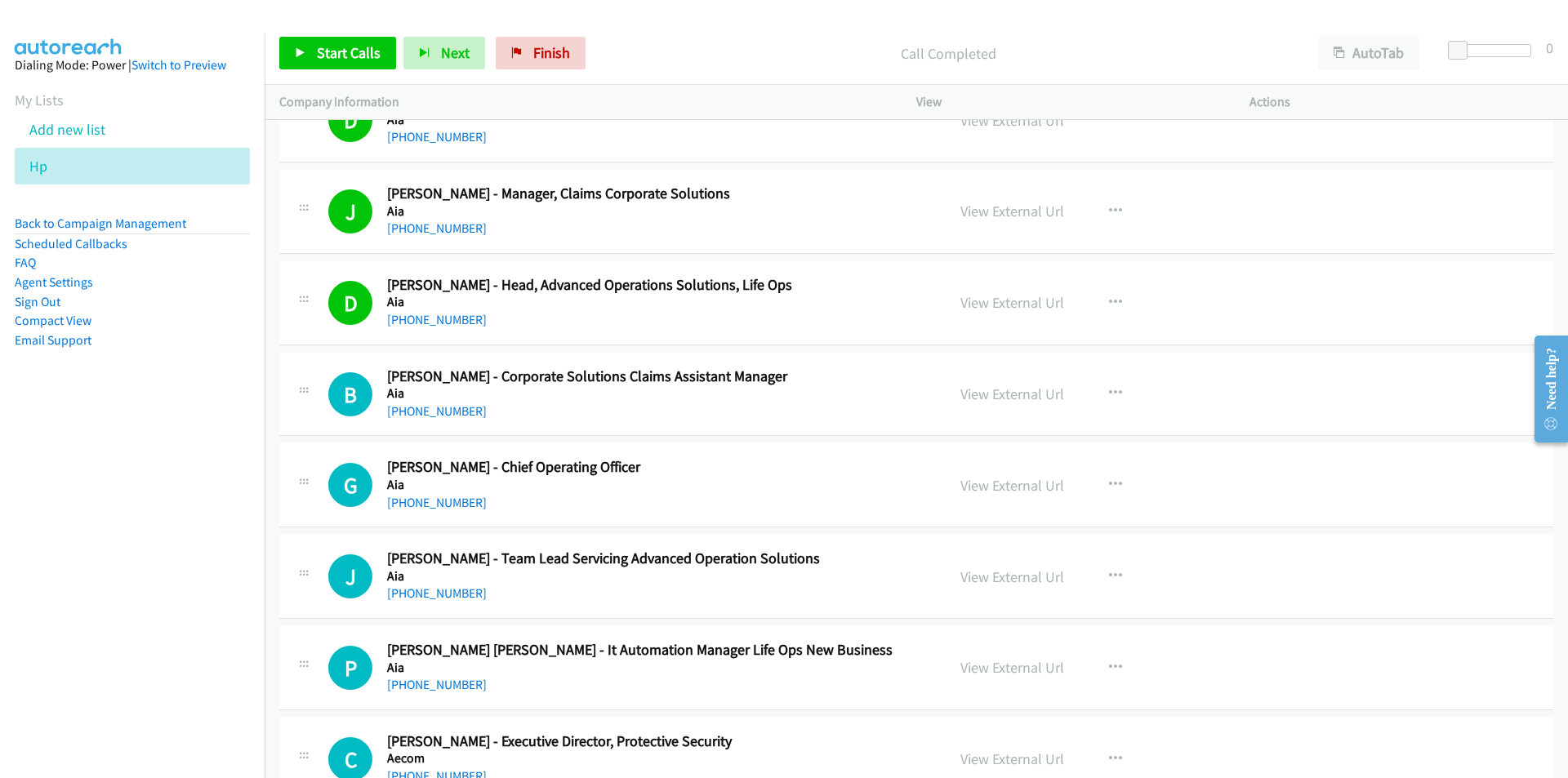
click at [149, 652] on nav "Dialing Mode: Power | Switch to Preview My Lists Add new list Hp Back to Campai…" at bounding box center [133, 422] width 266 height 778
click at [329, 64] on link "Start Calls" at bounding box center [337, 52] width 117 height 33
click at [54, 583] on nav "Dialing Mode: Power | Switch to Preview My Lists Add new list Hp Back to Campai…" at bounding box center [133, 422] width 266 height 778
click at [135, 584] on nav "Dialing Mode: Power | Switch to Preview My Lists Add new list Hp Back to Campai…" at bounding box center [133, 422] width 266 height 778
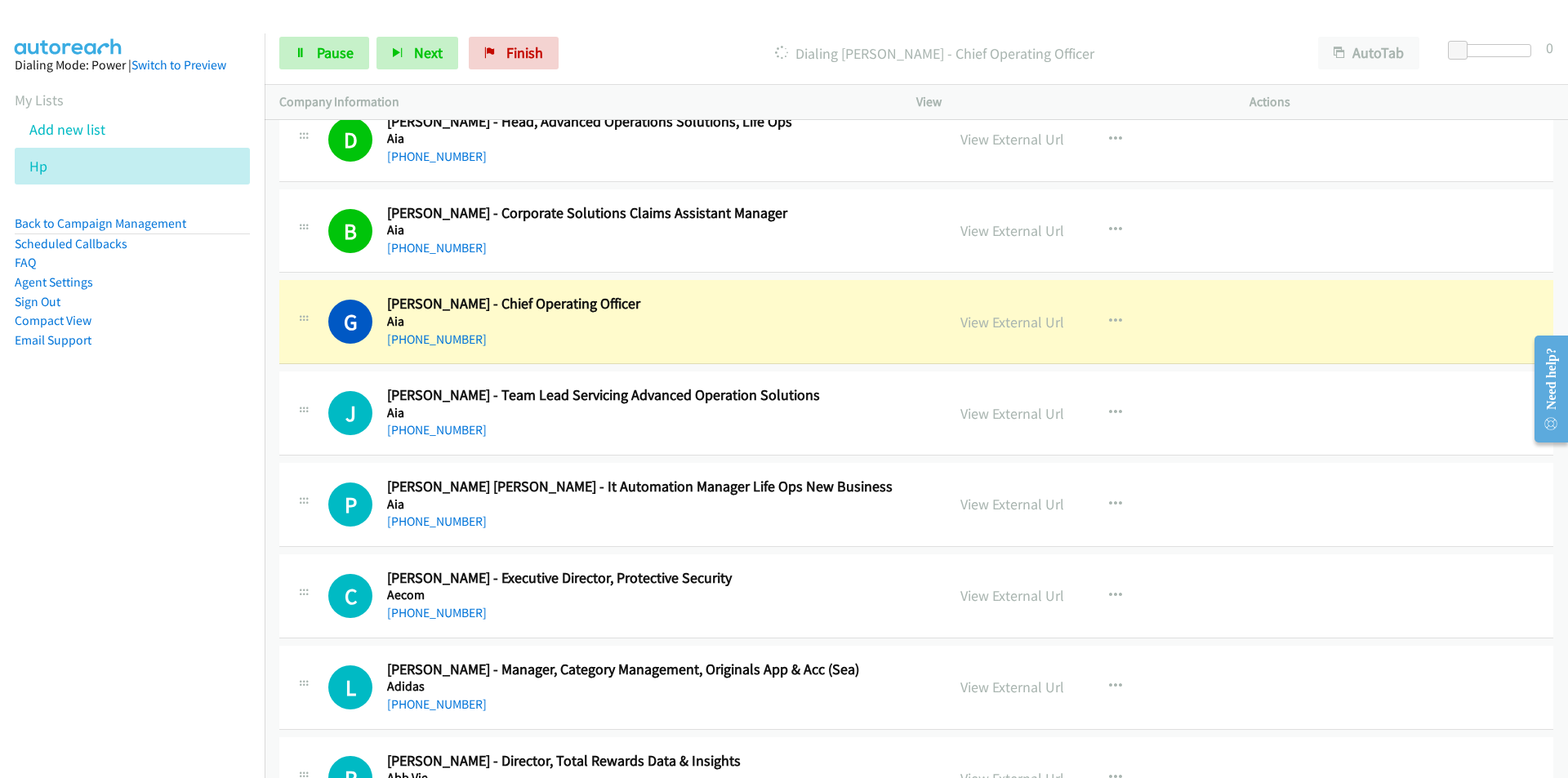
scroll to position [14983, 0]
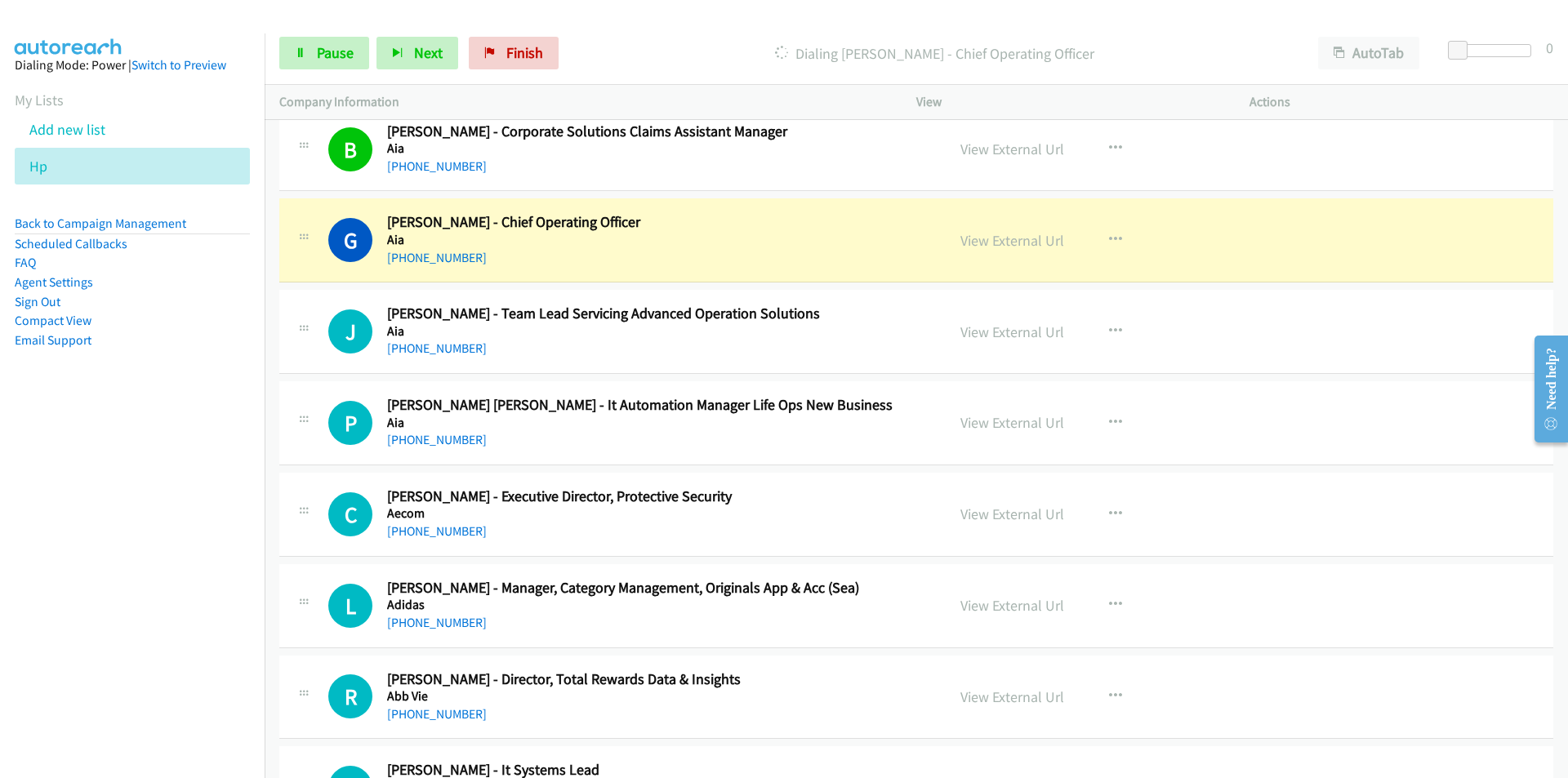
click at [35, 580] on nav "Dialing Mode: Power | Switch to Preview My Lists Add new list Hp Back to Campai…" at bounding box center [133, 422] width 266 height 778
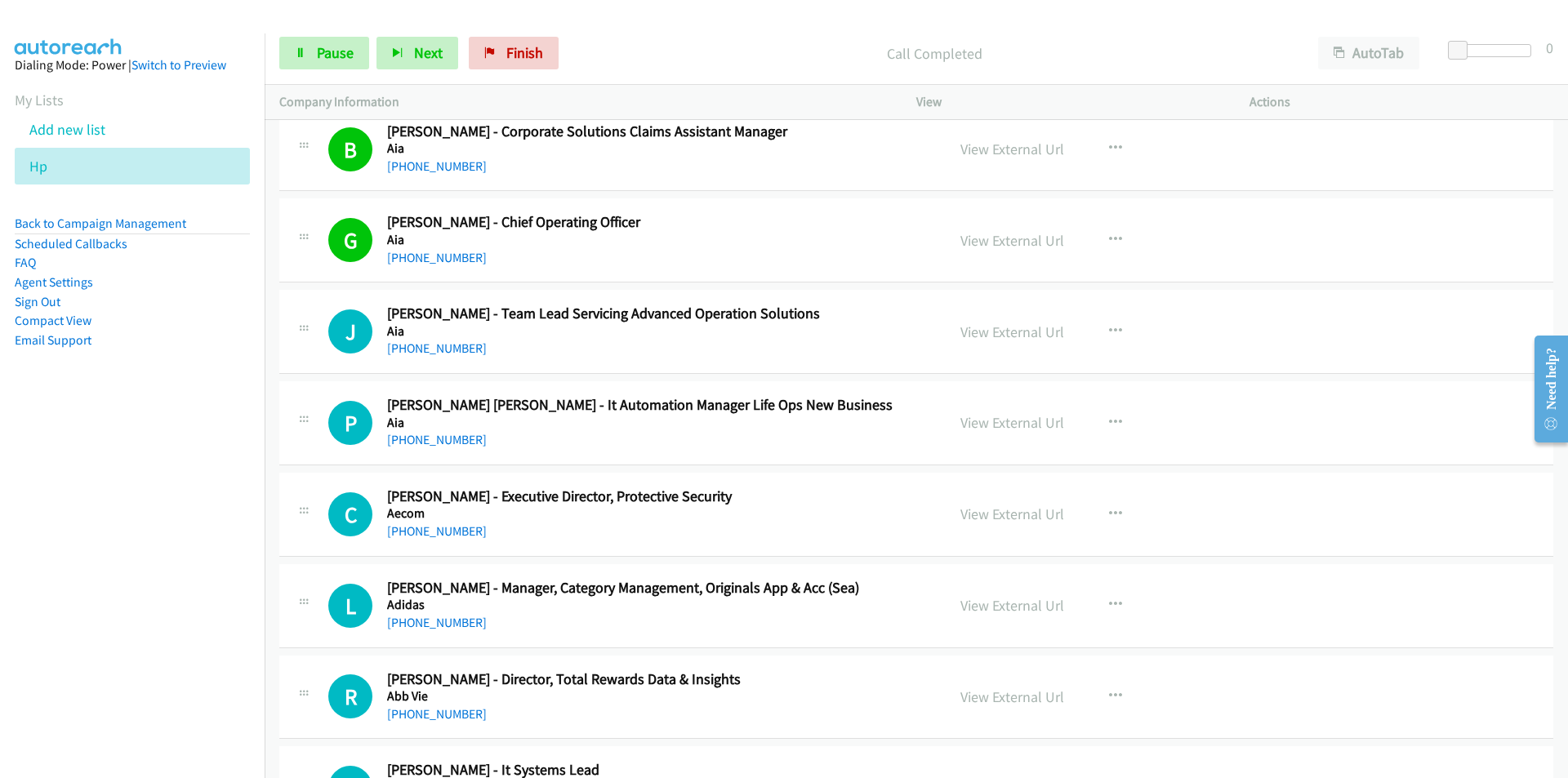
click at [168, 634] on nav "Dialing Mode: Power | Switch to Preview My Lists Add new list Hp Back to Campai…" at bounding box center [133, 422] width 266 height 778
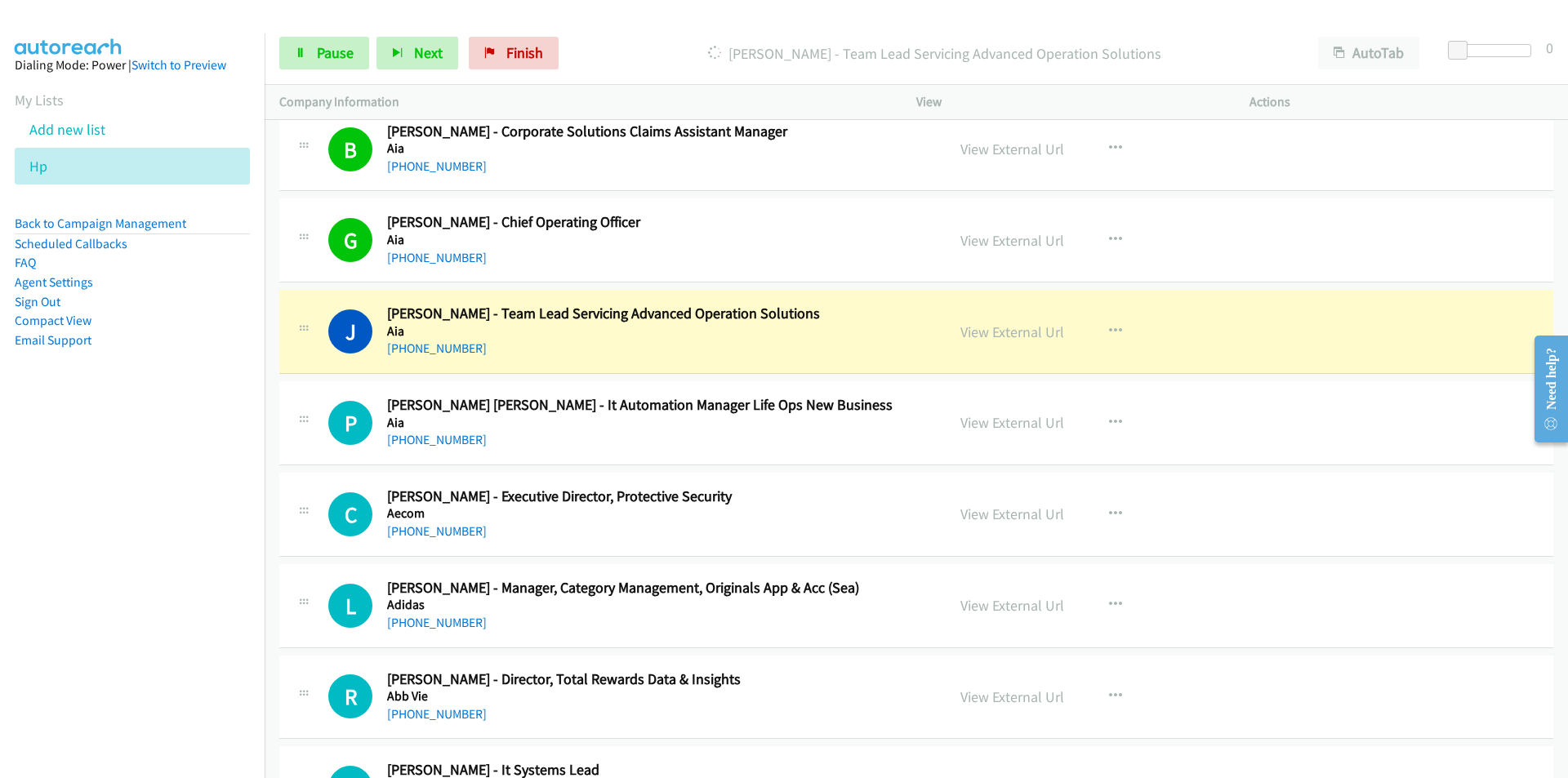
click at [66, 628] on nav "Dialing Mode: Power | Switch to Preview My Lists Add new list Hp Back to Campai…" at bounding box center [133, 422] width 266 height 778
click at [988, 334] on link "View External Url" at bounding box center [1011, 331] width 104 height 19
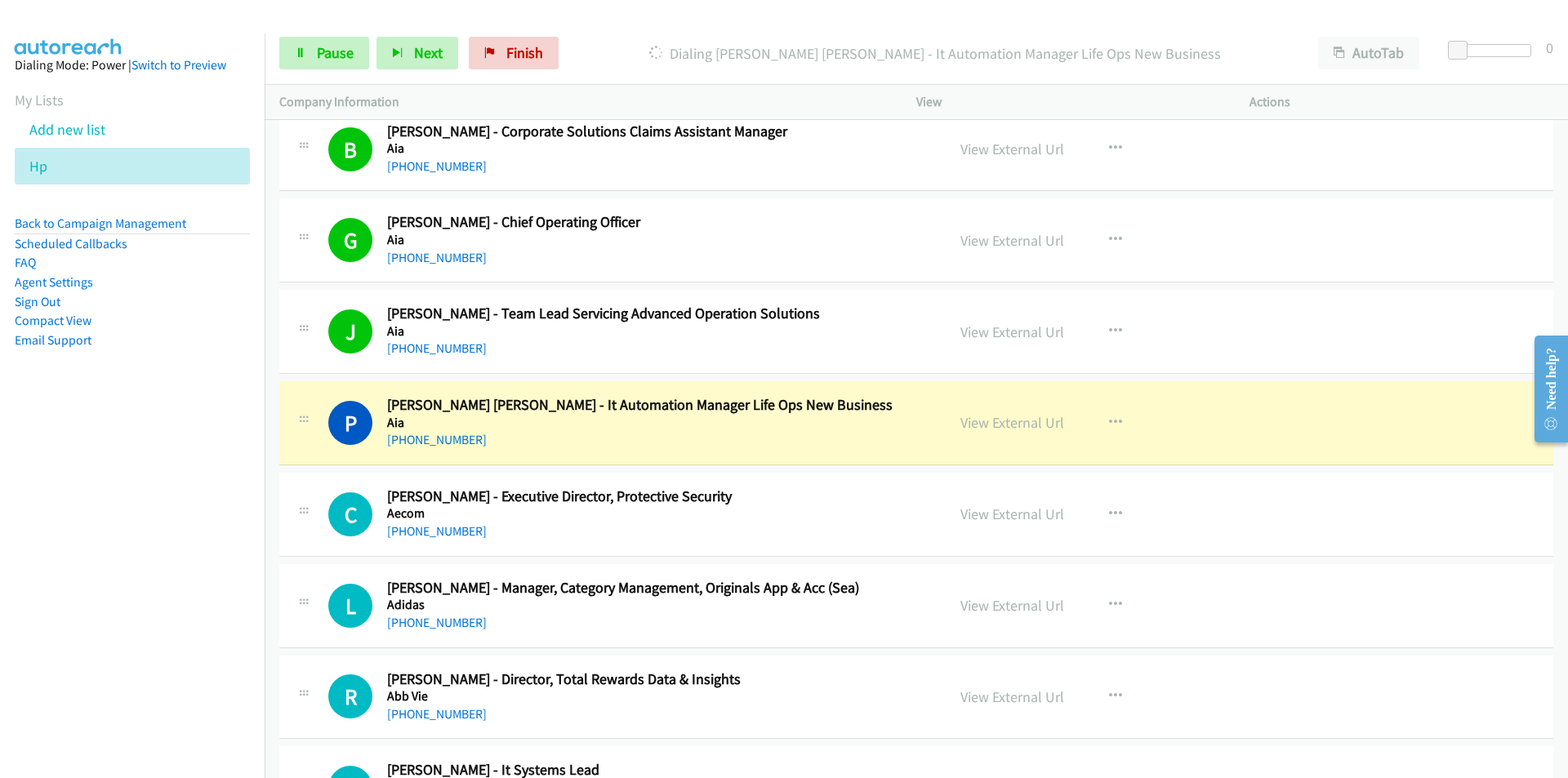
click at [89, 610] on nav "Dialing Mode: Power | Switch to Preview My Lists Add new list Hp Back to Campai…" at bounding box center [133, 422] width 266 height 778
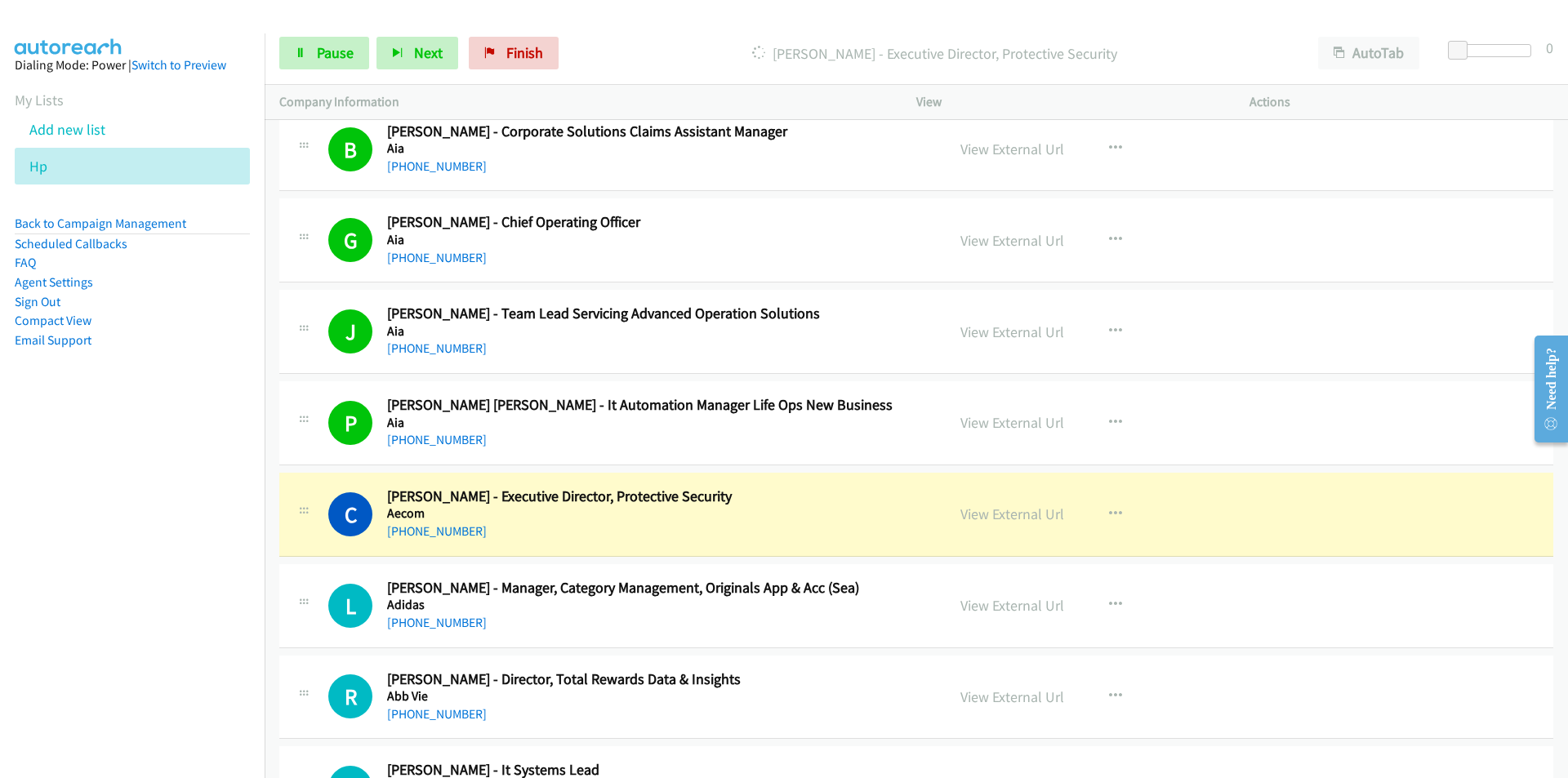
click at [214, 640] on nav "Dialing Mode: Power | Switch to Preview My Lists Add new list Hp Back to Campai…" at bounding box center [133, 422] width 266 height 778
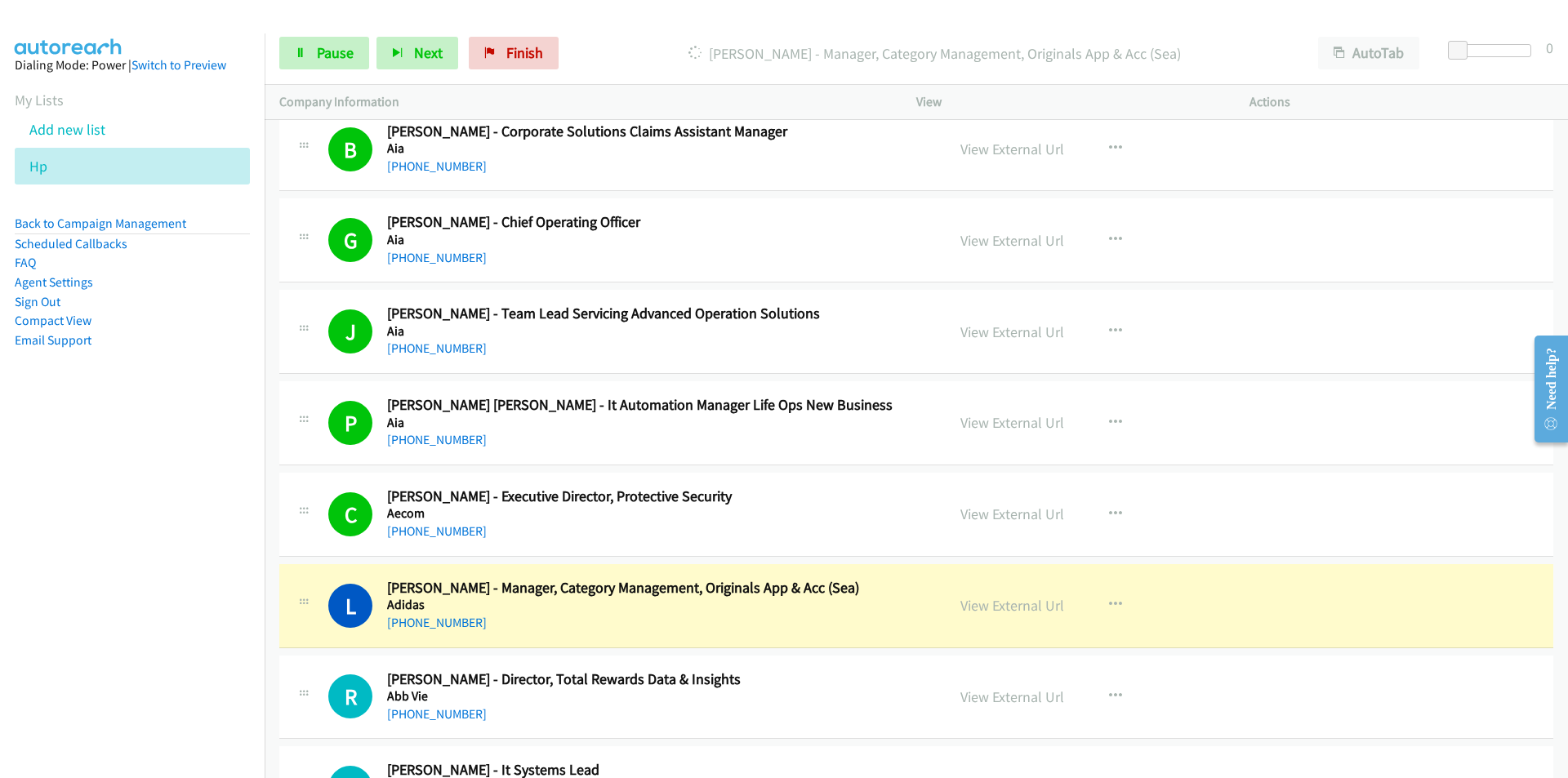
drag, startPoint x: 199, startPoint y: 630, endPoint x: 258, endPoint y: 625, distance: 59.2
click at [205, 628] on nav "Dialing Mode: Power | Switch to Preview My Lists Add new list Hp Back to Campai…" at bounding box center [133, 422] width 266 height 778
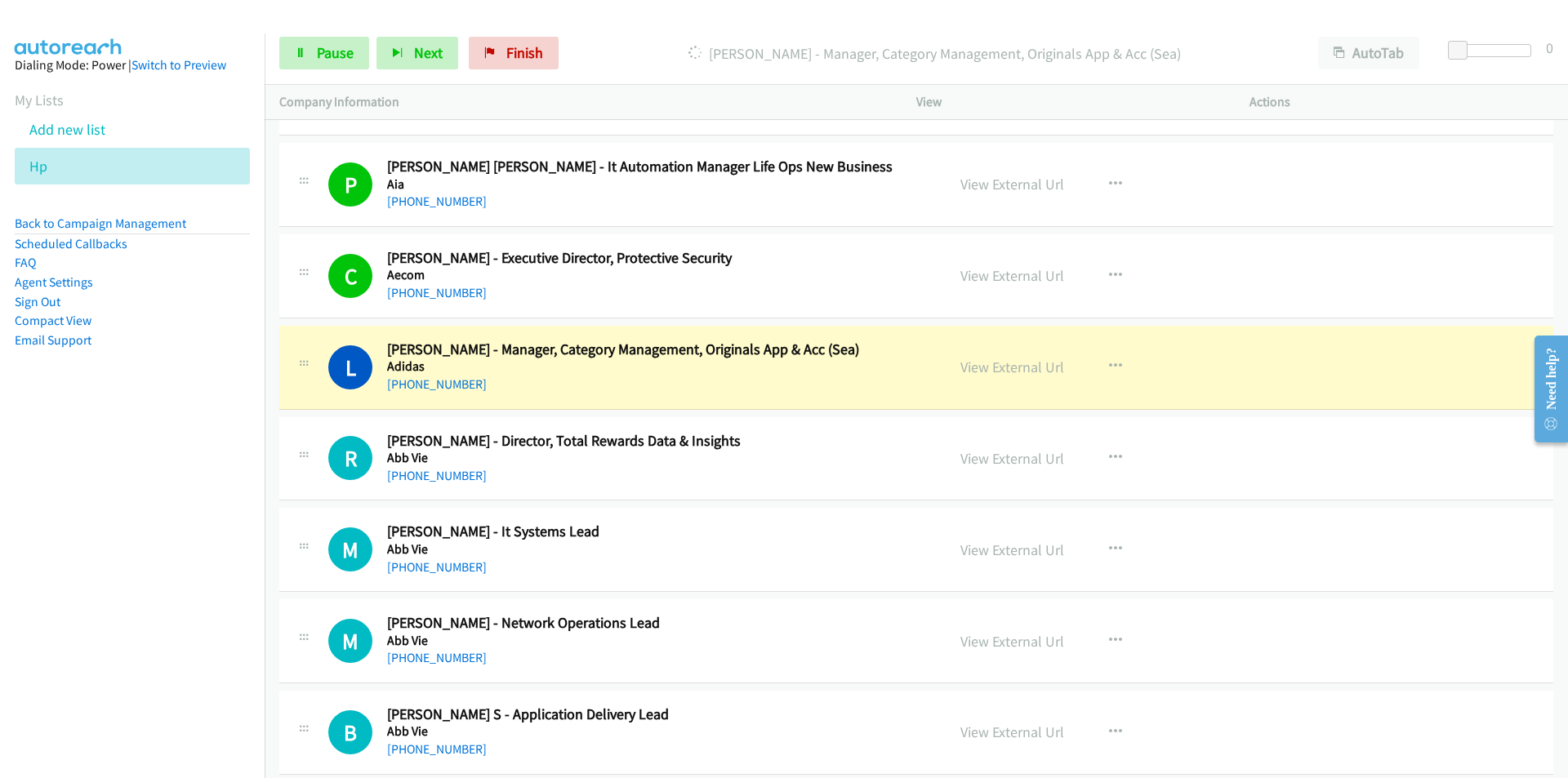
scroll to position [15391, 0]
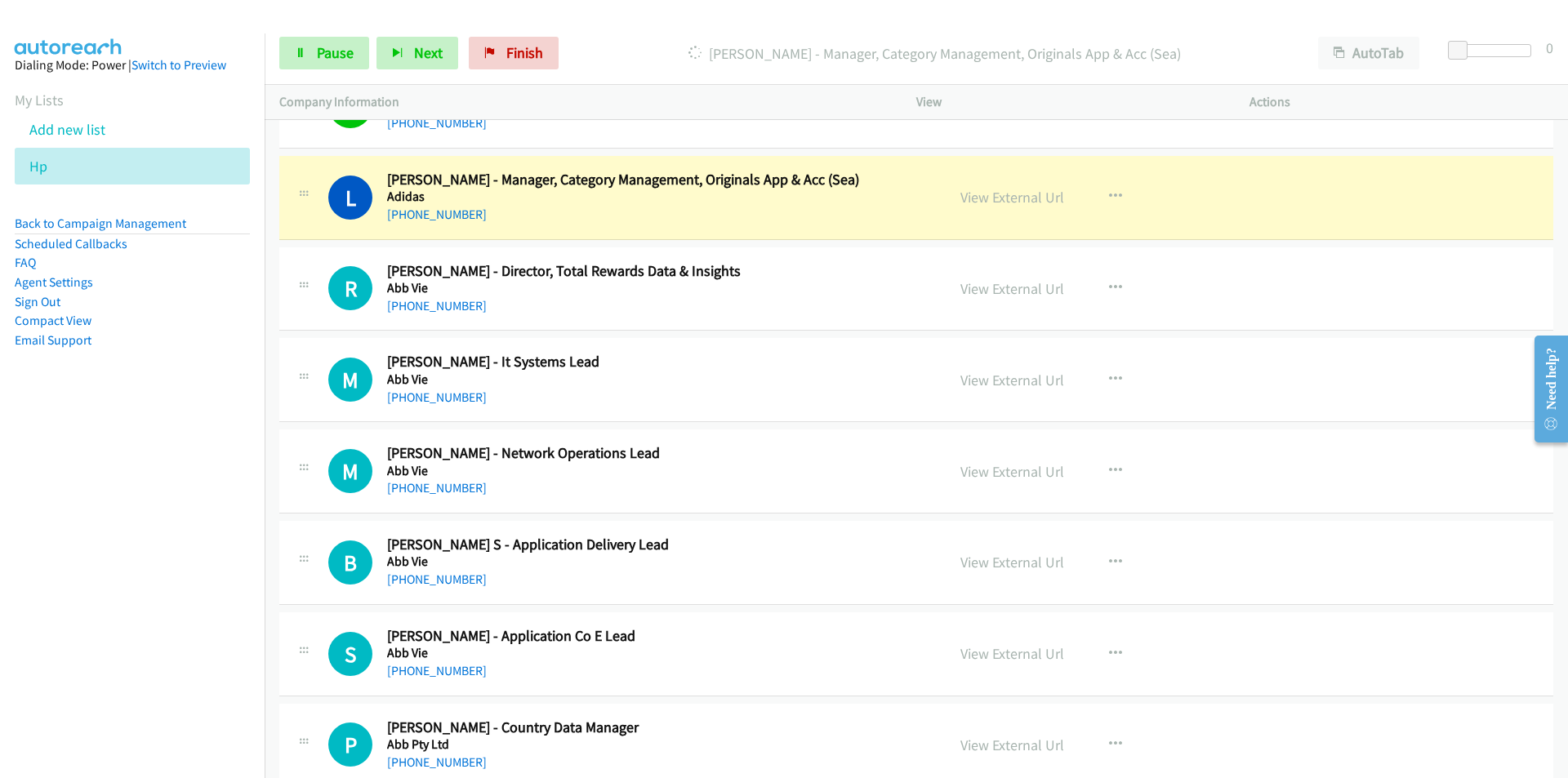
click at [176, 511] on nav "Dialing Mode: Power | Switch to Preview My Lists Add new list Hp Back to Campai…" at bounding box center [133, 422] width 266 height 778
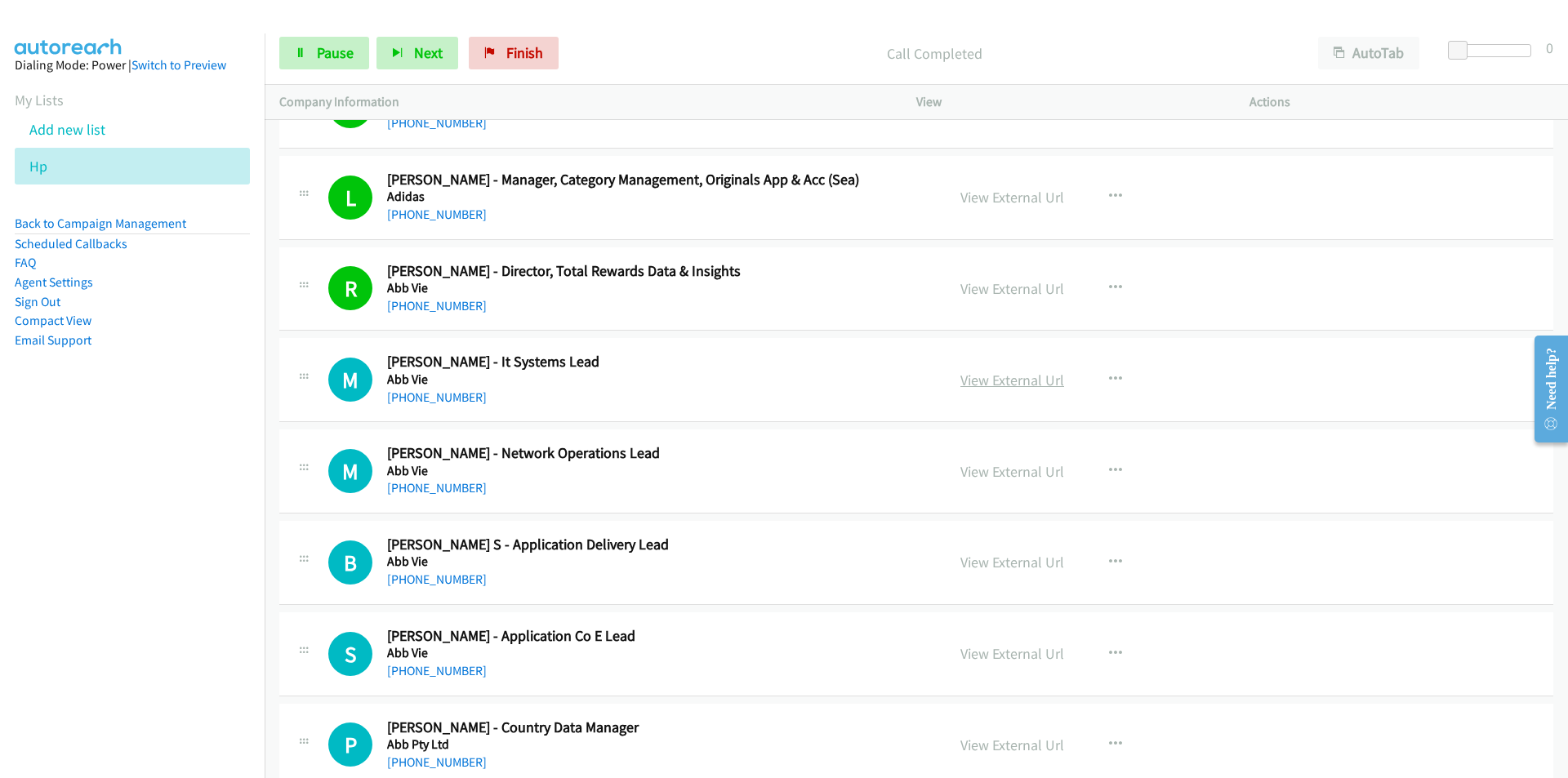
click at [1022, 380] on link "View External Url" at bounding box center [1011, 380] width 104 height 19
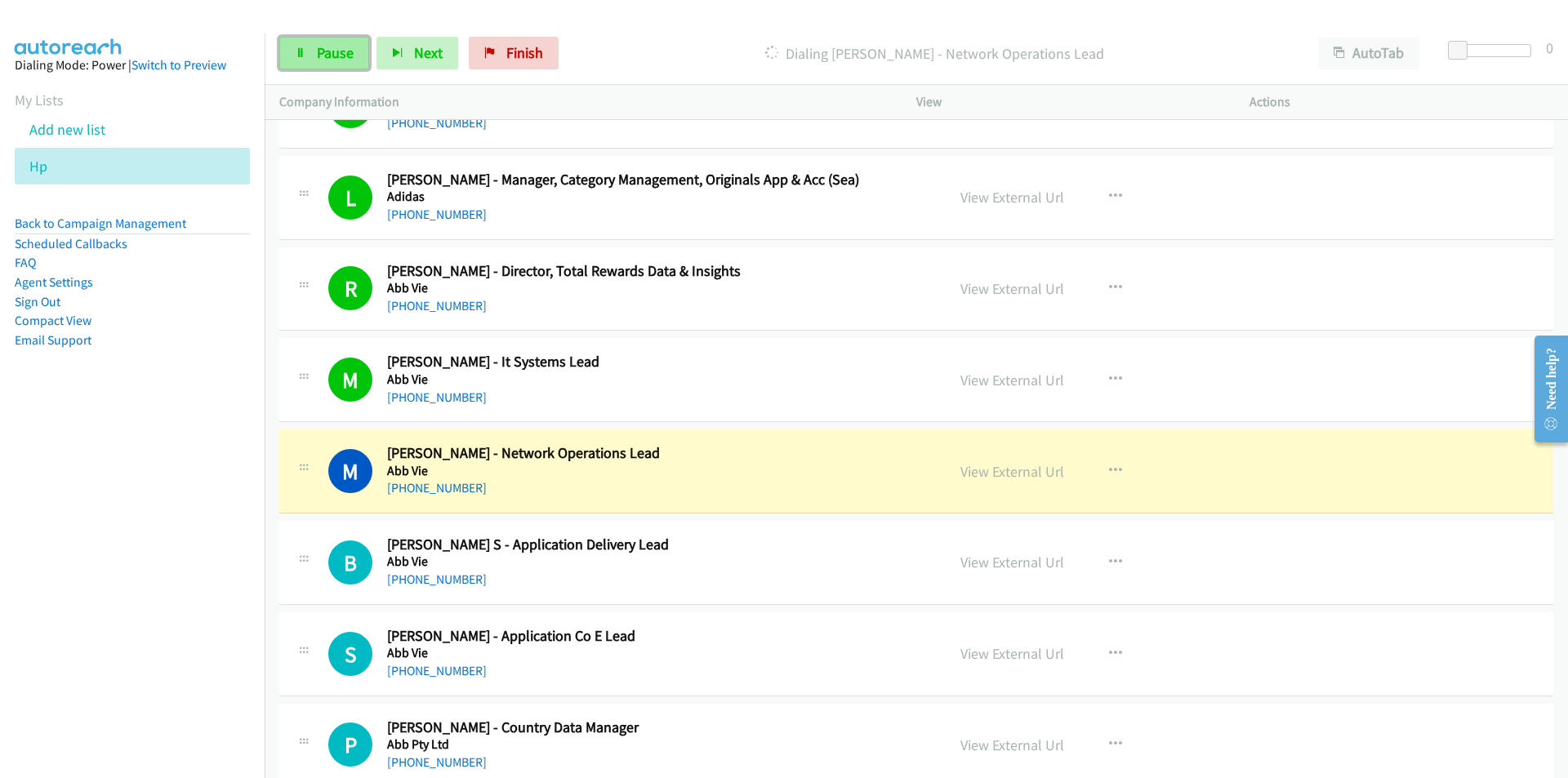
click at [326, 53] on span "Pause" at bounding box center [335, 52] width 36 height 19
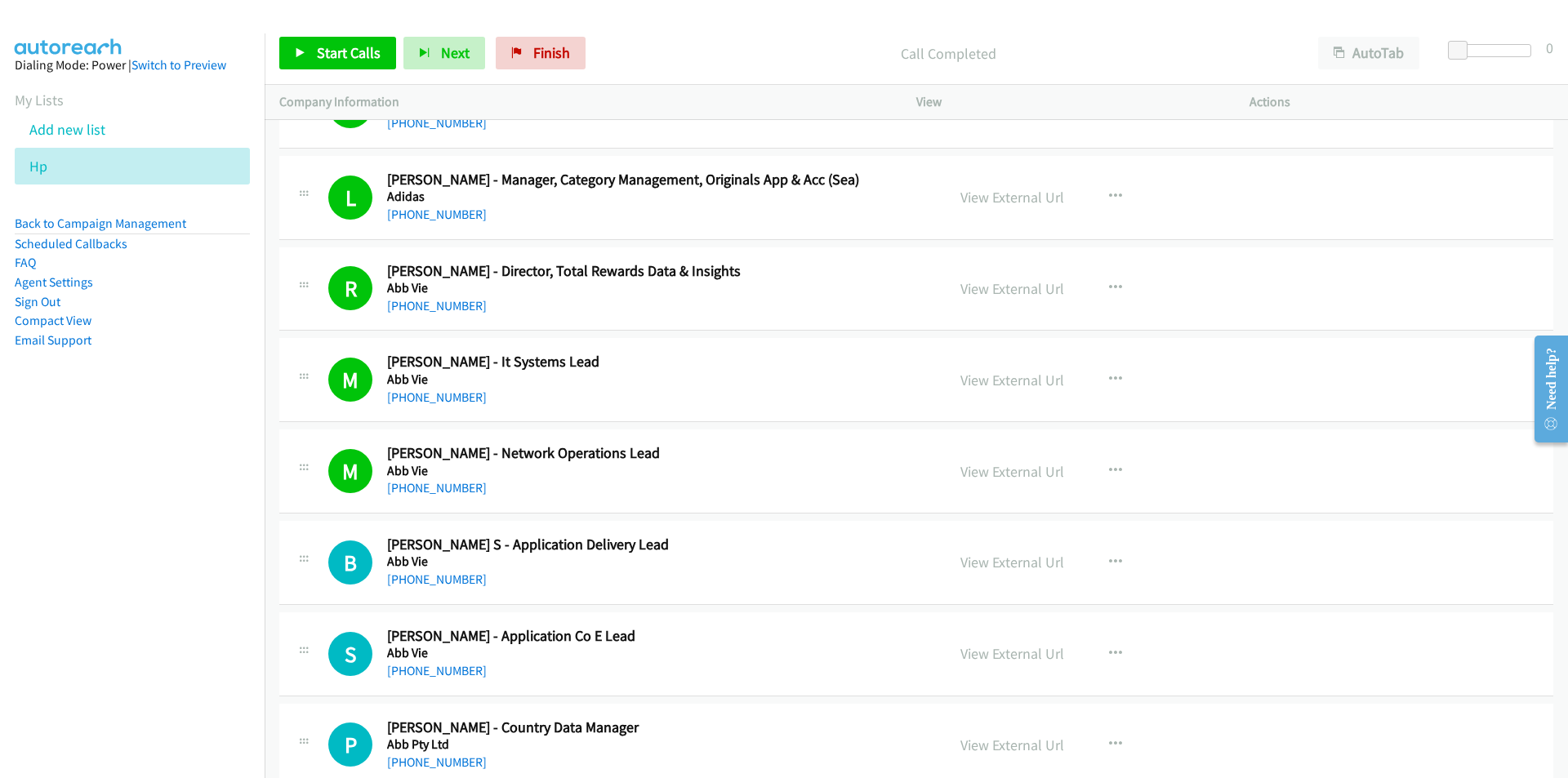
click at [149, 582] on nav "Dialing Mode: Power | Switch to Preview My Lists Add new list Hp Back to Campai…" at bounding box center [133, 422] width 266 height 778
click at [347, 67] on link "Start Calls" at bounding box center [337, 52] width 117 height 33
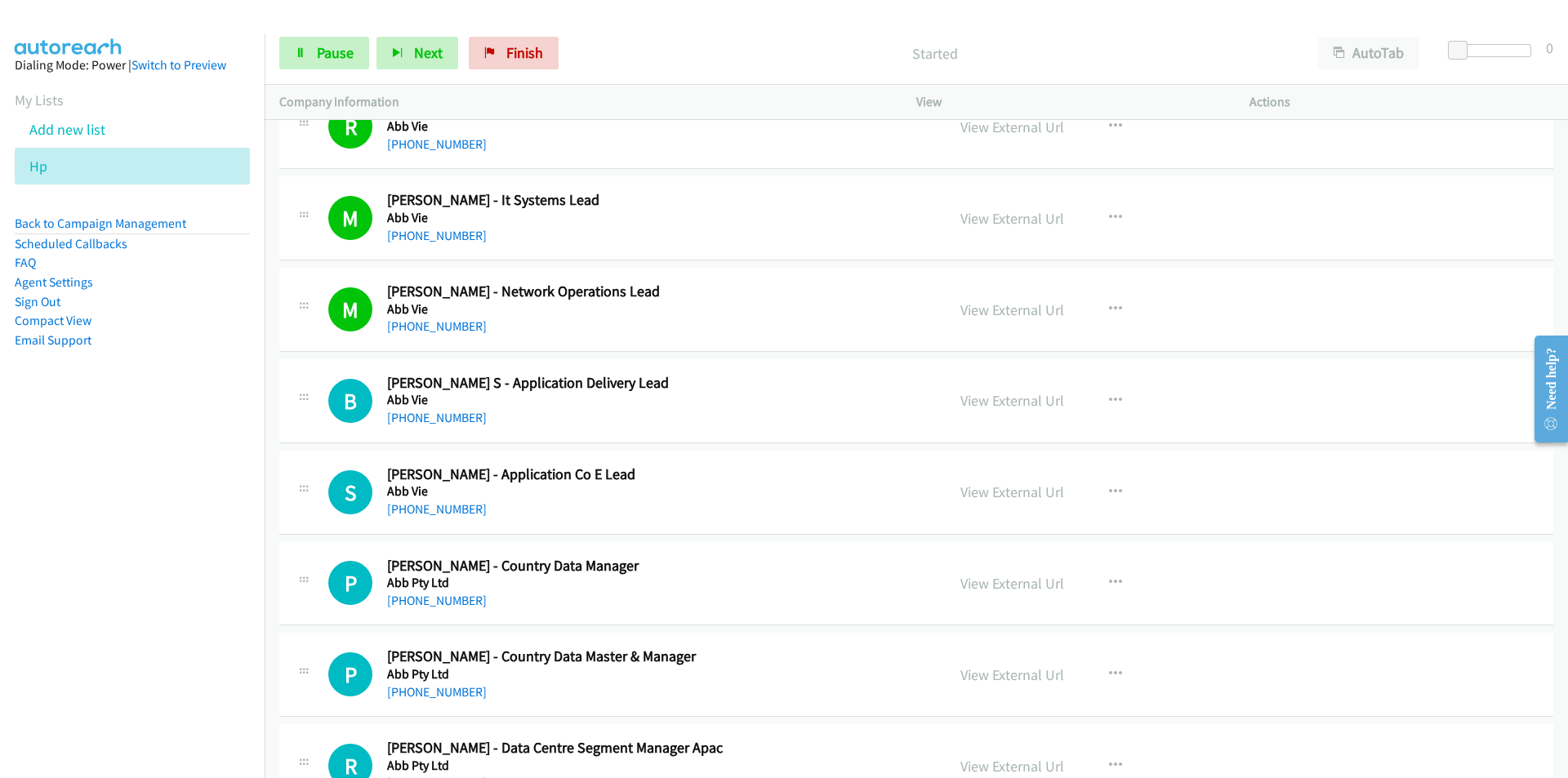
scroll to position [15555, 0]
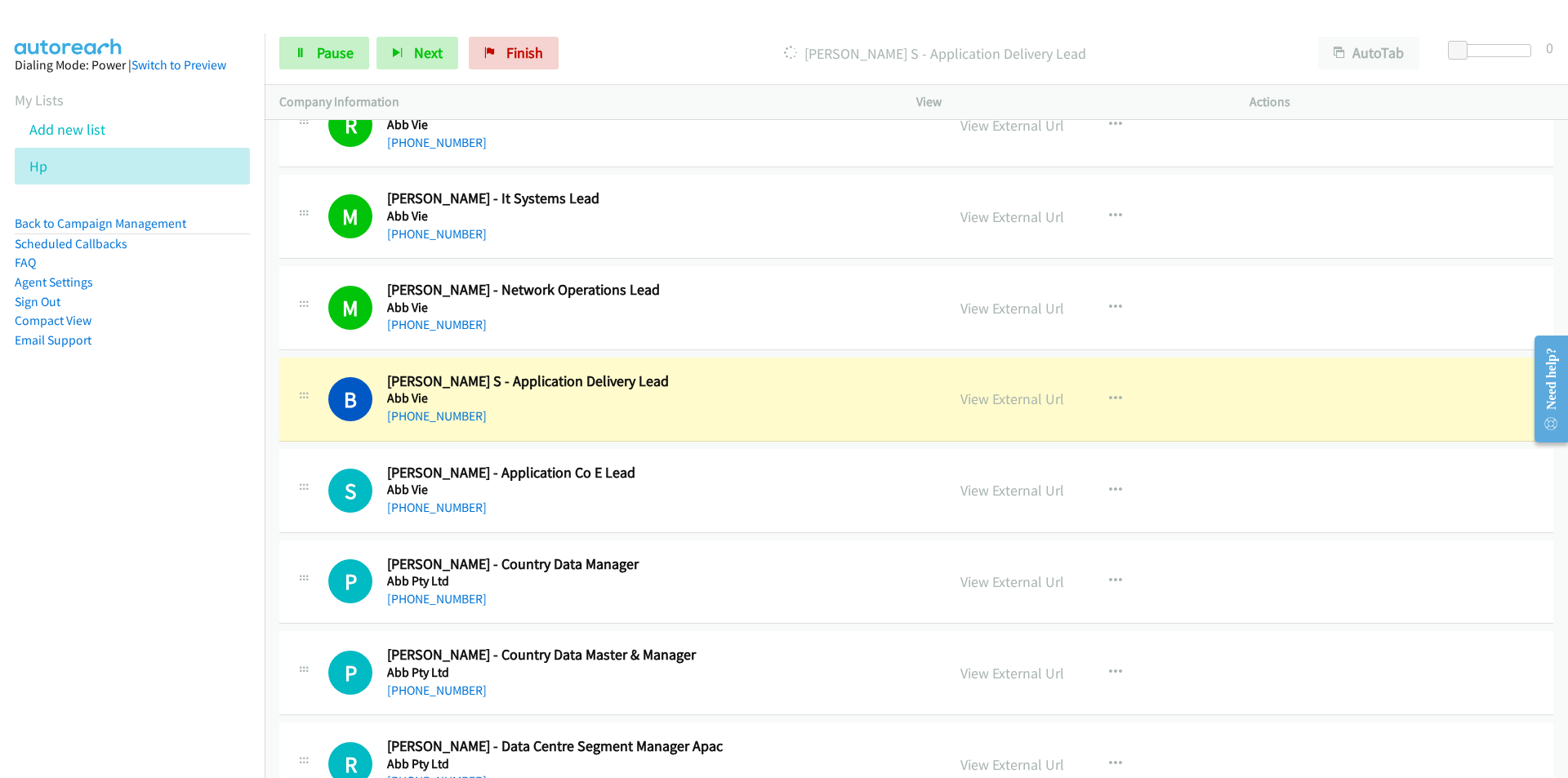
click at [97, 618] on nav "Dialing Mode: Power | Switch to Preview My Lists Add new list Hp Back to Campai…" at bounding box center [133, 422] width 266 height 778
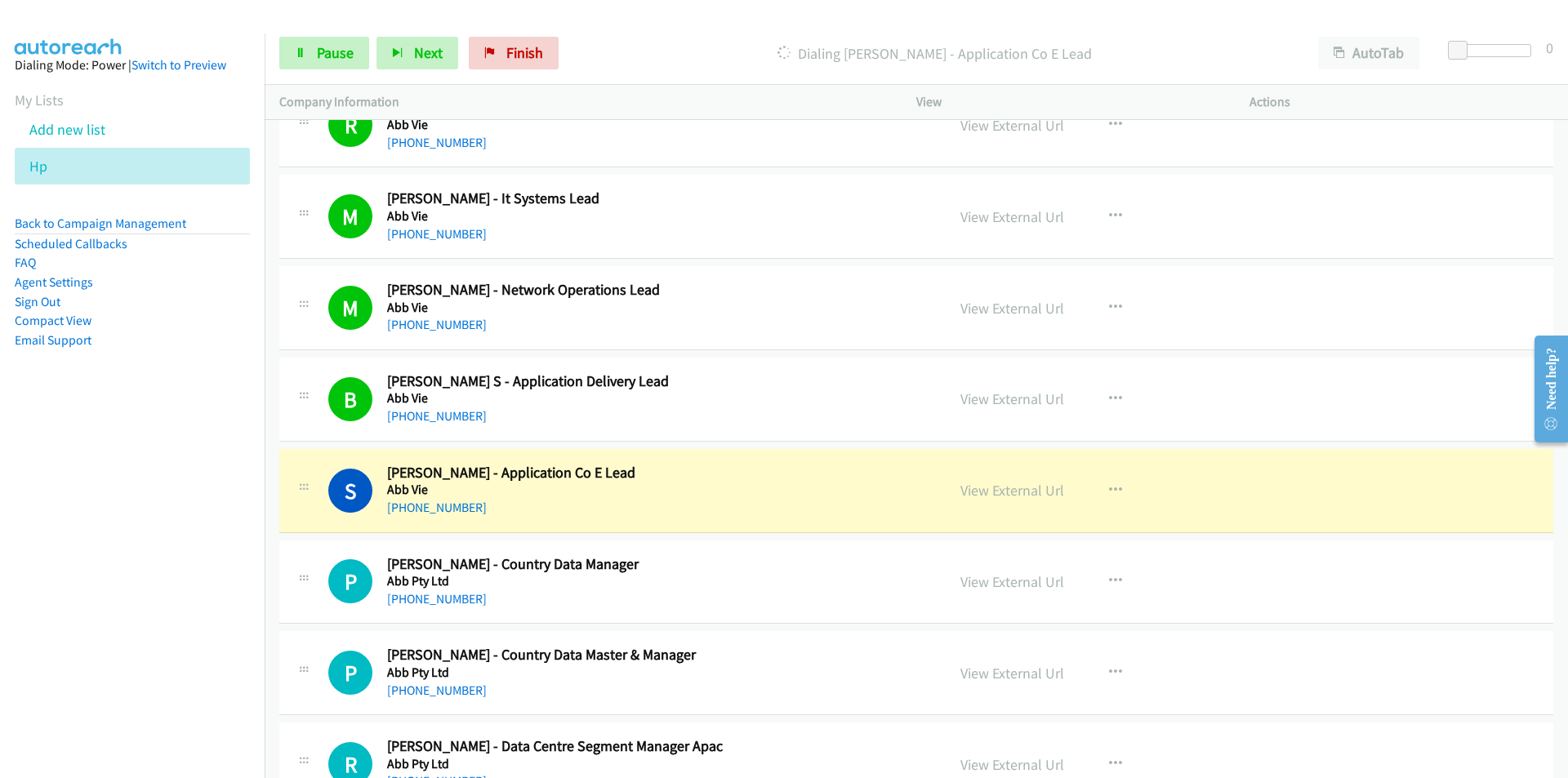
drag, startPoint x: 172, startPoint y: 576, endPoint x: 183, endPoint y: 570, distance: 12.5
click at [172, 576] on nav "Dialing Mode: Power | Switch to Preview My Lists Add new list Hp Back to Campai…" at bounding box center [133, 422] width 266 height 778
click at [983, 491] on link "View External Url" at bounding box center [1011, 489] width 104 height 19
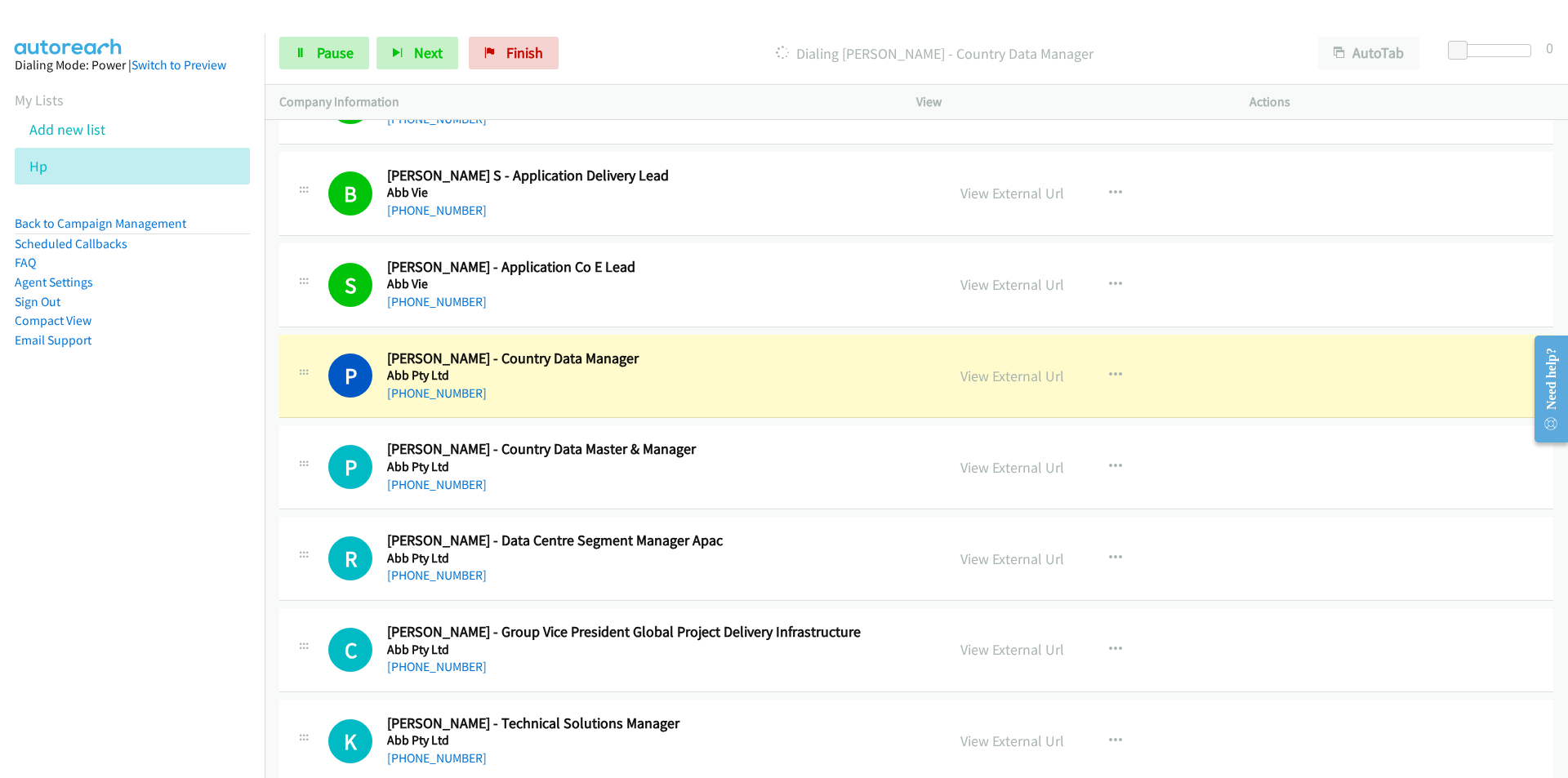
scroll to position [15799, 0]
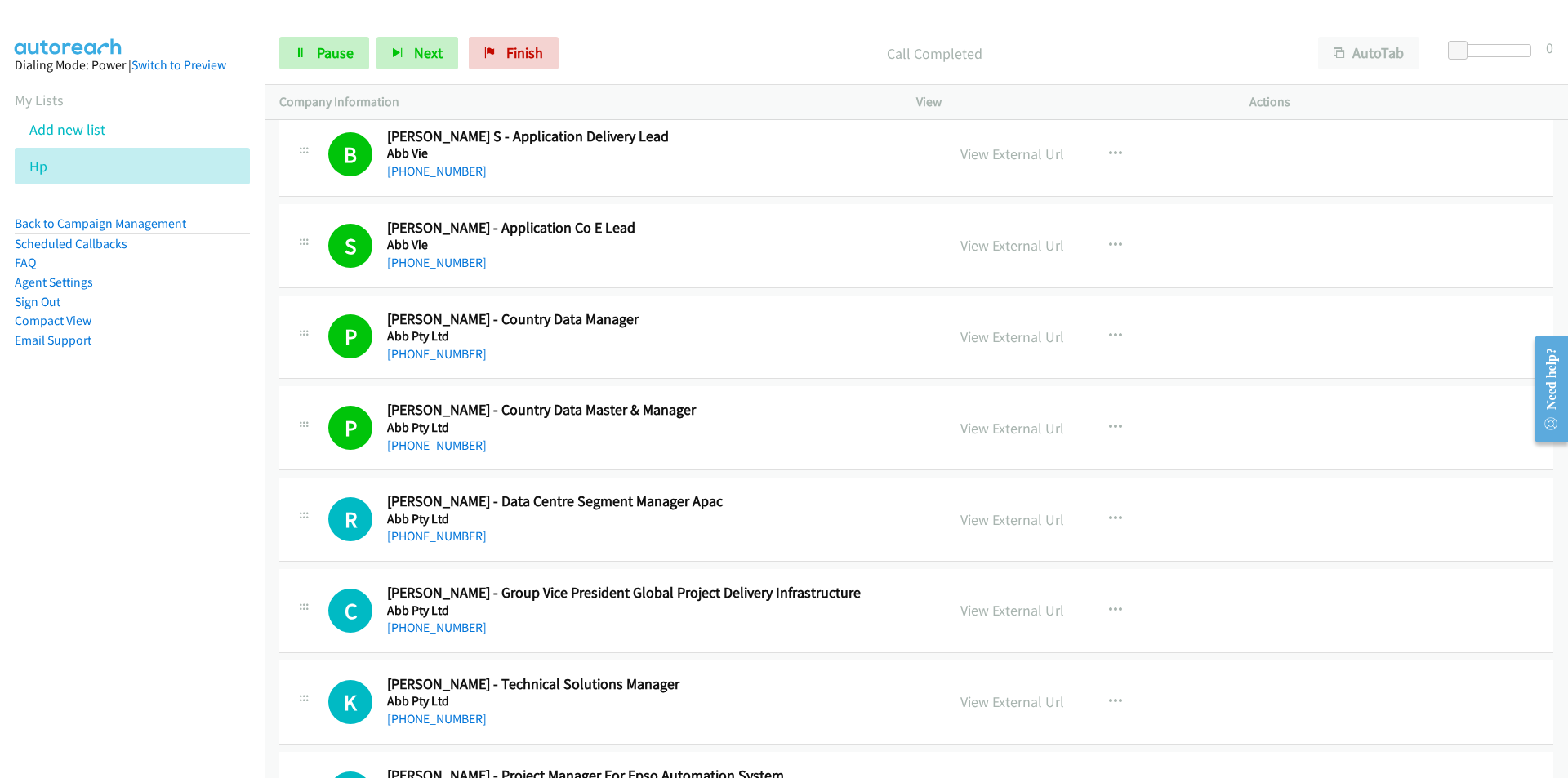
drag, startPoint x: 99, startPoint y: 534, endPoint x: 107, endPoint y: 528, distance: 10.0
click at [99, 534] on nav "Dialing Mode: Power | Switch to Preview My Lists Add new list Hp Back to Campai…" at bounding box center [133, 422] width 266 height 778
click at [225, 639] on nav "Dialing Mode: Power | Switch to Preview My Lists Add new list Hp Back to Campai…" at bounding box center [133, 422] width 266 height 778
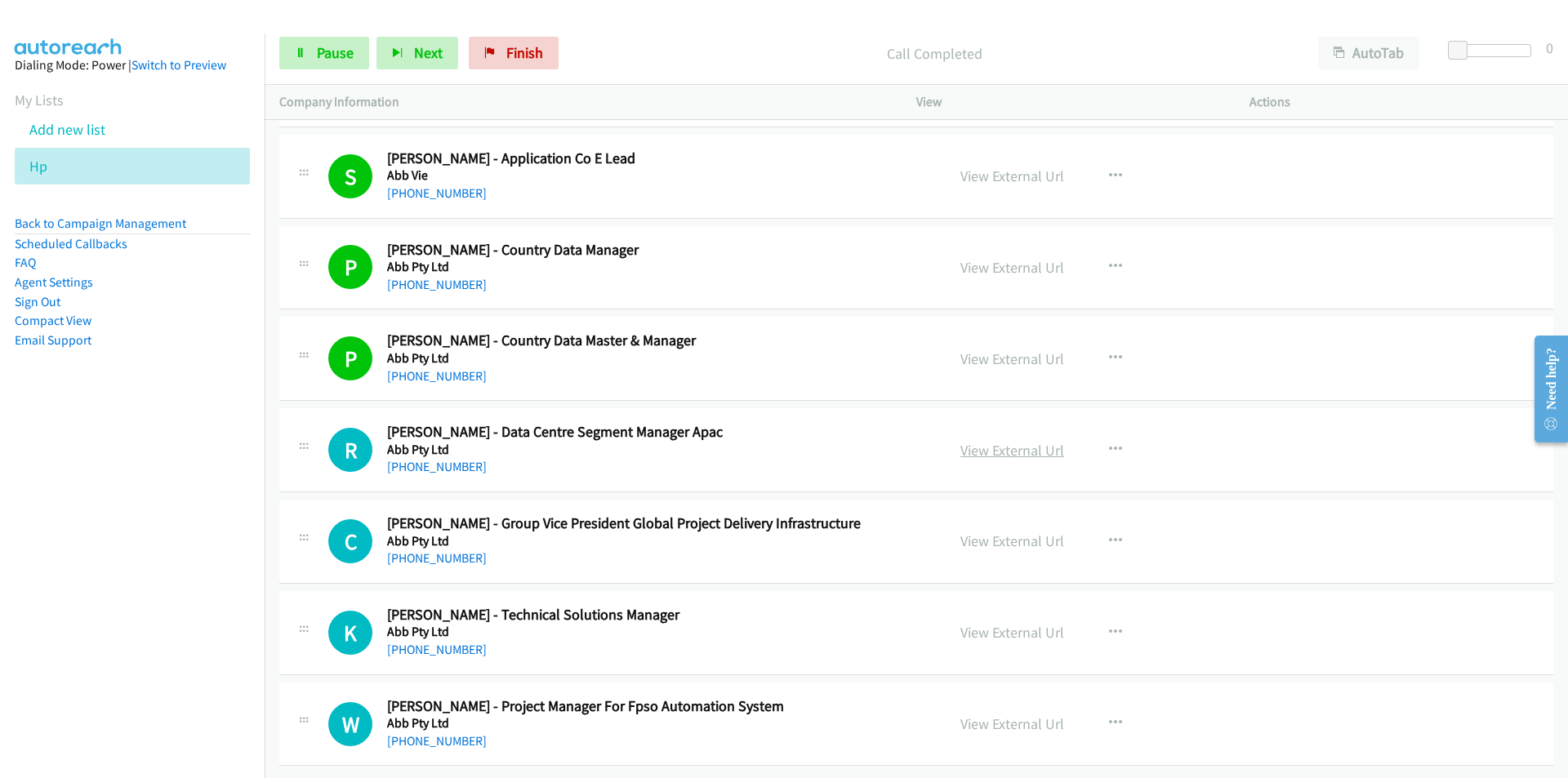
click at [1011, 441] on link "View External Url" at bounding box center [1011, 450] width 104 height 19
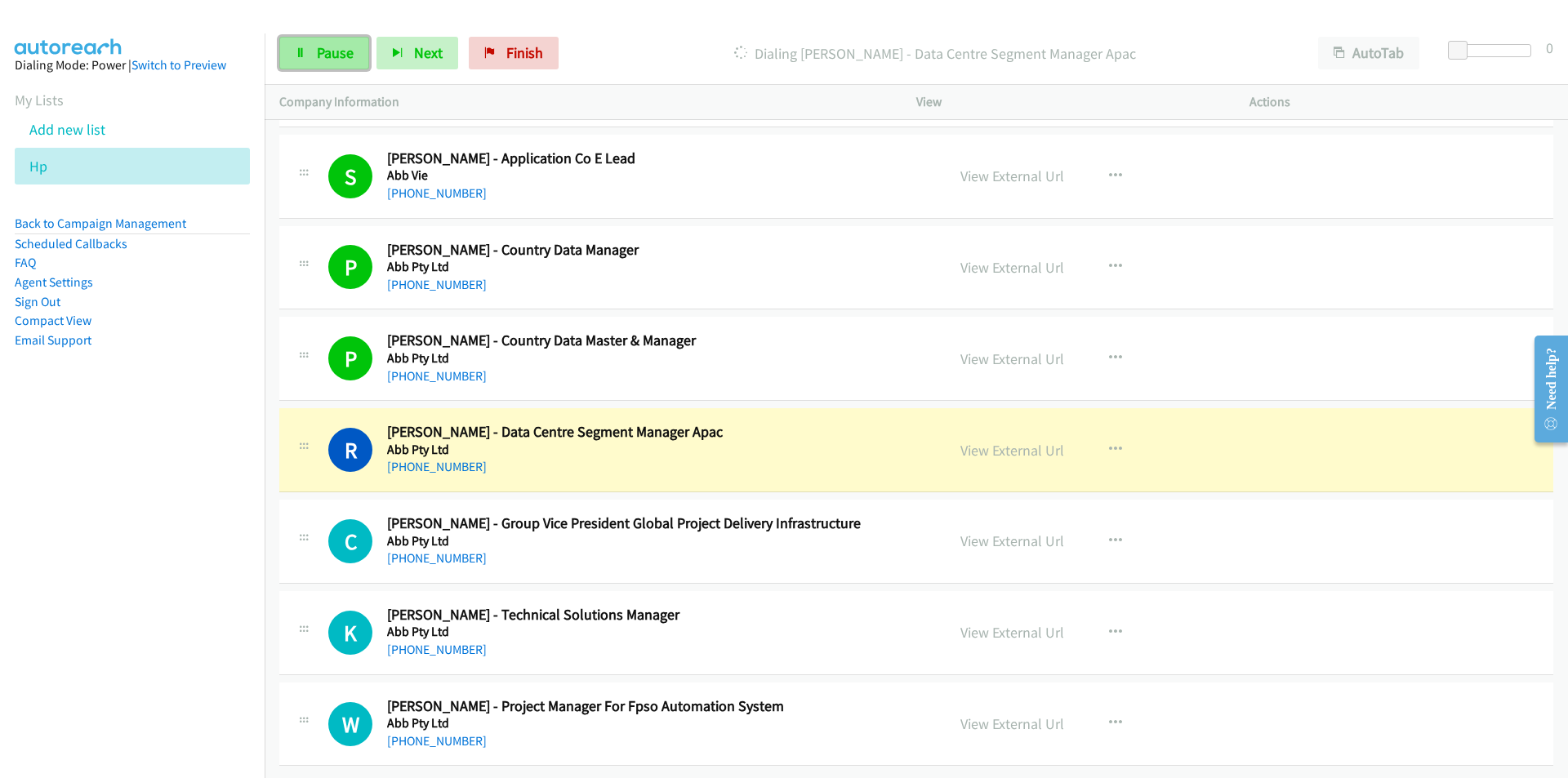
click at [320, 63] on link "Pause" at bounding box center [323, 52] width 89 height 33
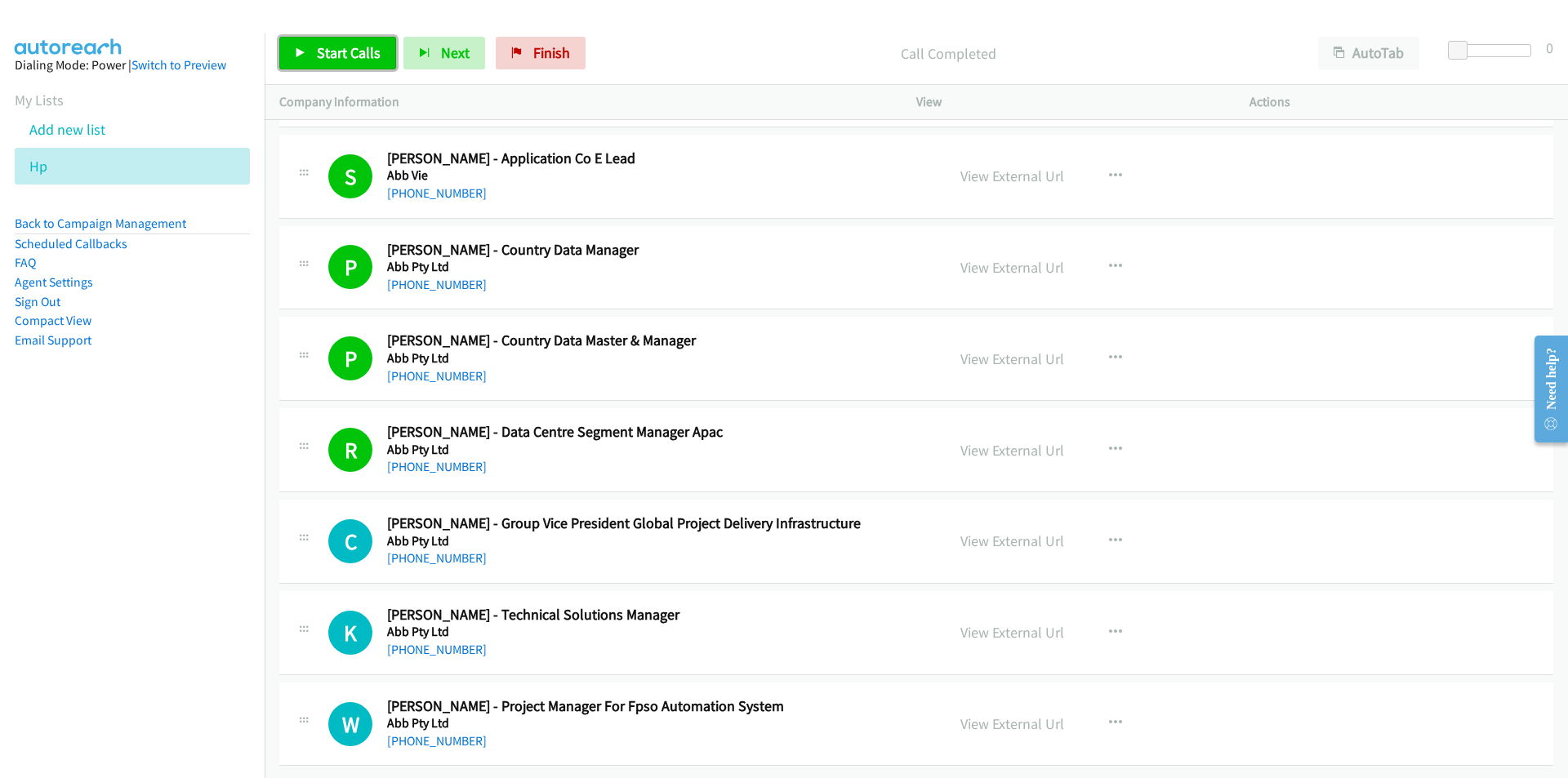
click at [355, 67] on link "Start Calls" at bounding box center [337, 52] width 117 height 33
drag, startPoint x: 180, startPoint y: 592, endPoint x: 428, endPoint y: 540, distance: 253.4
click at [180, 591] on nav "Dialing Mode: Power | Switch to Preview My Lists Add new list Hp Back to Campai…" at bounding box center [133, 422] width 266 height 778
click at [985, 623] on link "View External Url" at bounding box center [1011, 632] width 104 height 19
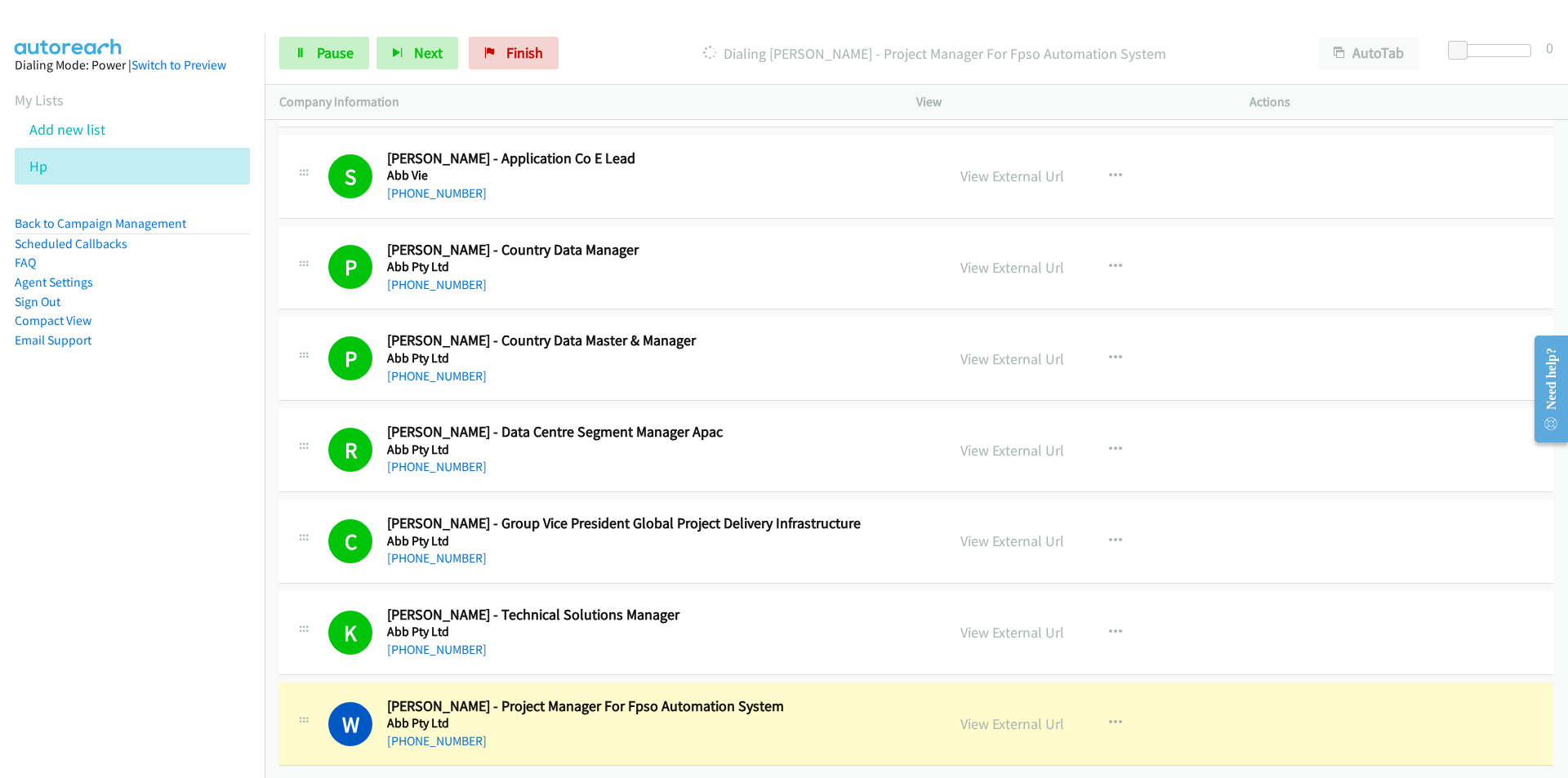
click at [93, 708] on nav "Dialing Mode: Power | Switch to Preview My Lists Add new list Hp Back to Campai…" at bounding box center [133, 422] width 266 height 778
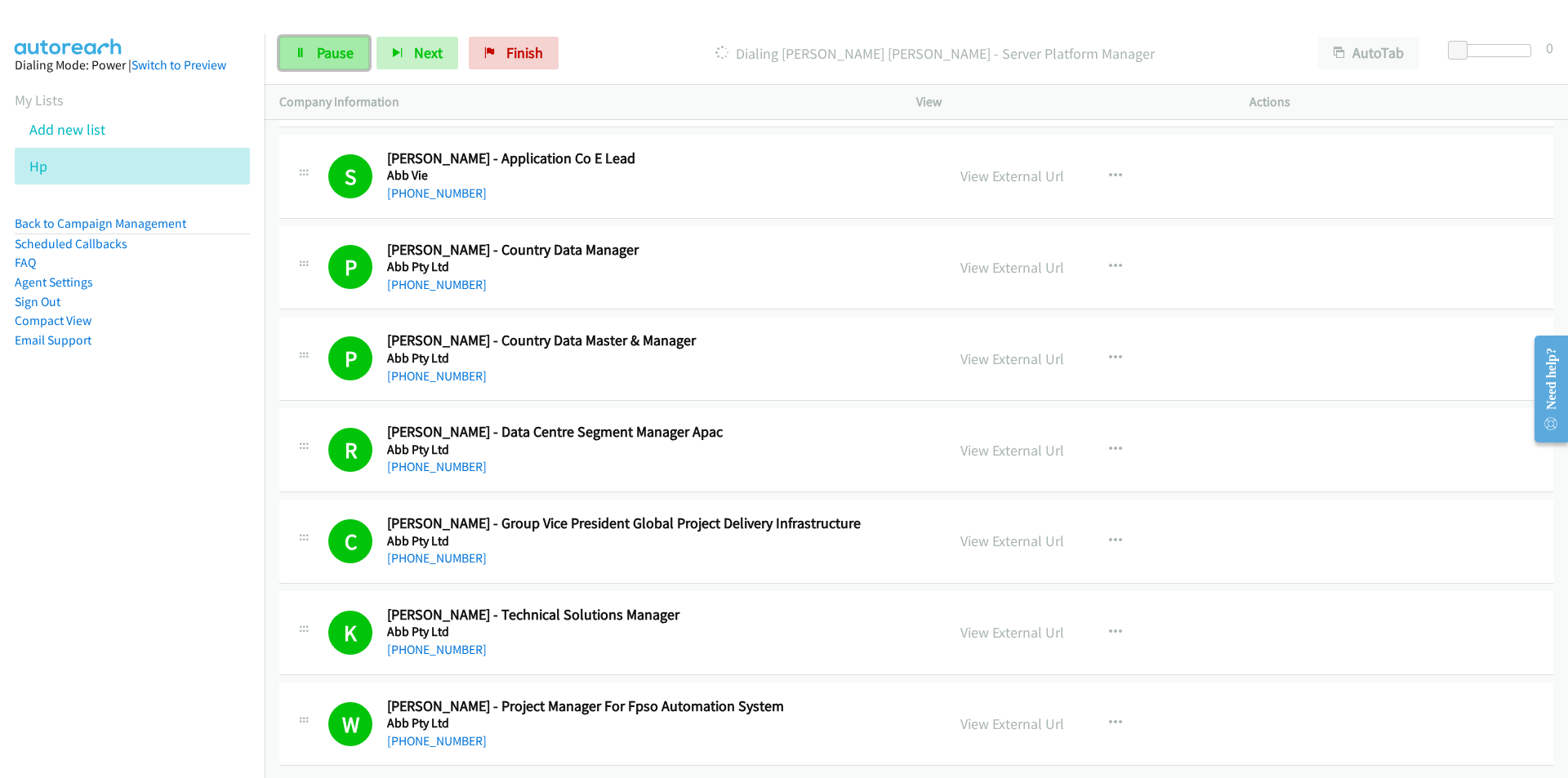
click at [321, 50] on span "Pause" at bounding box center [335, 52] width 36 height 19
click at [192, 536] on nav "Dialing Mode: Power | Switch to Preview My Lists Add new list Hp Back to Campai…" at bounding box center [133, 422] width 266 height 778
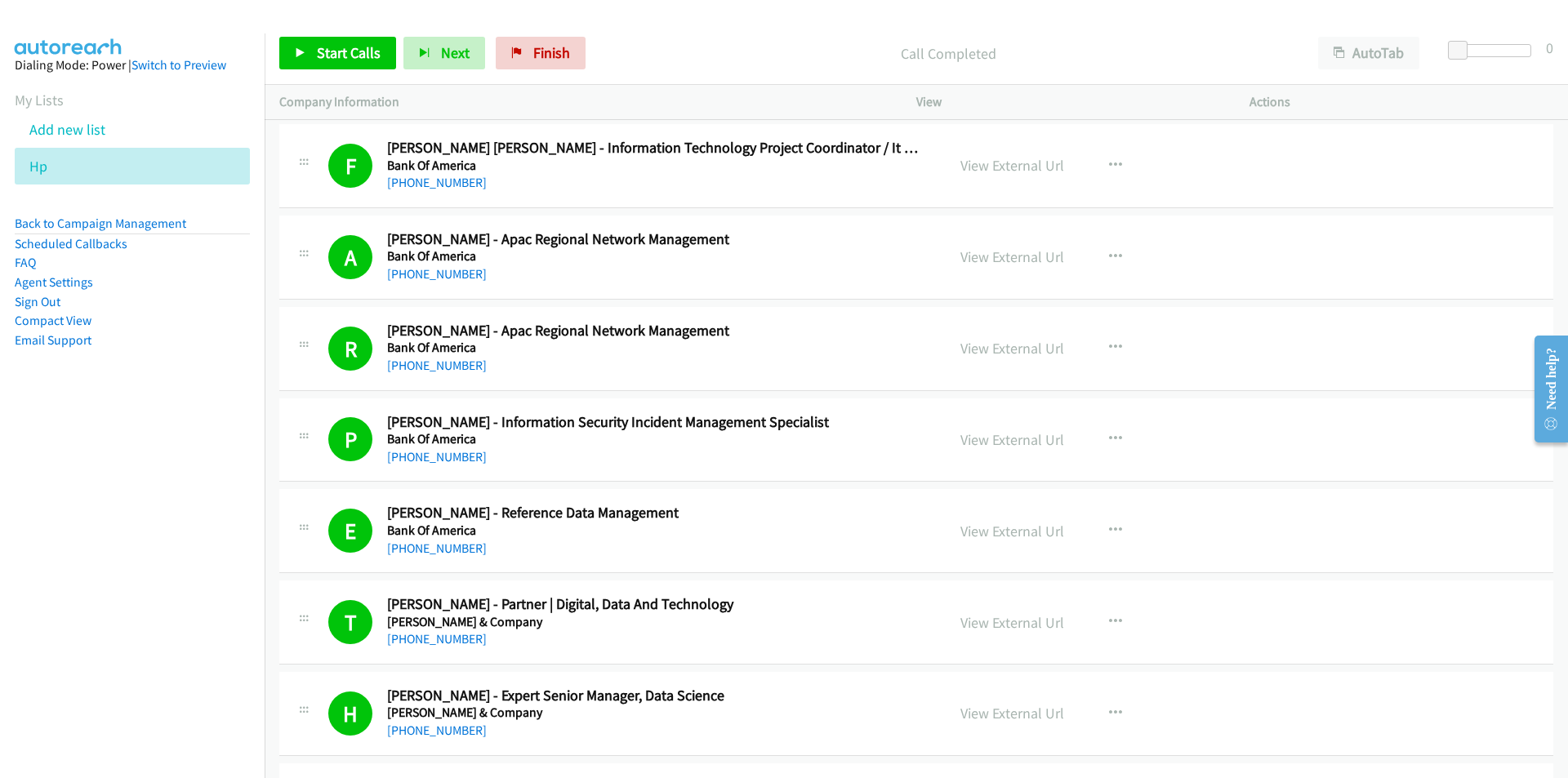
scroll to position [10944, 0]
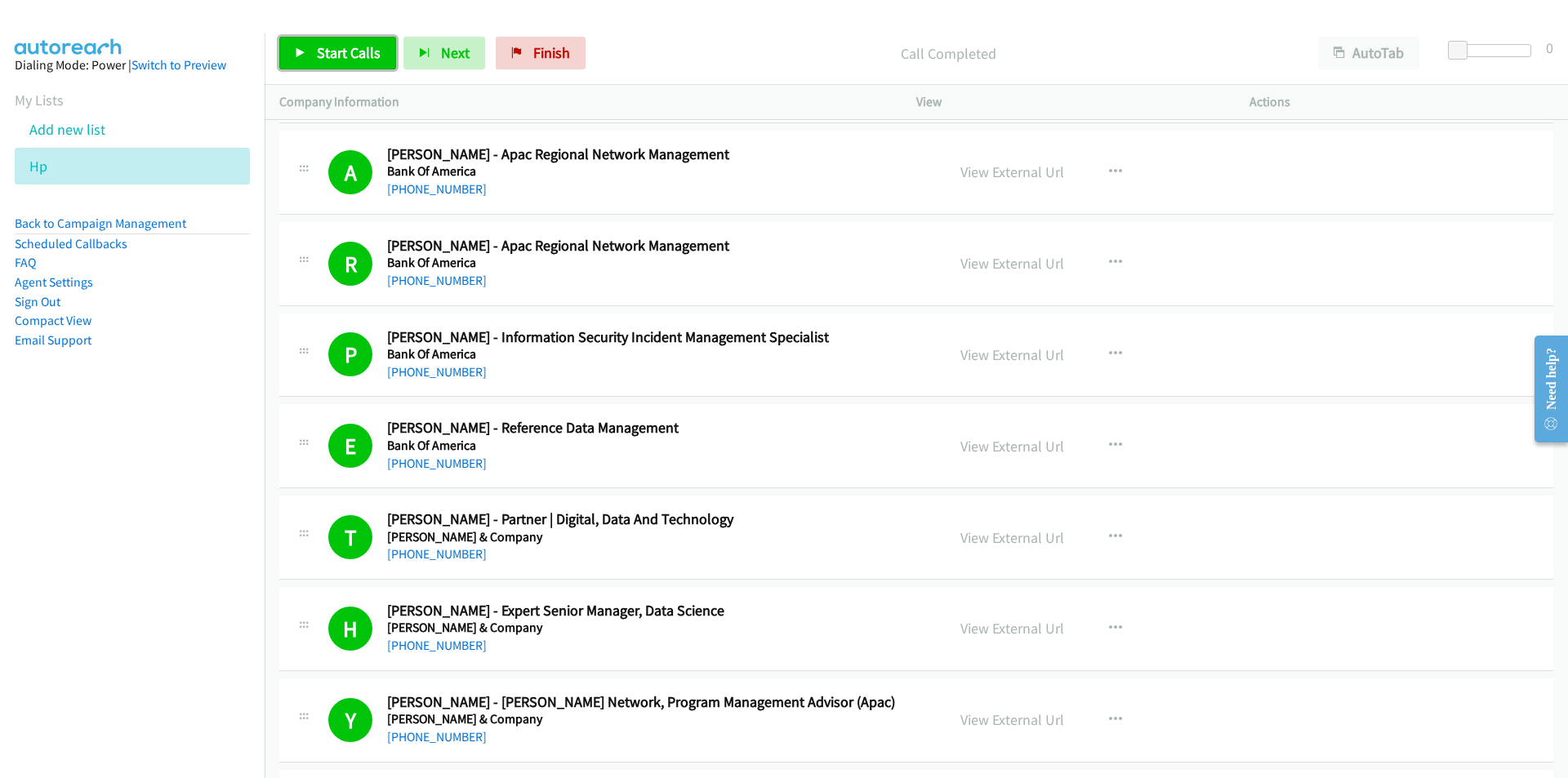
drag, startPoint x: 306, startPoint y: 57, endPoint x: 301, endPoint y: 64, distance: 8.6
click at [305, 58] on link "Start Calls" at bounding box center [337, 52] width 117 height 33
click at [163, 573] on nav "Dialing Mode: Power | Switch to Preview My Lists Add new list Hp Back to Campai…" at bounding box center [133, 422] width 266 height 778
click at [314, 44] on link "Pause" at bounding box center [323, 52] width 89 height 33
click at [125, 581] on nav "Dialing Mode: Power | Switch to Preview My Lists Add new list Hp Back to Campai…" at bounding box center [133, 422] width 266 height 778
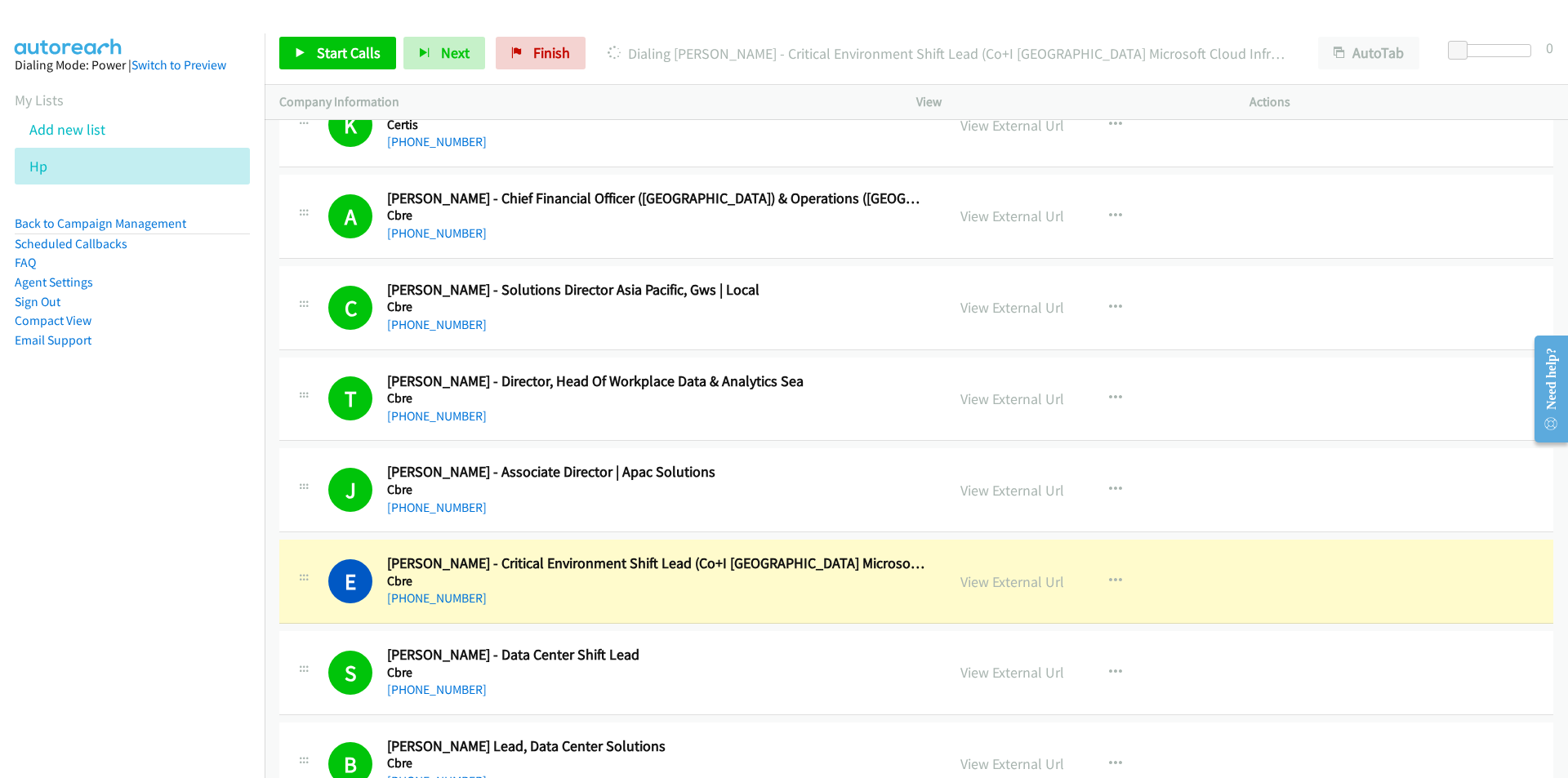
scroll to position [4333, 0]
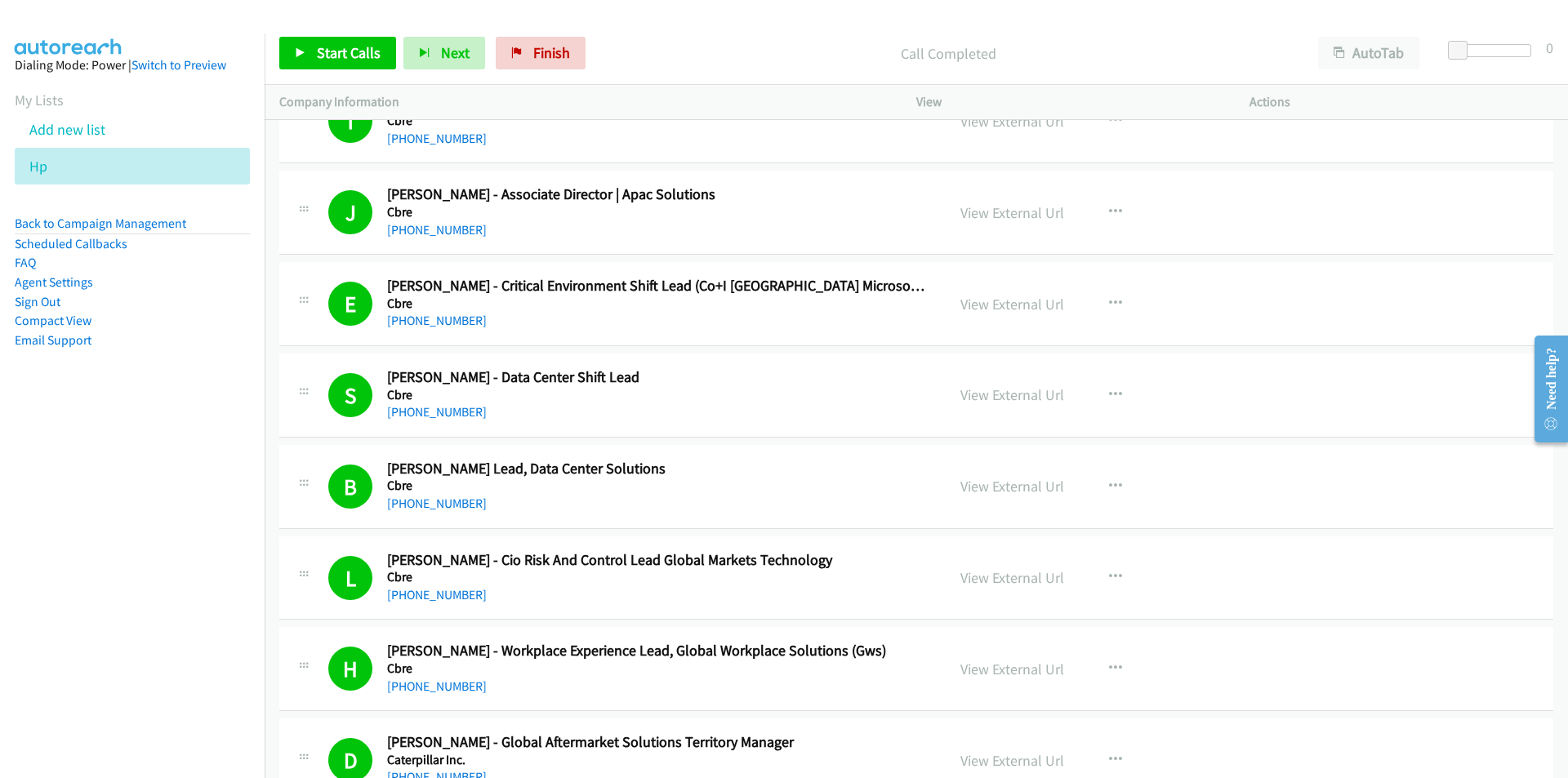
click at [168, 689] on nav "Dialing Mode: Power | Switch to Preview My Lists Add new list Hp Back to Campai…" at bounding box center [133, 422] width 266 height 778
click at [131, 702] on nav "Dialing Mode: Power | Switch to Preview My Lists Add new list Hp Back to Campai…" at bounding box center [133, 422] width 266 height 778
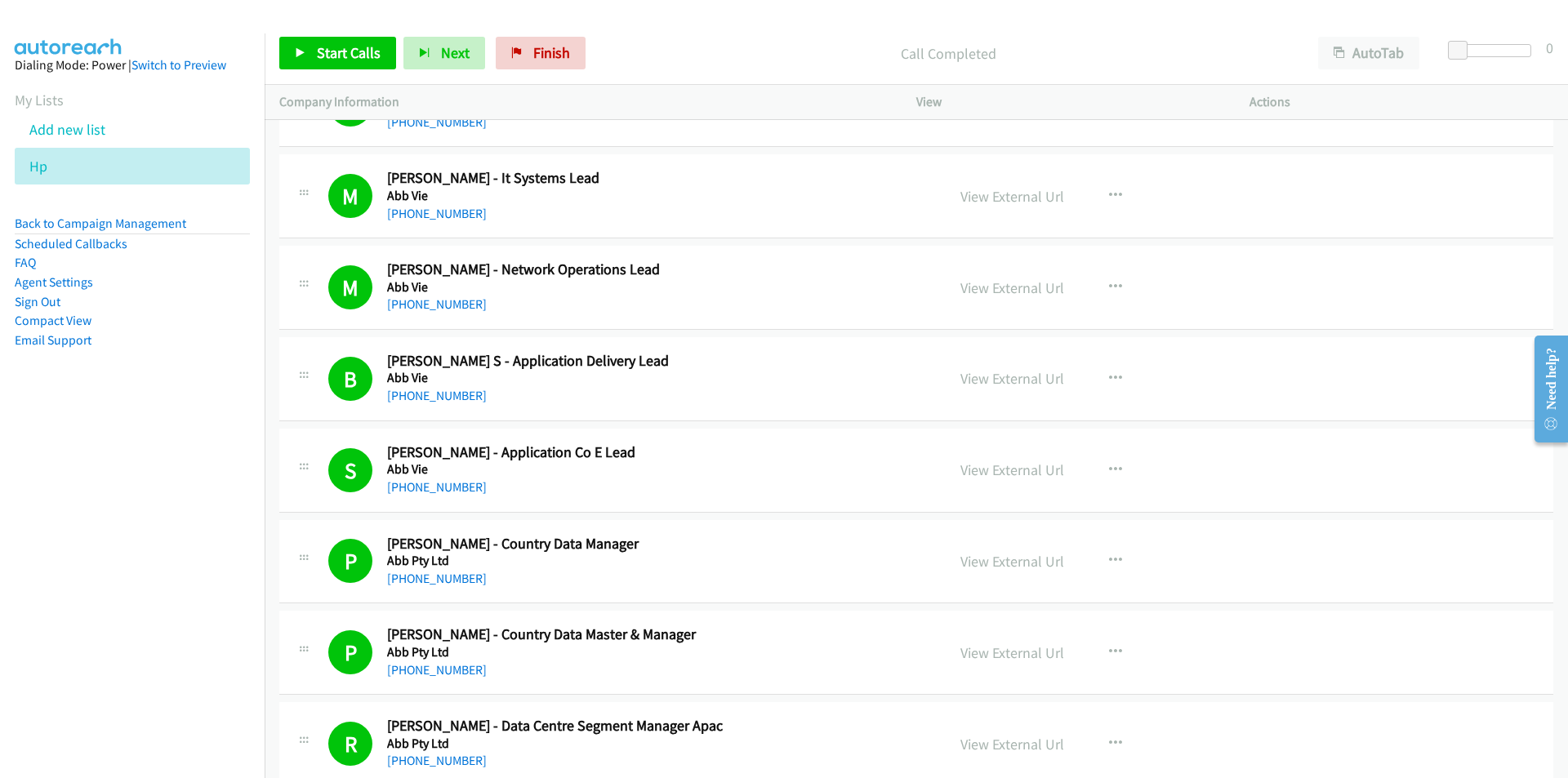
scroll to position [15881, 0]
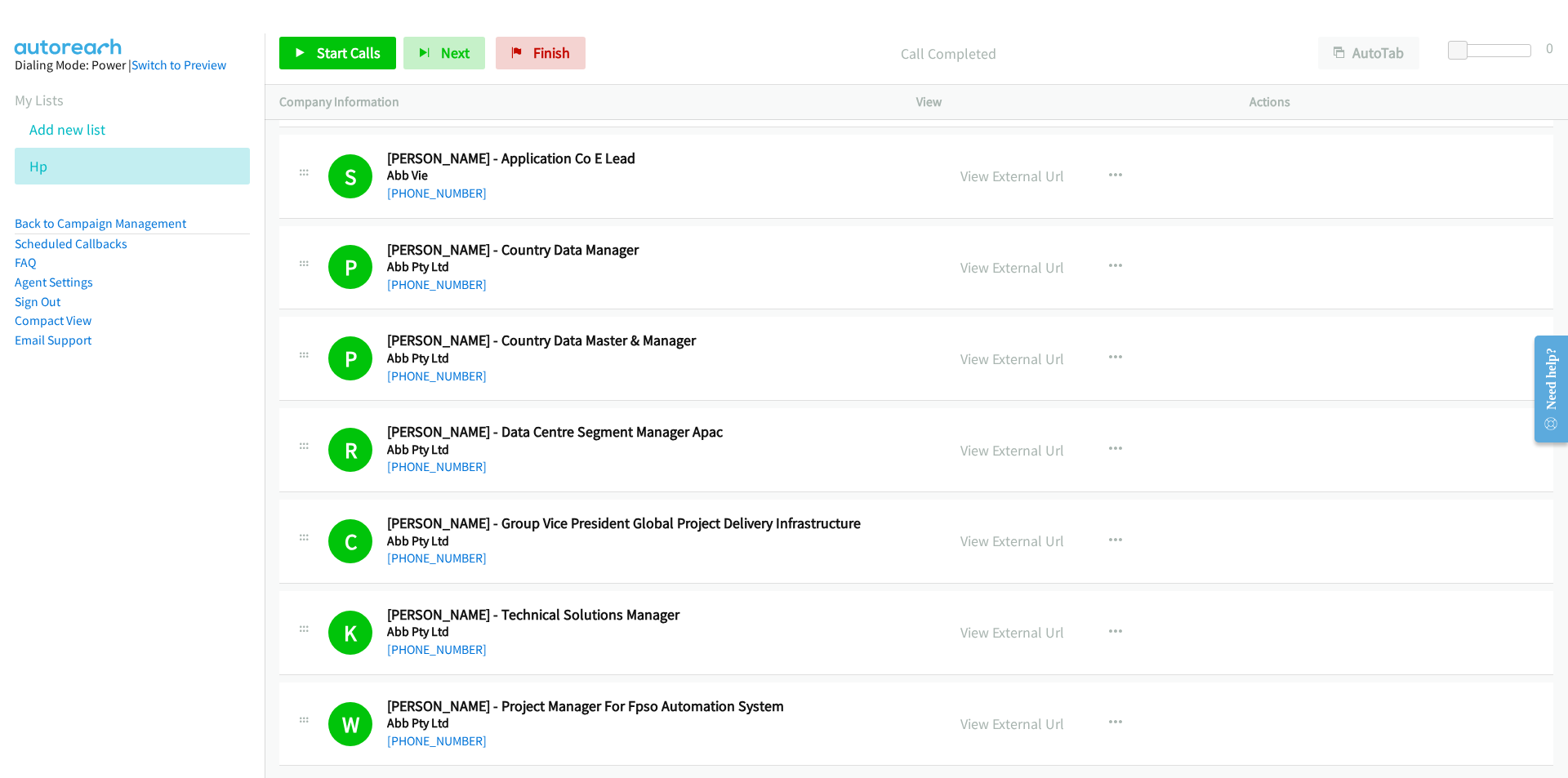
click at [57, 605] on nav "Dialing Mode: Power | Switch to Preview My Lists Add new list Hp Back to Campai…" at bounding box center [133, 422] width 266 height 778
click at [577, 50] on link "Finish" at bounding box center [540, 52] width 89 height 33
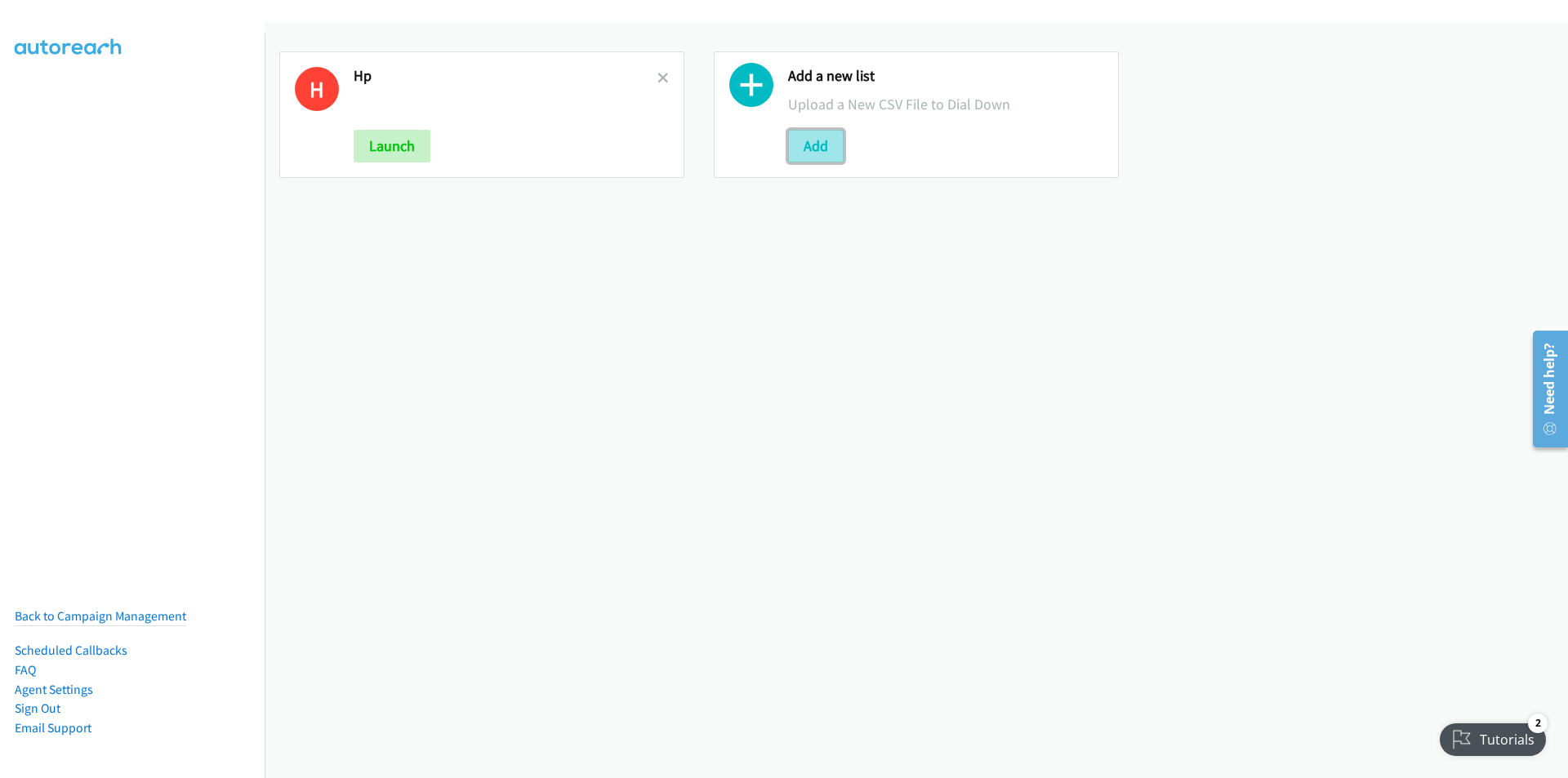
click at [811, 144] on button "Add" at bounding box center [815, 146] width 56 height 33
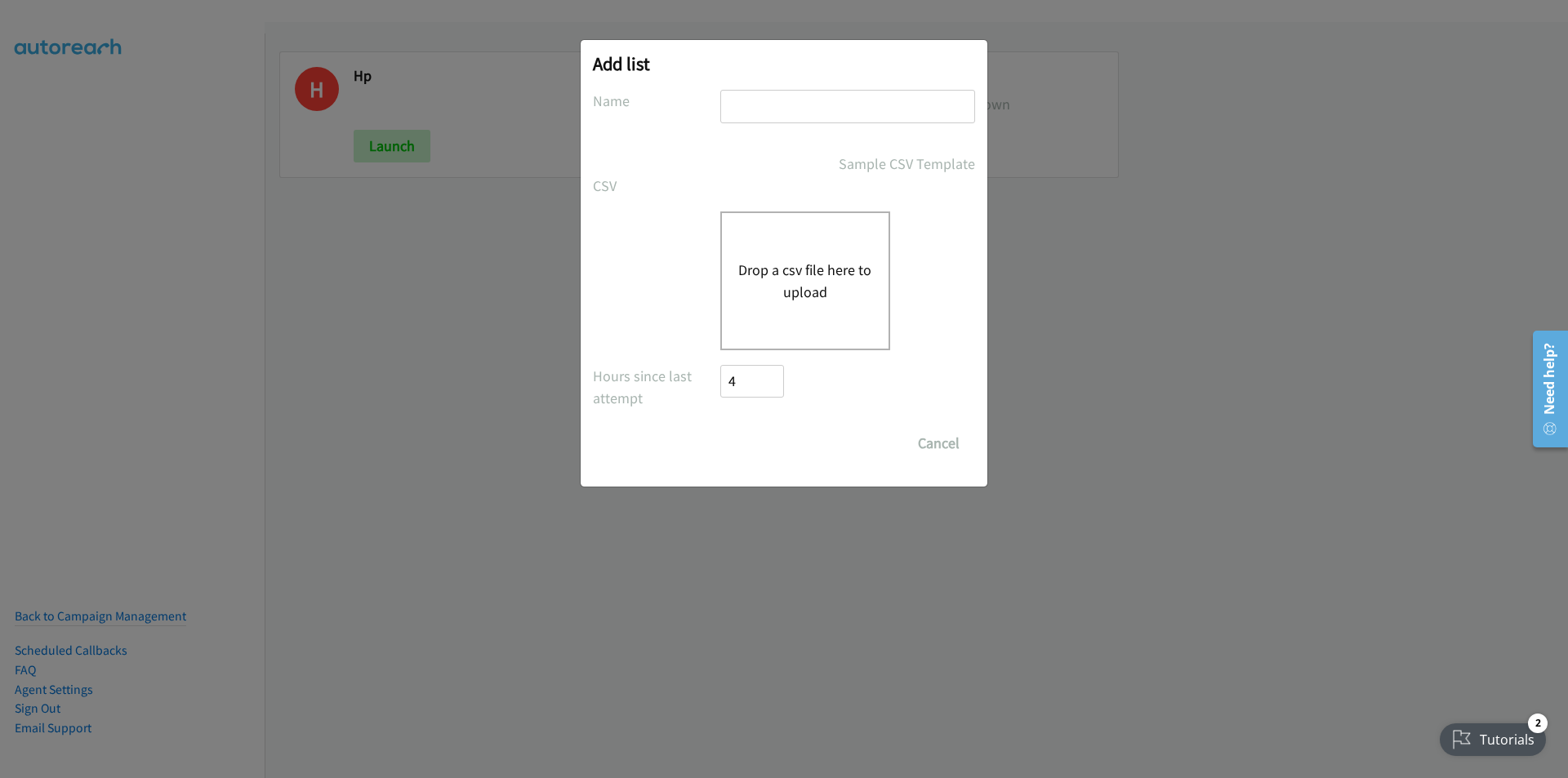
drag, startPoint x: 707, startPoint y: 248, endPoint x: 813, endPoint y: 256, distance: 106.3
click at [813, 256] on div "Drop a csv file here to upload" at bounding box center [784, 281] width 382 height 139
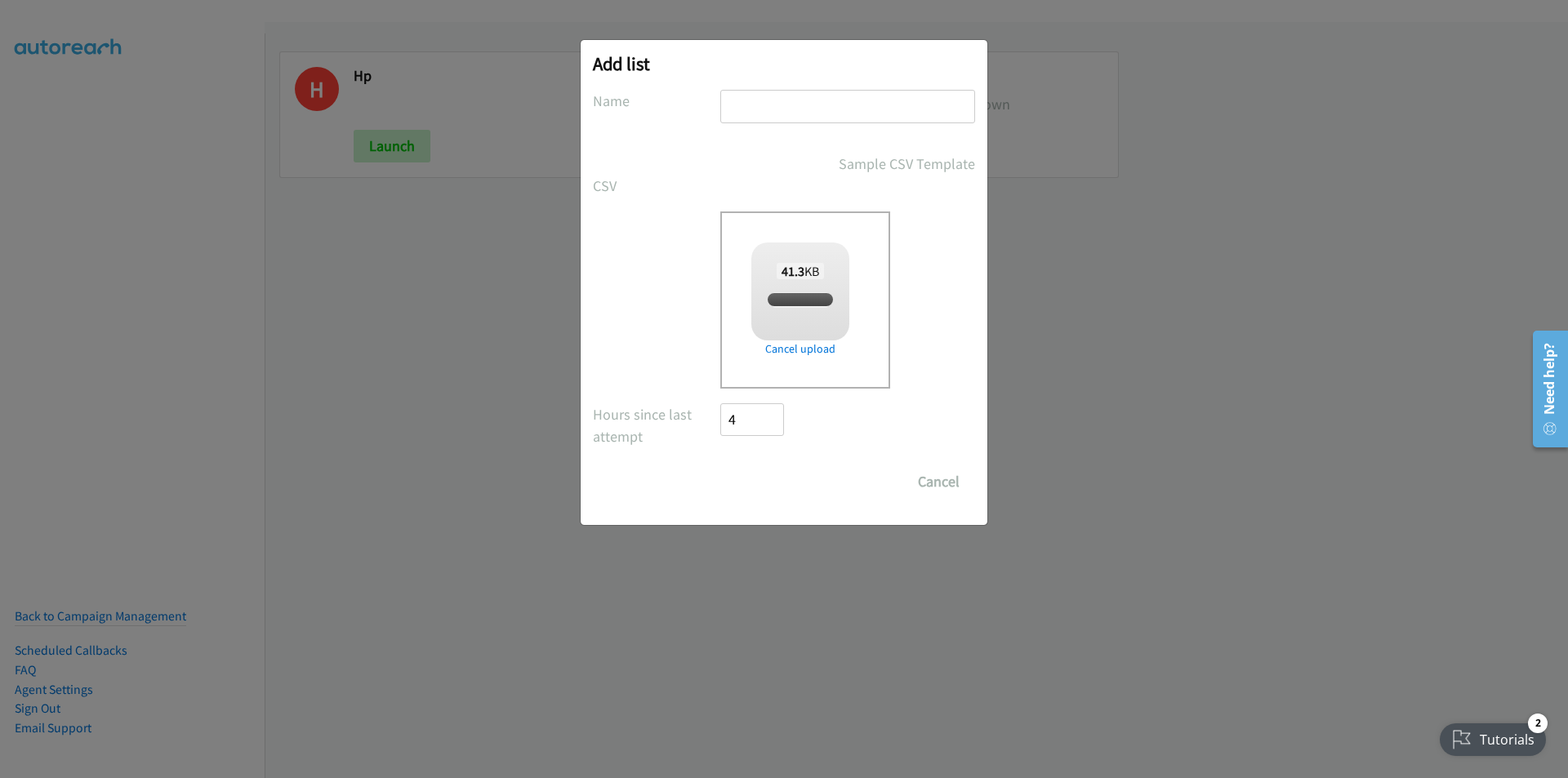
checkbox input "true"
click at [770, 92] on input "text" at bounding box center [847, 106] width 255 height 34
type input "HP CEP"
click at [748, 477] on input "Save List" at bounding box center [762, 481] width 86 height 33
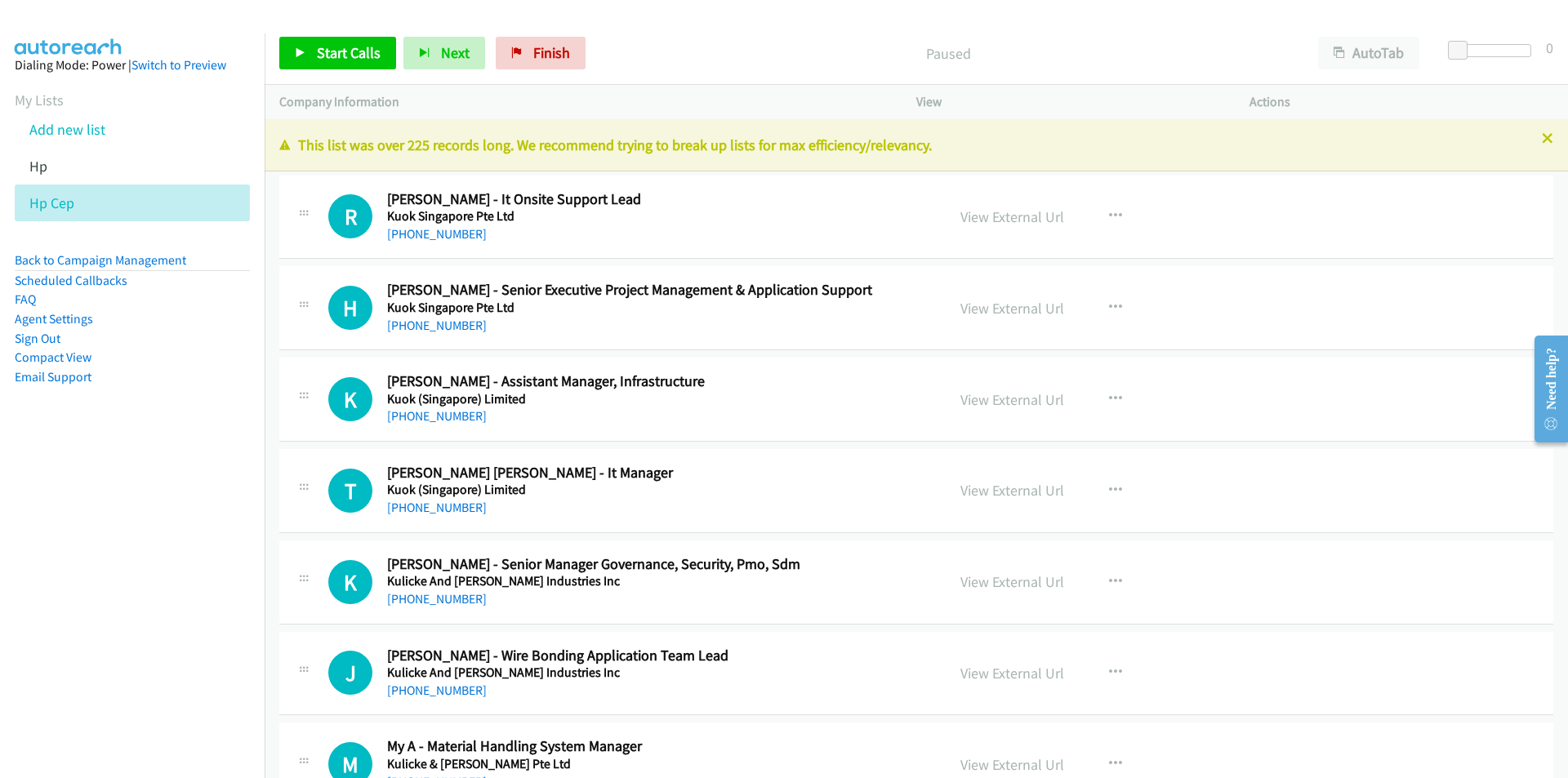
drag, startPoint x: 150, startPoint y: 543, endPoint x: 177, endPoint y: 534, distance: 28.5
click at [150, 543] on nav "Dialing Mode: Power | Switch to Preview My Lists Add new list Hp Hp Cep Back to…" at bounding box center [133, 422] width 266 height 778
click at [1108, 301] on icon "button" at bounding box center [1115, 307] width 13 height 13
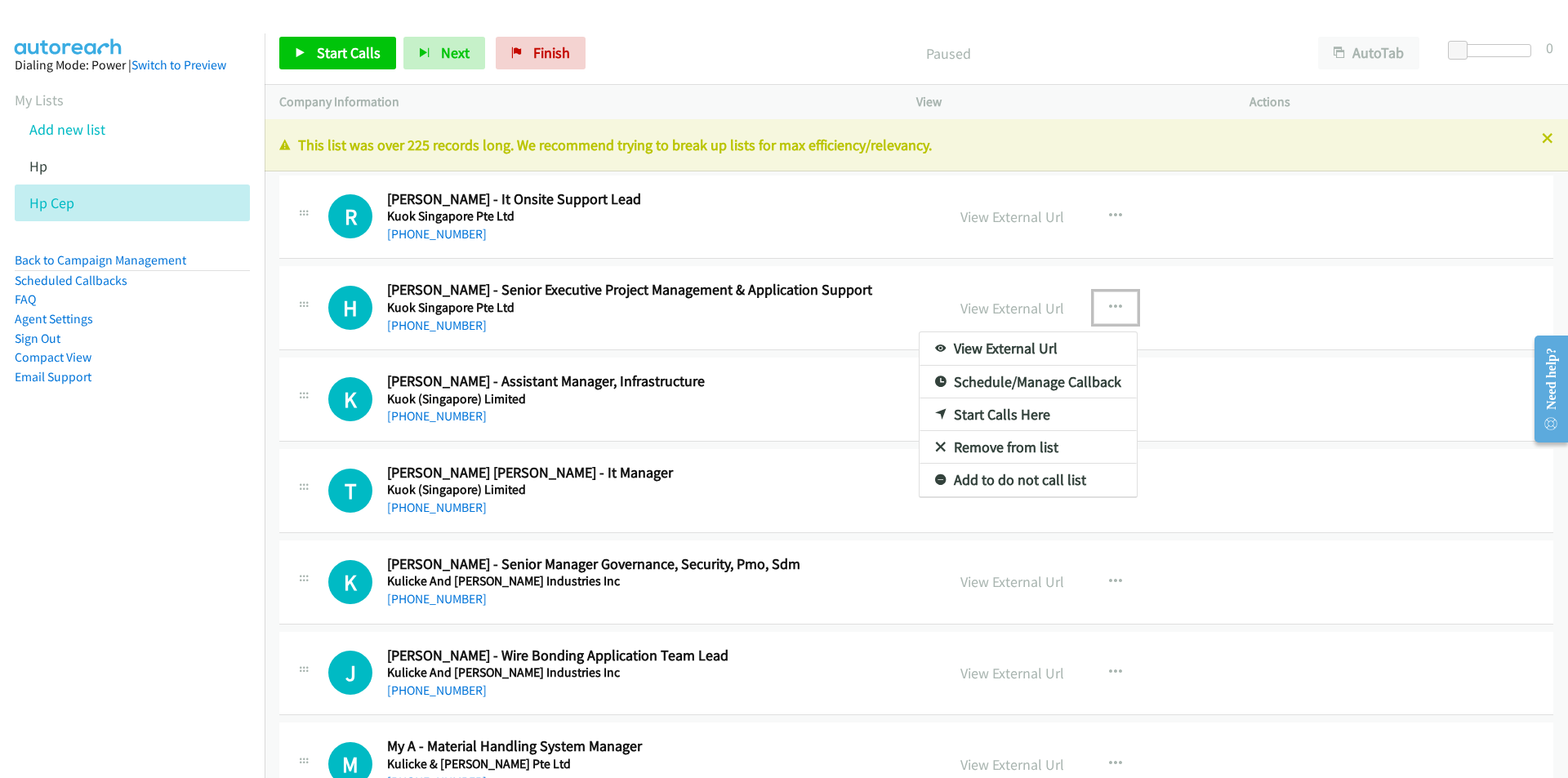
click at [1011, 412] on link "Start Calls Here" at bounding box center [1027, 414] width 217 height 33
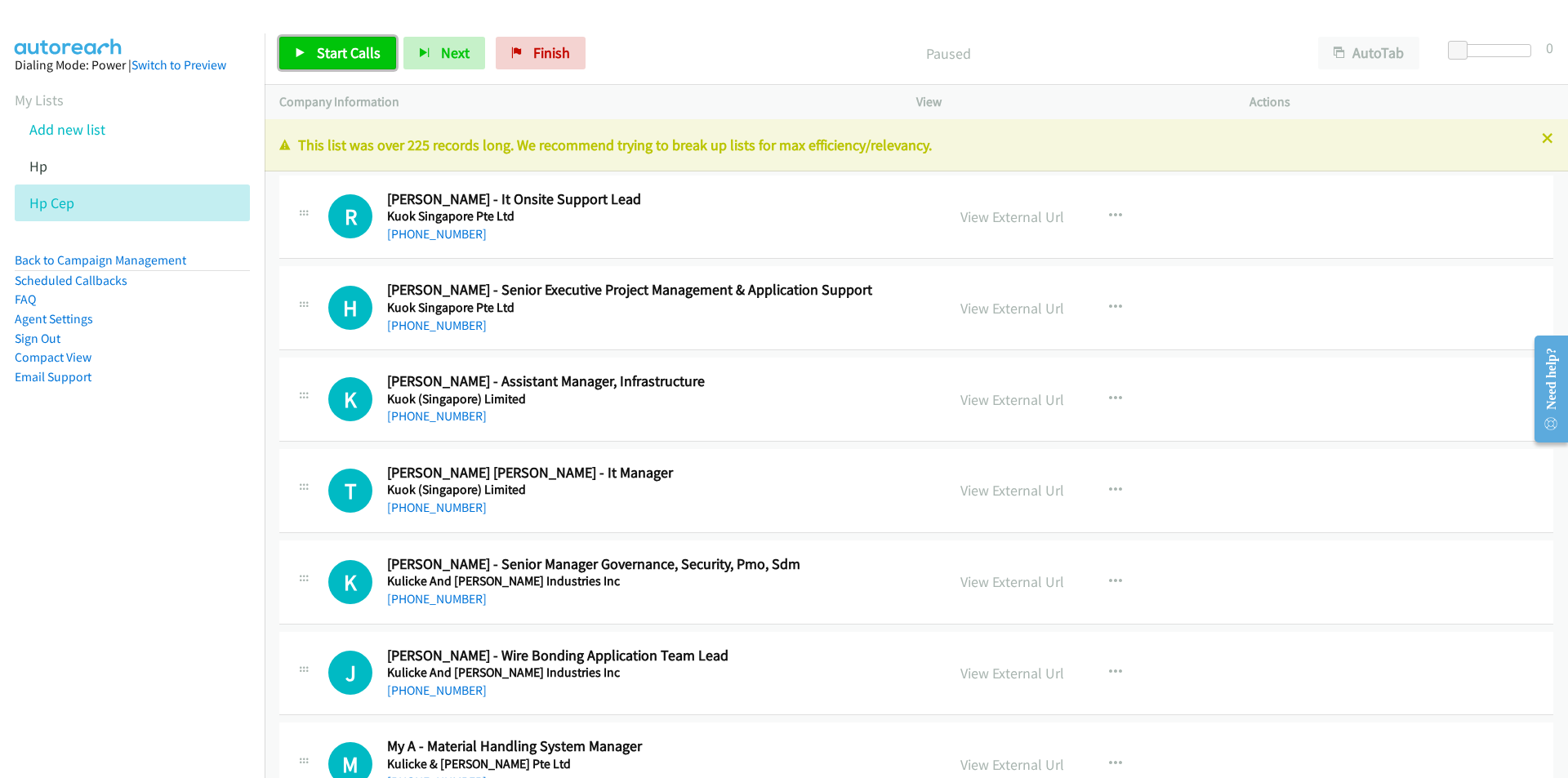
click at [328, 54] on span "Start Calls" at bounding box center [349, 52] width 64 height 19
click at [193, 499] on nav "Dialing Mode: Power | Switch to Preview My Lists Add new list Hp Hp Cep Back to…" at bounding box center [133, 422] width 266 height 778
click at [315, 58] on link "Pause" at bounding box center [323, 52] width 89 height 33
click at [336, 42] on link "Start Calls" at bounding box center [337, 52] width 117 height 33
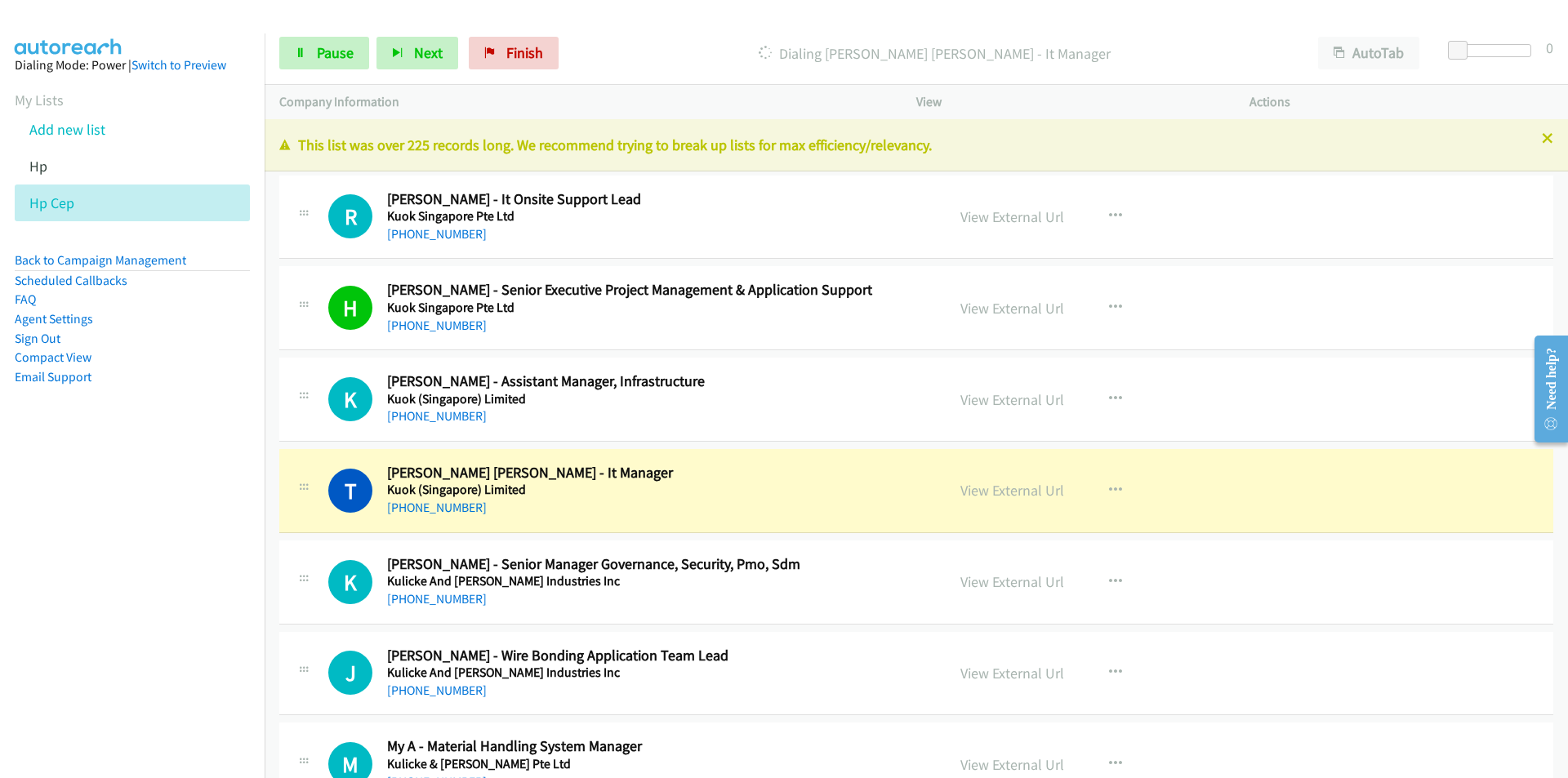
click at [154, 610] on nav "Dialing Mode: Power | Switch to Preview My Lists Add new list Hp Hp Cep Back to…" at bounding box center [133, 422] width 266 height 778
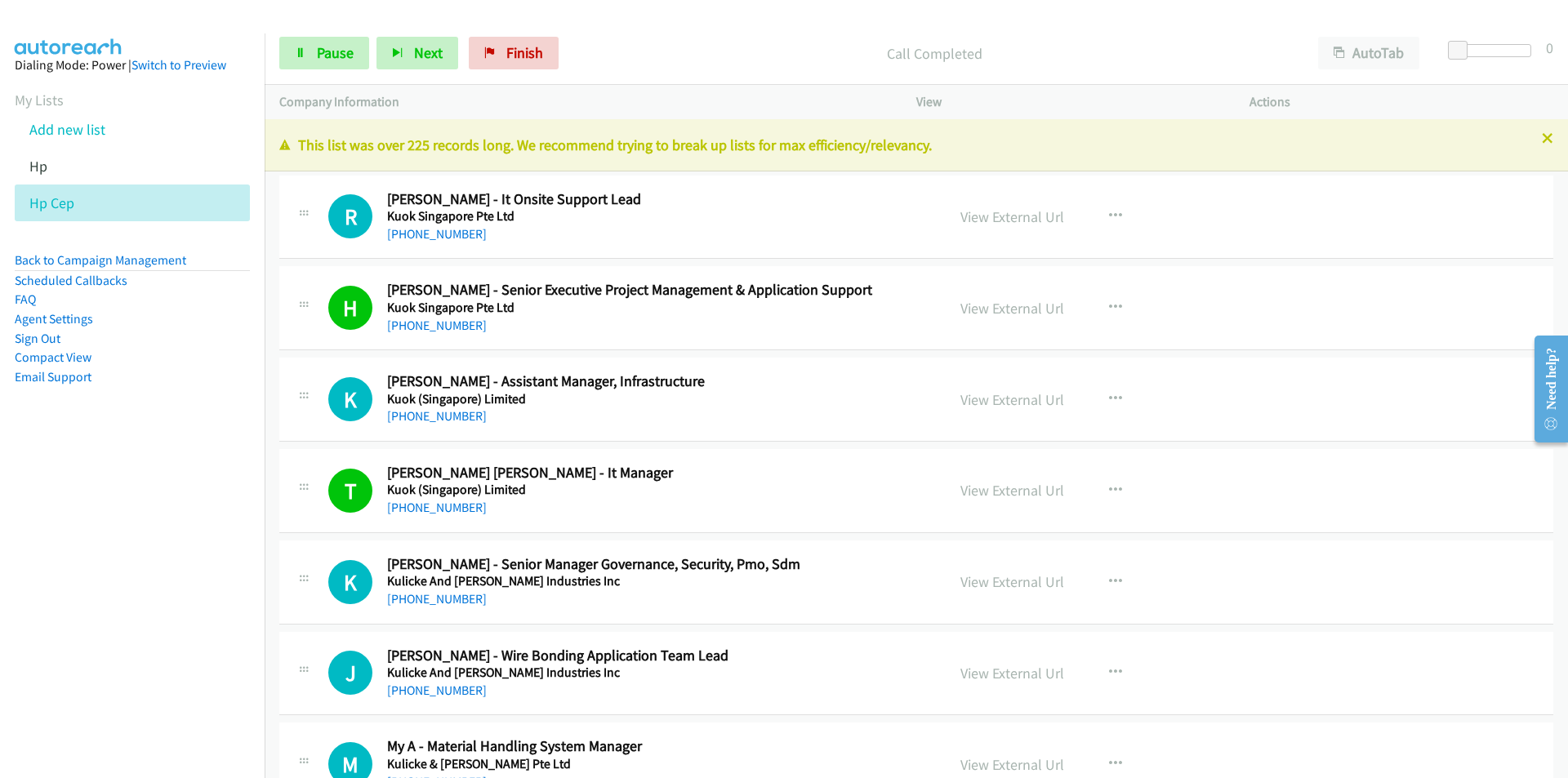
click at [199, 598] on nav "Dialing Mode: Power | Switch to Preview My Lists Add new list Hp Hp Cep Back to…" at bounding box center [133, 422] width 266 height 778
drag, startPoint x: 199, startPoint y: 620, endPoint x: 236, endPoint y: 614, distance: 37.5
click at [199, 616] on nav "Dialing Mode: Power | Switch to Preview My Lists Add new list Hp Hp Cep Back to…" at bounding box center [133, 422] width 266 height 778
click at [324, 58] on span "Pause" at bounding box center [335, 52] width 36 height 19
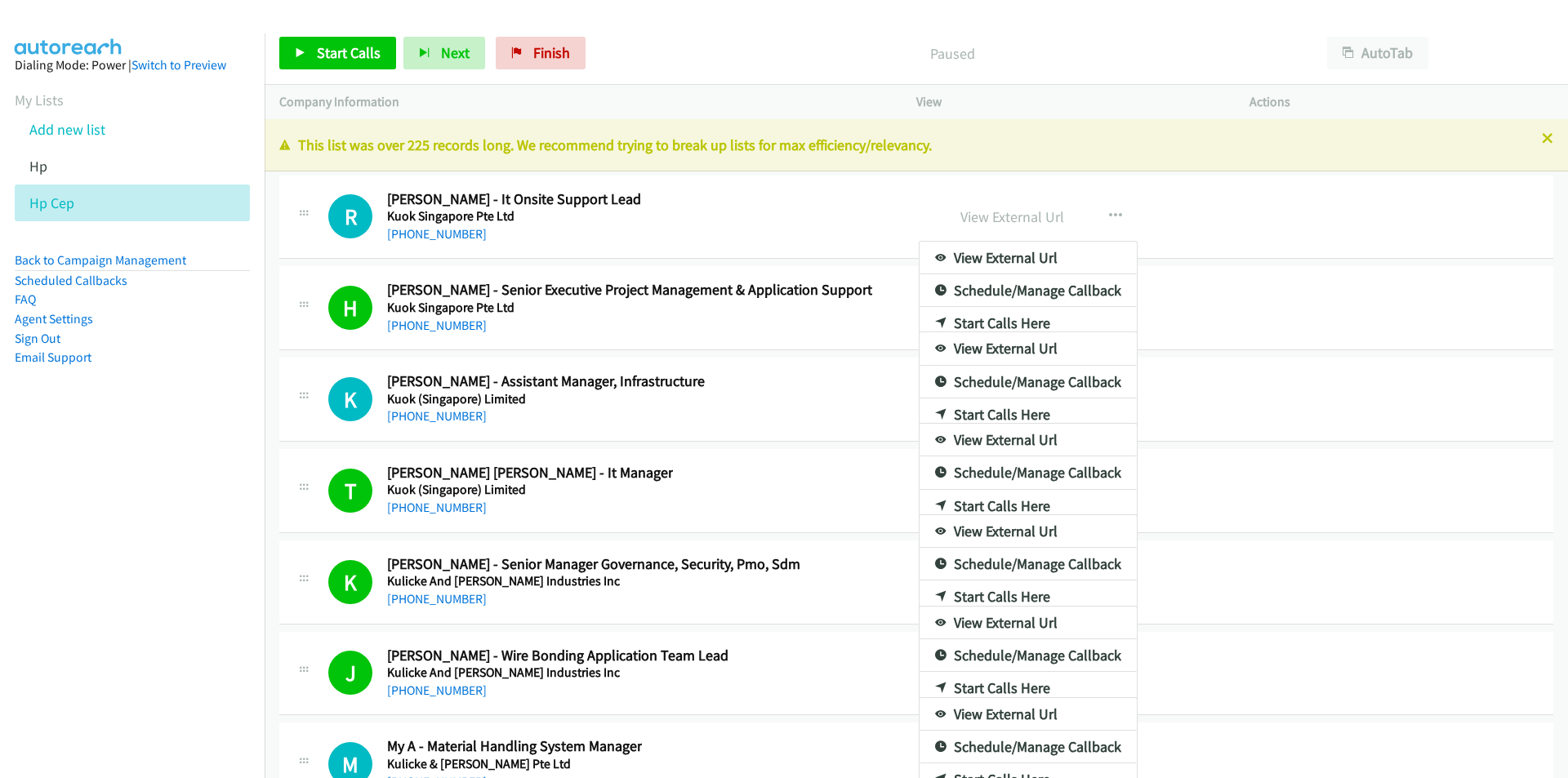
click at [31, 527] on nav "Dialing Mode: Power | Switch to Preview My Lists Add new list Hp Hp Cep Back to…" at bounding box center [133, 422] width 266 height 778
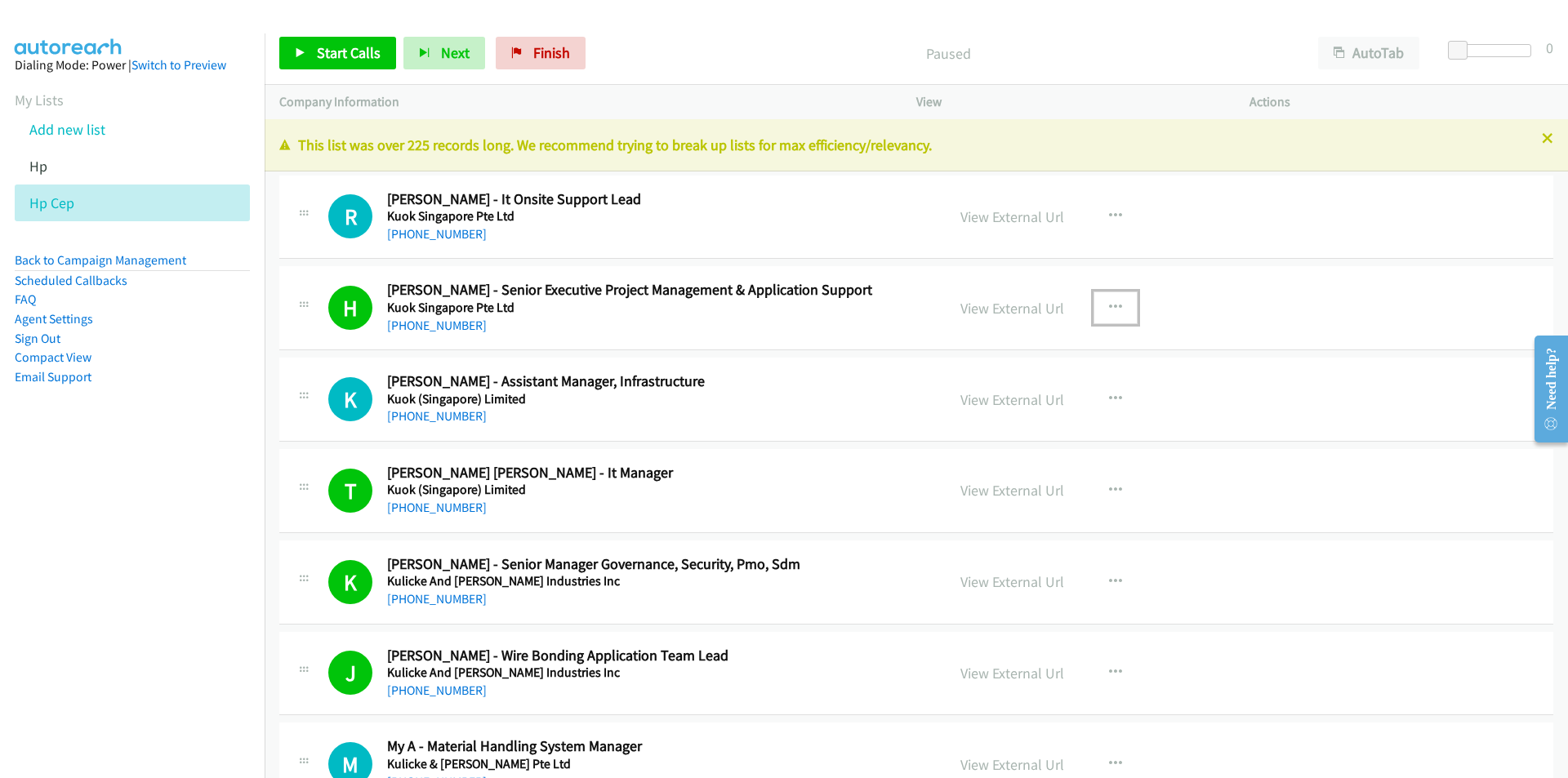
click at [1108, 304] on icon "button" at bounding box center [1115, 307] width 13 height 13
click at [1038, 420] on link "Start Calls Here" at bounding box center [1027, 414] width 217 height 33
click at [320, 50] on span "Start Calls" at bounding box center [349, 52] width 64 height 19
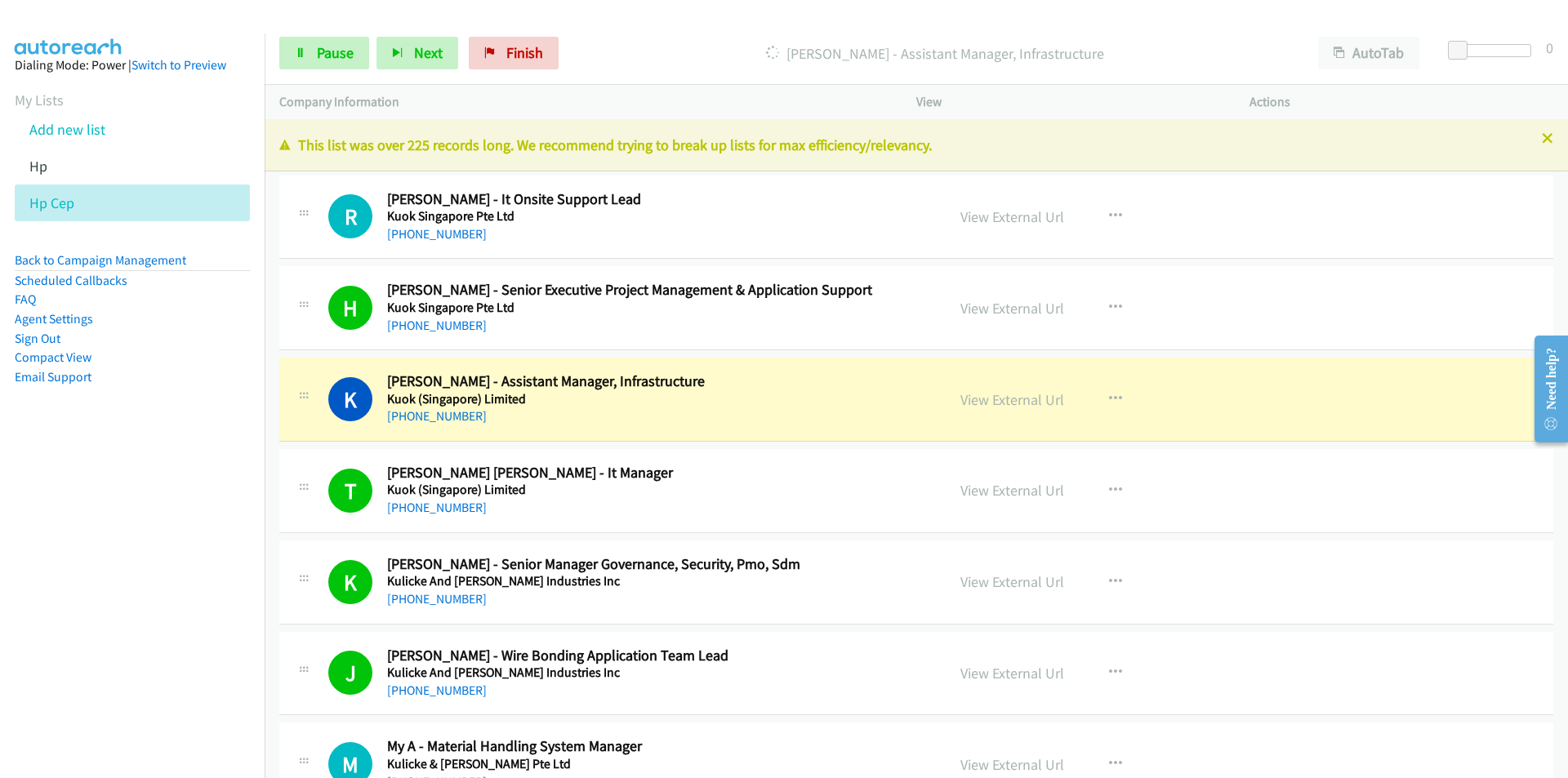
click at [175, 485] on nav "Dialing Mode: Power | Switch to Preview My Lists Add new list Hp Hp Cep Back to…" at bounding box center [133, 422] width 266 height 778
click at [1004, 402] on link "View External Url" at bounding box center [1011, 399] width 104 height 19
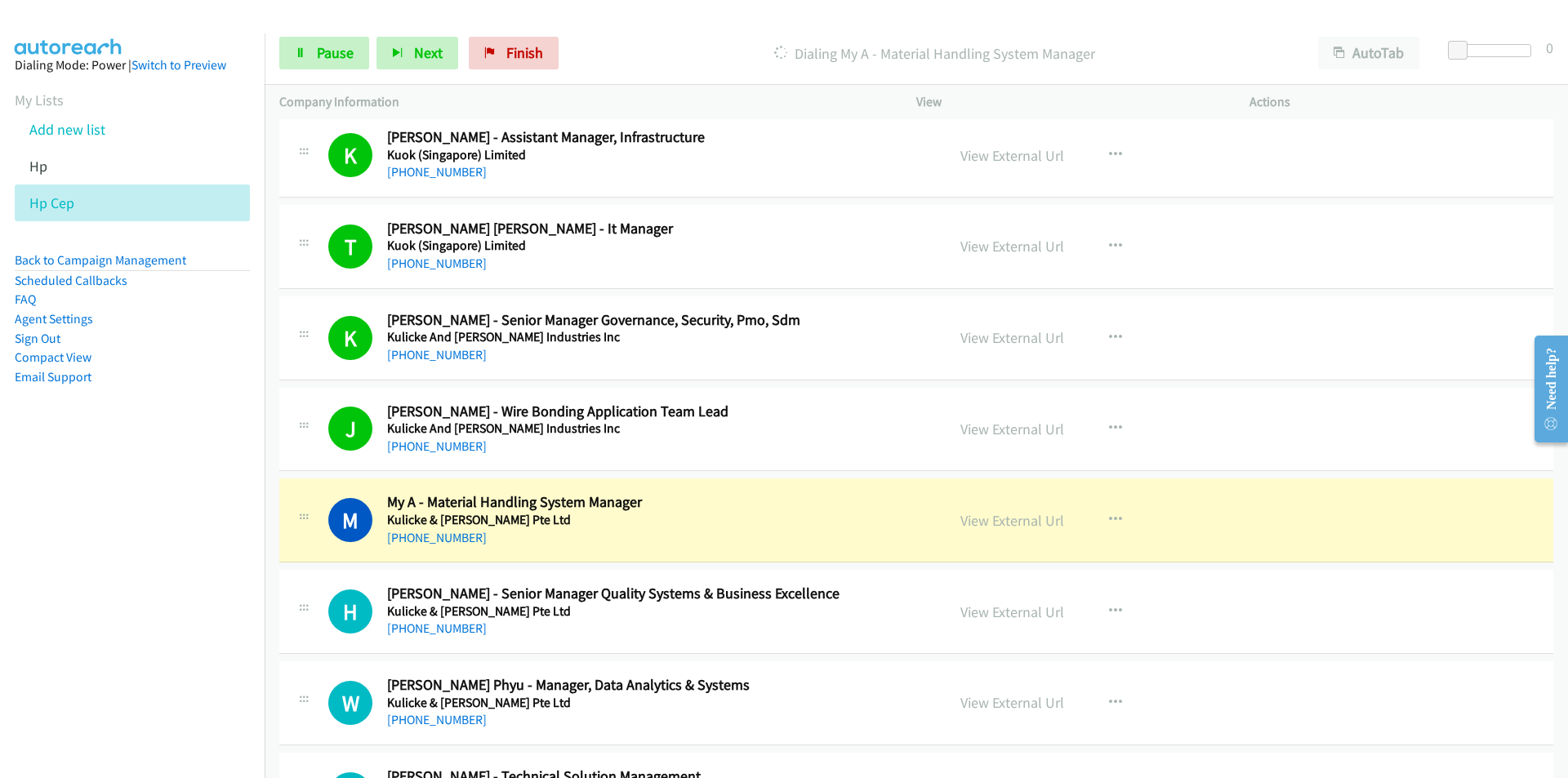
scroll to position [245, 0]
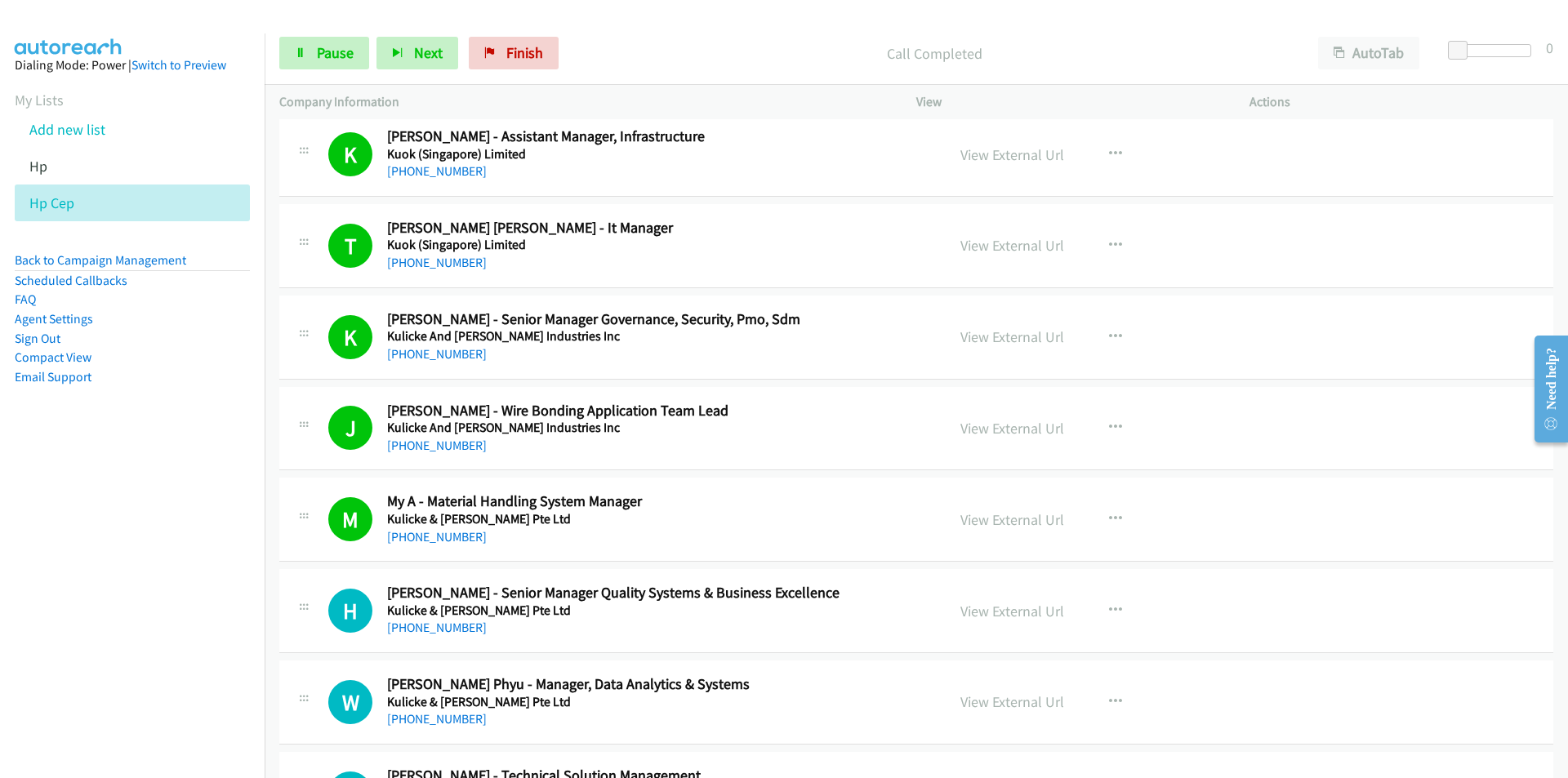
click at [125, 584] on nav "Dialing Mode: Power | Switch to Preview My Lists Add new list Hp Hp Cep Back to…" at bounding box center [133, 422] width 266 height 778
click at [68, 581] on nav "Dialing Mode: Power | Switch to Preview My Lists Add new list Hp Hp Cep Back to…" at bounding box center [133, 422] width 266 height 778
click at [414, 60] on span "Next" at bounding box center [429, 52] width 28 height 19
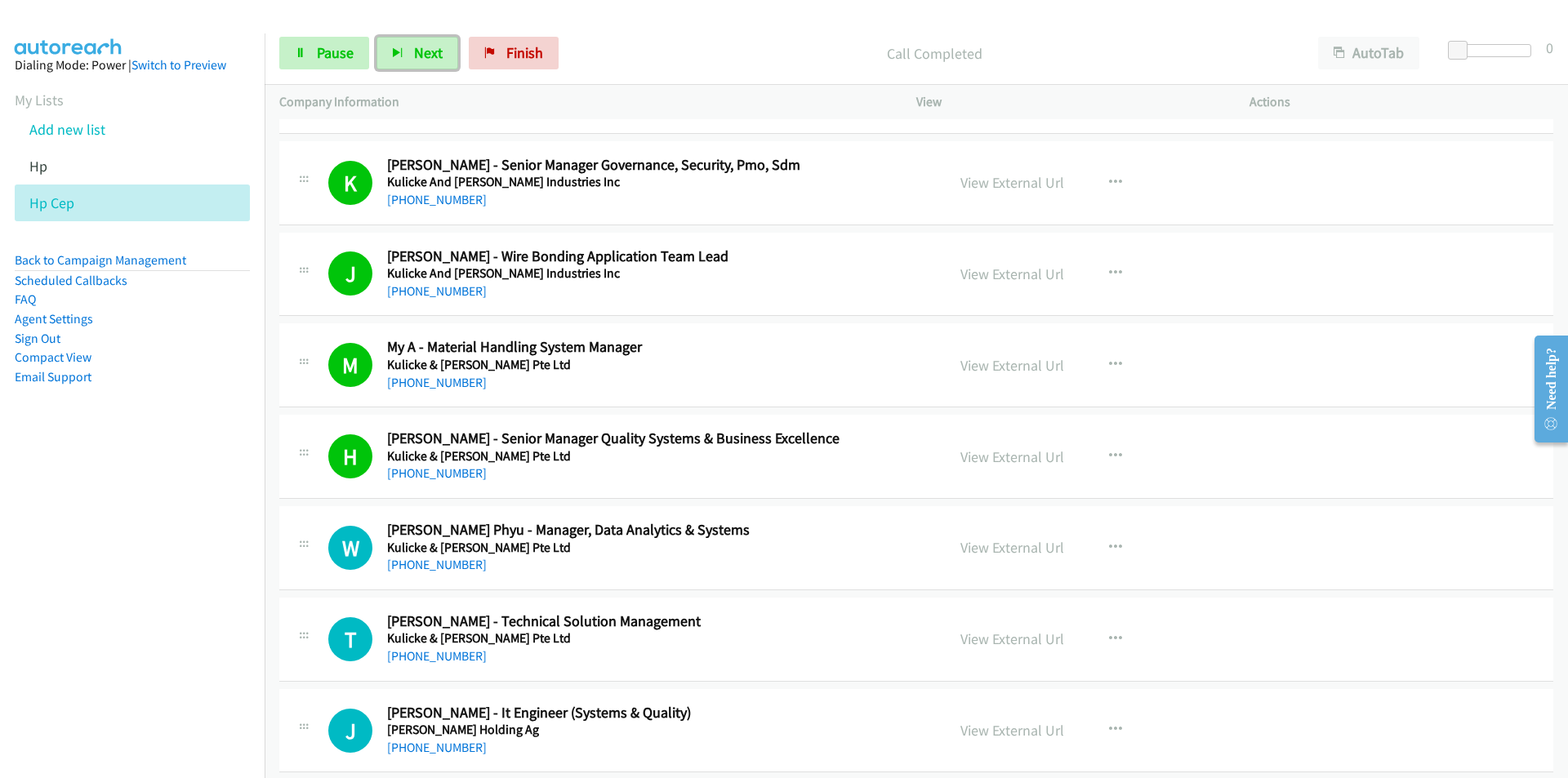
scroll to position [408, 0]
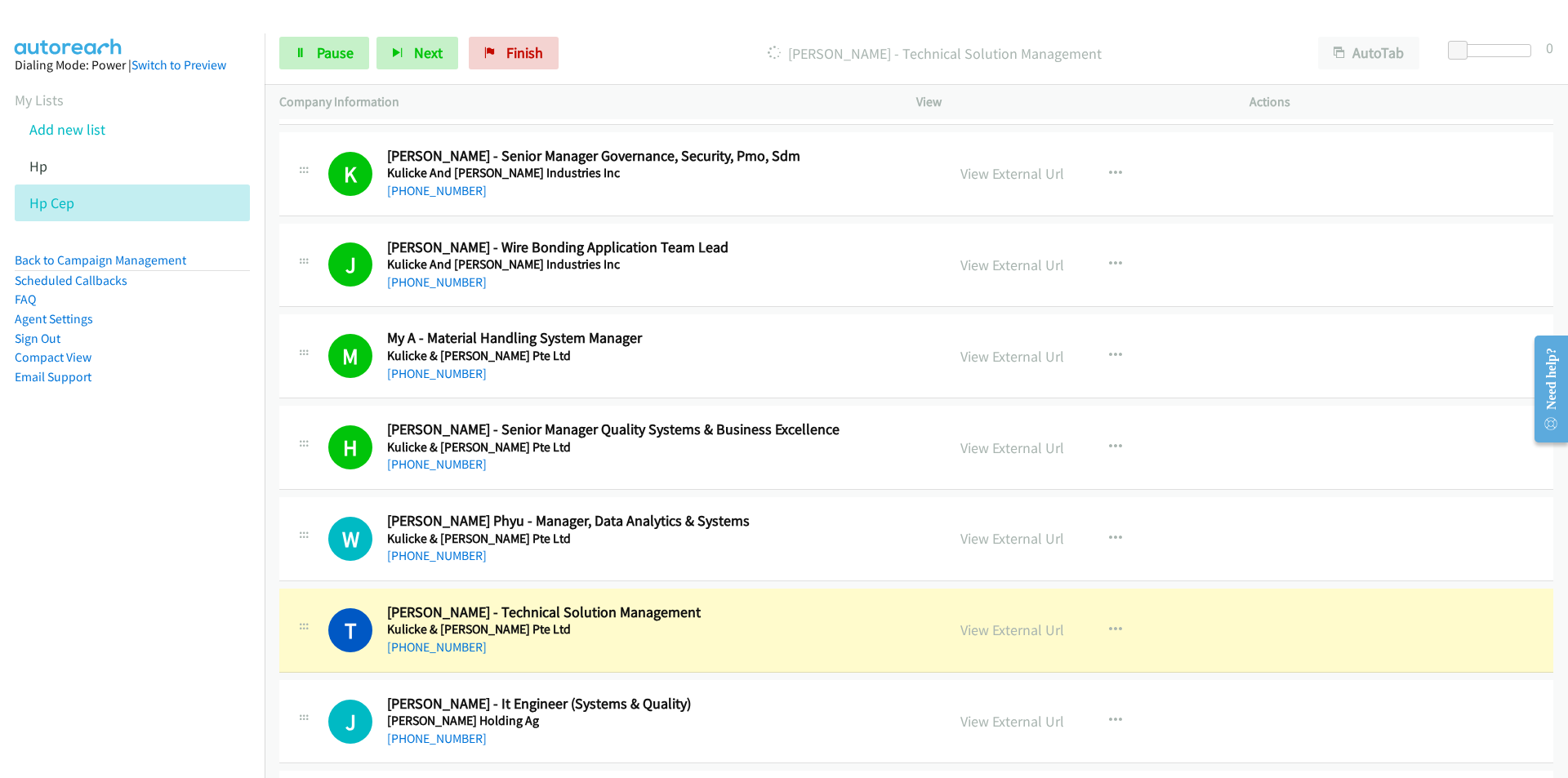
click at [160, 702] on nav "Dialing Mode: Power | Switch to Preview My Lists Add new list Hp Hp Cep Back to…" at bounding box center [133, 422] width 266 height 778
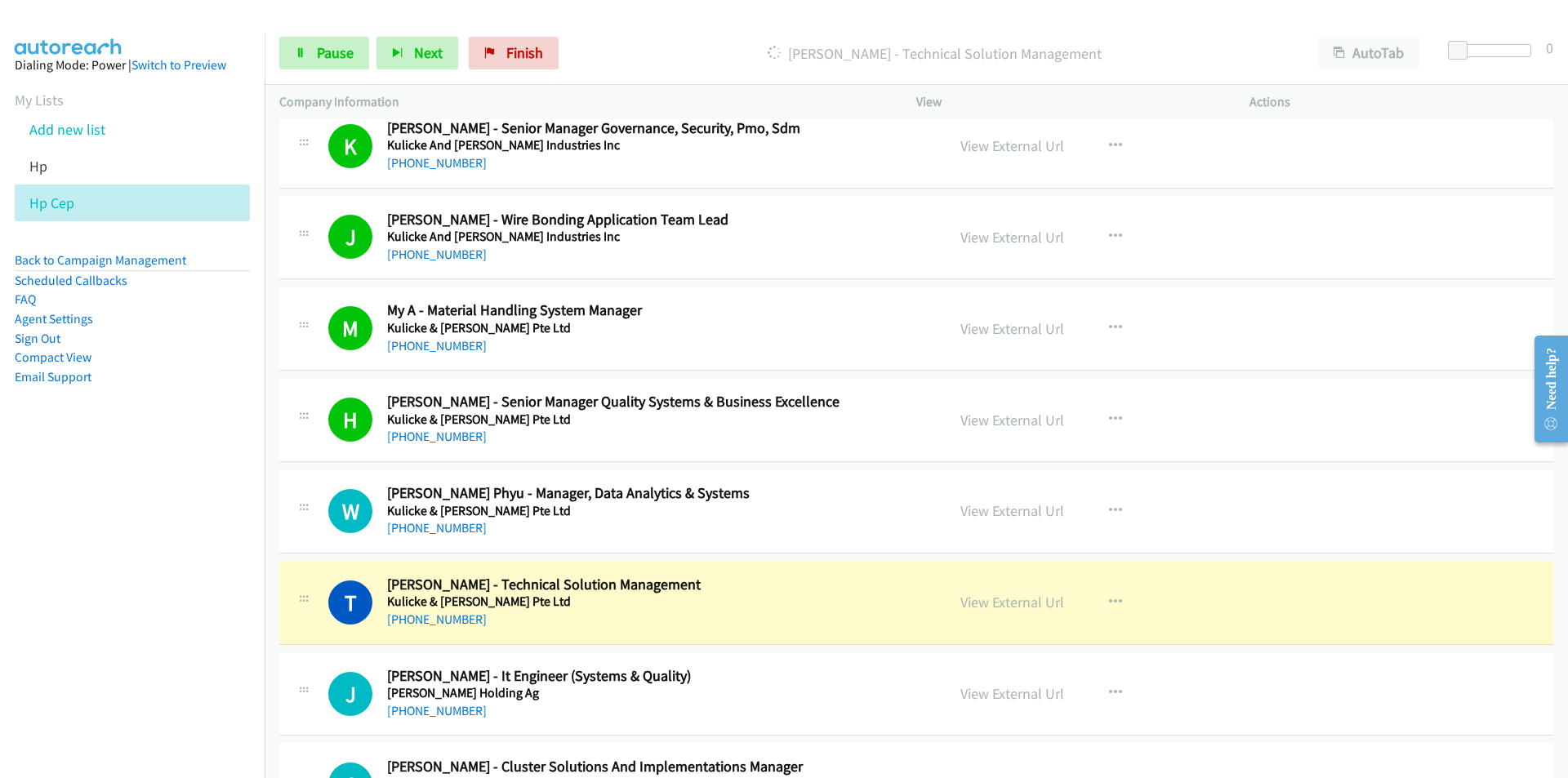
scroll to position [572, 0]
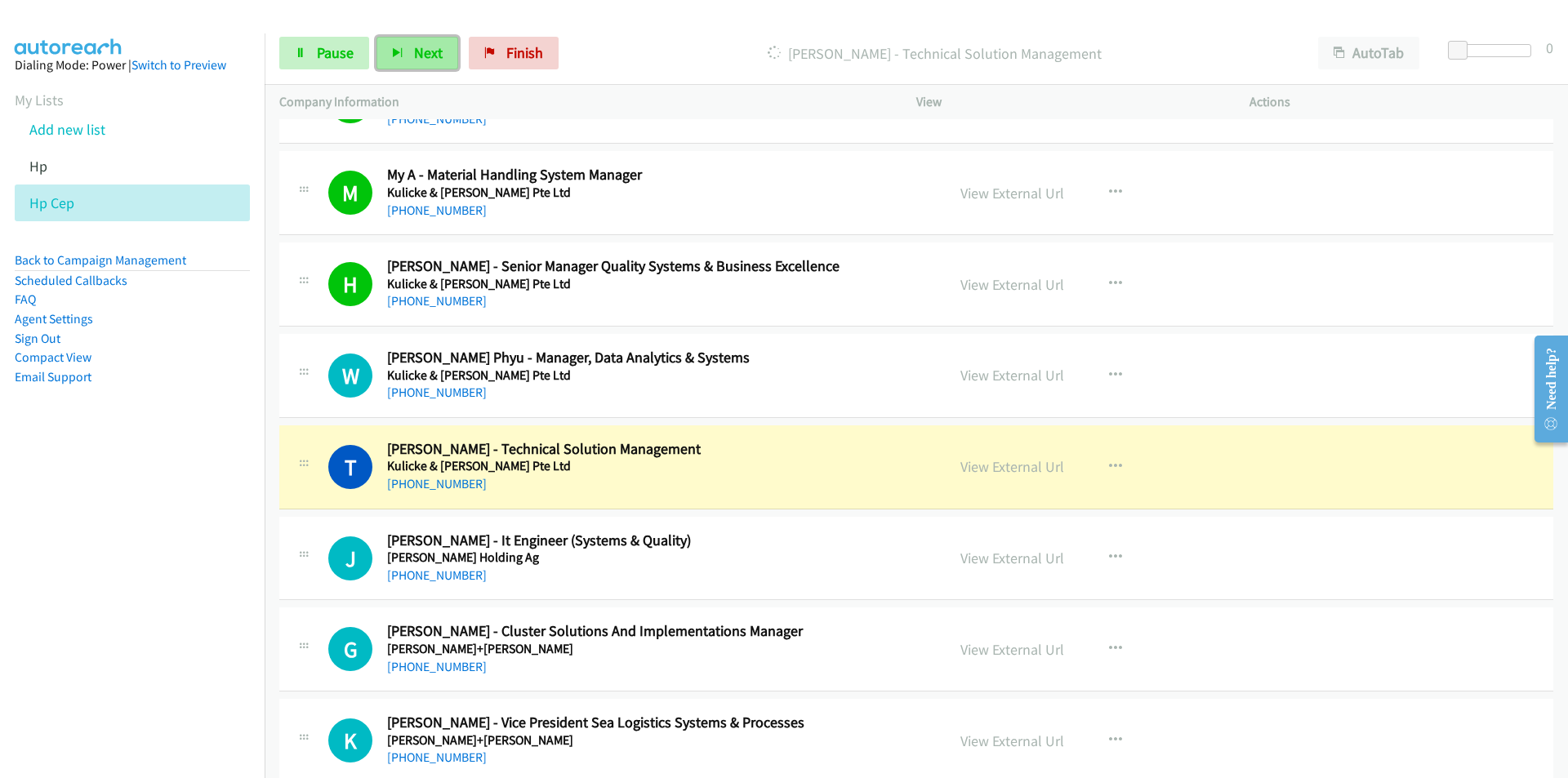
click at [427, 58] on span "Next" at bounding box center [429, 52] width 28 height 19
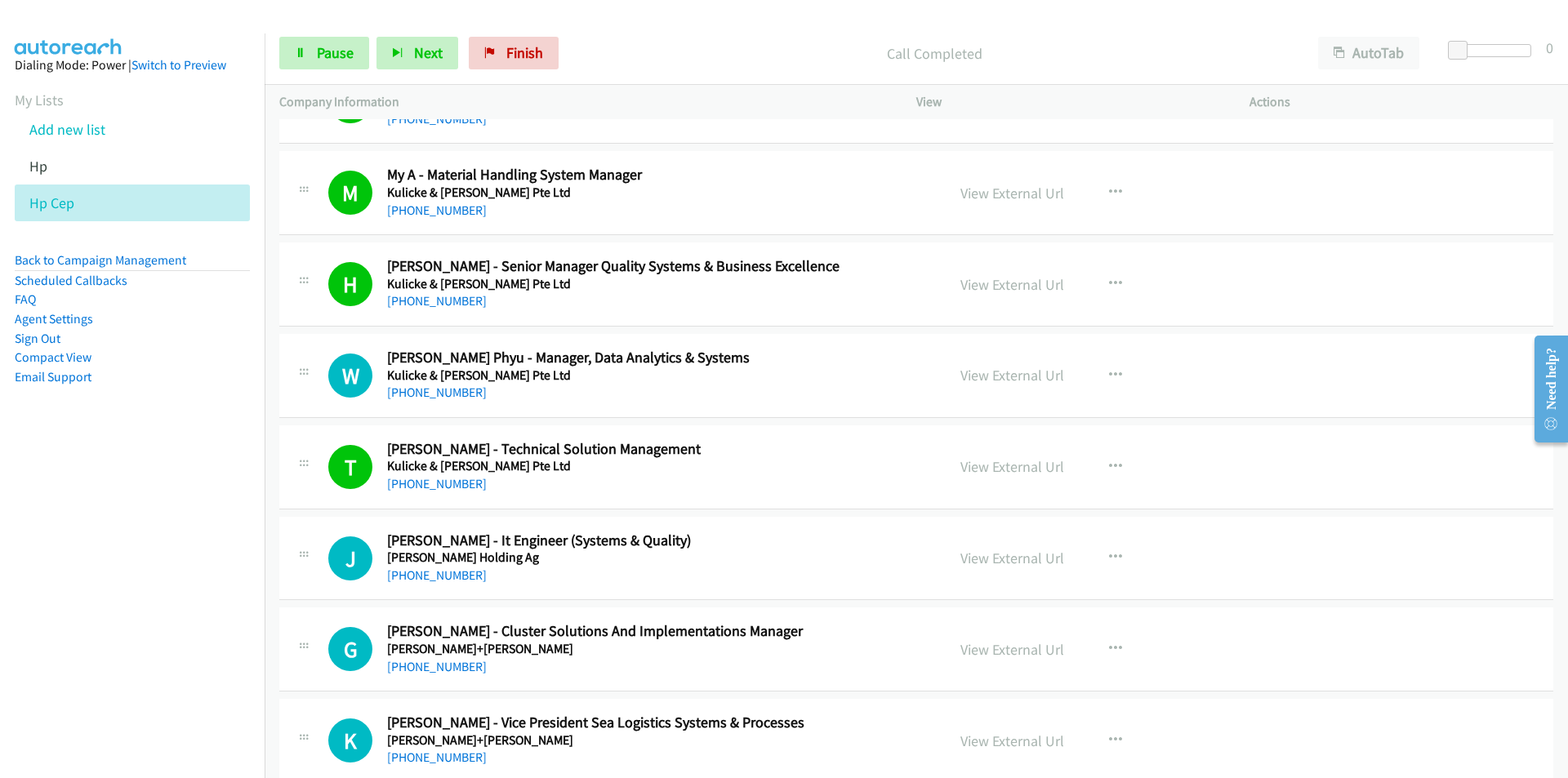
click at [183, 689] on nav "Dialing Mode: Power | Switch to Preview My Lists Add new list Hp Hp Cep Back to…" at bounding box center [133, 422] width 266 height 778
click at [228, 622] on nav "Dialing Mode: Power | Switch to Preview My Lists Add new list Hp Hp Cep Back to…" at bounding box center [133, 422] width 266 height 778
click at [424, 50] on span "Next" at bounding box center [429, 52] width 28 height 19
click at [212, 551] on nav "Dialing Mode: Power | Switch to Preview My Lists Add new list Hp Hp Cep Back to…" at bounding box center [133, 422] width 266 height 778
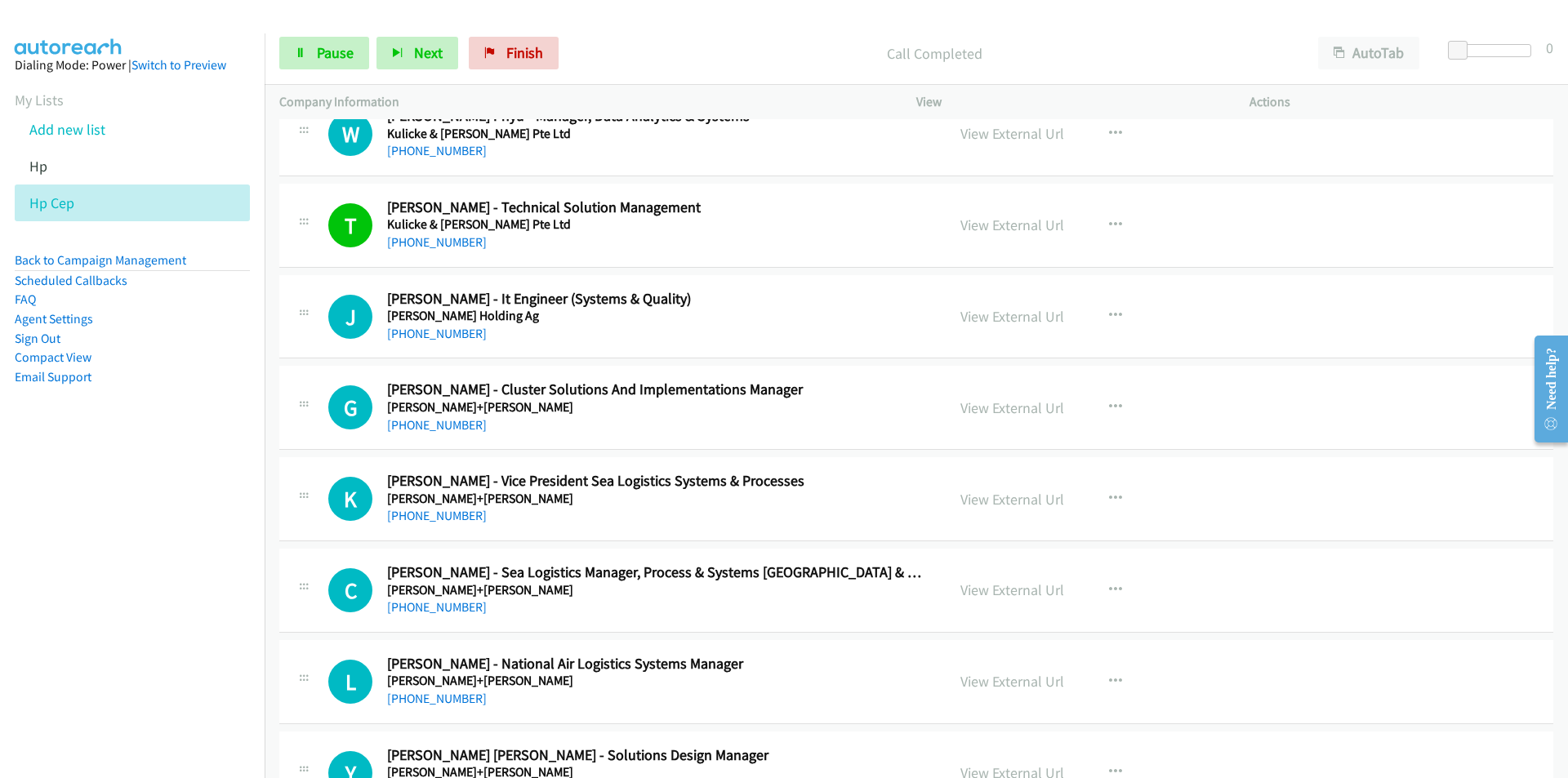
scroll to position [816, 0]
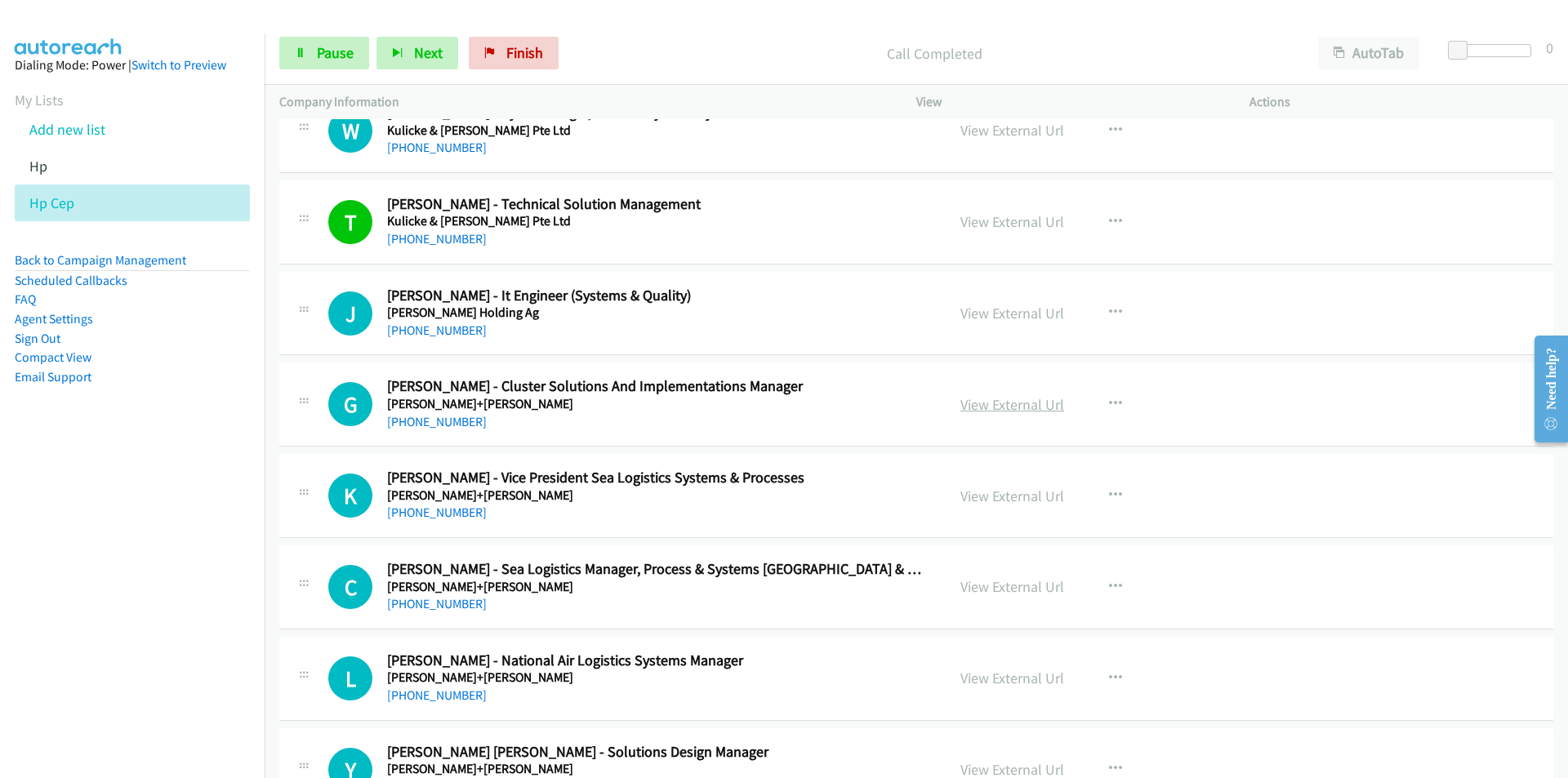
click at [1024, 403] on link "View External Url" at bounding box center [1011, 404] width 104 height 19
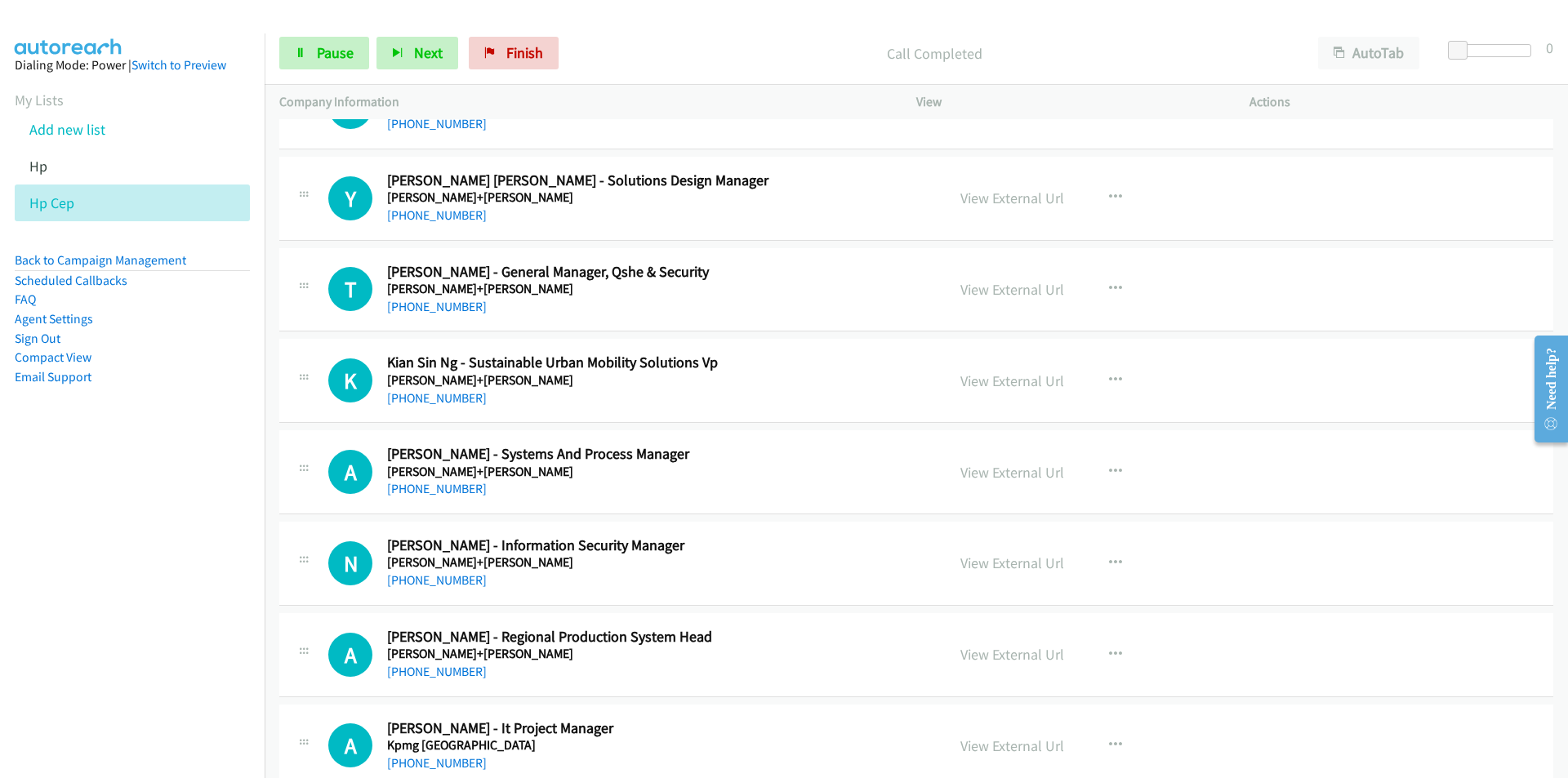
scroll to position [1391, 0]
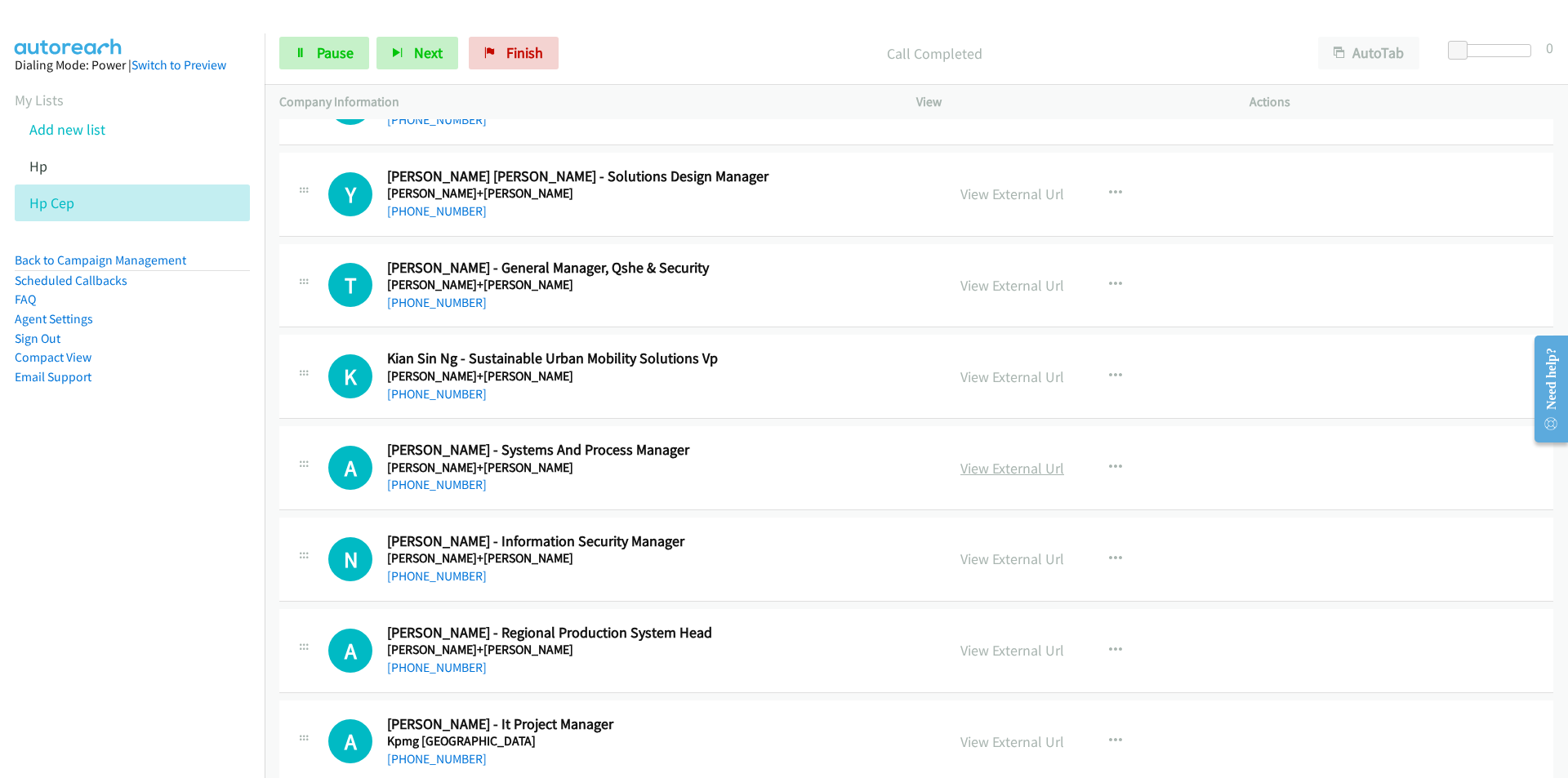
click at [988, 466] on link "View External Url" at bounding box center [1011, 467] width 104 height 19
click at [979, 565] on link "View External Url" at bounding box center [1011, 558] width 104 height 19
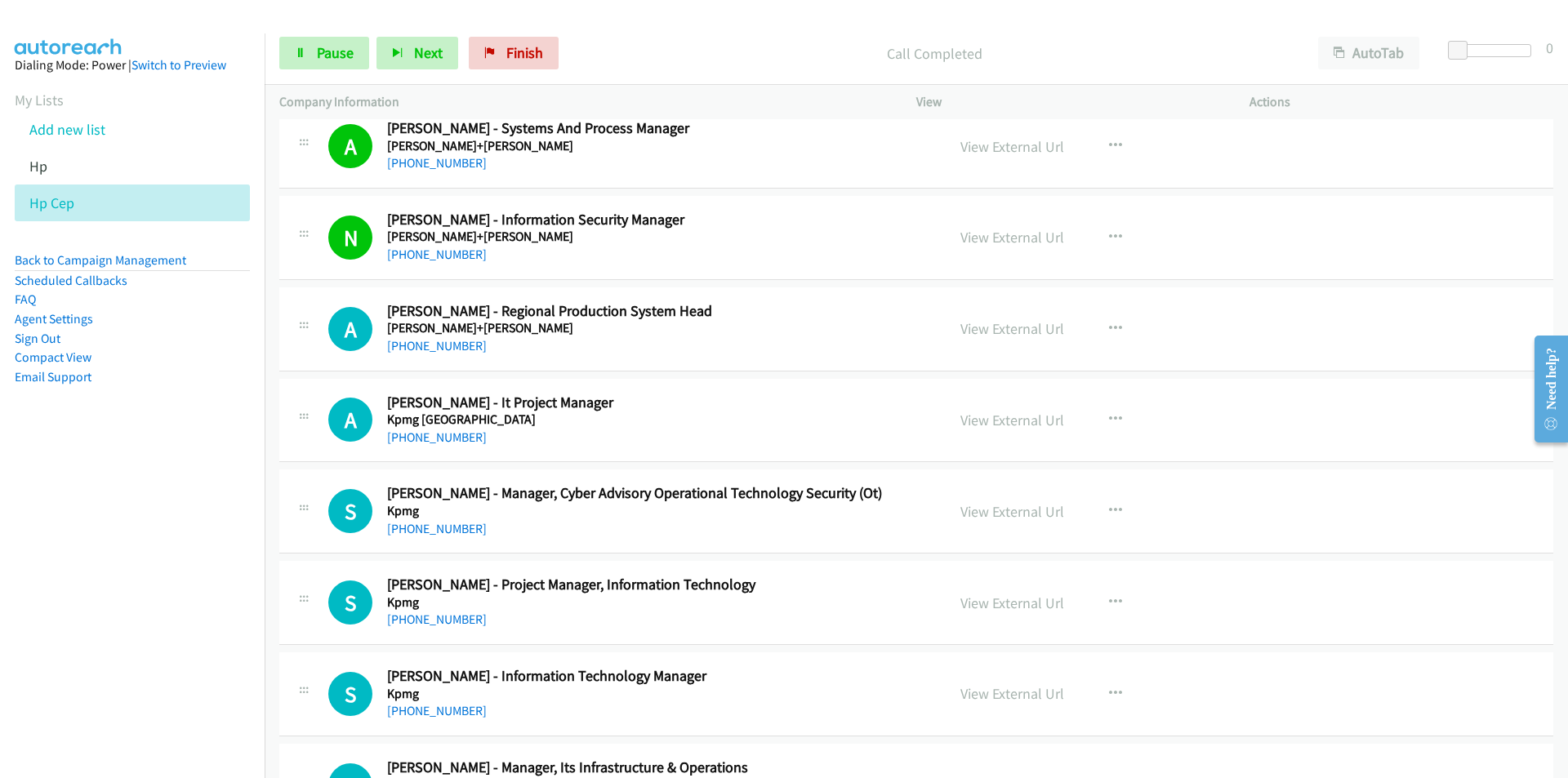
scroll to position [1718, 0]
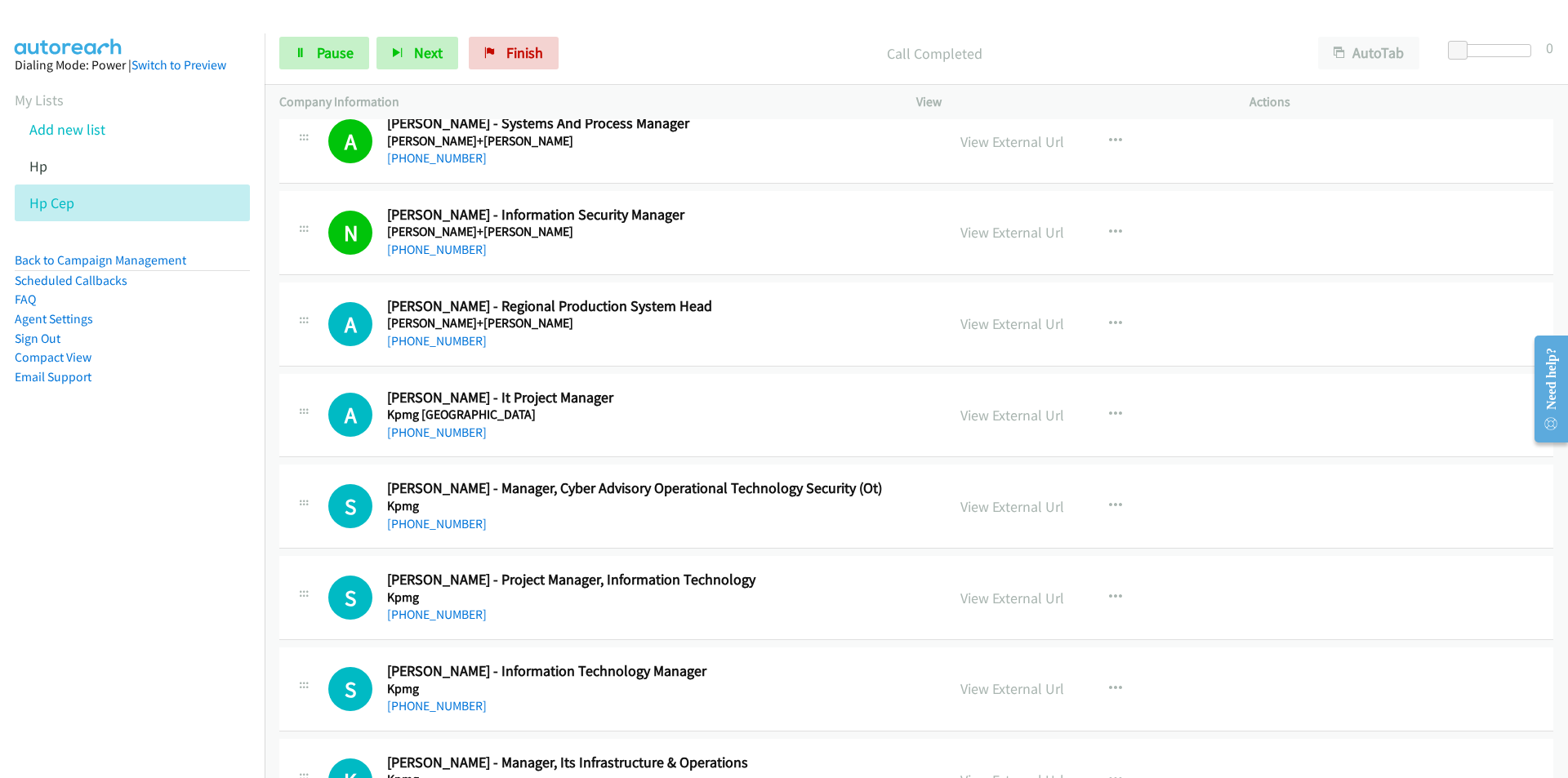
click at [128, 625] on nav "Dialing Mode: Power | Switch to Preview My Lists Add new list Hp Hp Cep Back to…" at bounding box center [133, 422] width 266 height 778
click at [1024, 321] on link "View External Url" at bounding box center [1011, 323] width 104 height 19
click at [977, 419] on link "View External Url" at bounding box center [1011, 414] width 104 height 19
click at [986, 501] on link "View External Url" at bounding box center [1011, 506] width 104 height 19
